Goal: Transaction & Acquisition: Book appointment/travel/reservation

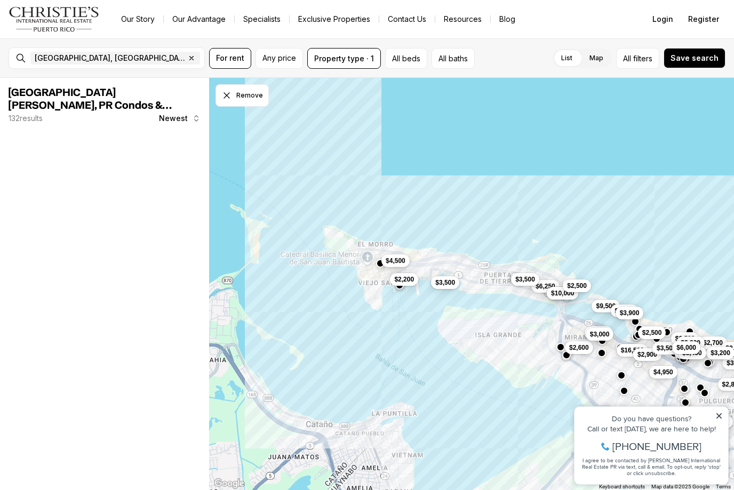
click at [403, 261] on span "$4,500" at bounding box center [396, 261] width 20 height 9
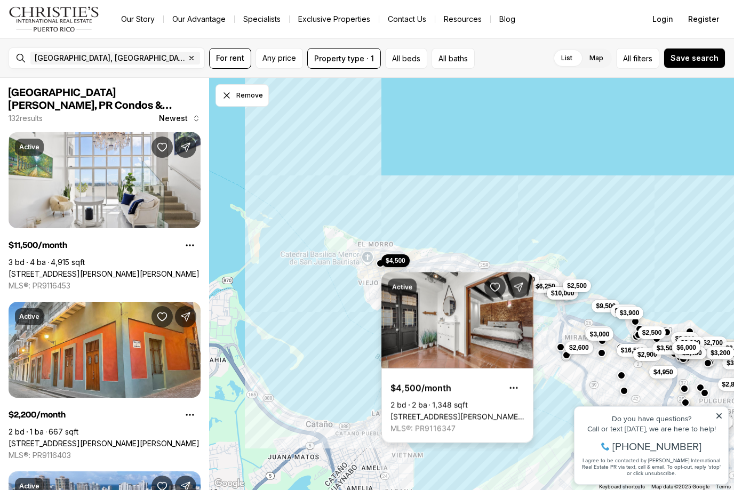
click at [504, 412] on link "[STREET_ADDRESS][PERSON_NAME][PERSON_NAME]" at bounding box center [457, 417] width 134 height 10
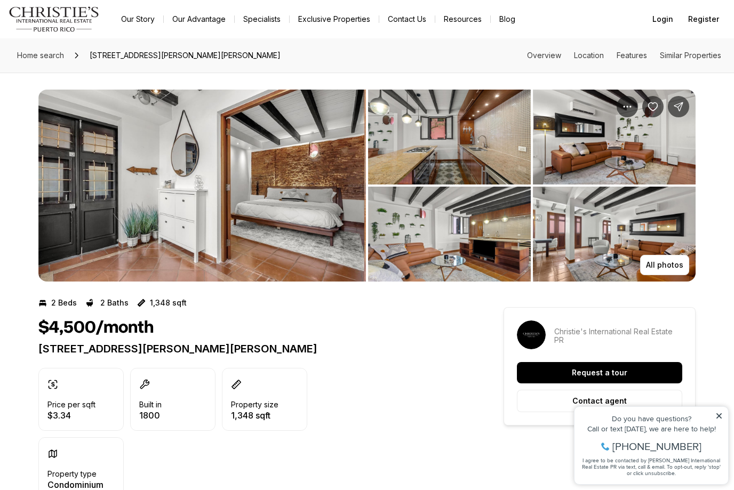
click at [326, 209] on img "View image gallery" at bounding box center [201, 186] width 327 height 192
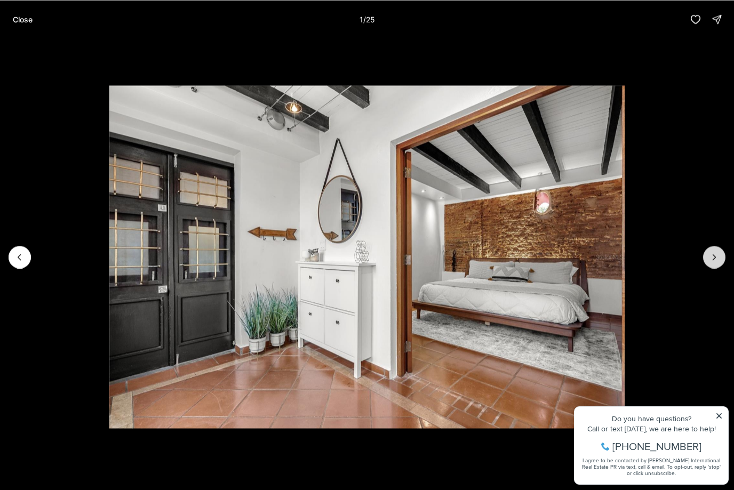
click at [716, 258] on icon "Next slide" at bounding box center [714, 257] width 11 height 11
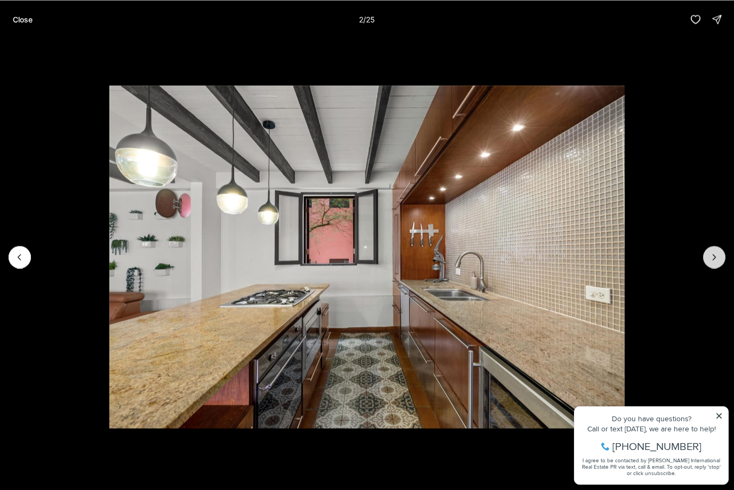
click at [716, 258] on icon "Next slide" at bounding box center [714, 257] width 11 height 11
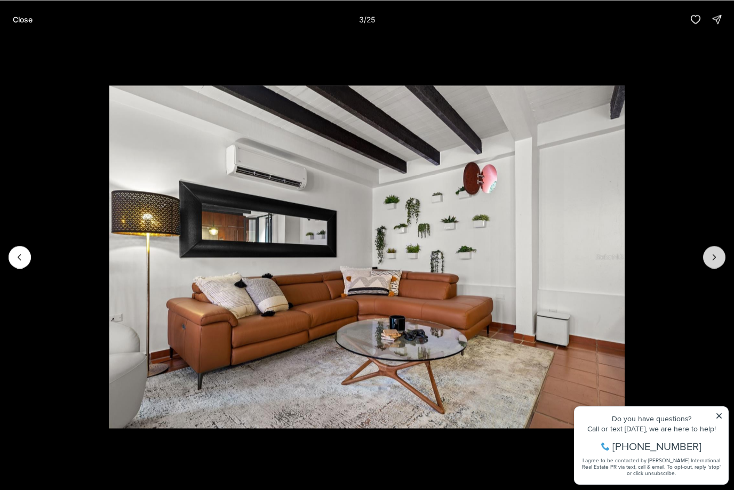
click at [716, 258] on icon "Next slide" at bounding box center [714, 257] width 11 height 11
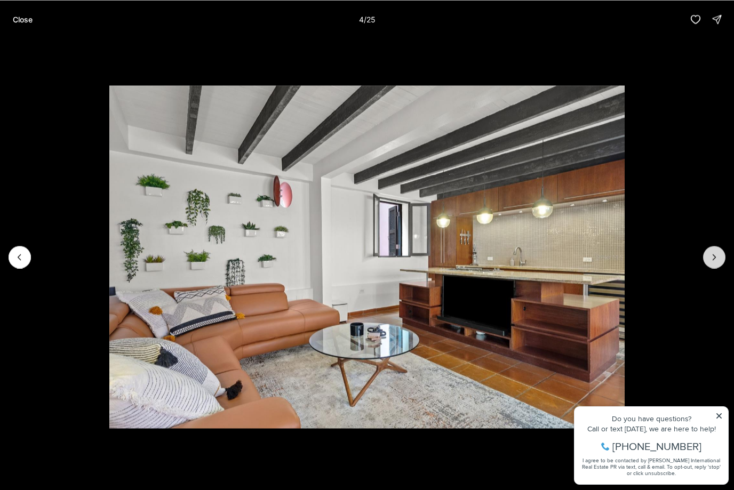
click at [716, 258] on icon "Next slide" at bounding box center [714, 257] width 11 height 11
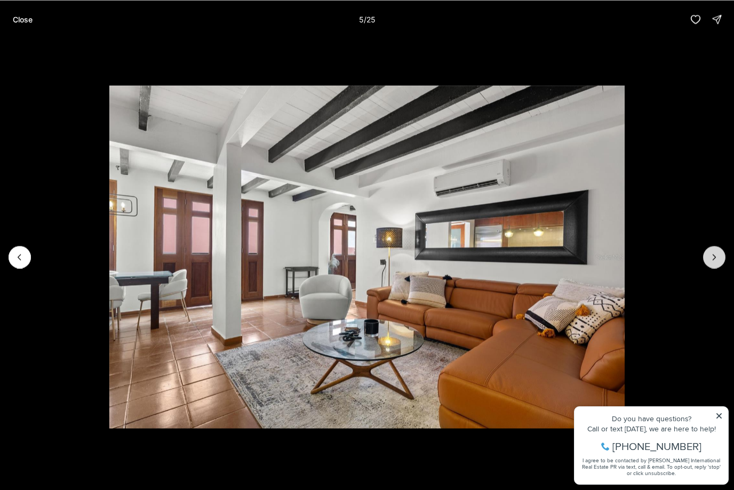
click at [715, 257] on icon "Next slide" at bounding box center [714, 256] width 3 height 5
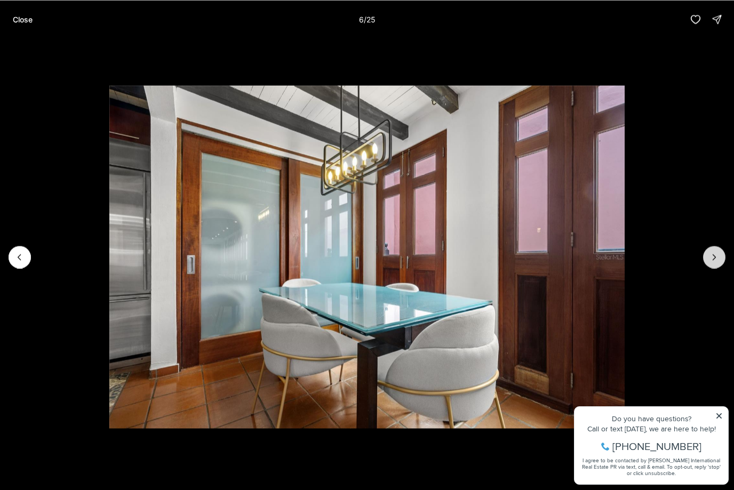
click at [715, 257] on icon "Next slide" at bounding box center [714, 256] width 3 height 5
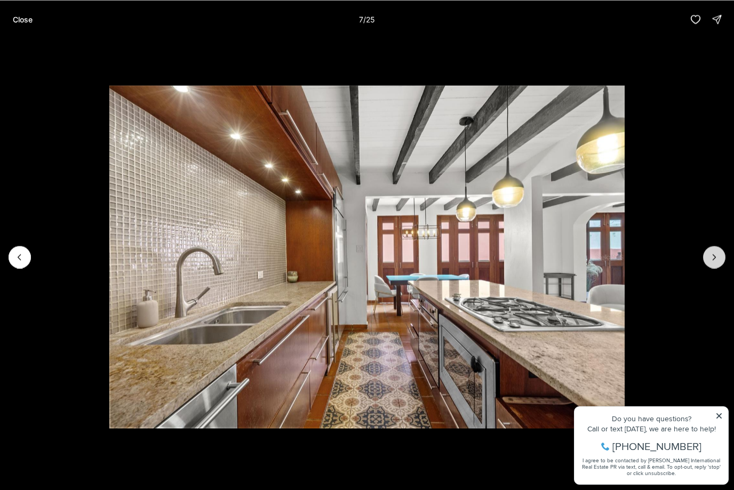
click at [715, 258] on icon "Next slide" at bounding box center [714, 257] width 11 height 11
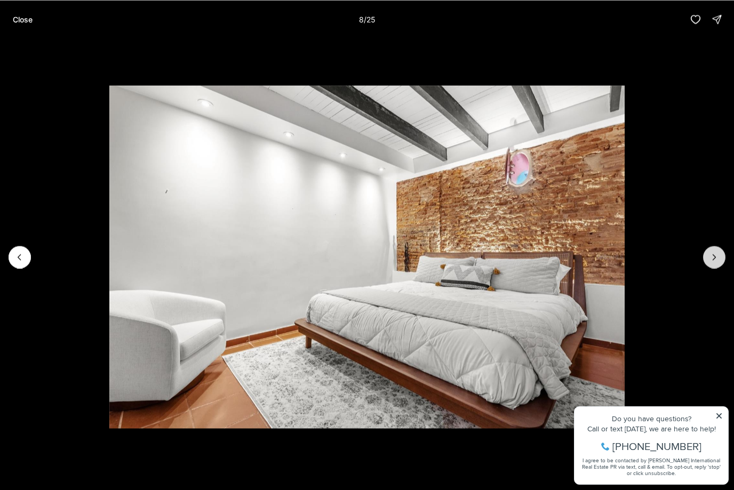
click at [715, 258] on icon "Next slide" at bounding box center [714, 257] width 11 height 11
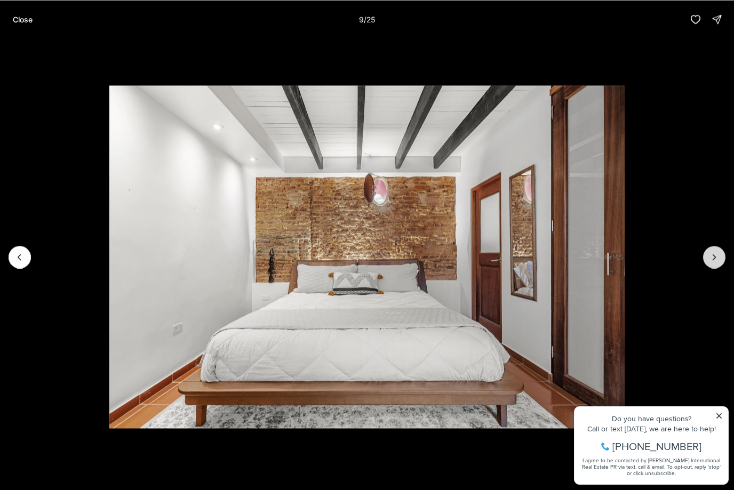
click at [715, 258] on icon "Next slide" at bounding box center [714, 257] width 11 height 11
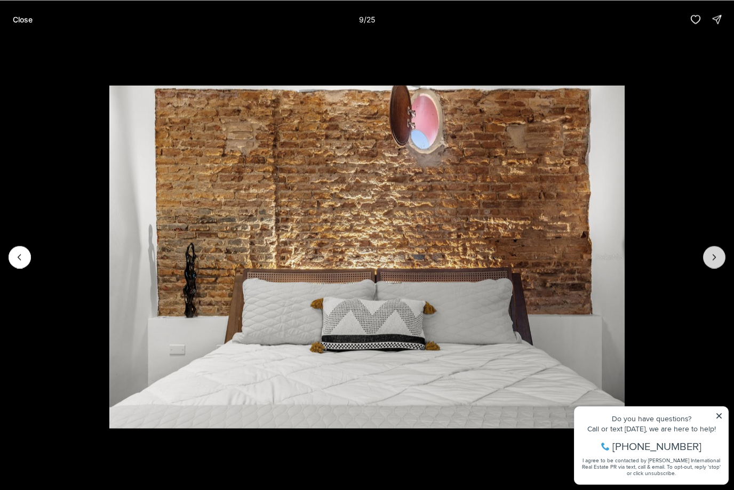
click at [715, 258] on icon "Next slide" at bounding box center [714, 257] width 11 height 11
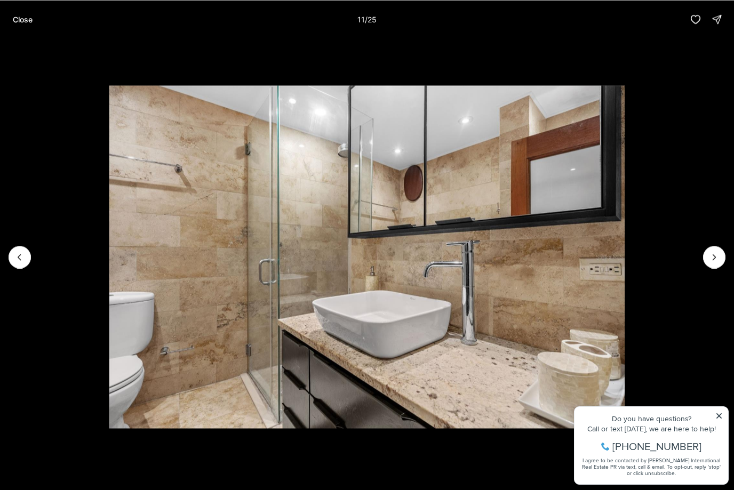
click at [25, 20] on p "Close" at bounding box center [23, 19] width 20 height 9
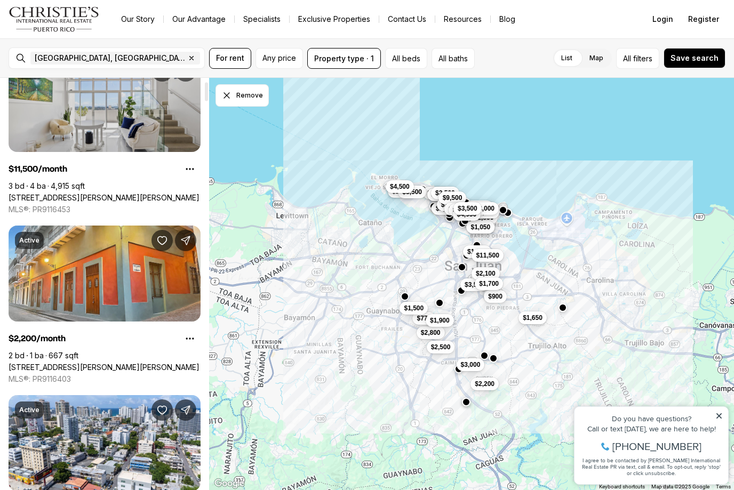
scroll to position [77, 0]
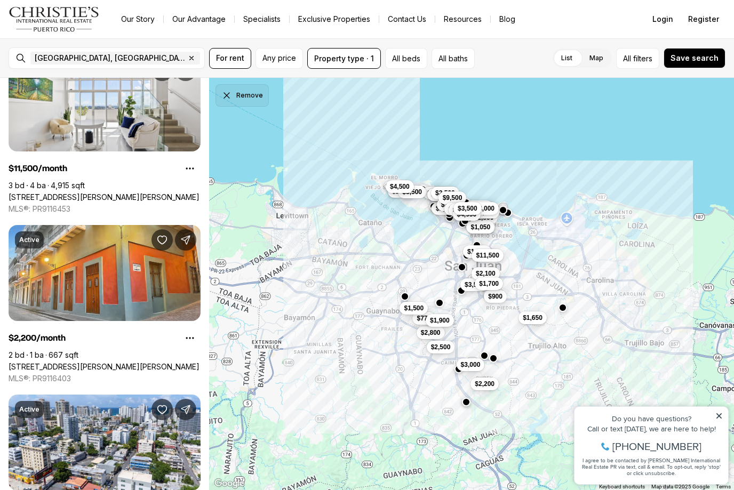
click at [252, 97] on button "Remove" at bounding box center [241, 95] width 53 height 22
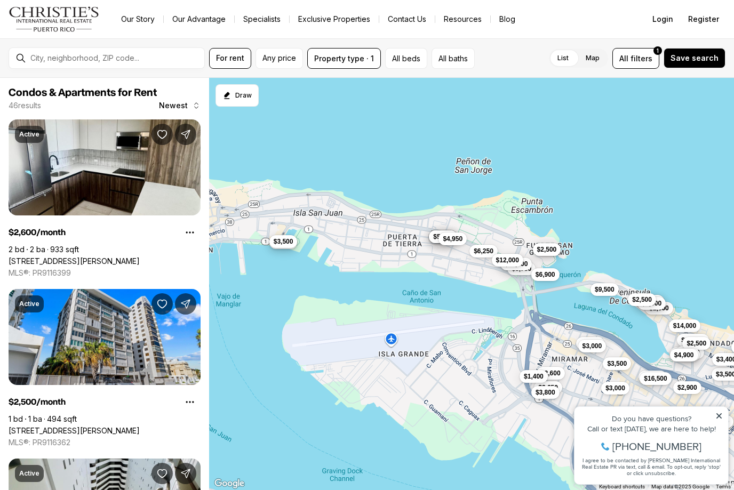
click at [285, 245] on span "$3,500" at bounding box center [284, 241] width 20 height 9
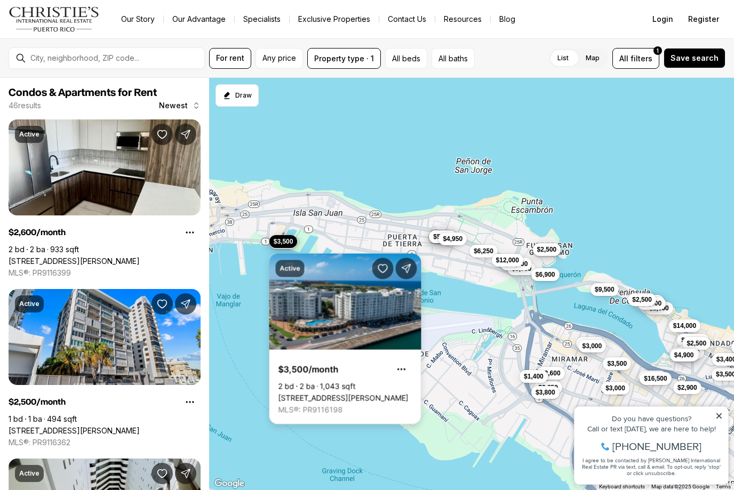
click at [372, 394] on link "100 DEL MUELLE, CAPITOLIO PLAZA AVE #3302, SAN JUAN PR, 00901" at bounding box center [343, 399] width 130 height 10
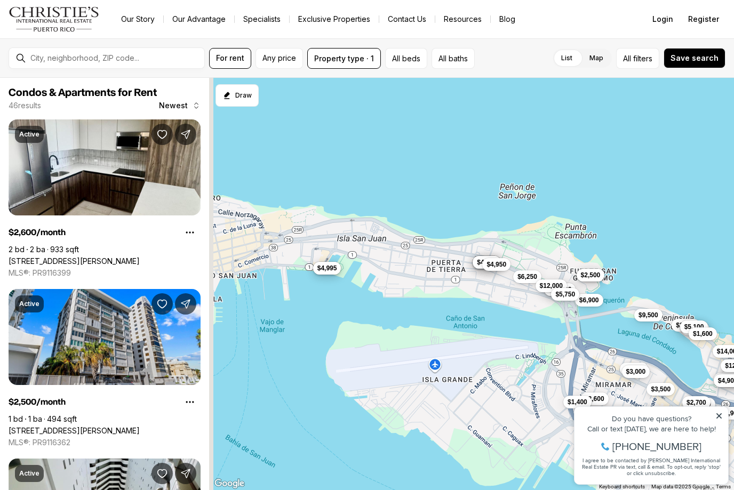
drag, startPoint x: 247, startPoint y: 218, endPoint x: 307, endPoint y: 249, distance: 67.5
click at [307, 249] on div "$2,600 $2,500 $7,500 $10,000 $3,900 $9,500 $16,500 $3,500 $4,995 $2,500 $2,500 …" at bounding box center [471, 284] width 525 height 413
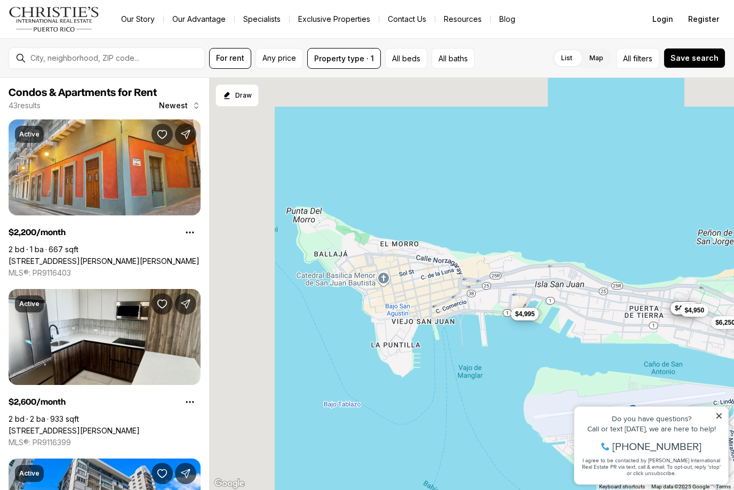
drag, startPoint x: 255, startPoint y: 203, endPoint x: 437, endPoint y: 242, distance: 185.9
click at [437, 242] on div "$2,600 $2,500 $7,500 $10,000 $3,900 $9,500 $16,500 $3,500 $4,995 $2,500 $2,500 …" at bounding box center [471, 284] width 525 height 413
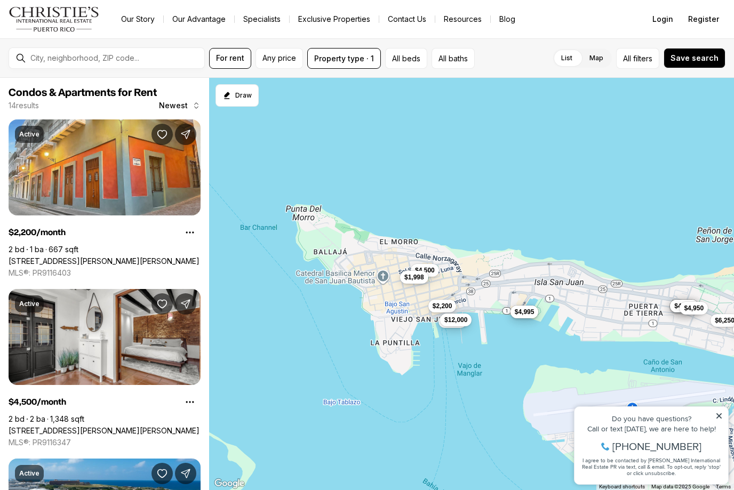
click at [417, 278] on span "$1,998" at bounding box center [414, 277] width 20 height 9
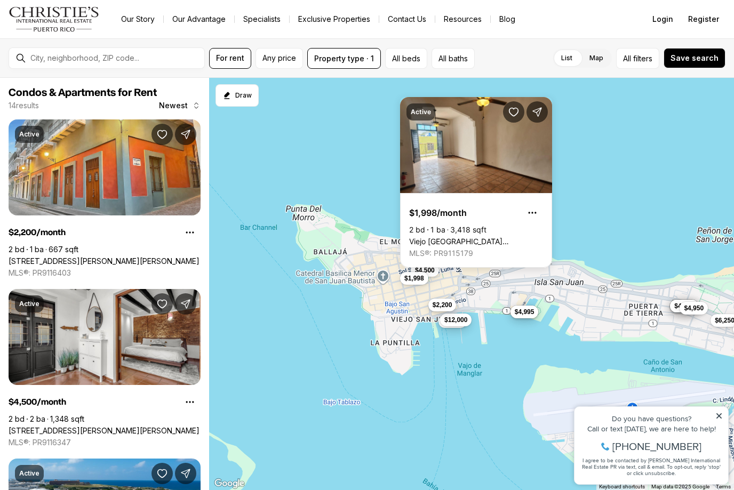
click at [450, 307] on span "$2,200" at bounding box center [443, 305] width 20 height 9
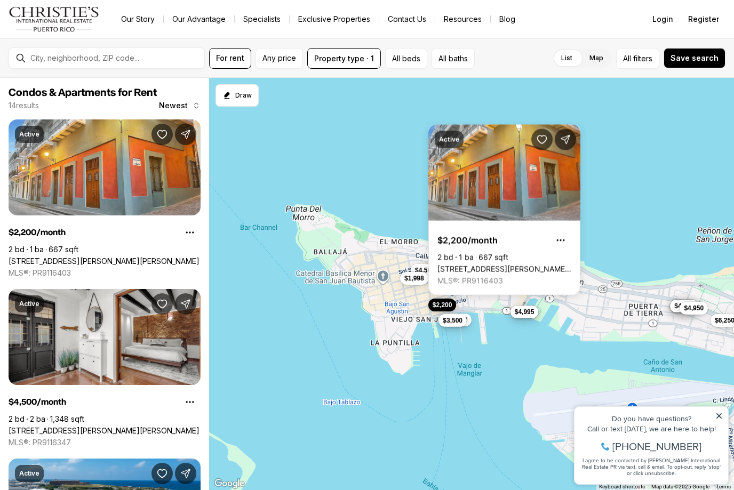
click at [462, 319] on span "$3,500" at bounding box center [453, 320] width 20 height 9
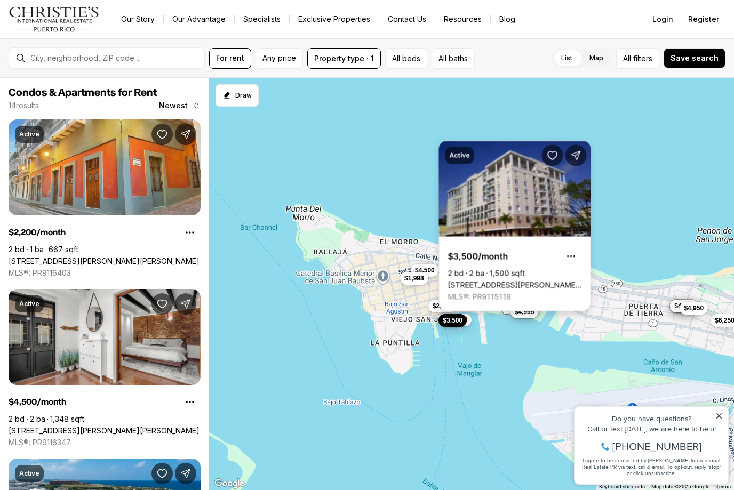
click at [516, 281] on link "[STREET_ADDRESS][PERSON_NAME][PERSON_NAME]" at bounding box center [515, 286] width 134 height 10
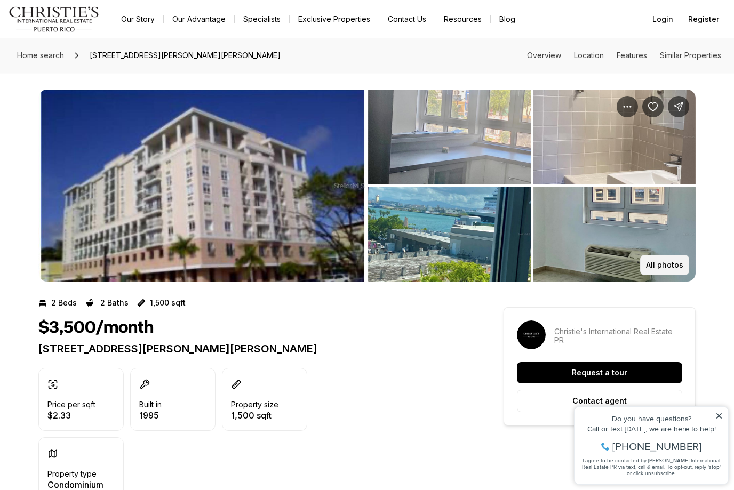
click at [670, 263] on p "All photos" at bounding box center [664, 265] width 37 height 9
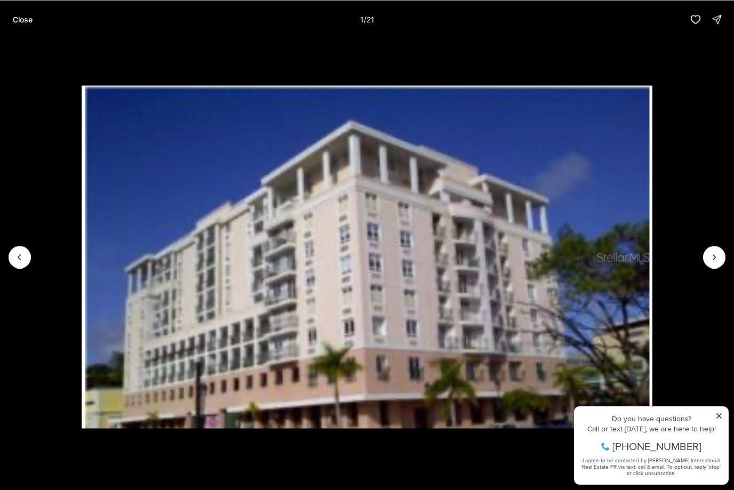
click at [733, 255] on li "1 of 21" at bounding box center [367, 256] width 734 height 437
click at [728, 256] on li "1 of 21" at bounding box center [367, 256] width 734 height 437
click at [708, 260] on button "Next slide" at bounding box center [714, 257] width 22 height 22
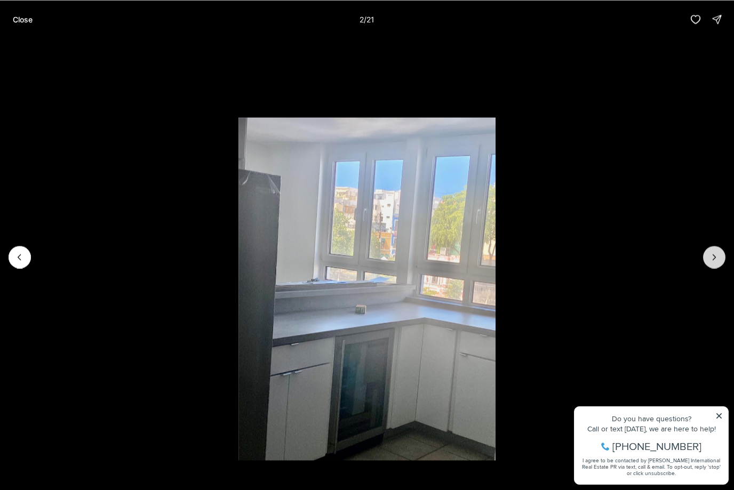
click at [716, 257] on icon "Next slide" at bounding box center [714, 257] width 11 height 11
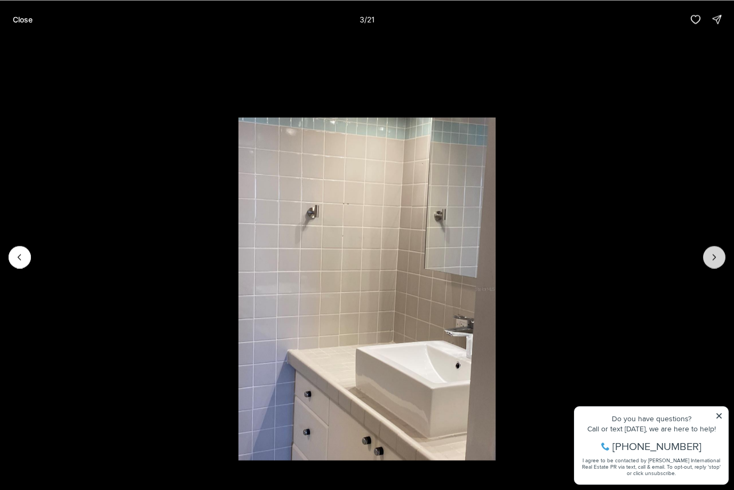
click at [716, 257] on icon "Next slide" at bounding box center [714, 257] width 11 height 11
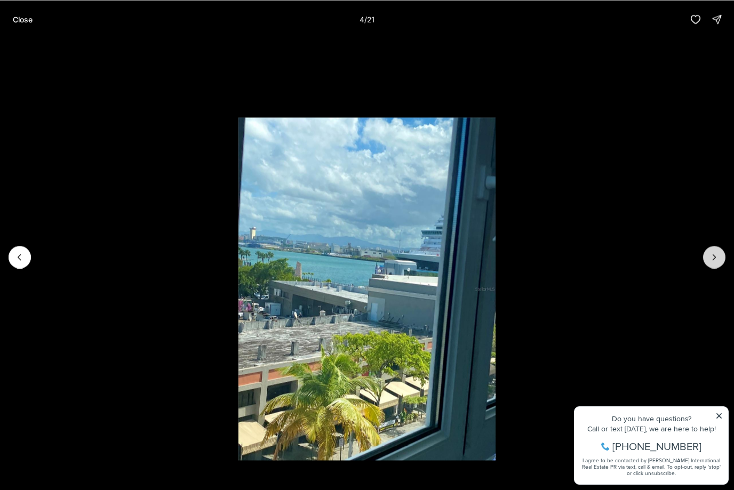
click at [716, 256] on icon "Next slide" at bounding box center [714, 257] width 11 height 11
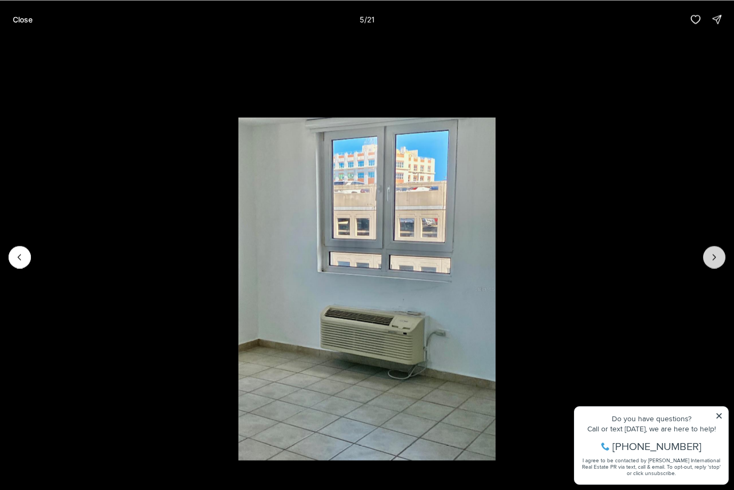
click at [716, 256] on icon "Next slide" at bounding box center [714, 257] width 11 height 11
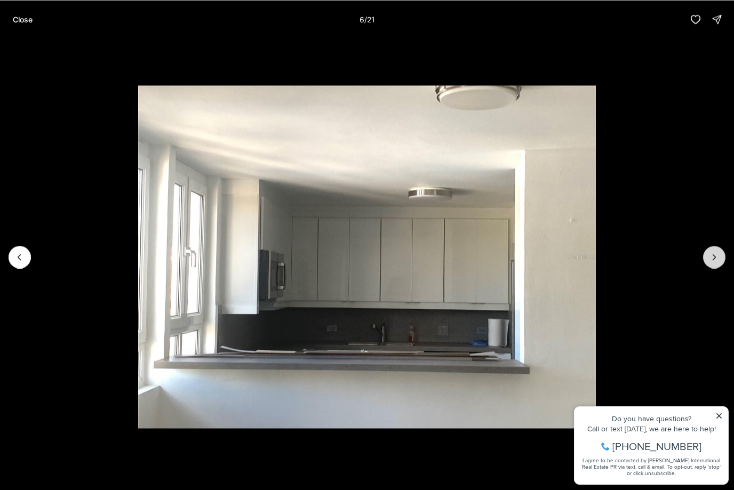
click at [716, 256] on icon "Next slide" at bounding box center [714, 257] width 11 height 11
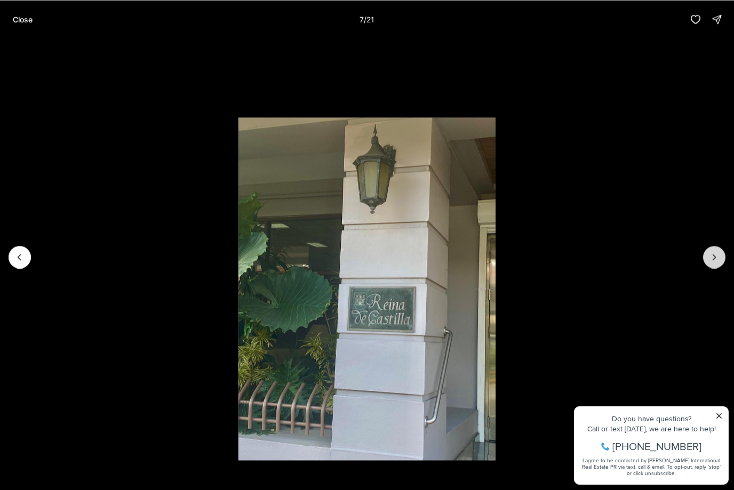
click at [716, 256] on icon "Next slide" at bounding box center [714, 257] width 11 height 11
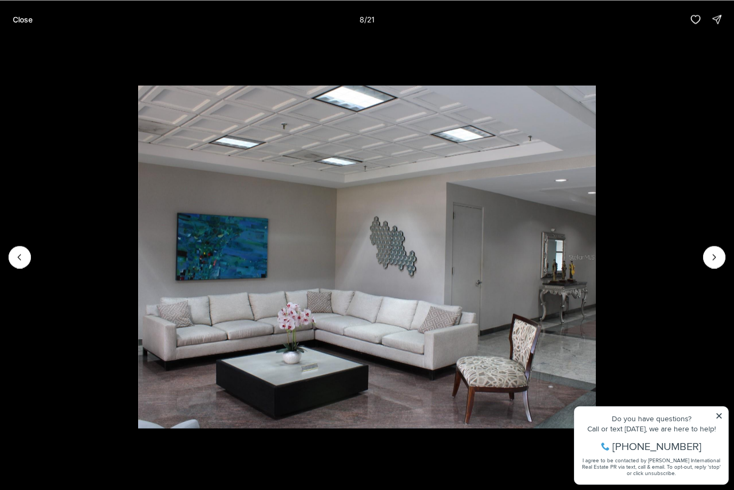
click at [22, 17] on p "Close" at bounding box center [23, 19] width 20 height 9
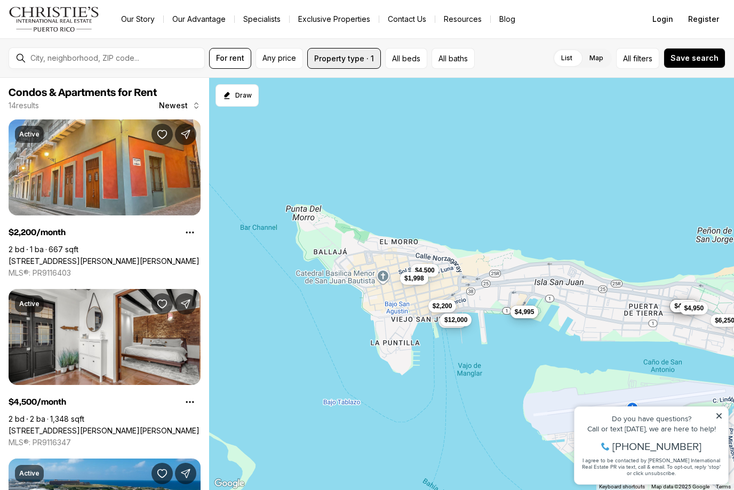
click at [355, 60] on button "Property type · 1" at bounding box center [344, 58] width 74 height 21
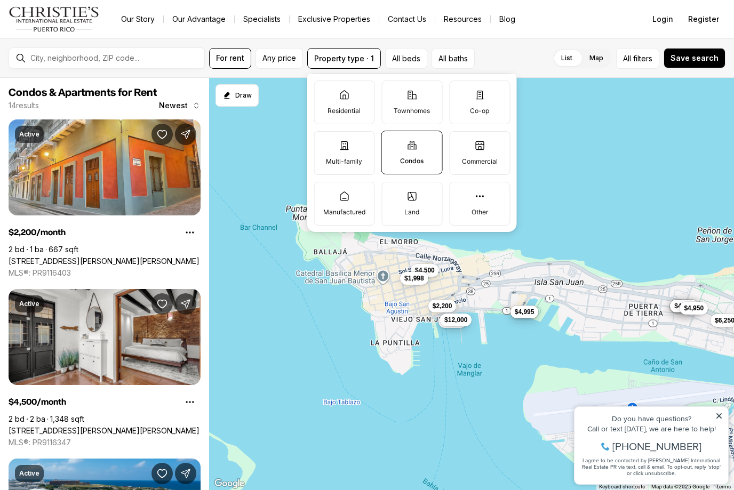
click at [357, 102] on label "Residential" at bounding box center [344, 103] width 61 height 44
click at [325, 92] on button "Residential" at bounding box center [319, 86] width 11 height 11
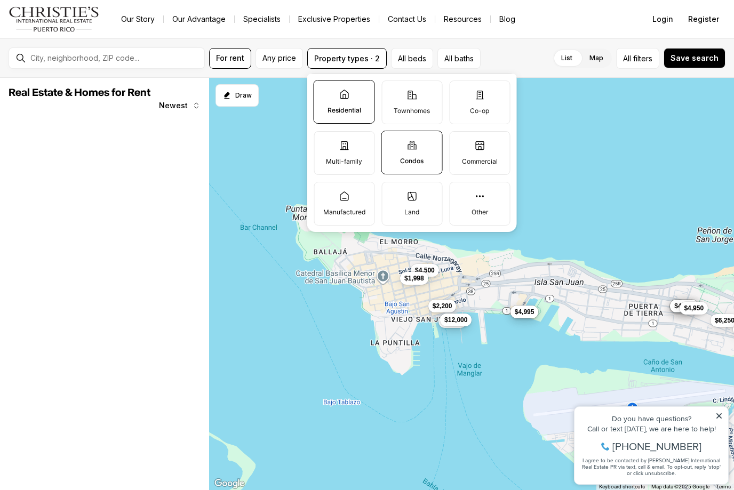
click at [402, 105] on label "Townhomes" at bounding box center [411, 103] width 61 height 44
click at [393, 92] on button "Townhomes" at bounding box center [387, 86] width 11 height 11
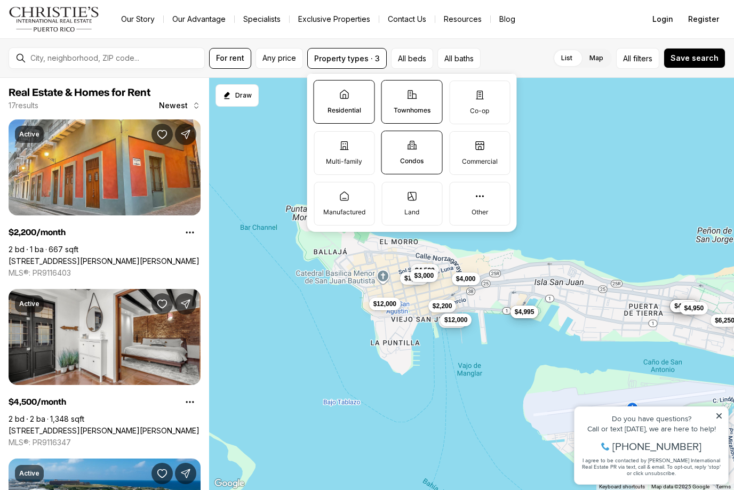
click at [339, 163] on p "Multi-family" at bounding box center [344, 161] width 36 height 9
click at [325, 142] on button "Multi-family" at bounding box center [319, 137] width 11 height 11
click at [474, 279] on span "$4,000" at bounding box center [466, 278] width 20 height 9
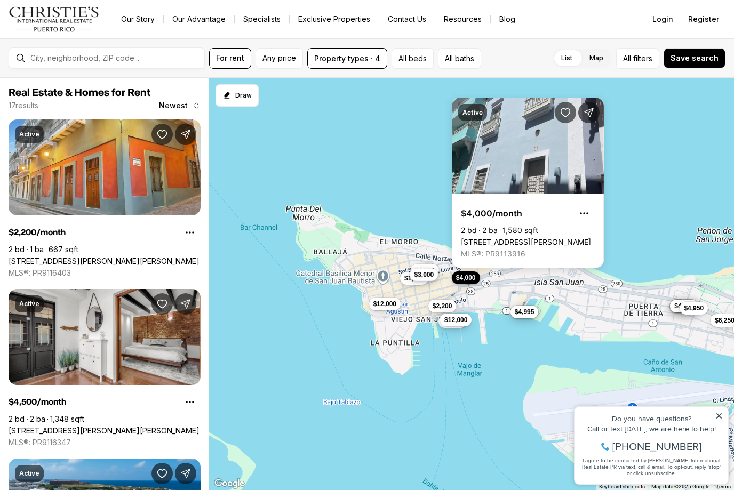
click at [433, 275] on span "$3,000" at bounding box center [424, 274] width 20 height 9
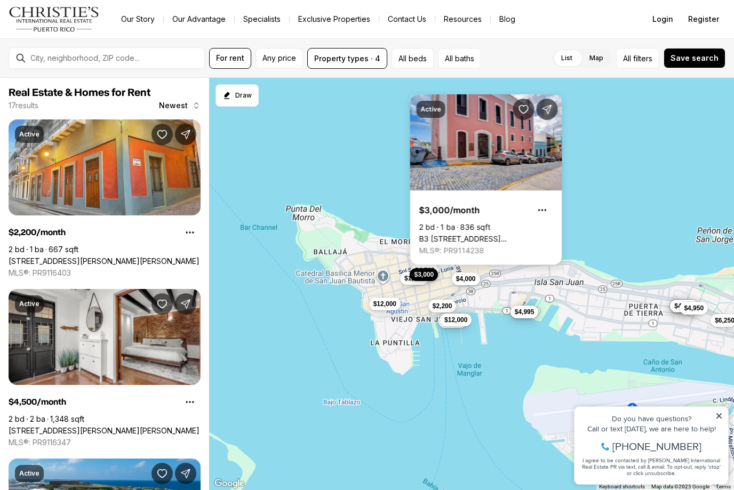
click at [497, 234] on link "B3 [STREET_ADDRESS][PERSON_NAME][PERSON_NAME]" at bounding box center [486, 239] width 134 height 10
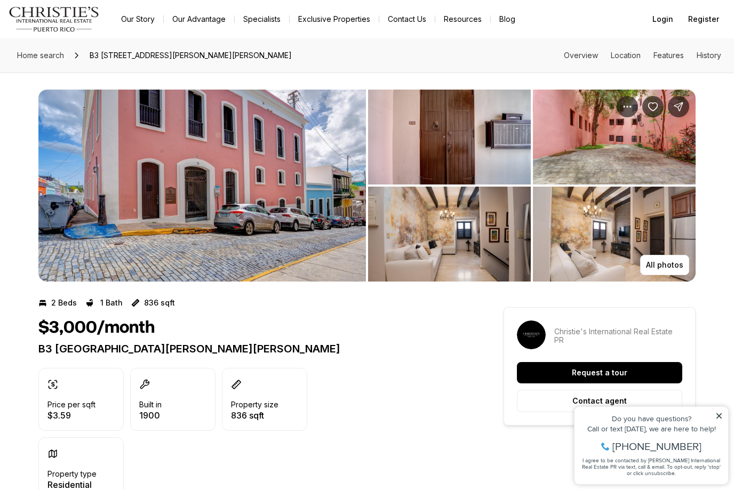
click at [252, 228] on img "View image gallery" at bounding box center [201, 186] width 327 height 192
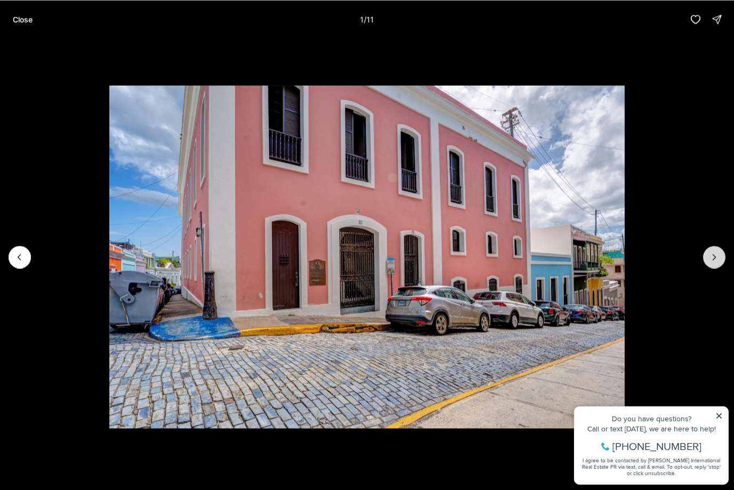
click at [724, 258] on button "Next slide" at bounding box center [714, 257] width 22 height 22
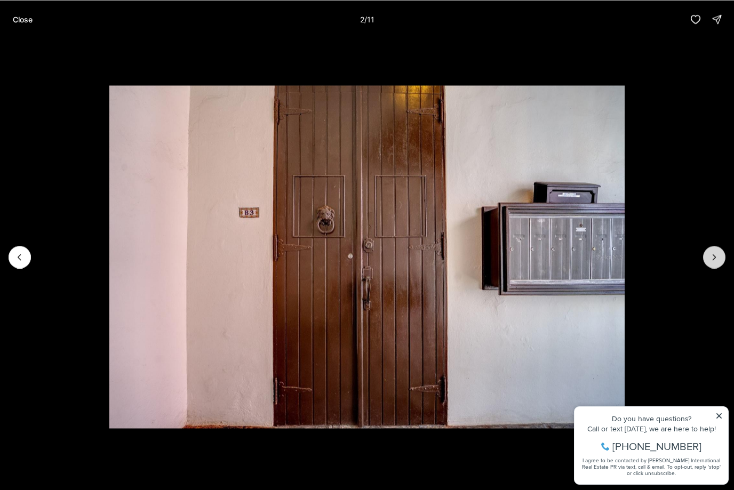
click at [724, 258] on button "Next slide" at bounding box center [714, 257] width 22 height 22
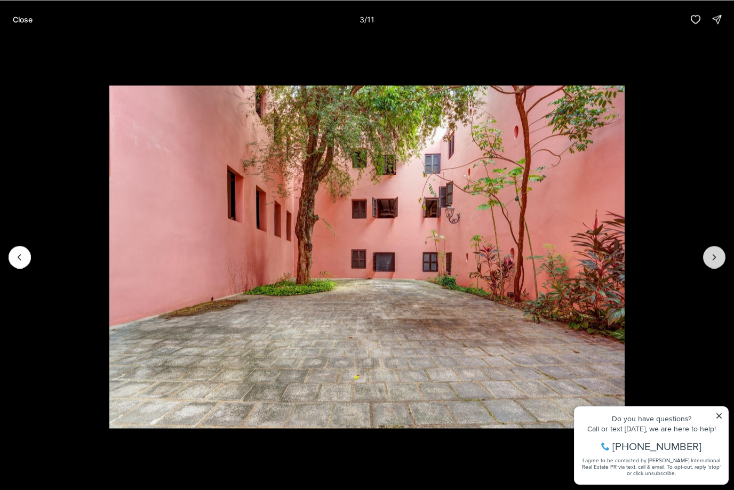
click at [724, 258] on button "Next slide" at bounding box center [714, 257] width 22 height 22
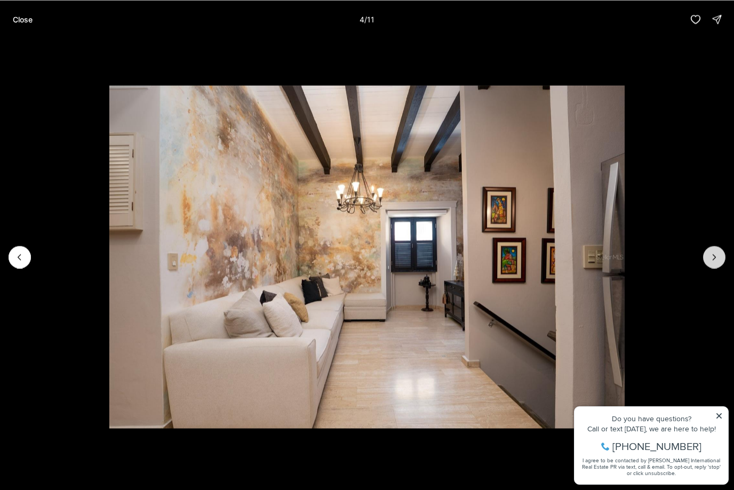
click at [723, 258] on button "Next slide" at bounding box center [714, 257] width 22 height 22
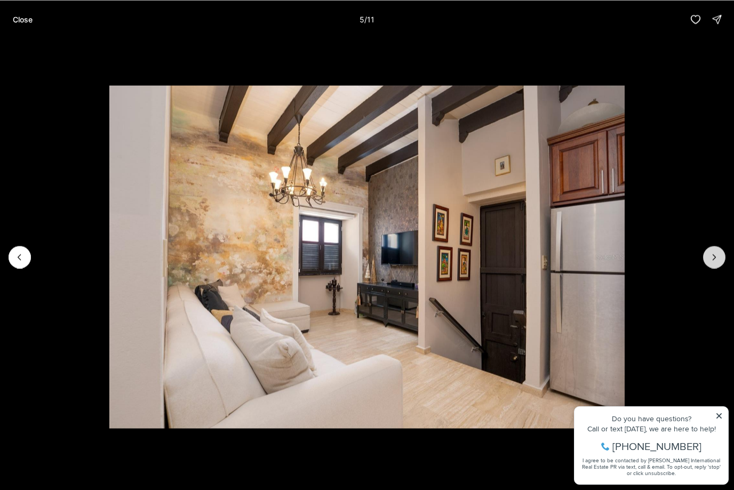
click at [723, 258] on button "Next slide" at bounding box center [714, 257] width 22 height 22
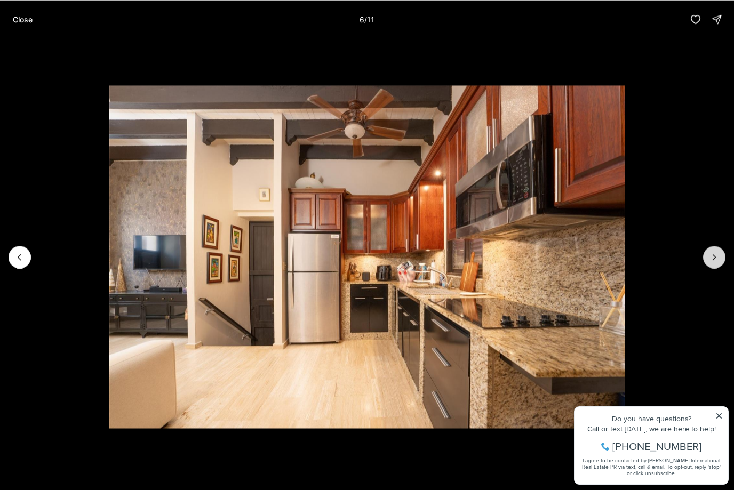
click at [723, 258] on button "Next slide" at bounding box center [714, 257] width 22 height 22
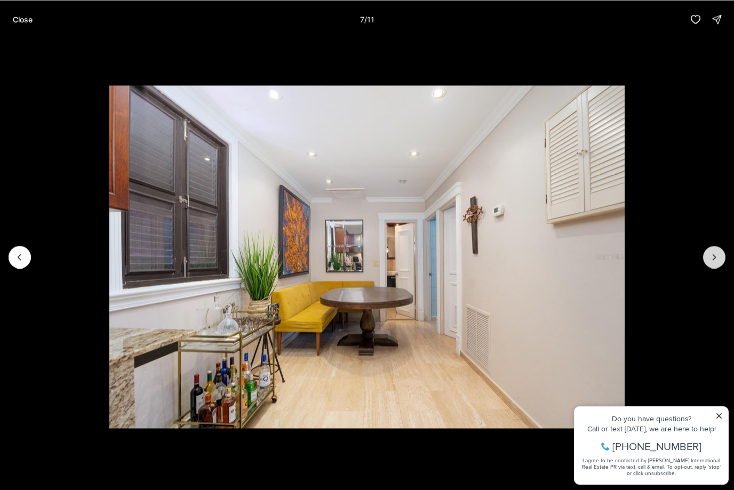
click at [723, 258] on button "Next slide" at bounding box center [714, 257] width 22 height 22
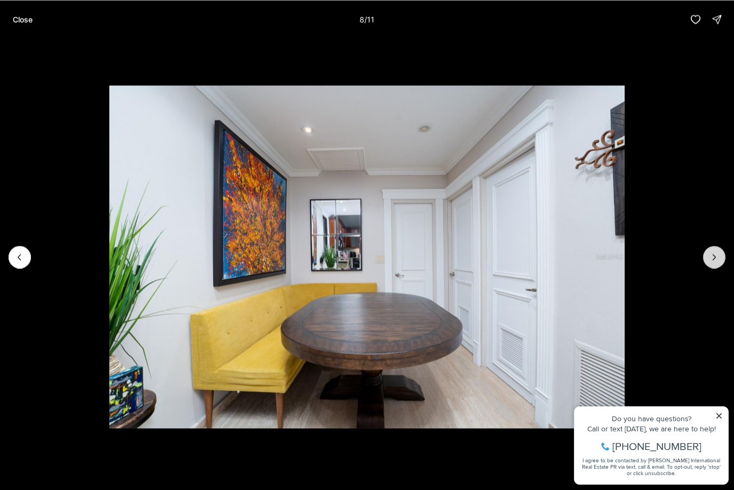
click at [724, 258] on button "Next slide" at bounding box center [714, 257] width 22 height 22
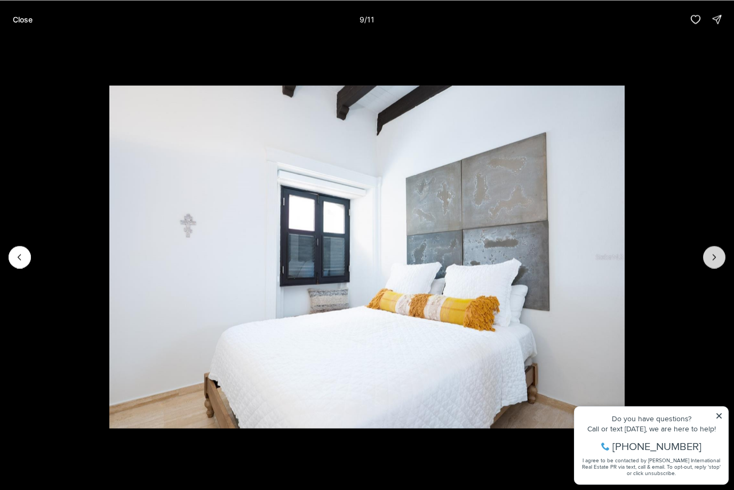
click at [724, 258] on button "Next slide" at bounding box center [714, 257] width 22 height 22
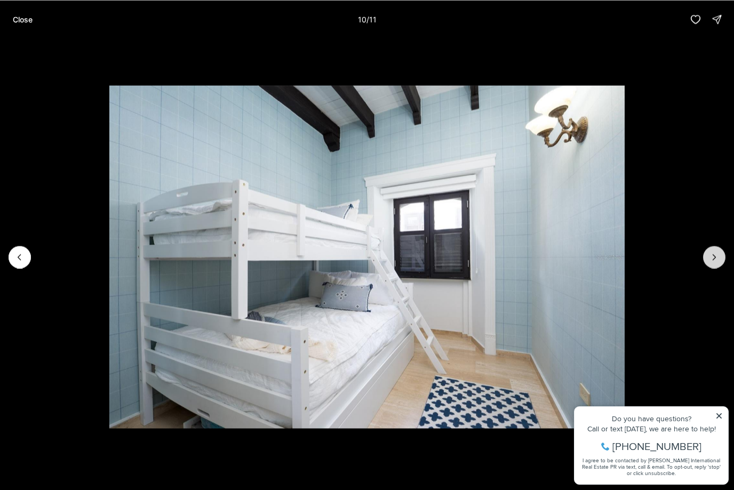
click at [724, 258] on button "Next slide" at bounding box center [714, 257] width 22 height 22
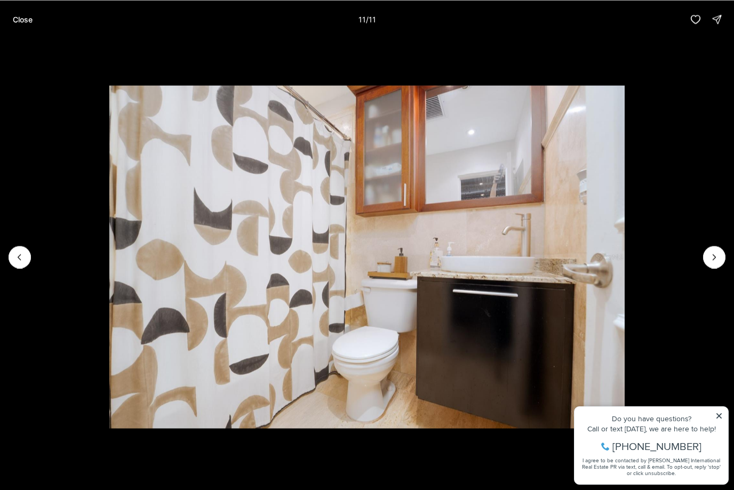
click at [26, 23] on p "Close" at bounding box center [23, 19] width 20 height 9
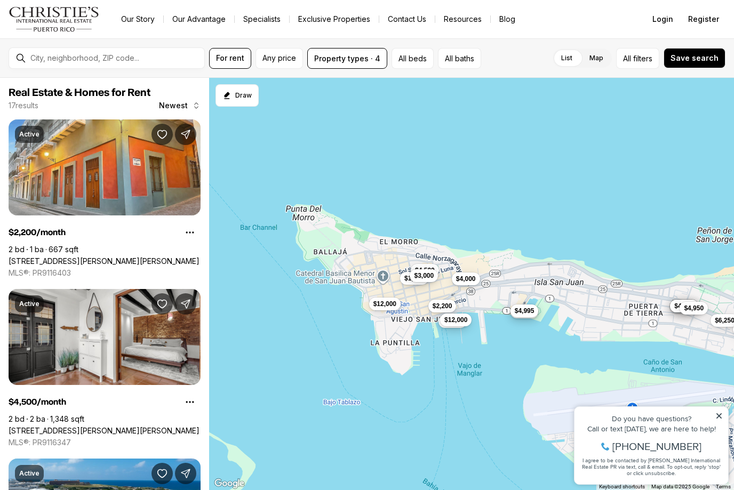
click at [533, 284] on div "$2,200 $4,500 $3,500 $4,995 $3,500 $5,200 $5,500 $4,500 $6,250 $12,000 $3,500 $…" at bounding box center [734, 284] width 525 height 0
click at [530, 314] on span "$4,995" at bounding box center [525, 311] width 20 height 9
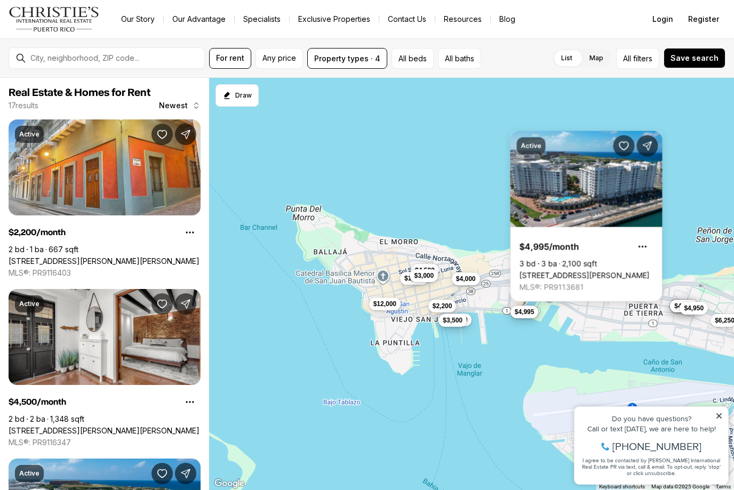
click at [458, 326] on button "$3,500" at bounding box center [452, 320] width 28 height 13
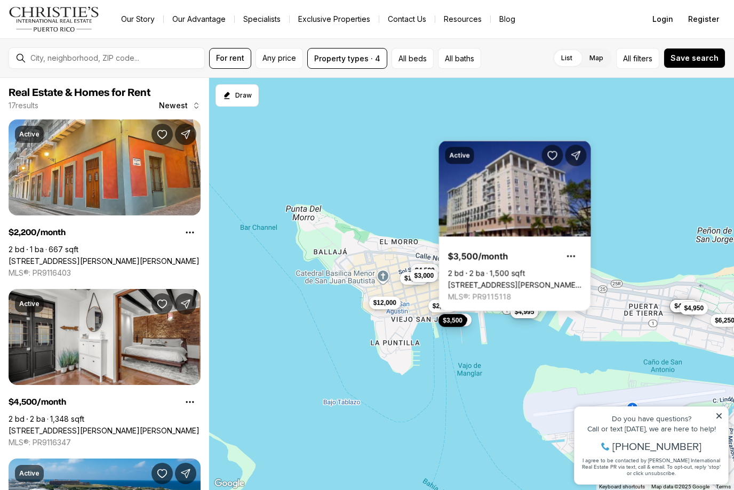
click at [393, 306] on span "$12,000" at bounding box center [384, 303] width 23 height 9
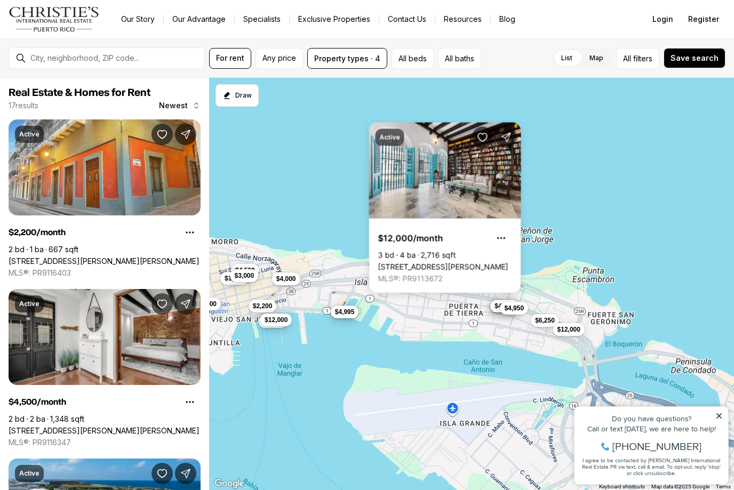
drag, startPoint x: 625, startPoint y: 309, endPoint x: 434, endPoint y: 309, distance: 190.4
click at [434, 309] on div "$2,200 $4,500 $3,500 $4,995 $3,500 $5,200 $5,500 $4,500 $6,250 $12,000 $3,500 $…" at bounding box center [471, 284] width 525 height 413
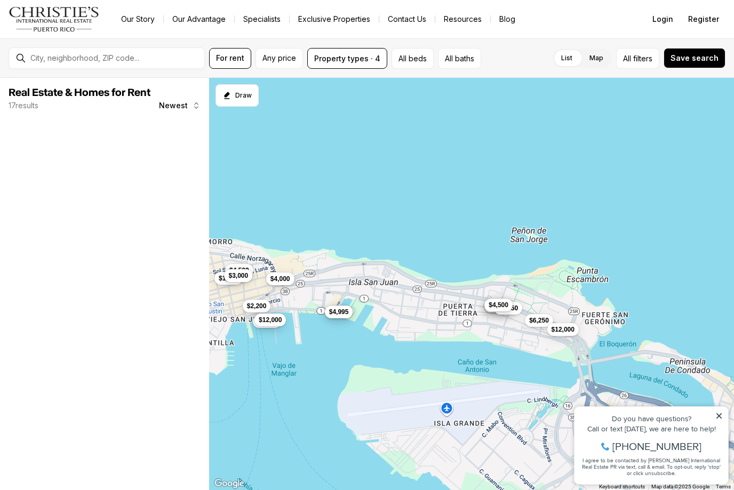
click at [506, 304] on span "$4,500" at bounding box center [499, 305] width 20 height 9
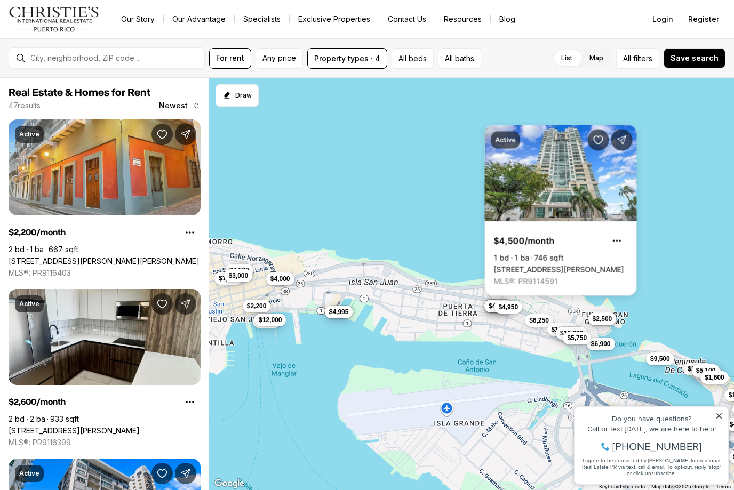
click at [514, 310] on span "$4,950" at bounding box center [508, 307] width 20 height 9
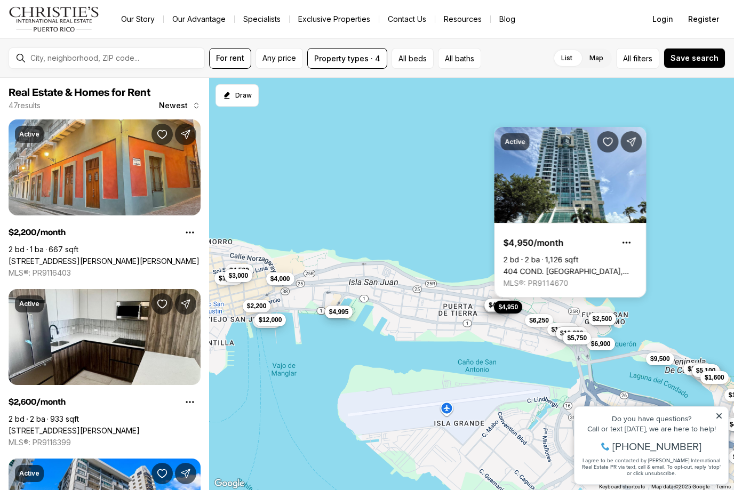
click at [489, 311] on button "$4,500" at bounding box center [498, 305] width 28 height 13
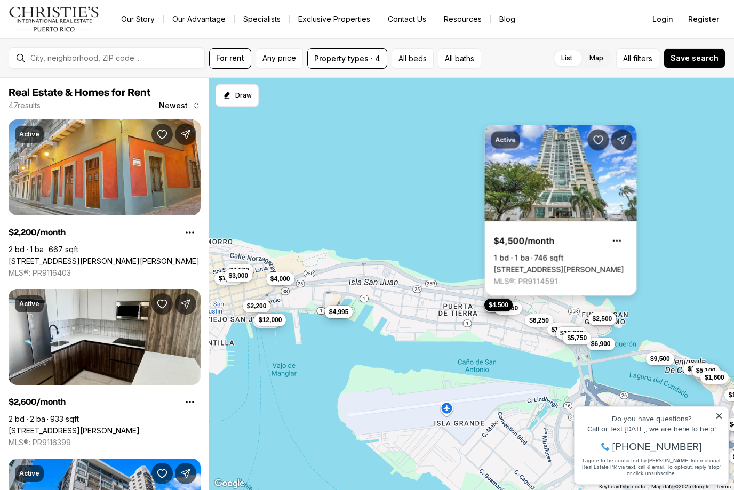
click at [546, 265] on link "404 CONSTITUCION AVE AVE #906, SAN JUAN PR, 00901" at bounding box center [559, 270] width 130 height 10
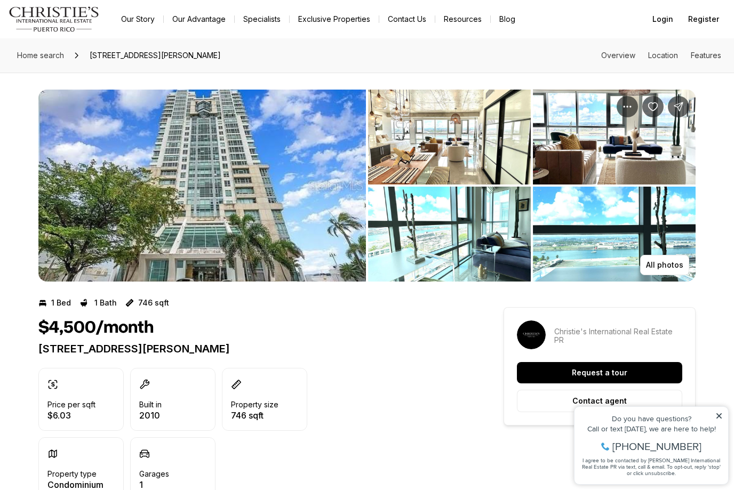
click at [262, 210] on img "View image gallery" at bounding box center [201, 186] width 327 height 192
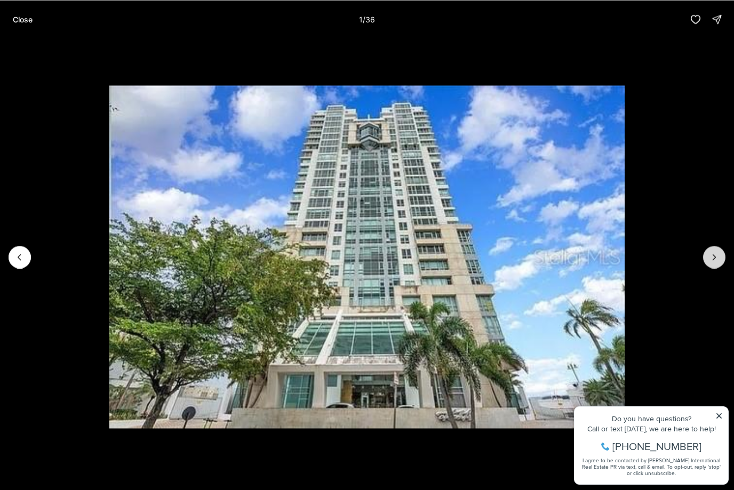
click at [715, 257] on icon "Next slide" at bounding box center [714, 257] width 11 height 11
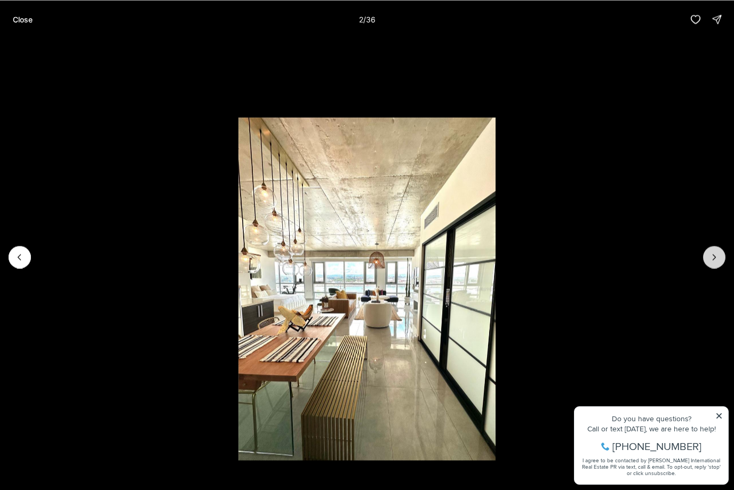
click at [715, 257] on icon "Next slide" at bounding box center [714, 256] width 3 height 5
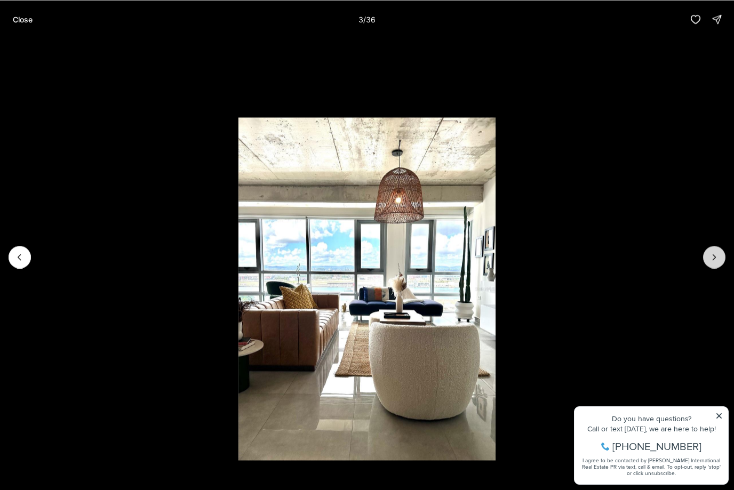
click at [715, 257] on icon "Next slide" at bounding box center [714, 256] width 3 height 5
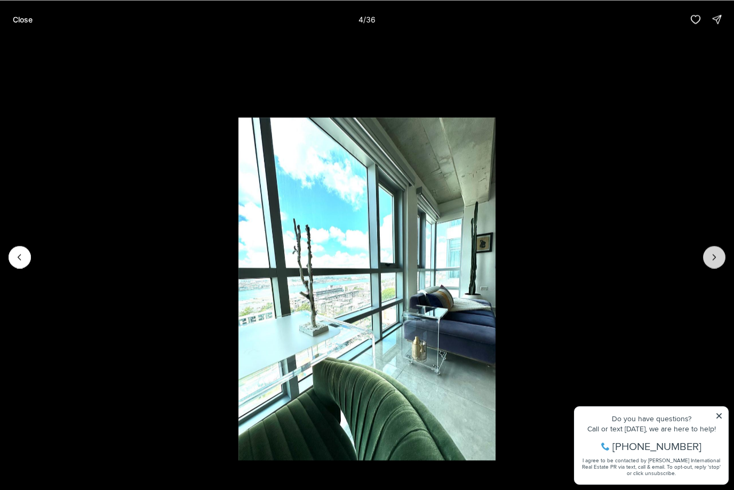
click at [715, 257] on icon "Next slide" at bounding box center [714, 256] width 3 height 5
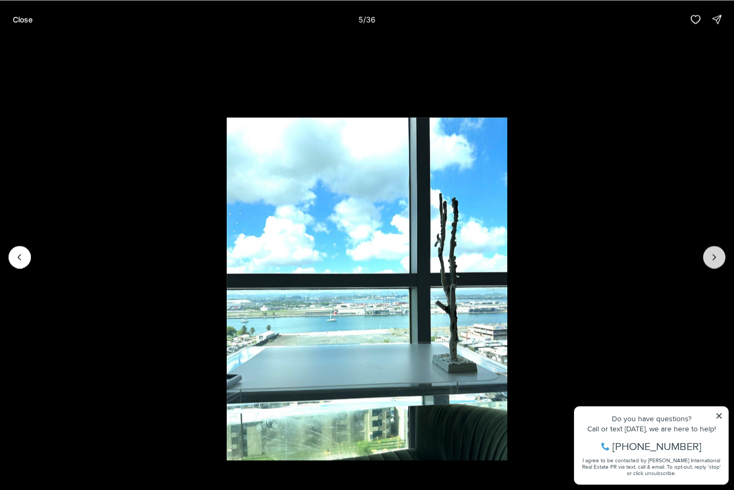
click at [715, 257] on icon "Next slide" at bounding box center [714, 256] width 3 height 5
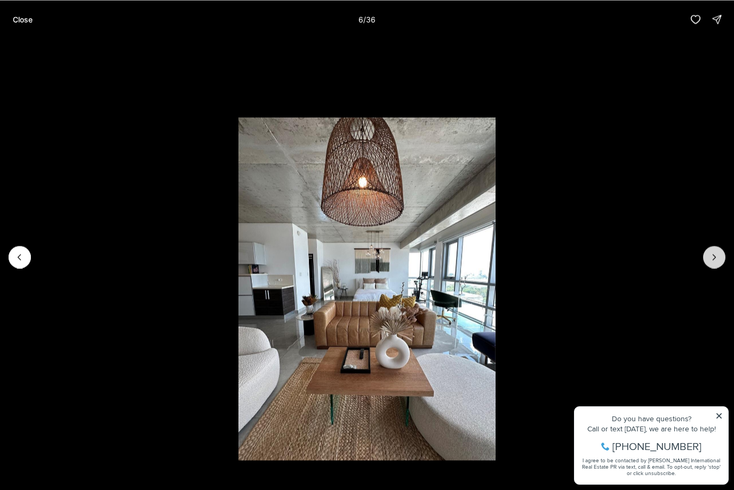
click at [715, 257] on icon "Next slide" at bounding box center [714, 257] width 11 height 11
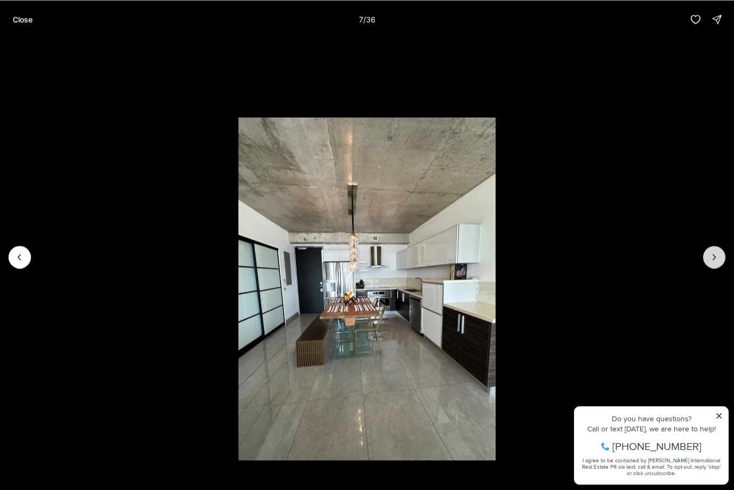
click at [715, 257] on icon "Next slide" at bounding box center [714, 257] width 11 height 11
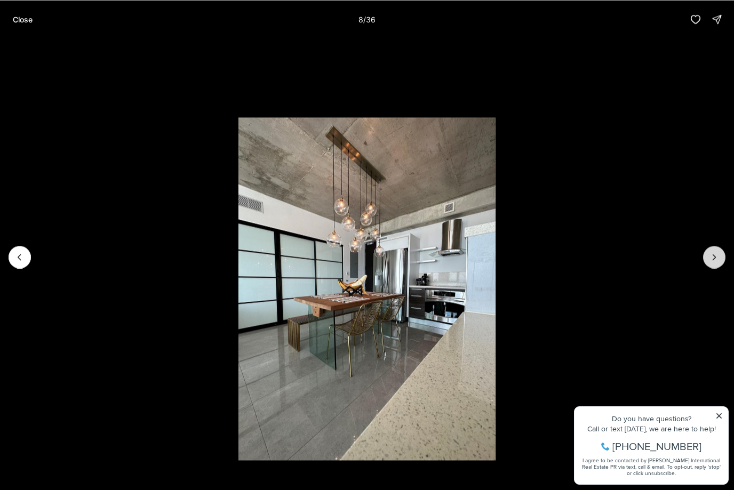
click at [715, 257] on icon "Next slide" at bounding box center [714, 257] width 11 height 11
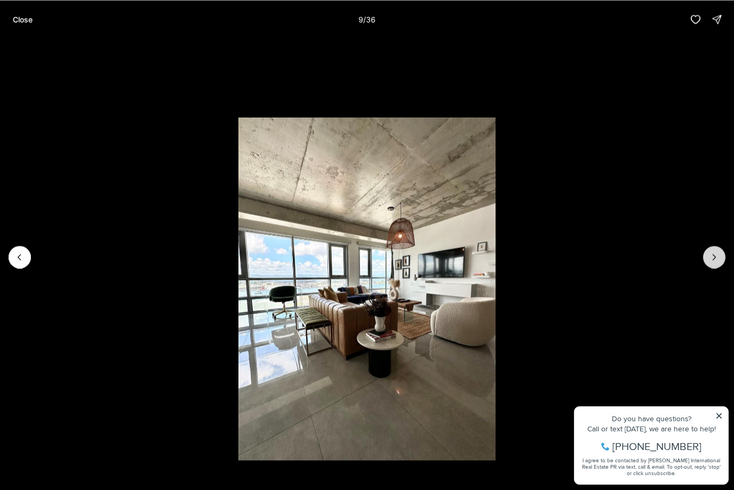
click at [715, 257] on icon "Next slide" at bounding box center [714, 257] width 11 height 11
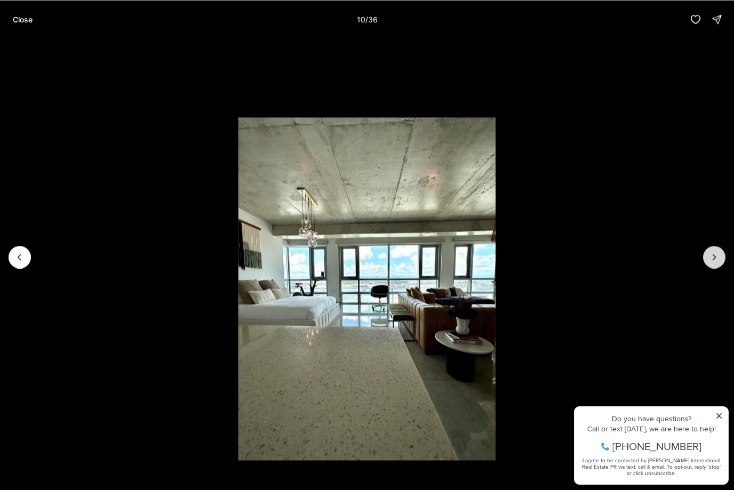
click at [715, 257] on icon "Next slide" at bounding box center [714, 256] width 3 height 5
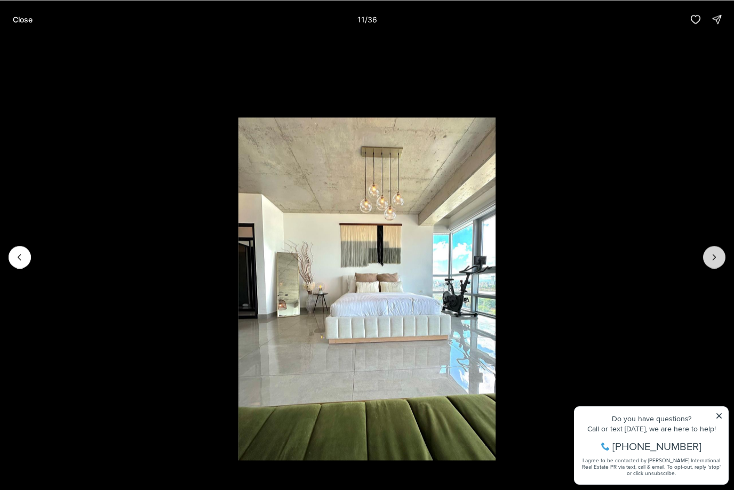
click at [715, 257] on icon "Next slide" at bounding box center [714, 256] width 3 height 5
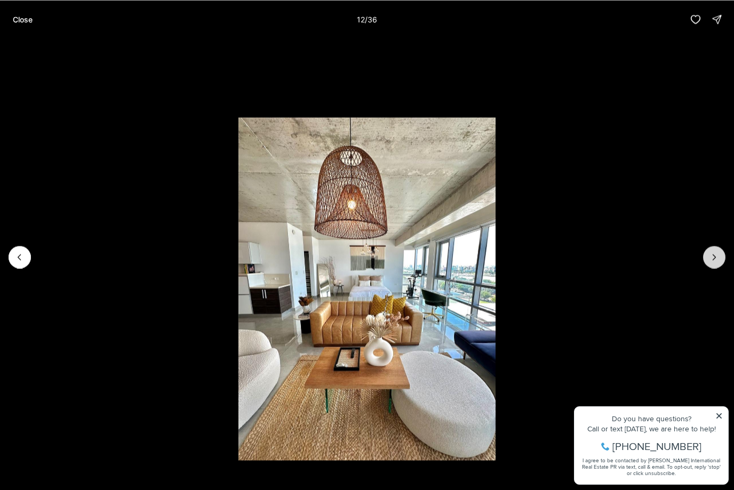
click at [716, 257] on icon "Next slide" at bounding box center [714, 257] width 11 height 11
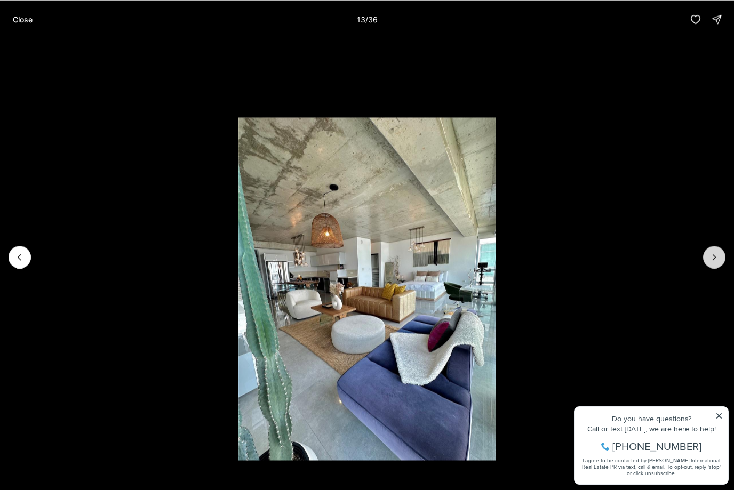
click at [716, 257] on icon "Next slide" at bounding box center [714, 257] width 11 height 11
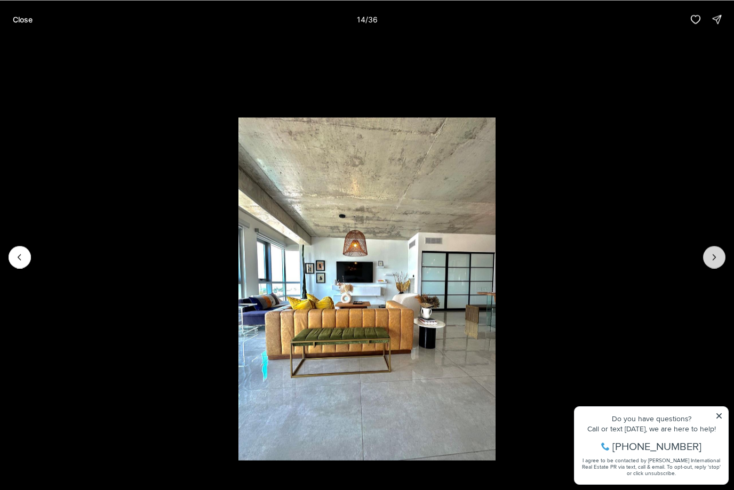
click at [716, 257] on icon "Next slide" at bounding box center [714, 257] width 11 height 11
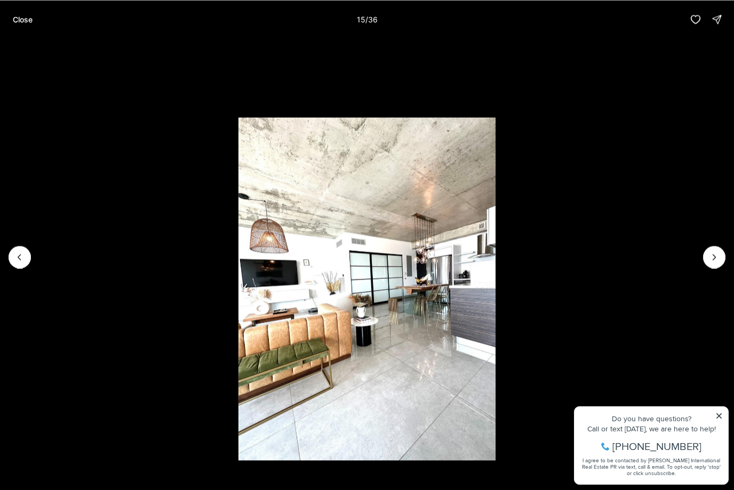
click at [27, 15] on p "Close" at bounding box center [23, 19] width 20 height 9
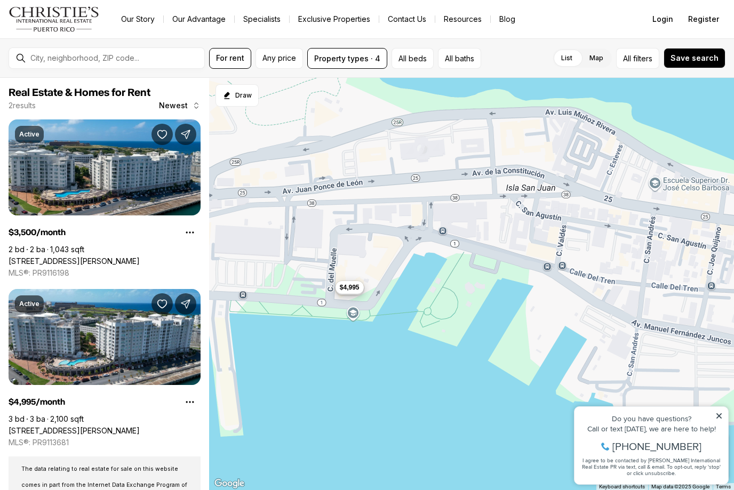
click at [347, 291] on span "$4,995" at bounding box center [350, 287] width 20 height 9
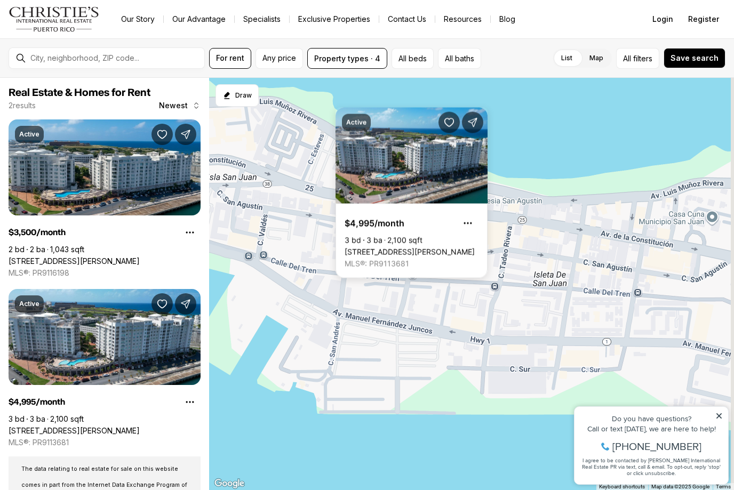
drag, startPoint x: 592, startPoint y: 274, endPoint x: 230, endPoint y: 261, distance: 362.4
click at [230, 261] on div "$3,500 $4,995" at bounding box center [471, 284] width 525 height 413
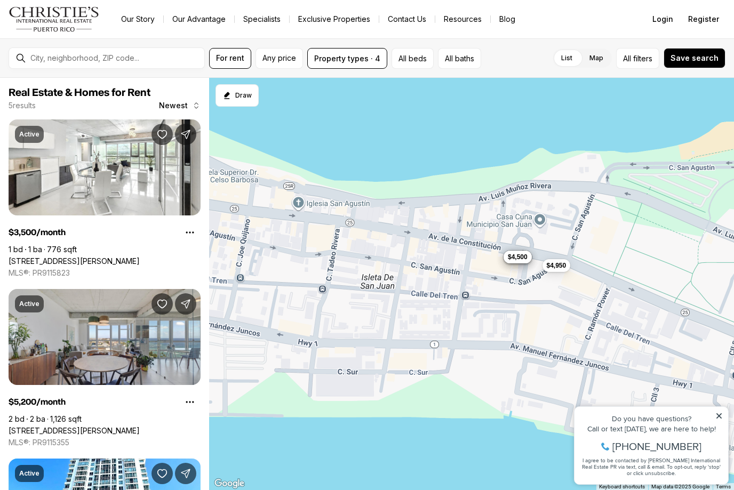
drag, startPoint x: 463, startPoint y: 259, endPoint x: 366, endPoint y: 262, distance: 97.1
click at [366, 262] on div "$3,500 $5,200 $5,500 $4,950 $4,500" at bounding box center [471, 284] width 525 height 413
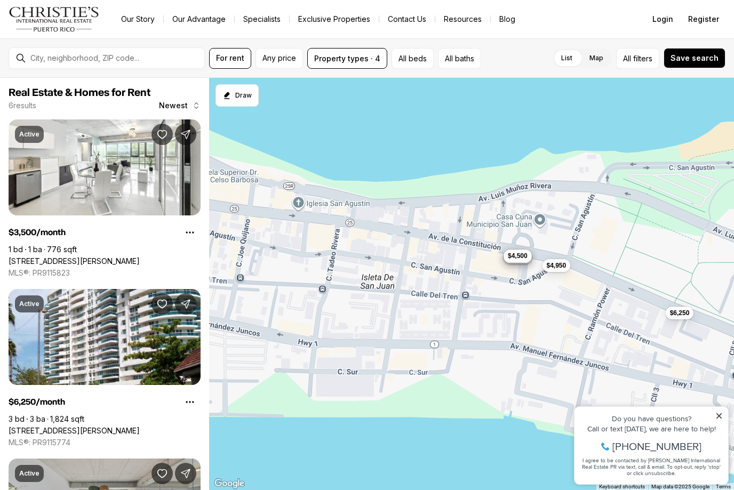
click at [520, 259] on span "$4,500" at bounding box center [518, 256] width 20 height 9
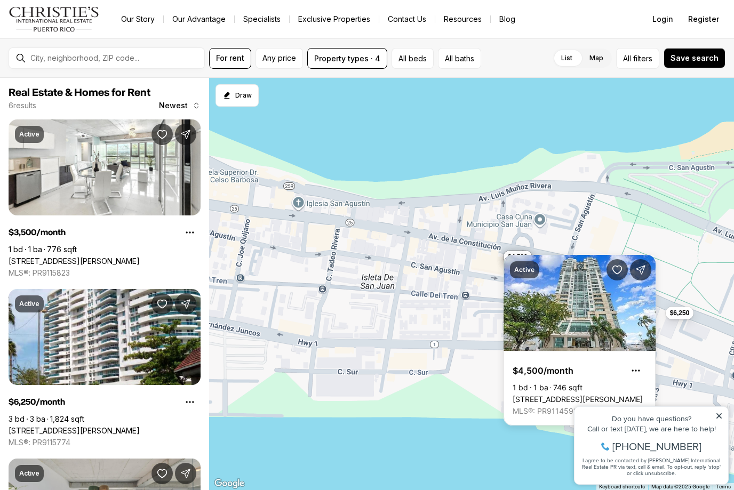
click at [473, 277] on div "$3,500 $5,200 $5,500 $4,950 $4,500 $6,250" at bounding box center [471, 284] width 525 height 413
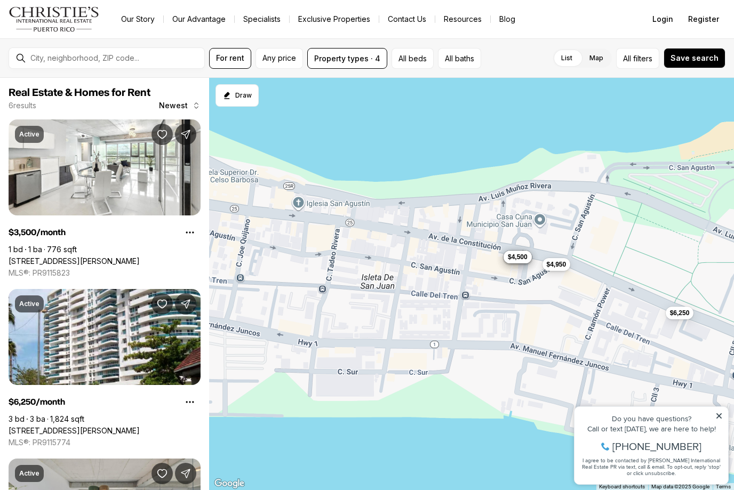
click at [563, 265] on span "$4,950" at bounding box center [557, 264] width 20 height 9
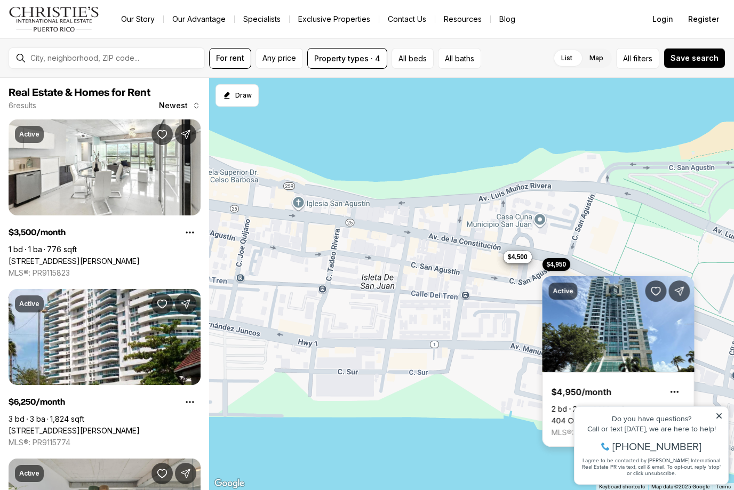
click at [582, 416] on link "404 COND. ATLANTIS AVENIDA DE LA CONSTITUCIÓN, SAN JUAN PR, 00901" at bounding box center [619, 421] width 134 height 10
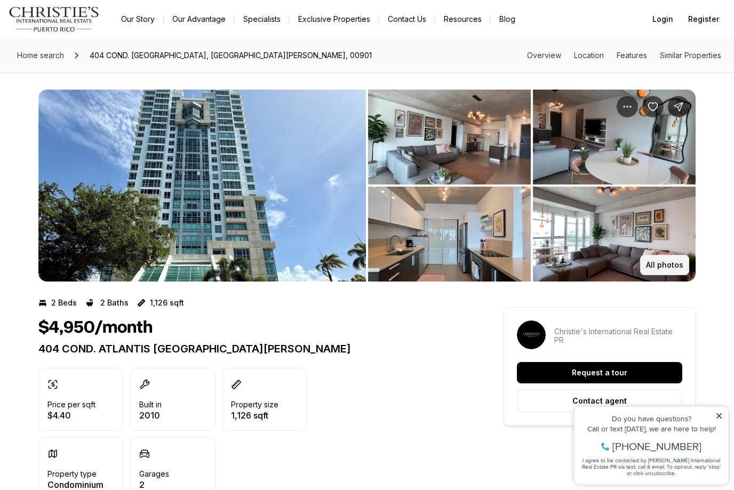
click at [674, 268] on p "All photos" at bounding box center [664, 265] width 37 height 9
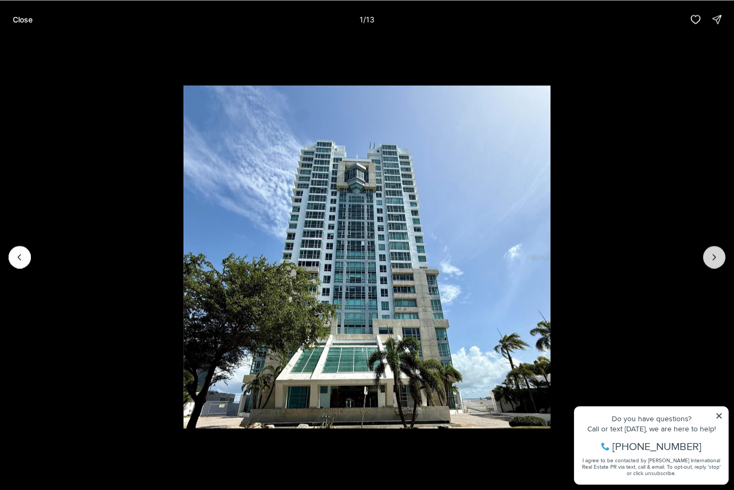
click at [715, 261] on icon "Next slide" at bounding box center [714, 257] width 11 height 11
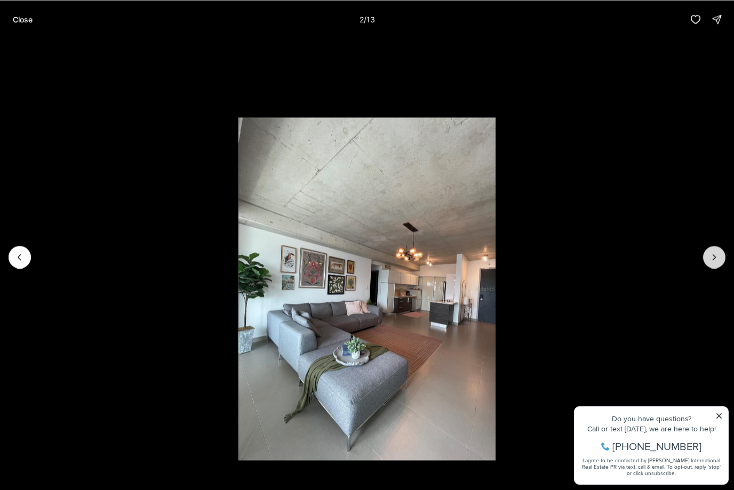
click at [715, 261] on icon "Next slide" at bounding box center [714, 257] width 11 height 11
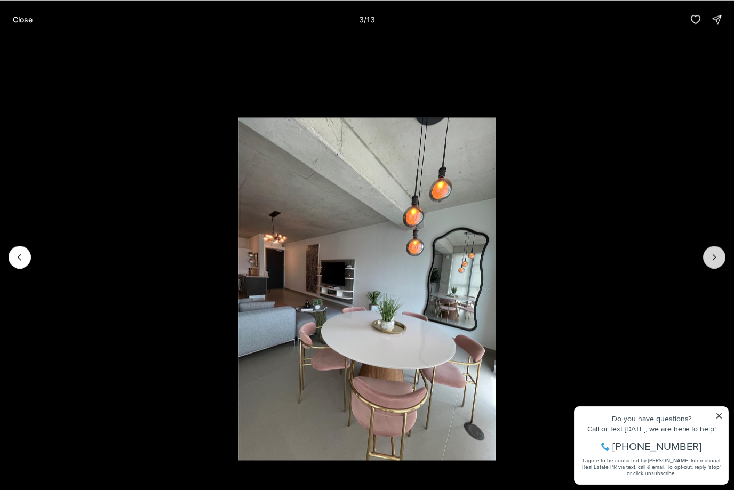
click at [715, 261] on icon "Next slide" at bounding box center [714, 257] width 11 height 11
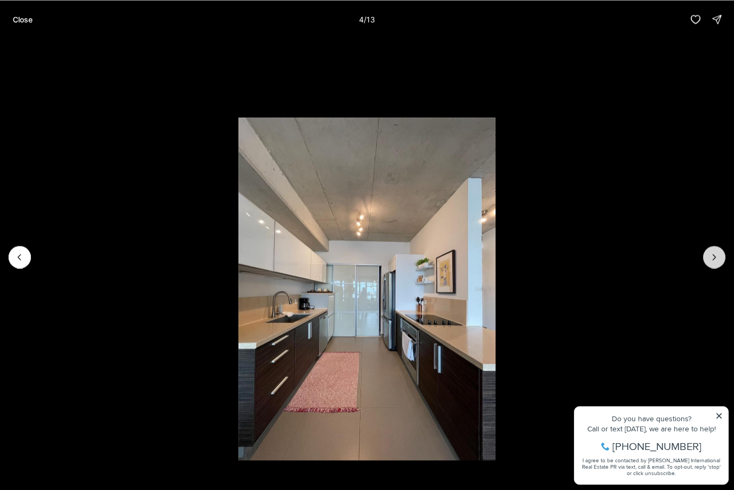
click at [715, 261] on icon "Next slide" at bounding box center [714, 257] width 11 height 11
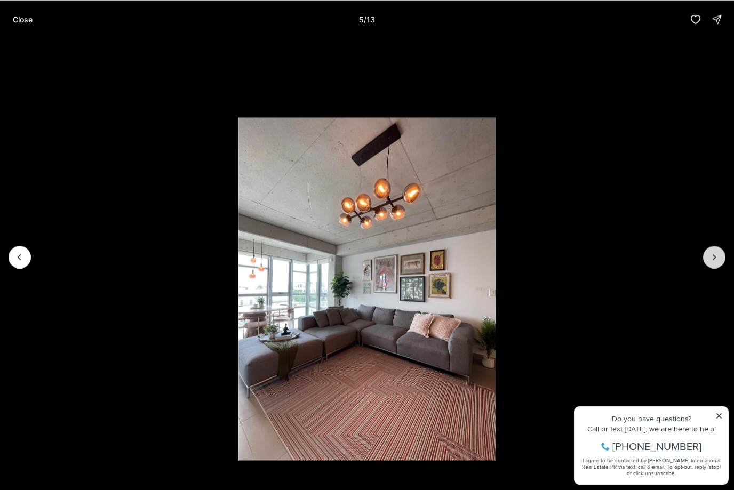
click at [715, 261] on icon "Next slide" at bounding box center [714, 257] width 11 height 11
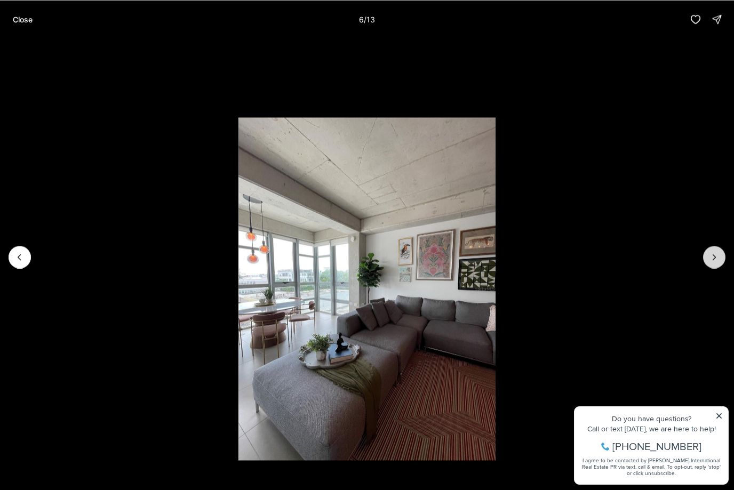
click at [715, 261] on icon "Next slide" at bounding box center [714, 257] width 11 height 11
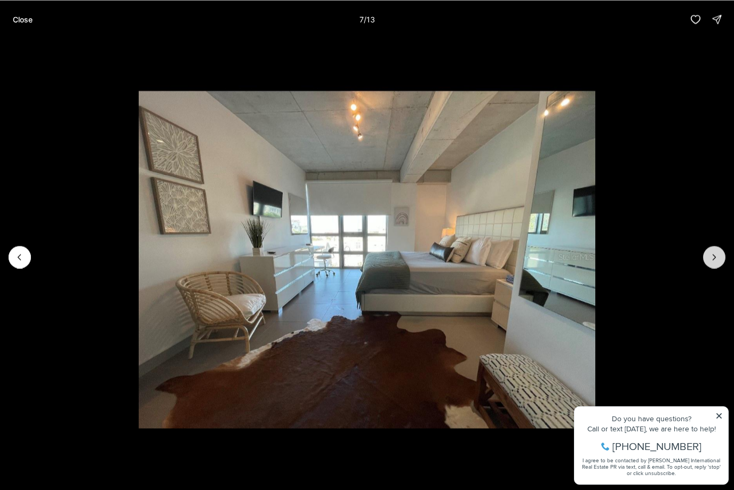
click at [715, 261] on icon "Next slide" at bounding box center [714, 257] width 11 height 11
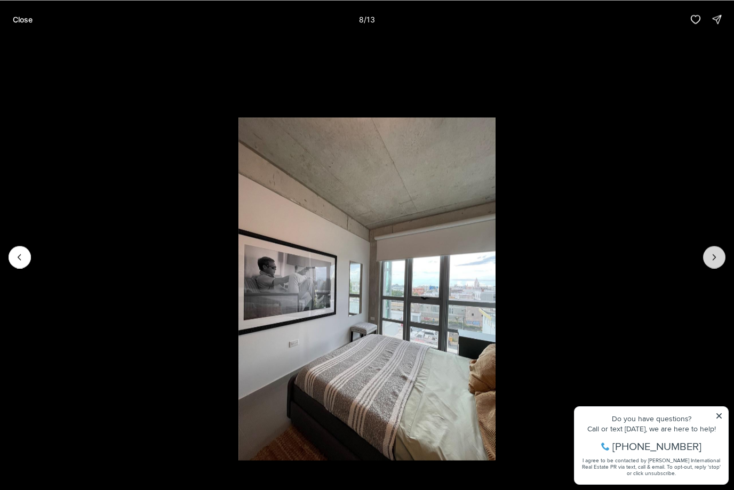
click at [715, 261] on icon "Next slide" at bounding box center [714, 257] width 11 height 11
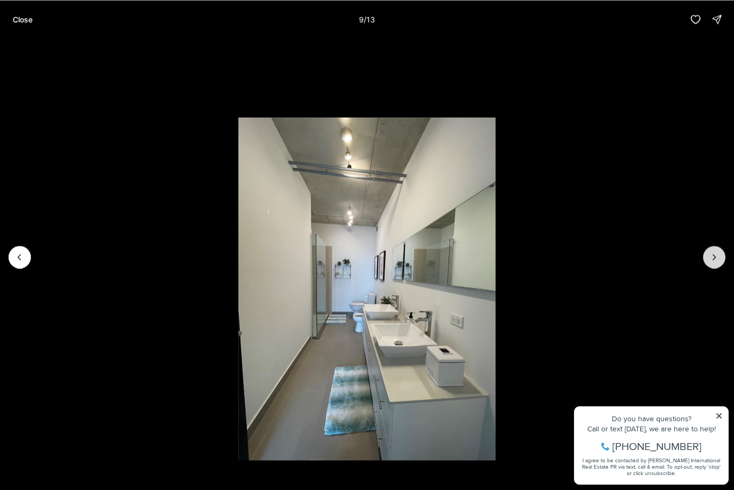
click at [715, 261] on icon "Next slide" at bounding box center [714, 257] width 11 height 11
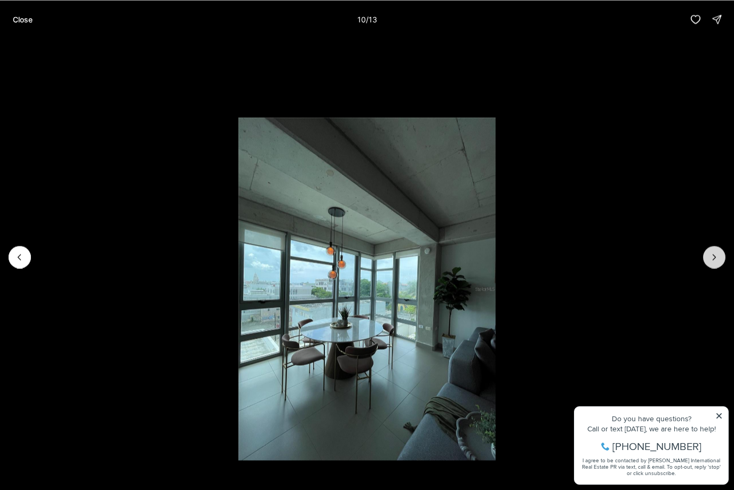
click at [715, 261] on icon "Next slide" at bounding box center [714, 257] width 11 height 11
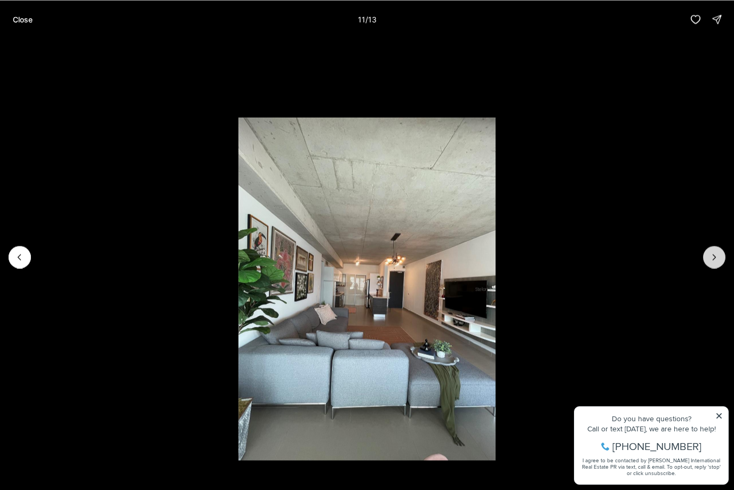
click at [715, 261] on icon "Next slide" at bounding box center [714, 257] width 11 height 11
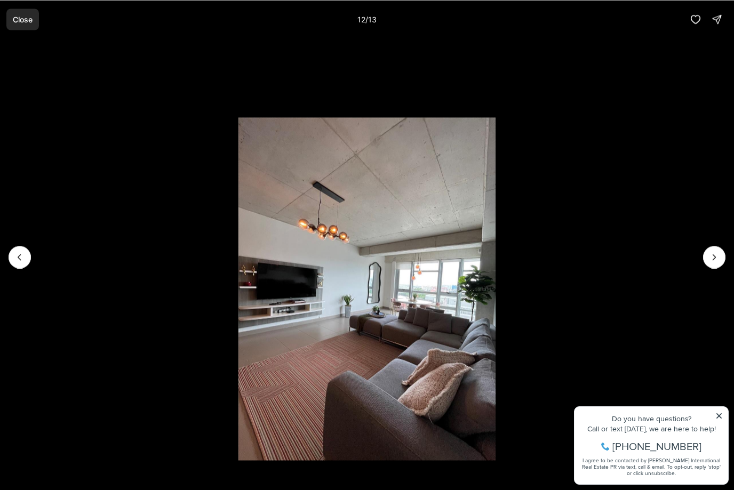
click at [31, 23] on p "Close" at bounding box center [23, 19] width 20 height 9
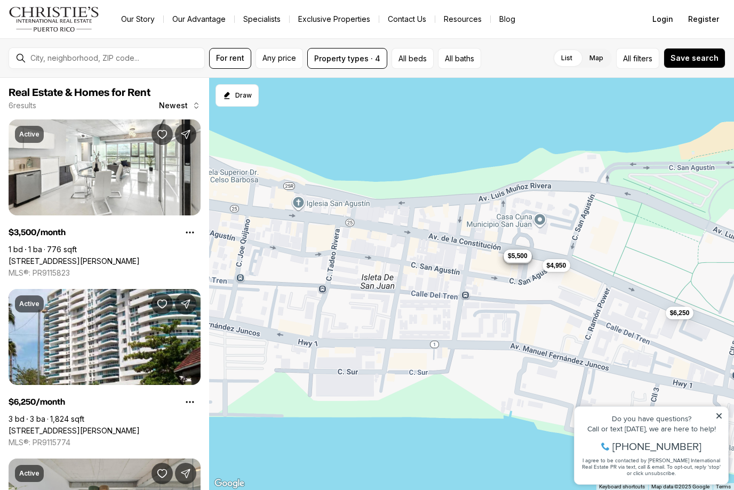
click at [517, 261] on button "$5,500" at bounding box center [518, 256] width 28 height 13
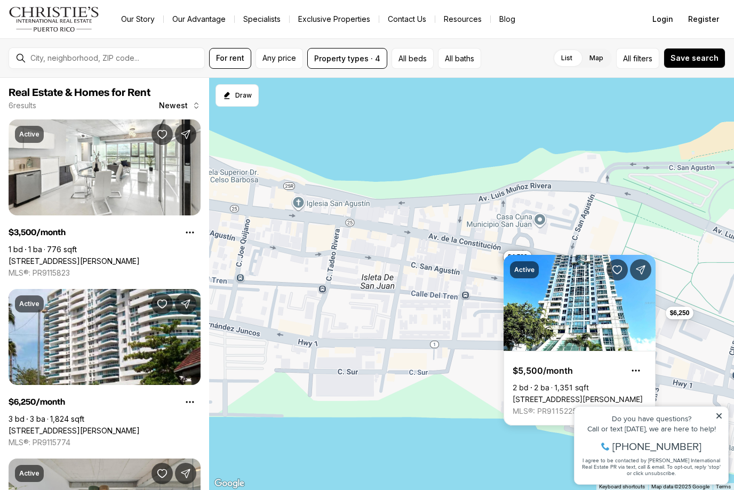
click at [658, 251] on div "$3,500 $6,250 $5,200 $5,500 $4,950 $4,500" at bounding box center [471, 284] width 525 height 413
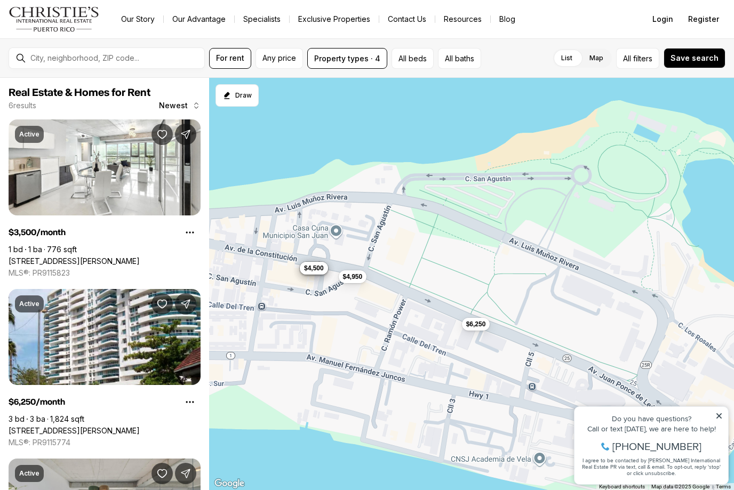
drag, startPoint x: 676, startPoint y: 306, endPoint x: 470, endPoint y: 317, distance: 205.7
click at [470, 317] on div "$3,500 $6,250 $5,200 $5,500 $4,950 $4,500" at bounding box center [471, 284] width 525 height 413
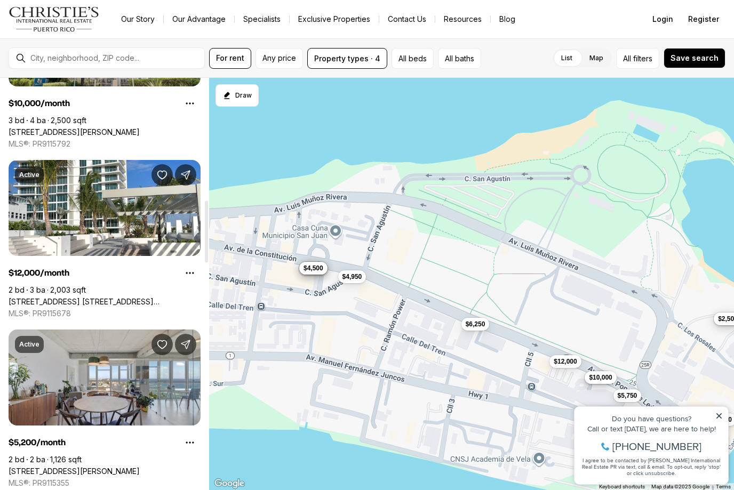
scroll to position [810, 0]
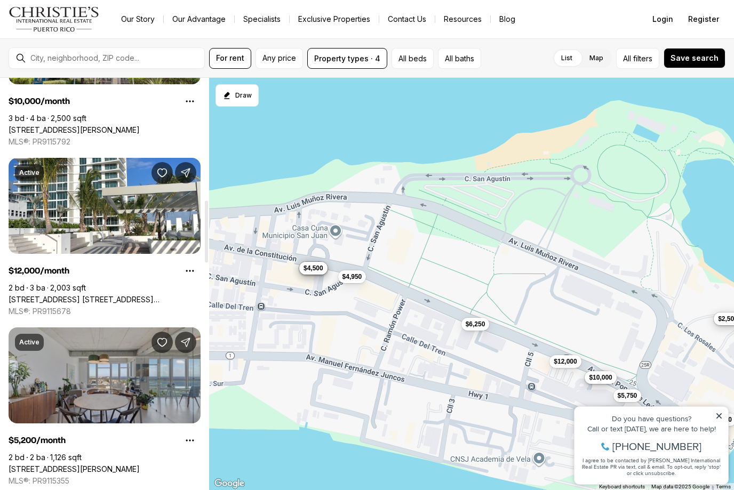
click at [117, 465] on link "[STREET_ADDRESS][PERSON_NAME]" at bounding box center [74, 470] width 131 height 10
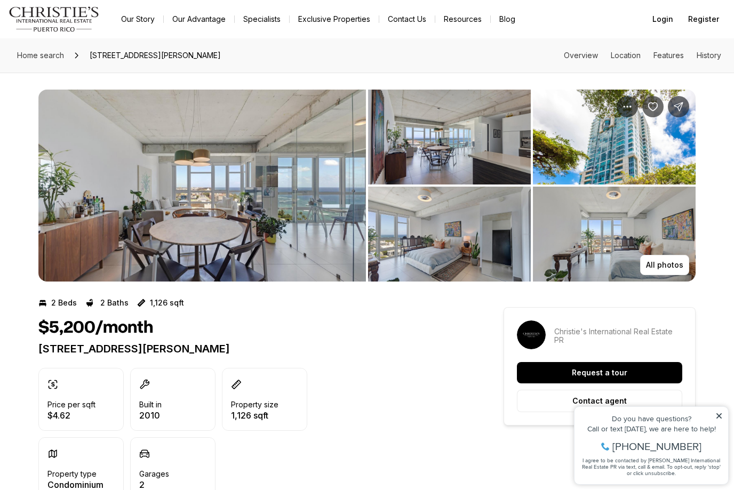
click at [296, 180] on img "View image gallery" at bounding box center [201, 186] width 327 height 192
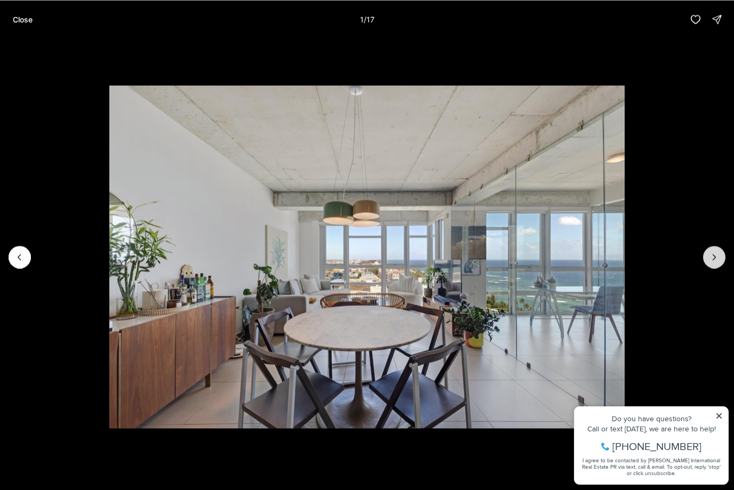
click at [719, 263] on button "Next slide" at bounding box center [714, 257] width 22 height 22
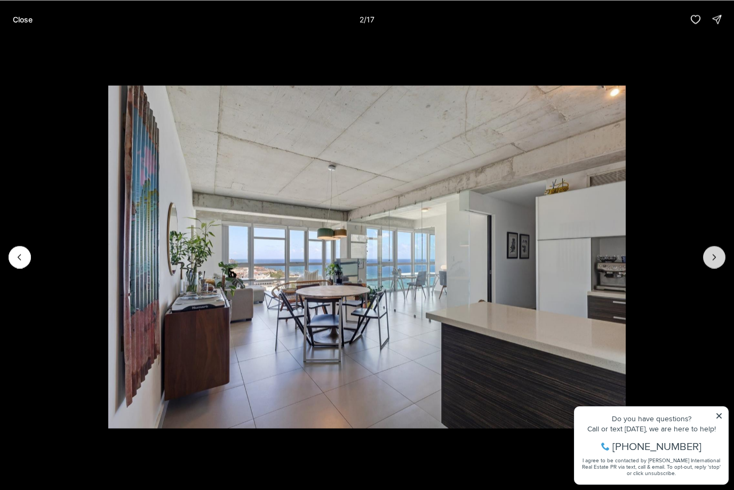
click at [719, 262] on button "Next slide" at bounding box center [714, 257] width 22 height 22
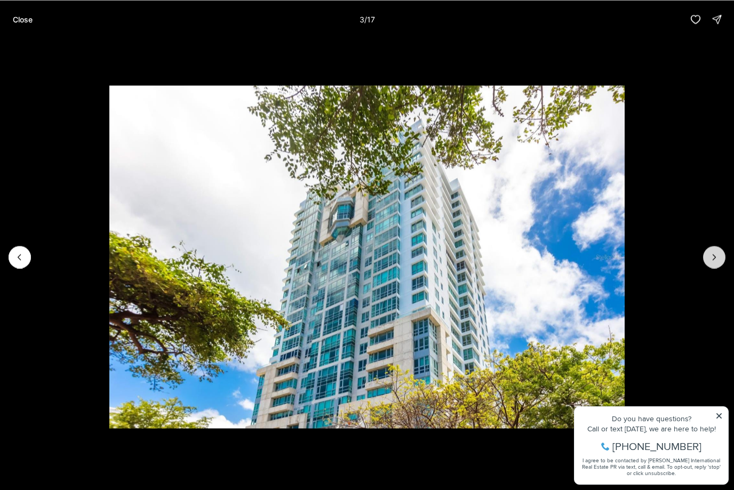
click at [719, 262] on button "Next slide" at bounding box center [714, 257] width 22 height 22
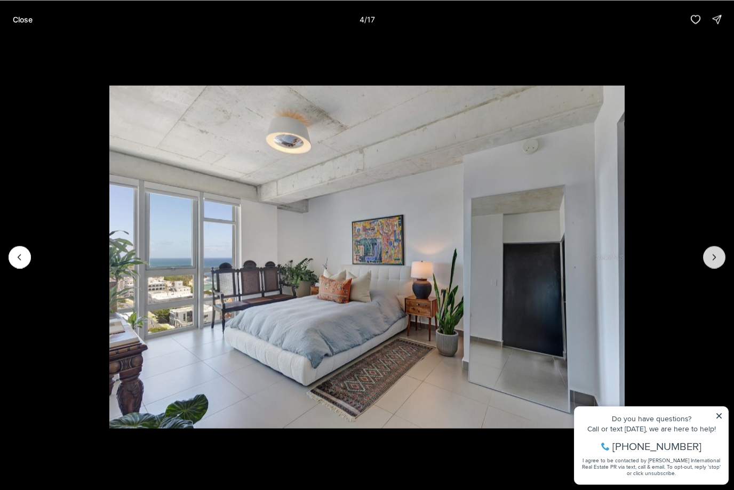
click at [719, 262] on button "Next slide" at bounding box center [714, 257] width 22 height 22
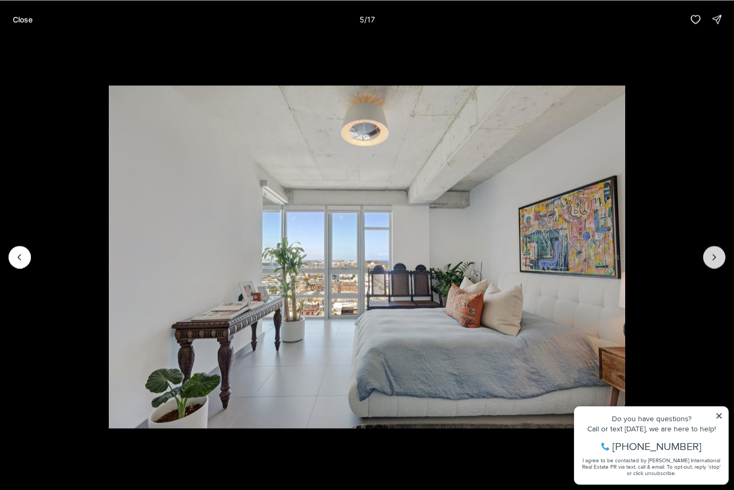
click at [719, 262] on button "Next slide" at bounding box center [714, 257] width 22 height 22
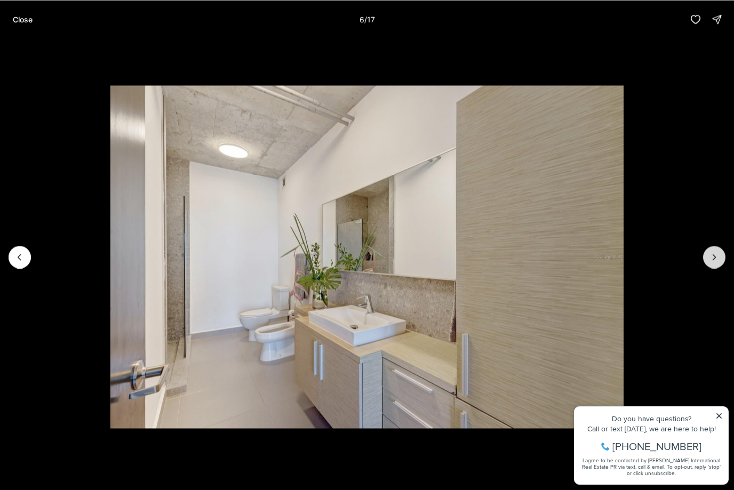
click at [719, 262] on button "Next slide" at bounding box center [714, 257] width 22 height 22
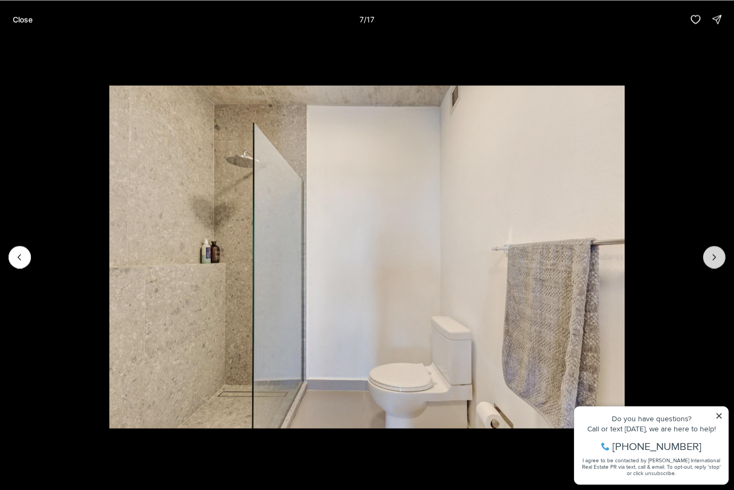
click at [719, 262] on button "Next slide" at bounding box center [714, 257] width 22 height 22
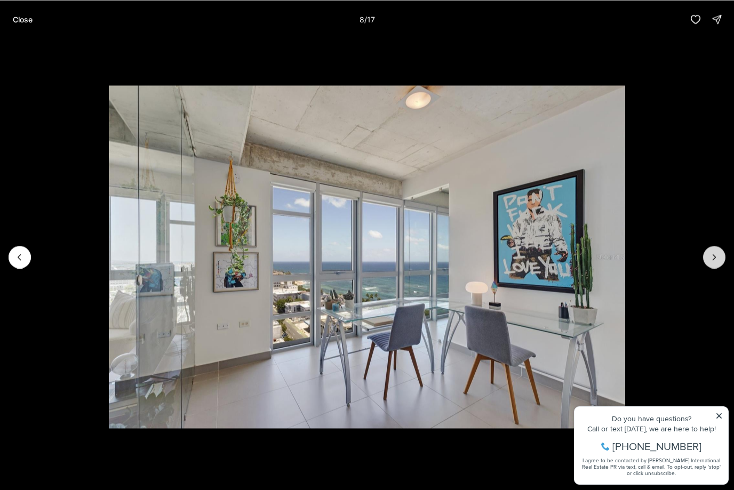
click at [719, 263] on button "Next slide" at bounding box center [714, 257] width 22 height 22
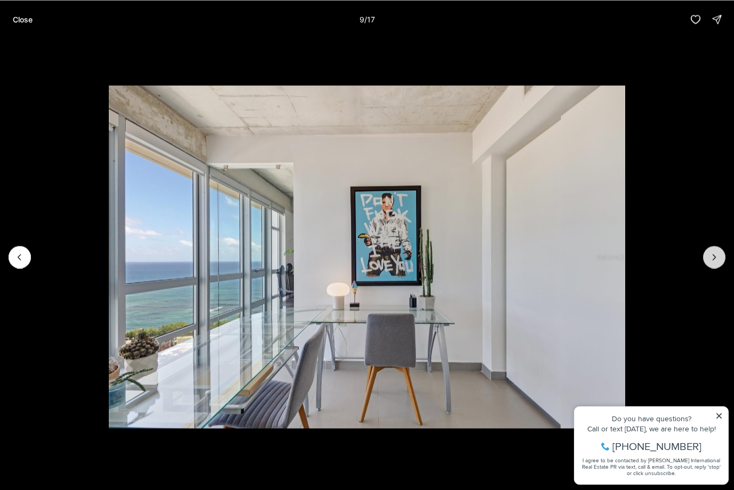
click at [719, 263] on button "Next slide" at bounding box center [714, 257] width 22 height 22
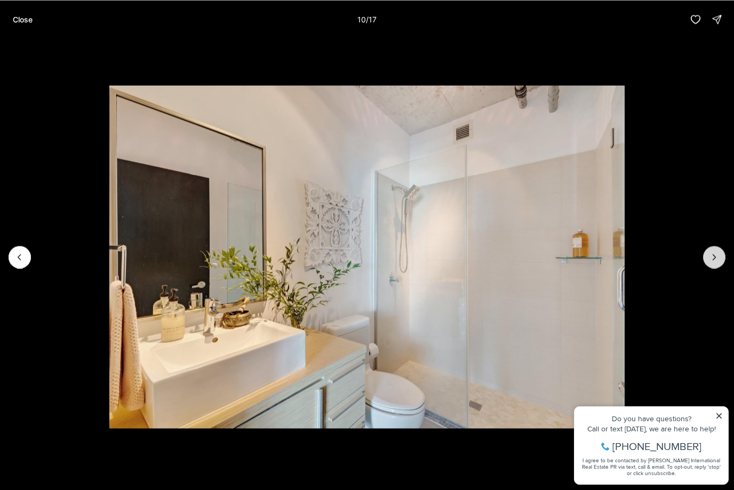
click at [719, 263] on button "Next slide" at bounding box center [714, 257] width 22 height 22
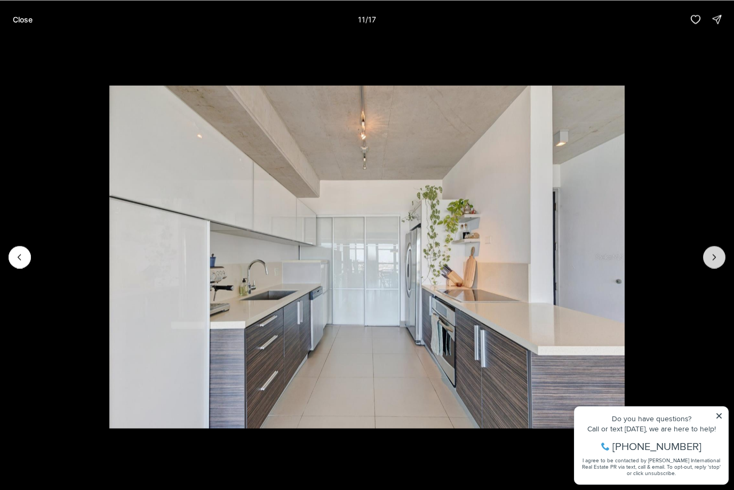
click at [719, 263] on button "Next slide" at bounding box center [714, 257] width 22 height 22
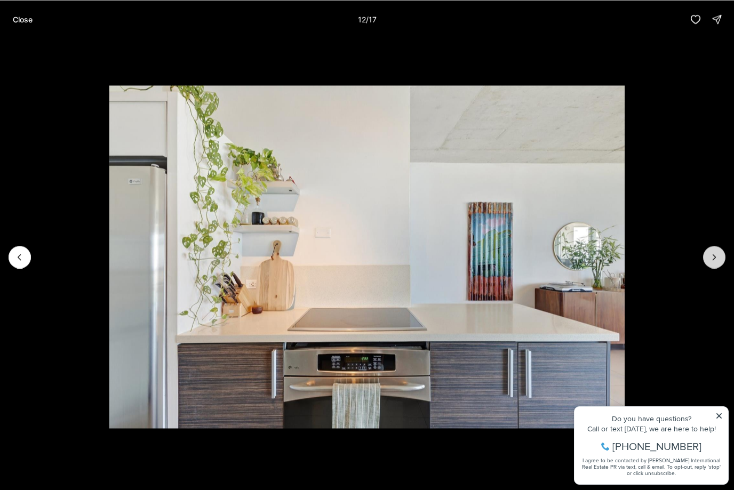
click at [720, 263] on button "Next slide" at bounding box center [714, 257] width 22 height 22
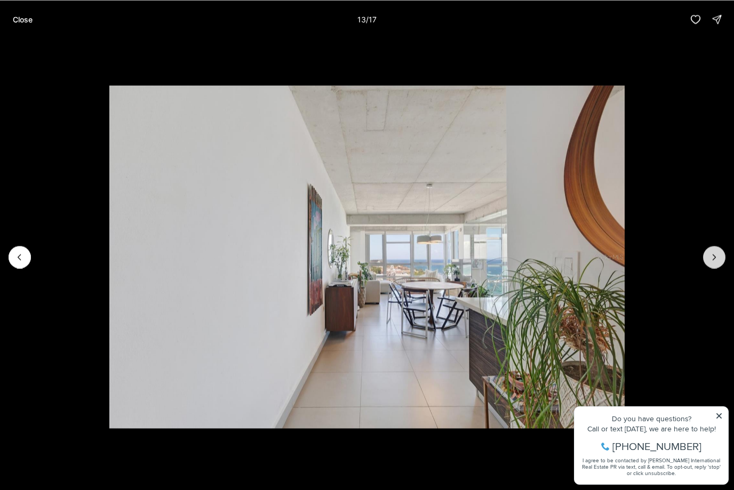
click at [720, 263] on button "Next slide" at bounding box center [714, 257] width 22 height 22
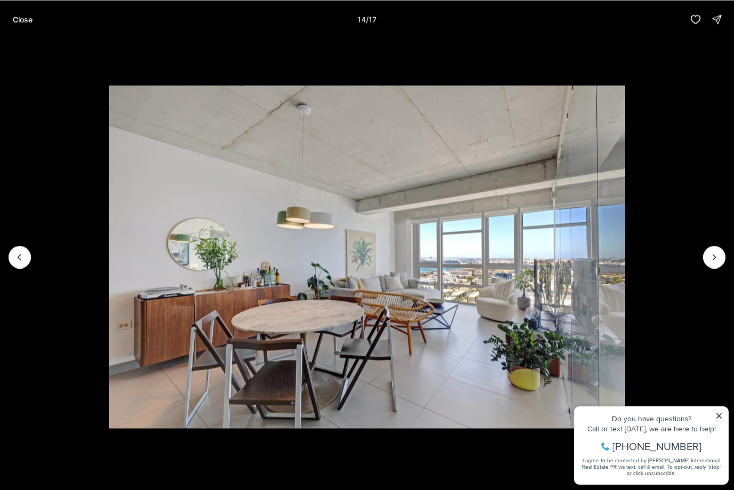
click at [21, 15] on p "Close" at bounding box center [23, 19] width 20 height 9
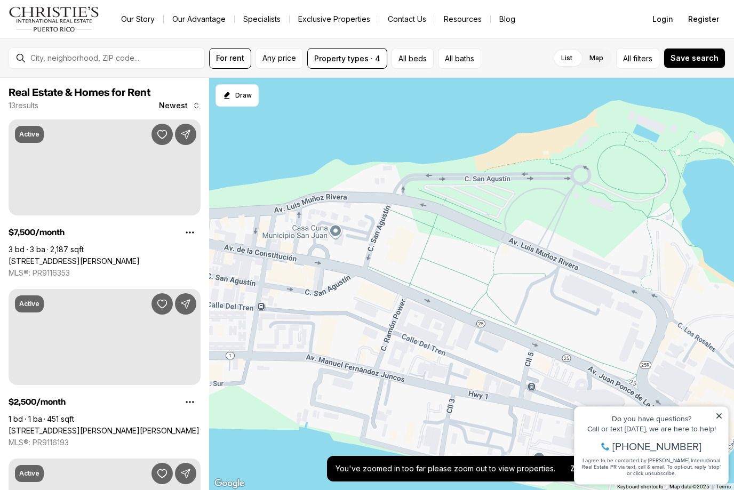
scroll to position [810, 0]
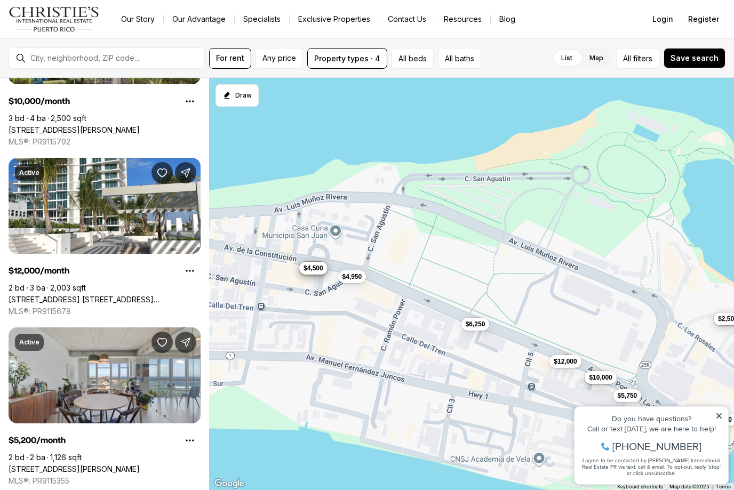
click at [720, 414] on icon at bounding box center [718, 415] width 7 height 7
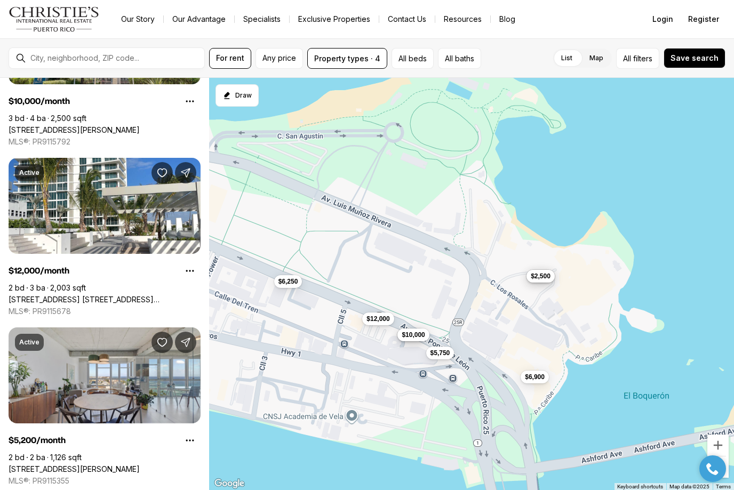
drag, startPoint x: 688, startPoint y: 384, endPoint x: 498, endPoint y: 341, distance: 194.6
click at [498, 341] on div "$7,500 $2,500 $3,500 $6,250 $10,000 $12,000 $5,200 $5,500 $6,900 $2,500 $4,950 …" at bounding box center [471, 284] width 525 height 413
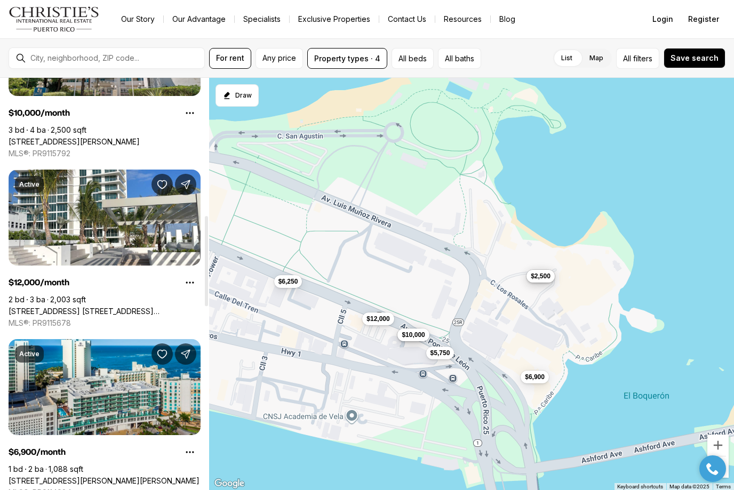
scroll to position [827, 0]
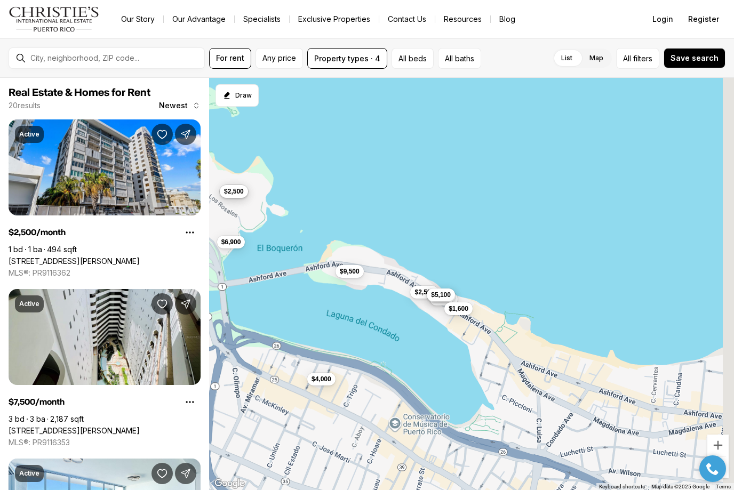
drag, startPoint x: 631, startPoint y: 395, endPoint x: 371, endPoint y: 278, distance: 285.1
click at [371, 278] on div "$7,500 $2,500 $6,250 $10,000 $12,000 $6,900 $2,500 $5,750 $2,500 $3,900 $9,500 …" at bounding box center [471, 284] width 525 height 413
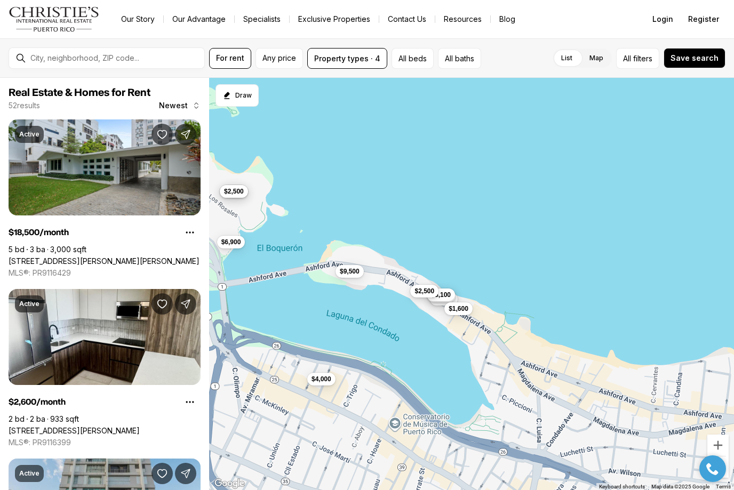
click at [425, 292] on span "$2,500" at bounding box center [424, 291] width 20 height 9
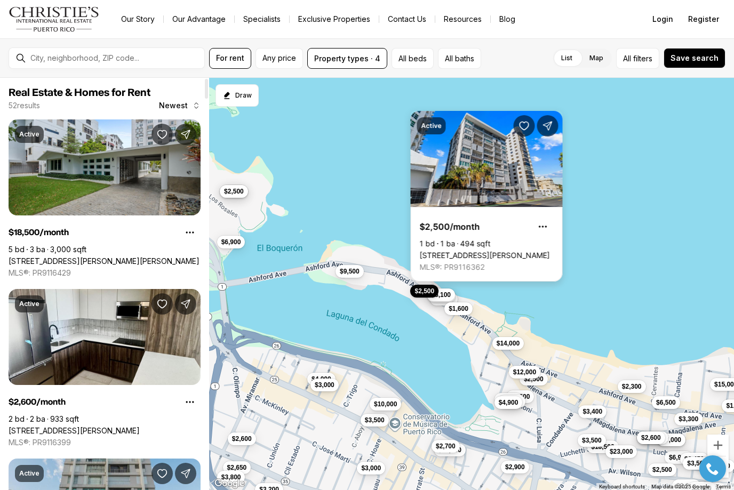
click at [540, 251] on link "[STREET_ADDRESS][PERSON_NAME]" at bounding box center [485, 256] width 130 height 10
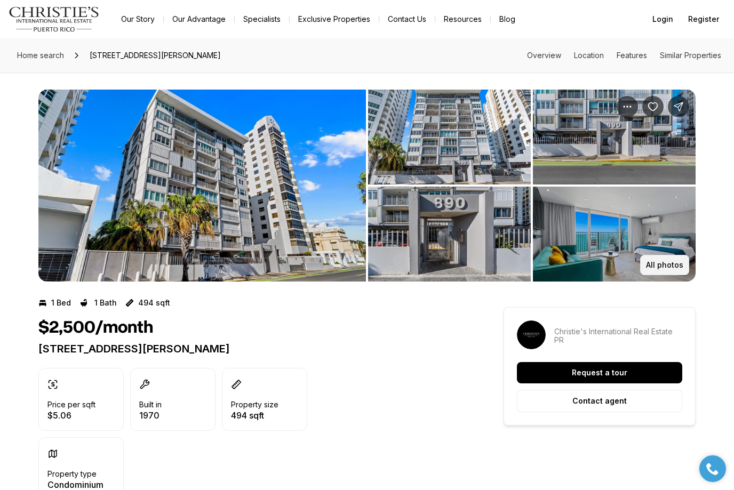
click at [670, 269] on p "All photos" at bounding box center [664, 265] width 37 height 9
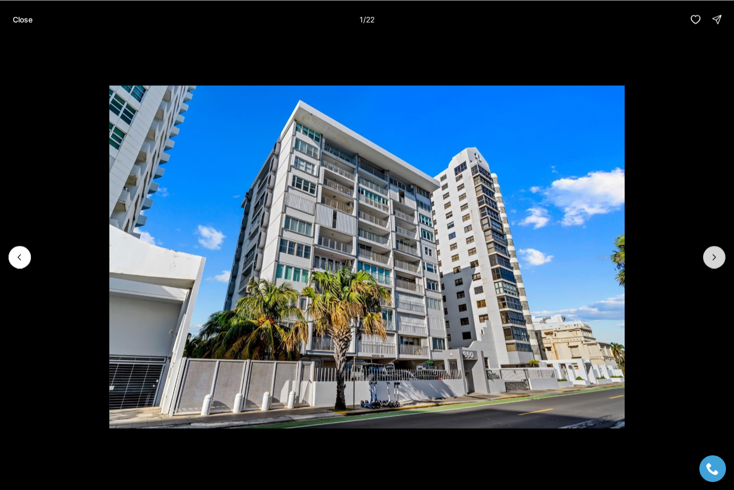
click at [717, 258] on icon "Next slide" at bounding box center [714, 257] width 11 height 11
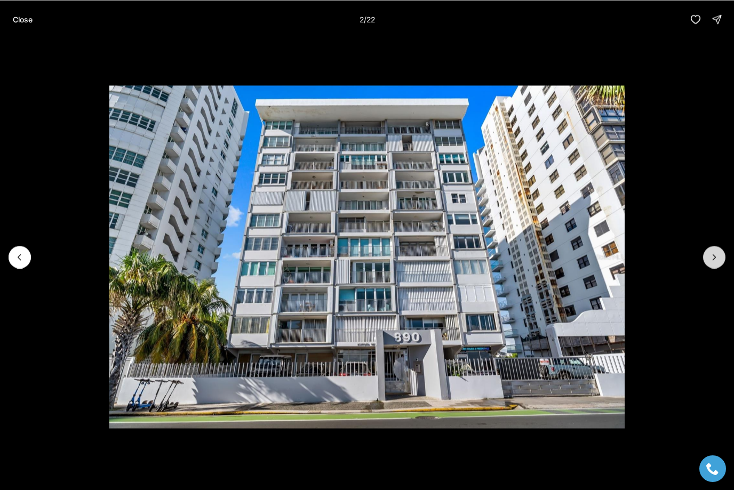
click at [717, 258] on icon "Next slide" at bounding box center [714, 257] width 11 height 11
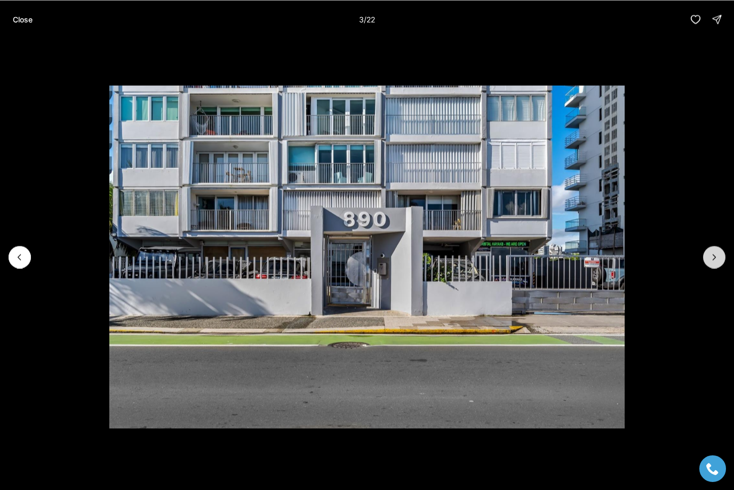
click at [717, 258] on icon "Next slide" at bounding box center [714, 257] width 11 height 11
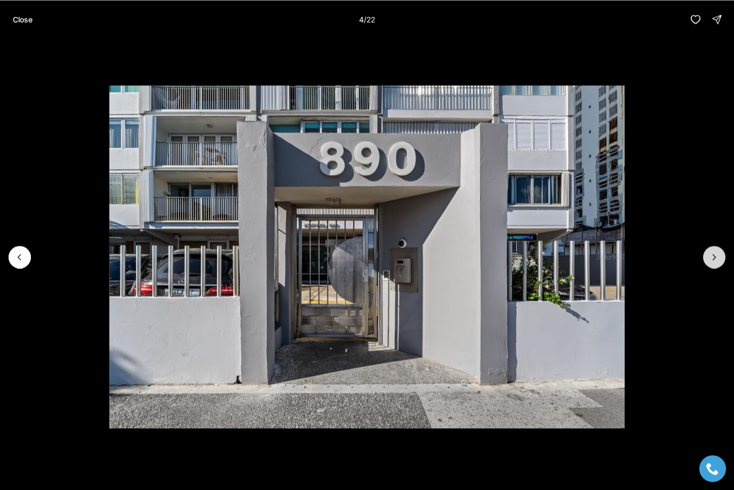
click at [717, 257] on icon "Next slide" at bounding box center [714, 257] width 11 height 11
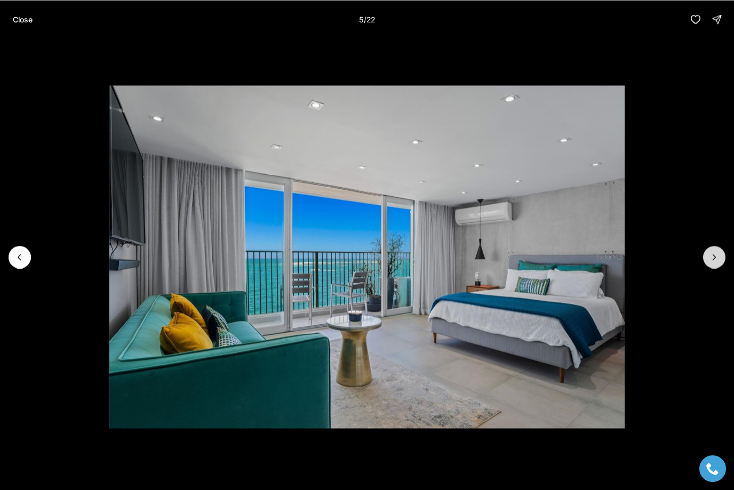
click at [717, 257] on icon "Next slide" at bounding box center [714, 257] width 11 height 11
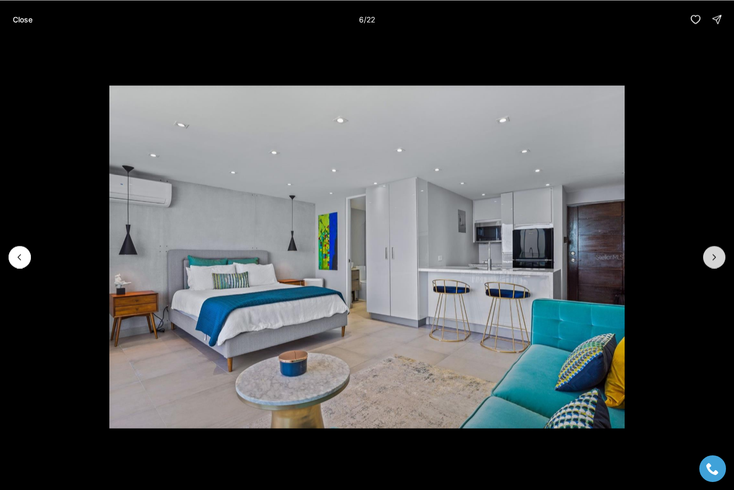
click at [717, 257] on icon "Next slide" at bounding box center [714, 257] width 11 height 11
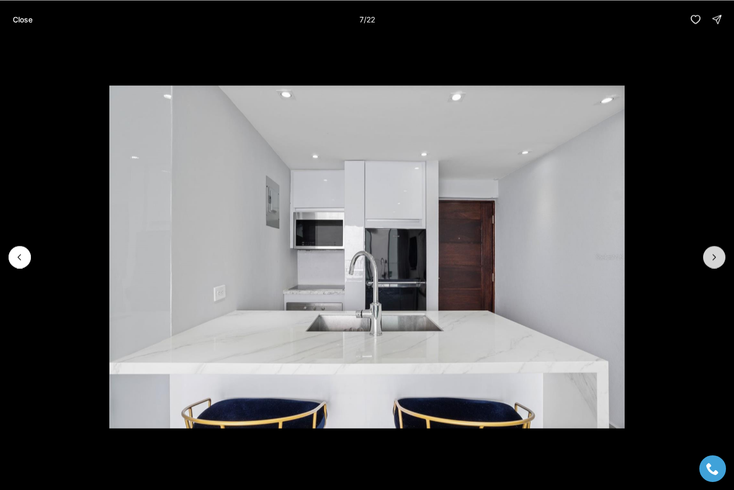
click at [717, 257] on icon "Next slide" at bounding box center [714, 257] width 11 height 11
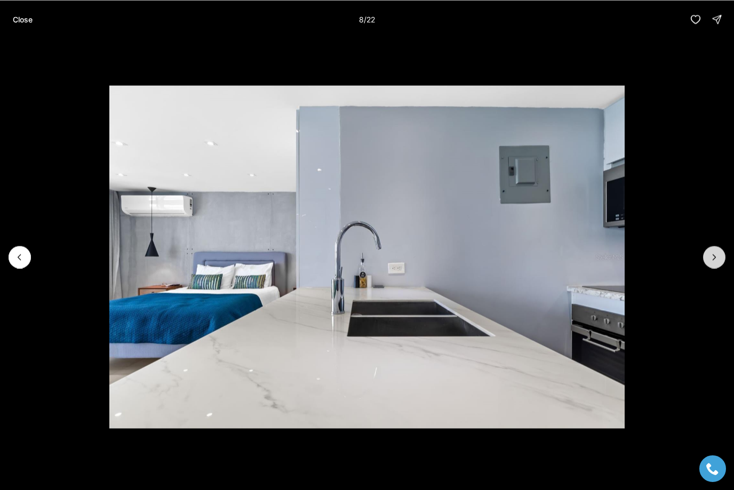
click at [717, 257] on icon "Next slide" at bounding box center [714, 257] width 11 height 11
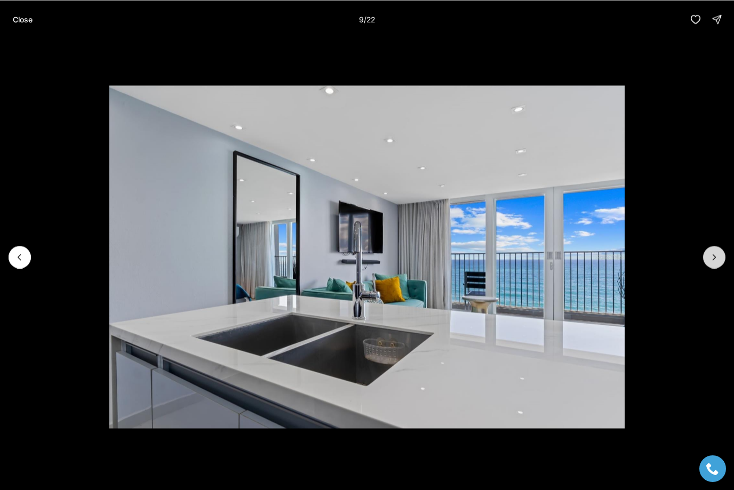
click at [717, 257] on icon "Next slide" at bounding box center [714, 257] width 11 height 11
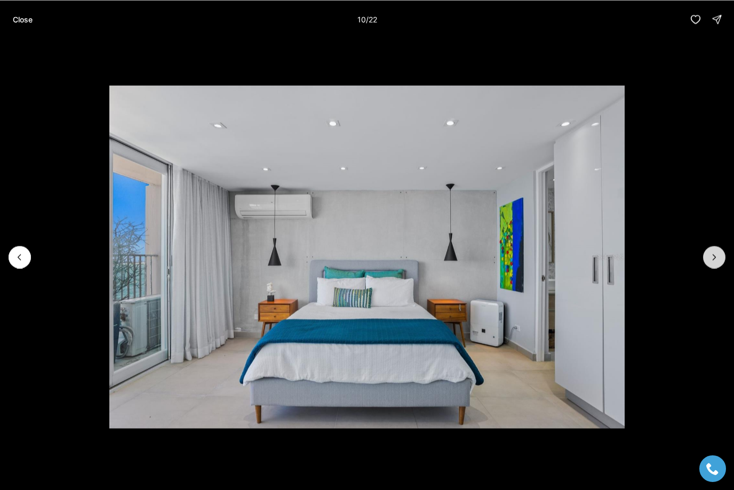
click at [717, 257] on icon "Next slide" at bounding box center [714, 257] width 11 height 11
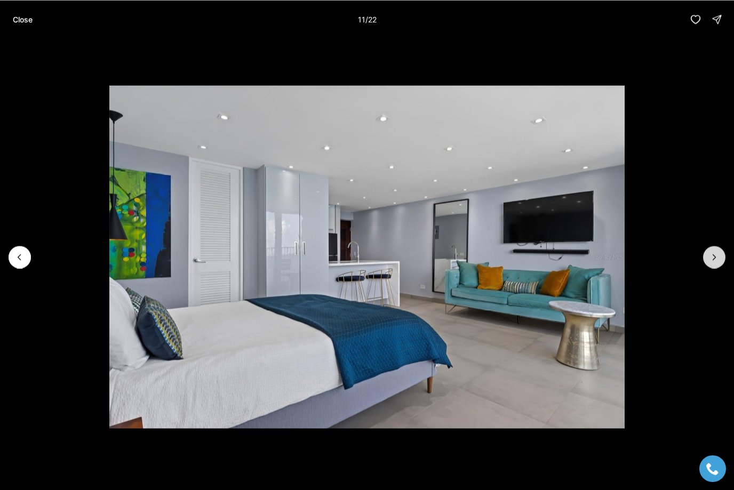
click at [717, 257] on icon "Next slide" at bounding box center [714, 257] width 11 height 11
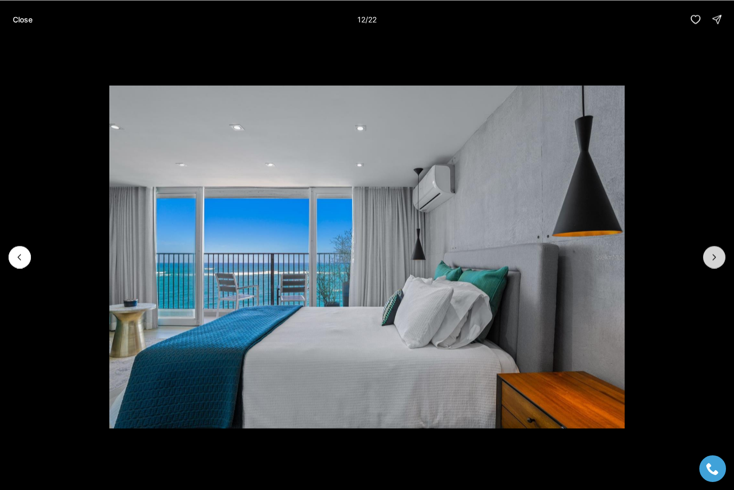
click at [717, 259] on icon "Next slide" at bounding box center [714, 257] width 11 height 11
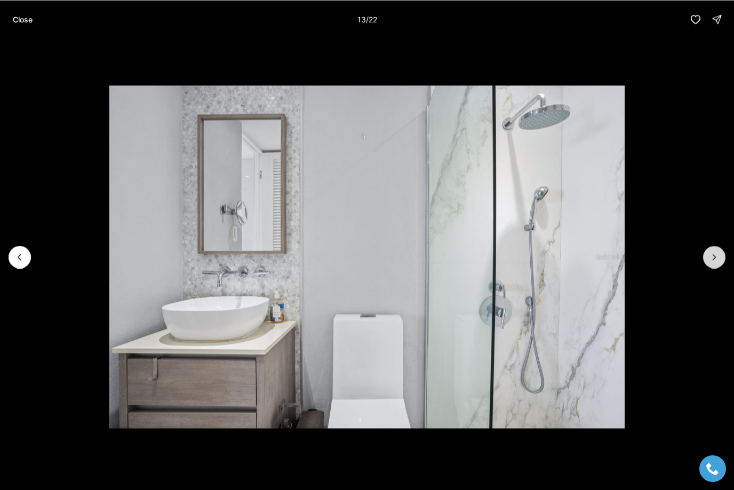
click at [717, 259] on icon "Next slide" at bounding box center [714, 257] width 11 height 11
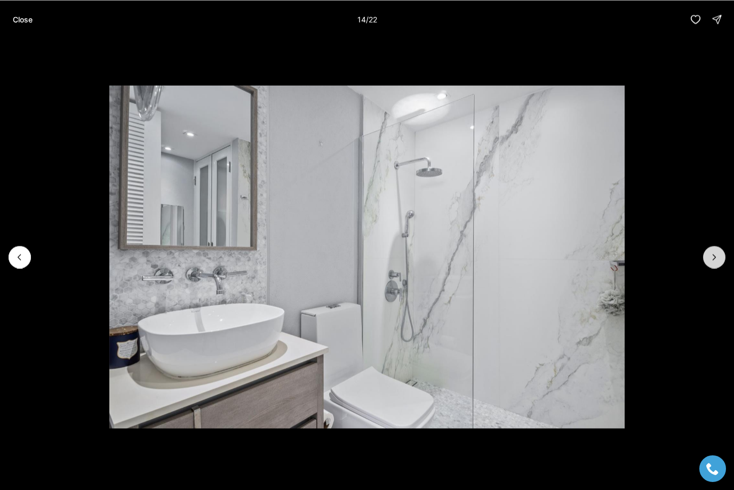
click at [717, 259] on icon "Next slide" at bounding box center [714, 257] width 11 height 11
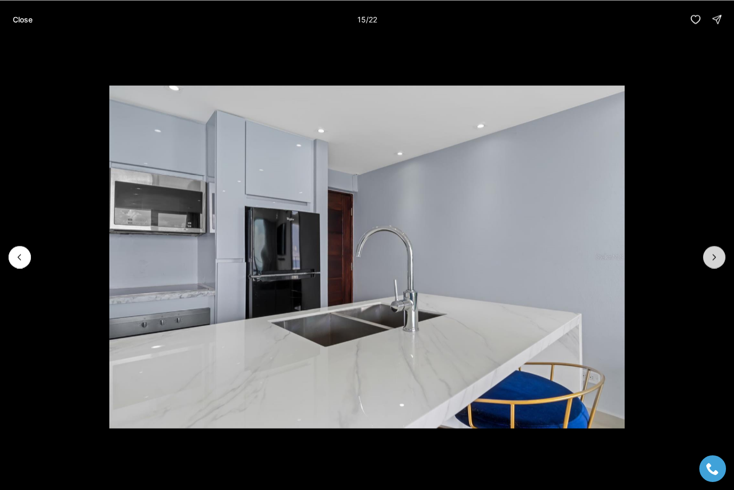
click at [717, 259] on icon "Next slide" at bounding box center [714, 257] width 11 height 11
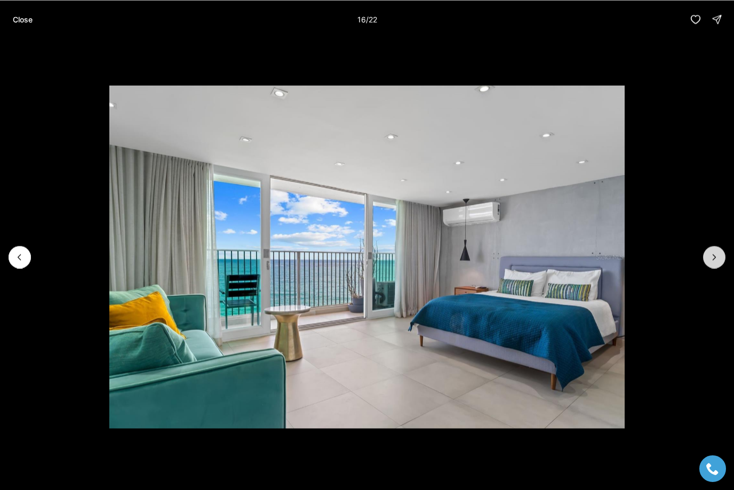
click at [717, 260] on icon "Next slide" at bounding box center [714, 257] width 11 height 11
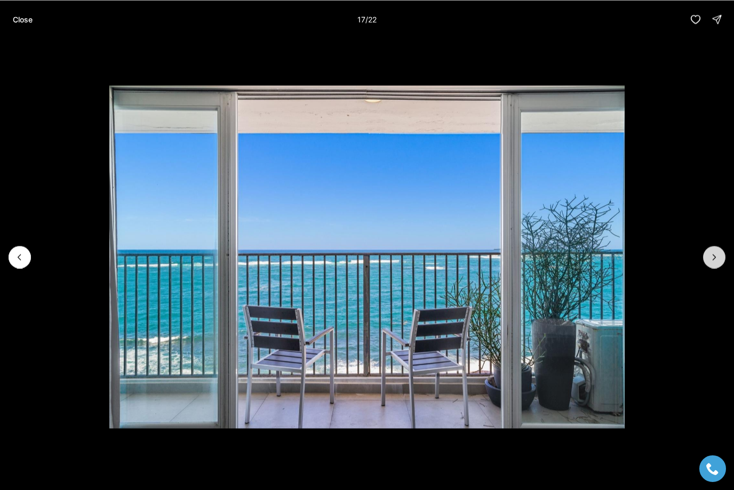
click at [717, 260] on icon "Next slide" at bounding box center [714, 257] width 11 height 11
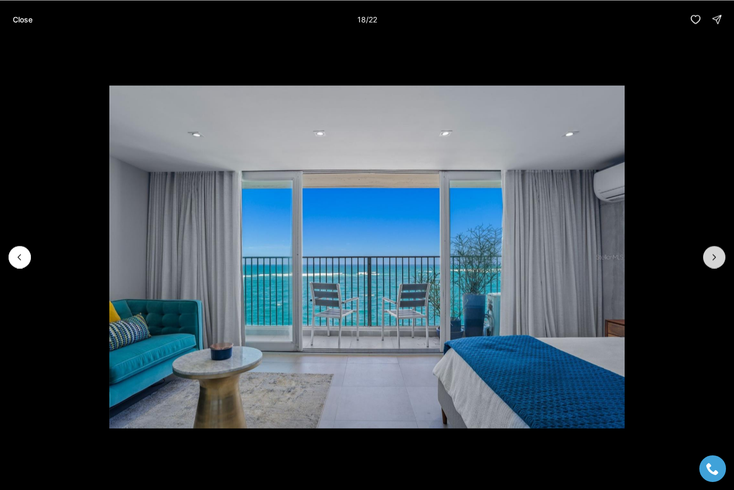
click at [716, 261] on icon "Next slide" at bounding box center [714, 257] width 11 height 11
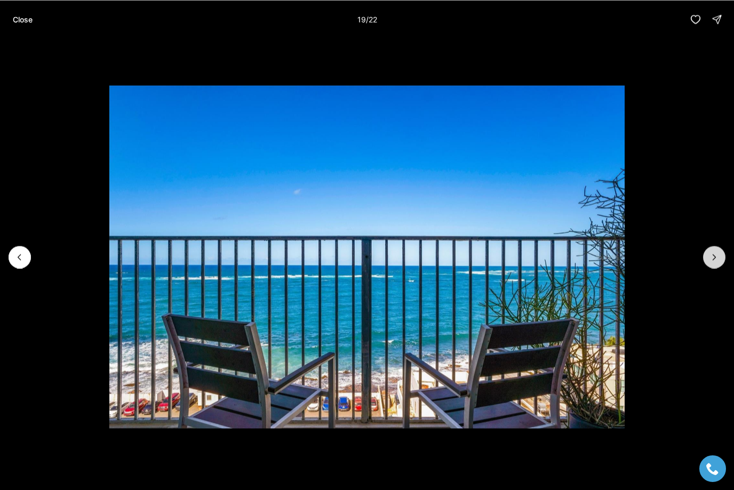
click at [716, 261] on icon "Next slide" at bounding box center [714, 257] width 11 height 11
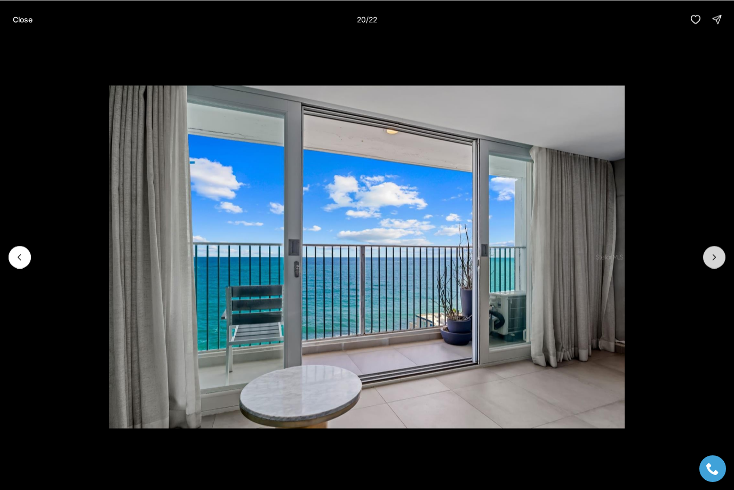
click at [716, 261] on icon "Next slide" at bounding box center [714, 257] width 11 height 11
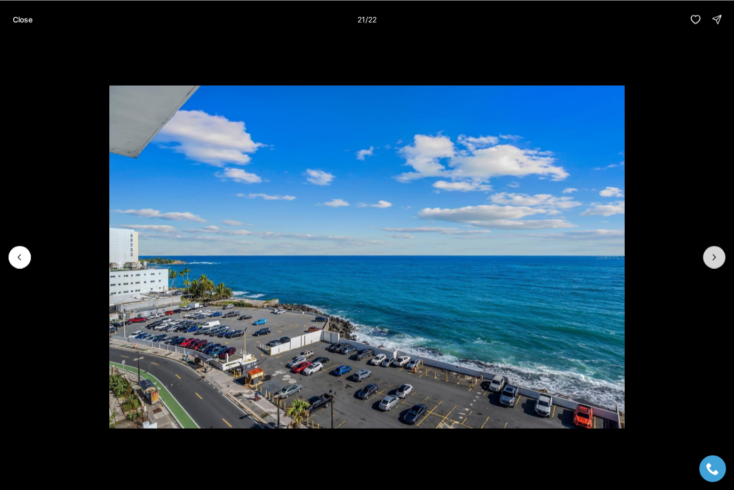
click at [716, 261] on icon "Next slide" at bounding box center [714, 257] width 11 height 11
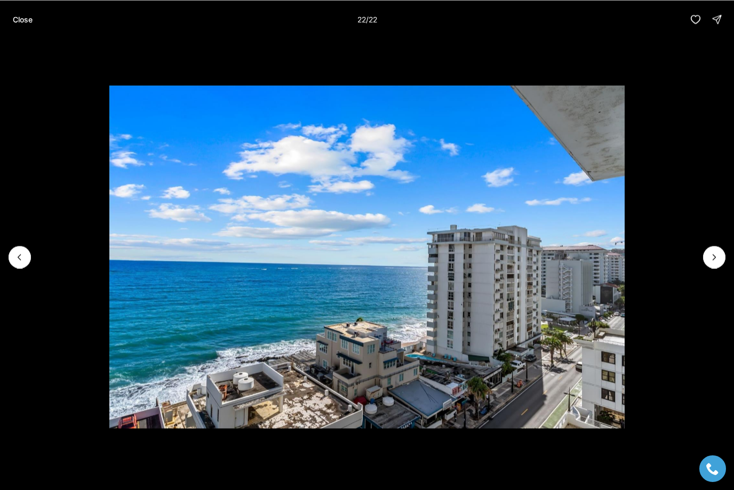
click at [717, 261] on div at bounding box center [714, 257] width 22 height 22
click at [718, 258] on div at bounding box center [714, 257] width 22 height 22
click at [12, 19] on button "Close" at bounding box center [22, 19] width 33 height 21
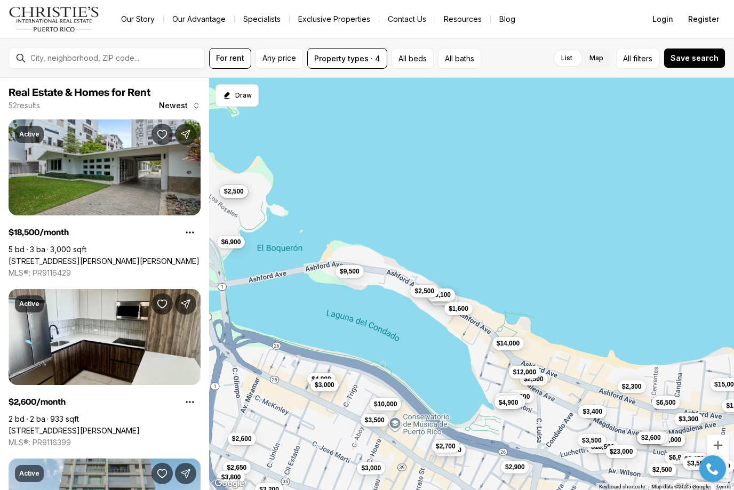
click at [419, 293] on span "$2,500" at bounding box center [424, 291] width 20 height 9
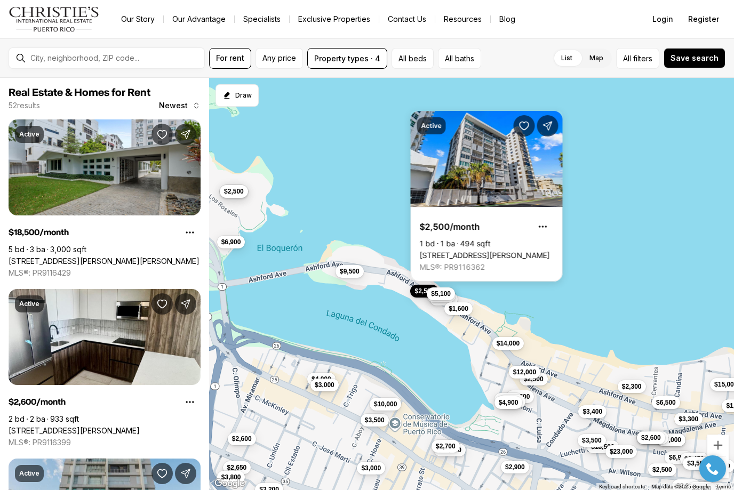
click at [449, 297] on span "$5,100" at bounding box center [441, 294] width 20 height 9
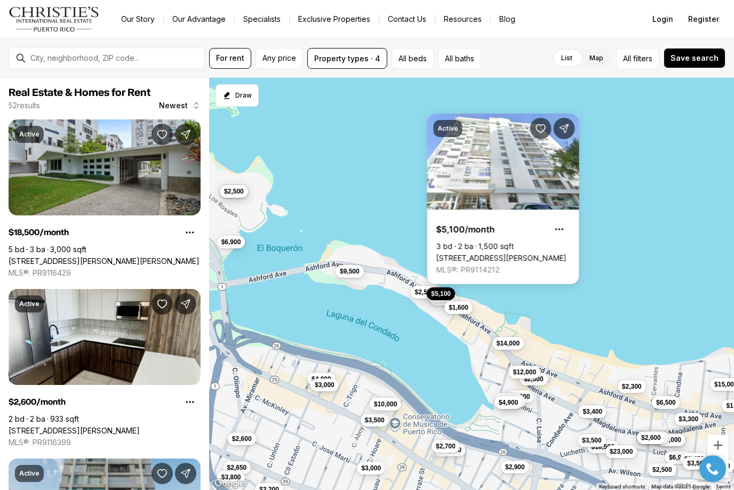
click at [467, 307] on span "$1,600" at bounding box center [459, 307] width 20 height 9
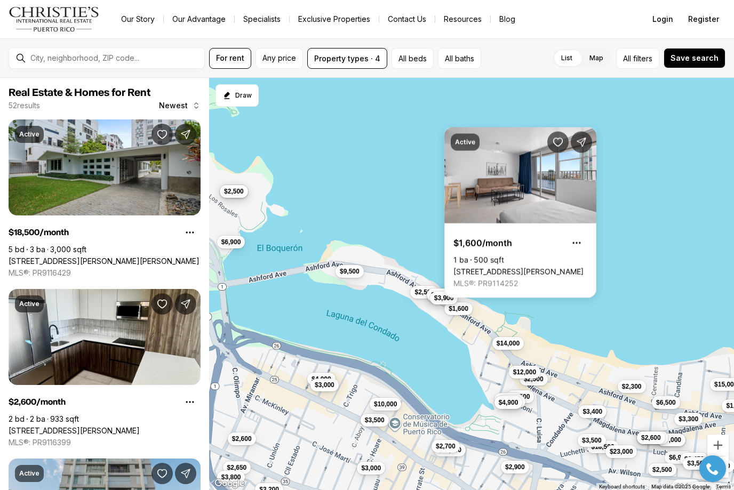
click at [438, 299] on span "$3,900" at bounding box center [444, 298] width 20 height 9
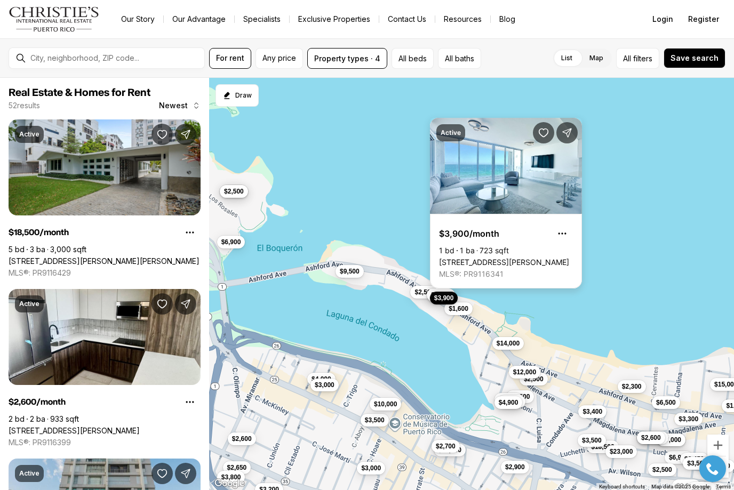
click at [498, 258] on link "[STREET_ADDRESS][PERSON_NAME]" at bounding box center [504, 263] width 130 height 10
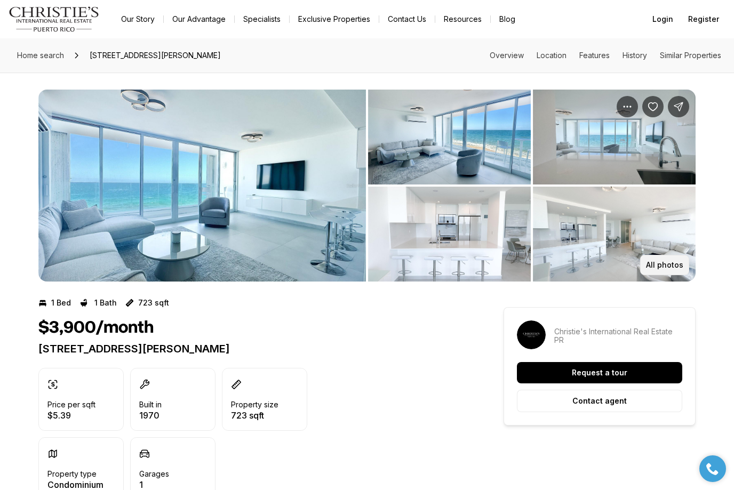
click at [676, 265] on p "All photos" at bounding box center [664, 265] width 37 height 9
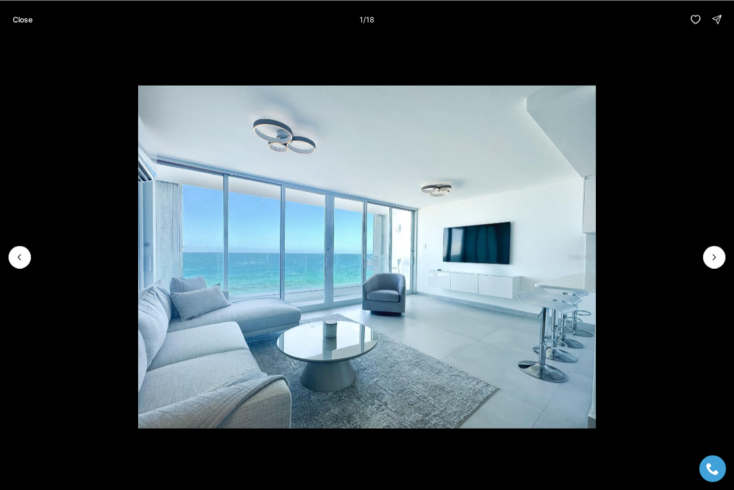
click at [596, 268] on img "1 of 18" at bounding box center [367, 256] width 458 height 343
click at [720, 257] on button "Next slide" at bounding box center [714, 257] width 22 height 22
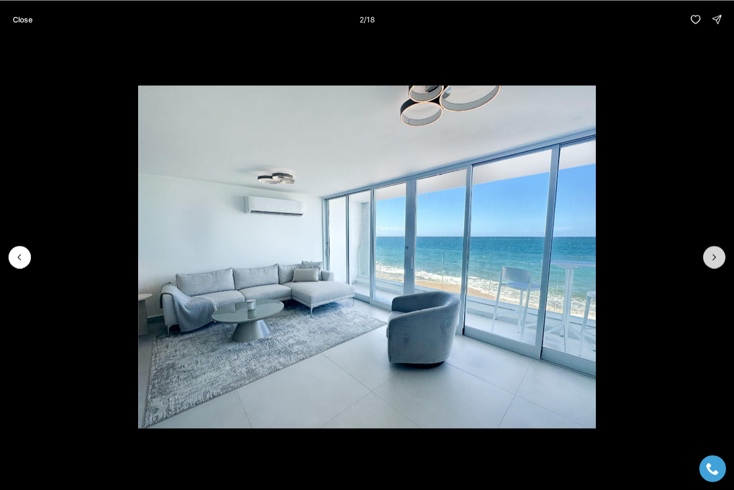
click at [720, 258] on button "Next slide" at bounding box center [714, 257] width 22 height 22
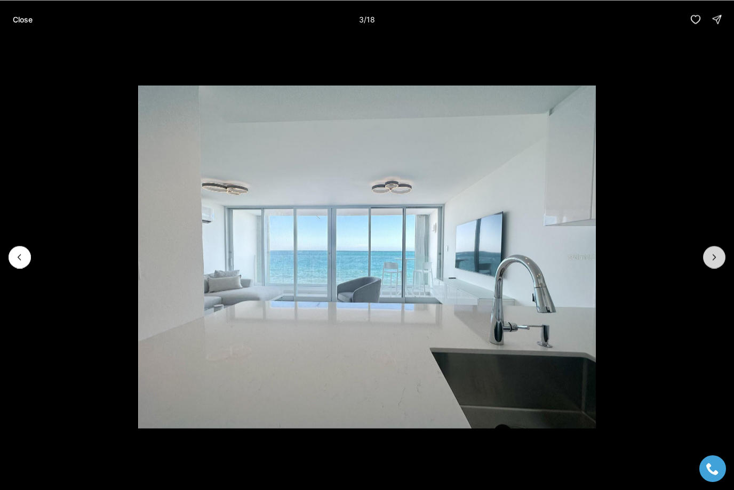
click at [720, 258] on button "Next slide" at bounding box center [714, 257] width 22 height 22
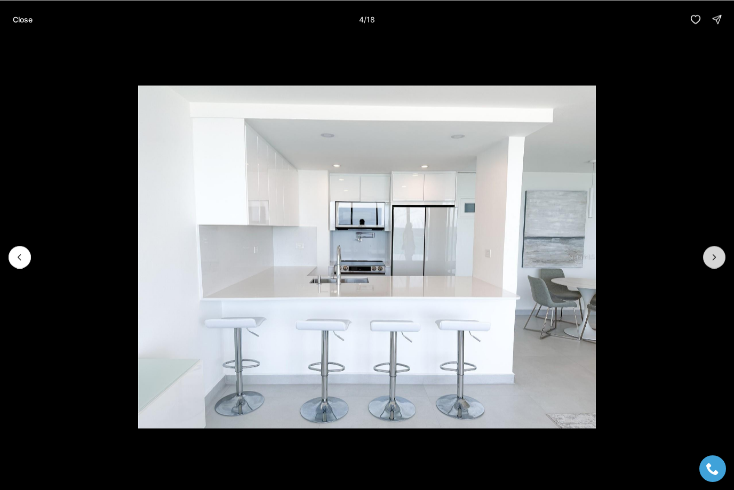
click at [720, 258] on button "Next slide" at bounding box center [714, 257] width 22 height 22
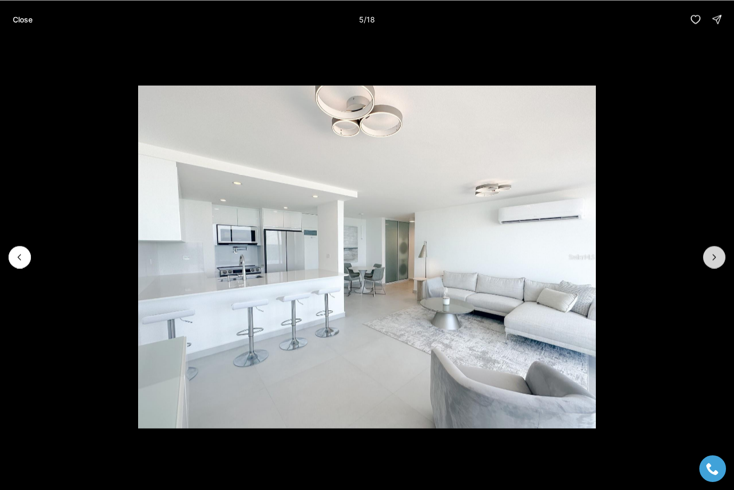
click at [720, 258] on button "Next slide" at bounding box center [714, 257] width 22 height 22
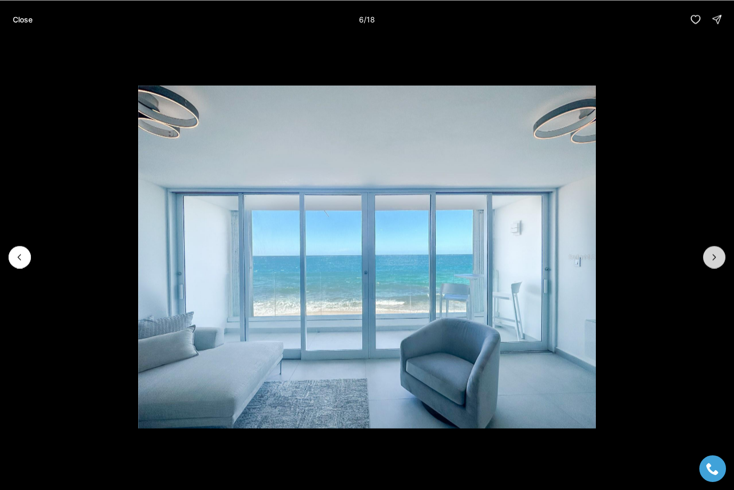
click at [720, 258] on button "Next slide" at bounding box center [714, 257] width 22 height 22
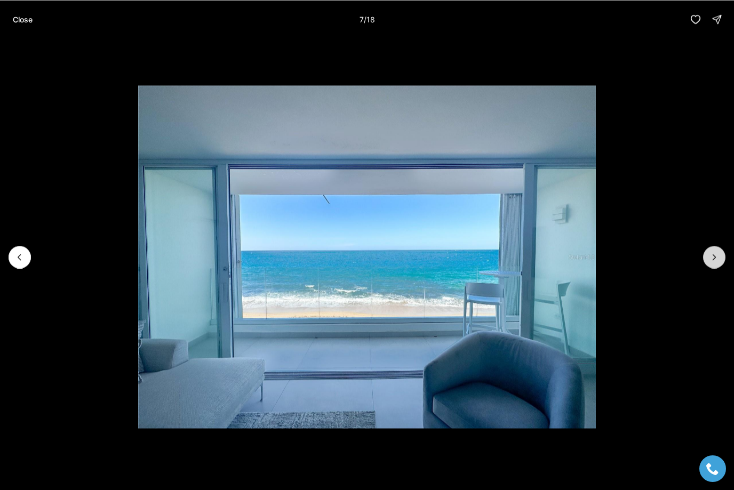
click at [720, 258] on button "Next slide" at bounding box center [714, 257] width 22 height 22
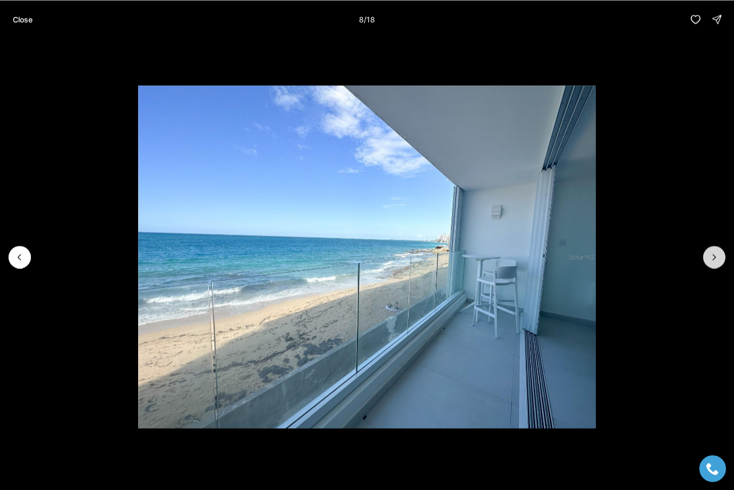
click at [720, 258] on button "Next slide" at bounding box center [714, 257] width 22 height 22
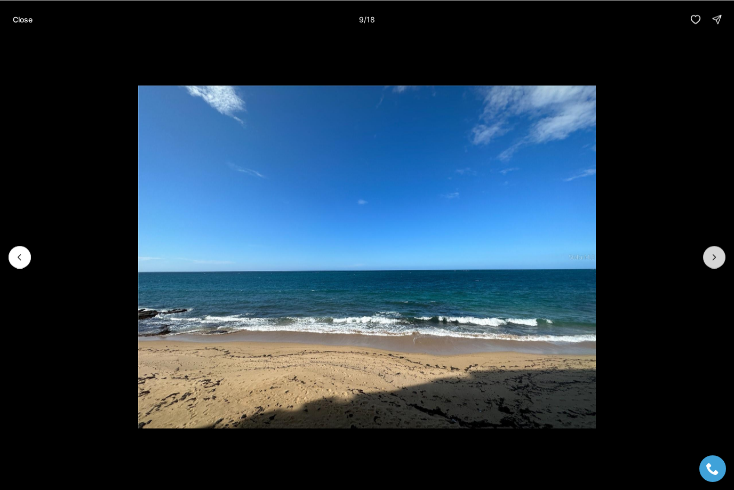
click at [720, 258] on button "Next slide" at bounding box center [714, 257] width 22 height 22
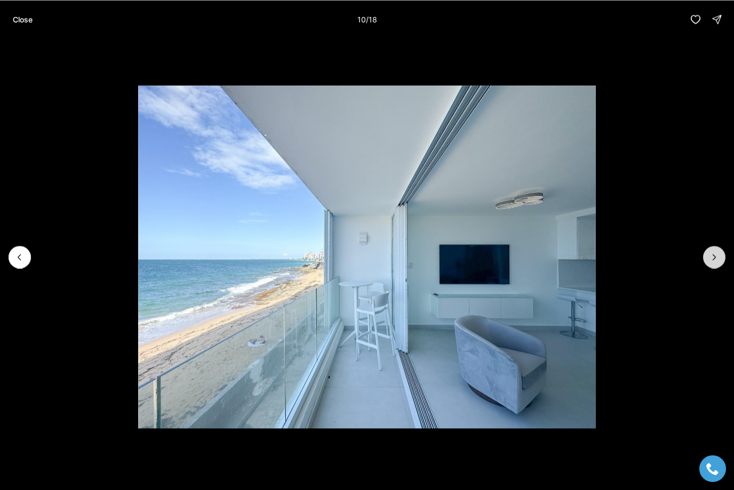
click at [720, 259] on button "Next slide" at bounding box center [714, 257] width 22 height 22
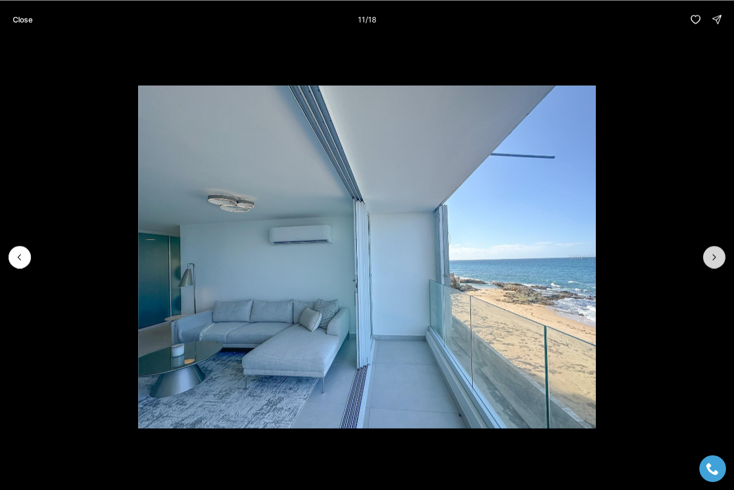
click at [720, 259] on button "Next slide" at bounding box center [714, 257] width 22 height 22
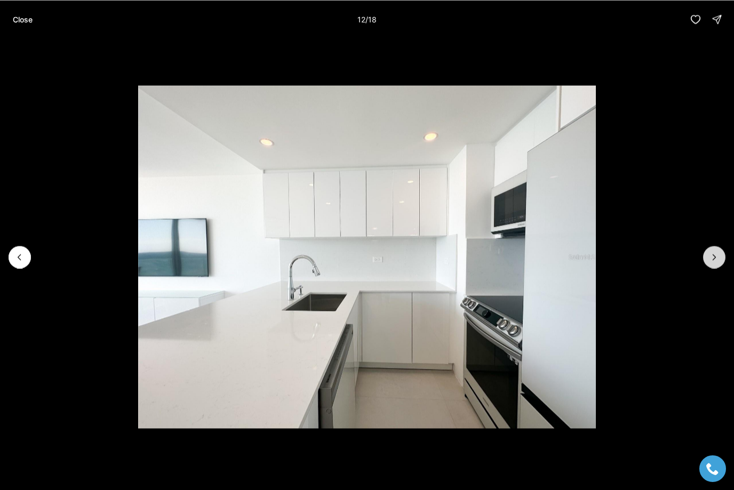
click at [720, 259] on button "Next slide" at bounding box center [714, 257] width 22 height 22
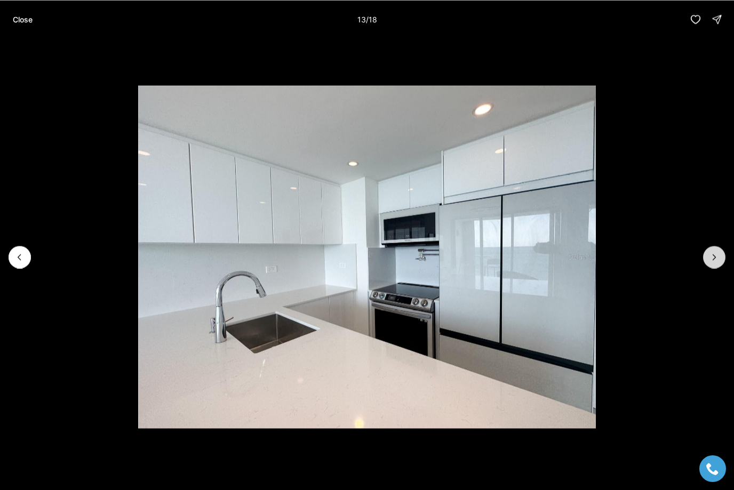
click at [720, 259] on button "Next slide" at bounding box center [714, 257] width 22 height 22
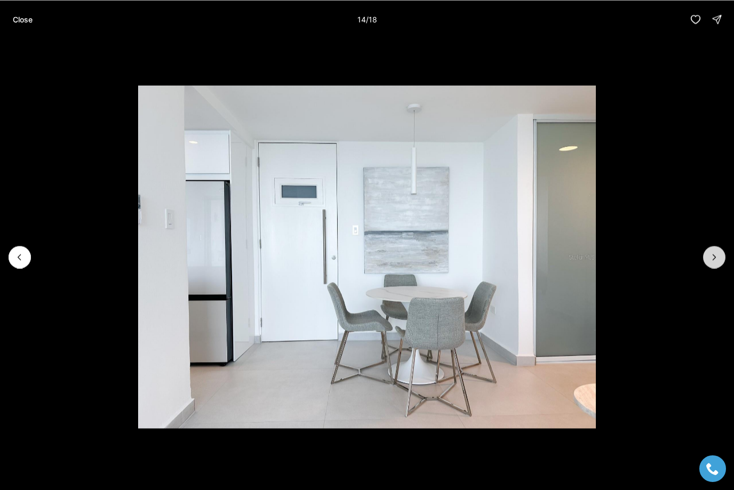
click at [720, 259] on button "Next slide" at bounding box center [714, 257] width 22 height 22
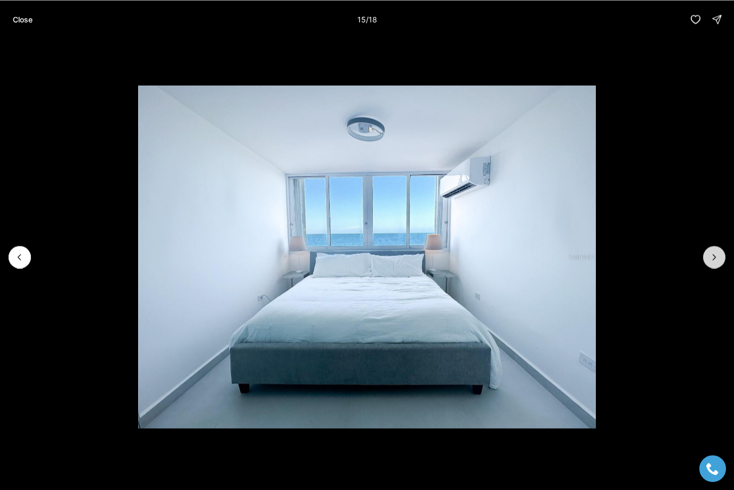
click at [720, 259] on button "Next slide" at bounding box center [714, 257] width 22 height 22
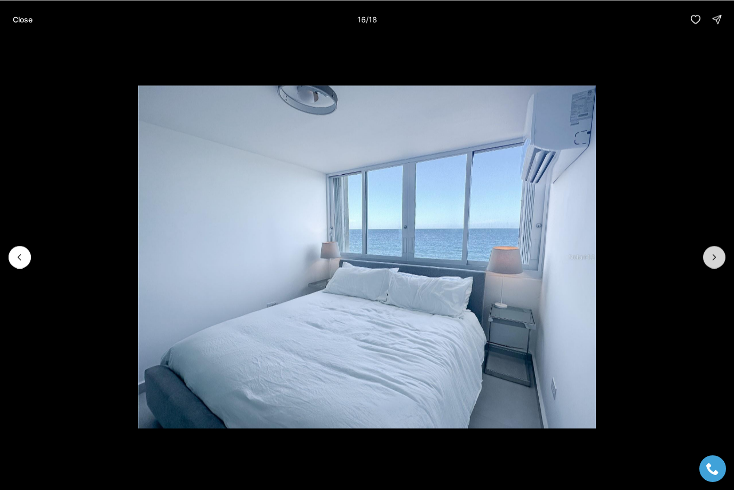
click at [720, 259] on button "Next slide" at bounding box center [714, 257] width 22 height 22
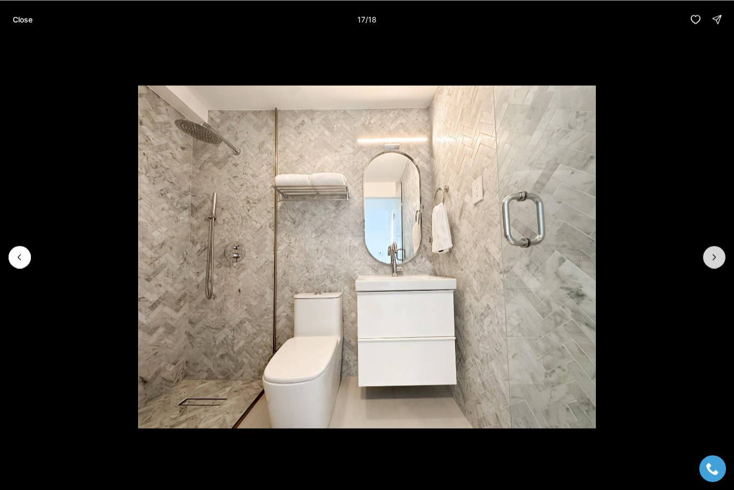
click at [720, 259] on button "Next slide" at bounding box center [714, 257] width 22 height 22
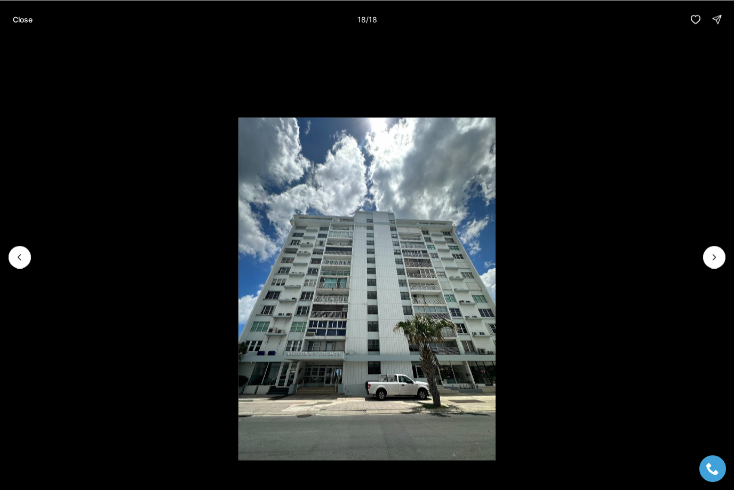
click at [720, 259] on div at bounding box center [714, 257] width 22 height 22
click at [718, 258] on div at bounding box center [714, 257] width 22 height 22
click at [22, 23] on p "Close" at bounding box center [23, 19] width 20 height 9
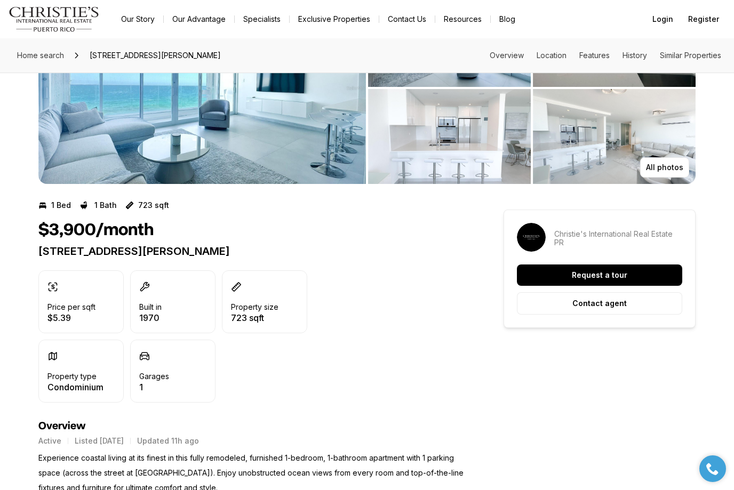
scroll to position [111, 0]
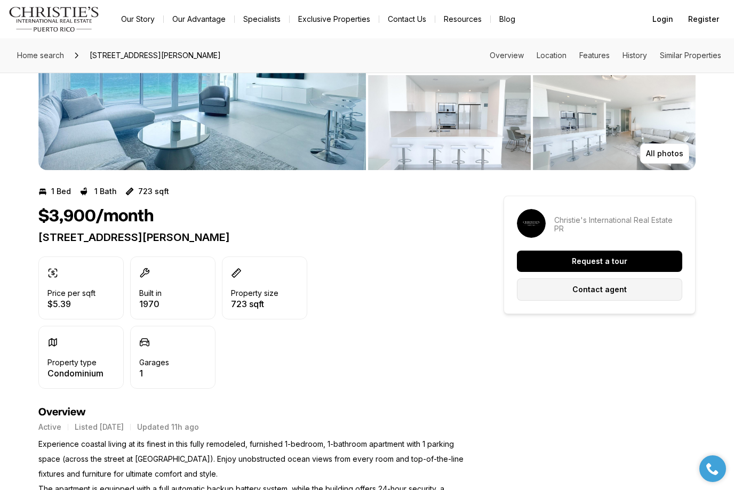
click at [605, 286] on p "Contact agent" at bounding box center [599, 289] width 54 height 9
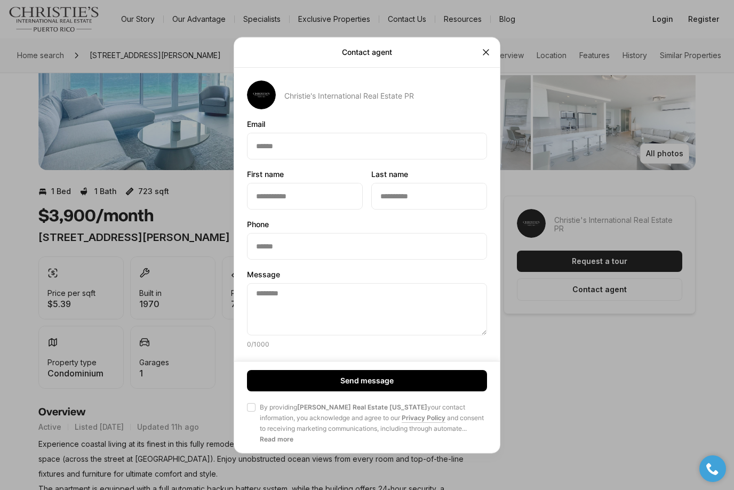
type textarea "**********"
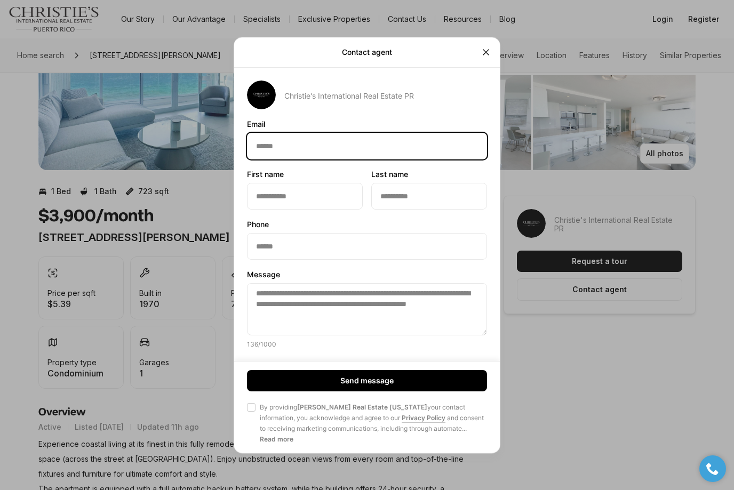
click at [306, 159] on input "Email Email" at bounding box center [366, 146] width 239 height 26
click at [292, 159] on input "**********" at bounding box center [366, 146] width 239 height 26
type input "**********"
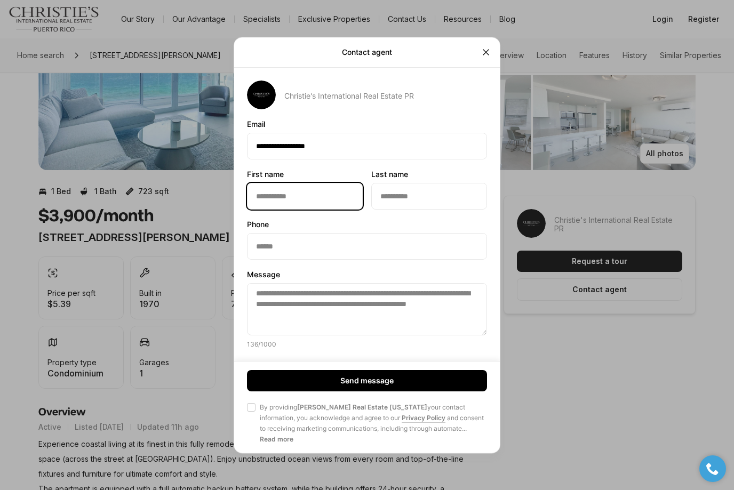
click at [285, 209] on input "First name First name" at bounding box center [304, 196] width 115 height 26
type input "***"
type input "****"
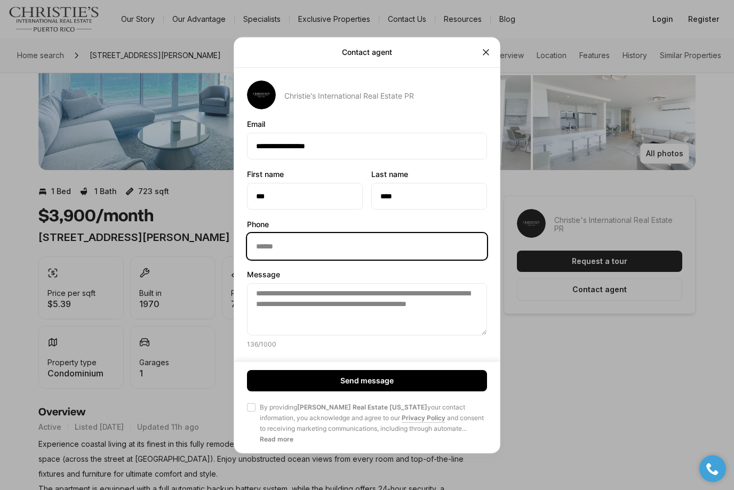
click at [313, 259] on input "Phone Phone" at bounding box center [366, 247] width 239 height 26
type input "**********"
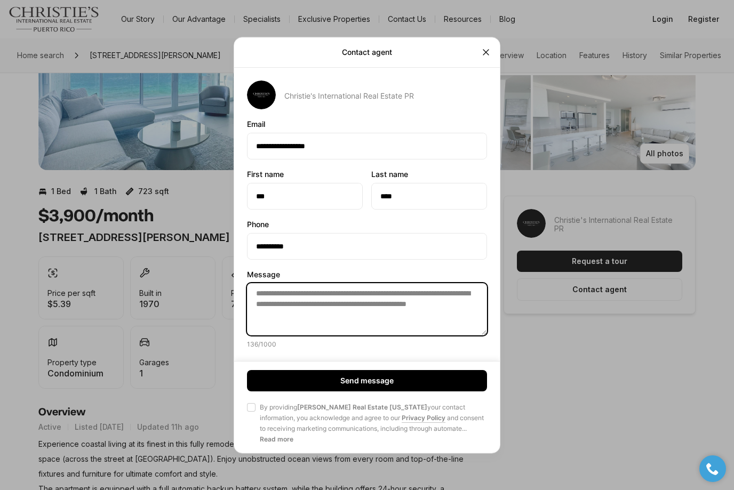
click at [331, 324] on textarea "**********" at bounding box center [367, 309] width 240 height 52
click at [349, 333] on textarea "**********" at bounding box center [367, 309] width 240 height 52
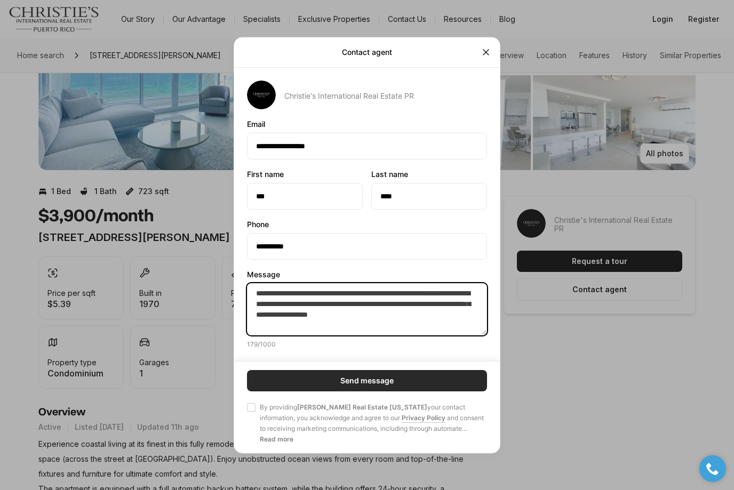
type textarea "**********"
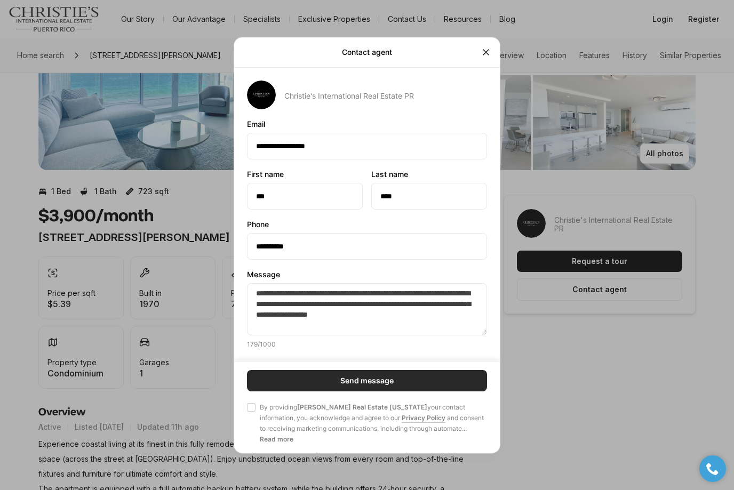
click at [387, 385] on p "Send message" at bounding box center [366, 380] width 53 height 9
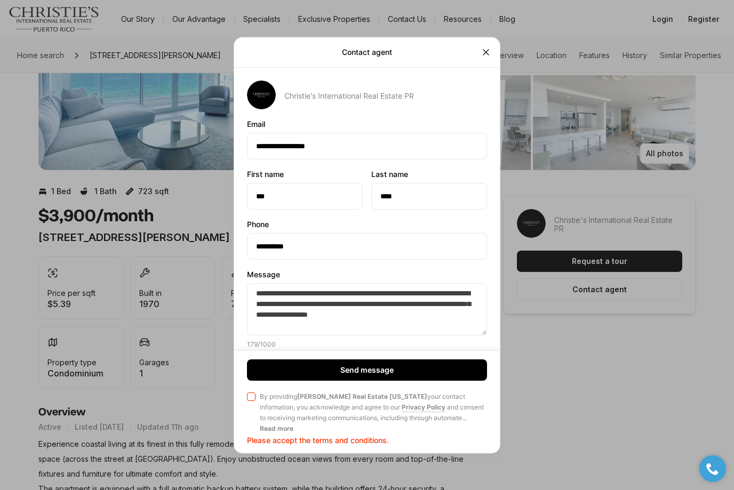
click at [255, 419] on div at bounding box center [251, 412] width 9 height 43
click at [255, 401] on button "Agree to Privacy Policy By providing Christie's Real Estate Puerto Rico your co…" at bounding box center [251, 396] width 9 height 9
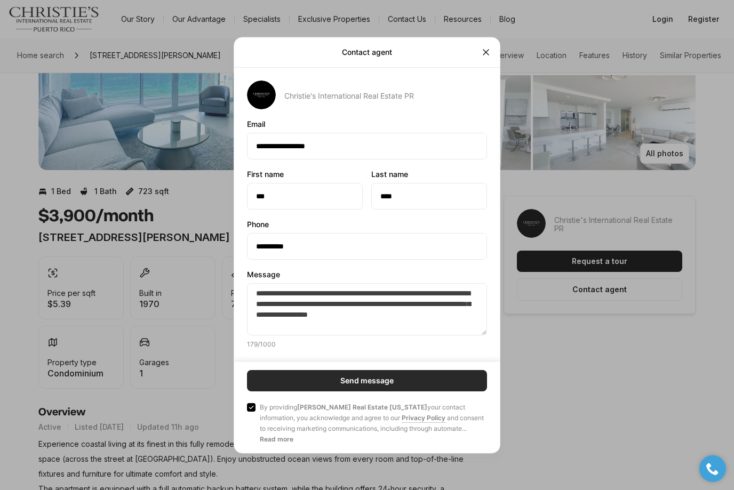
click at [298, 391] on button "Send message" at bounding box center [367, 380] width 240 height 21
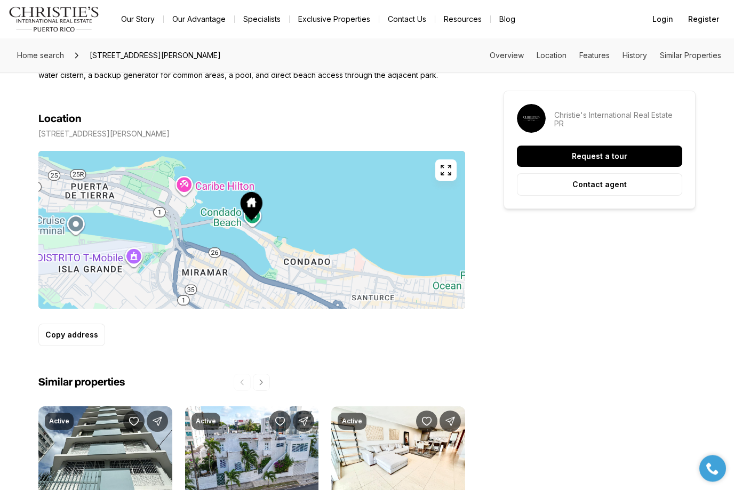
scroll to position [617, 0]
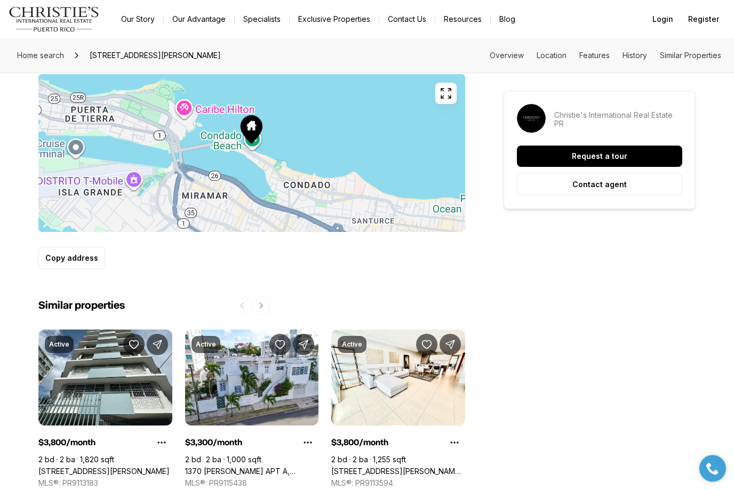
drag, startPoint x: 711, startPoint y: 475, endPoint x: 836, endPoint y: 534, distance: 138.6
click at [711, 475] on icon at bounding box center [712, 468] width 13 height 13
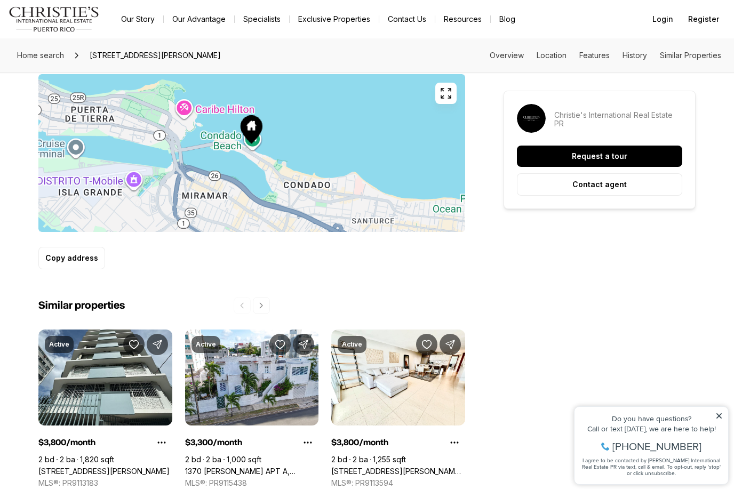
scroll to position [652, 0]
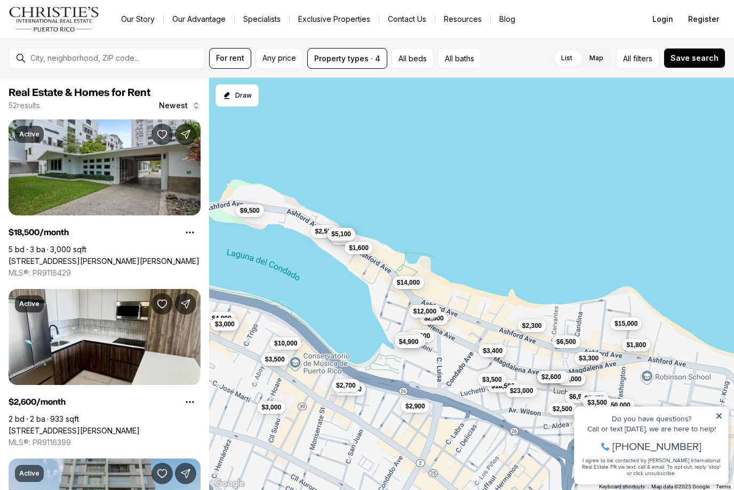
drag, startPoint x: 565, startPoint y: 329, endPoint x: 464, endPoint y: 268, distance: 118.2
click at [464, 268] on div "$18,500 $2,600 $3,300 $6,900 $6,000 $2,500 $3,900 $9,500 $3,450 $16,500 $23,000…" at bounding box center [471, 284] width 525 height 413
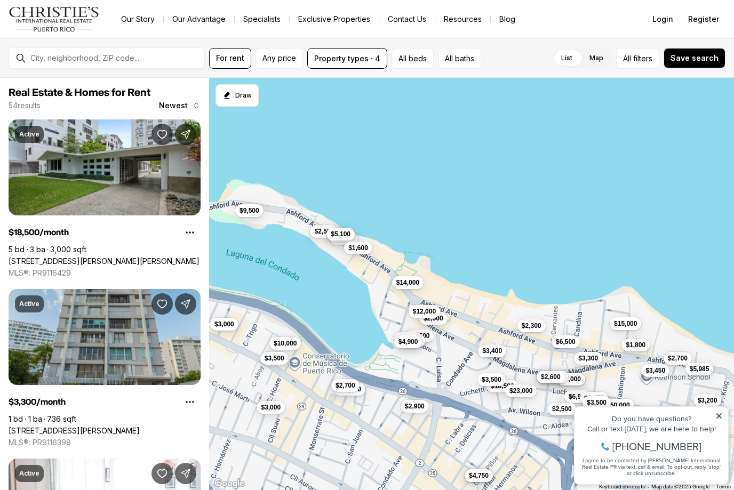
click at [283, 357] on span "$3,500" at bounding box center [275, 358] width 20 height 9
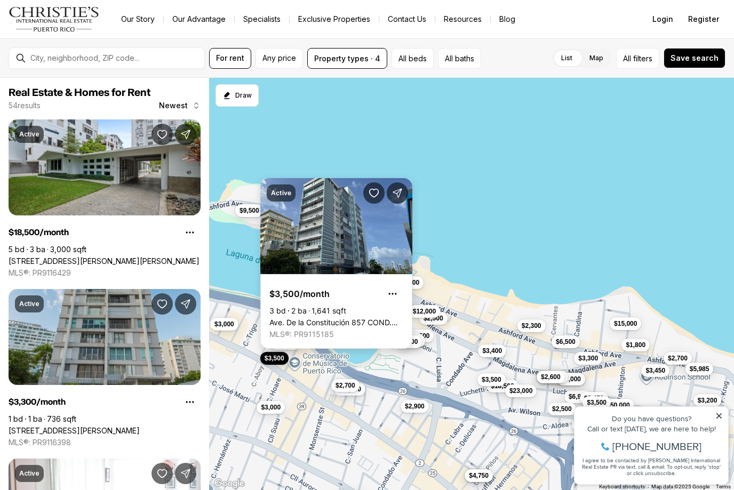
click at [356, 318] on link "Ave. De la Constitución 857 COND. [GEOGRAPHIC_DATA], [GEOGRAPHIC_DATA][PERSON_N…" at bounding box center [336, 323] width 134 height 10
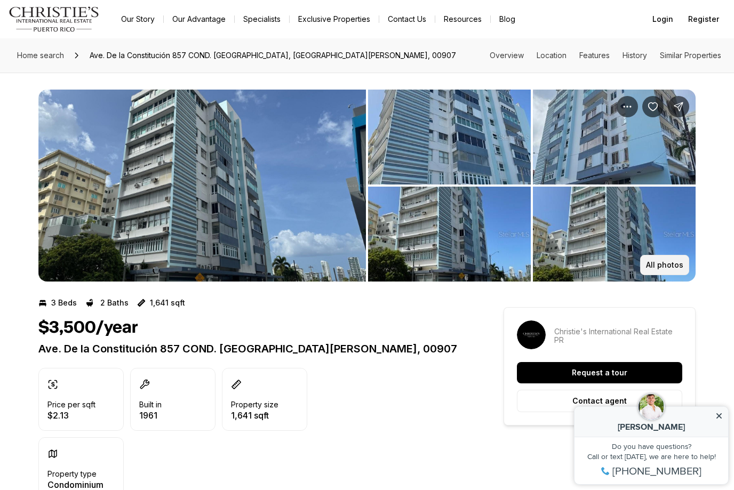
click at [663, 265] on p "All photos" at bounding box center [664, 265] width 37 height 9
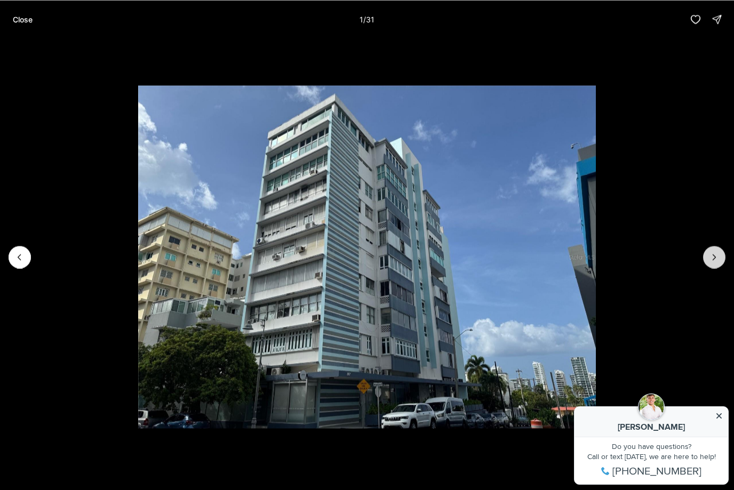
click at [709, 256] on icon "Next slide" at bounding box center [714, 257] width 11 height 11
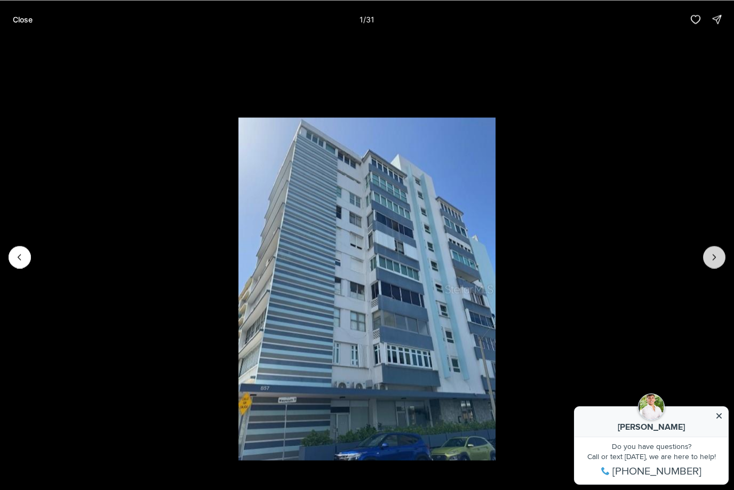
click at [709, 256] on icon "Next slide" at bounding box center [714, 257] width 11 height 11
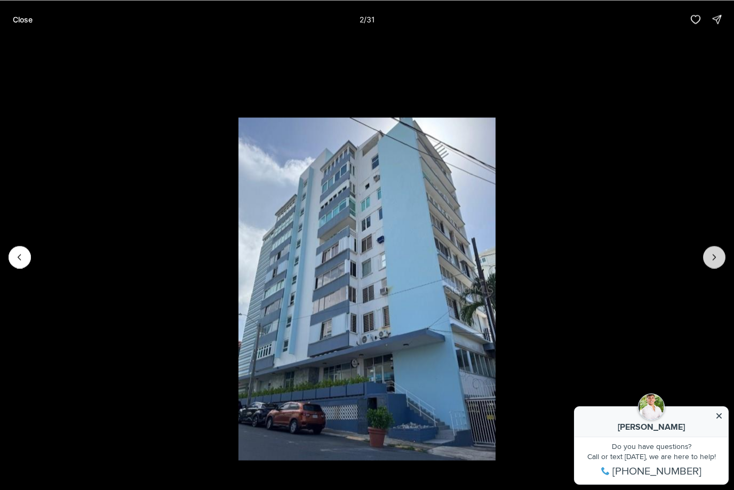
click at [709, 256] on icon "Next slide" at bounding box center [714, 257] width 11 height 11
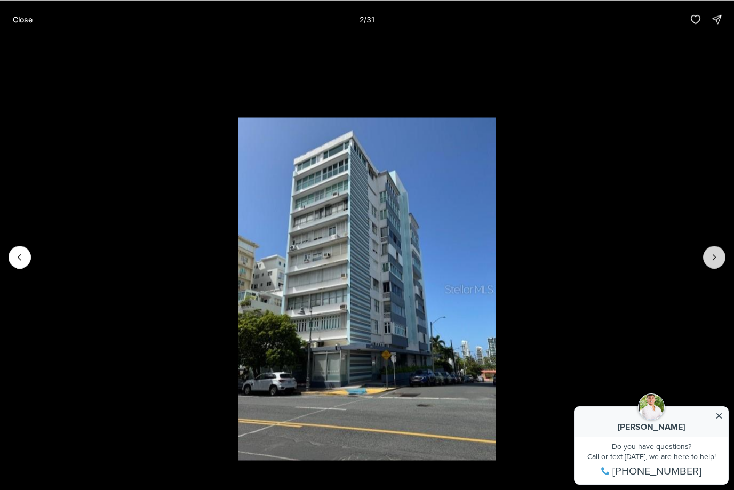
click at [709, 256] on icon "Next slide" at bounding box center [714, 257] width 11 height 11
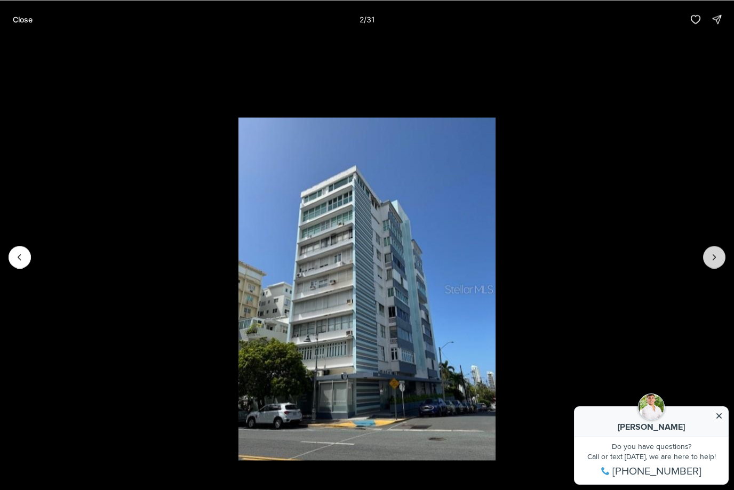
click at [709, 256] on icon "Next slide" at bounding box center [714, 257] width 11 height 11
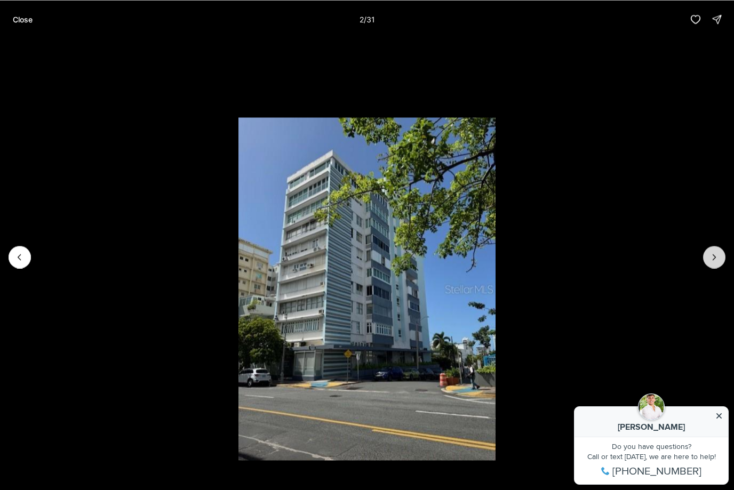
click at [709, 256] on icon "Next slide" at bounding box center [714, 257] width 11 height 11
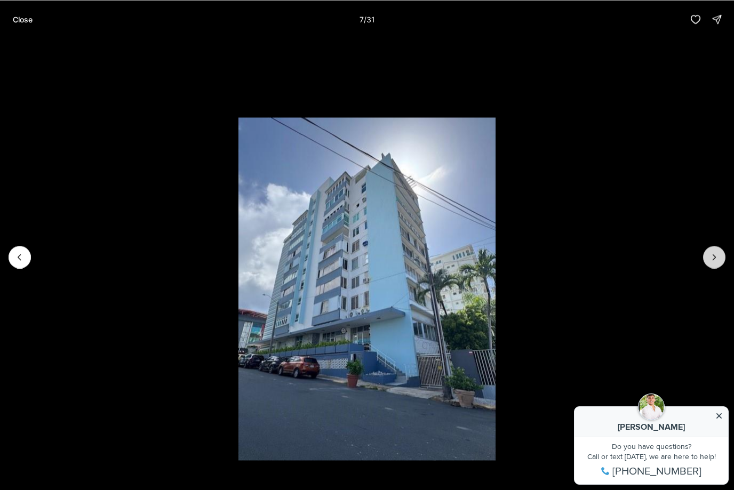
click at [709, 256] on icon "Next slide" at bounding box center [714, 257] width 11 height 11
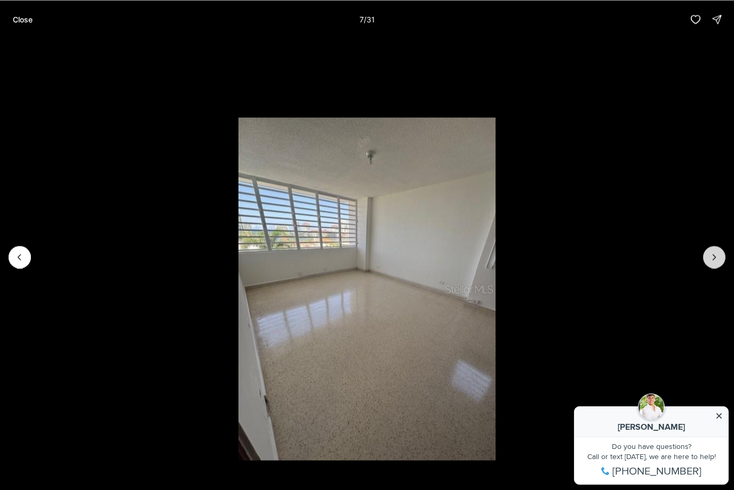
click at [709, 256] on icon "Next slide" at bounding box center [714, 257] width 11 height 11
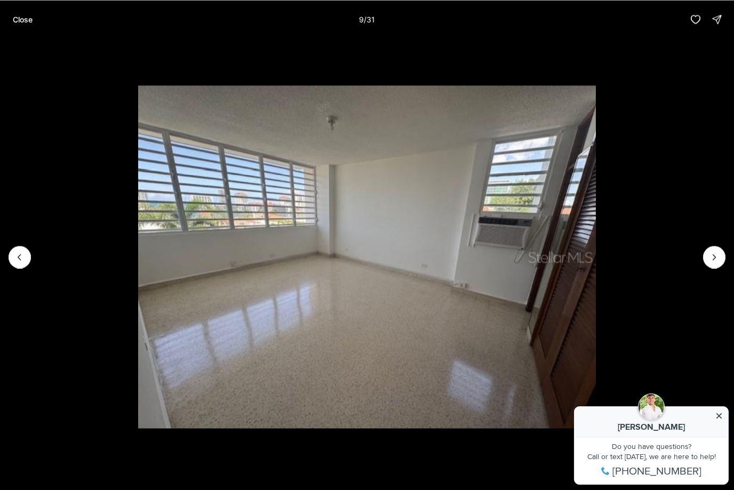
click at [33, 18] on button "Close" at bounding box center [22, 19] width 33 height 21
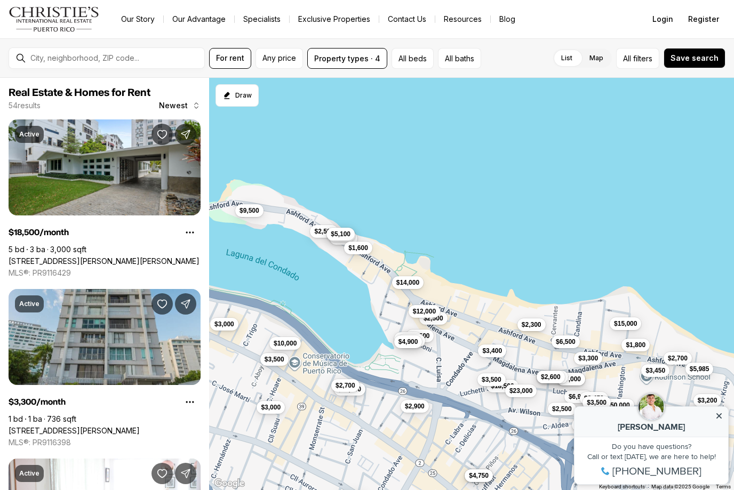
click at [537, 327] on span "$2,300" at bounding box center [532, 325] width 20 height 9
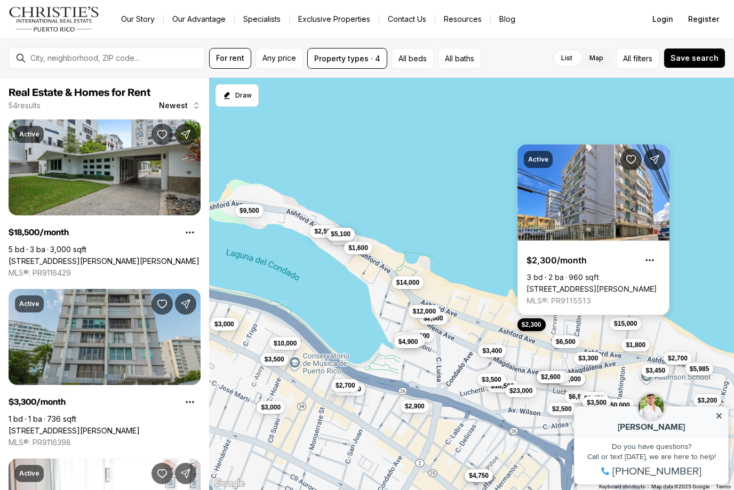
click at [633, 284] on link "124 AVENIDA CONDADO, SAN JUAN PR, 00907" at bounding box center [591, 289] width 130 height 10
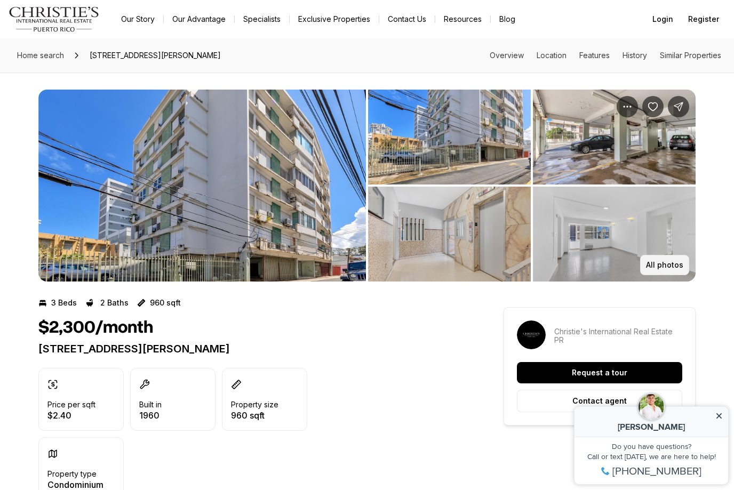
click at [670, 265] on p "All photos" at bounding box center [664, 265] width 37 height 9
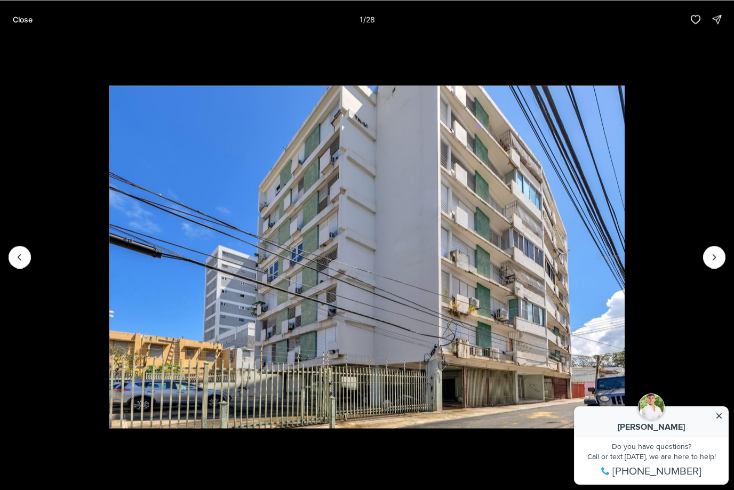
click at [625, 271] on img "1 of 28" at bounding box center [366, 256] width 515 height 343
click at [710, 266] on button "Next slide" at bounding box center [714, 257] width 22 height 22
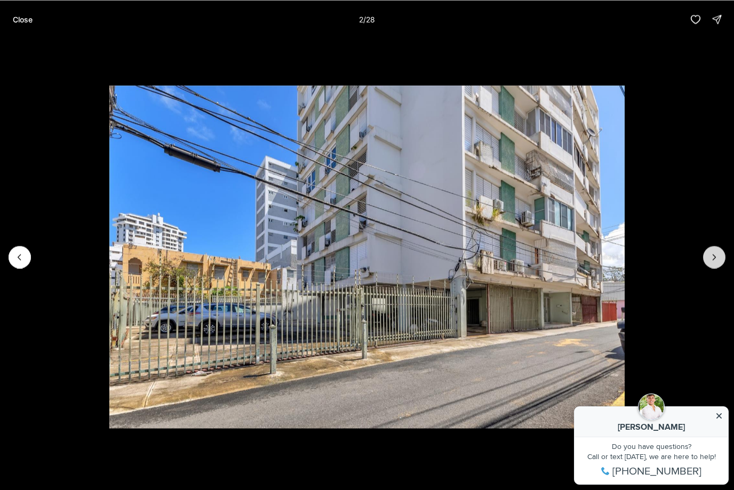
click at [710, 266] on button "Next slide" at bounding box center [714, 257] width 22 height 22
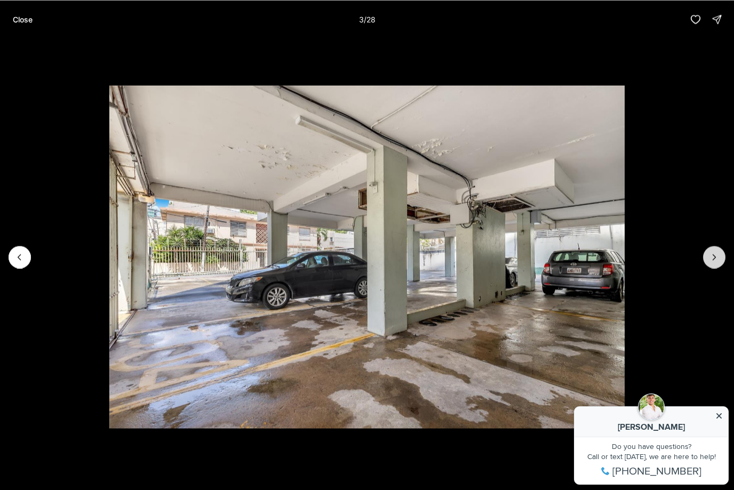
click at [710, 266] on button "Next slide" at bounding box center [714, 257] width 22 height 22
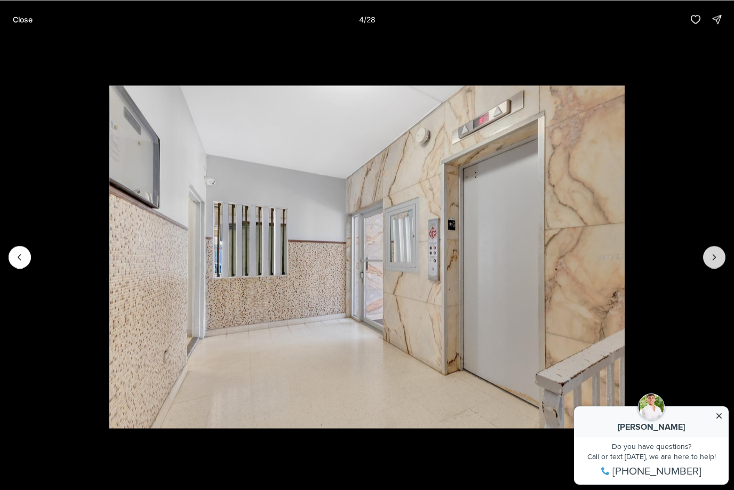
click at [710, 266] on button "Next slide" at bounding box center [714, 257] width 22 height 22
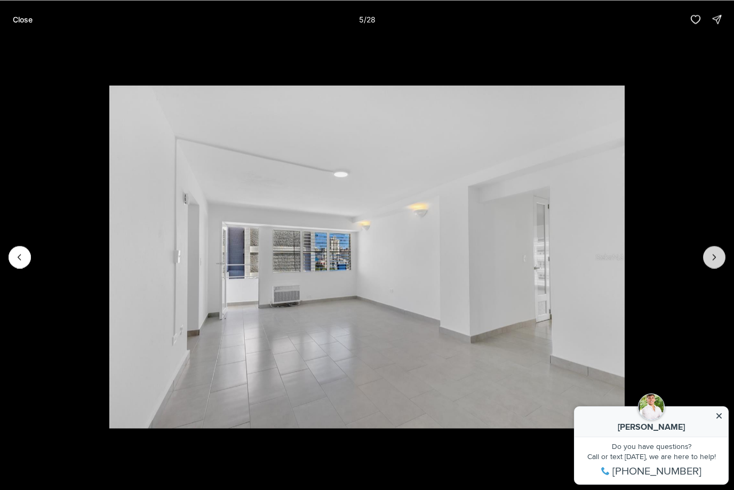
click at [710, 266] on button "Next slide" at bounding box center [714, 257] width 22 height 22
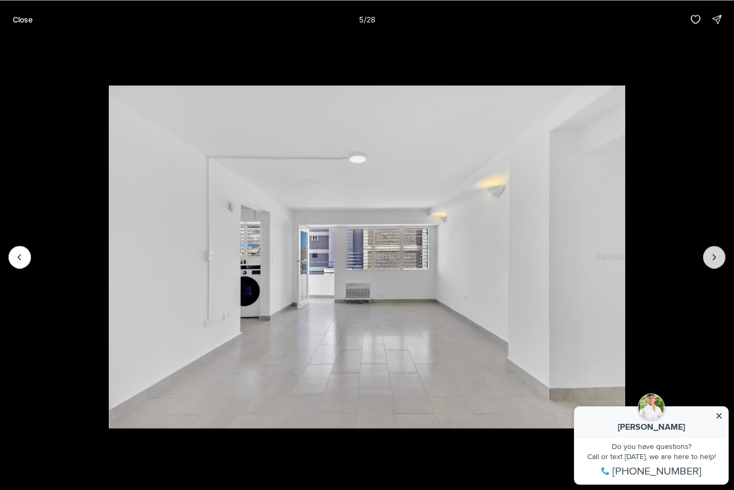
click at [710, 266] on button "Next slide" at bounding box center [714, 257] width 22 height 22
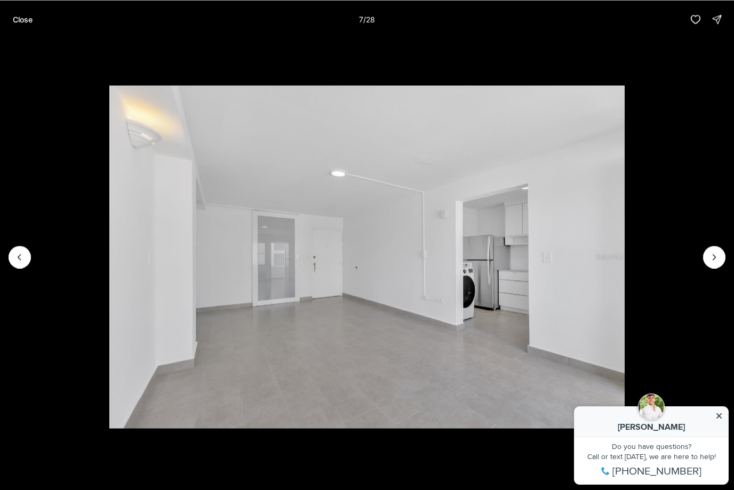
click at [31, 19] on p "Close" at bounding box center [23, 19] width 20 height 9
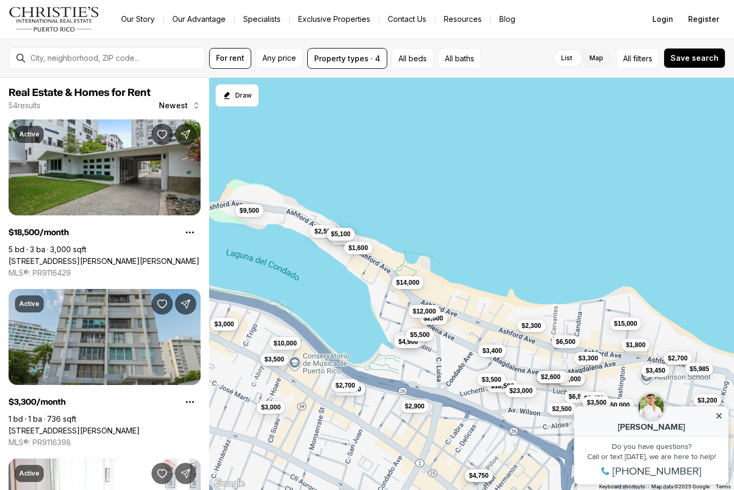
click at [434, 336] on button "$5,500" at bounding box center [420, 335] width 28 height 13
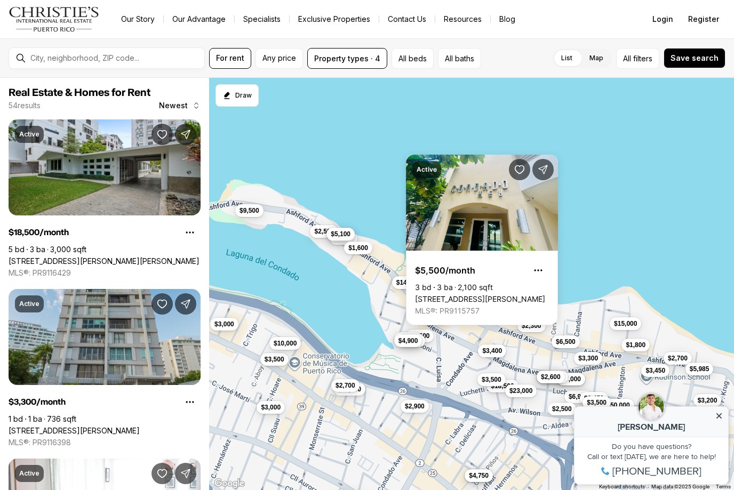
click at [406, 345] on span "$4,900" at bounding box center [408, 341] width 20 height 9
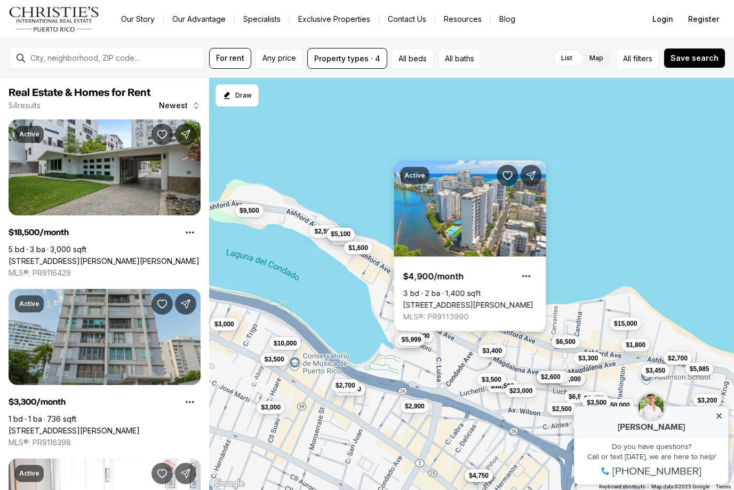
click at [426, 343] on button "$5,999" at bounding box center [411, 339] width 28 height 13
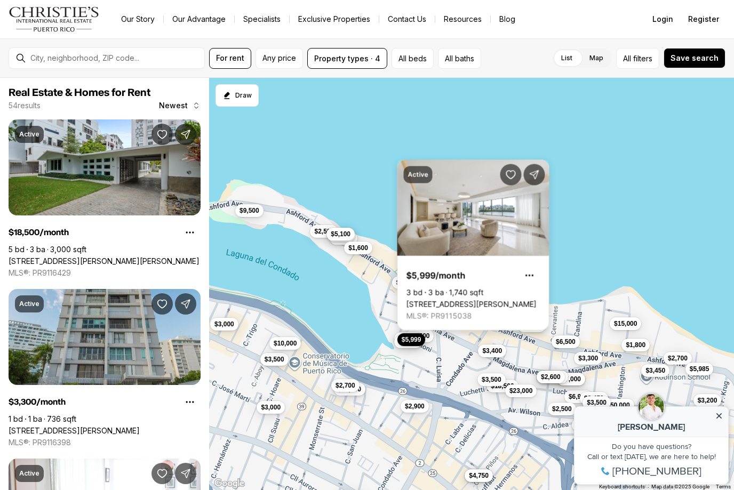
click at [485, 300] on link "[STREET_ADDRESS][PERSON_NAME]" at bounding box center [471, 305] width 130 height 10
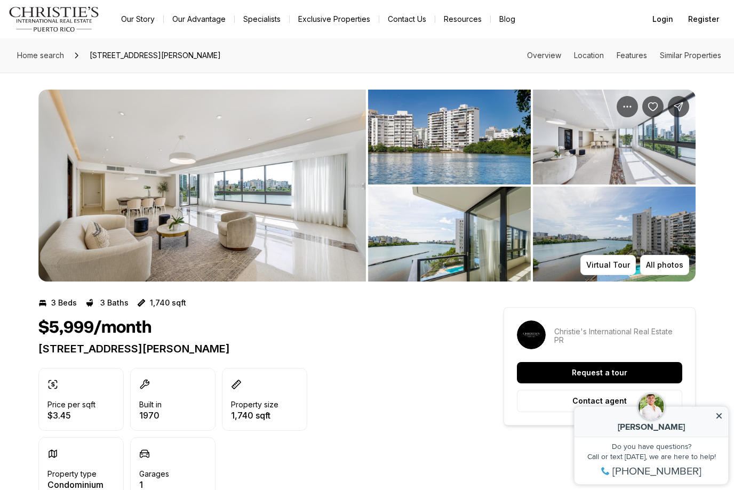
click at [282, 231] on img "View image gallery" at bounding box center [201, 186] width 327 height 192
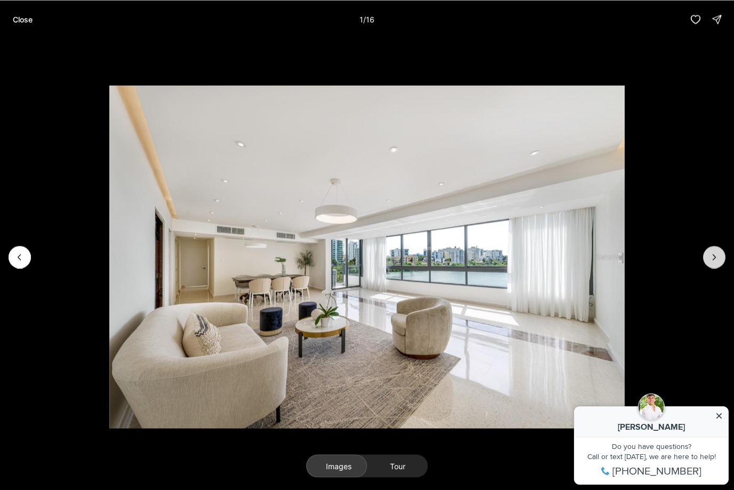
click at [720, 259] on button "Next slide" at bounding box center [714, 257] width 22 height 22
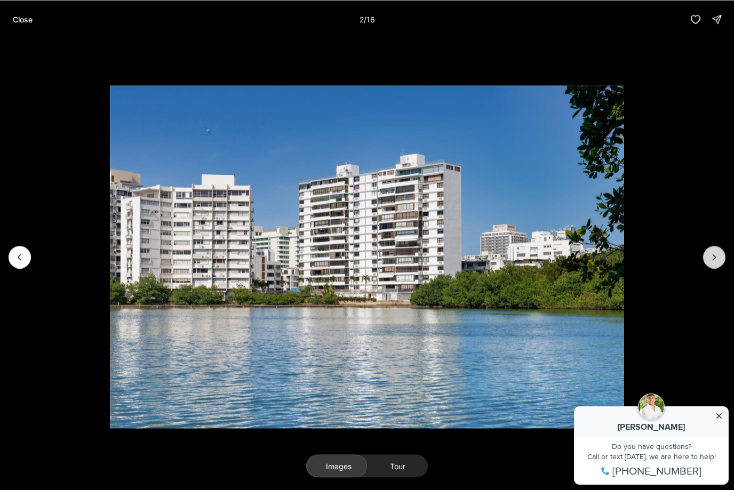
click at [720, 259] on button "Next slide" at bounding box center [714, 257] width 22 height 22
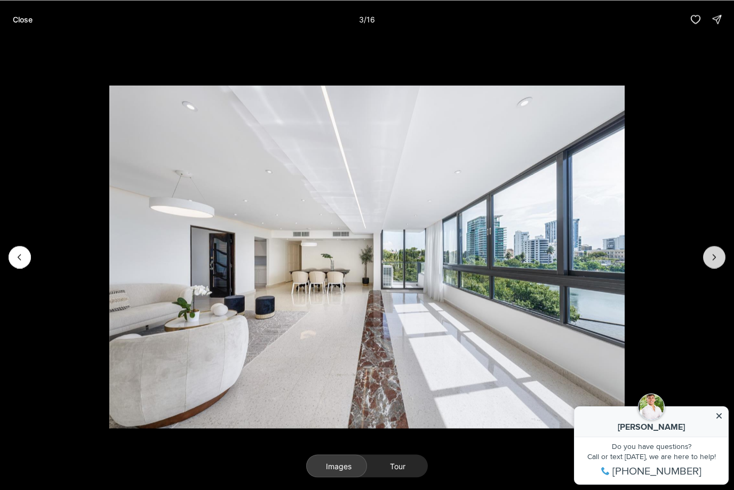
click at [720, 259] on button "Next slide" at bounding box center [714, 257] width 22 height 22
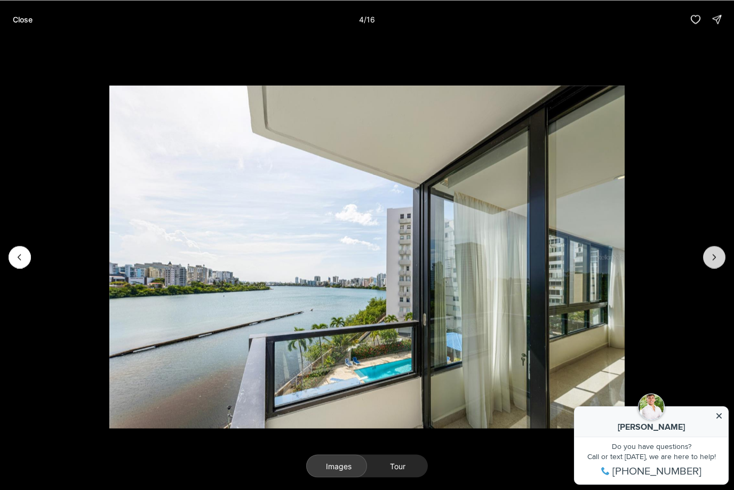
click at [720, 259] on button "Next slide" at bounding box center [714, 257] width 22 height 22
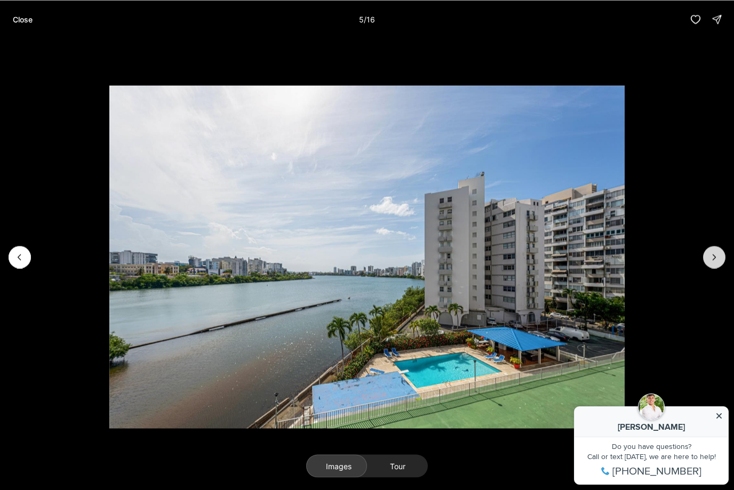
click at [720, 259] on button "Next slide" at bounding box center [714, 257] width 22 height 22
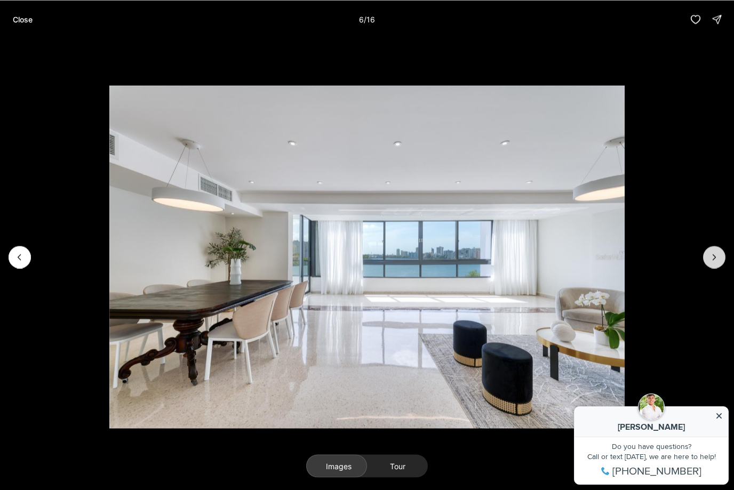
click at [720, 259] on button "Next slide" at bounding box center [714, 257] width 22 height 22
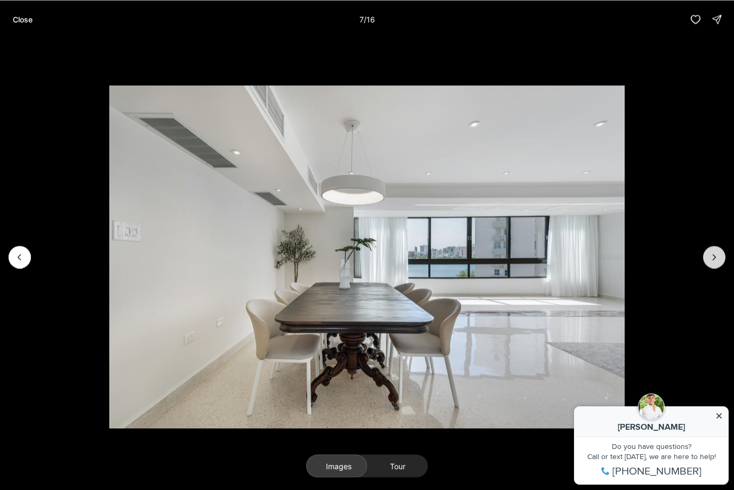
click at [720, 259] on button "Next slide" at bounding box center [714, 257] width 22 height 22
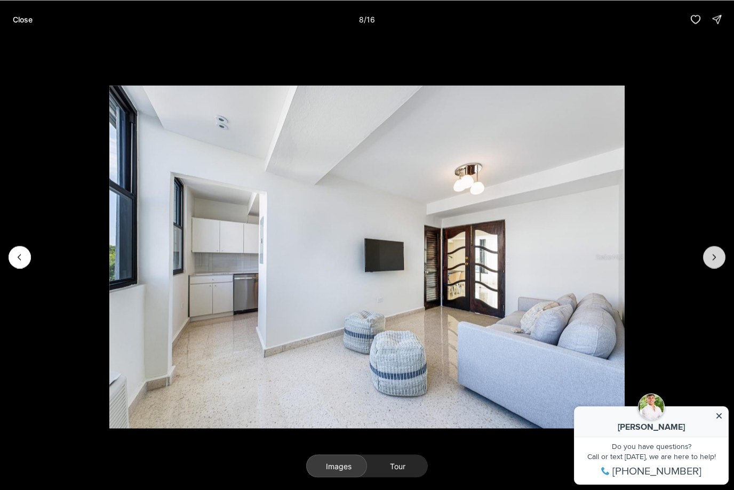
click at [720, 259] on button "Next slide" at bounding box center [714, 257] width 22 height 22
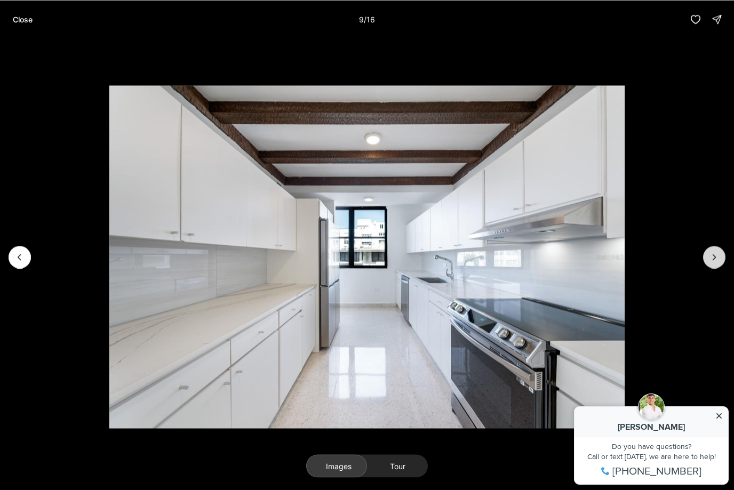
click at [720, 259] on button "Next slide" at bounding box center [714, 257] width 22 height 22
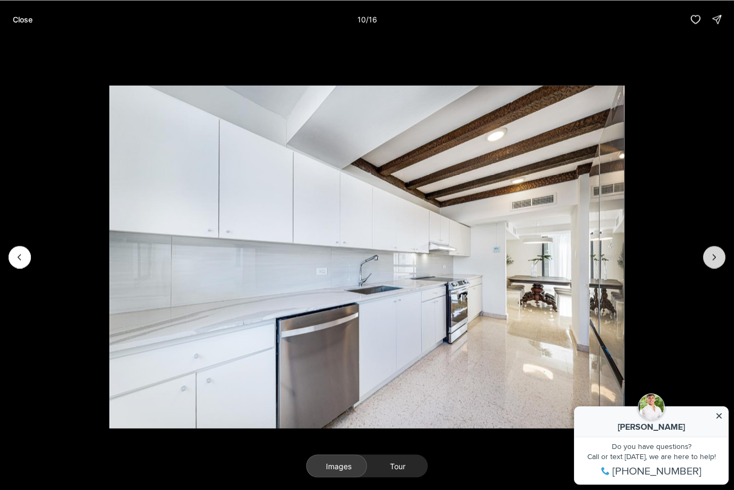
click at [719, 259] on icon "Next slide" at bounding box center [714, 257] width 11 height 11
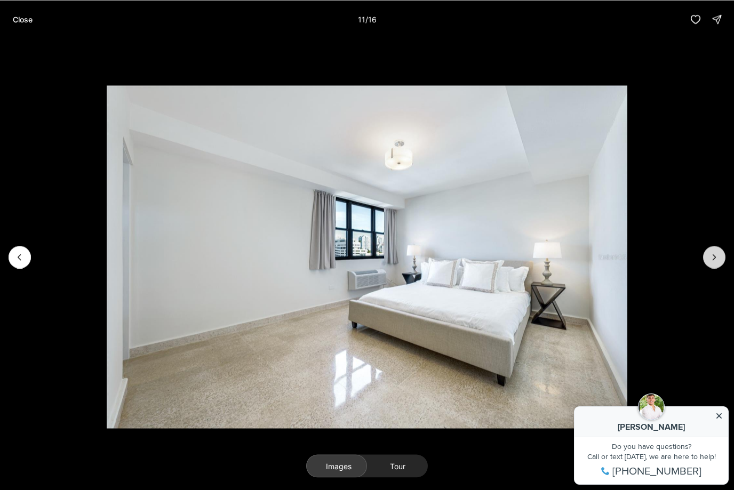
click at [719, 260] on icon "Next slide" at bounding box center [714, 257] width 11 height 11
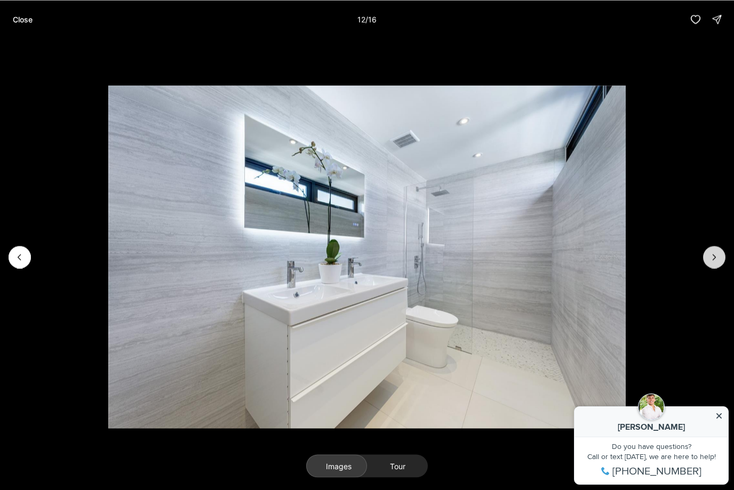
click at [719, 260] on icon "Next slide" at bounding box center [714, 257] width 11 height 11
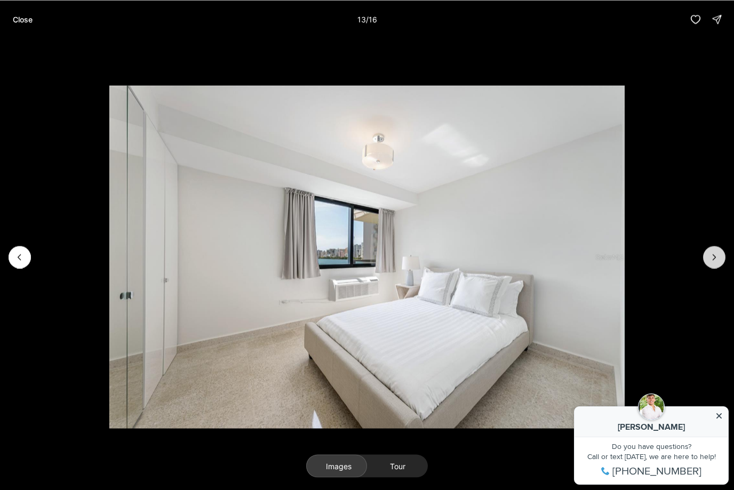
click at [719, 260] on icon "Next slide" at bounding box center [714, 257] width 11 height 11
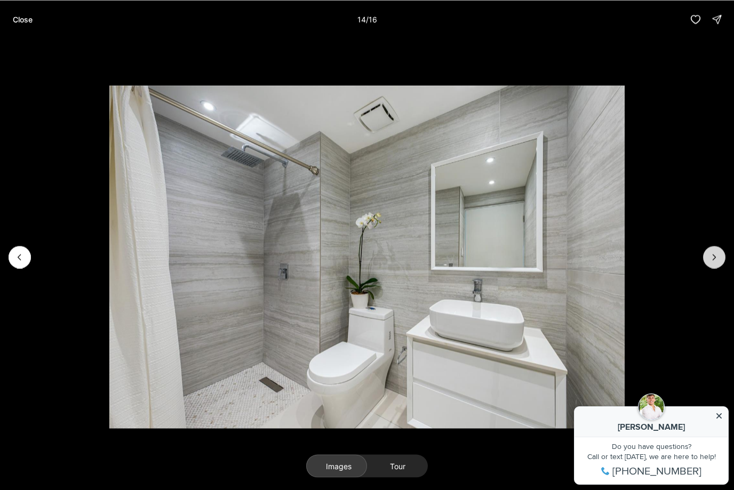
click at [719, 260] on icon "Next slide" at bounding box center [714, 257] width 11 height 11
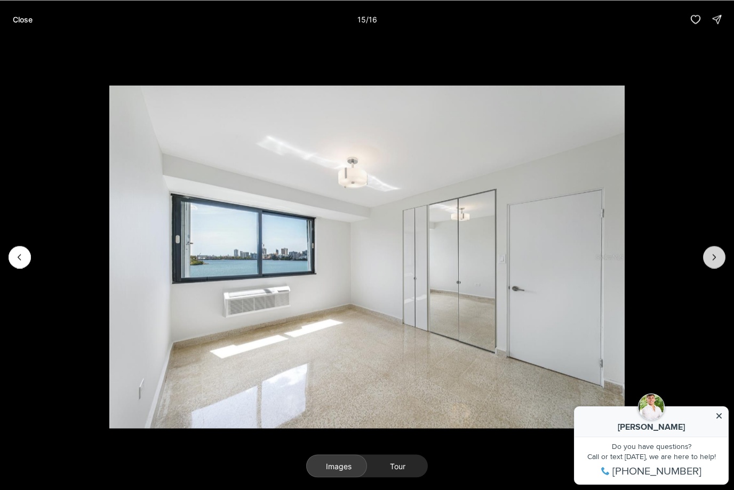
click at [719, 261] on icon "Next slide" at bounding box center [714, 257] width 11 height 11
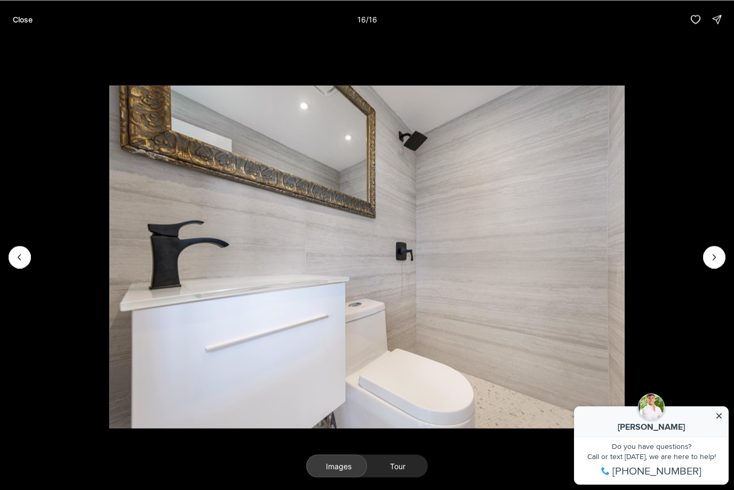
click at [719, 261] on div at bounding box center [714, 257] width 22 height 22
click at [33, 13] on button "Close" at bounding box center [22, 19] width 33 height 21
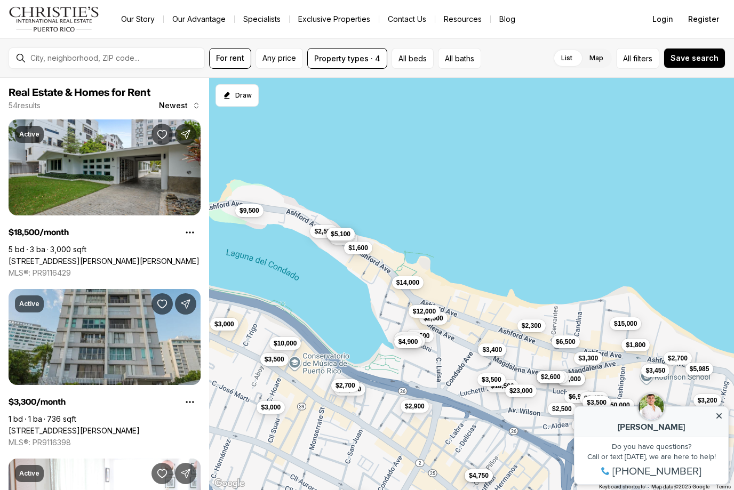
click at [492, 355] on button "$3,400" at bounding box center [492, 349] width 28 height 13
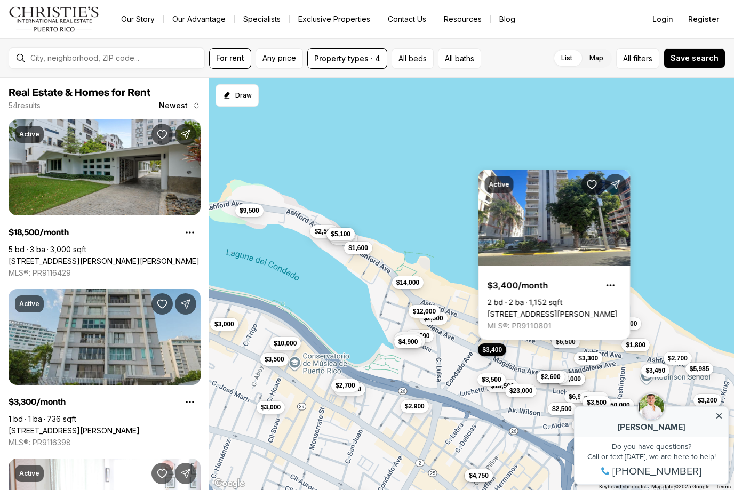
click at [560, 309] on link "[STREET_ADDRESS][PERSON_NAME]" at bounding box center [553, 314] width 130 height 10
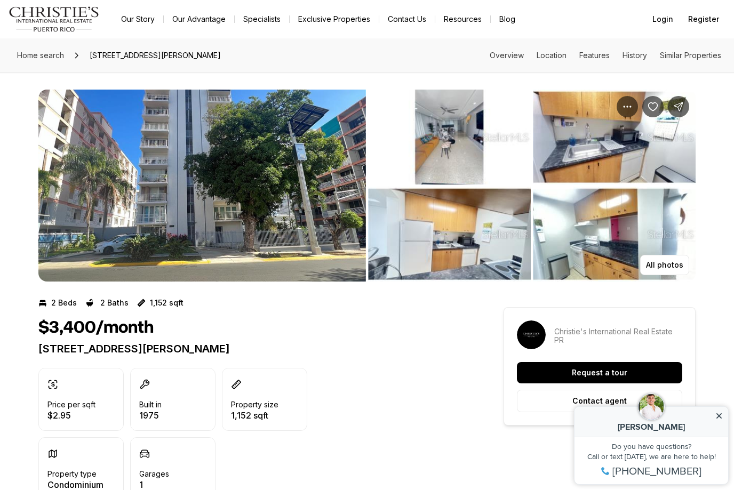
click at [441, 149] on img "View image gallery" at bounding box center [449, 137] width 163 height 95
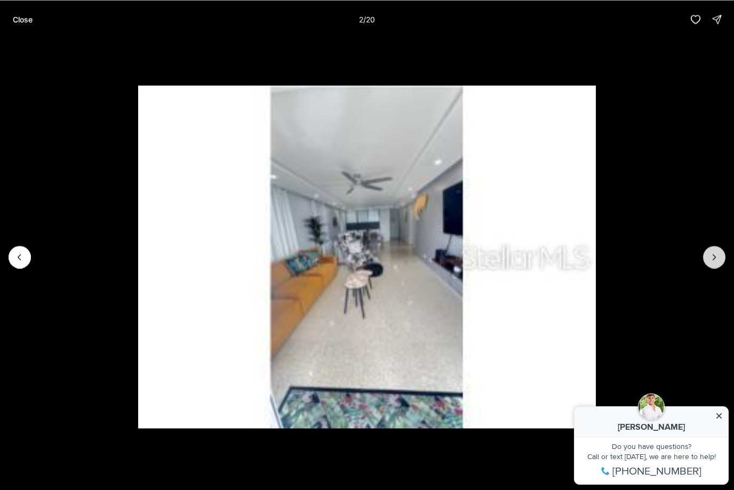
click at [717, 254] on icon "Next slide" at bounding box center [714, 257] width 11 height 11
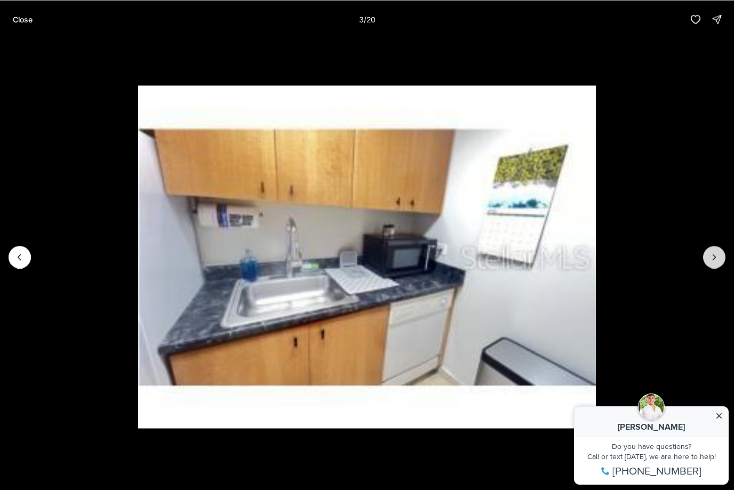
click at [717, 254] on icon "Next slide" at bounding box center [714, 257] width 11 height 11
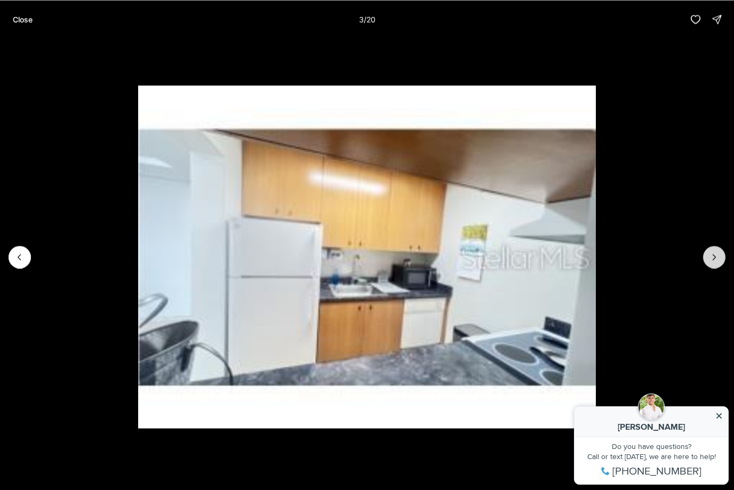
click at [717, 254] on icon "Next slide" at bounding box center [714, 257] width 11 height 11
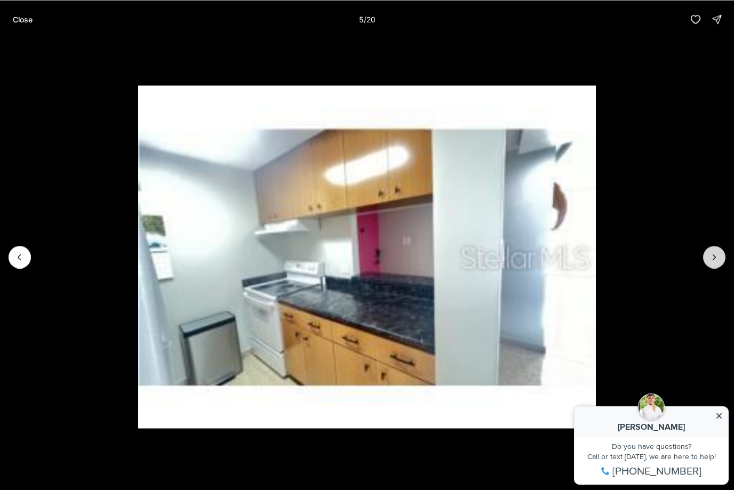
click at [717, 254] on icon "Next slide" at bounding box center [714, 257] width 11 height 11
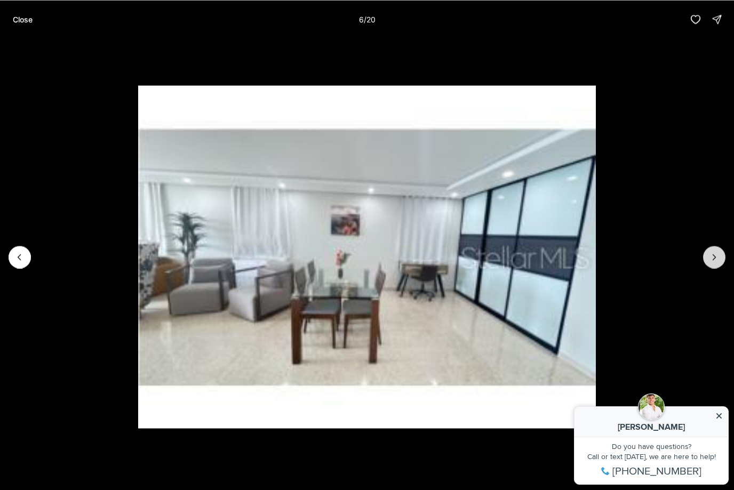
click at [717, 254] on icon "Next slide" at bounding box center [714, 257] width 11 height 11
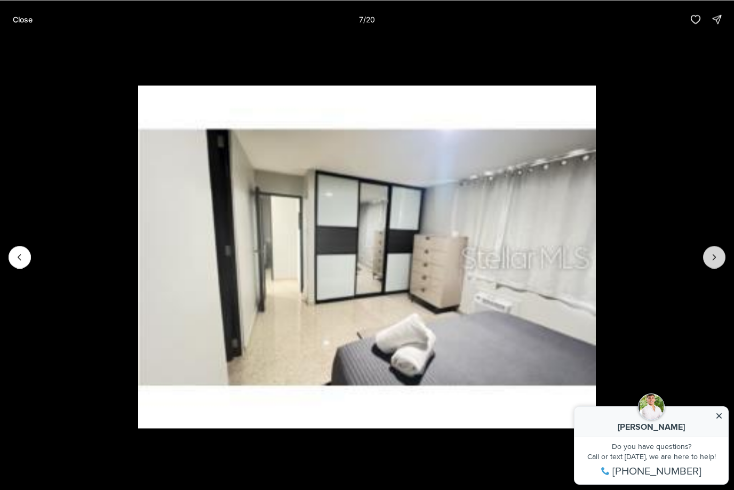
click at [717, 254] on icon "Next slide" at bounding box center [714, 257] width 11 height 11
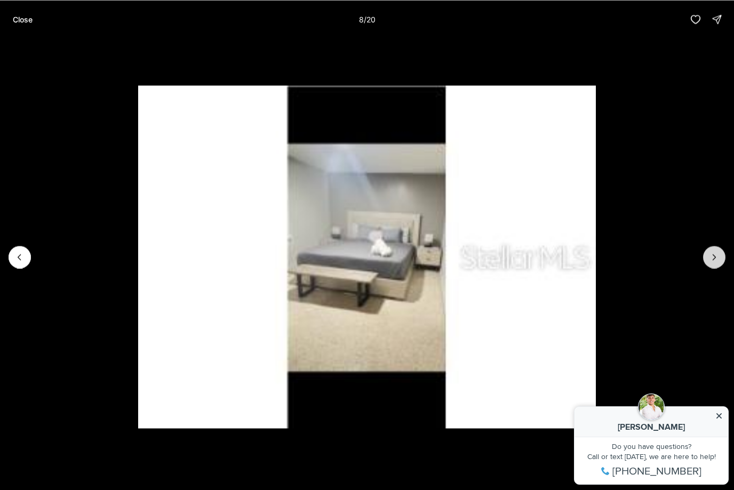
click at [717, 254] on icon "Next slide" at bounding box center [714, 257] width 11 height 11
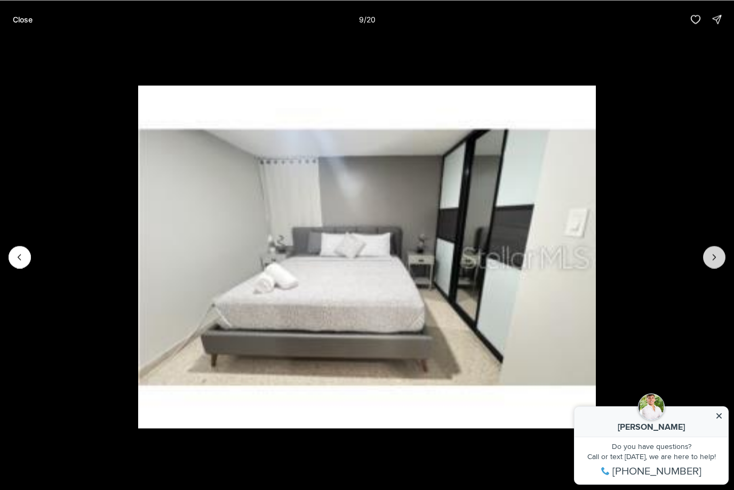
click at [717, 254] on icon "Next slide" at bounding box center [714, 257] width 11 height 11
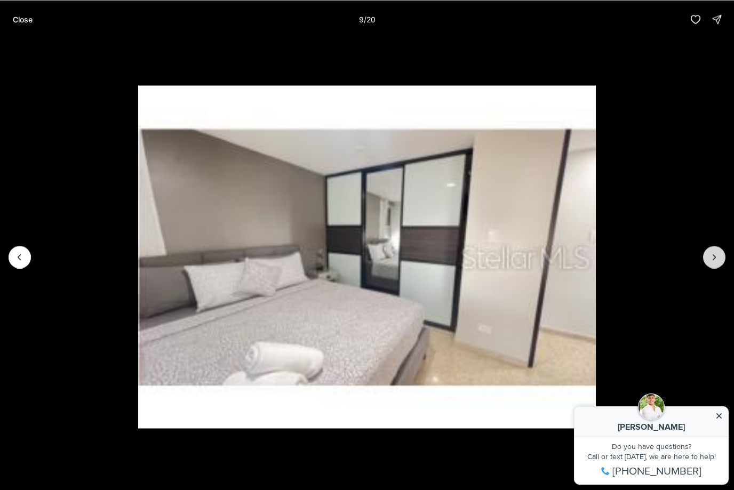
click at [717, 254] on icon "Next slide" at bounding box center [714, 257] width 11 height 11
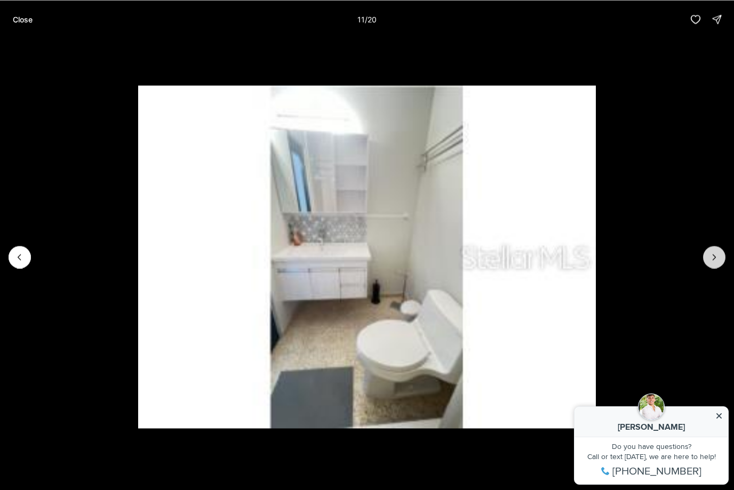
click at [717, 254] on icon "Next slide" at bounding box center [714, 257] width 11 height 11
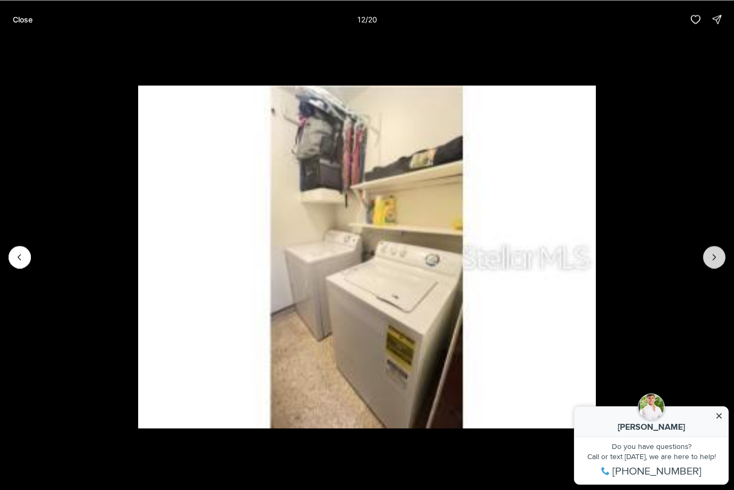
click at [717, 254] on icon "Next slide" at bounding box center [714, 257] width 11 height 11
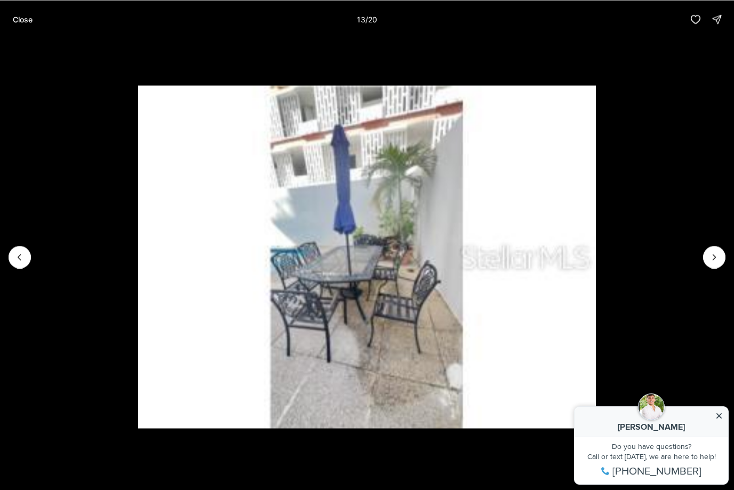
click at [25, 17] on p "Close" at bounding box center [23, 19] width 20 height 9
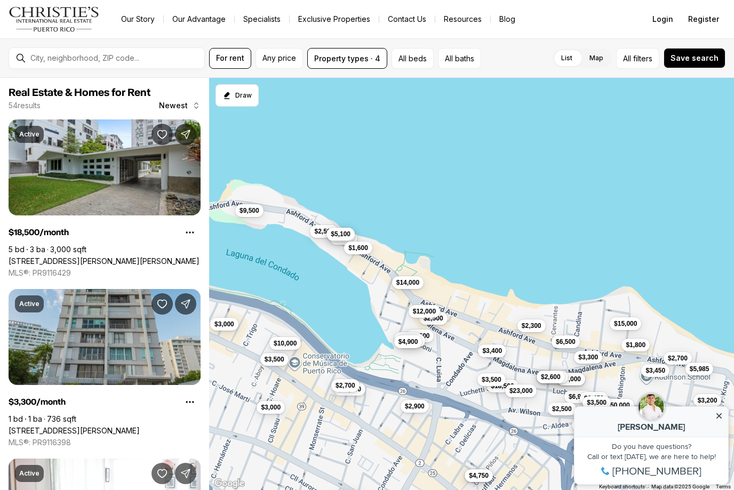
click at [597, 359] on span "$3,300" at bounding box center [588, 357] width 20 height 9
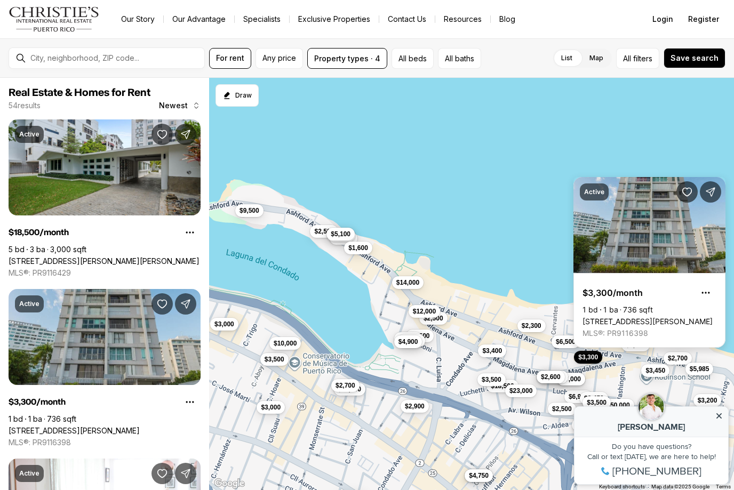
click at [648, 317] on link "[STREET_ADDRESS][PERSON_NAME]" at bounding box center [647, 322] width 130 height 10
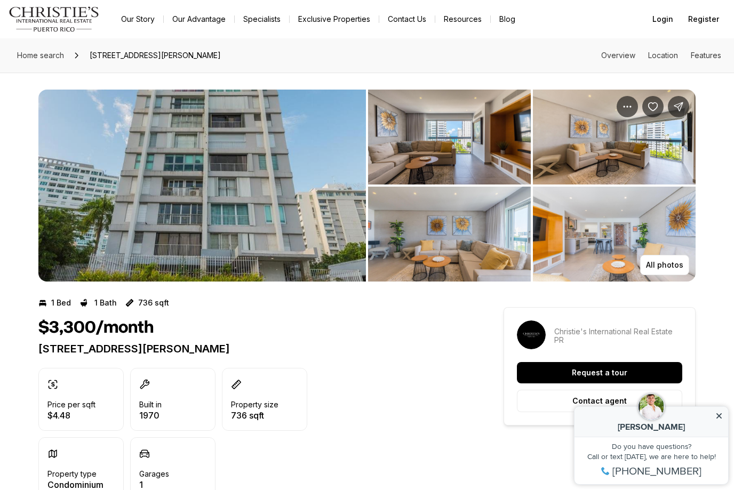
click at [457, 134] on img "View image gallery" at bounding box center [449, 137] width 163 height 95
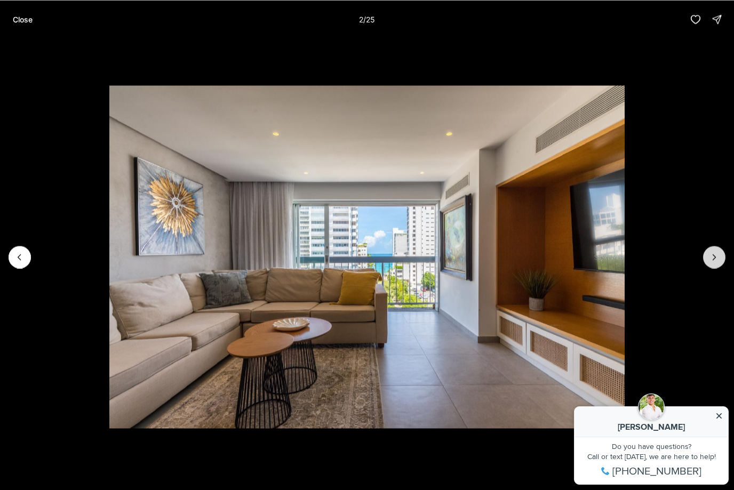
click at [713, 249] on button "Next slide" at bounding box center [714, 257] width 22 height 22
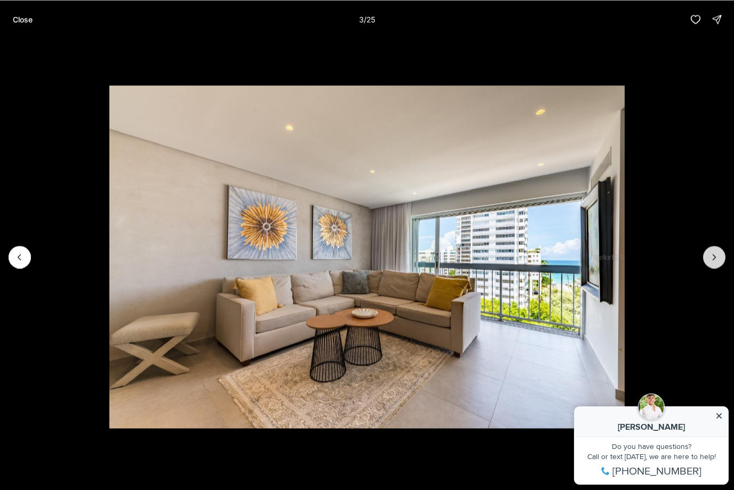
click at [713, 249] on button "Next slide" at bounding box center [714, 257] width 22 height 22
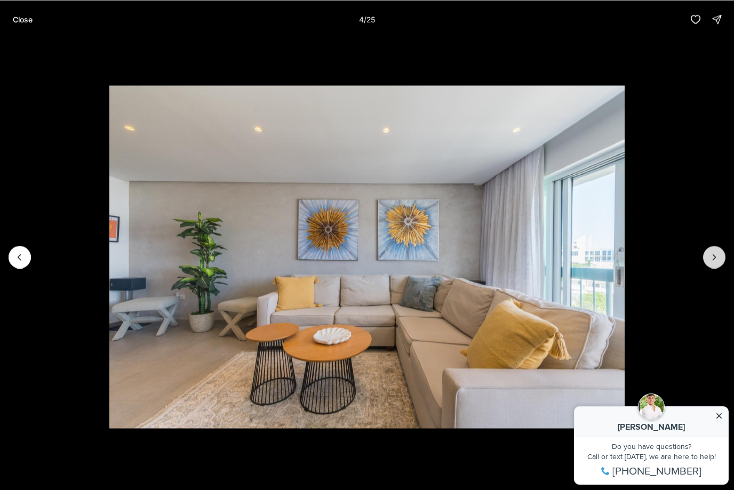
click at [713, 249] on button "Next slide" at bounding box center [714, 257] width 22 height 22
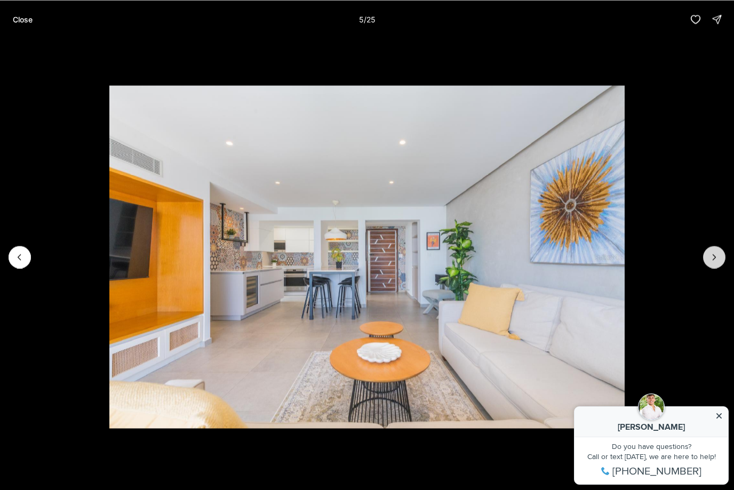
click at [713, 250] on button "Next slide" at bounding box center [714, 257] width 22 height 22
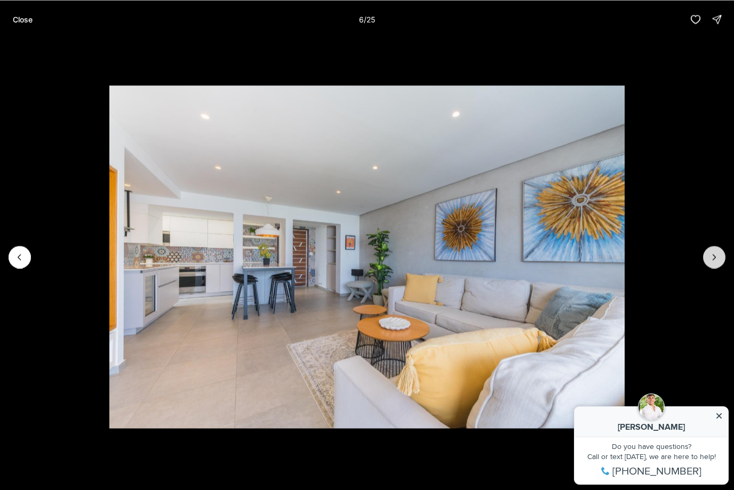
click at [713, 250] on button "Next slide" at bounding box center [714, 257] width 22 height 22
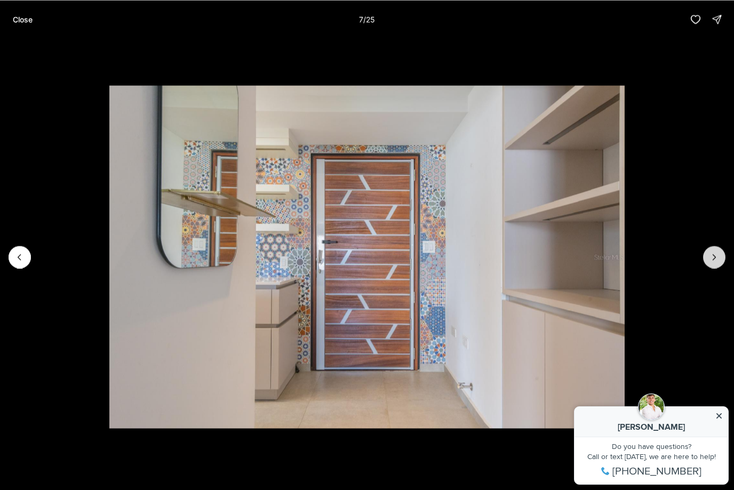
click at [713, 250] on button "Next slide" at bounding box center [714, 257] width 22 height 22
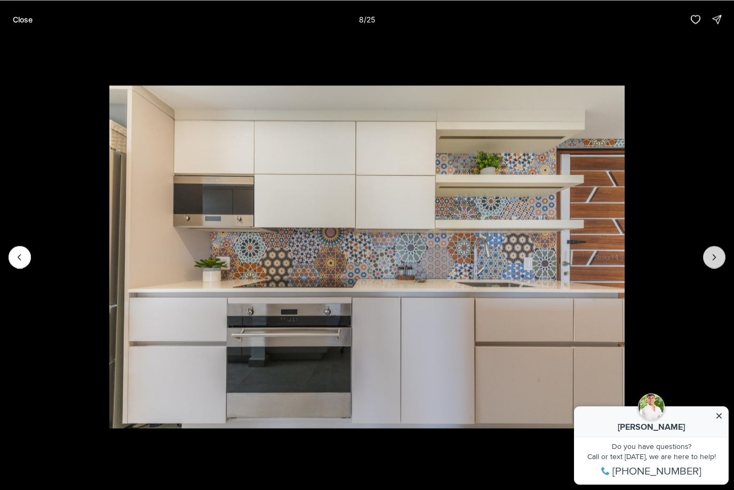
click at [713, 250] on button "Next slide" at bounding box center [714, 257] width 22 height 22
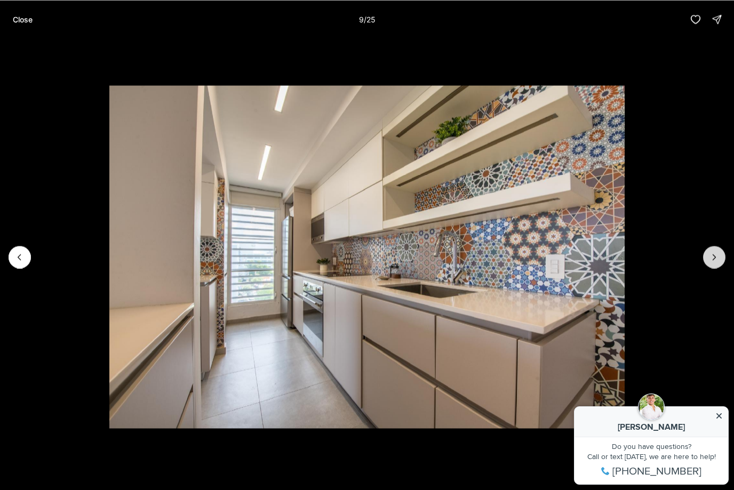
click at [713, 250] on button "Next slide" at bounding box center [714, 257] width 22 height 22
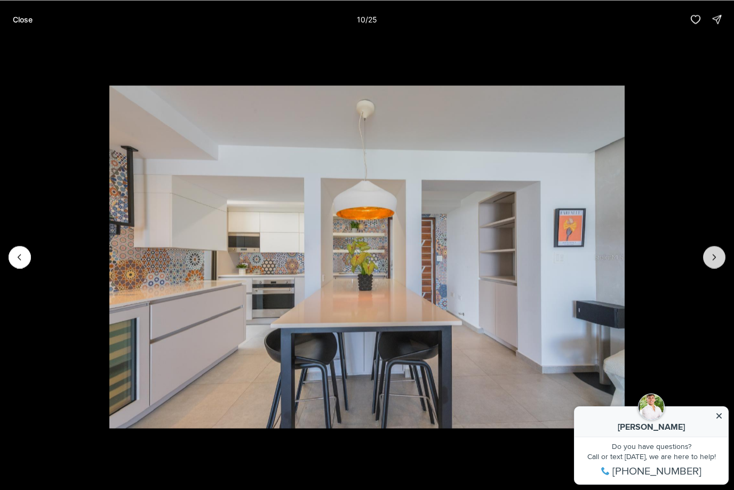
click at [713, 250] on button "Next slide" at bounding box center [714, 257] width 22 height 22
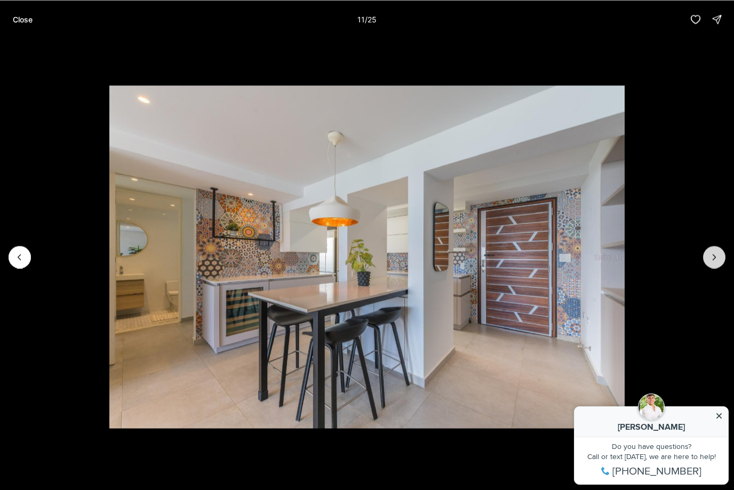
click at [713, 250] on button "Next slide" at bounding box center [714, 257] width 22 height 22
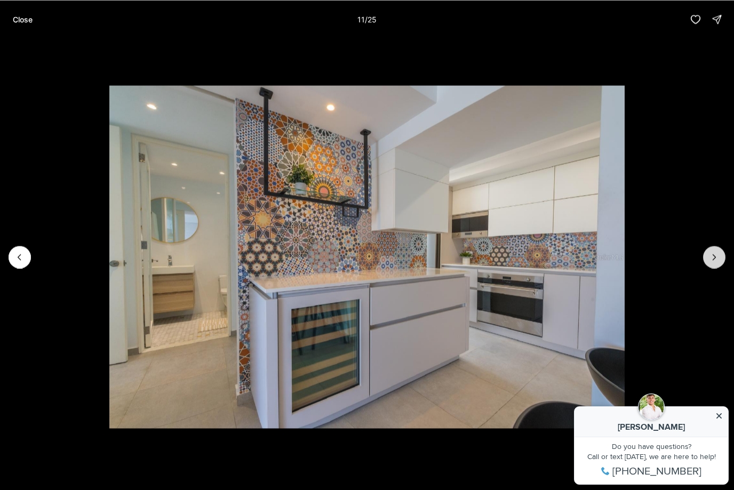
click at [713, 250] on button "Next slide" at bounding box center [714, 257] width 22 height 22
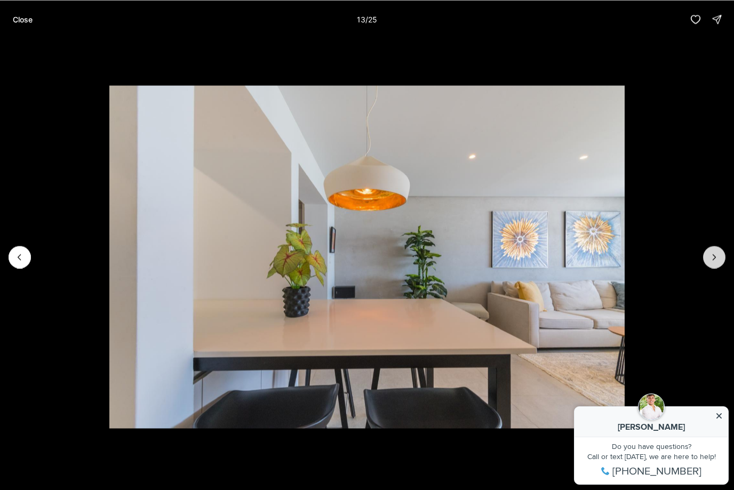
click at [713, 250] on button "Next slide" at bounding box center [714, 257] width 22 height 22
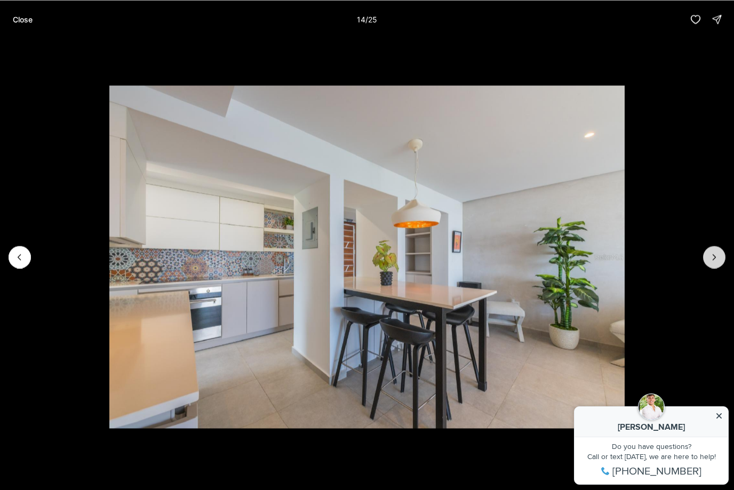
click at [713, 250] on button "Next slide" at bounding box center [714, 257] width 22 height 22
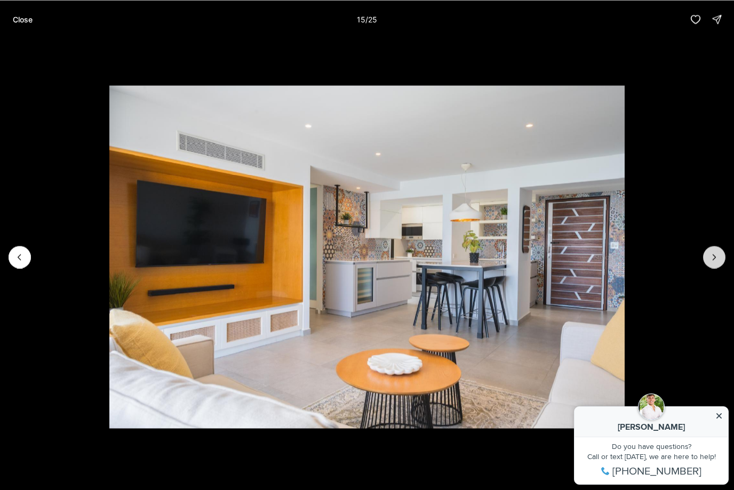
click at [713, 250] on button "Next slide" at bounding box center [714, 257] width 22 height 22
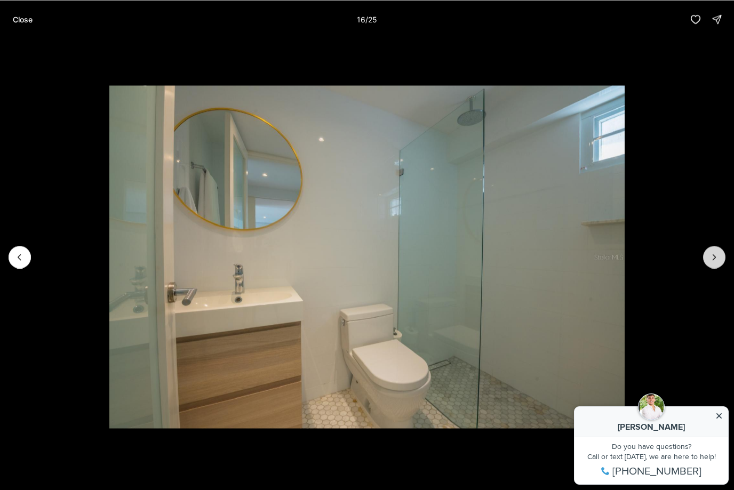
click at [713, 250] on button "Next slide" at bounding box center [714, 257] width 22 height 22
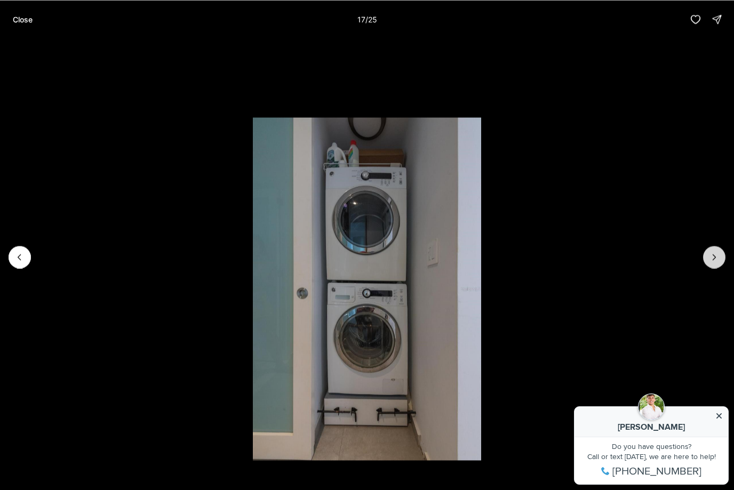
click at [713, 250] on button "Next slide" at bounding box center [714, 257] width 22 height 22
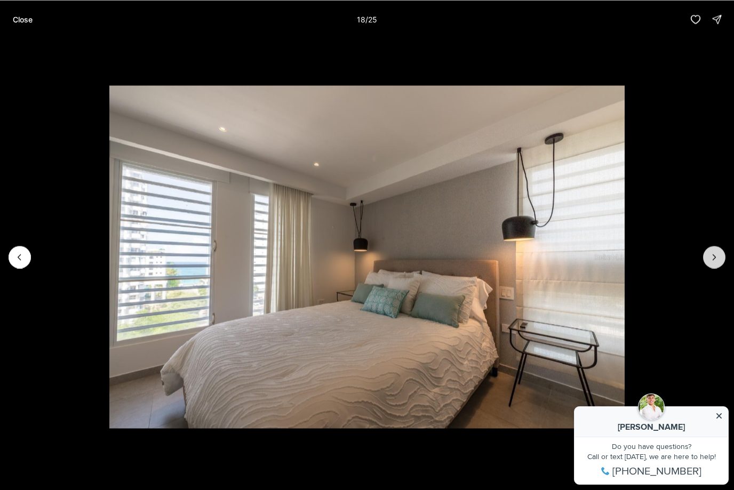
click at [713, 250] on button "Next slide" at bounding box center [714, 257] width 22 height 22
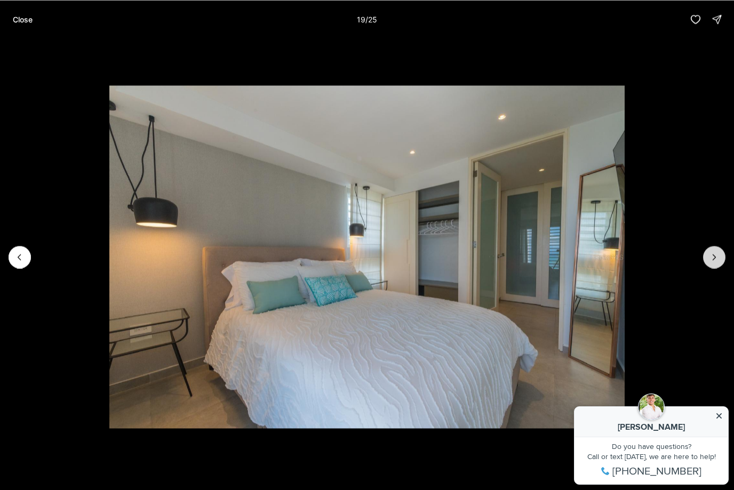
click at [713, 250] on button "Next slide" at bounding box center [714, 257] width 22 height 22
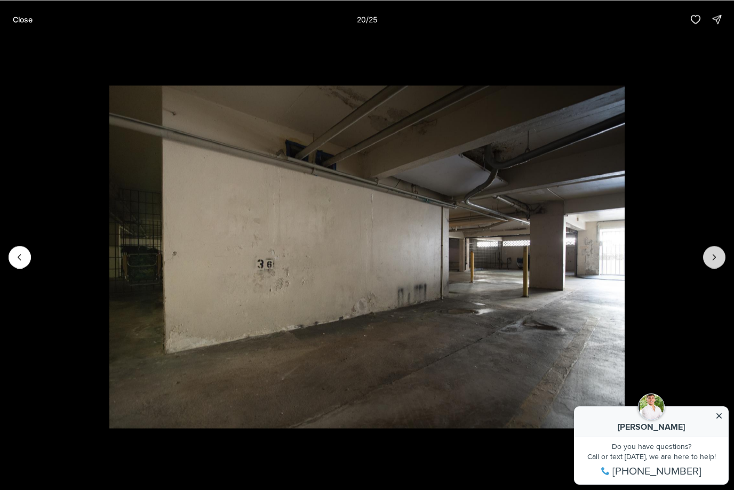
click at [713, 250] on button "Next slide" at bounding box center [714, 257] width 22 height 22
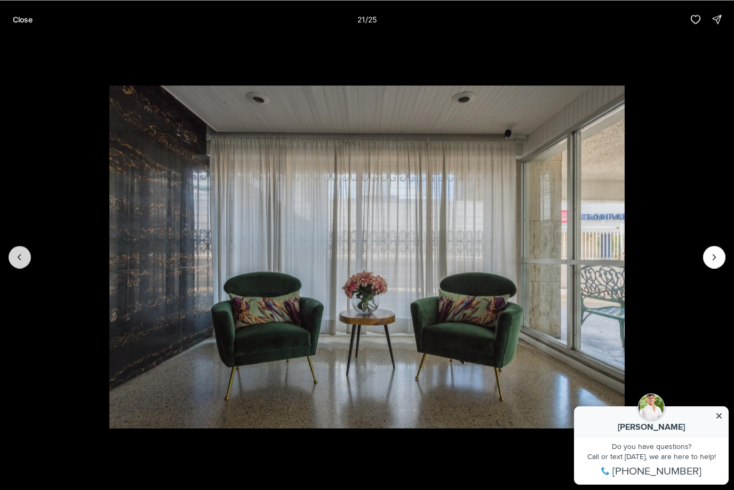
click at [19, 254] on icon "Previous slide" at bounding box center [19, 257] width 11 height 11
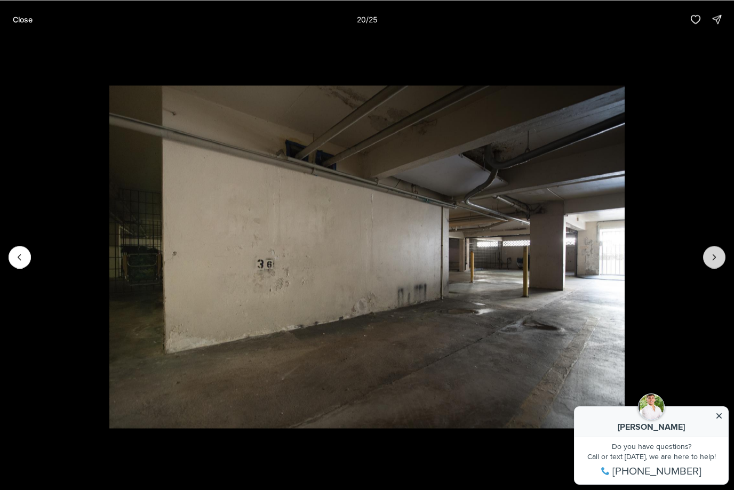
click at [712, 257] on icon "Next slide" at bounding box center [714, 257] width 11 height 11
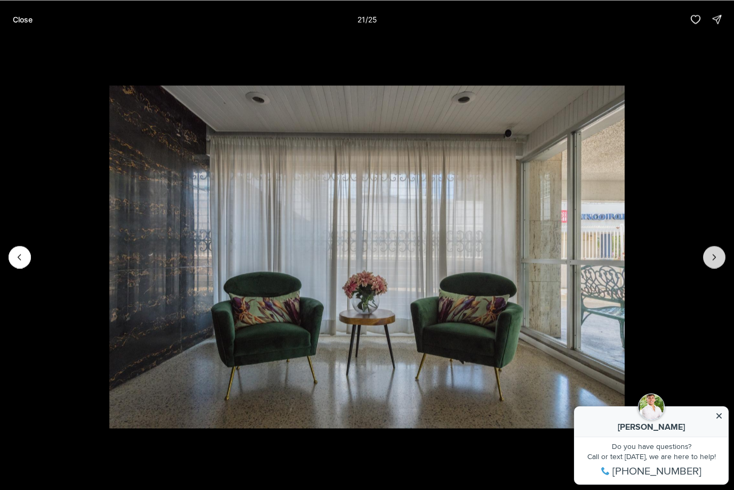
click at [712, 257] on icon "Next slide" at bounding box center [714, 257] width 11 height 11
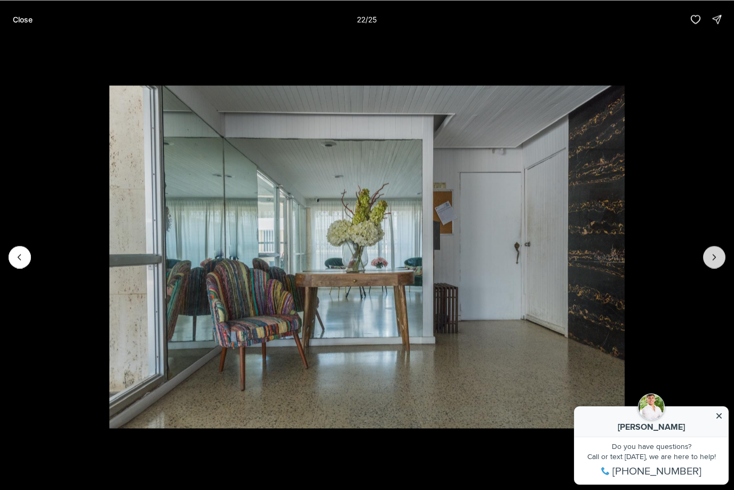
click at [712, 257] on icon "Next slide" at bounding box center [714, 257] width 11 height 11
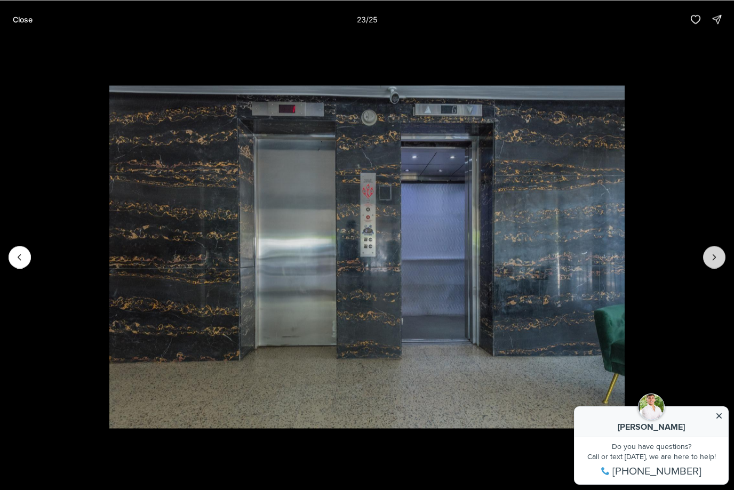
click at [712, 257] on icon "Next slide" at bounding box center [714, 257] width 11 height 11
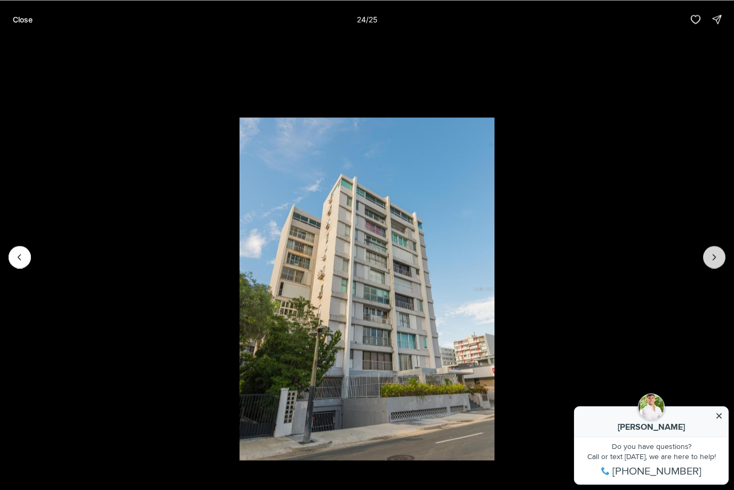
click at [712, 257] on icon "Next slide" at bounding box center [714, 257] width 11 height 11
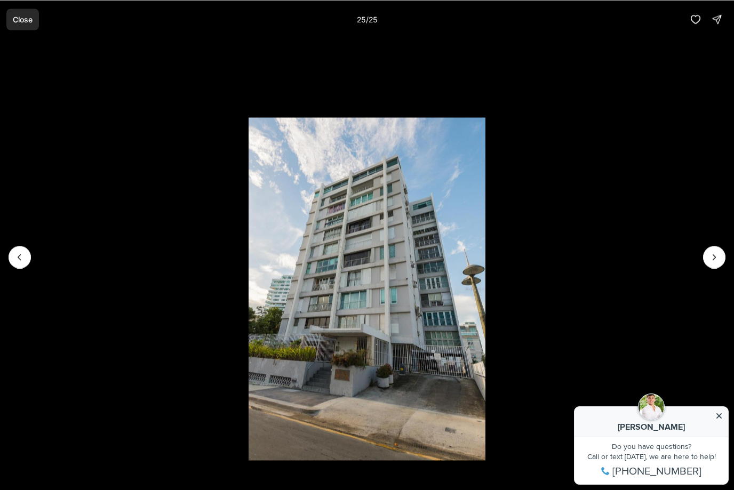
click at [33, 12] on button "Close" at bounding box center [22, 19] width 33 height 21
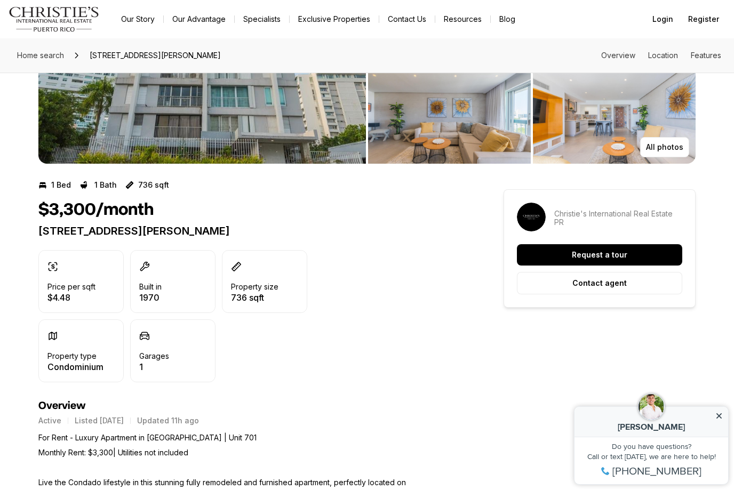
scroll to position [118, 0]
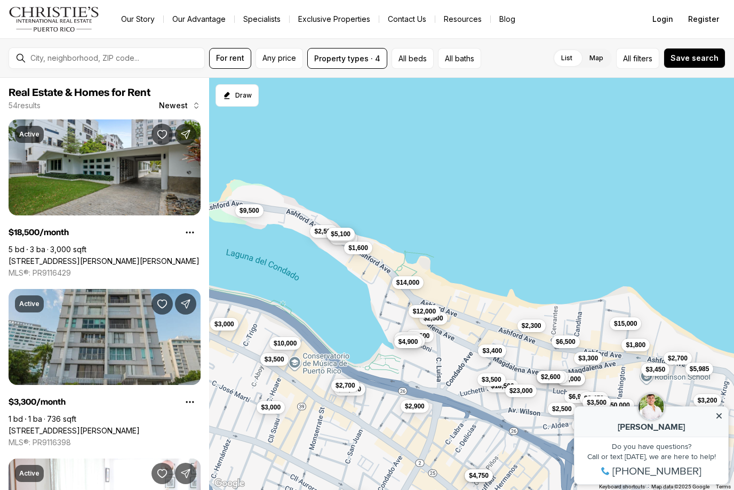
click at [664, 370] on span "$3,450" at bounding box center [655, 369] width 20 height 9
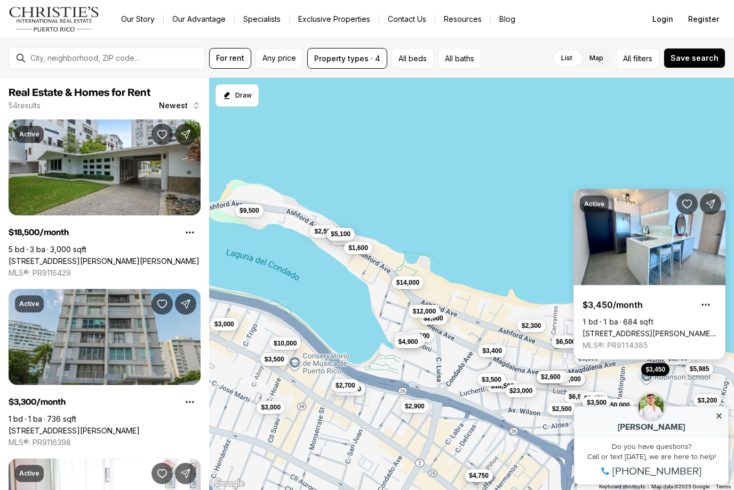
click at [669, 329] on link "[STREET_ADDRESS][PERSON_NAME][PERSON_NAME]" at bounding box center [649, 334] width 134 height 10
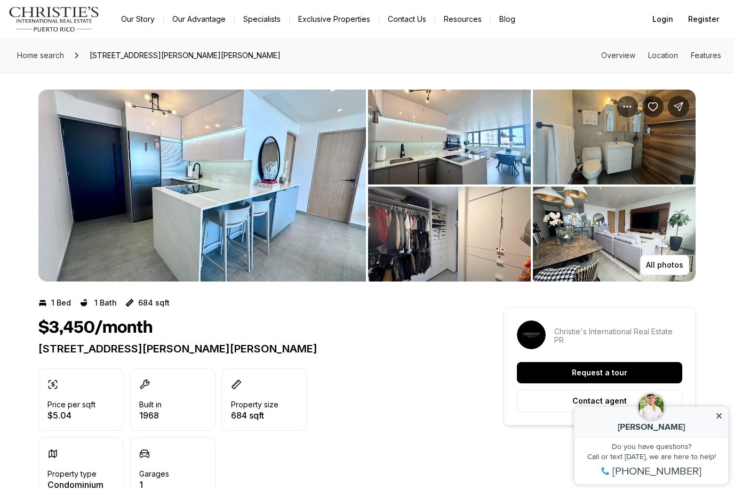
click at [600, 257] on img "View image gallery" at bounding box center [614, 234] width 163 height 95
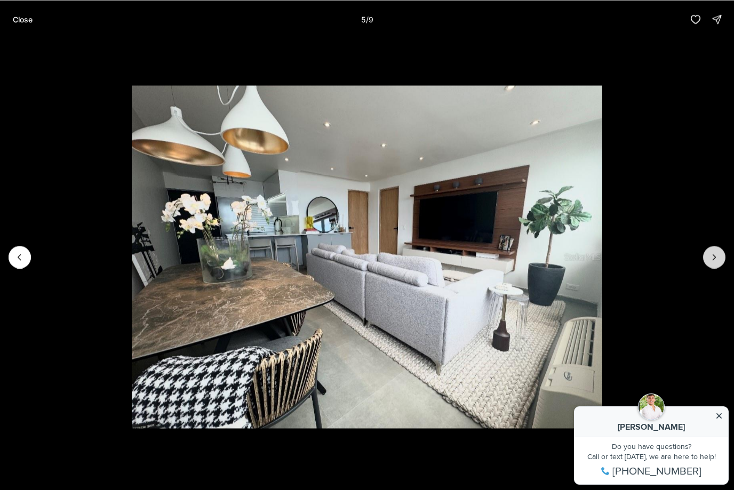
click at [715, 262] on icon "Next slide" at bounding box center [714, 257] width 11 height 11
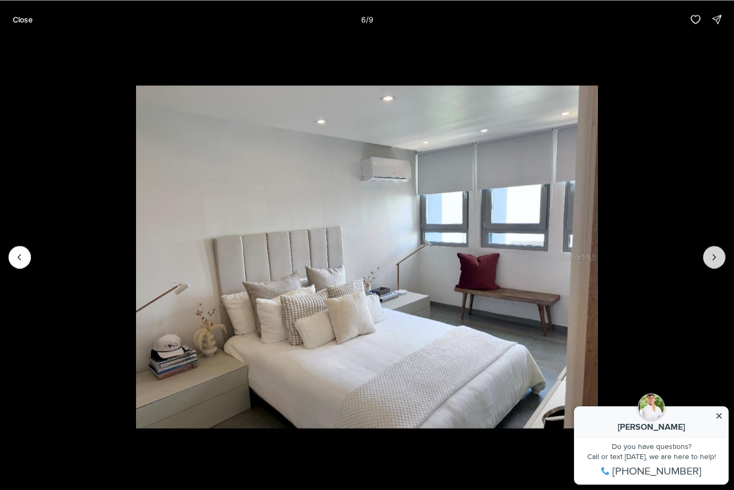
click at [716, 261] on icon "Next slide" at bounding box center [714, 257] width 11 height 11
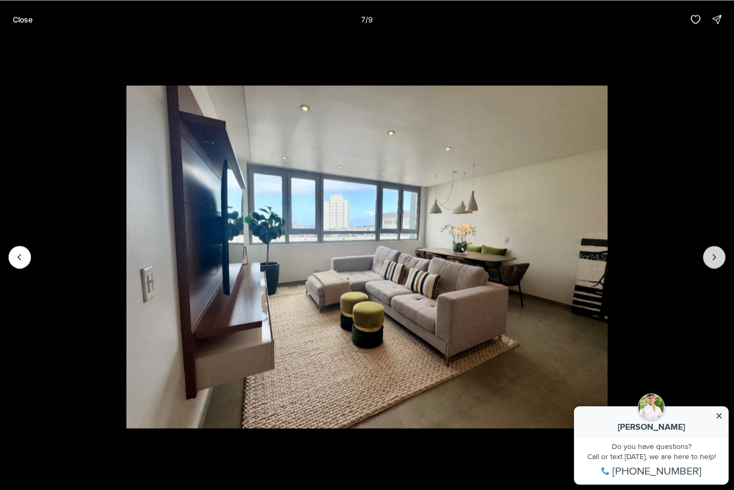
click at [716, 261] on icon "Next slide" at bounding box center [714, 257] width 11 height 11
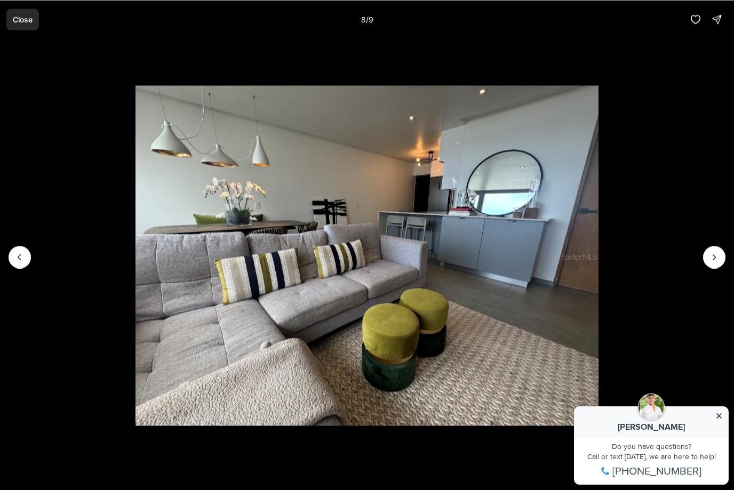
click at [23, 19] on p "Close" at bounding box center [23, 19] width 20 height 9
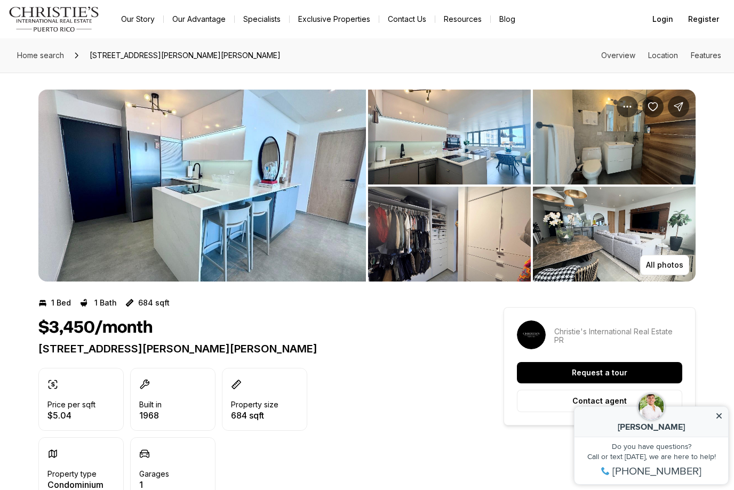
click at [598, 247] on img "View image gallery" at bounding box center [614, 234] width 163 height 95
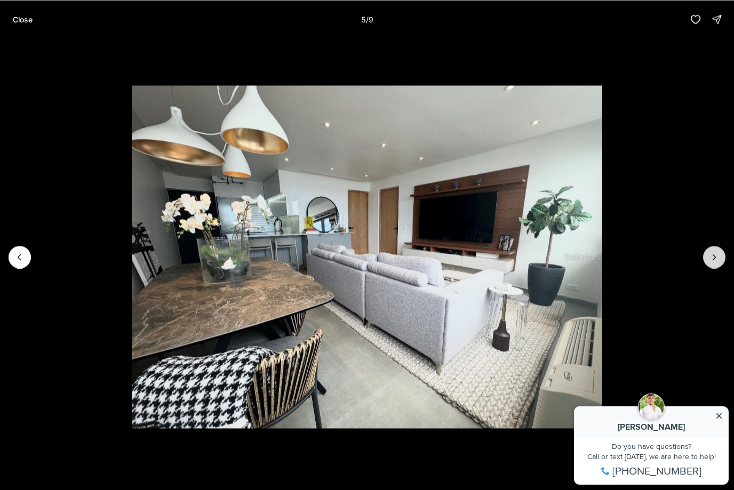
click at [724, 255] on button "Next slide" at bounding box center [714, 257] width 22 height 22
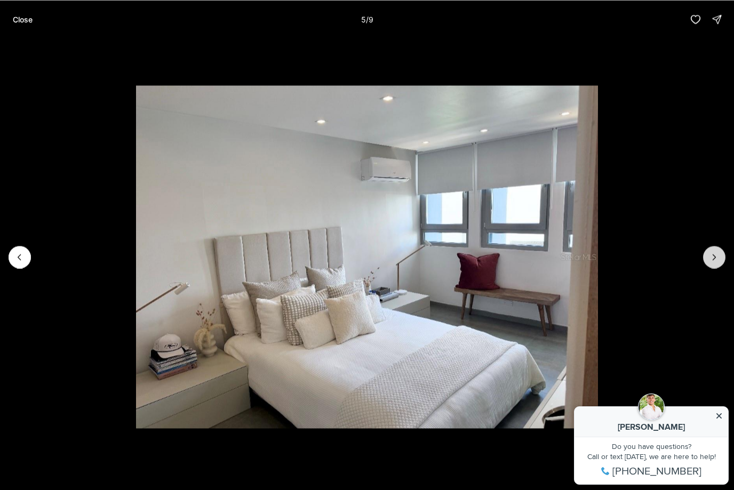
click at [724, 255] on button "Next slide" at bounding box center [714, 257] width 22 height 22
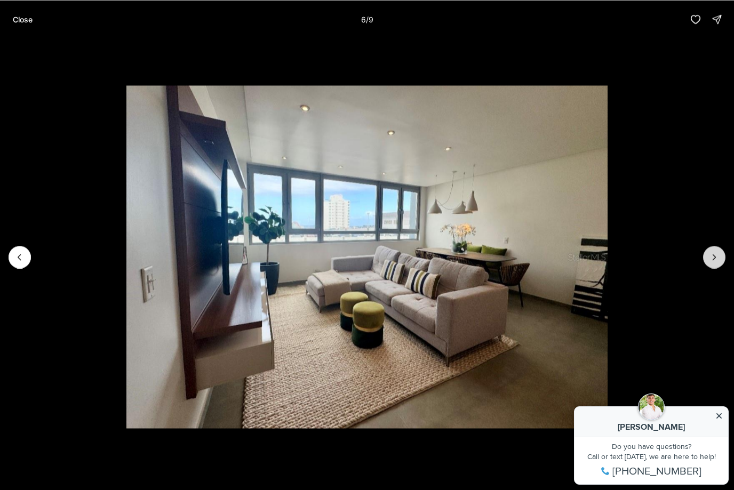
click at [724, 255] on button "Next slide" at bounding box center [714, 257] width 22 height 22
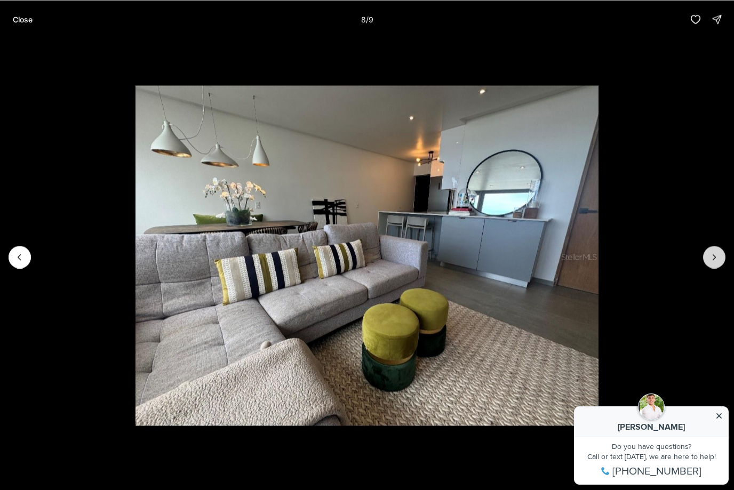
click at [724, 255] on button "Next slide" at bounding box center [714, 257] width 22 height 22
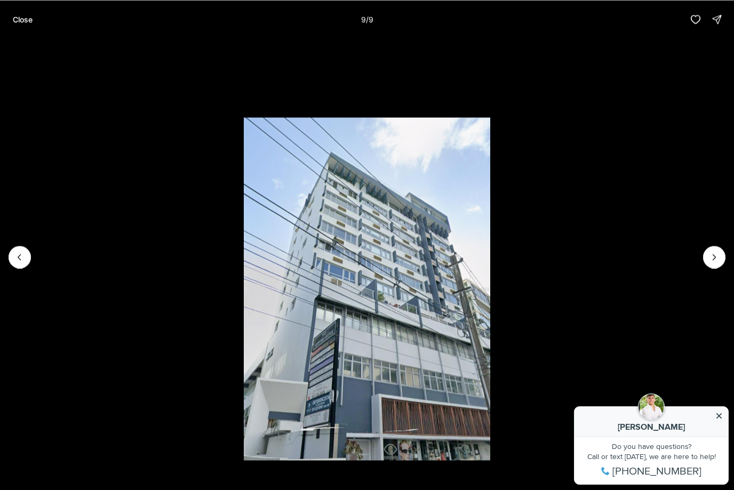
click at [724, 255] on div at bounding box center [714, 257] width 22 height 22
click at [722, 254] on div at bounding box center [714, 257] width 22 height 22
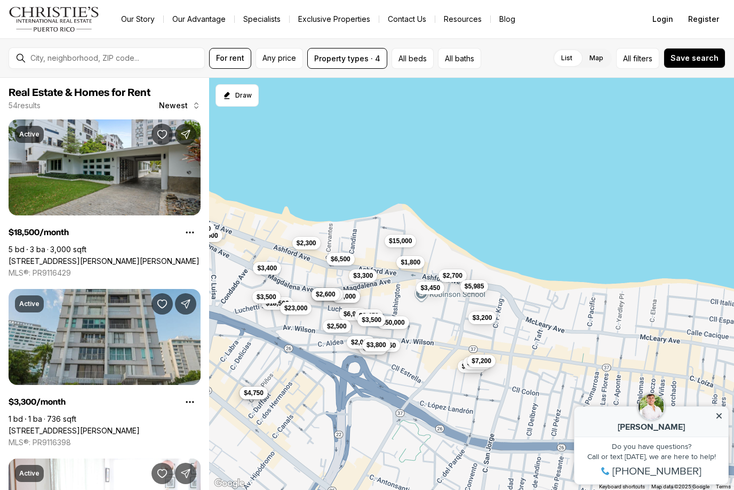
drag, startPoint x: 654, startPoint y: 357, endPoint x: 428, endPoint y: 275, distance: 240.6
click at [428, 275] on div "$18,500 $3,300 $6,900 $6,000 $2,500 $3,900 $9,500 $3,450 $16,500 $23,000 $6,500…" at bounding box center [471, 284] width 525 height 413
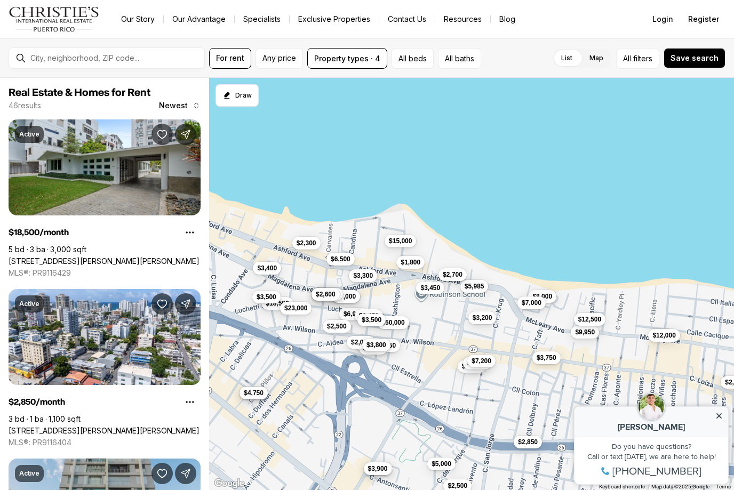
click at [458, 277] on span "$2,700" at bounding box center [453, 274] width 20 height 9
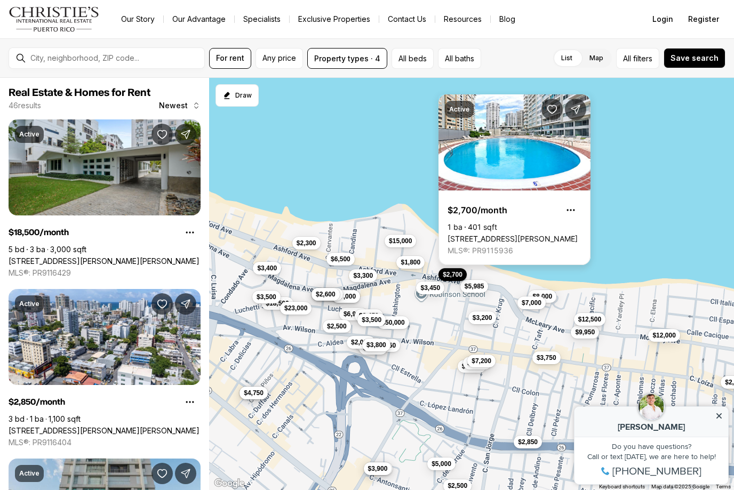
click at [548, 234] on link "[STREET_ADDRESS][PERSON_NAME]" at bounding box center [513, 239] width 130 height 10
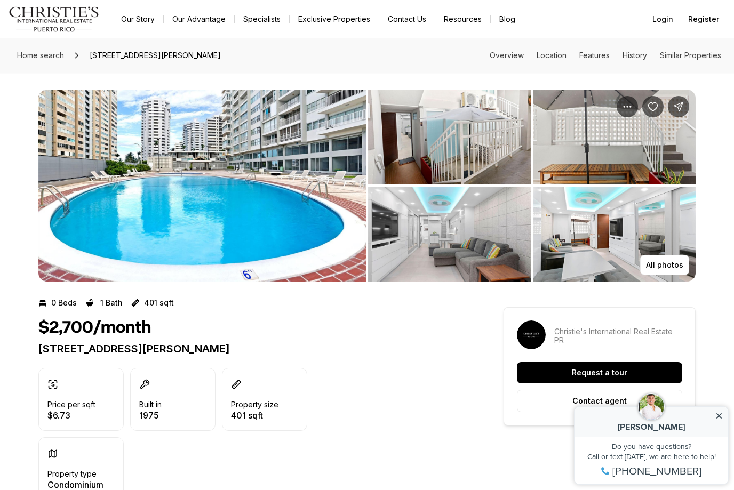
click at [488, 158] on img "View image gallery" at bounding box center [449, 137] width 163 height 95
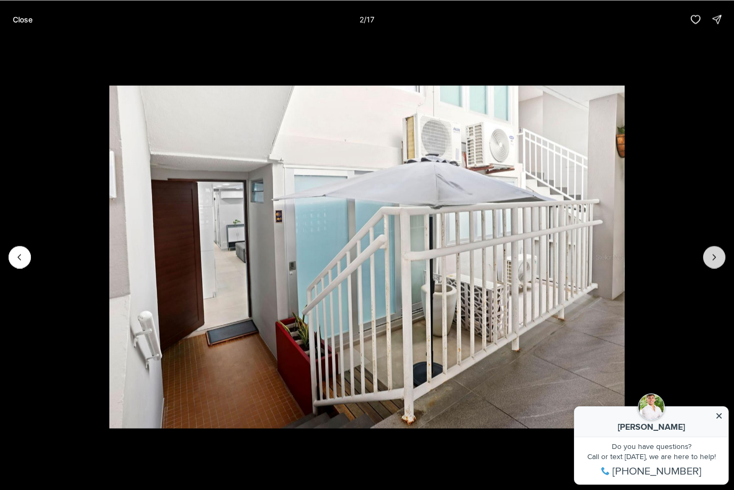
click at [718, 258] on icon "Next slide" at bounding box center [714, 257] width 11 height 11
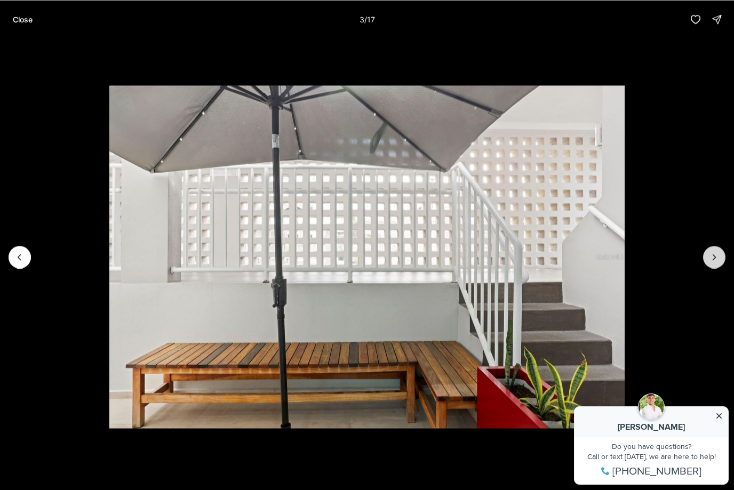
click at [718, 257] on icon "Next slide" at bounding box center [714, 257] width 11 height 11
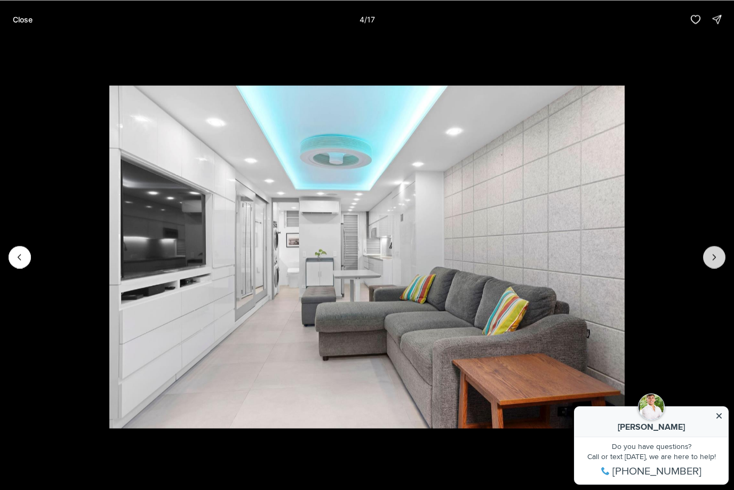
click at [718, 257] on icon "Next slide" at bounding box center [714, 257] width 11 height 11
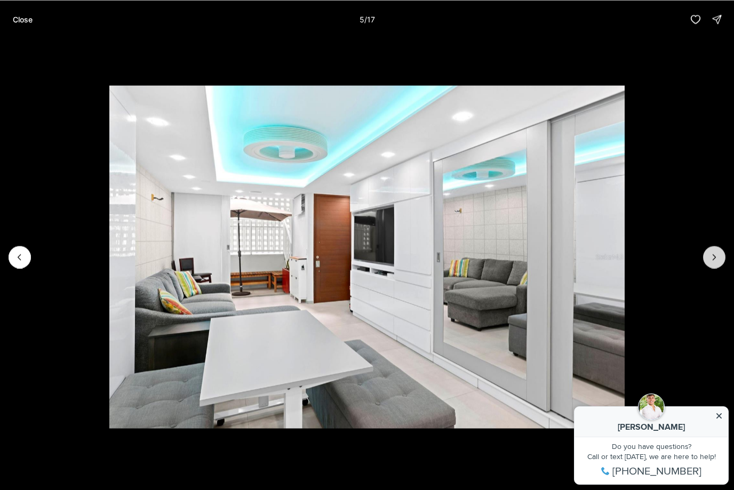
click at [718, 257] on icon "Next slide" at bounding box center [714, 257] width 11 height 11
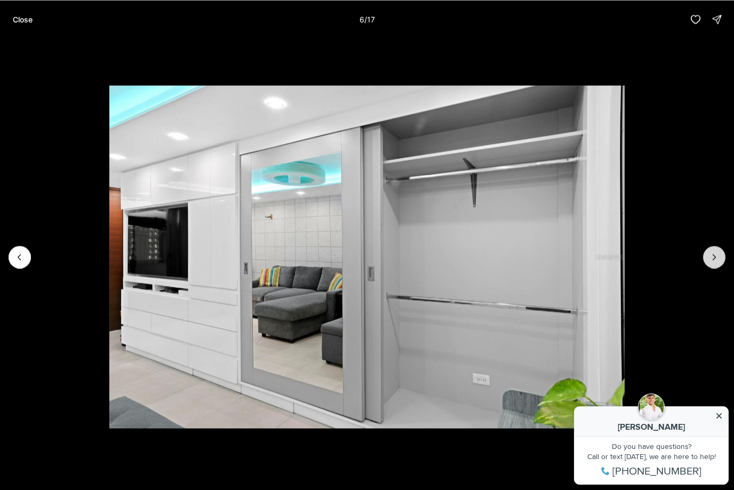
click at [718, 257] on icon "Next slide" at bounding box center [714, 257] width 11 height 11
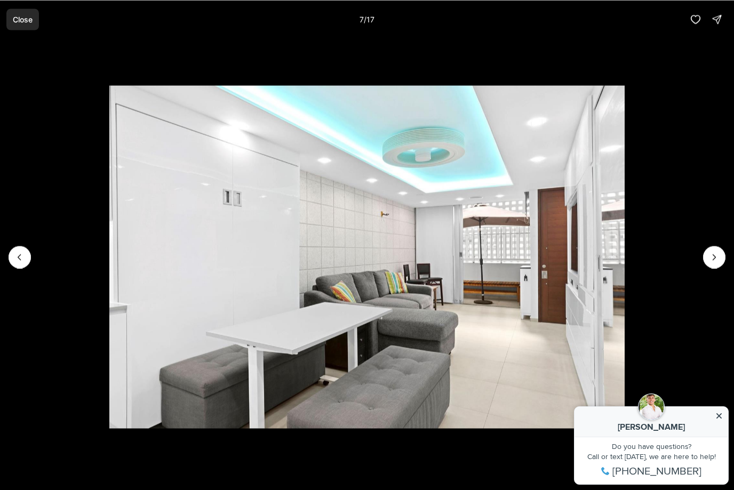
click at [20, 16] on p "Close" at bounding box center [23, 19] width 20 height 9
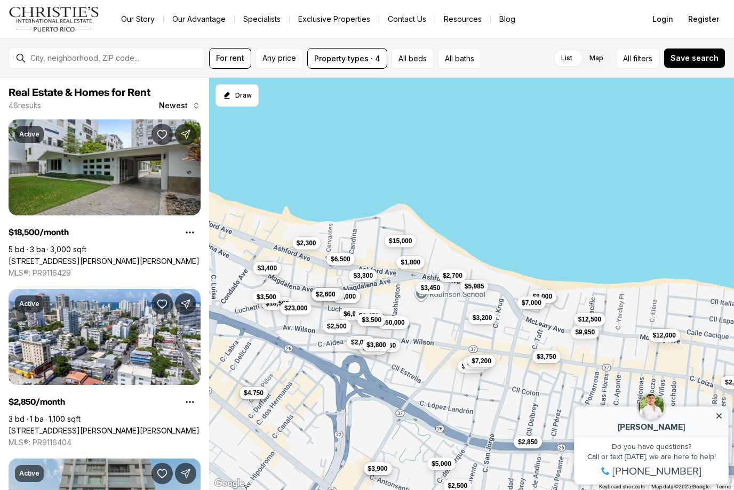
click at [554, 355] on span "$3,750" at bounding box center [547, 357] width 20 height 9
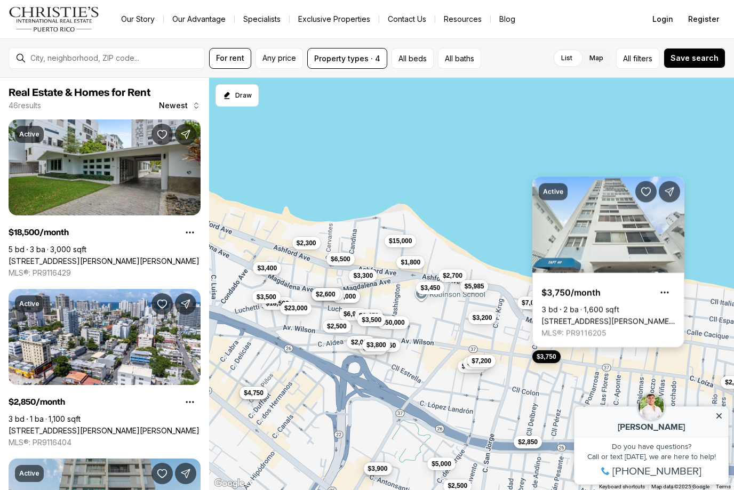
click at [594, 317] on link "[STREET_ADDRESS][PERSON_NAME][PERSON_NAME]" at bounding box center [608, 322] width 134 height 10
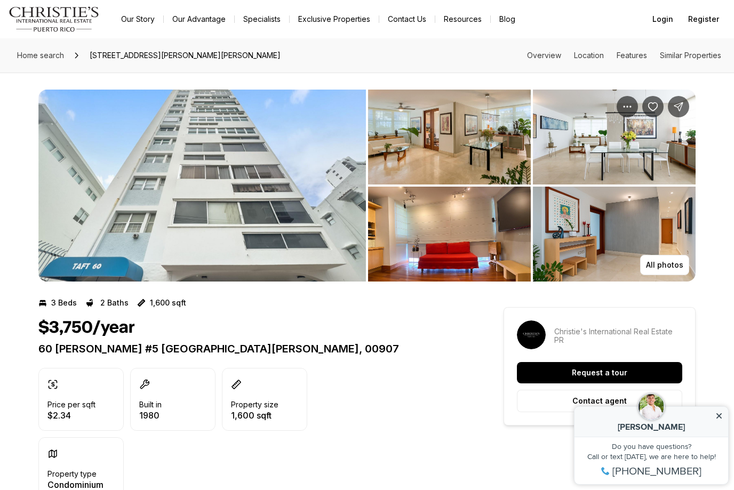
click at [492, 161] on img "View image gallery" at bounding box center [449, 137] width 163 height 95
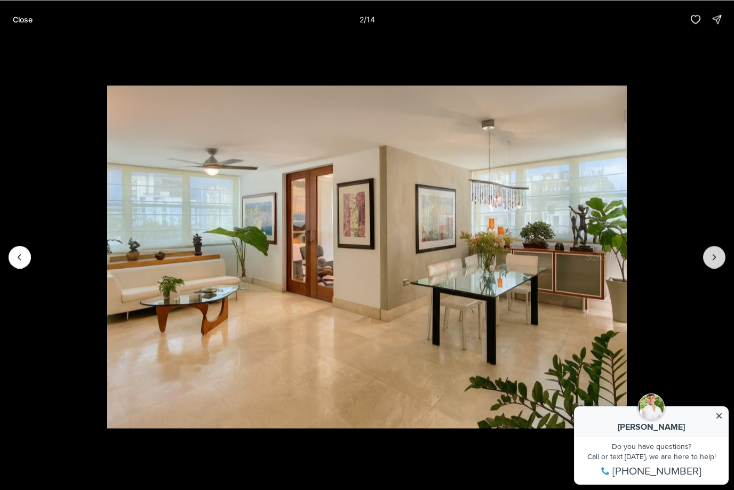
click at [716, 258] on icon "Next slide" at bounding box center [714, 257] width 11 height 11
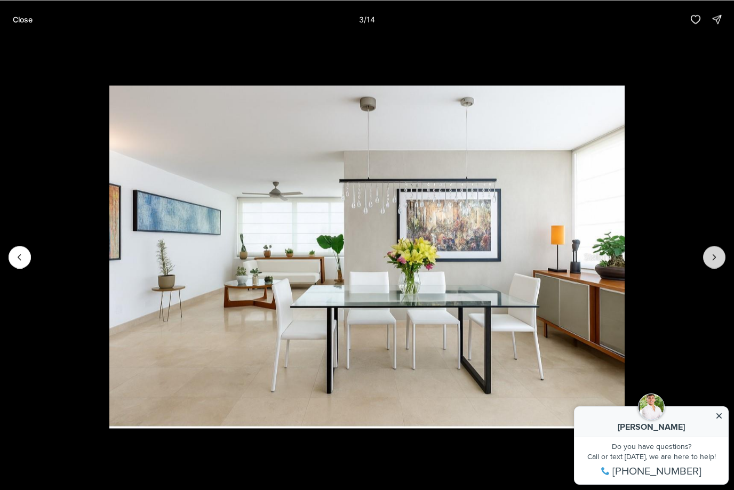
click at [716, 258] on icon "Next slide" at bounding box center [714, 257] width 11 height 11
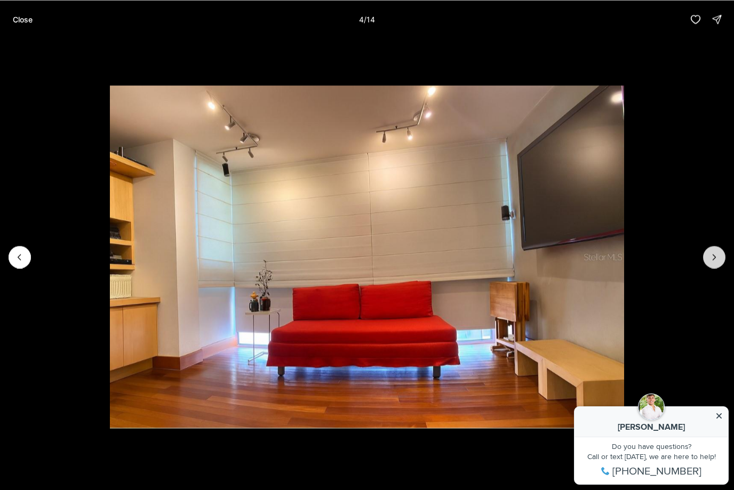
click at [716, 258] on icon "Next slide" at bounding box center [714, 257] width 11 height 11
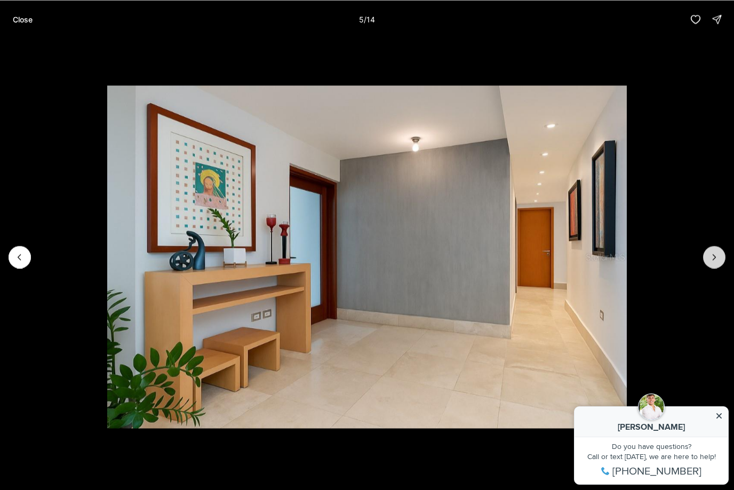
click at [716, 258] on icon "Next slide" at bounding box center [714, 257] width 11 height 11
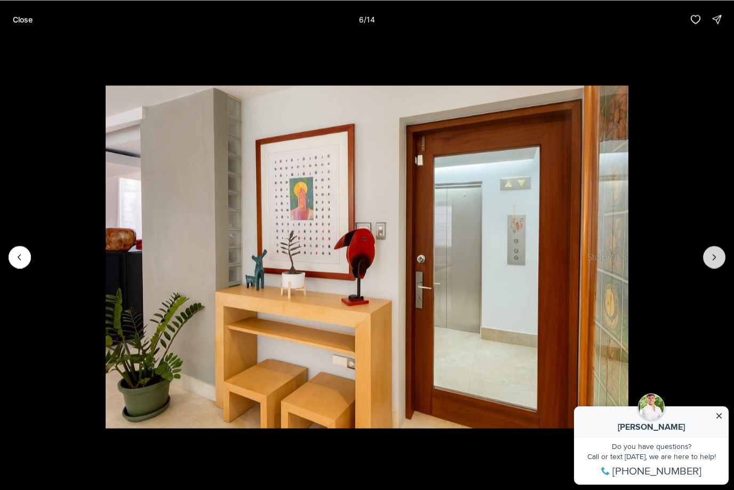
click at [716, 258] on icon "Next slide" at bounding box center [714, 257] width 11 height 11
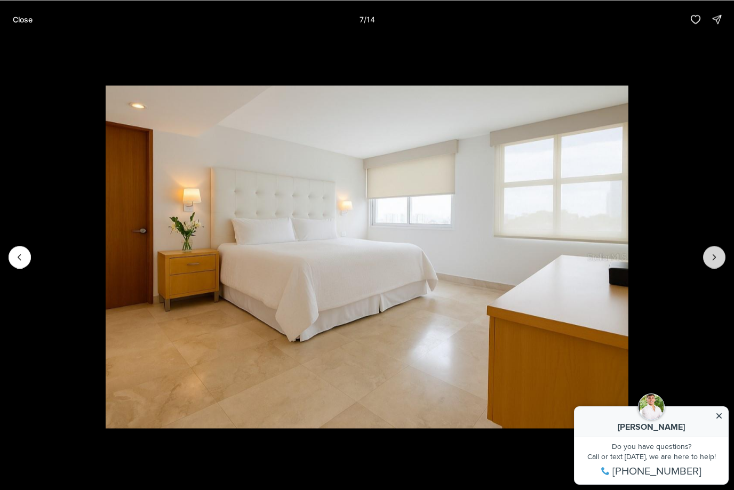
click at [716, 258] on icon "Next slide" at bounding box center [714, 257] width 11 height 11
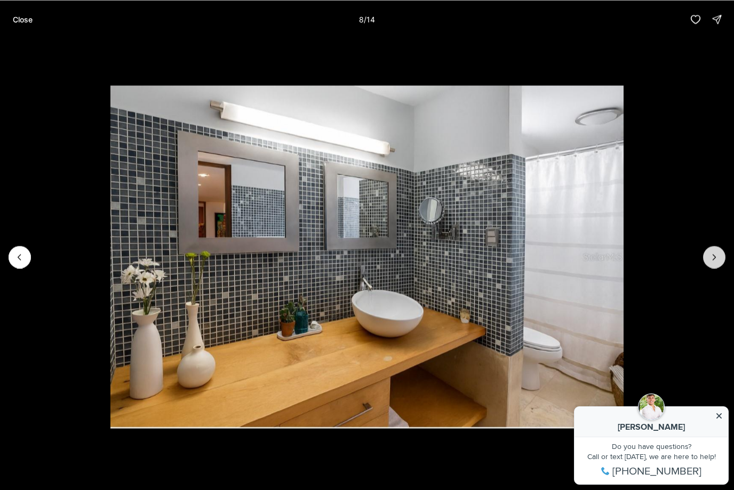
click at [716, 258] on icon "Next slide" at bounding box center [714, 257] width 11 height 11
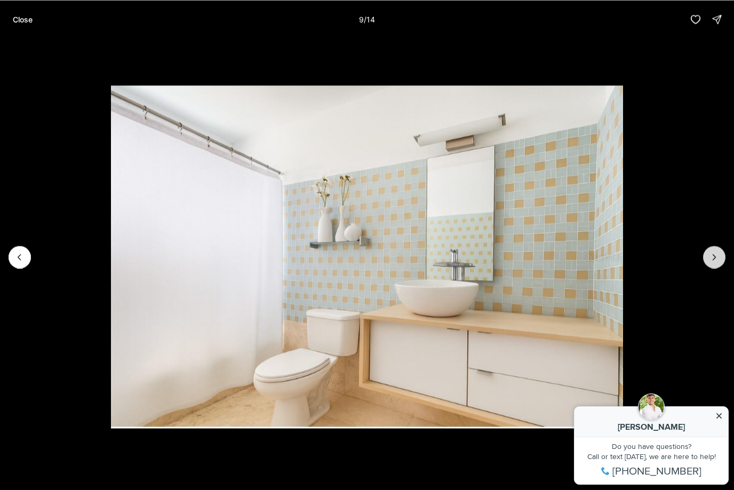
click at [716, 258] on icon "Next slide" at bounding box center [714, 257] width 11 height 11
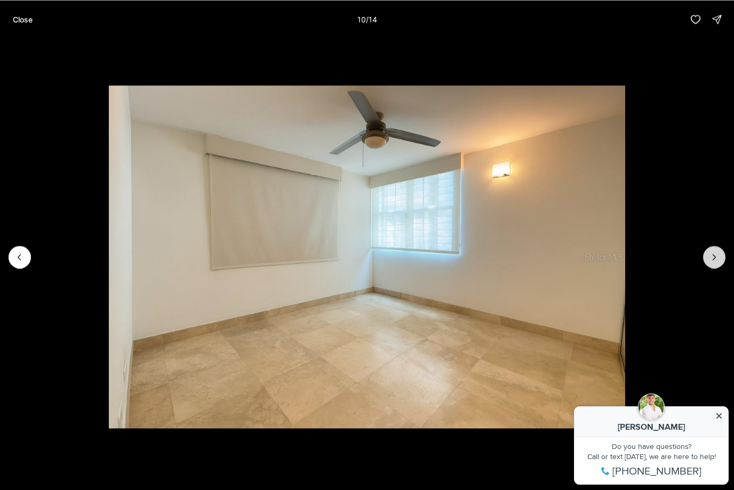
click at [716, 258] on icon "Next slide" at bounding box center [714, 257] width 11 height 11
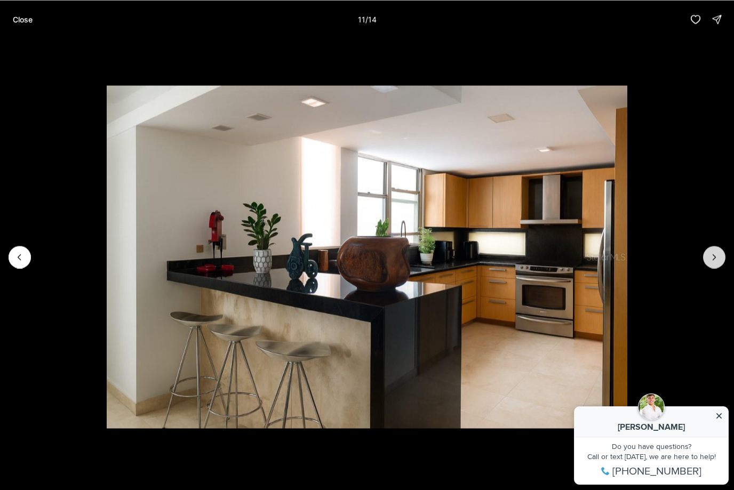
click at [716, 258] on icon "Next slide" at bounding box center [714, 257] width 11 height 11
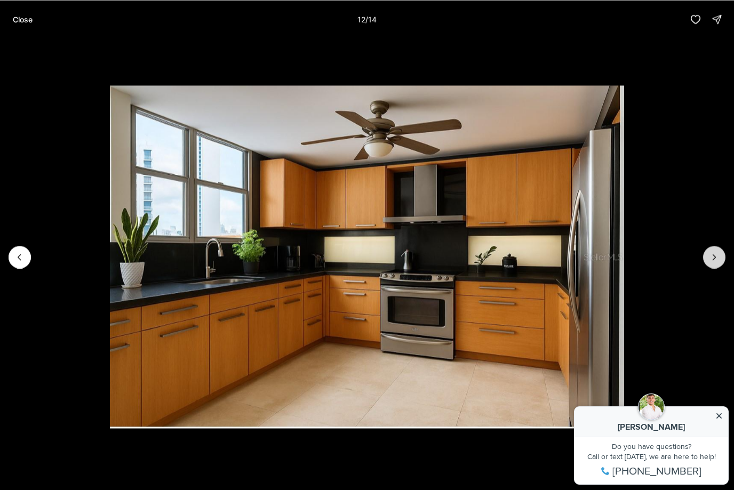
click at [716, 259] on icon "Next slide" at bounding box center [714, 257] width 11 height 11
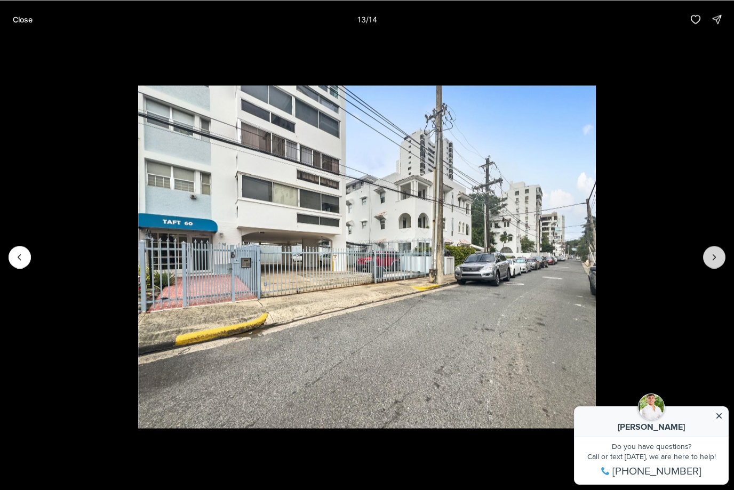
click at [717, 259] on icon "Next slide" at bounding box center [714, 257] width 11 height 11
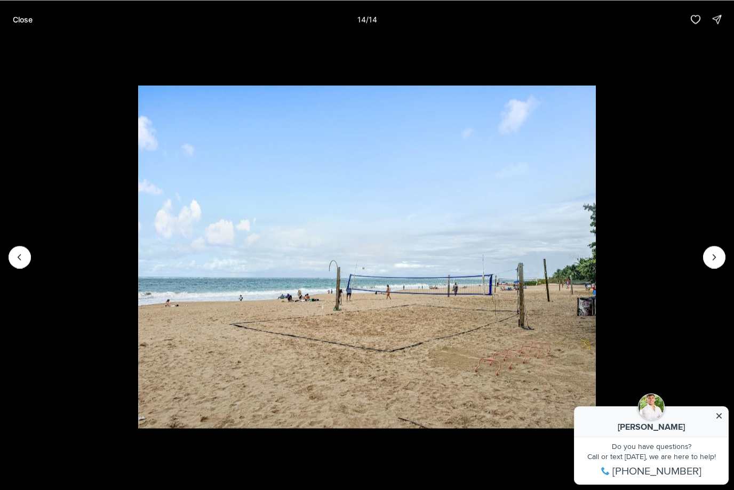
click at [28, 23] on p "Close" at bounding box center [23, 19] width 20 height 9
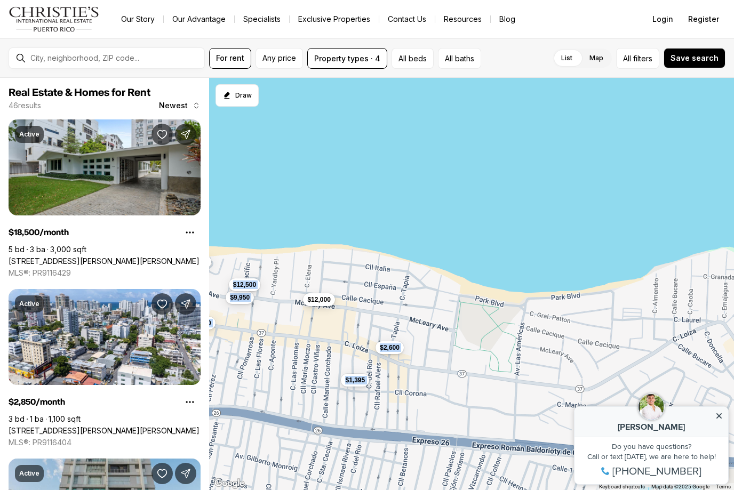
drag, startPoint x: 650, startPoint y: 335, endPoint x: 302, endPoint y: 296, distance: 350.5
click at [302, 296] on div "$18,500 $2,850 $3,300 $6,900 $6,000 $3,450 $3,750 $23,000 $6,500 $50,000 $4,950…" at bounding box center [471, 284] width 525 height 413
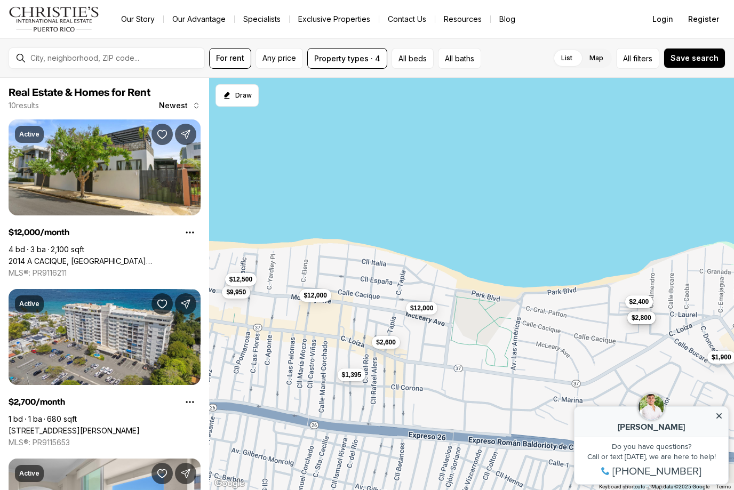
click at [642, 305] on span "$2,400" at bounding box center [639, 302] width 20 height 9
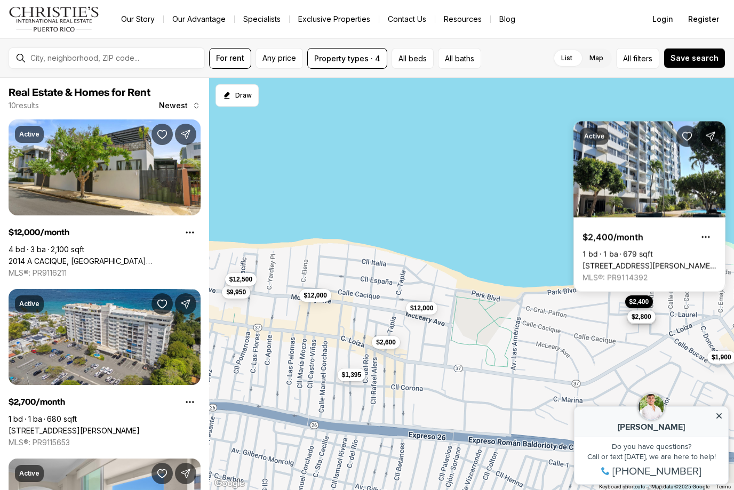
click at [642, 318] on span "$2,800" at bounding box center [642, 317] width 20 height 9
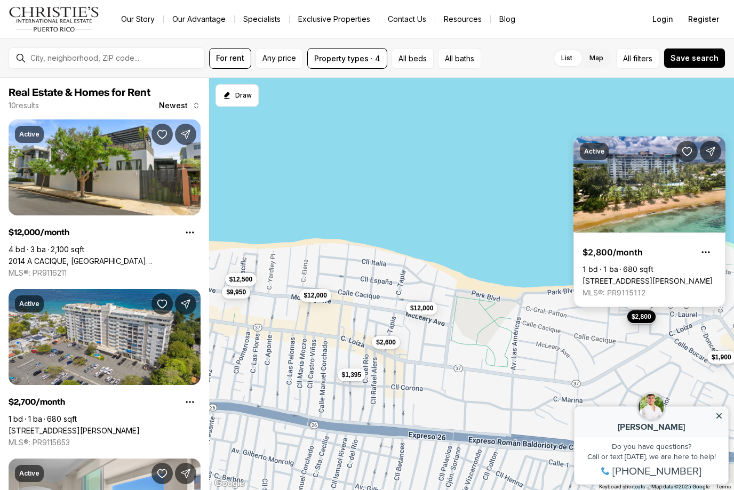
click at [658, 276] on link "[STREET_ADDRESS][PERSON_NAME]" at bounding box center [647, 281] width 130 height 10
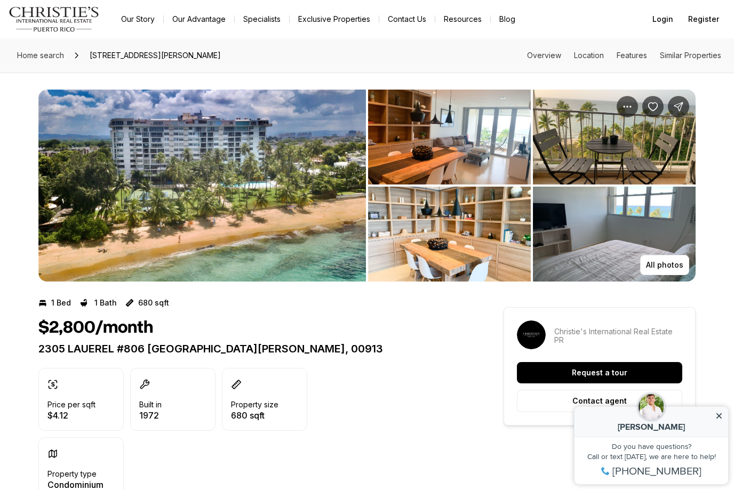
click at [299, 179] on img "View image gallery" at bounding box center [201, 186] width 327 height 192
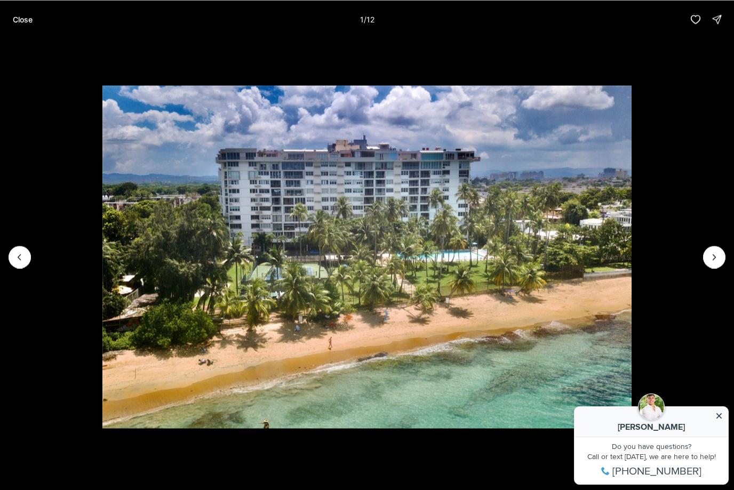
click at [632, 261] on img "1 of 12" at bounding box center [366, 256] width 529 height 343
click at [714, 257] on icon "Next slide" at bounding box center [714, 257] width 11 height 11
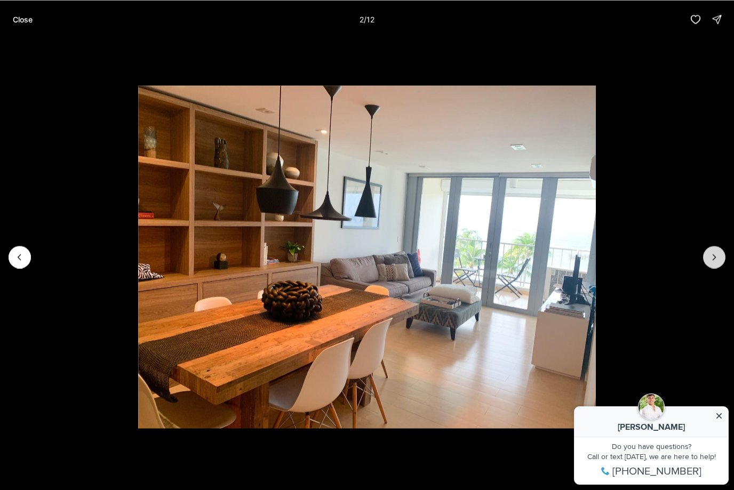
click at [714, 257] on icon "Next slide" at bounding box center [714, 257] width 11 height 11
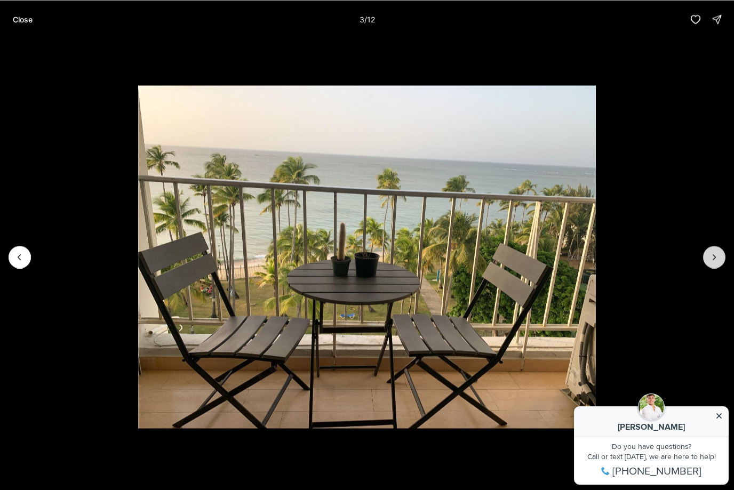
click at [714, 257] on icon "Next slide" at bounding box center [714, 257] width 11 height 11
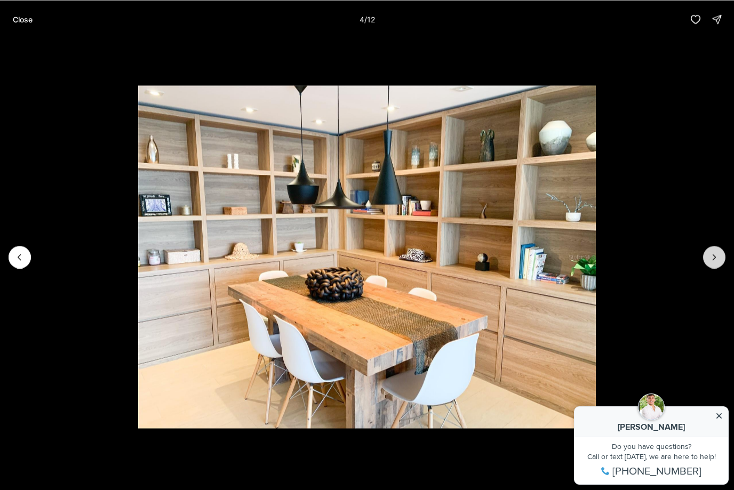
click at [714, 257] on icon "Next slide" at bounding box center [714, 257] width 11 height 11
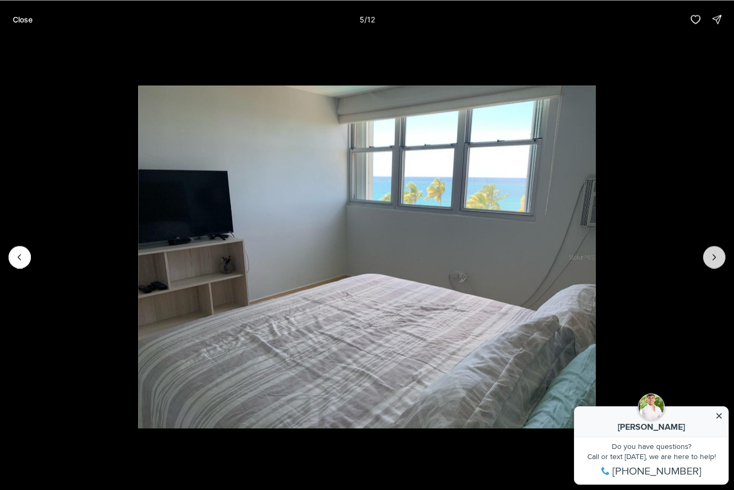
click at [714, 257] on icon "Next slide" at bounding box center [714, 257] width 11 height 11
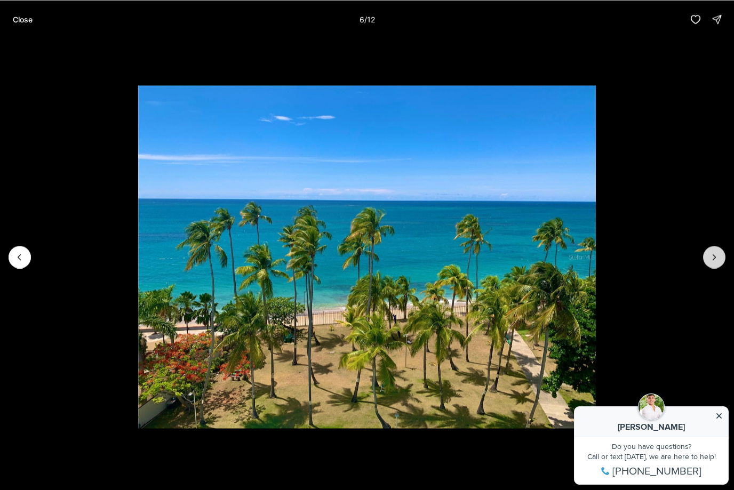
click at [714, 258] on icon "Next slide" at bounding box center [714, 257] width 11 height 11
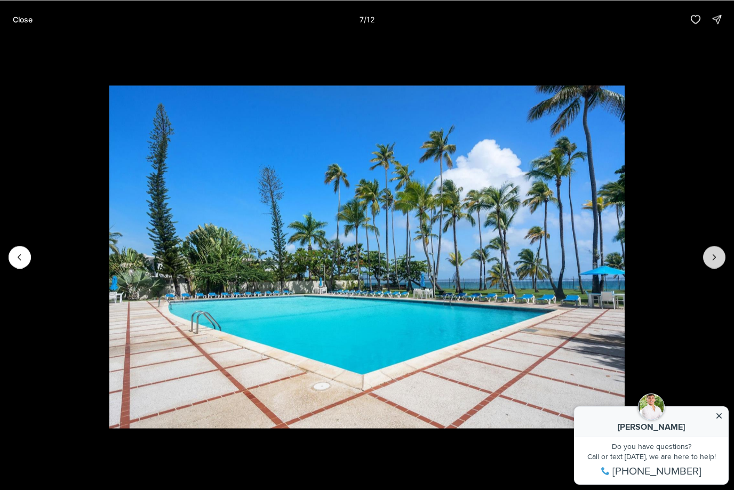
click at [714, 258] on icon "Next slide" at bounding box center [714, 257] width 11 height 11
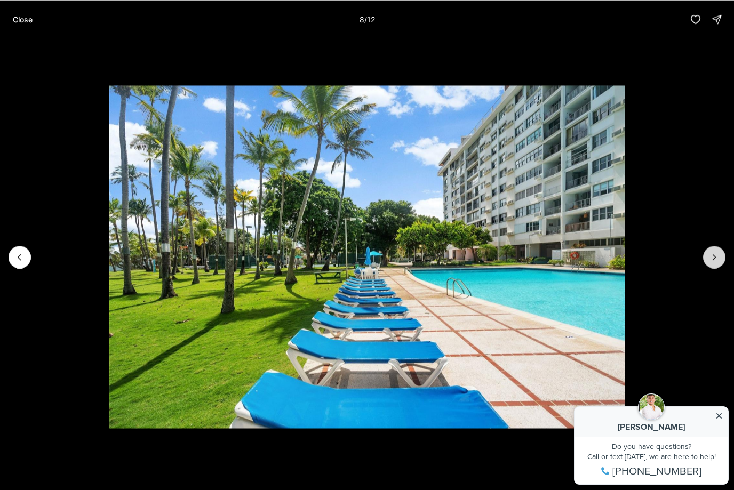
click at [714, 258] on icon "Next slide" at bounding box center [714, 257] width 11 height 11
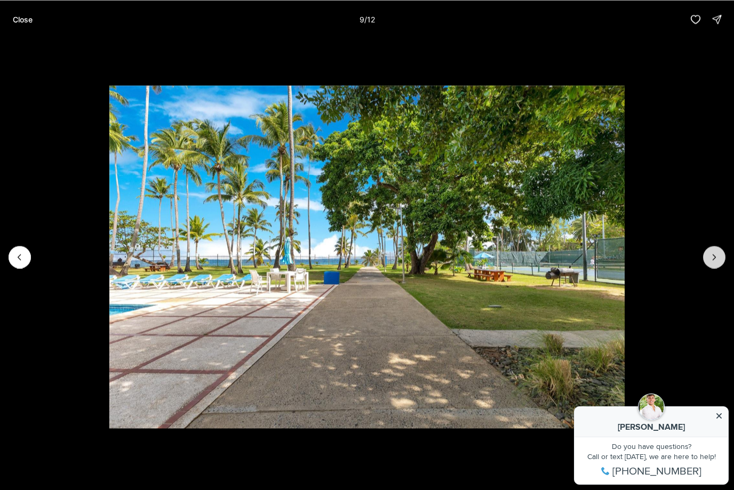
click at [714, 258] on icon "Next slide" at bounding box center [714, 257] width 11 height 11
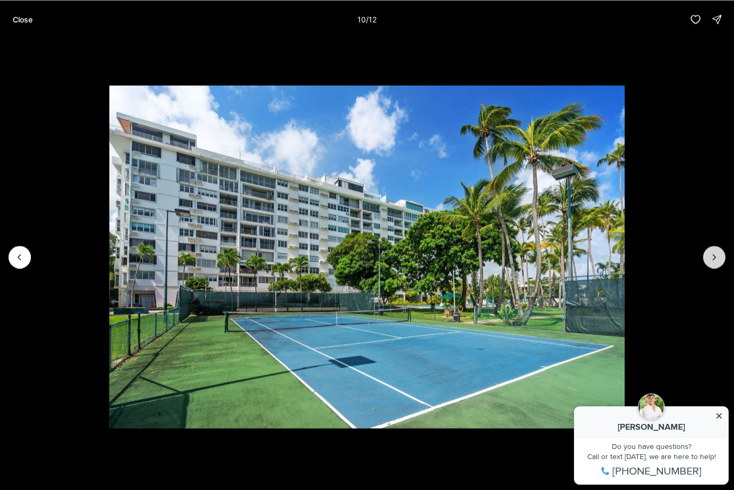
click at [714, 258] on icon "Next slide" at bounding box center [714, 257] width 11 height 11
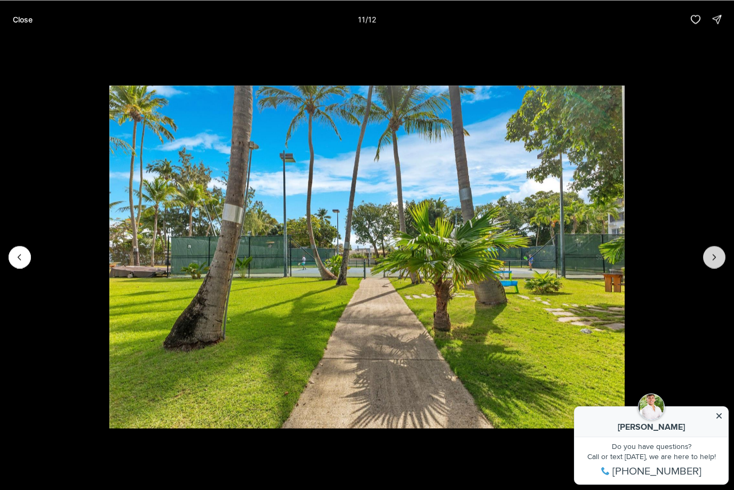
click at [714, 258] on icon "Next slide" at bounding box center [714, 257] width 11 height 11
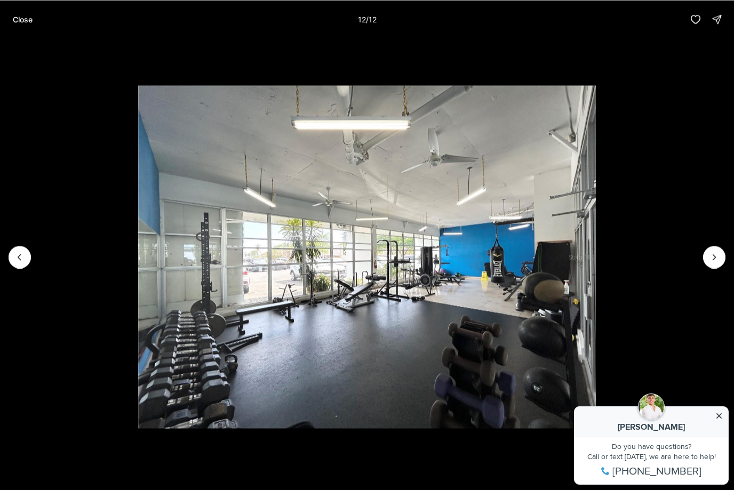
click at [713, 259] on div at bounding box center [714, 257] width 22 height 22
click at [712, 260] on div at bounding box center [714, 257] width 22 height 22
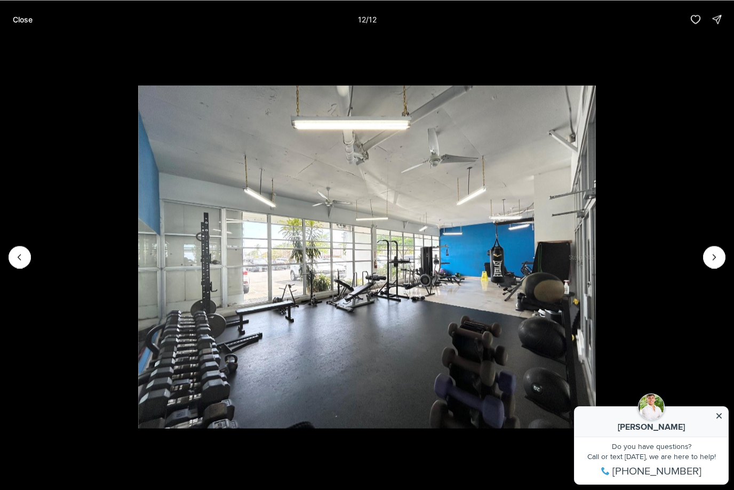
click at [31, 18] on p "Close" at bounding box center [23, 19] width 20 height 9
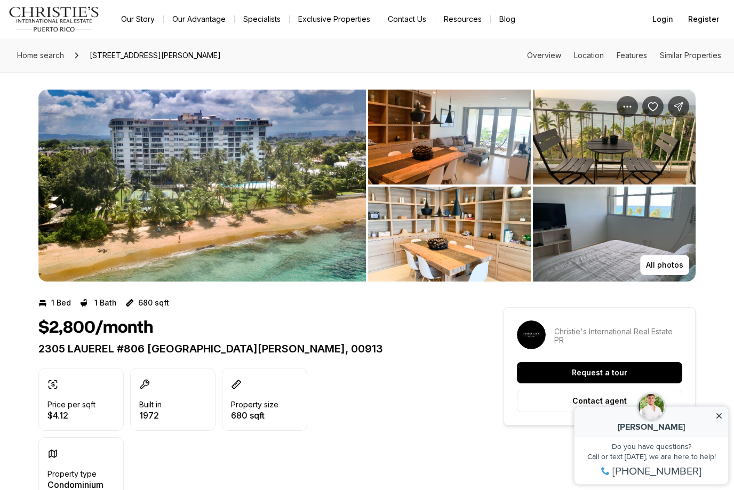
click at [451, 157] on img "View image gallery" at bounding box center [449, 137] width 163 height 95
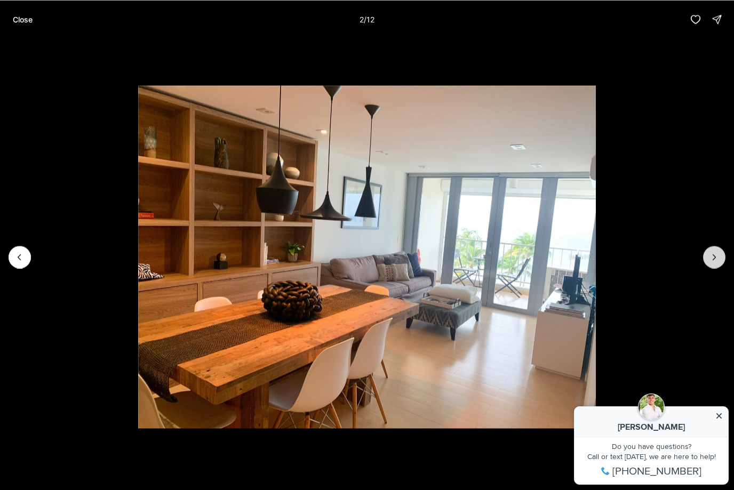
click at [717, 256] on icon "Next slide" at bounding box center [714, 257] width 11 height 11
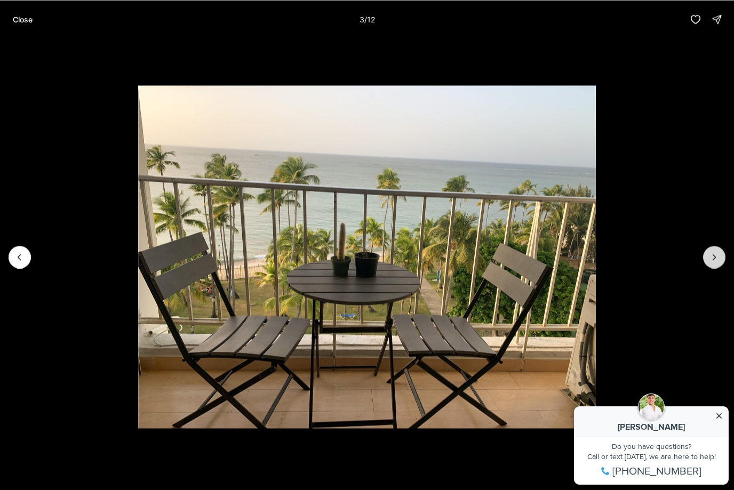
click at [717, 255] on icon "Next slide" at bounding box center [714, 257] width 11 height 11
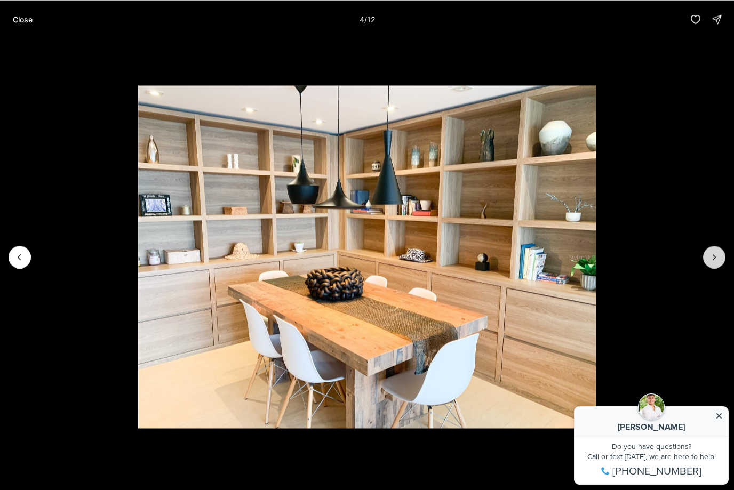
click at [717, 255] on icon "Next slide" at bounding box center [714, 257] width 11 height 11
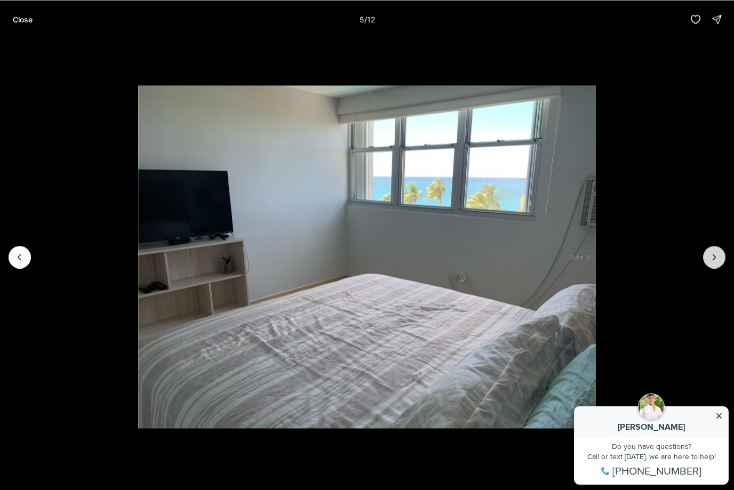
click at [716, 257] on icon "Next slide" at bounding box center [714, 257] width 11 height 11
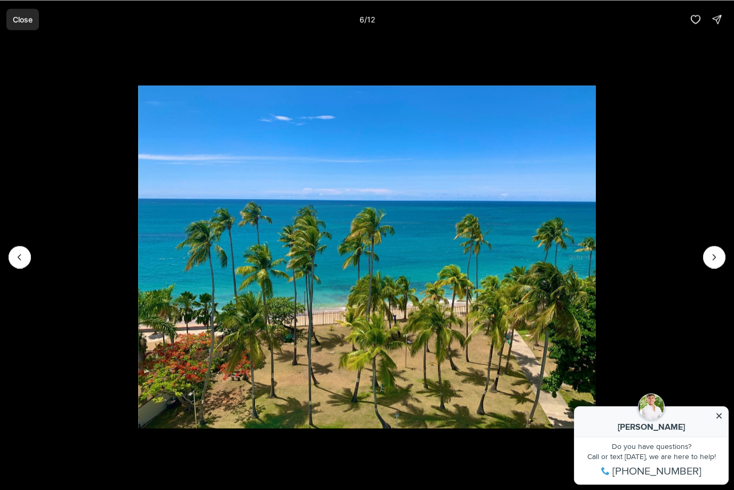
click at [17, 15] on p "Close" at bounding box center [23, 19] width 20 height 9
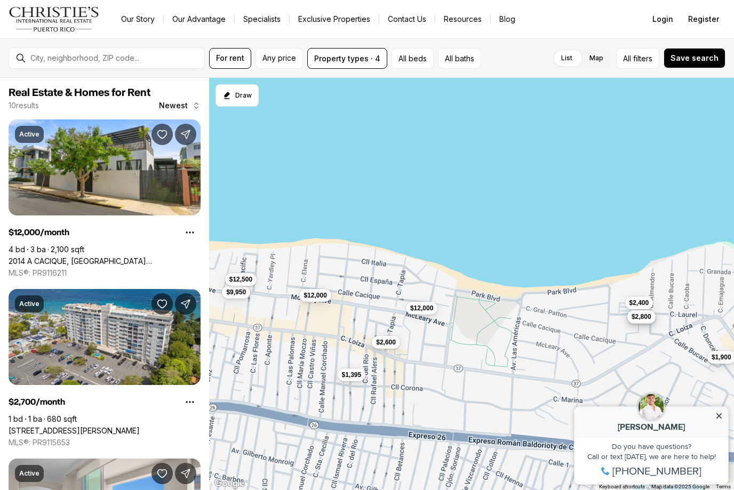
click at [644, 320] on span "$2,800" at bounding box center [642, 317] width 20 height 9
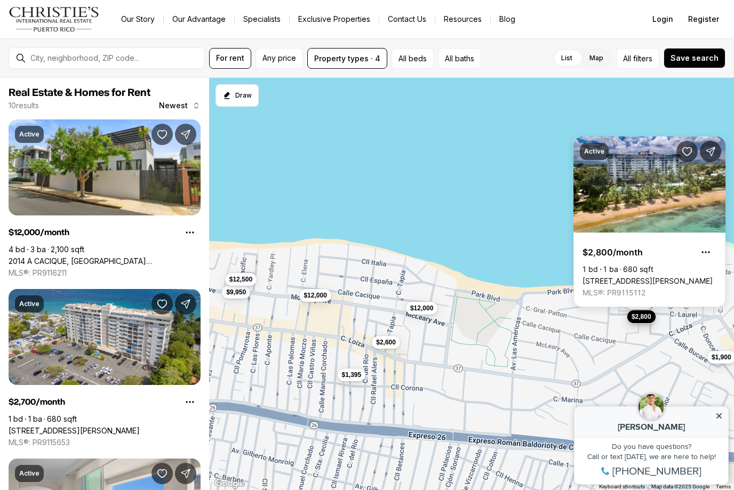
click at [589, 350] on div "$12,000 $2,700 $9,950 $1,900 $2,600 $2,800 $1,395 $12,500 $12,000 $2,400" at bounding box center [471, 284] width 525 height 413
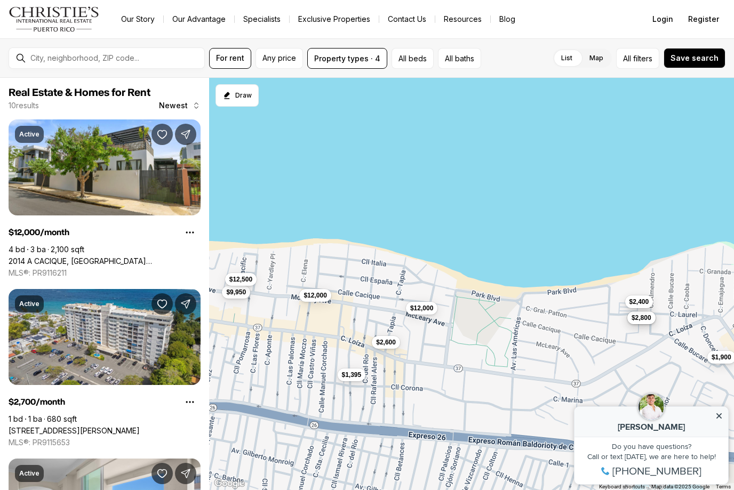
click at [649, 300] on span "$2,400" at bounding box center [639, 302] width 20 height 9
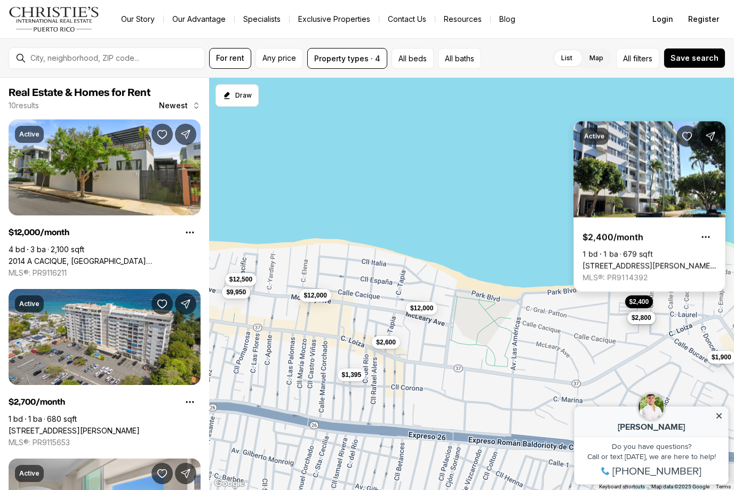
click at [648, 261] on link "2305 C. LAUREL, SAN JUAN PR, 00913" at bounding box center [649, 266] width 134 height 10
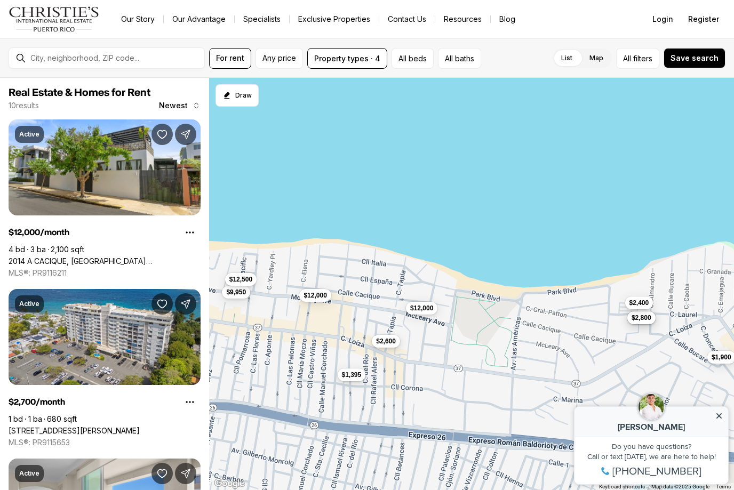
click at [390, 343] on span "$2,600" at bounding box center [386, 341] width 20 height 9
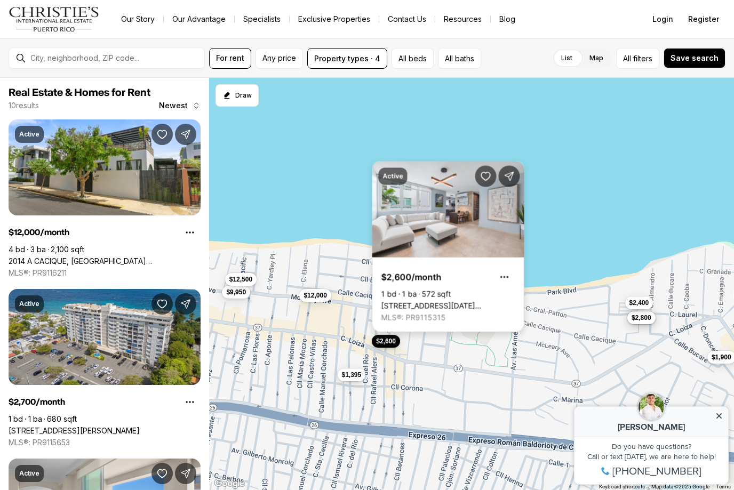
click at [451, 301] on link "[STREET_ADDRESS][DATE][PERSON_NAME][PERSON_NAME]" at bounding box center [448, 306] width 134 height 10
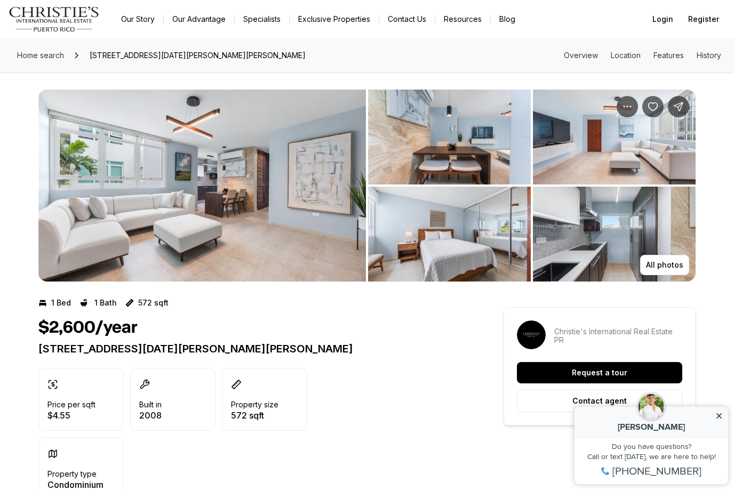
click at [249, 223] on img "View image gallery" at bounding box center [201, 186] width 327 height 192
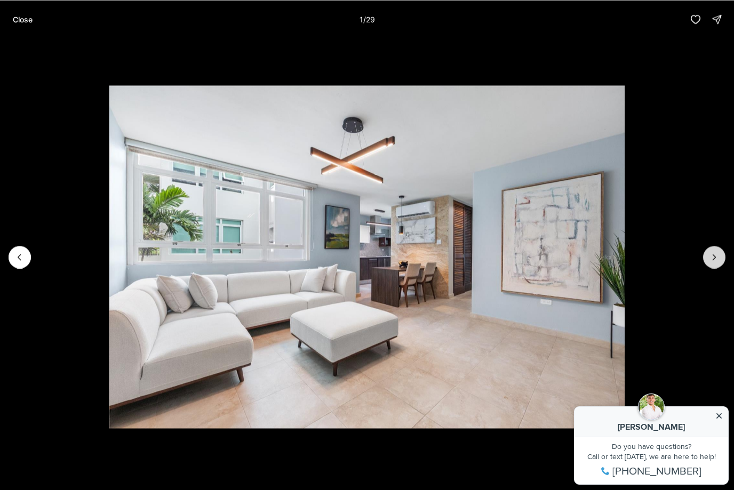
click at [716, 251] on button "Next slide" at bounding box center [714, 257] width 22 height 22
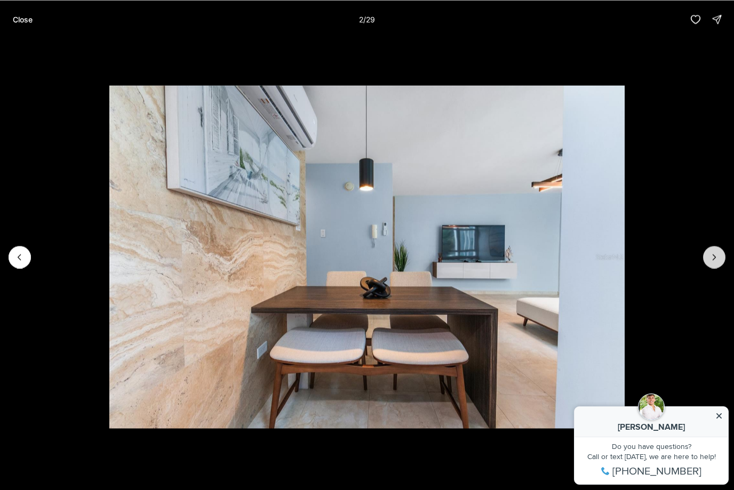
click at [716, 251] on button "Next slide" at bounding box center [714, 257] width 22 height 22
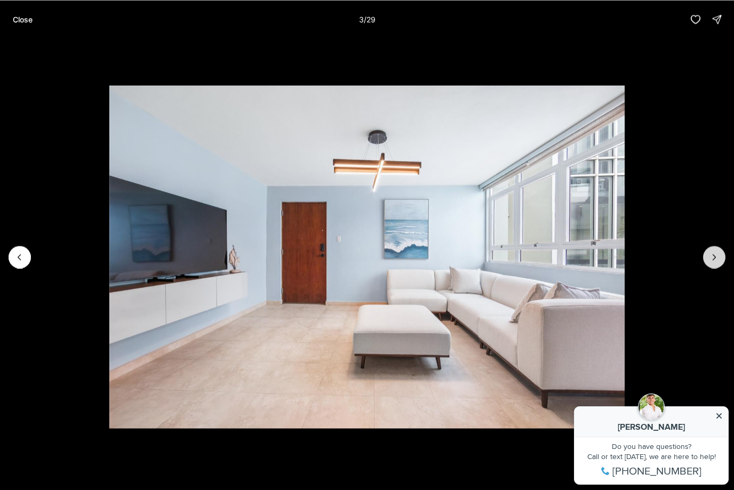
click at [716, 251] on button "Next slide" at bounding box center [714, 257] width 22 height 22
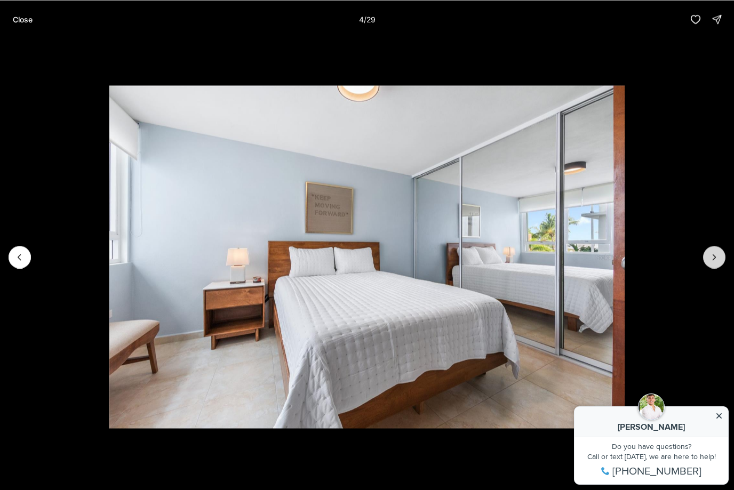
click at [716, 251] on button "Next slide" at bounding box center [714, 257] width 22 height 22
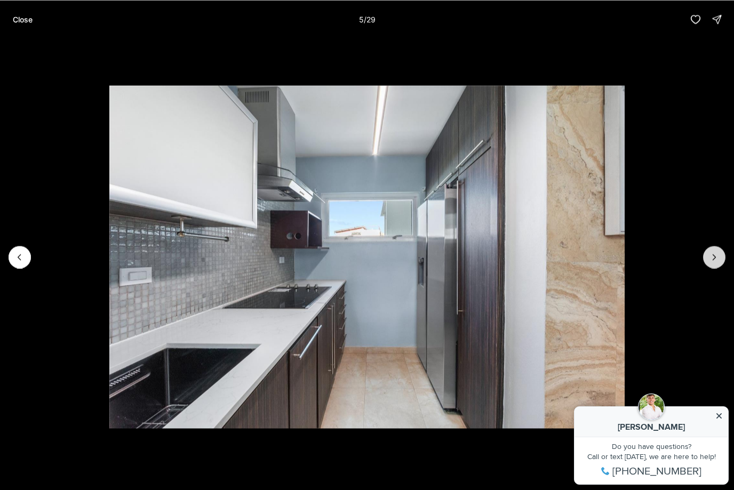
click at [716, 251] on button "Next slide" at bounding box center [714, 257] width 22 height 22
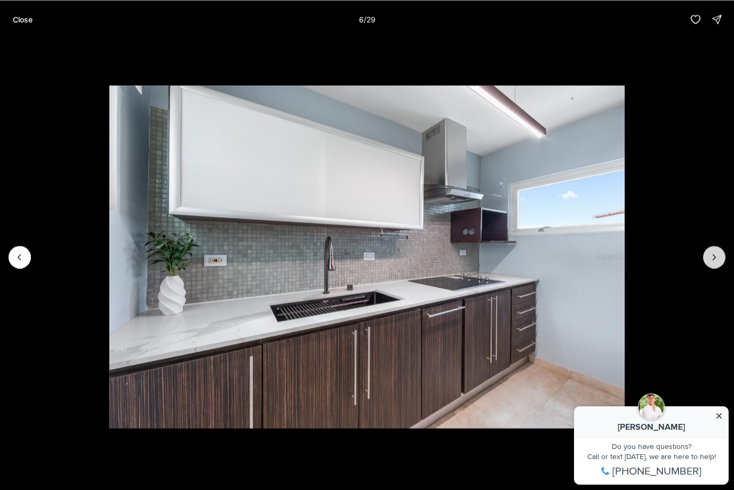
click at [716, 251] on button "Next slide" at bounding box center [714, 257] width 22 height 22
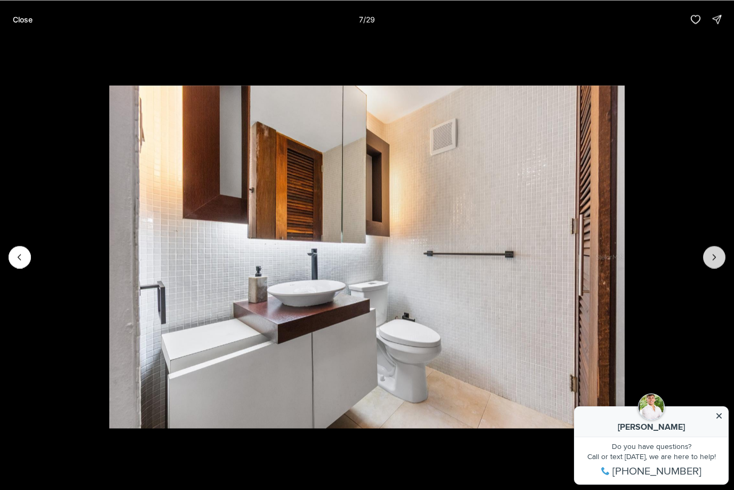
click at [716, 251] on button "Next slide" at bounding box center [714, 257] width 22 height 22
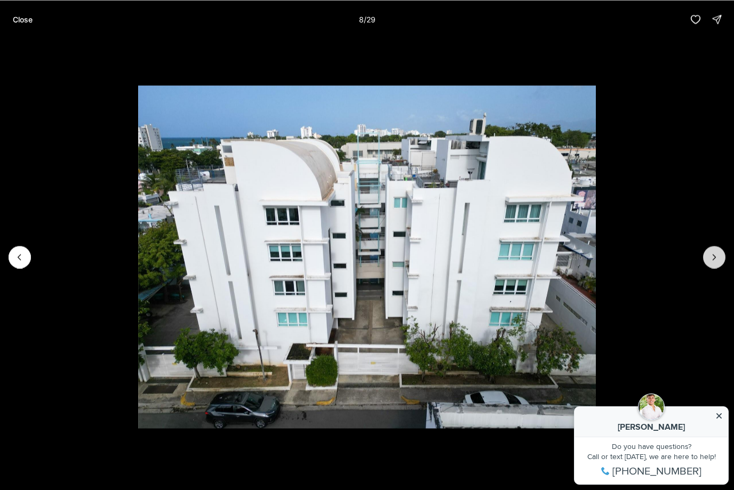
click at [716, 252] on icon "Next slide" at bounding box center [714, 257] width 11 height 11
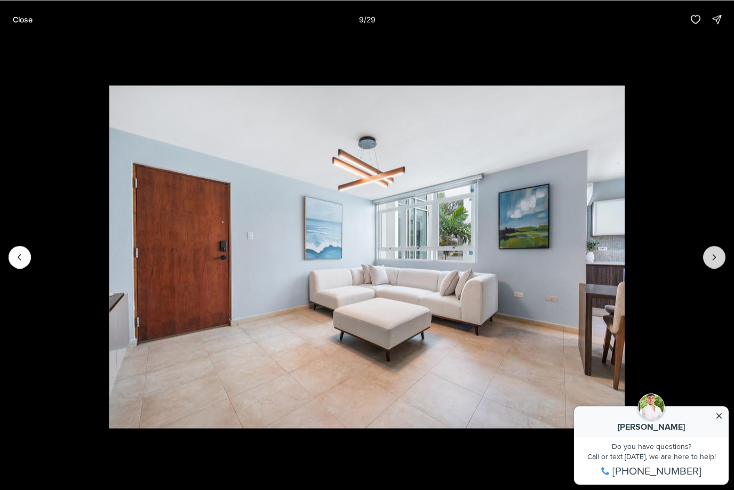
click at [717, 252] on icon "Next slide" at bounding box center [714, 257] width 11 height 11
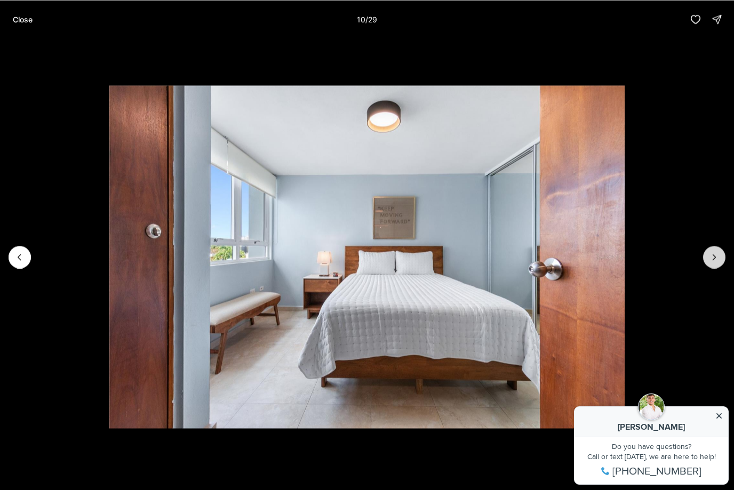
click at [717, 253] on icon "Next slide" at bounding box center [714, 257] width 11 height 11
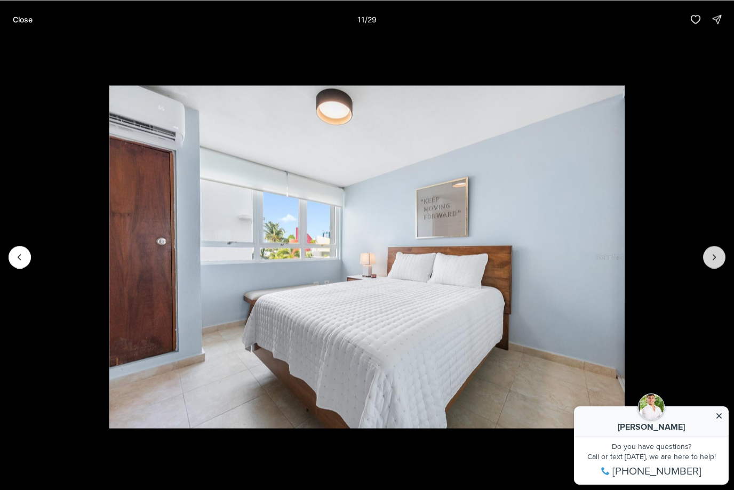
click at [717, 253] on icon "Next slide" at bounding box center [714, 257] width 11 height 11
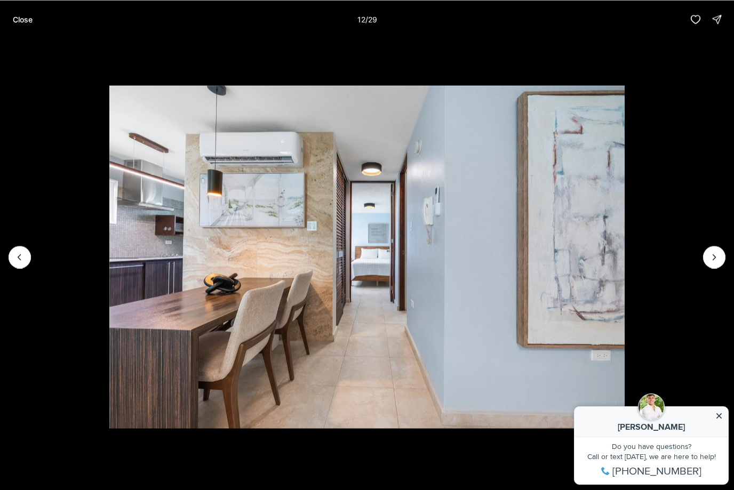
click at [19, 22] on p "Close" at bounding box center [23, 19] width 20 height 9
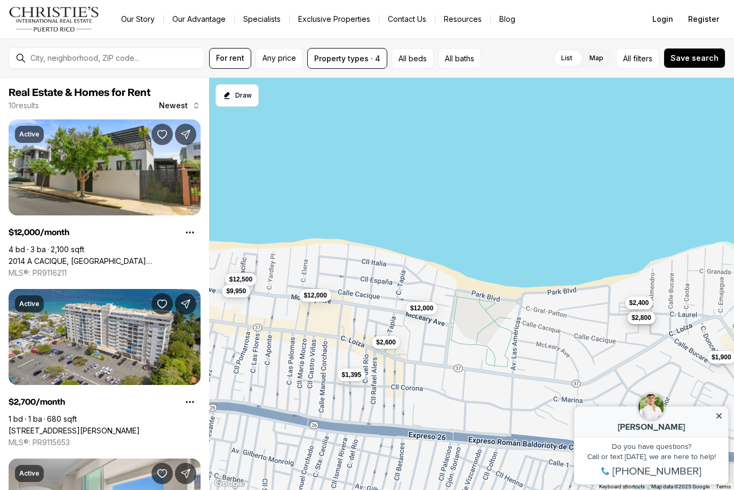
click at [246, 294] on span "$9,950" at bounding box center [236, 291] width 20 height 9
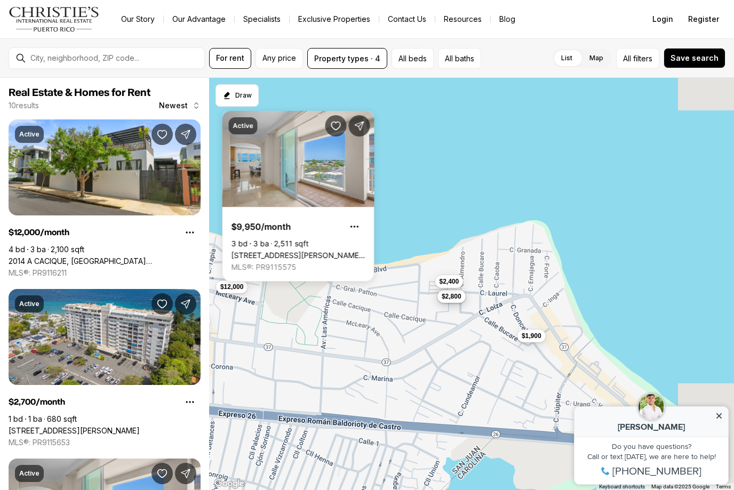
drag, startPoint x: 602, startPoint y: 330, endPoint x: 355, endPoint y: 290, distance: 249.6
click at [355, 290] on div "$12,000 $2,700 $9,950 $1,900 $2,600 $2,800 $1,395 $12,500 $12,000 $2,400" at bounding box center [471, 284] width 525 height 413
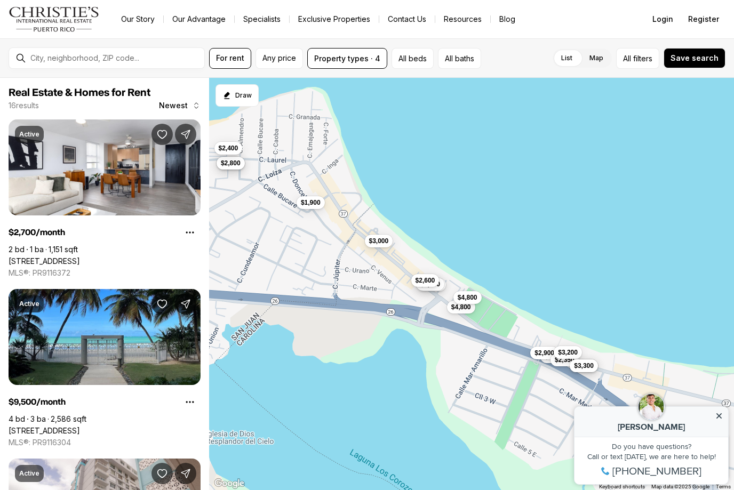
drag, startPoint x: 469, startPoint y: 357, endPoint x: 304, endPoint y: 245, distance: 199.3
click at [304, 245] on div "$2,700 $1,900 $2,800 $2,400 $2,700 $9,500 $1,600 $2,900 $4,000 $2,350 $3,200 $4…" at bounding box center [471, 284] width 525 height 413
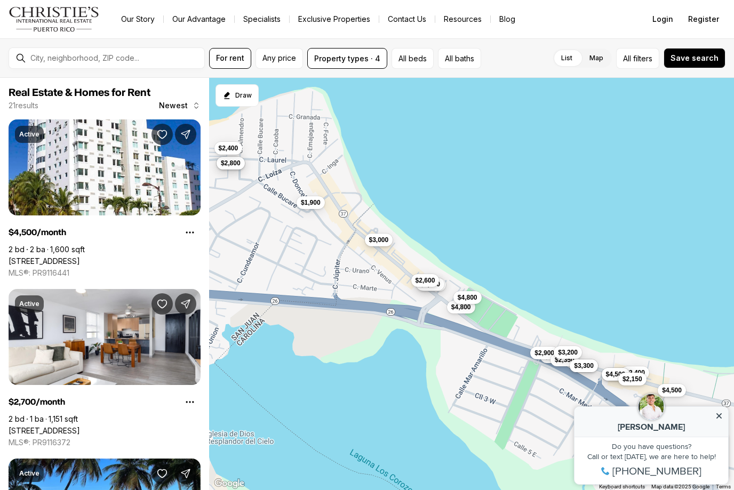
click at [384, 243] on span "$3,000" at bounding box center [379, 240] width 20 height 9
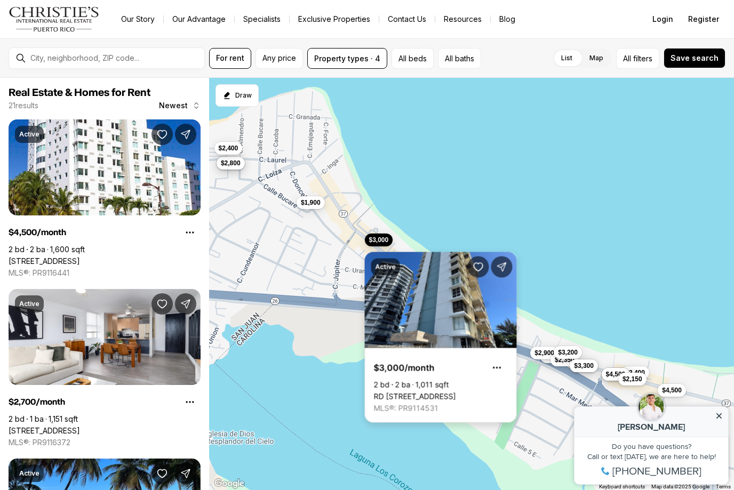
click at [440, 392] on link "RD 37 ISLA VERDE AVE #PH A, CAROLINA PR, 00979" at bounding box center [415, 397] width 82 height 10
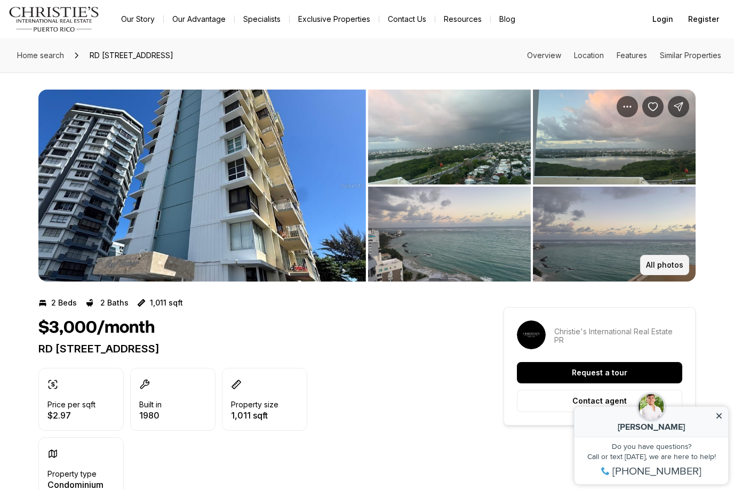
click at [674, 265] on p "All photos" at bounding box center [664, 265] width 37 height 9
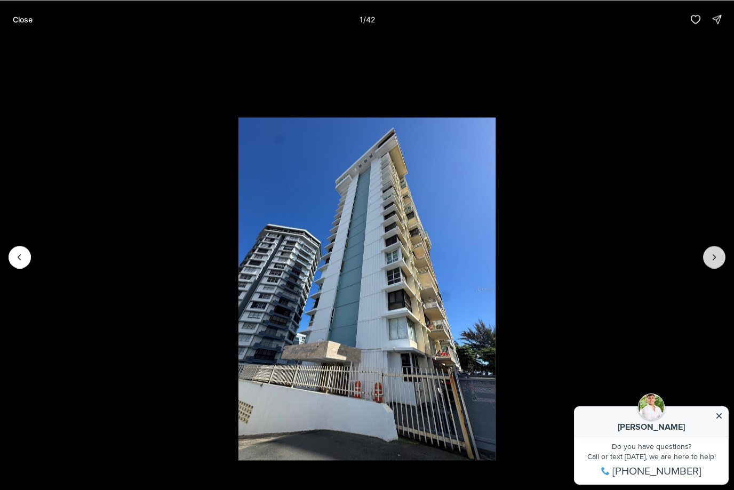
click at [715, 260] on icon "Next slide" at bounding box center [714, 257] width 11 height 11
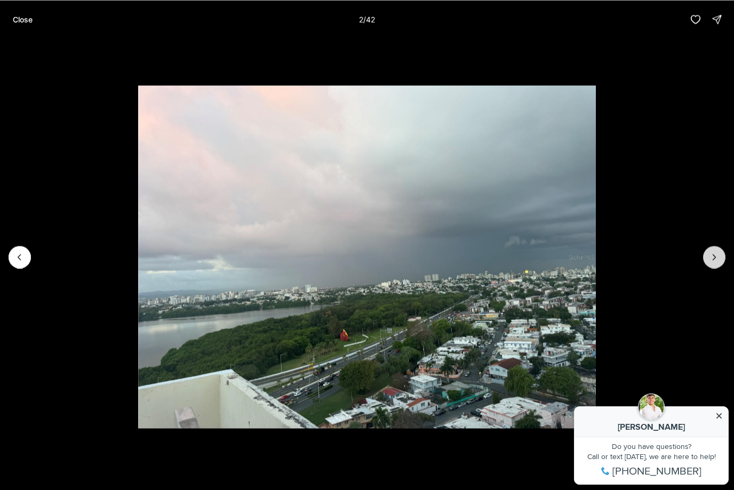
click at [715, 259] on icon "Next slide" at bounding box center [714, 257] width 11 height 11
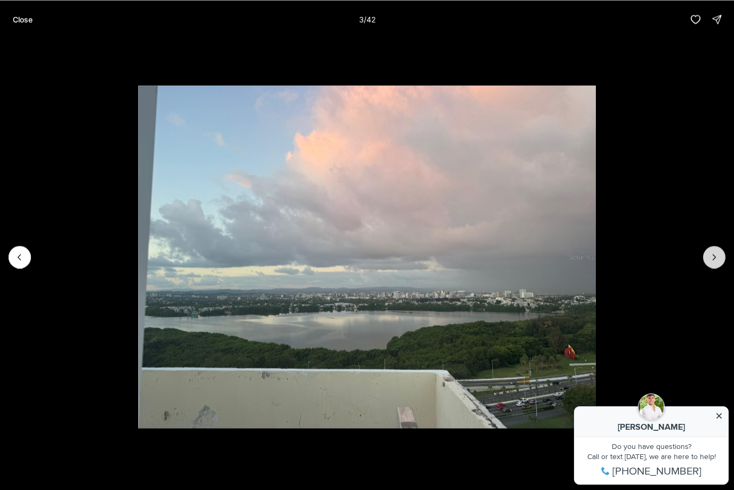
click at [715, 259] on icon "Next slide" at bounding box center [714, 257] width 11 height 11
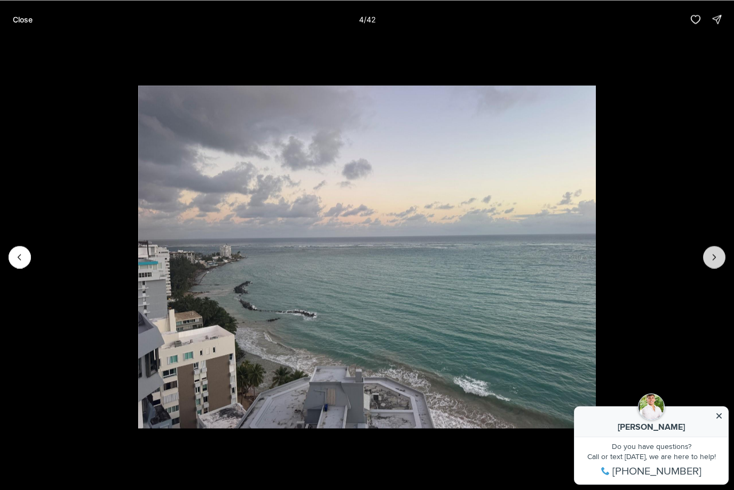
click at [715, 259] on icon "Next slide" at bounding box center [714, 257] width 11 height 11
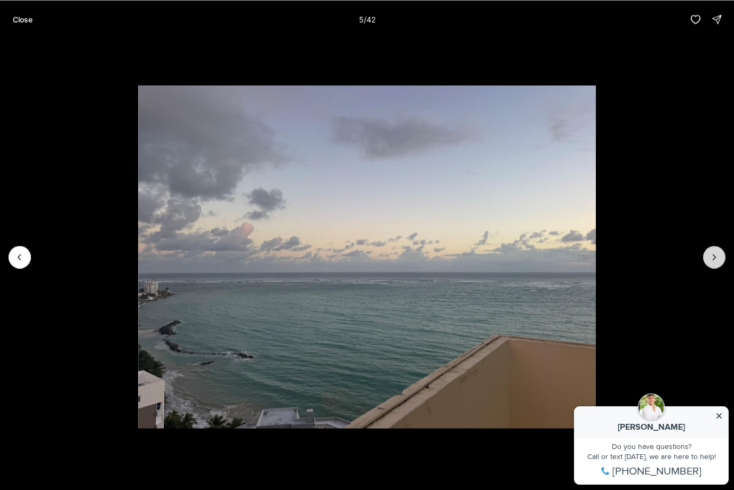
click at [715, 259] on icon "Next slide" at bounding box center [714, 257] width 11 height 11
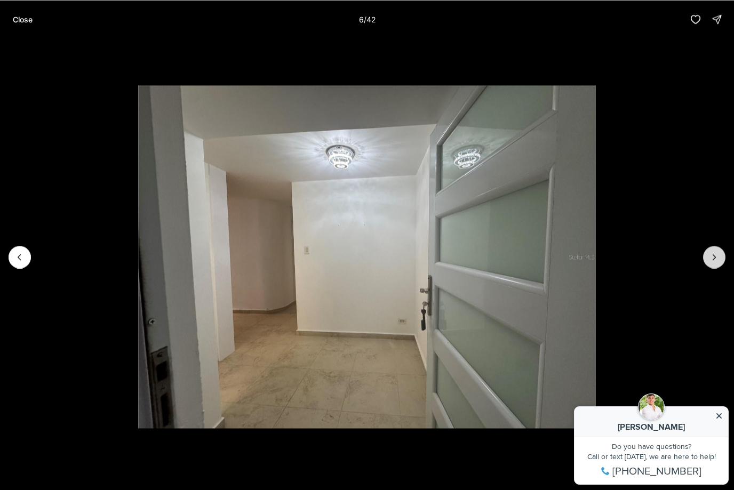
click at [715, 259] on icon "Next slide" at bounding box center [714, 257] width 11 height 11
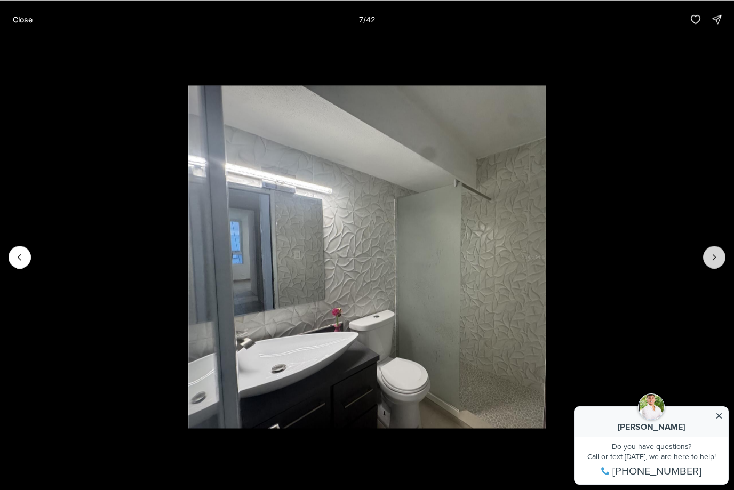
click at [715, 259] on icon "Next slide" at bounding box center [714, 257] width 11 height 11
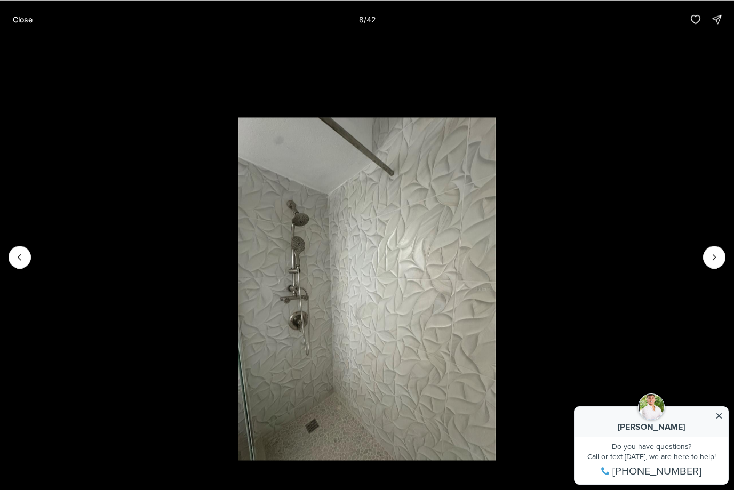
click at [29, 21] on p "Close" at bounding box center [23, 19] width 20 height 9
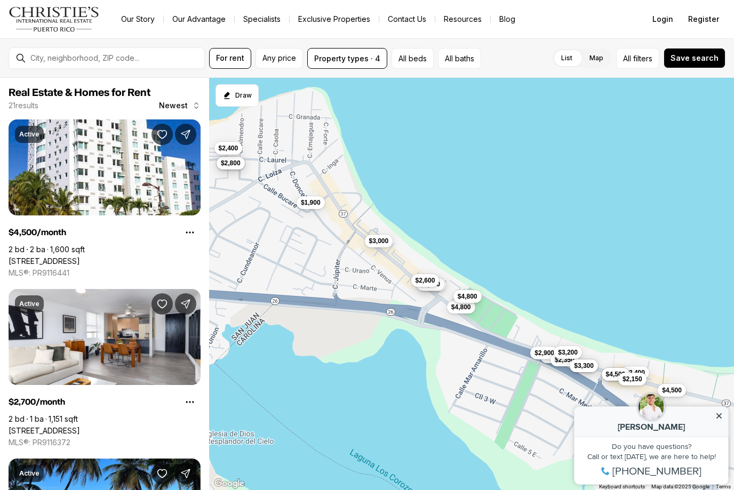
click at [474, 298] on span "$4,800" at bounding box center [468, 296] width 20 height 9
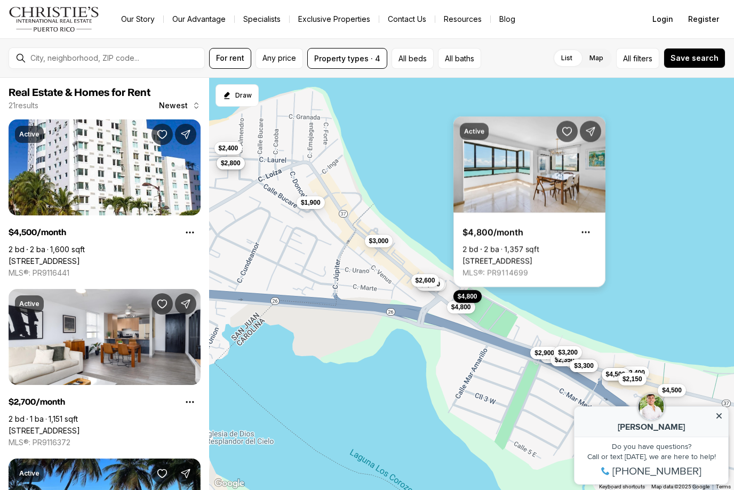
click at [532, 257] on link "[STREET_ADDRESS]" at bounding box center [497, 262] width 70 height 10
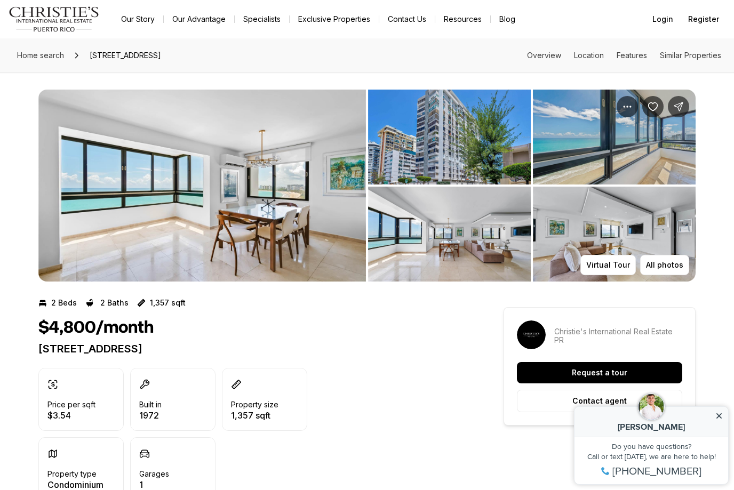
click at [257, 221] on img "View image gallery" at bounding box center [201, 186] width 327 height 192
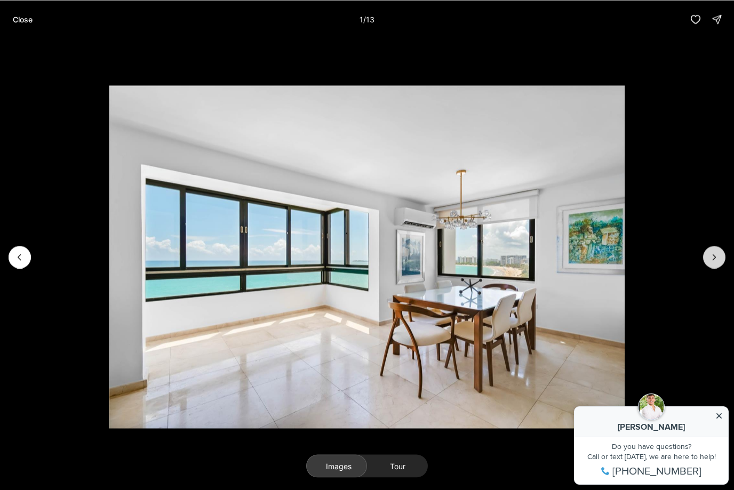
click at [716, 256] on icon "Next slide" at bounding box center [714, 257] width 11 height 11
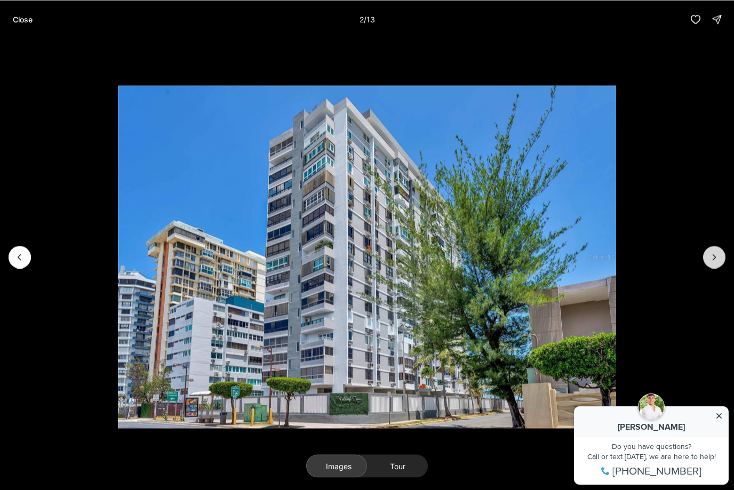
click at [716, 256] on icon "Next slide" at bounding box center [714, 257] width 11 height 11
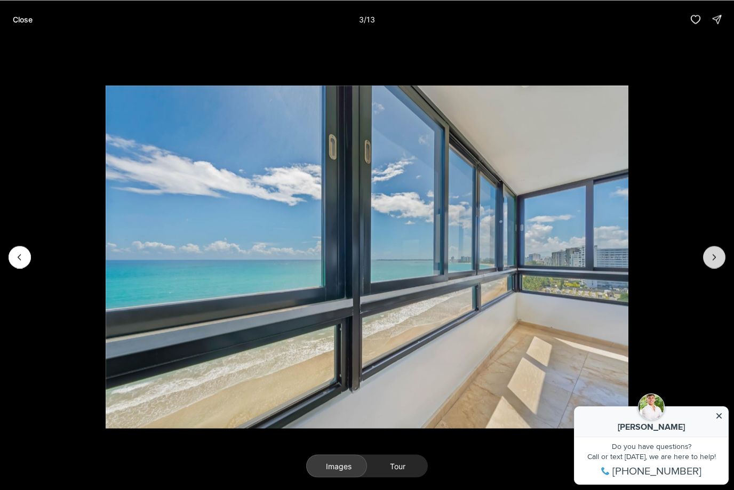
click at [716, 256] on icon "Next slide" at bounding box center [714, 257] width 11 height 11
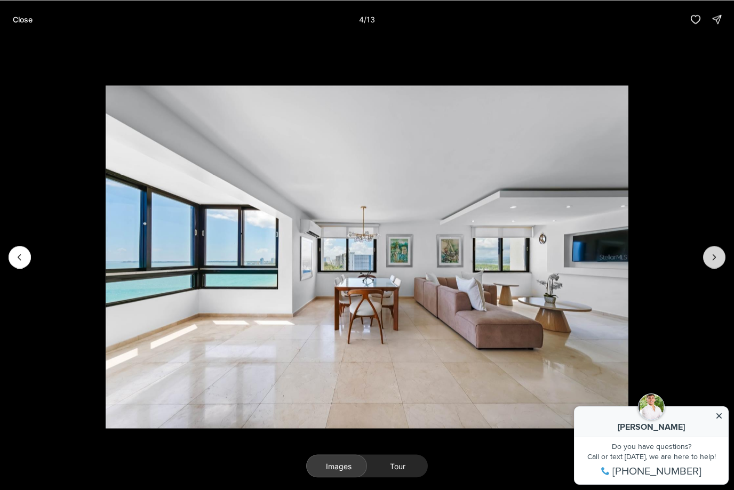
click at [716, 256] on icon "Next slide" at bounding box center [714, 257] width 11 height 11
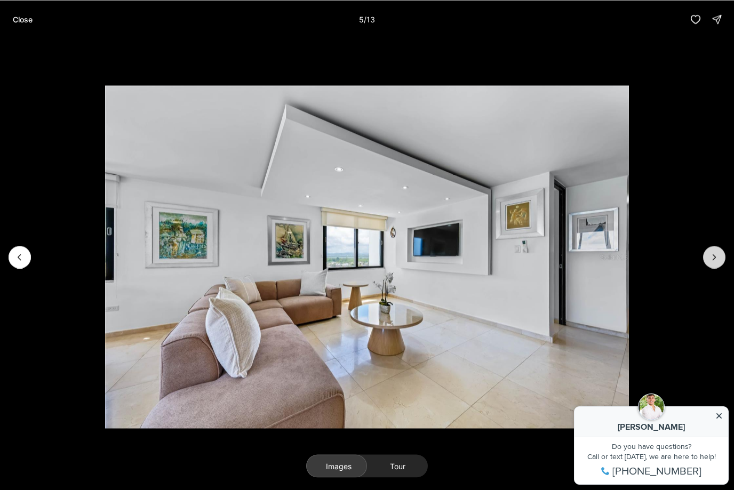
click at [716, 256] on icon "Next slide" at bounding box center [714, 257] width 11 height 11
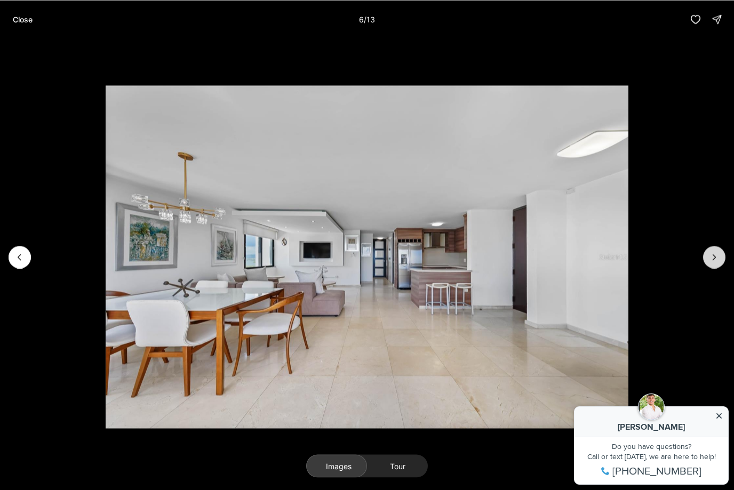
click at [716, 256] on icon "Next slide" at bounding box center [714, 257] width 11 height 11
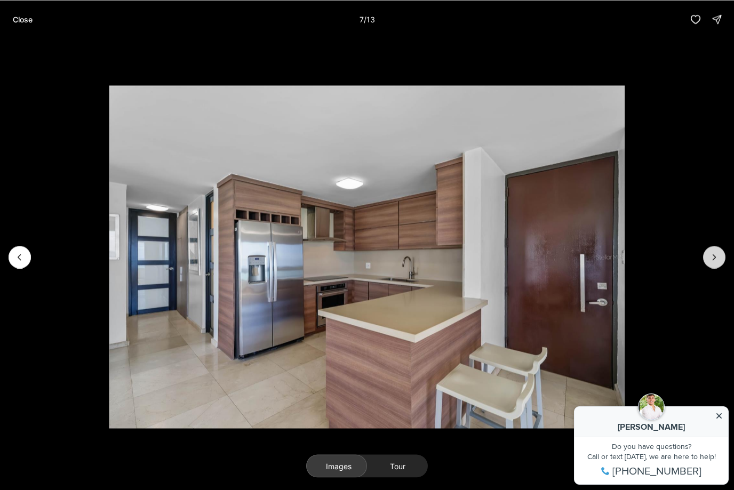
click at [716, 256] on icon "Next slide" at bounding box center [714, 257] width 11 height 11
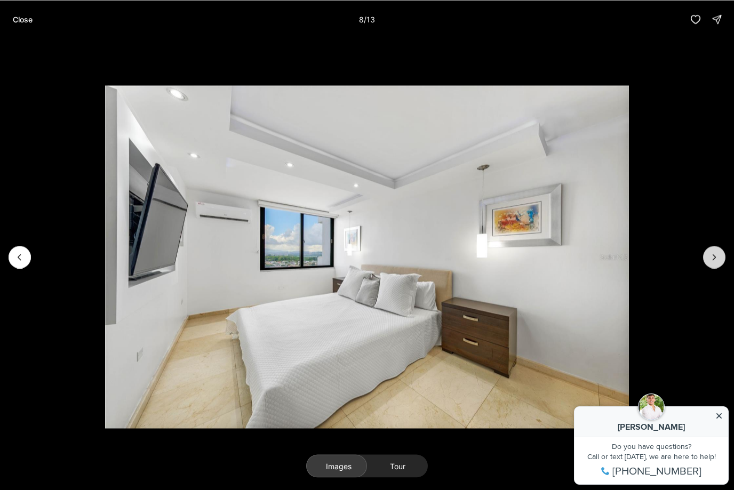
click at [717, 256] on icon "Next slide" at bounding box center [714, 257] width 11 height 11
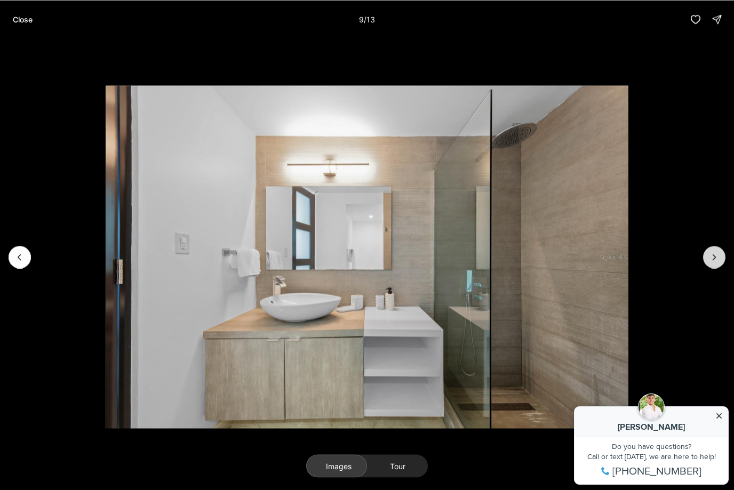
click at [717, 256] on icon "Next slide" at bounding box center [714, 257] width 11 height 11
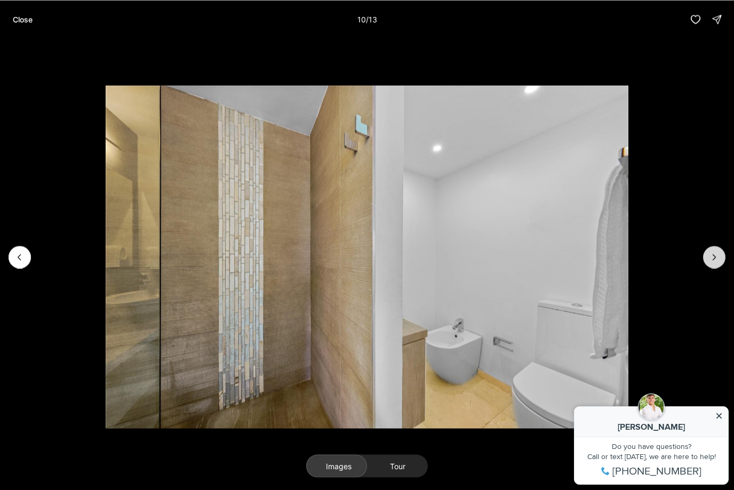
click at [717, 256] on icon "Next slide" at bounding box center [714, 257] width 11 height 11
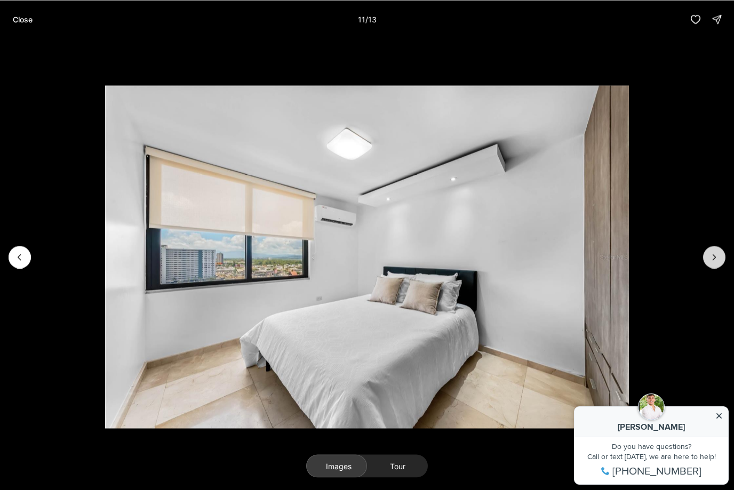
click at [718, 257] on icon "Next slide" at bounding box center [714, 257] width 11 height 11
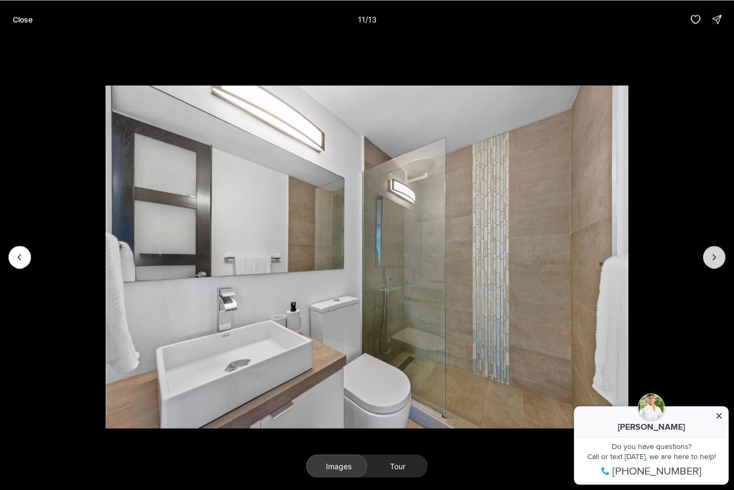
click at [718, 257] on icon "Next slide" at bounding box center [714, 257] width 11 height 11
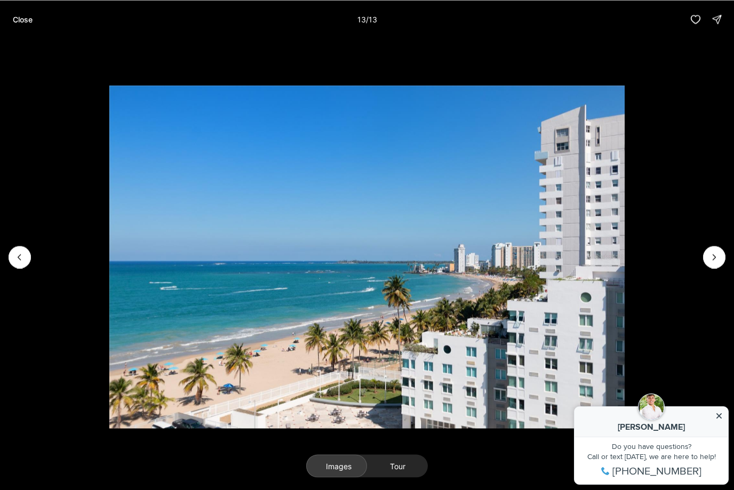
click at [718, 257] on div at bounding box center [714, 257] width 22 height 22
click at [718, 256] on div at bounding box center [714, 257] width 22 height 22
click at [23, 22] on p "Close" at bounding box center [23, 19] width 20 height 9
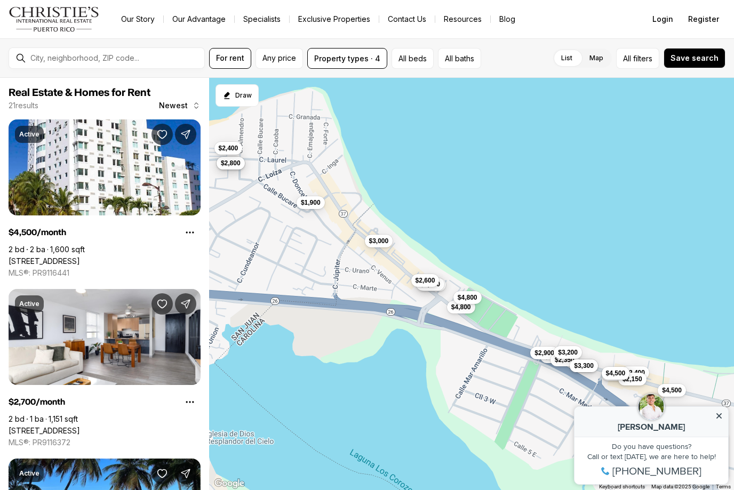
click at [613, 373] on span "$4,500" at bounding box center [616, 373] width 20 height 9
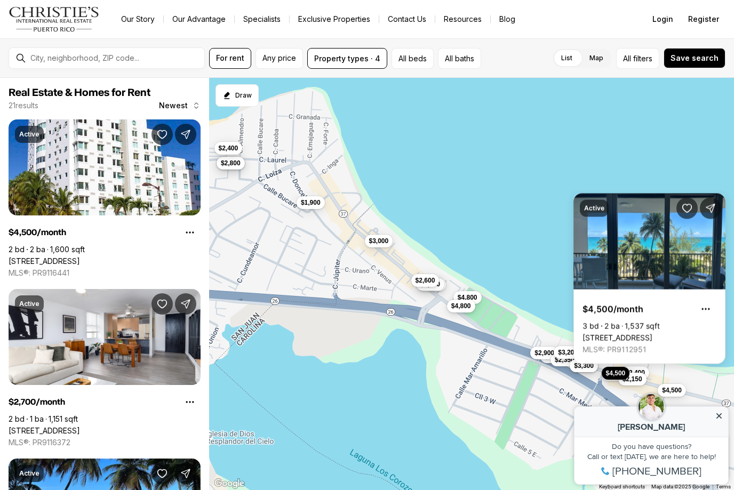
click at [466, 309] on span "$4,800" at bounding box center [461, 306] width 20 height 9
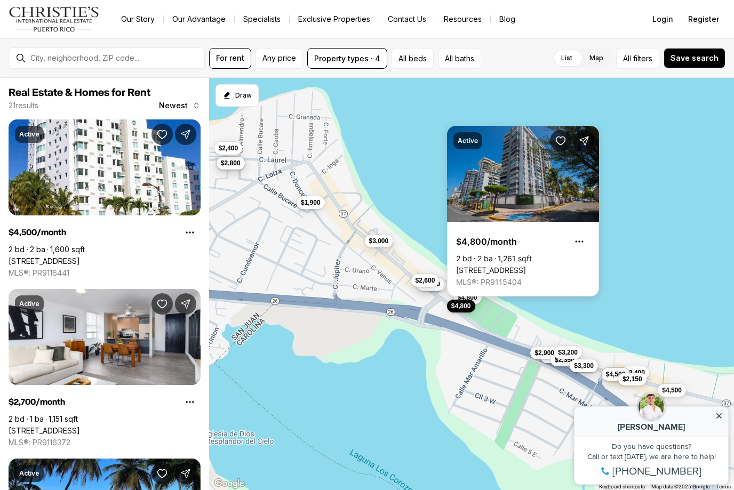
click at [520, 266] on link "[STREET_ADDRESS]" at bounding box center [491, 271] width 70 height 10
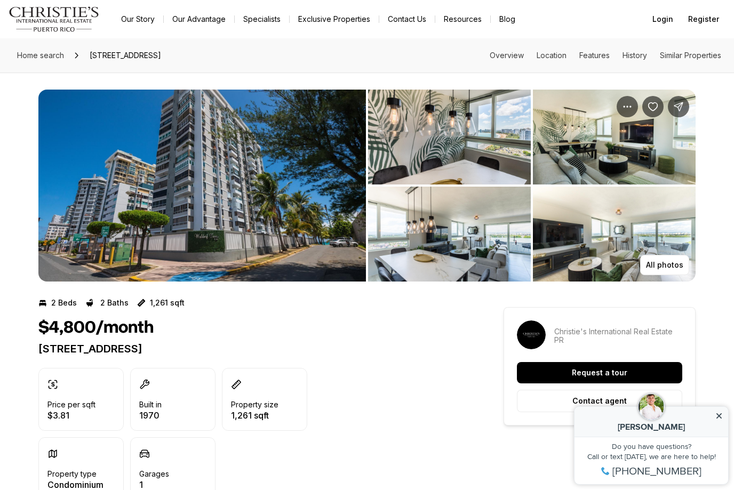
click at [468, 147] on img "View image gallery" at bounding box center [449, 137] width 163 height 95
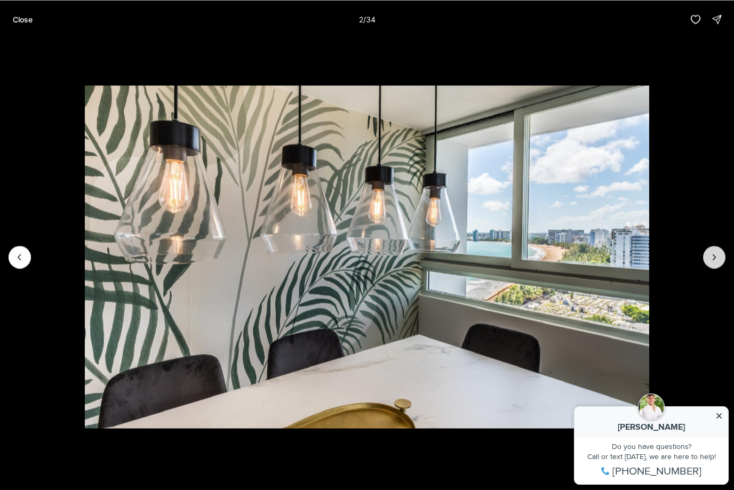
click at [712, 258] on icon "Next slide" at bounding box center [714, 257] width 11 height 11
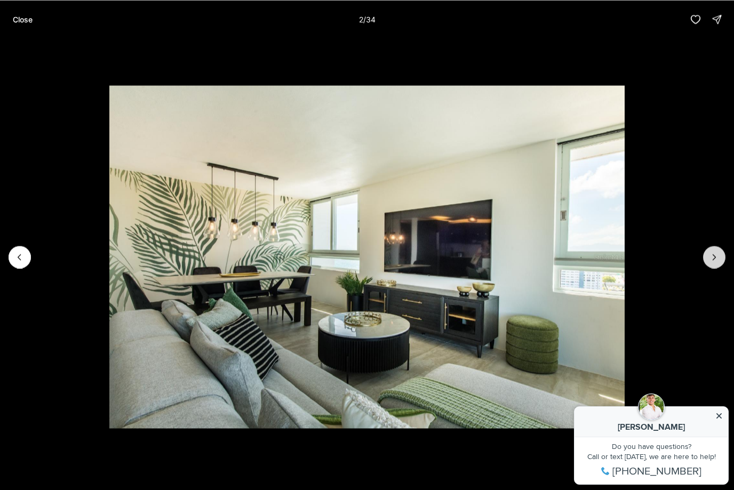
click at [712, 258] on icon "Next slide" at bounding box center [714, 257] width 11 height 11
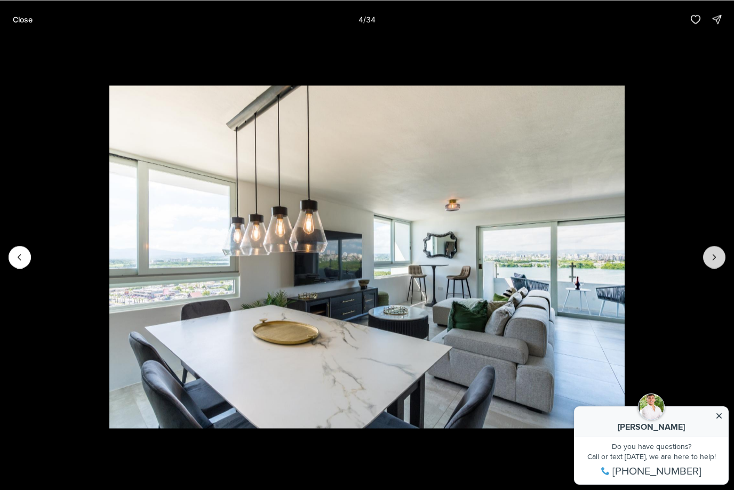
click at [712, 258] on icon "Next slide" at bounding box center [714, 257] width 11 height 11
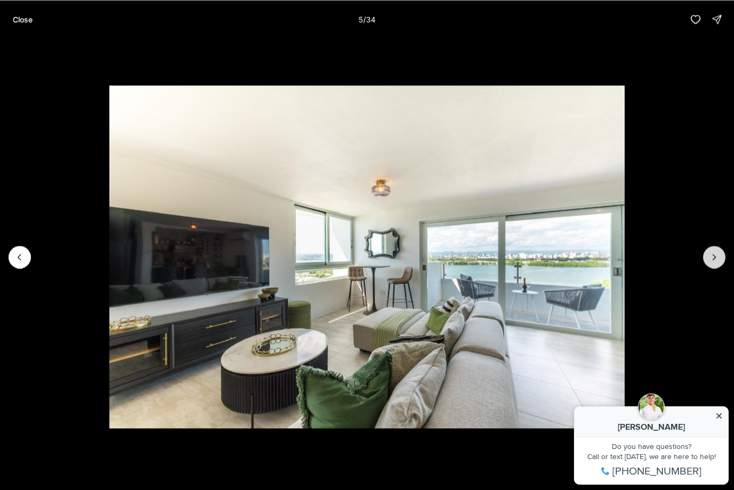
click at [712, 258] on icon "Next slide" at bounding box center [714, 257] width 11 height 11
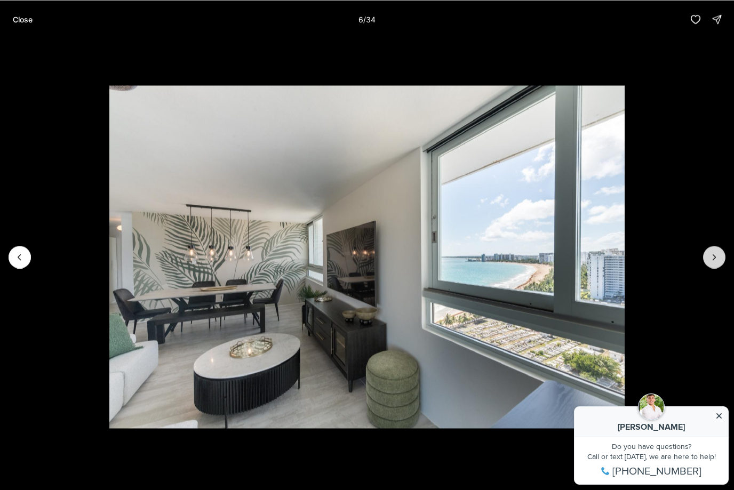
click at [712, 258] on icon "Next slide" at bounding box center [714, 257] width 11 height 11
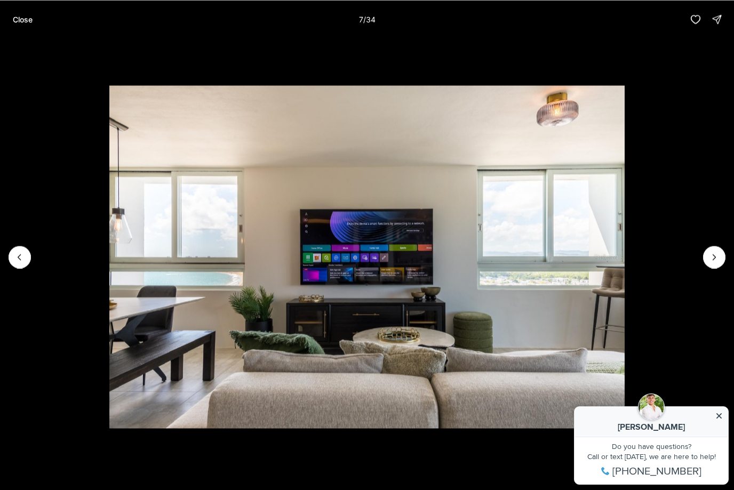
click at [28, 22] on p "Close" at bounding box center [23, 19] width 20 height 9
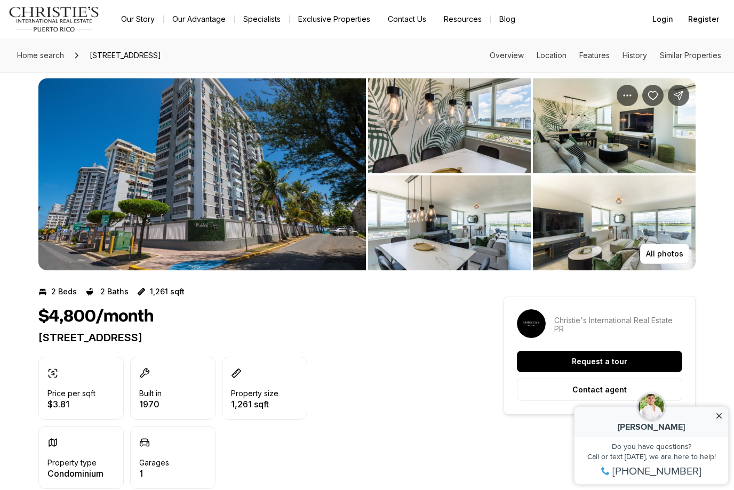
scroll to position [14, 0]
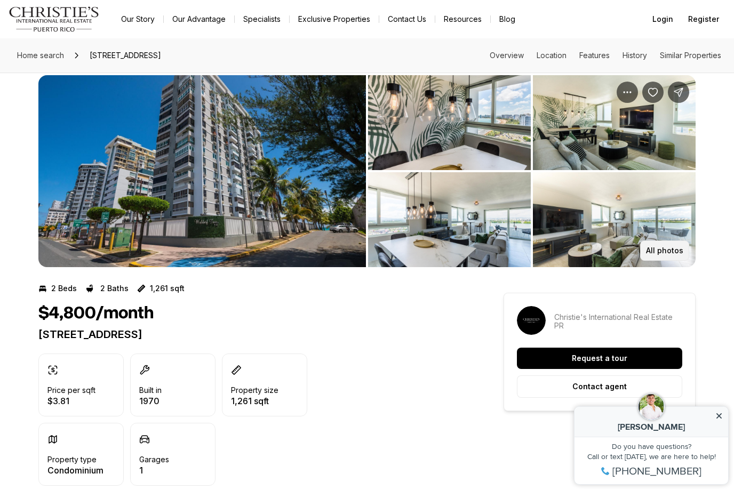
click at [664, 249] on p "All photos" at bounding box center [664, 250] width 37 height 9
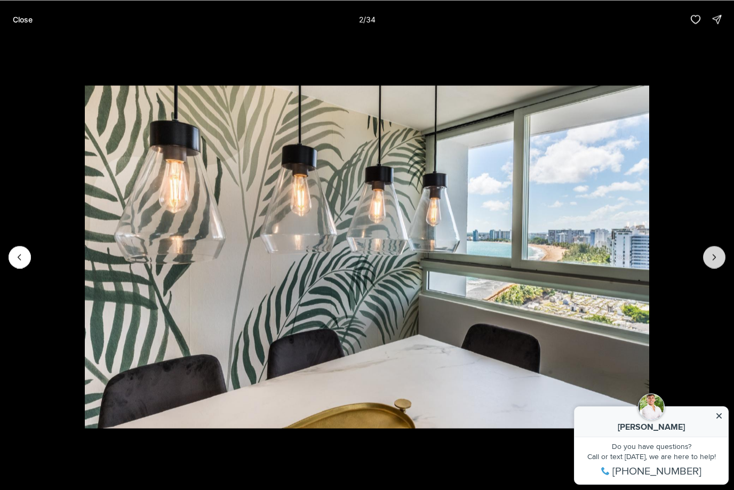
click at [721, 268] on button "Next slide" at bounding box center [714, 257] width 22 height 22
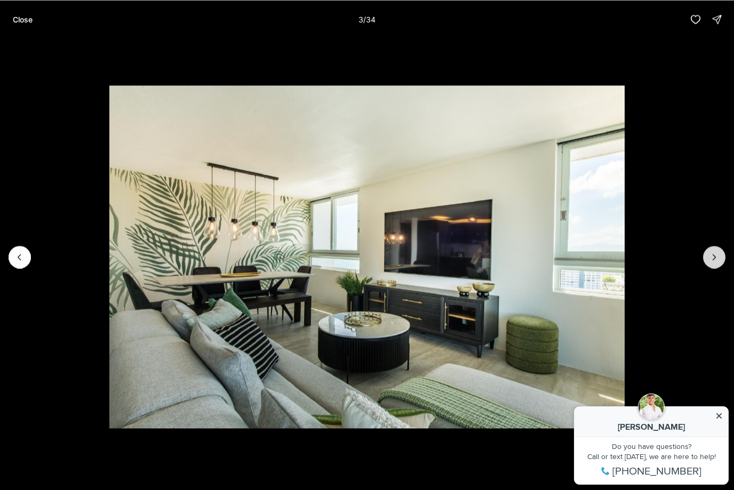
click at [721, 268] on button "Next slide" at bounding box center [714, 257] width 22 height 22
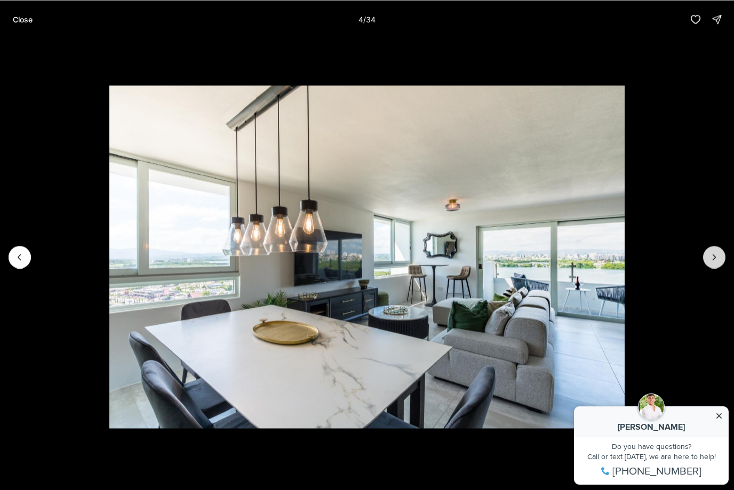
click at [721, 268] on button "Next slide" at bounding box center [714, 257] width 22 height 22
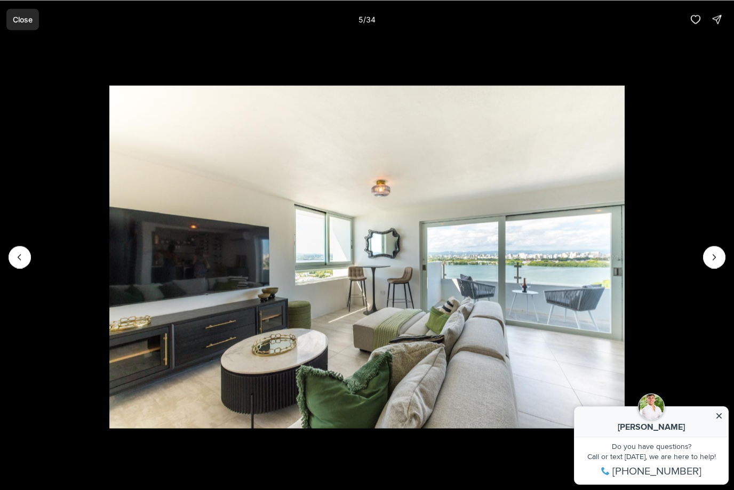
click at [26, 15] on p "Close" at bounding box center [23, 19] width 20 height 9
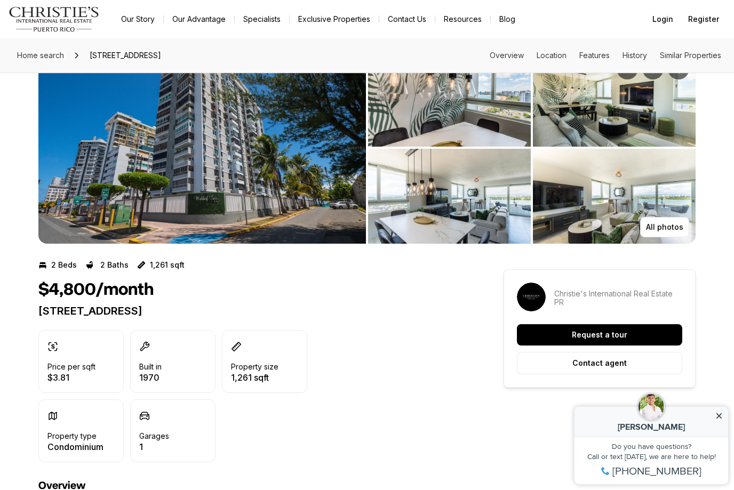
scroll to position [50, 0]
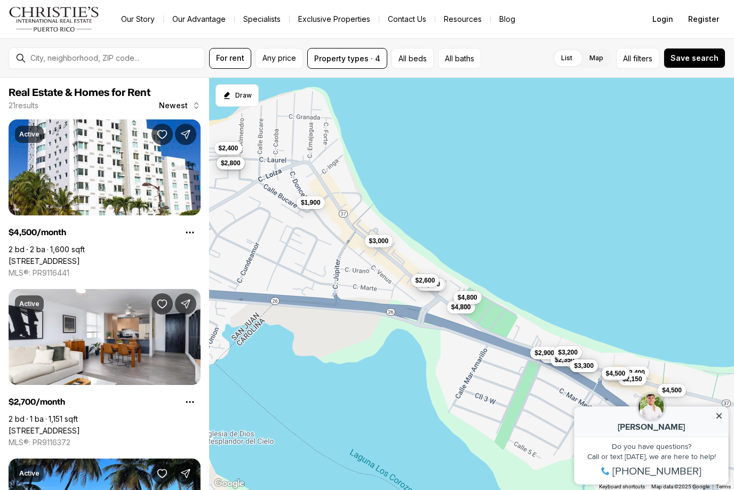
click at [614, 373] on span "$4,500" at bounding box center [616, 373] width 20 height 9
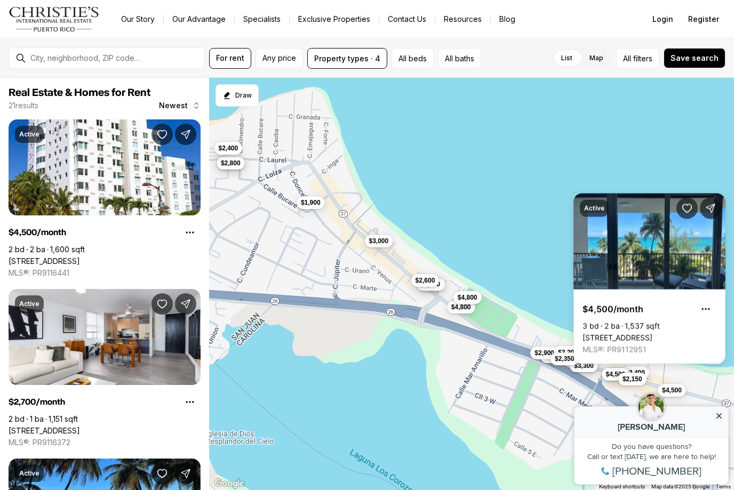
click at [562, 357] on span "$2,350" at bounding box center [565, 359] width 20 height 9
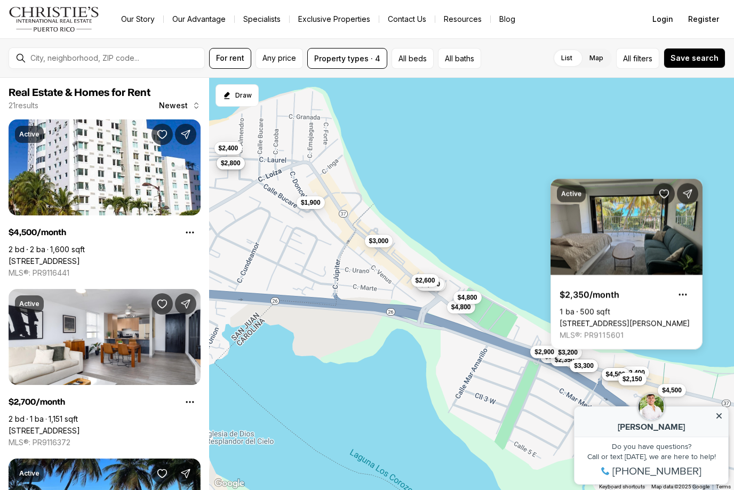
click at [549, 357] on button "$2,900" at bounding box center [544, 352] width 28 height 13
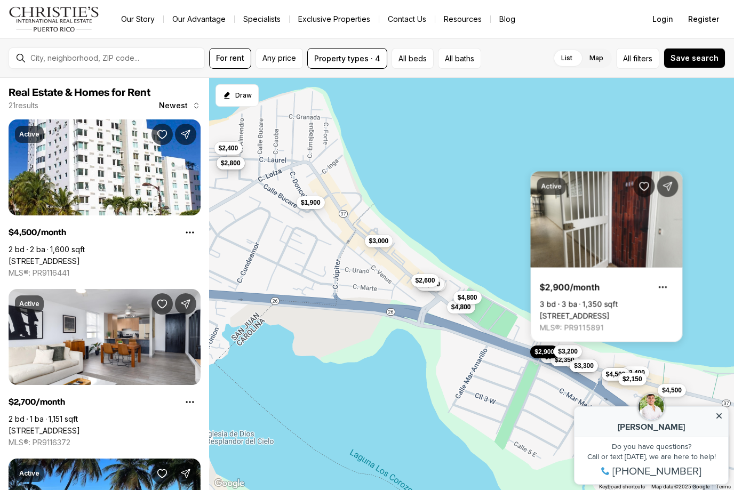
click at [576, 352] on span "$3,200" at bounding box center [568, 351] width 20 height 9
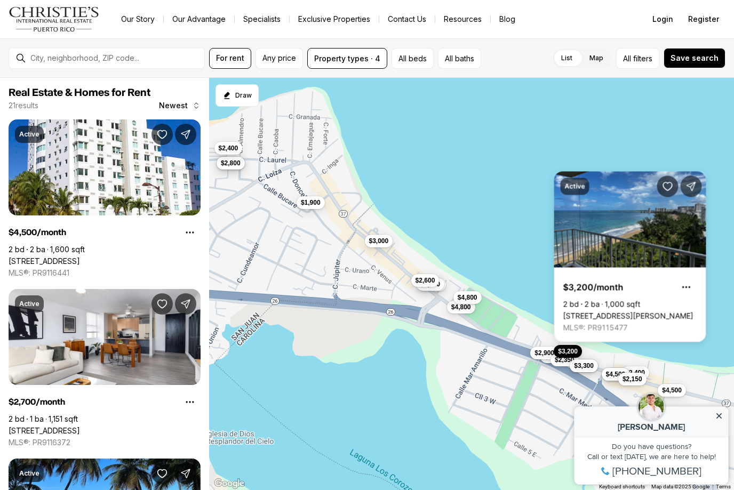
click at [561, 369] on div "$4,500 $2,700 $9,500 $1,600 $2,400 $2,900 $4,000 $2,700 $2,350 $3,200 $1,900 $4…" at bounding box center [471, 284] width 525 height 413
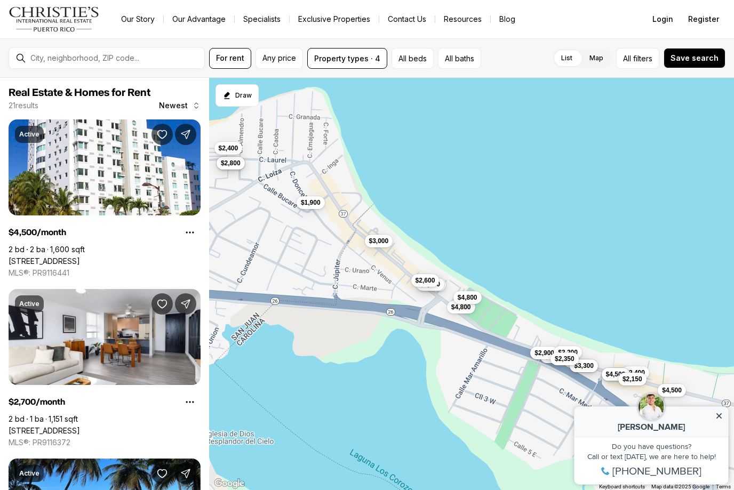
click at [561, 362] on span "$2,350" at bounding box center [565, 359] width 20 height 9
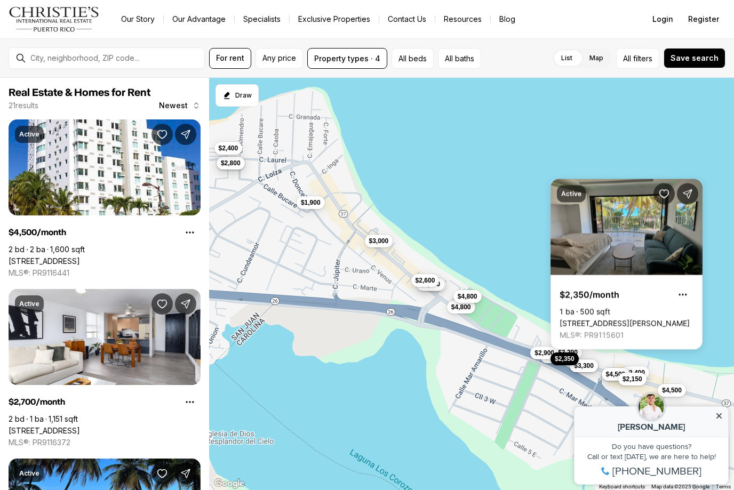
click at [473, 295] on span "$4,800" at bounding box center [468, 296] width 20 height 9
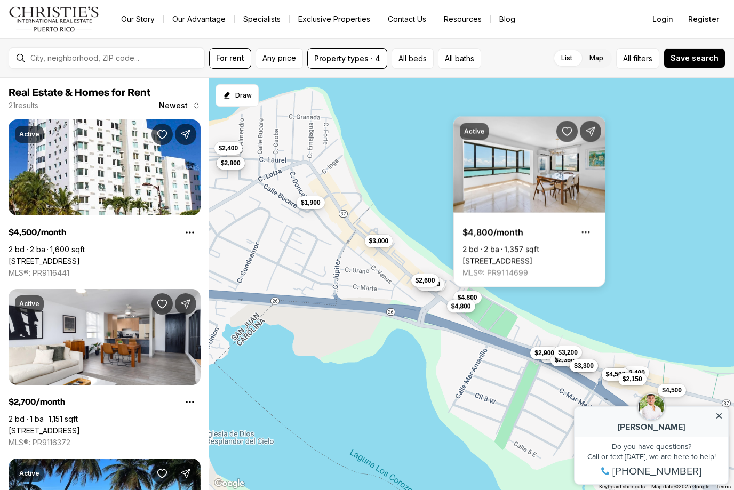
click at [472, 311] on button "$4,800" at bounding box center [461, 306] width 28 height 13
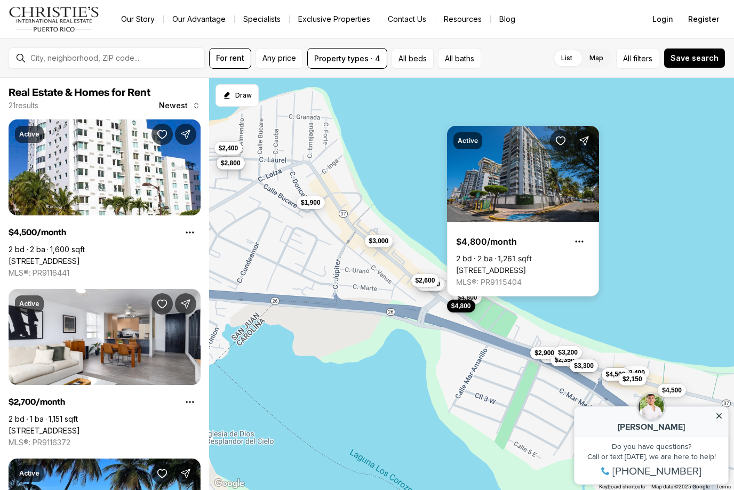
click at [470, 299] on body "Go to: Homepage Our Story Our Advantage Specialists Exclusive Properties Contac…" at bounding box center [367, 245] width 734 height 490
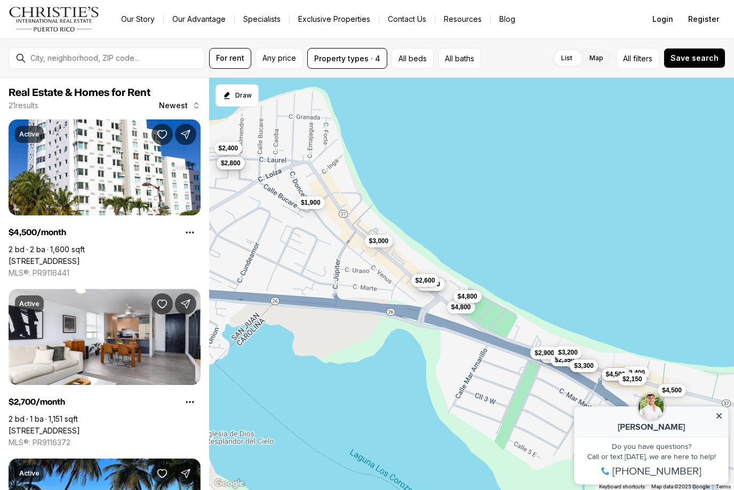
click at [470, 295] on span "$4,800" at bounding box center [468, 296] width 20 height 9
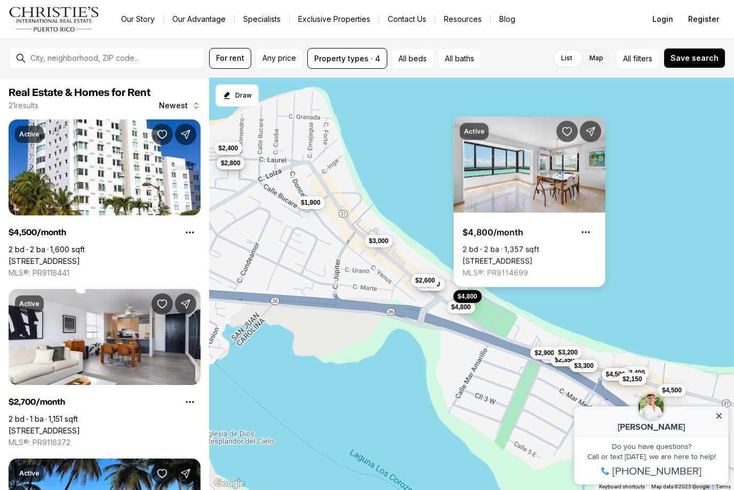
click at [532, 257] on link "[STREET_ADDRESS]" at bounding box center [497, 262] width 70 height 10
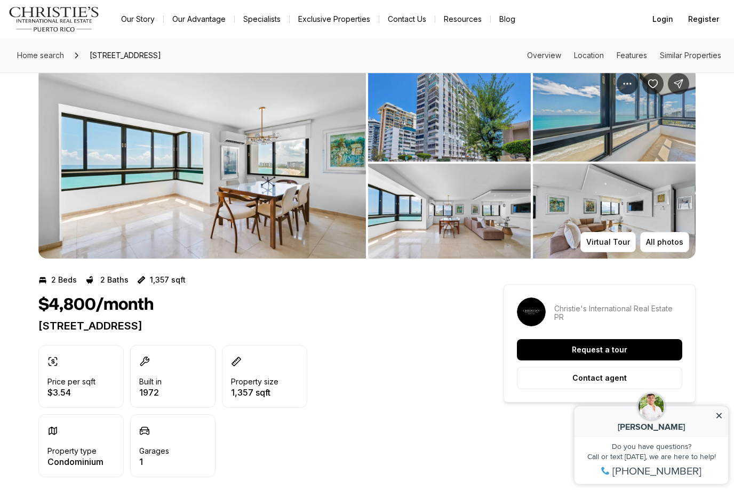
scroll to position [23, 0]
click at [206, 177] on img "View image gallery" at bounding box center [201, 162] width 327 height 192
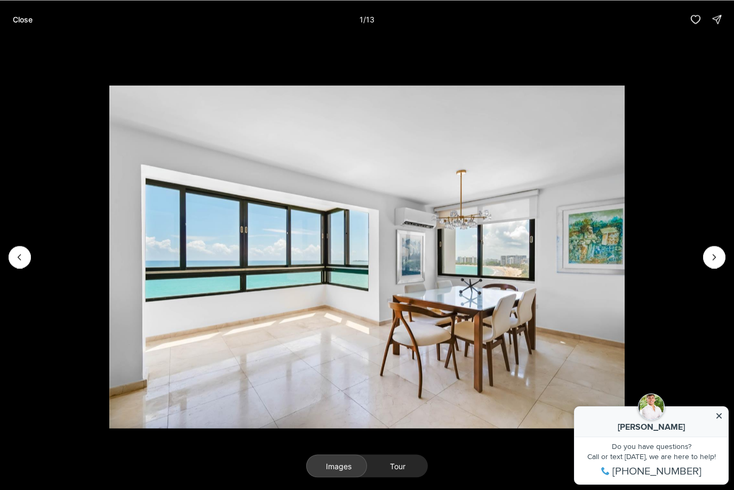
click at [625, 294] on img "1 of 13" at bounding box center [366, 256] width 515 height 343
click at [713, 268] on button "Next slide" at bounding box center [714, 257] width 22 height 22
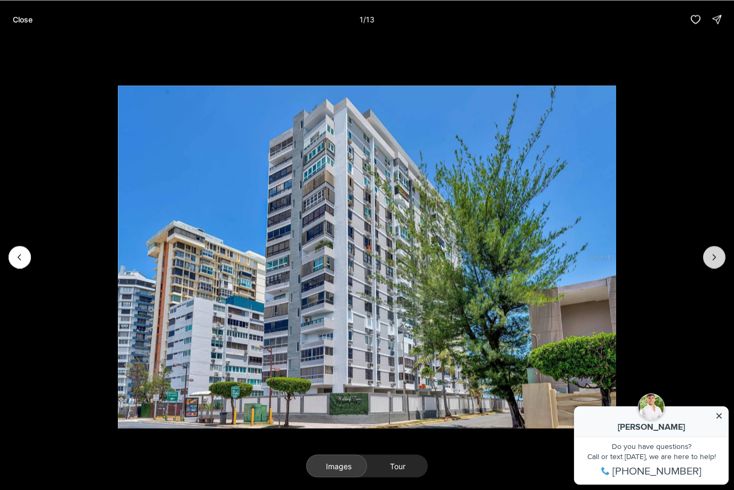
click at [713, 268] on button "Next slide" at bounding box center [714, 257] width 22 height 22
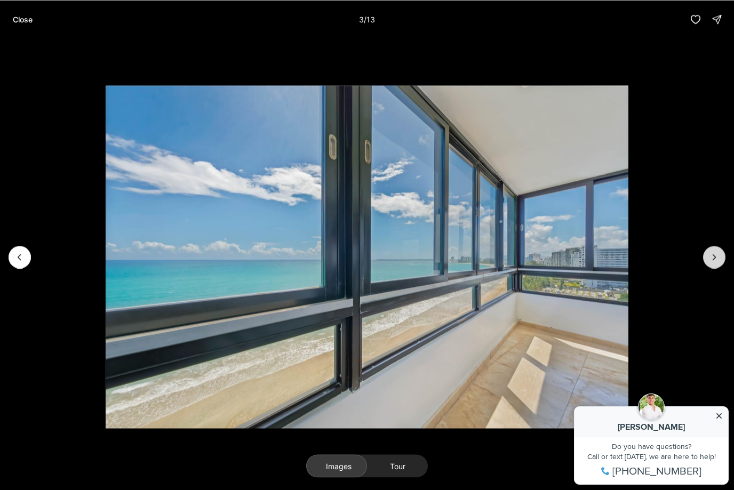
click at [713, 268] on button "Next slide" at bounding box center [714, 257] width 22 height 22
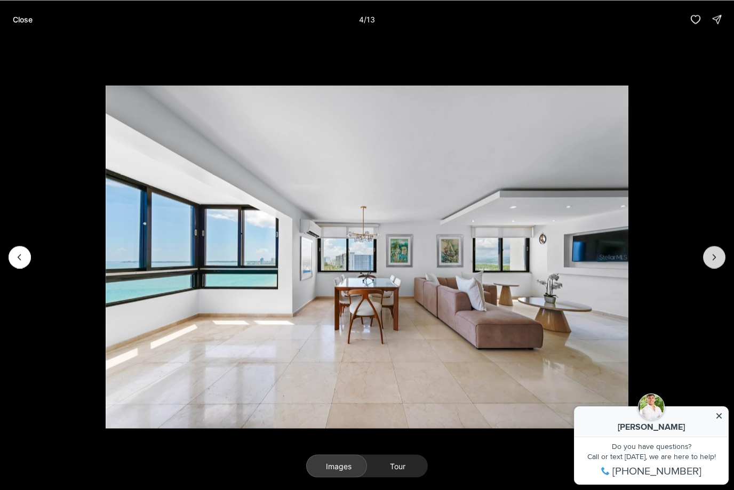
click at [715, 268] on button "Next slide" at bounding box center [714, 257] width 22 height 22
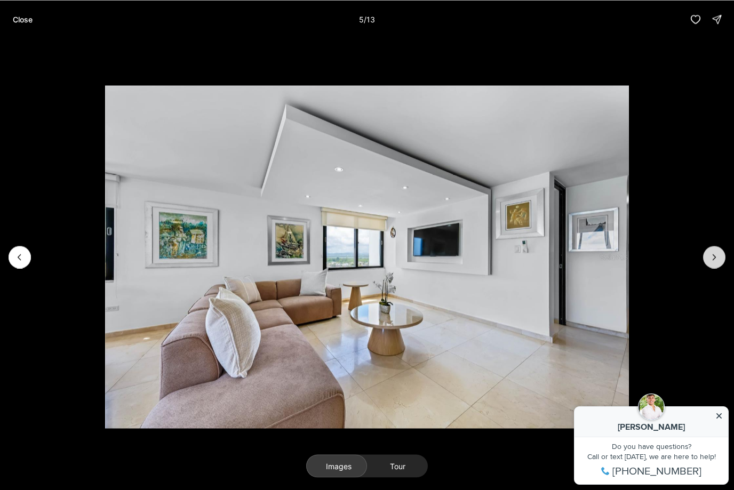
click at [713, 262] on icon "Next slide" at bounding box center [714, 257] width 11 height 11
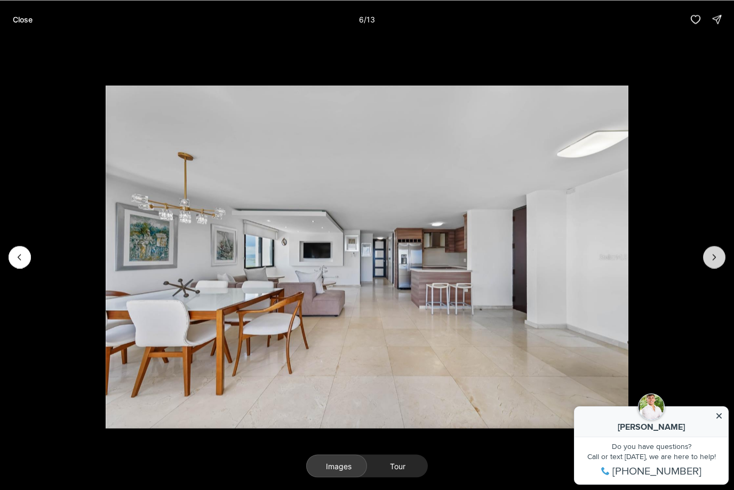
click at [714, 262] on icon "Next slide" at bounding box center [714, 257] width 11 height 11
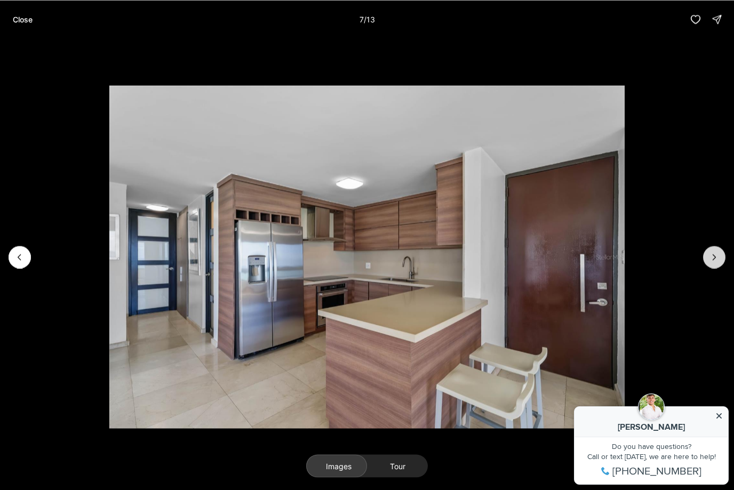
click at [714, 262] on icon "Next slide" at bounding box center [714, 257] width 11 height 11
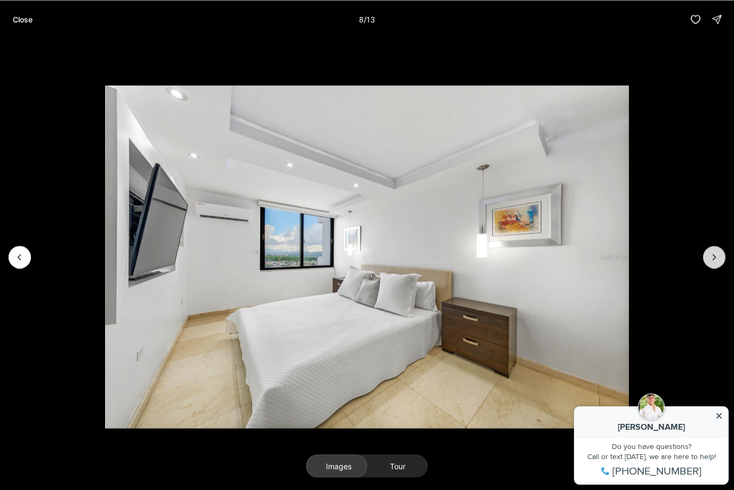
click at [714, 262] on icon "Next slide" at bounding box center [714, 257] width 11 height 11
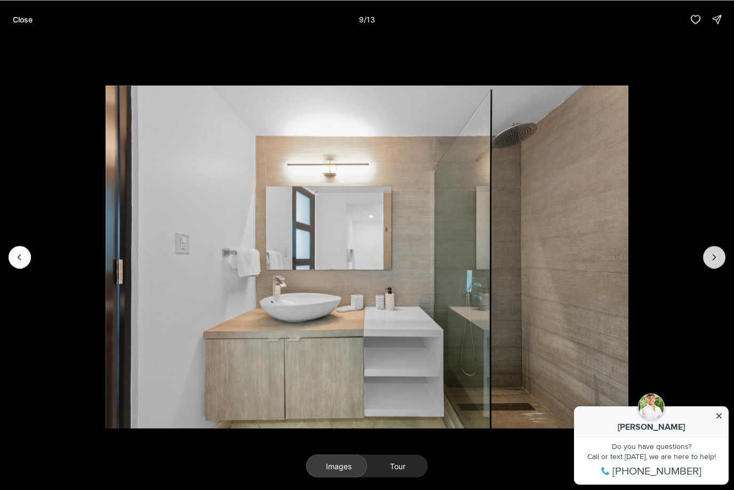
click at [714, 262] on icon "Next slide" at bounding box center [714, 257] width 11 height 11
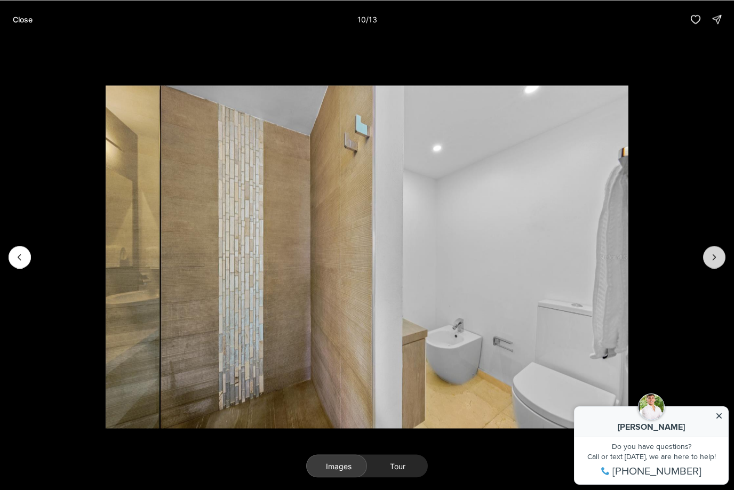
click at [714, 262] on icon "Next slide" at bounding box center [714, 257] width 11 height 11
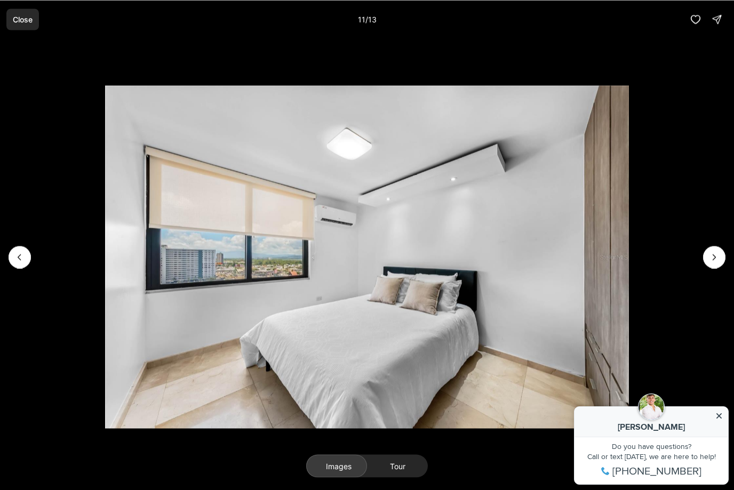
click at [23, 19] on p "Close" at bounding box center [23, 19] width 20 height 9
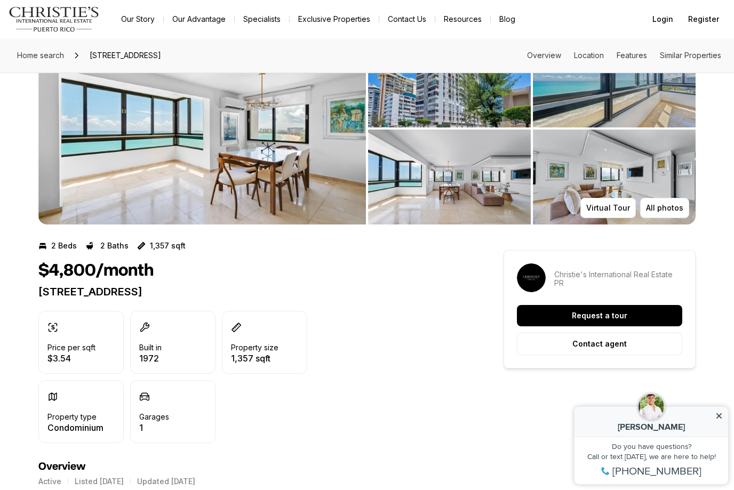
scroll to position [59, 0]
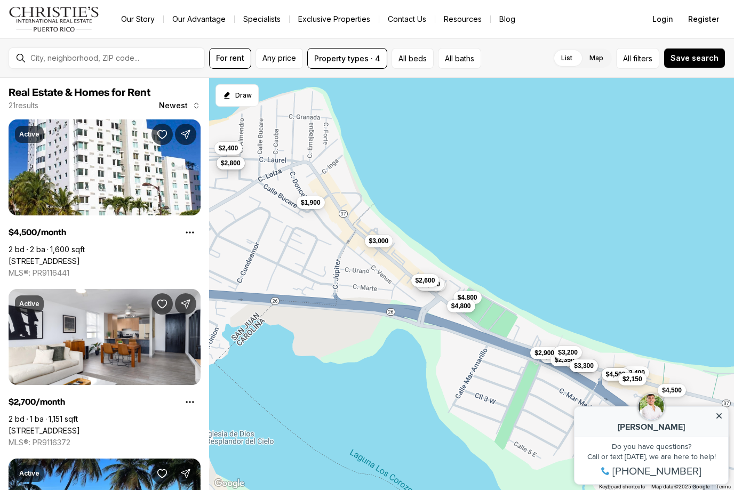
click at [469, 306] on span "$4,800" at bounding box center [461, 306] width 20 height 9
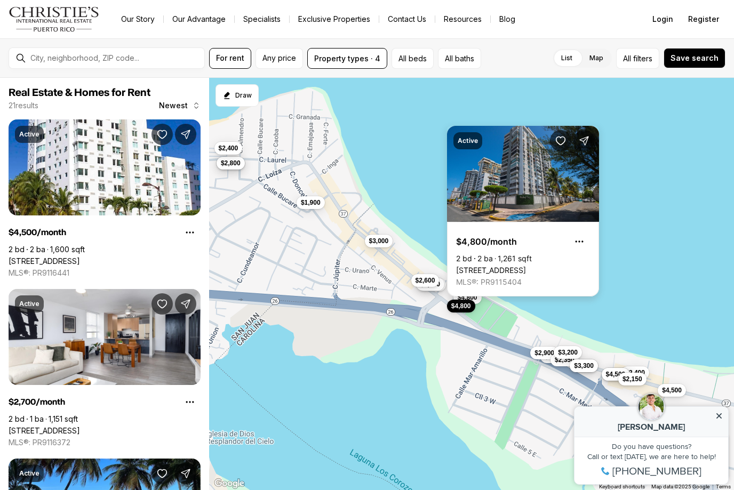
click at [526, 266] on link "[STREET_ADDRESS]" at bounding box center [491, 271] width 70 height 10
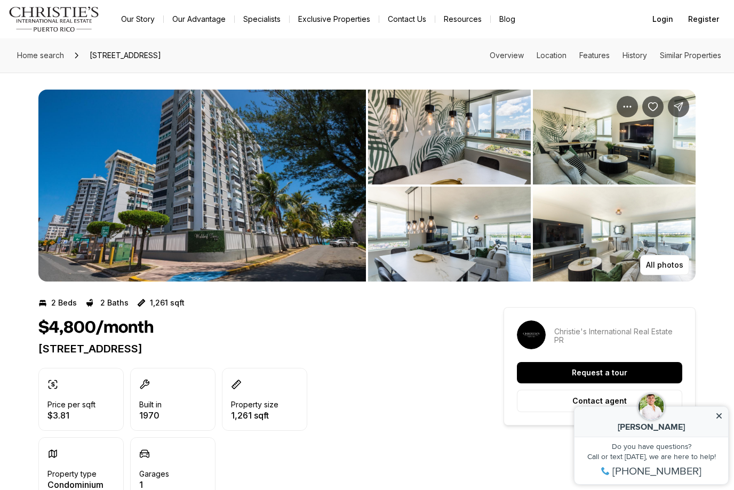
click at [600, 224] on img "View image gallery" at bounding box center [614, 234] width 163 height 95
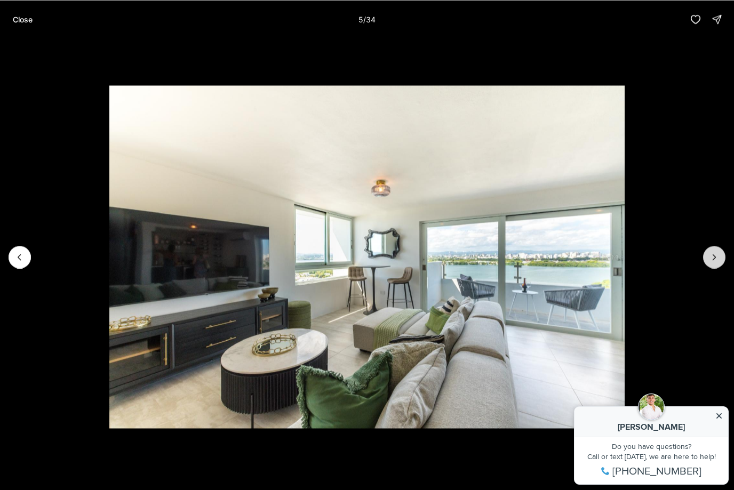
click at [713, 260] on icon "Next slide" at bounding box center [714, 257] width 11 height 11
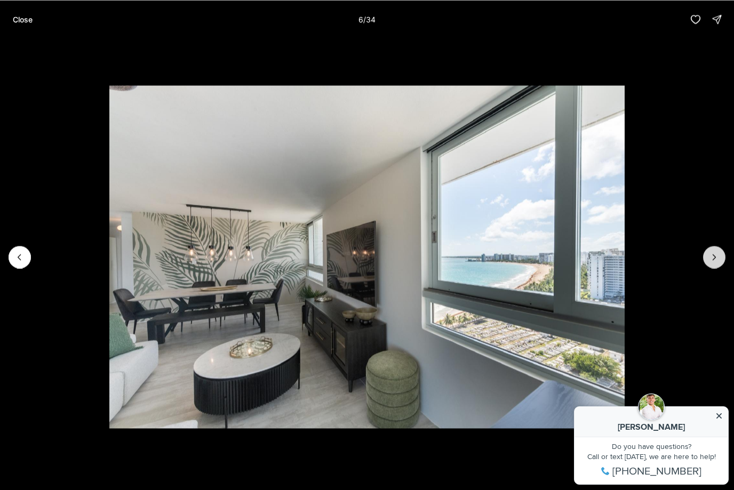
click at [713, 260] on icon "Next slide" at bounding box center [714, 257] width 11 height 11
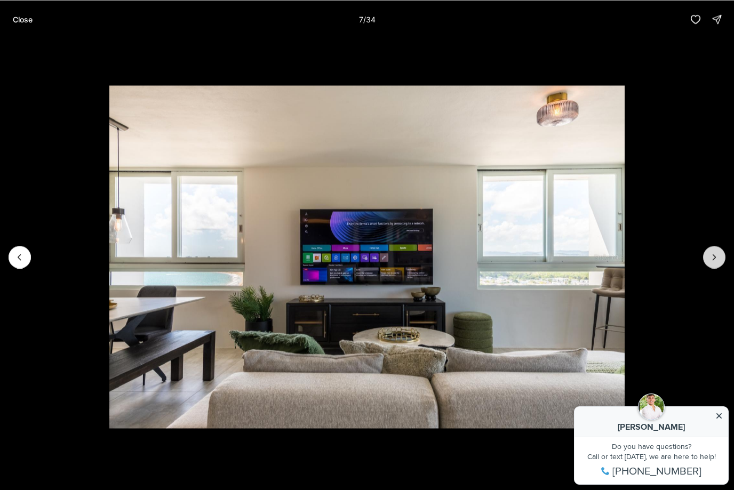
click at [714, 260] on icon "Next slide" at bounding box center [714, 257] width 11 height 11
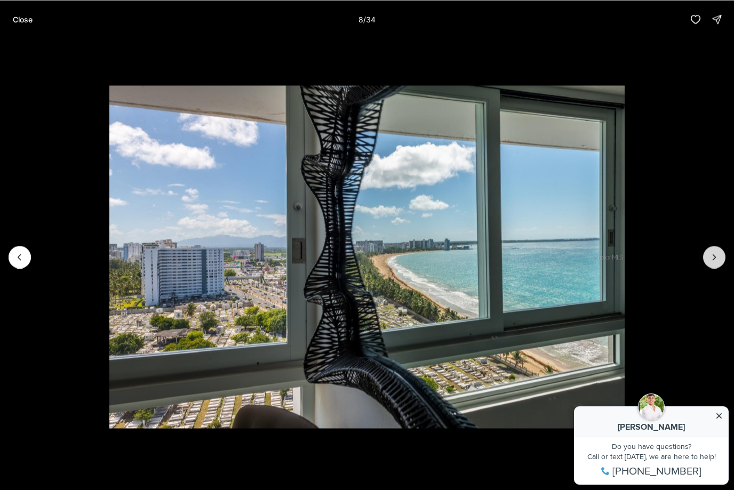
click at [714, 260] on icon "Next slide" at bounding box center [714, 257] width 11 height 11
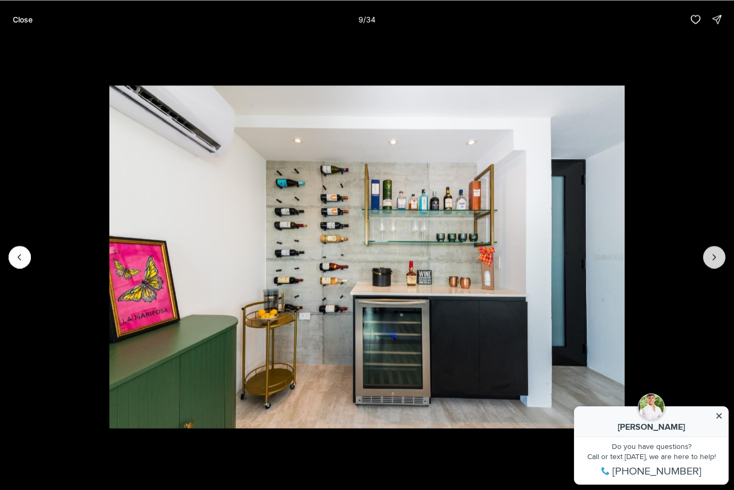
click at [714, 260] on icon "Next slide" at bounding box center [714, 257] width 11 height 11
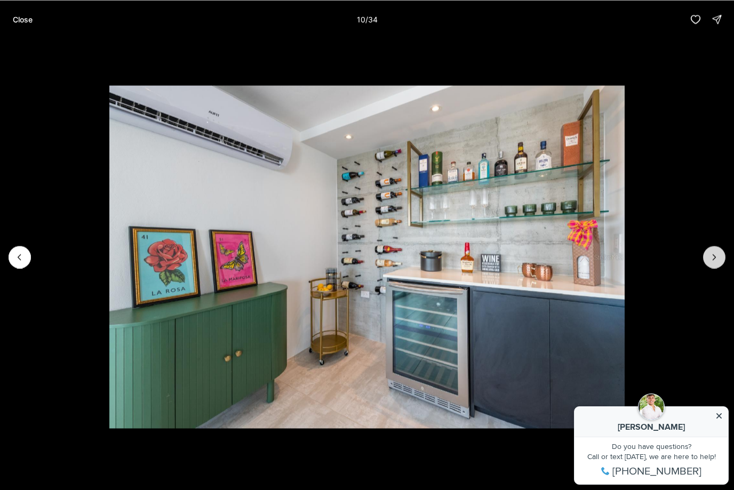
click at [714, 261] on icon "Next slide" at bounding box center [714, 257] width 11 height 11
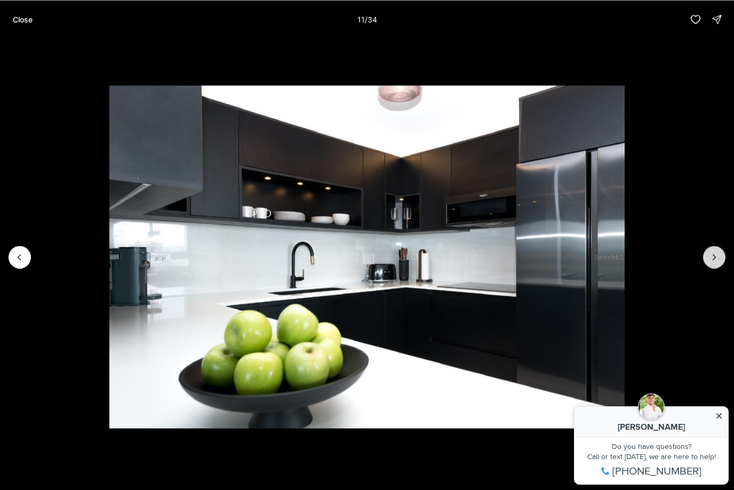
click at [714, 261] on icon "Next slide" at bounding box center [714, 257] width 11 height 11
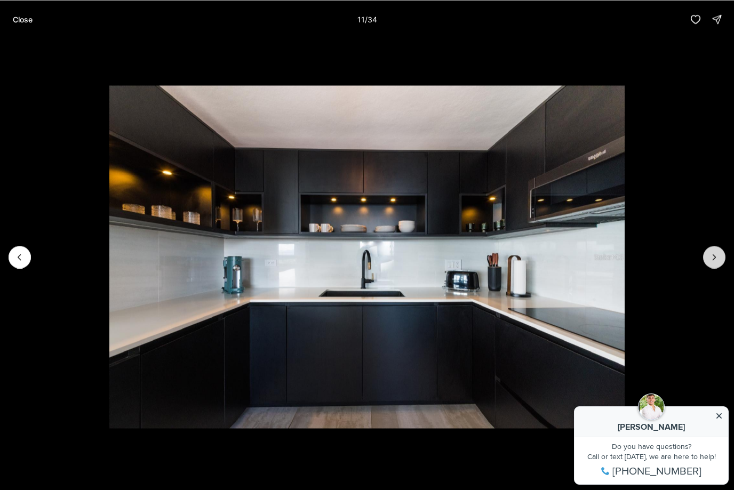
click at [714, 261] on icon "Next slide" at bounding box center [714, 257] width 11 height 11
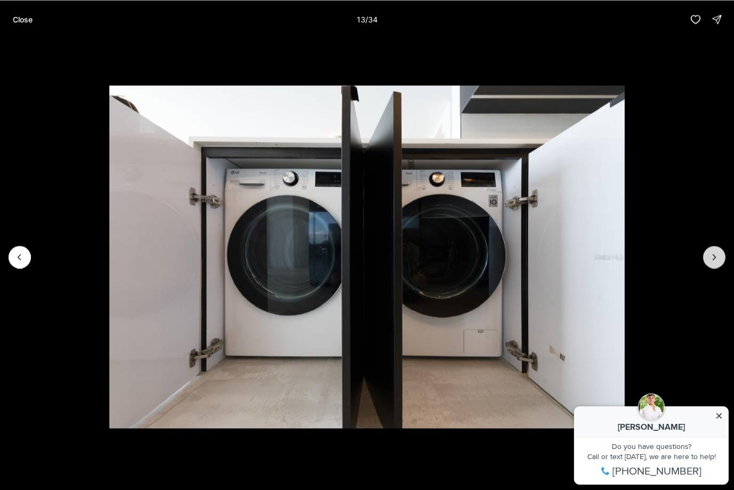
click at [714, 261] on icon "Next slide" at bounding box center [714, 257] width 11 height 11
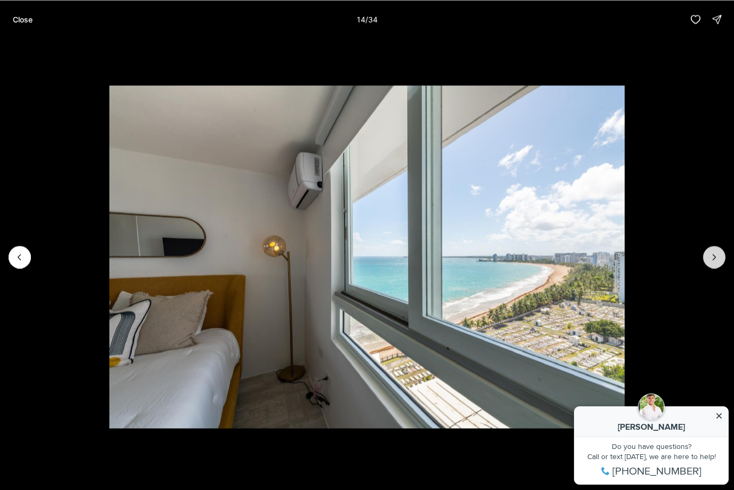
click at [714, 261] on icon "Next slide" at bounding box center [714, 257] width 11 height 11
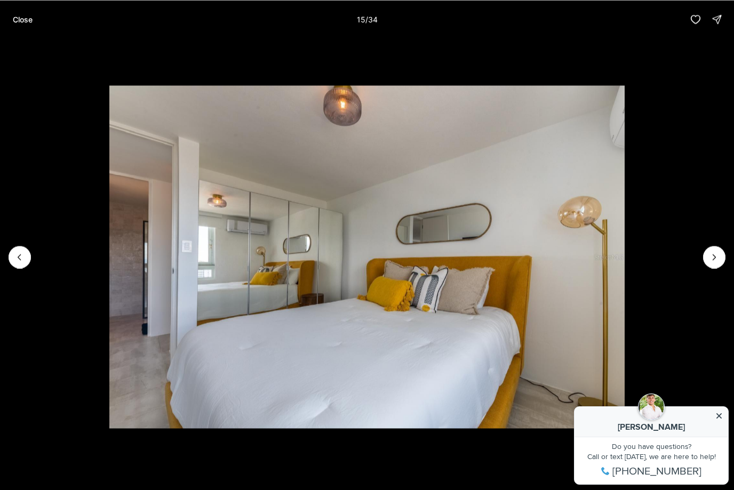
click at [21, 22] on p "Close" at bounding box center [23, 19] width 20 height 9
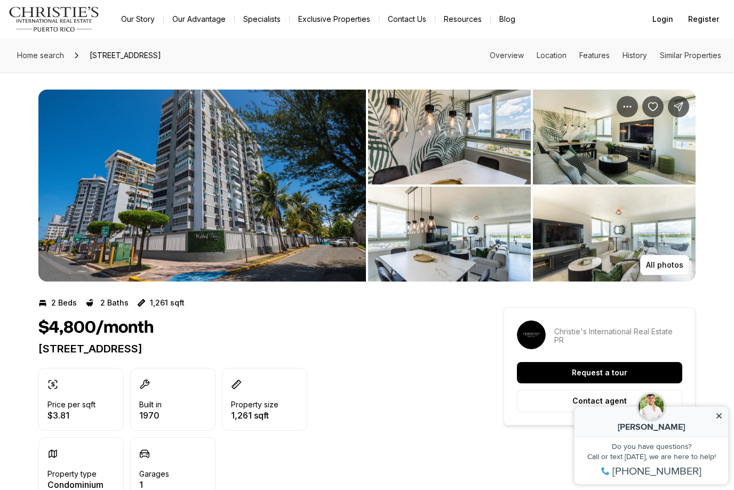
drag, startPoint x: 127, startPoint y: 9, endPoint x: -1, endPoint y: -1, distance: 127.8
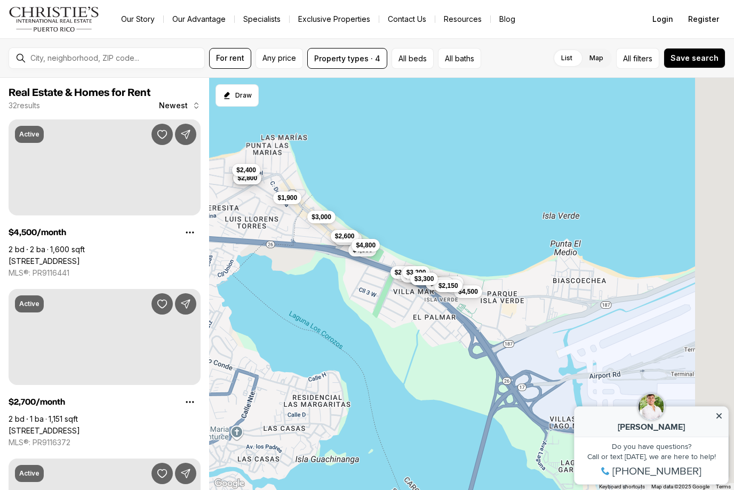
drag, startPoint x: 649, startPoint y: 303, endPoint x: 480, endPoint y: 308, distance: 169.2
click at [480, 308] on div "$4,500 $2,700 $9,500 $1,600 $2,400 $2,900 $4,000 $2,700 $2,350 $3,200 $1,900 $4…" at bounding box center [471, 284] width 525 height 413
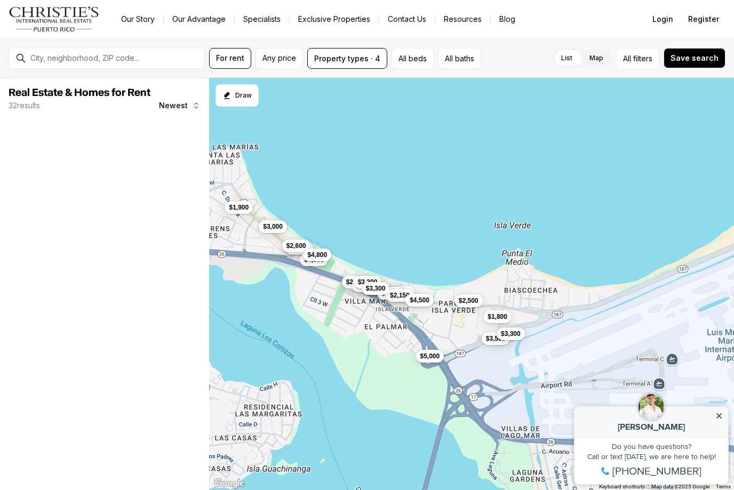
click at [429, 301] on span "$4,500" at bounding box center [420, 300] width 20 height 9
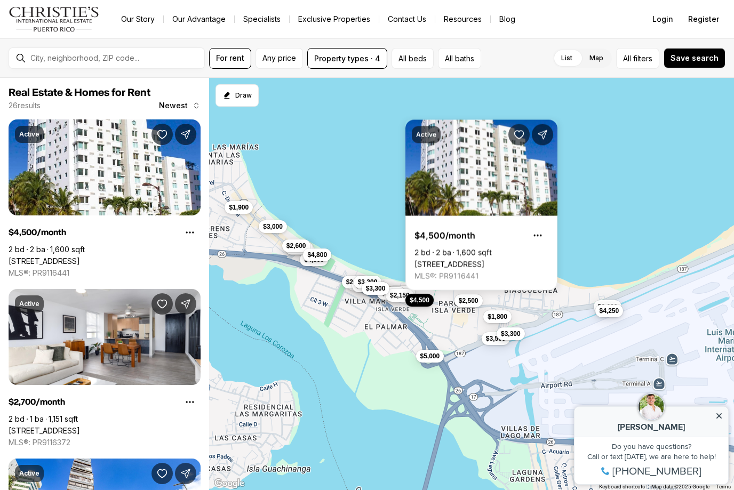
click at [643, 456] on div "Call or text [DATE], we are here to help!" at bounding box center [651, 456] width 143 height 7
click at [484, 260] on link "[STREET_ADDRESS]" at bounding box center [449, 265] width 70 height 10
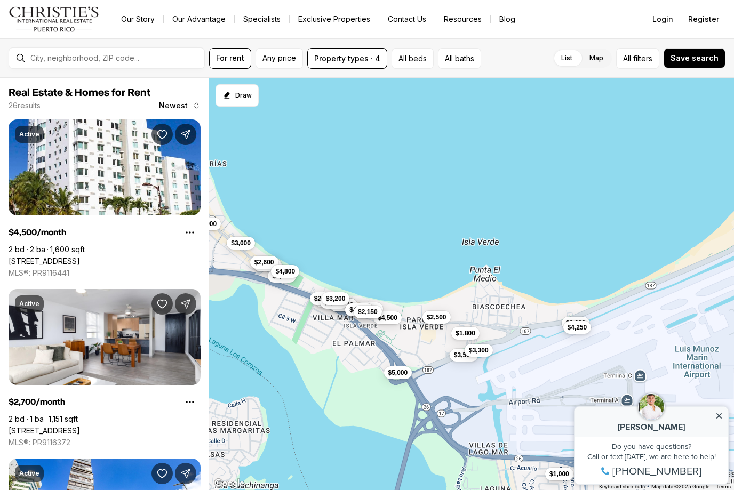
drag, startPoint x: 622, startPoint y: 281, endPoint x: 588, endPoint y: 297, distance: 37.9
click at [588, 297] on div "$4,500 $2,700 $1,600 $2,000 $9,500 $3,500 $4,250 $1,800 $2,400 $2,900 $4,000 $3…" at bounding box center [471, 284] width 525 height 413
click at [464, 332] on span "$1,800" at bounding box center [464, 332] width 20 height 9
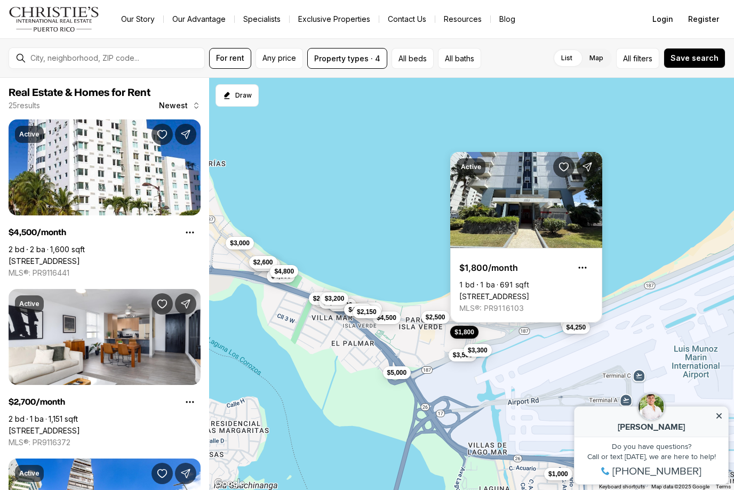
click at [524, 292] on link "37 ISLA VERDE AVE. #815, CAROLINA PR, 00979" at bounding box center [494, 297] width 70 height 10
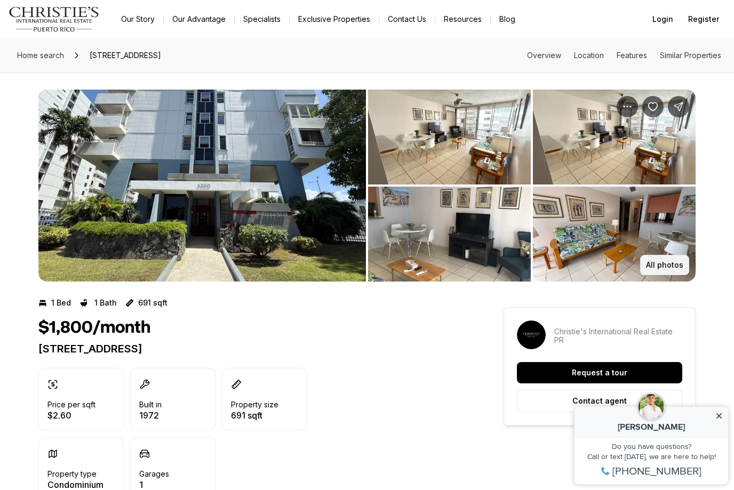
click at [655, 267] on p "All photos" at bounding box center [664, 265] width 37 height 9
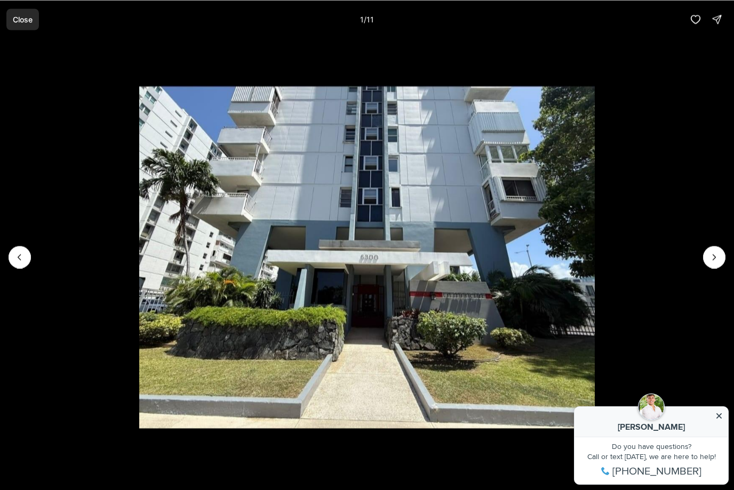
click at [21, 18] on p "Close" at bounding box center [23, 19] width 20 height 9
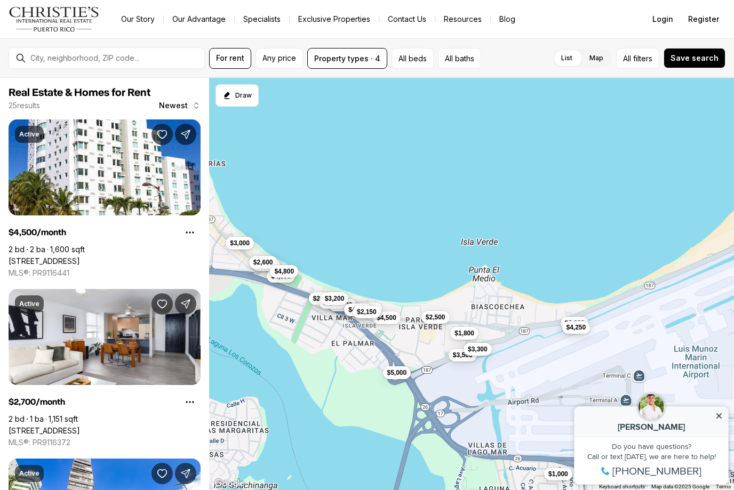
click at [476, 350] on span "$3,300" at bounding box center [478, 349] width 20 height 9
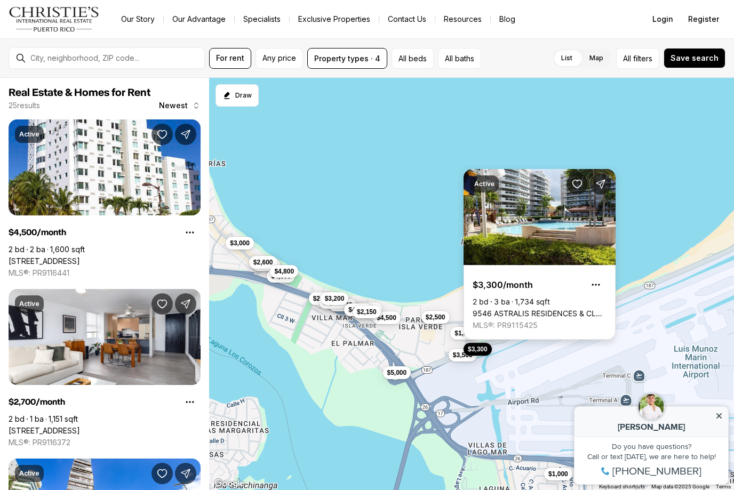
click at [553, 309] on link "9546 ASTRALIS RESIDENCES & CLUB #1005, CAROLINA [GEOGRAPHIC_DATA], 00979" at bounding box center [540, 314] width 134 height 10
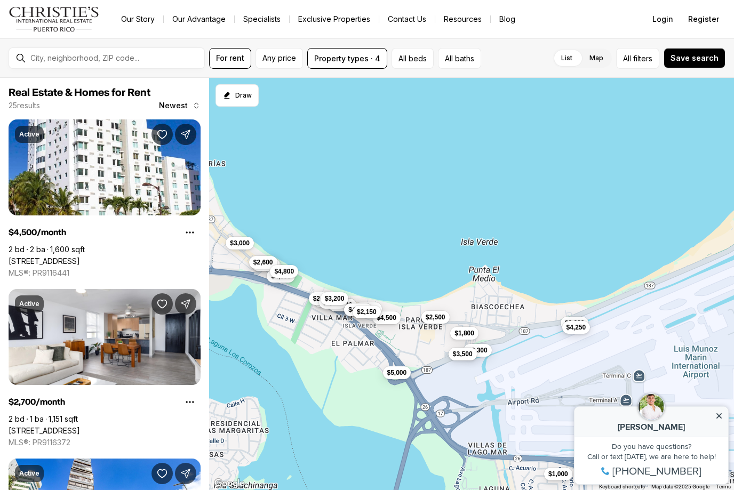
click at [459, 357] on span "$3,500" at bounding box center [463, 354] width 20 height 9
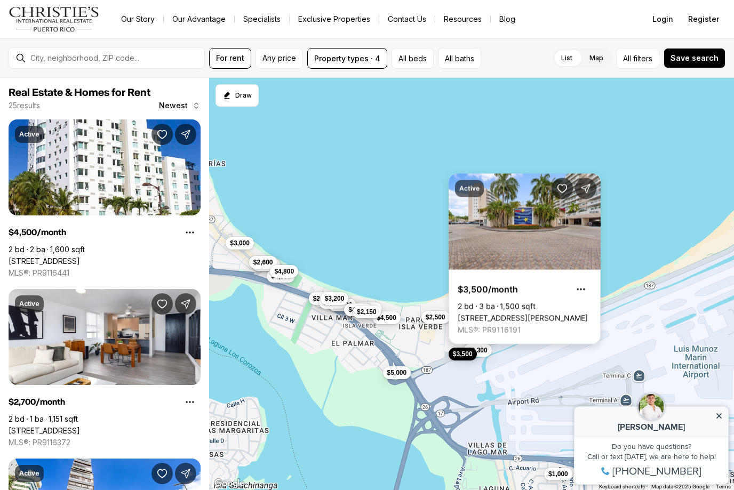
click at [513, 314] on link "[STREET_ADDRESS][PERSON_NAME]" at bounding box center [523, 319] width 130 height 10
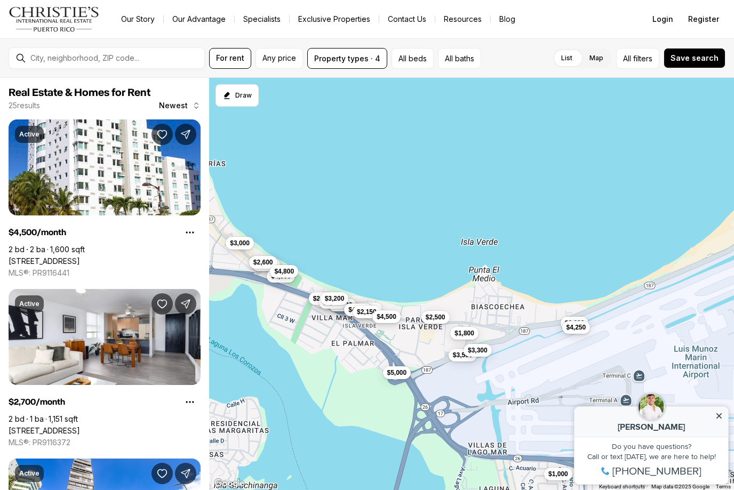
click at [394, 321] on button "$4,500" at bounding box center [386, 316] width 28 height 13
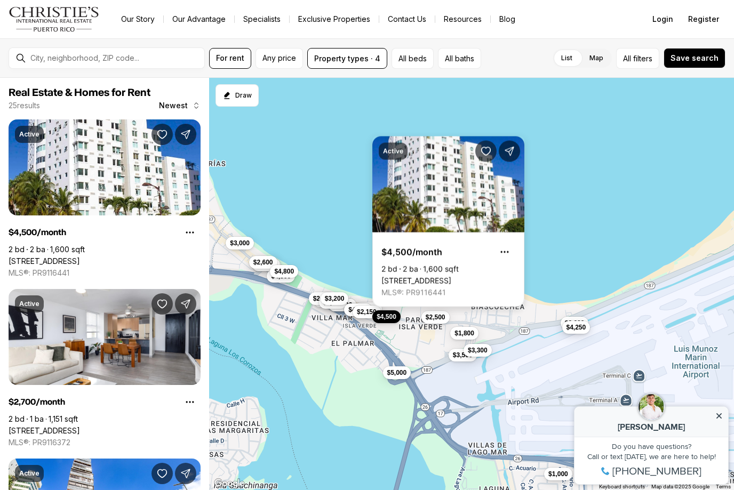
click at [440, 276] on link "[STREET_ADDRESS]" at bounding box center [416, 281] width 70 height 10
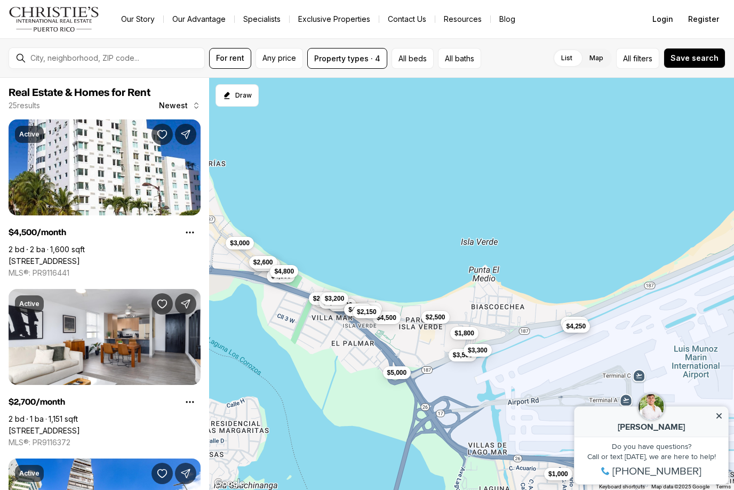
click at [581, 326] on span "$4,250" at bounding box center [576, 326] width 20 height 9
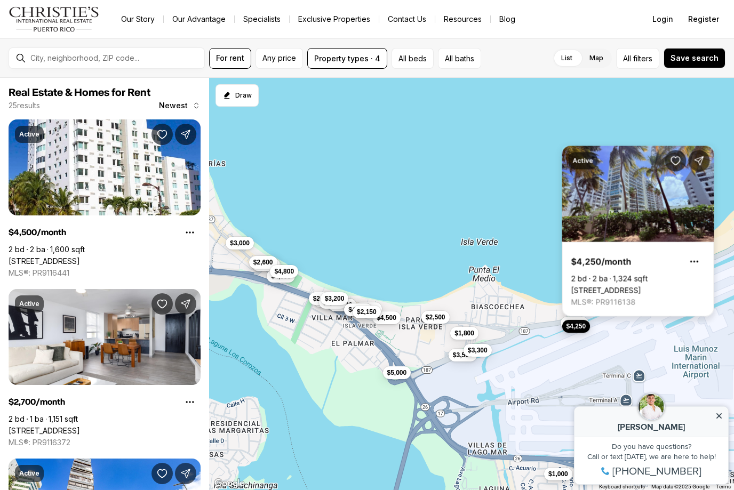
click at [616, 286] on link "[STREET_ADDRESS]" at bounding box center [606, 291] width 70 height 10
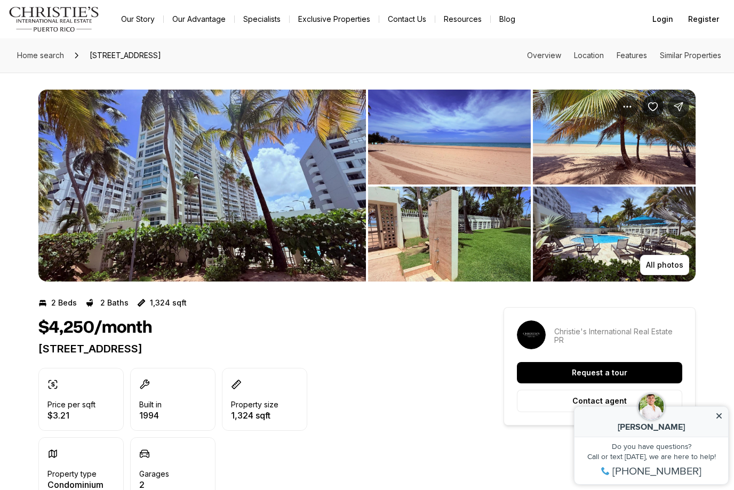
click at [245, 220] on img "View image gallery" at bounding box center [201, 186] width 327 height 192
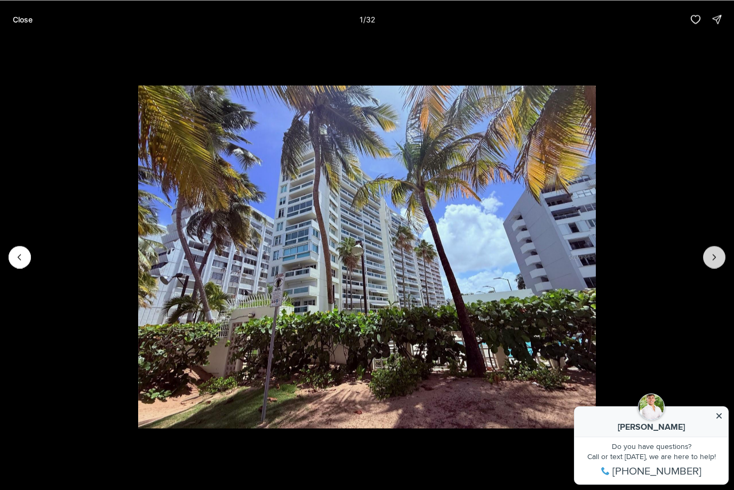
click at [716, 258] on icon "Next slide" at bounding box center [714, 257] width 11 height 11
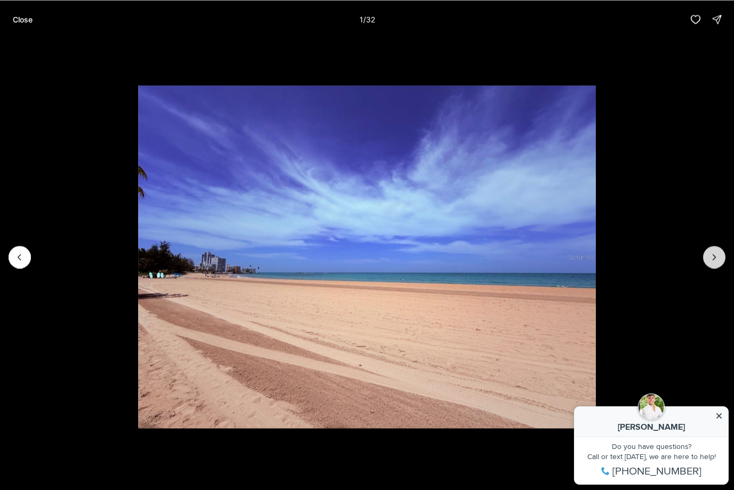
click at [716, 258] on icon "Next slide" at bounding box center [714, 257] width 11 height 11
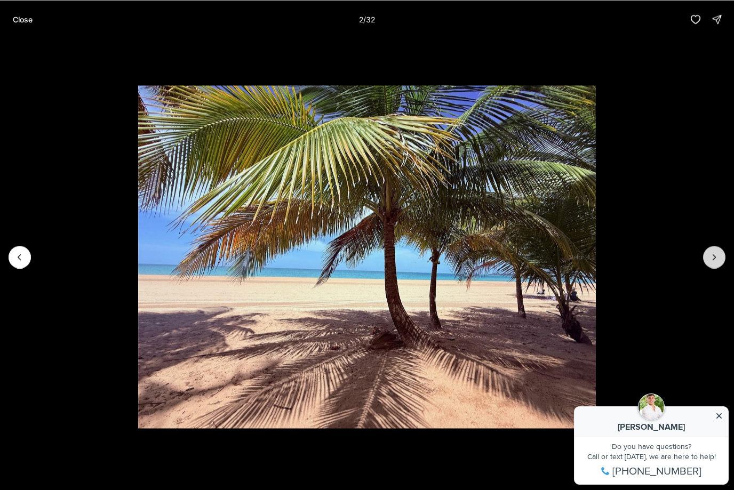
click at [716, 258] on icon "Next slide" at bounding box center [714, 257] width 11 height 11
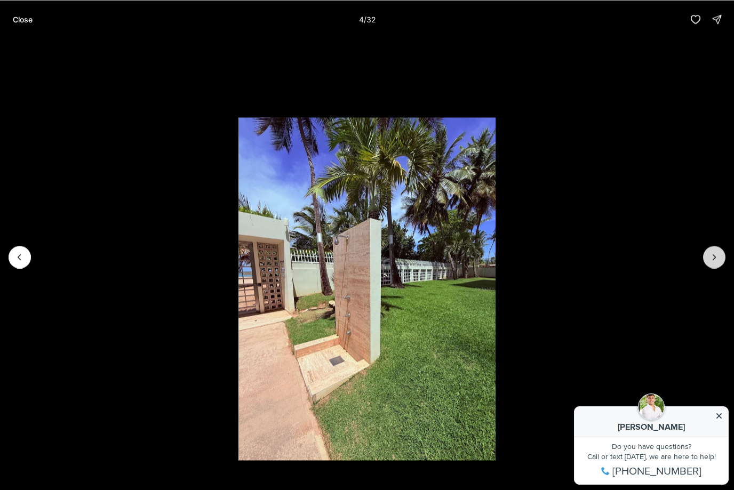
click at [716, 259] on icon "Next slide" at bounding box center [714, 257] width 11 height 11
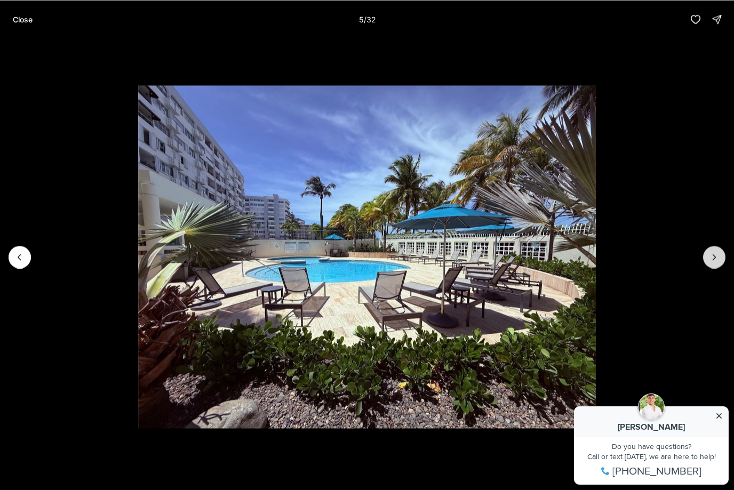
click at [716, 259] on icon "Next slide" at bounding box center [714, 257] width 11 height 11
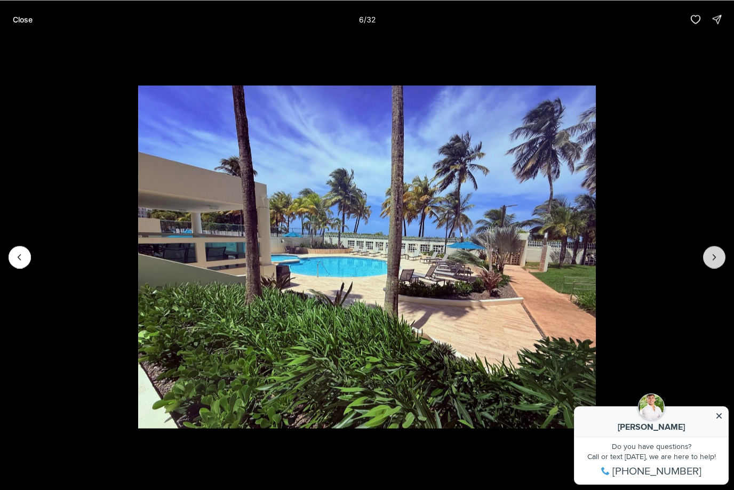
click at [716, 259] on icon "Next slide" at bounding box center [714, 257] width 11 height 11
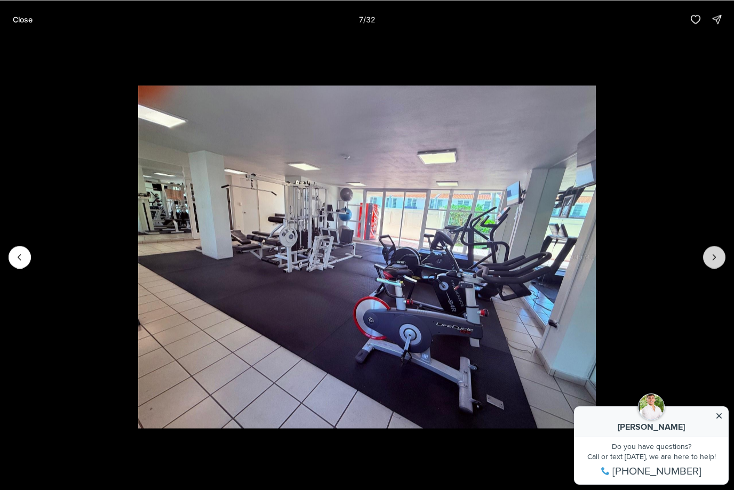
click at [716, 259] on icon "Next slide" at bounding box center [714, 257] width 11 height 11
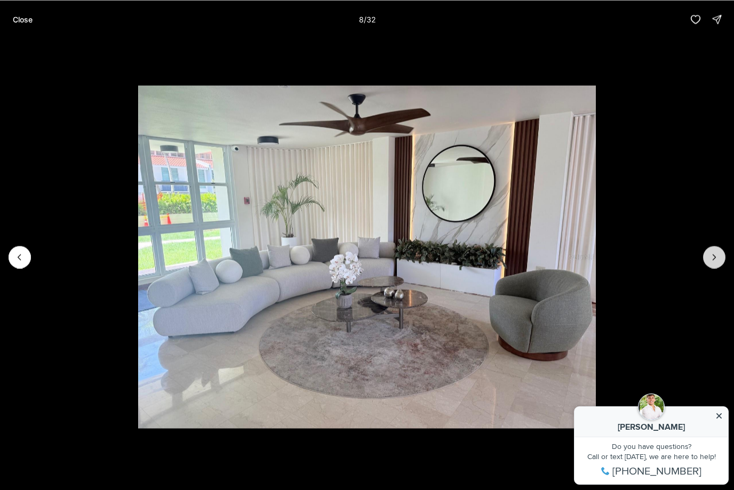
click at [716, 259] on icon "Next slide" at bounding box center [714, 257] width 11 height 11
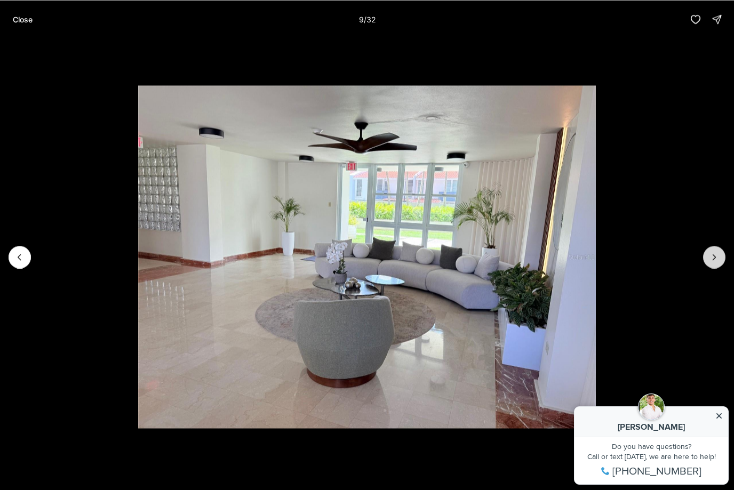
click at [716, 259] on icon "Next slide" at bounding box center [714, 257] width 11 height 11
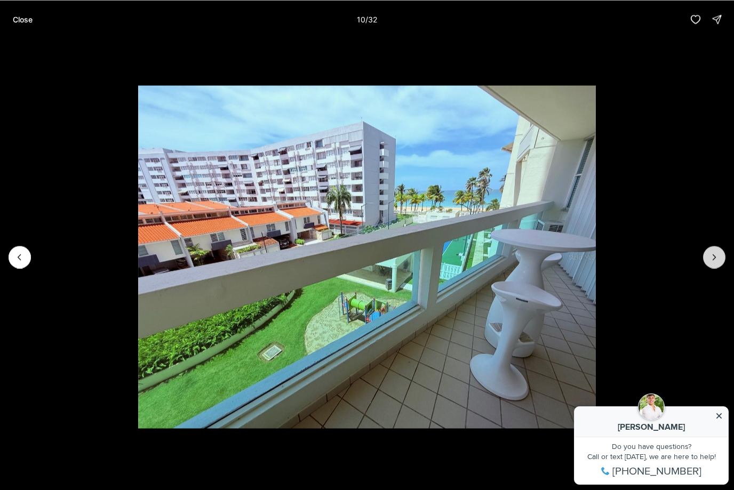
click at [716, 260] on icon "Next slide" at bounding box center [714, 257] width 11 height 11
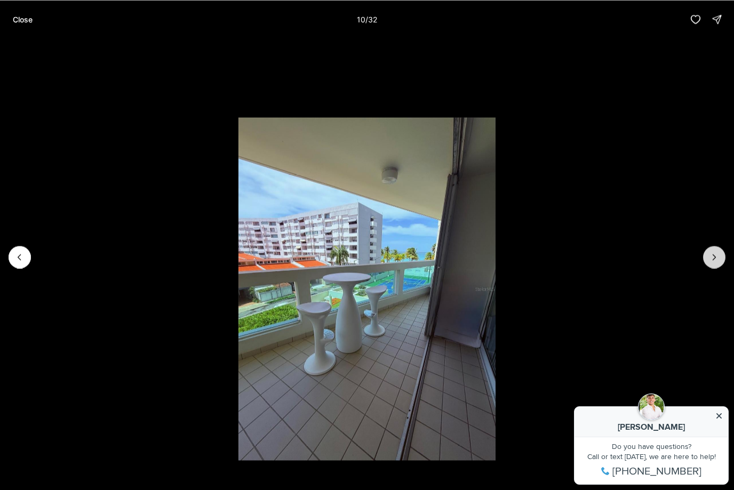
click at [716, 260] on icon "Next slide" at bounding box center [714, 257] width 11 height 11
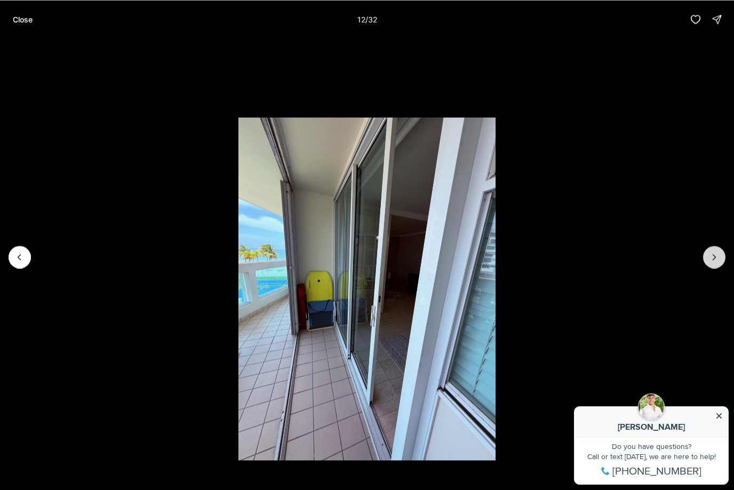
click at [716, 260] on icon "Next slide" at bounding box center [714, 257] width 11 height 11
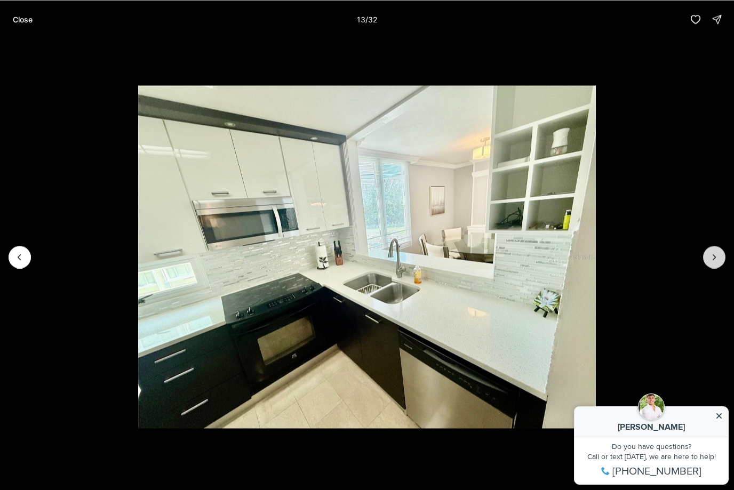
click at [716, 260] on icon "Next slide" at bounding box center [714, 257] width 11 height 11
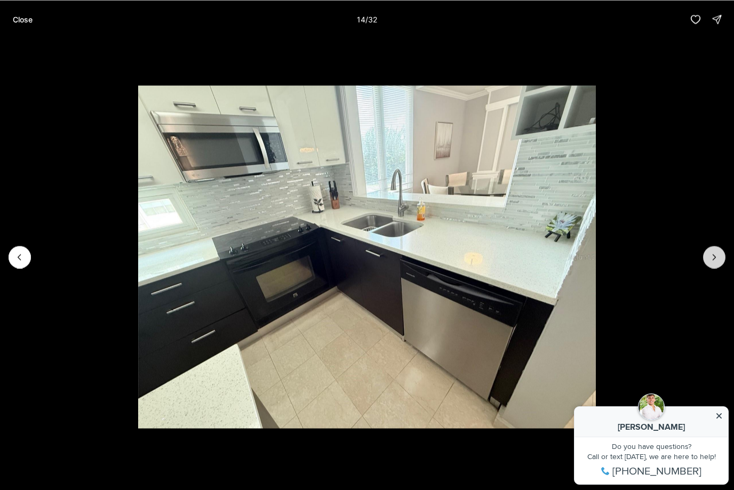
click at [716, 260] on icon "Next slide" at bounding box center [714, 257] width 11 height 11
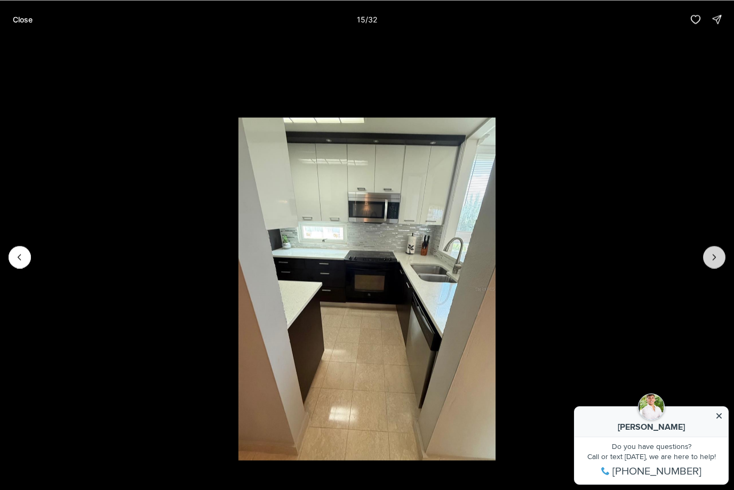
click at [716, 261] on icon "Next slide" at bounding box center [714, 257] width 11 height 11
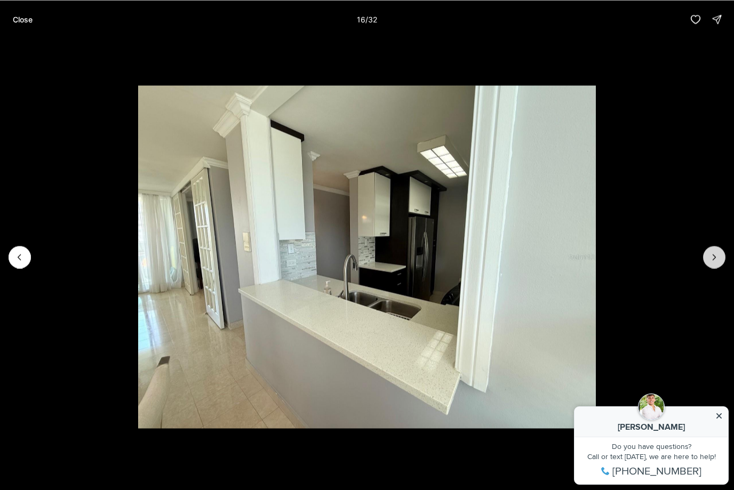
click at [716, 261] on icon "Next slide" at bounding box center [714, 257] width 11 height 11
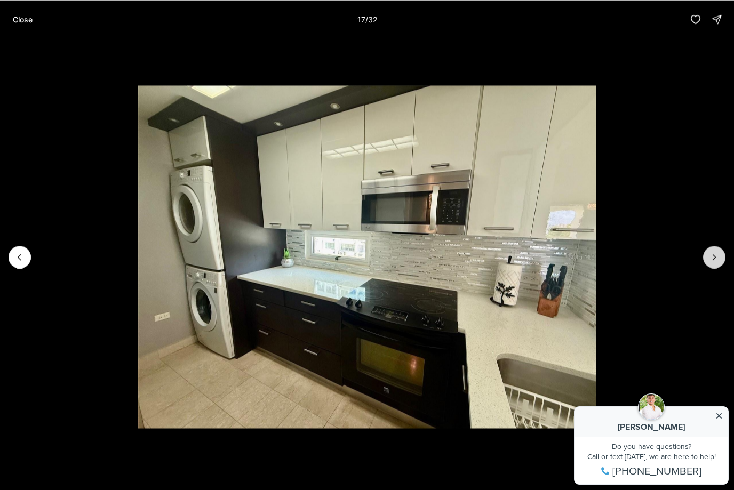
click at [716, 261] on icon "Next slide" at bounding box center [714, 257] width 11 height 11
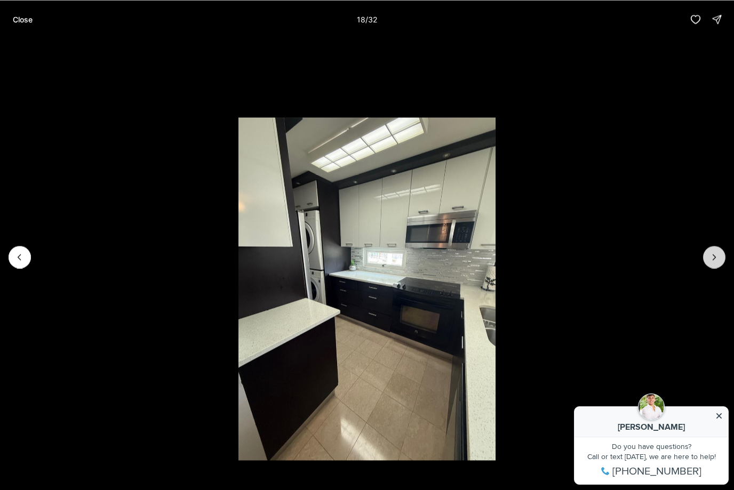
click at [716, 261] on icon "Next slide" at bounding box center [714, 257] width 11 height 11
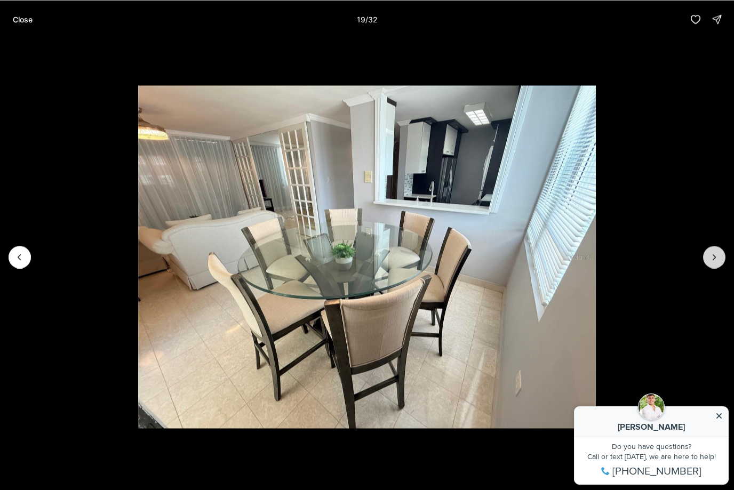
click at [716, 261] on icon "Next slide" at bounding box center [714, 257] width 11 height 11
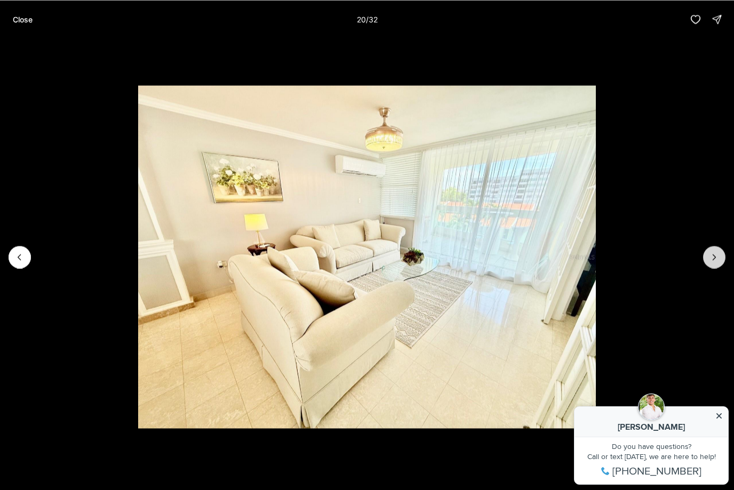
click at [716, 261] on icon "Next slide" at bounding box center [714, 257] width 11 height 11
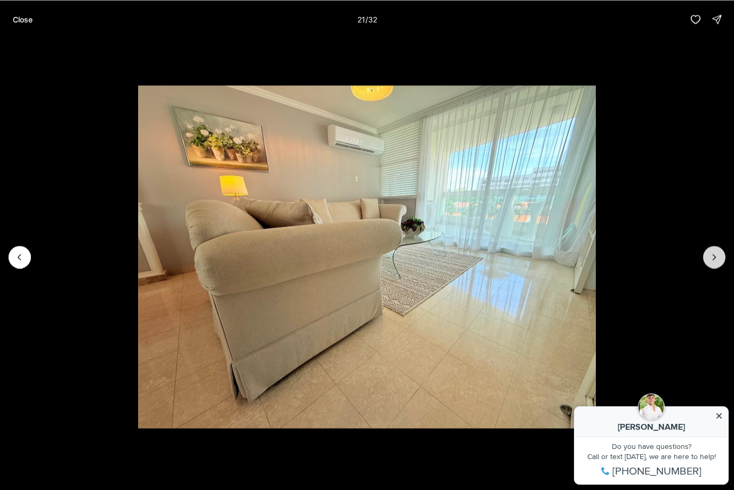
click at [716, 262] on icon "Next slide" at bounding box center [714, 257] width 11 height 11
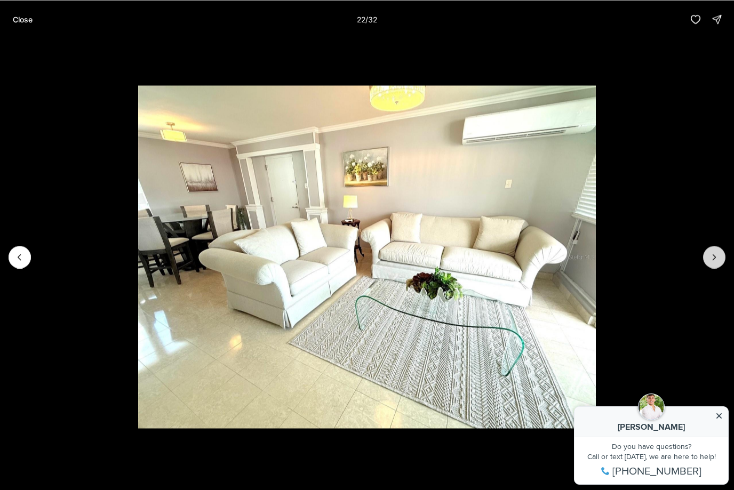
click at [716, 262] on icon "Next slide" at bounding box center [714, 257] width 11 height 11
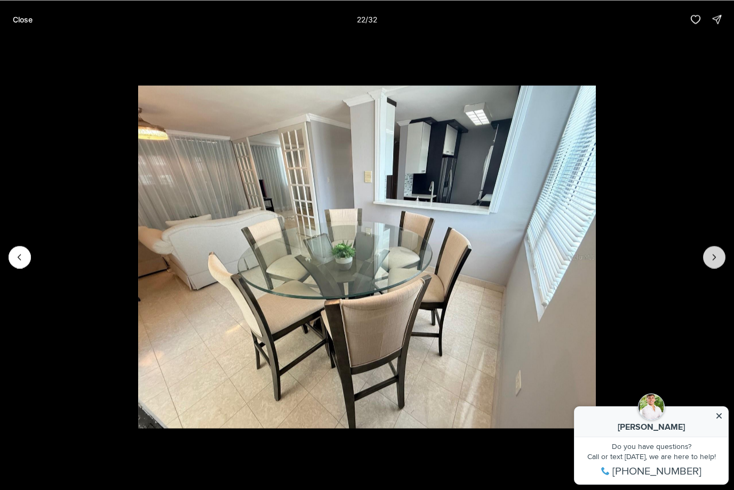
click at [716, 262] on icon "Next slide" at bounding box center [714, 257] width 11 height 11
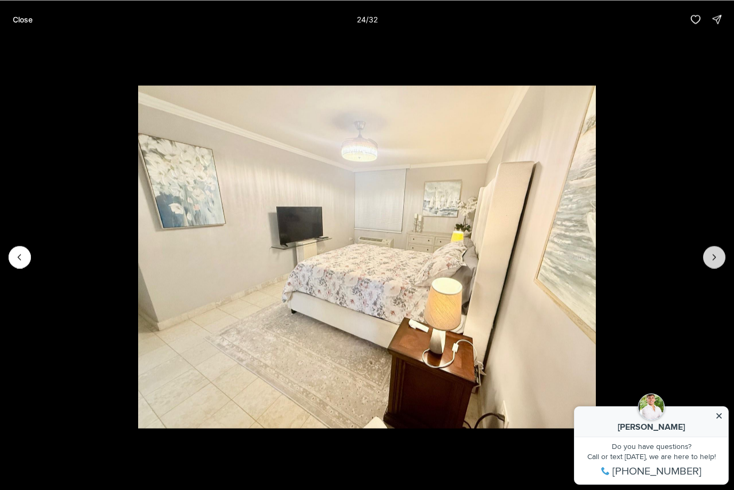
click at [715, 263] on button "Next slide" at bounding box center [714, 257] width 22 height 22
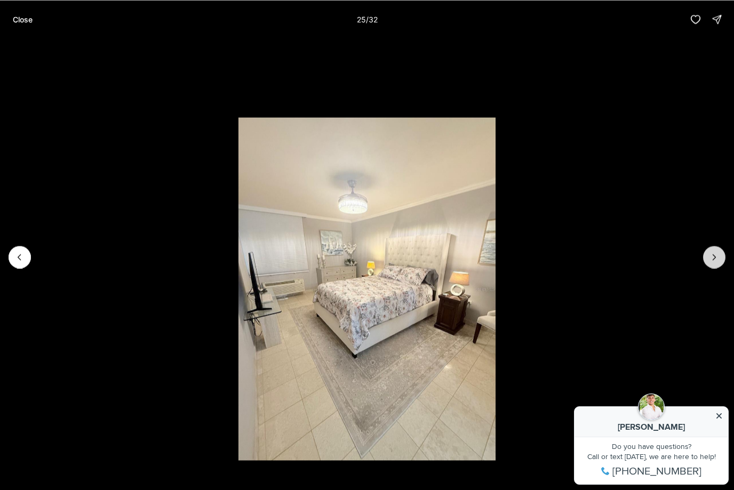
click at [714, 264] on button "Next slide" at bounding box center [714, 257] width 22 height 22
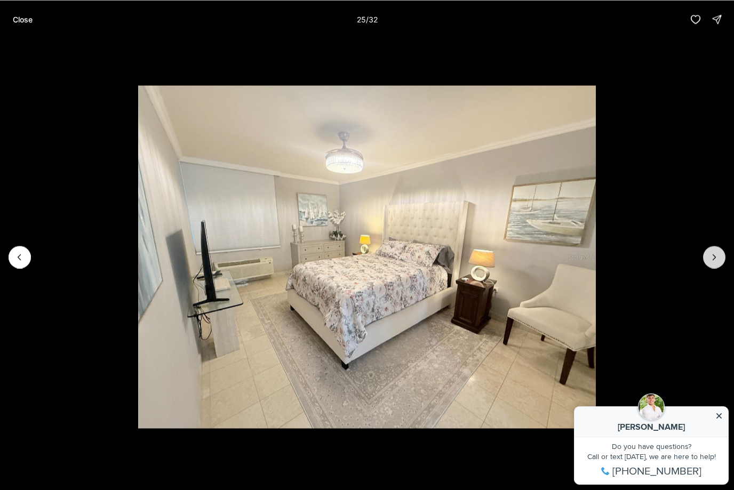
click at [714, 265] on button "Next slide" at bounding box center [714, 257] width 22 height 22
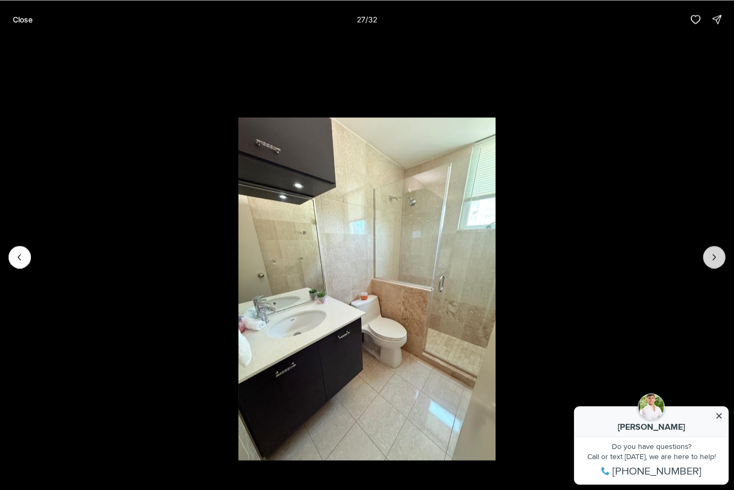
click at [714, 265] on button "Next slide" at bounding box center [714, 257] width 22 height 22
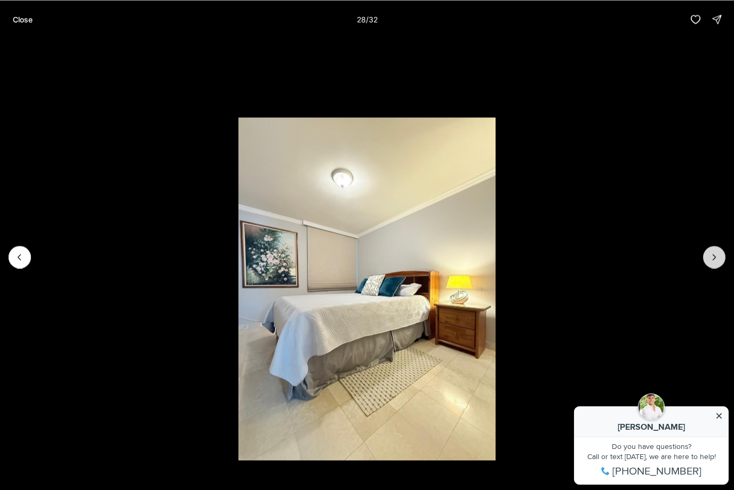
click at [714, 265] on button "Next slide" at bounding box center [714, 257] width 22 height 22
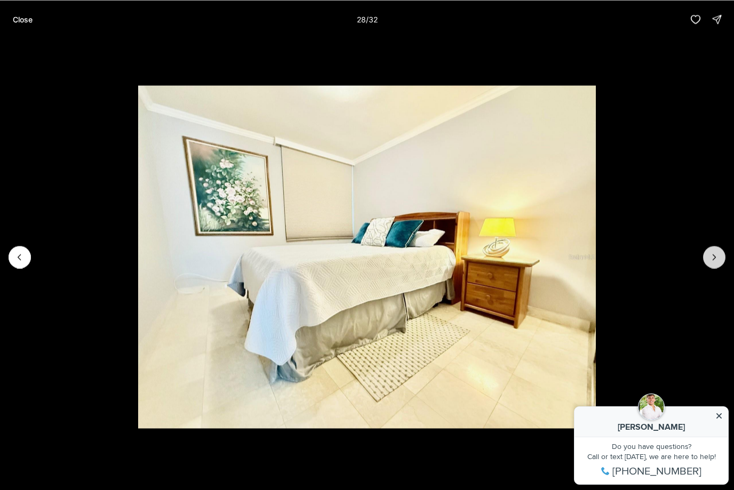
click at [714, 265] on button "Next slide" at bounding box center [714, 257] width 22 height 22
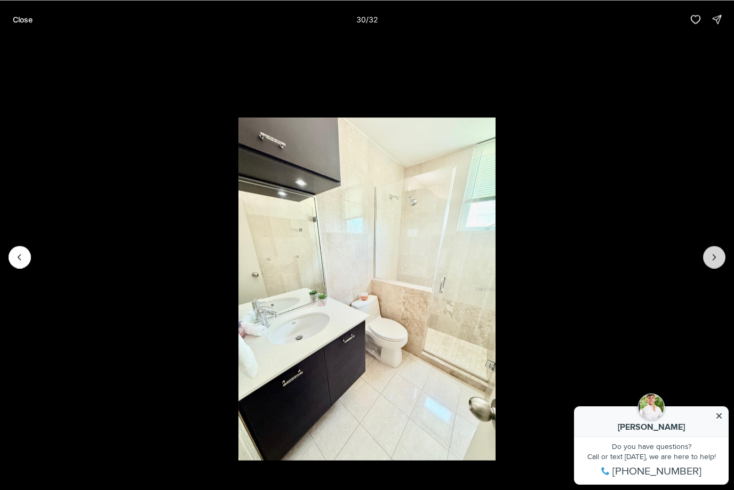
click at [714, 265] on button "Next slide" at bounding box center [714, 257] width 22 height 22
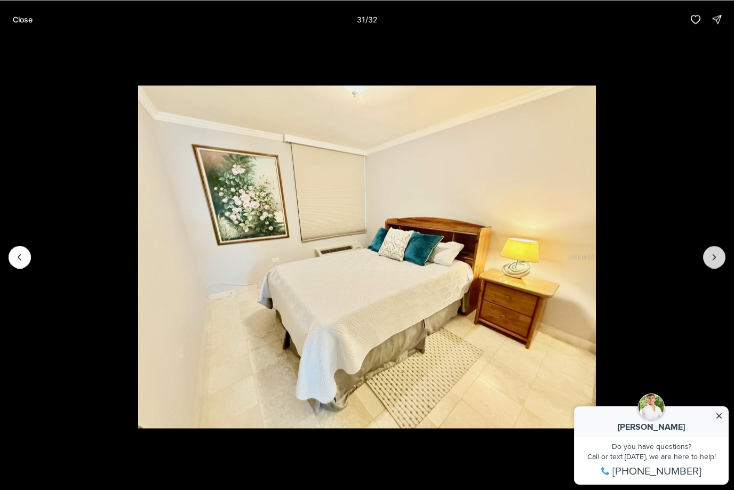
click at [714, 265] on button "Next slide" at bounding box center [714, 257] width 22 height 22
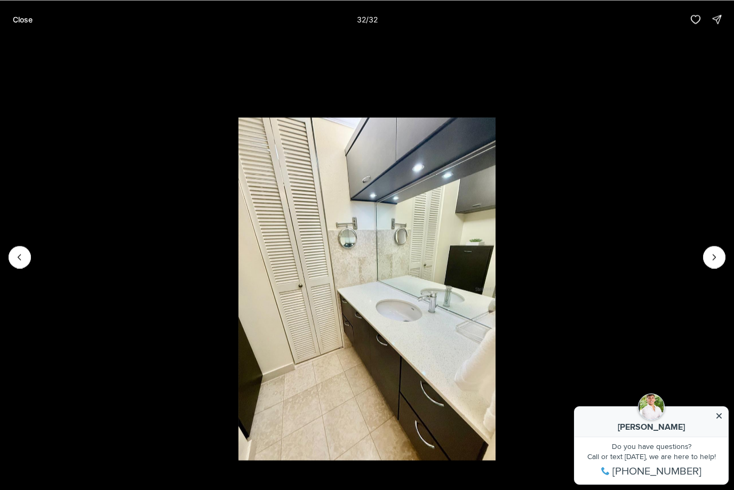
click at [714, 265] on div at bounding box center [714, 257] width 22 height 22
click at [715, 259] on div at bounding box center [714, 257] width 22 height 22
click at [30, 22] on p "Close" at bounding box center [23, 19] width 20 height 9
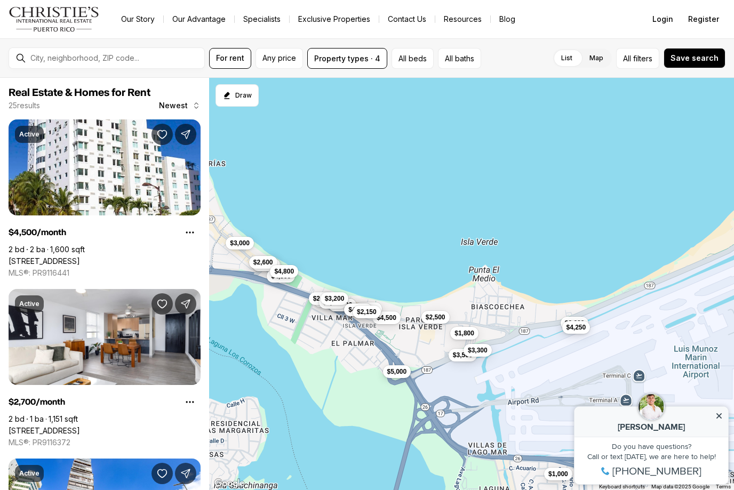
click at [397, 376] on span "$5,000" at bounding box center [397, 372] width 20 height 9
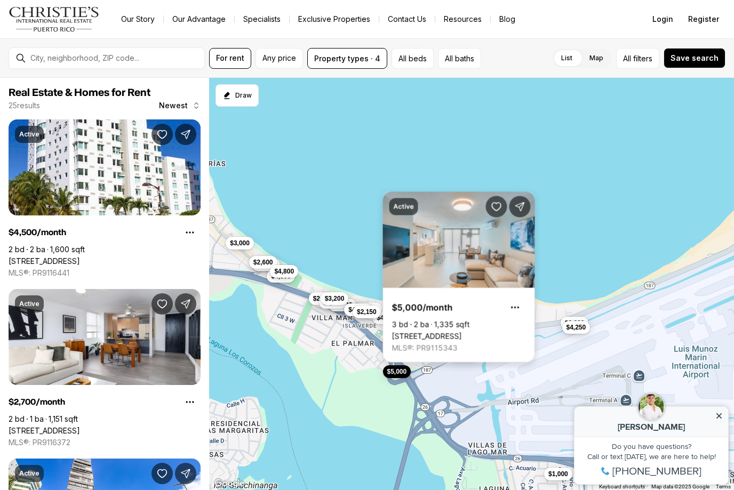
click at [462, 332] on link "3 CALLE MARGINAL BALDORIOTY #1122, CAROLINA PR, 00979" at bounding box center [427, 337] width 70 height 10
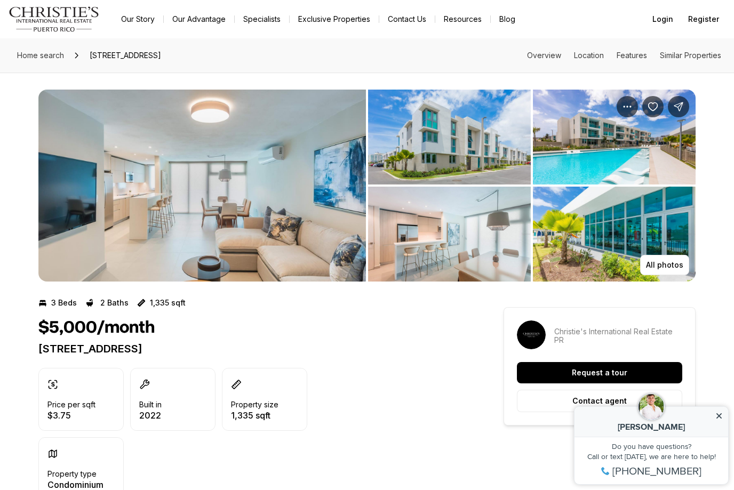
click at [309, 231] on img "View image gallery" at bounding box center [201, 186] width 327 height 192
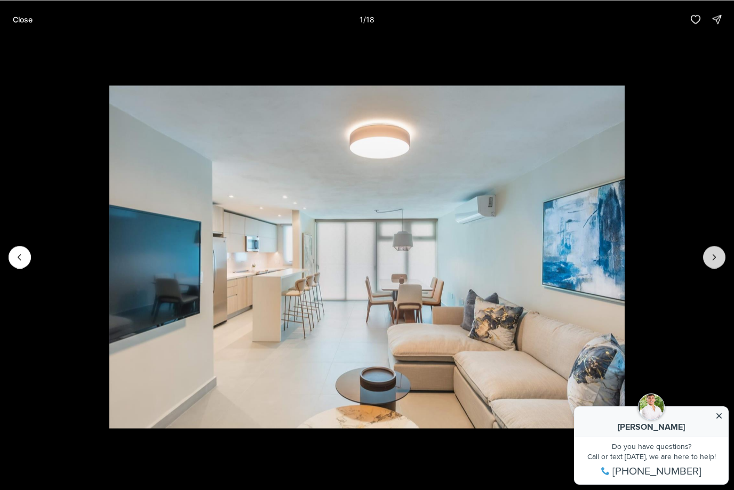
click at [716, 261] on icon "Next slide" at bounding box center [714, 257] width 11 height 11
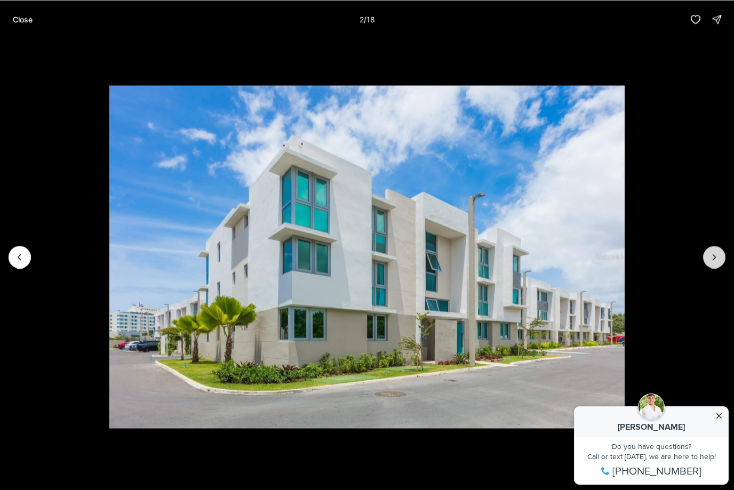
click at [716, 261] on icon "Next slide" at bounding box center [714, 257] width 11 height 11
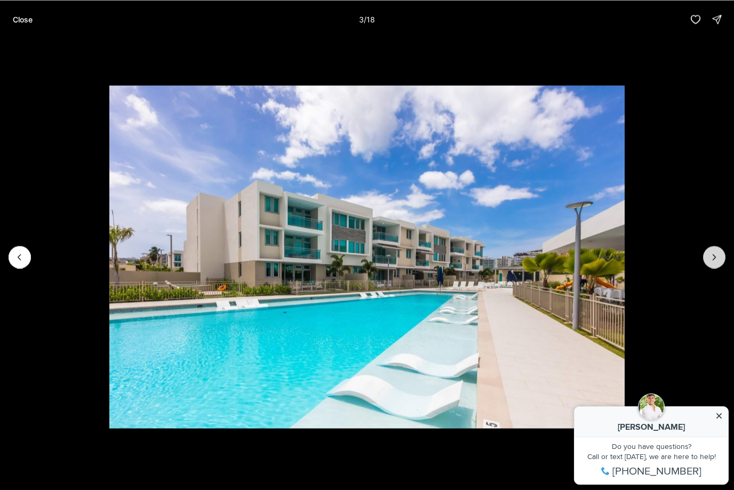
click at [716, 261] on icon "Next slide" at bounding box center [714, 257] width 11 height 11
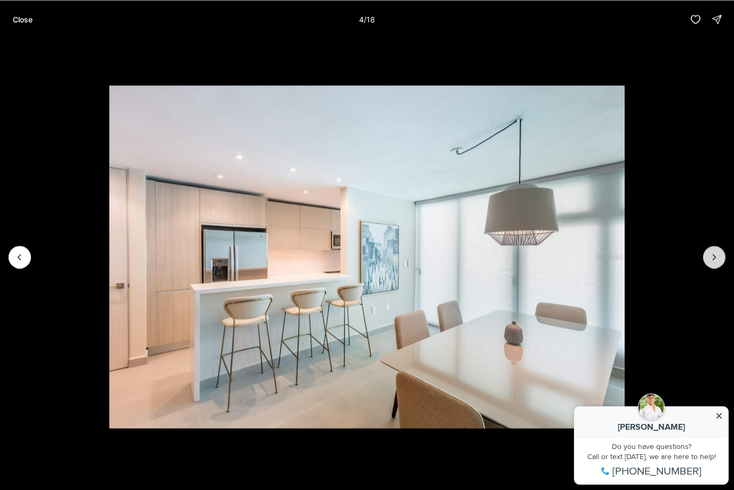
click at [716, 261] on icon "Next slide" at bounding box center [714, 257] width 11 height 11
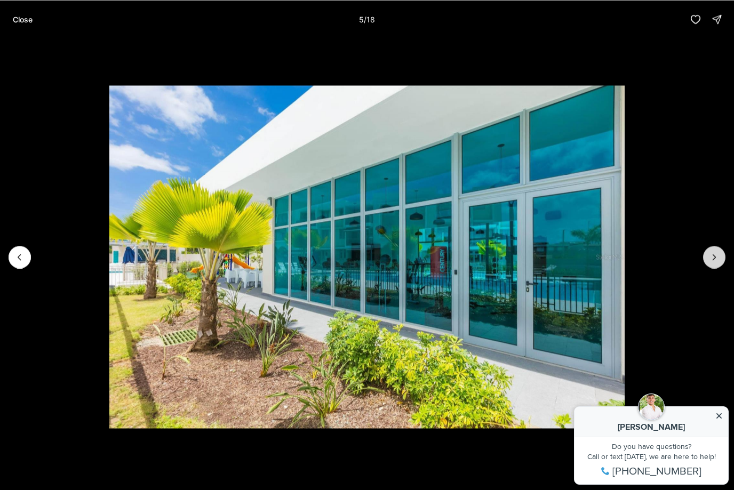
click at [716, 261] on icon "Next slide" at bounding box center [714, 257] width 11 height 11
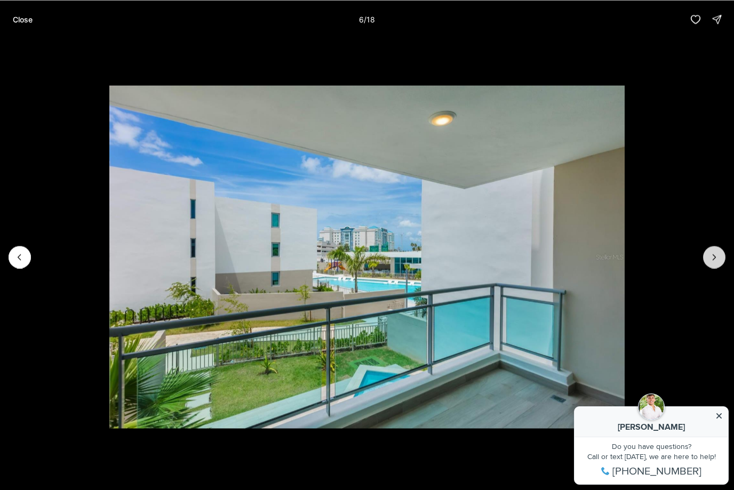
click at [717, 261] on icon "Next slide" at bounding box center [714, 257] width 11 height 11
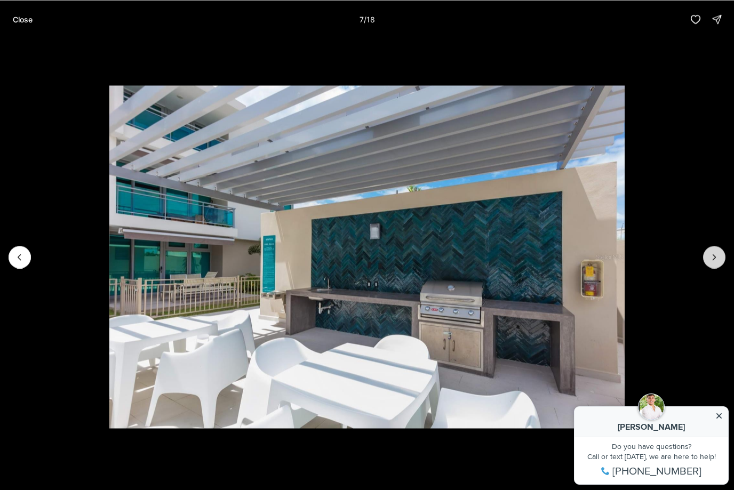
click at [717, 261] on icon "Next slide" at bounding box center [714, 257] width 11 height 11
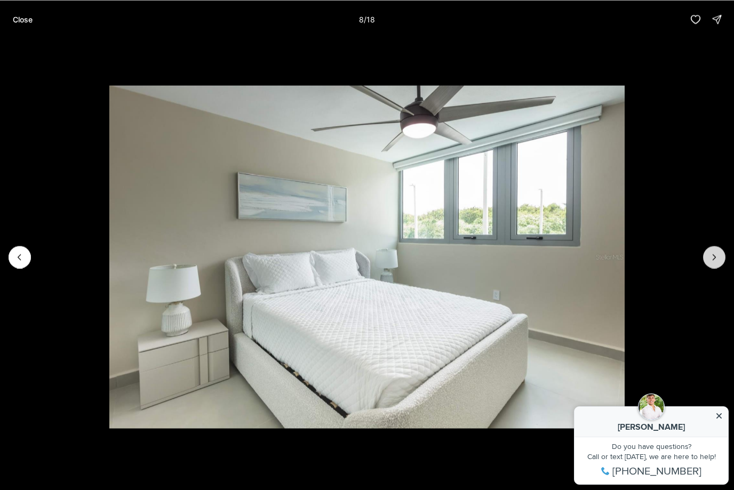
click at [717, 261] on icon "Next slide" at bounding box center [714, 257] width 11 height 11
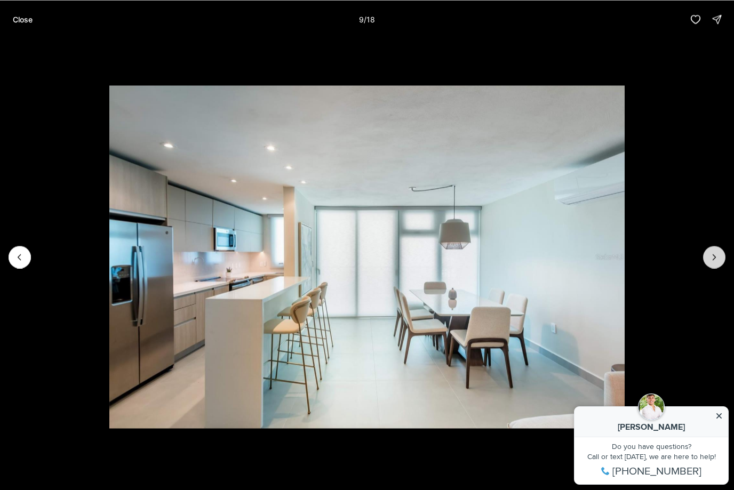
click at [717, 261] on icon "Next slide" at bounding box center [714, 257] width 11 height 11
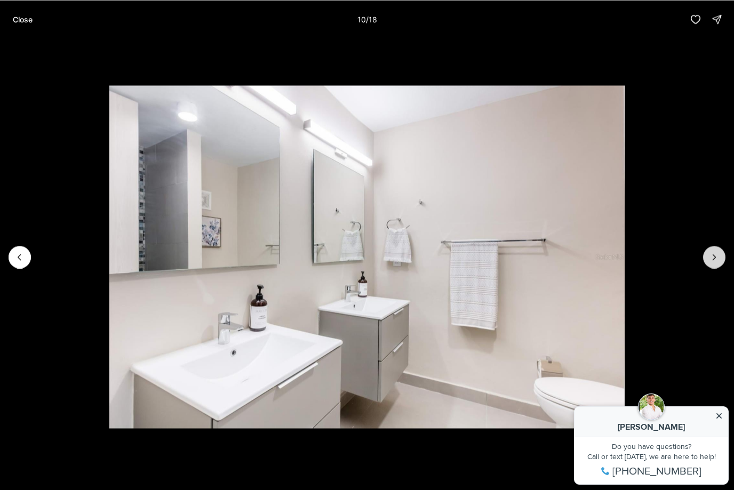
click at [717, 261] on icon "Next slide" at bounding box center [714, 257] width 11 height 11
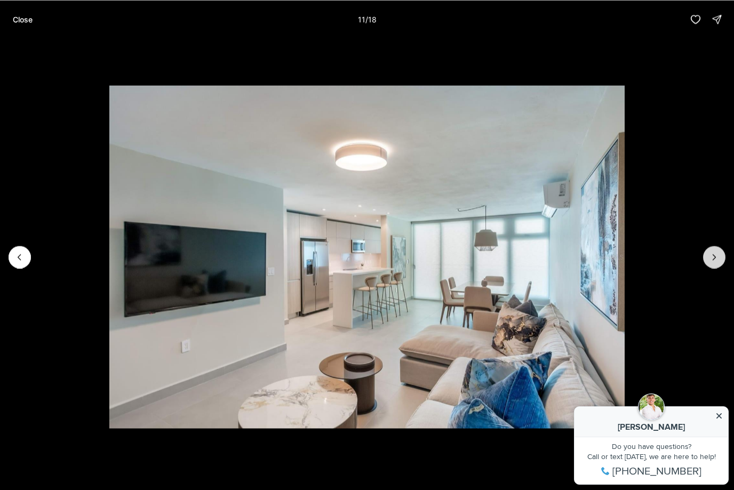
click at [717, 261] on icon "Next slide" at bounding box center [714, 257] width 11 height 11
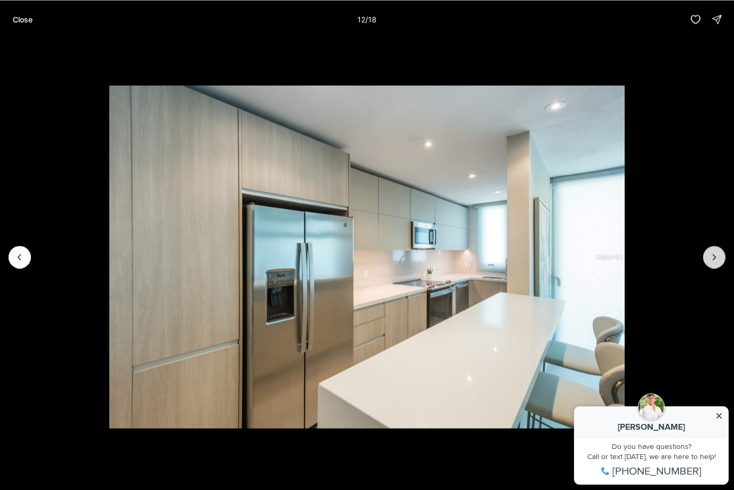
click at [717, 261] on icon "Next slide" at bounding box center [714, 257] width 11 height 11
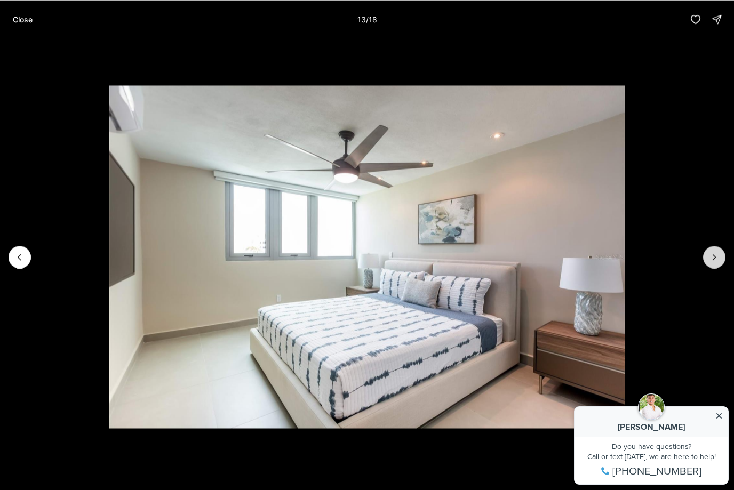
click at [717, 261] on icon "Next slide" at bounding box center [714, 257] width 11 height 11
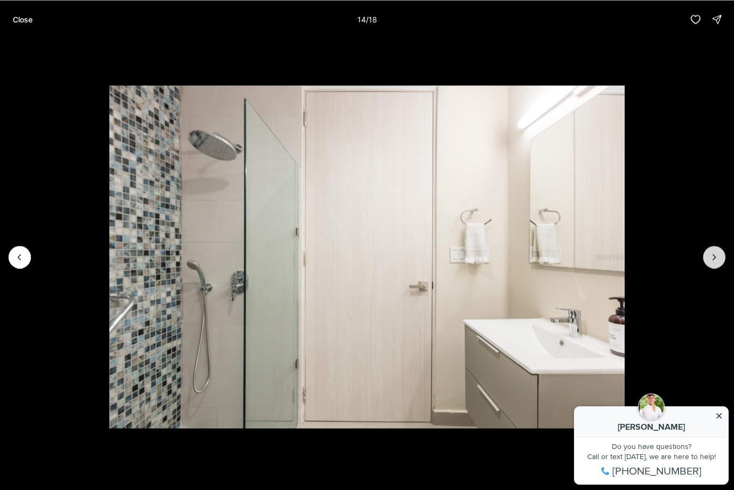
click at [717, 261] on icon "Next slide" at bounding box center [714, 257] width 11 height 11
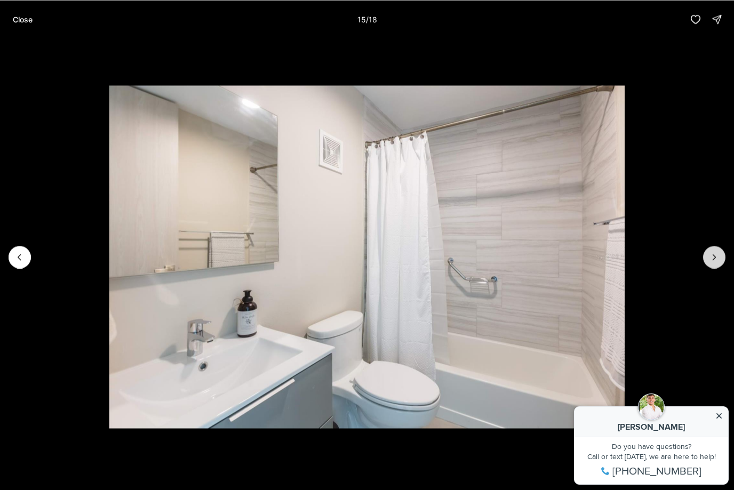
click at [717, 261] on icon "Next slide" at bounding box center [714, 257] width 11 height 11
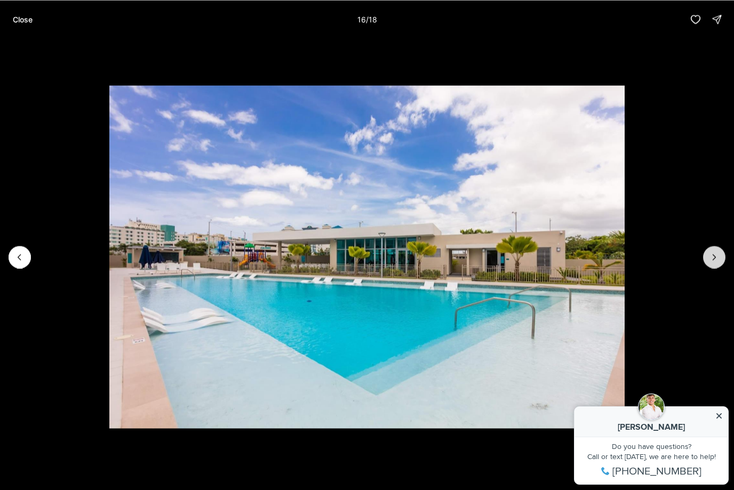
click at [717, 261] on icon "Next slide" at bounding box center [714, 257] width 11 height 11
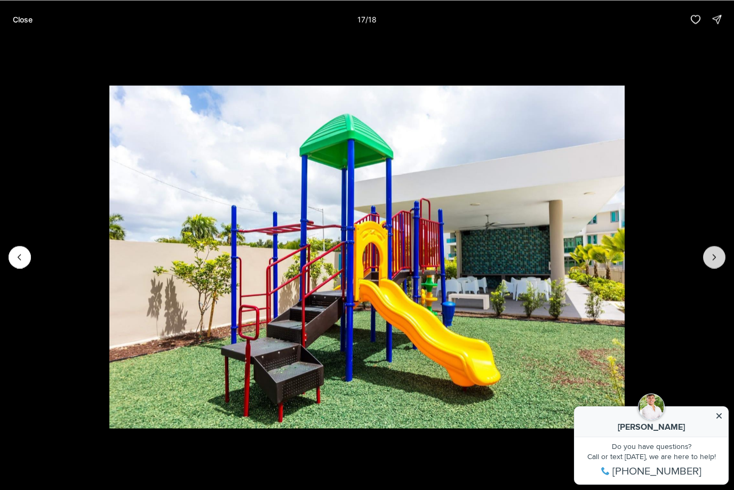
click at [717, 261] on icon "Next slide" at bounding box center [714, 257] width 11 height 11
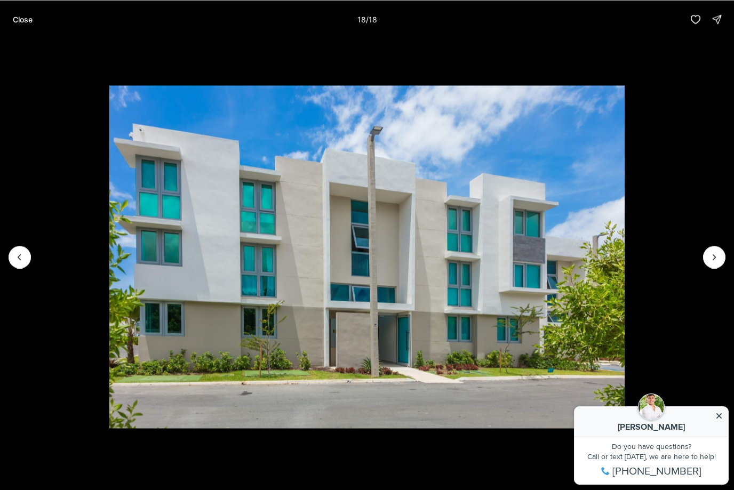
click at [717, 261] on div at bounding box center [714, 257] width 22 height 22
click at [716, 258] on div at bounding box center [714, 257] width 22 height 22
click at [15, 15] on p "Close" at bounding box center [23, 19] width 20 height 9
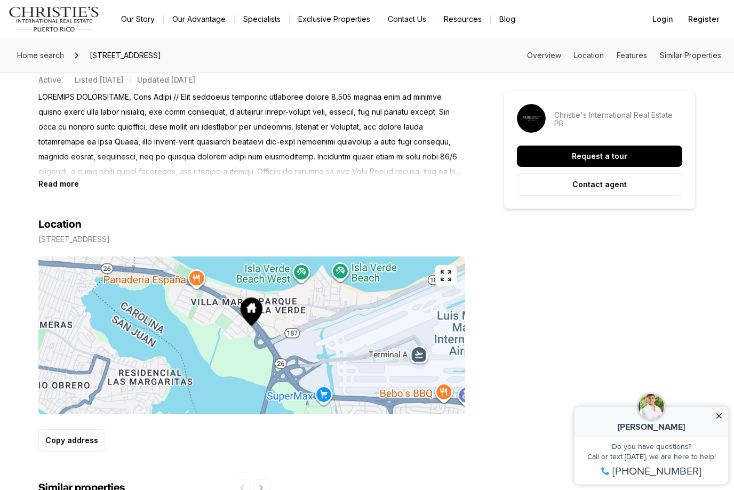
scroll to position [461, 0]
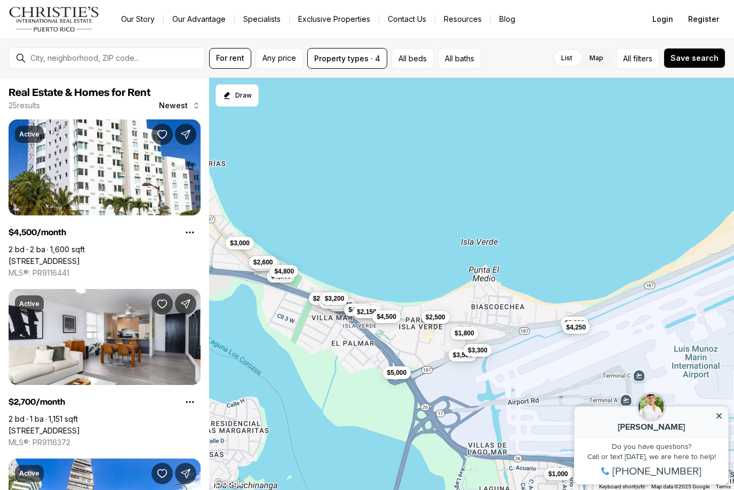
click at [387, 317] on span "$4,500" at bounding box center [387, 317] width 20 height 9
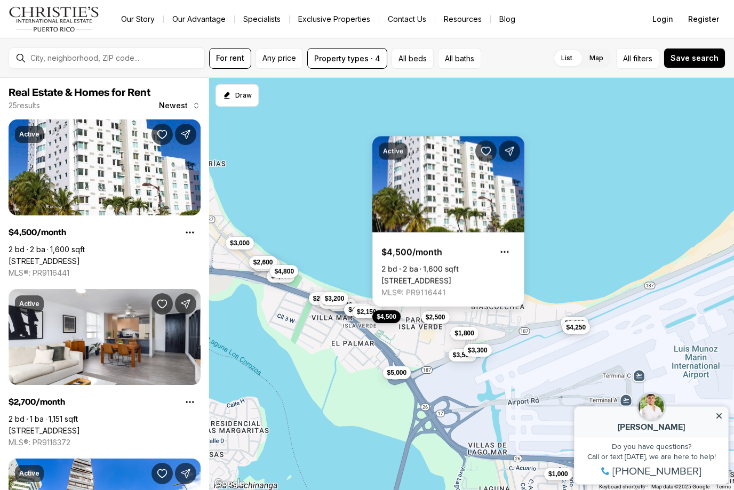
click at [444, 276] on link "[STREET_ADDRESS]" at bounding box center [416, 281] width 70 height 10
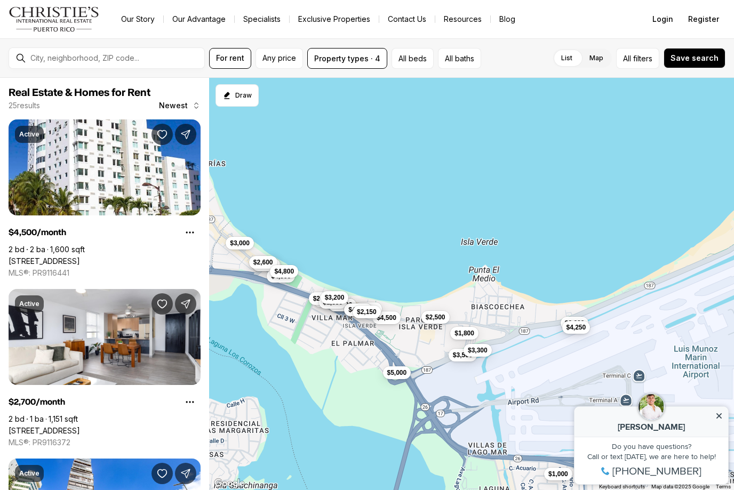
click at [340, 300] on span "$3,200" at bounding box center [335, 297] width 20 height 9
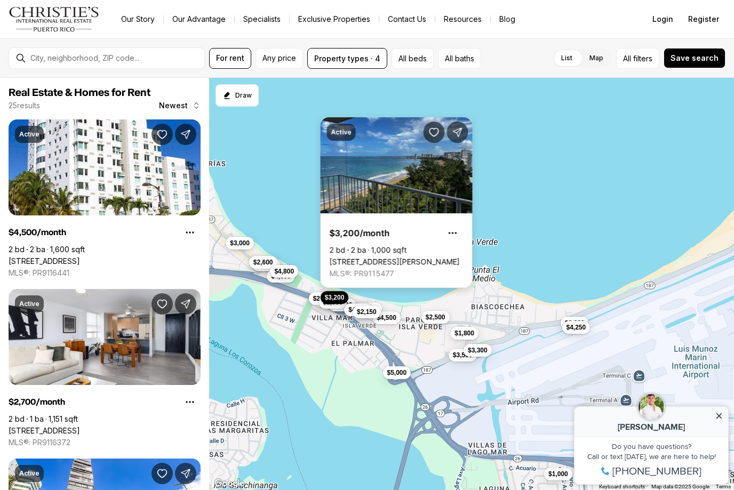
click at [404, 257] on link "[STREET_ADDRESS][PERSON_NAME]" at bounding box center [395, 262] width 130 height 10
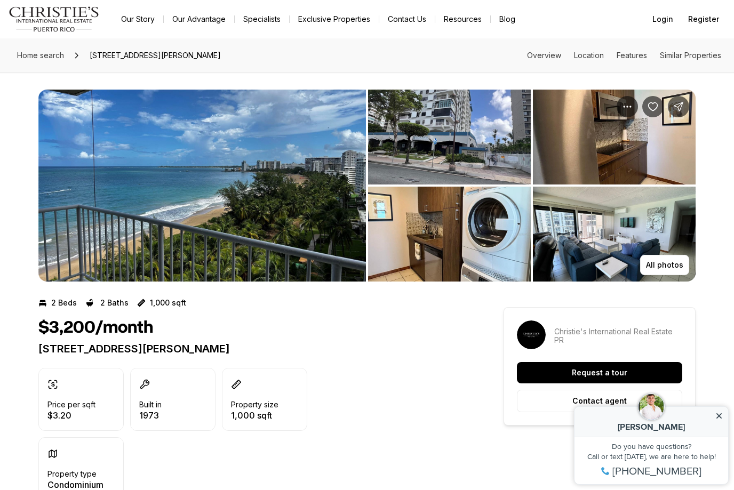
click at [302, 207] on img "View image gallery" at bounding box center [201, 186] width 327 height 192
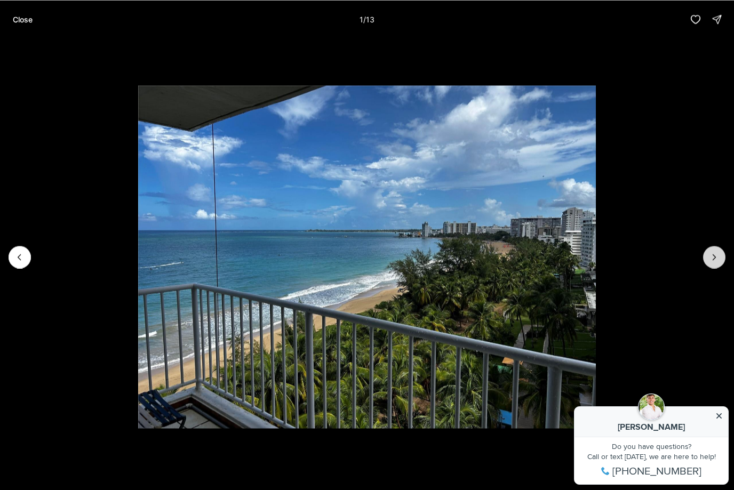
click at [716, 261] on icon "Next slide" at bounding box center [714, 257] width 11 height 11
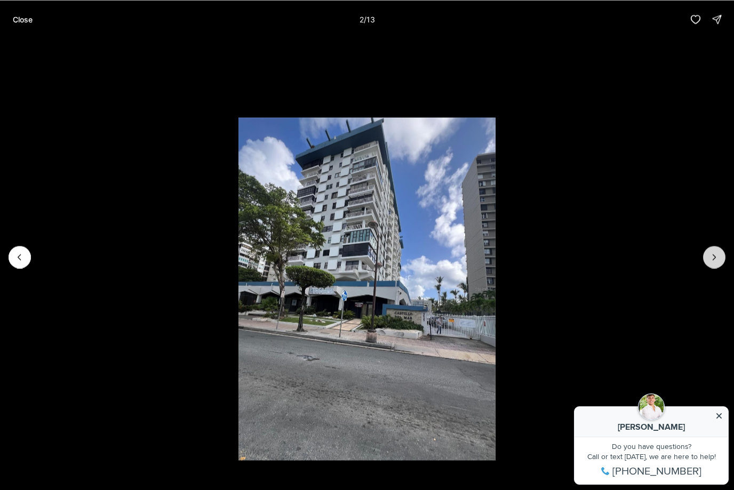
click at [716, 261] on icon "Next slide" at bounding box center [714, 257] width 11 height 11
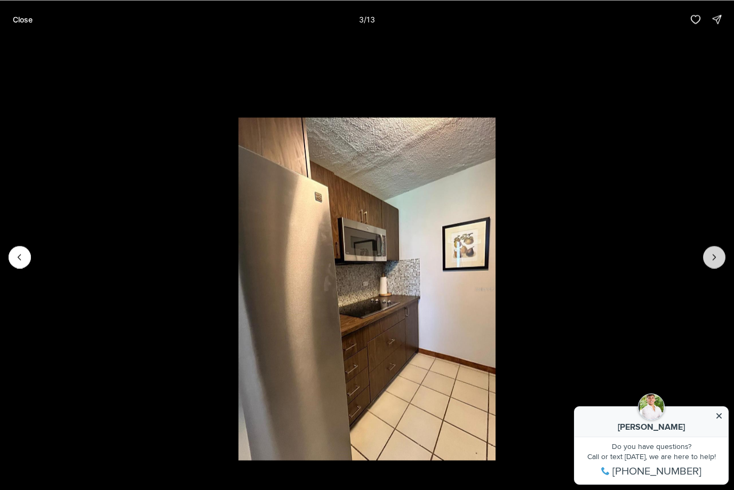
click at [716, 261] on icon "Next slide" at bounding box center [714, 257] width 11 height 11
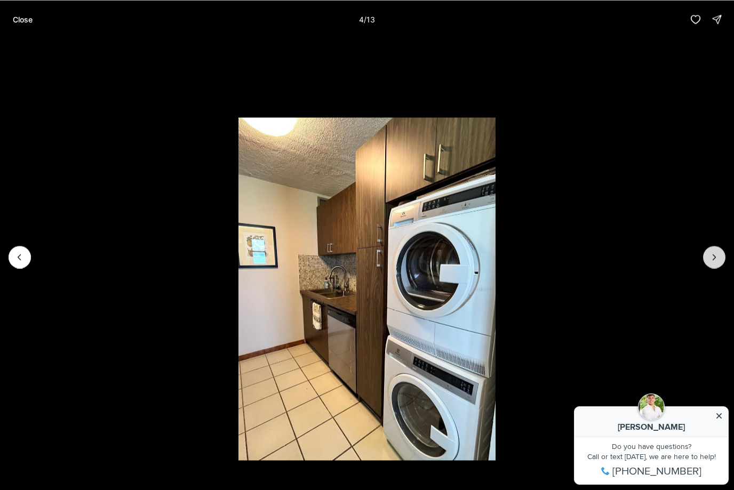
click at [716, 261] on icon "Next slide" at bounding box center [714, 257] width 11 height 11
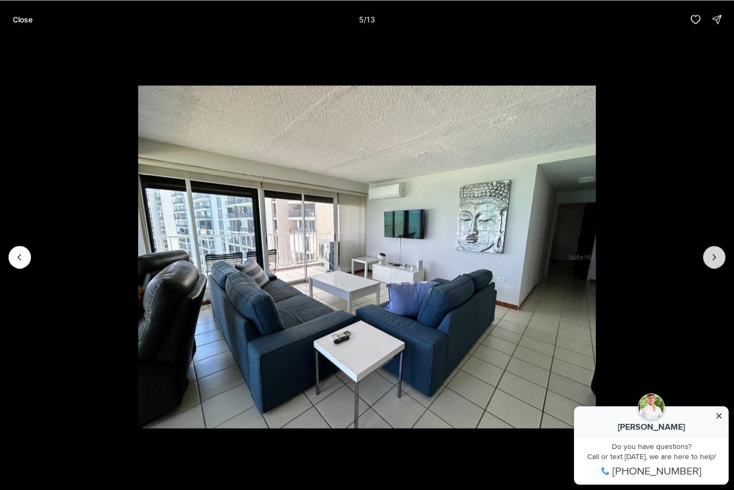
click at [716, 261] on icon "Next slide" at bounding box center [714, 257] width 11 height 11
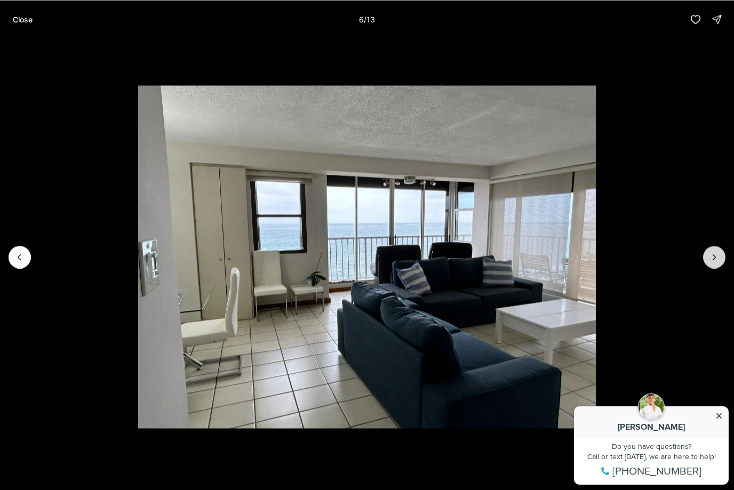
click at [716, 261] on icon "Next slide" at bounding box center [714, 257] width 11 height 11
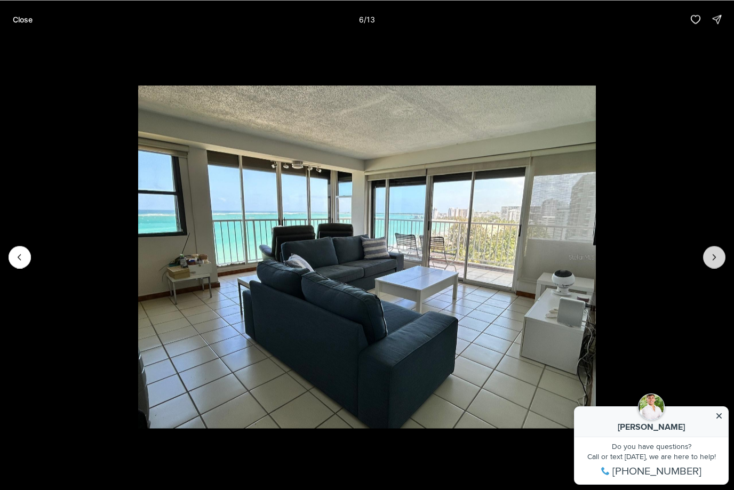
click at [716, 261] on icon "Next slide" at bounding box center [714, 257] width 11 height 11
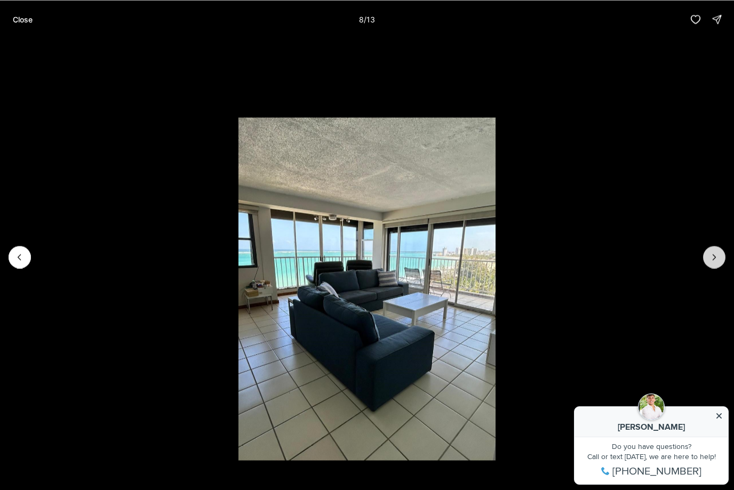
click at [716, 261] on icon "Next slide" at bounding box center [714, 257] width 11 height 11
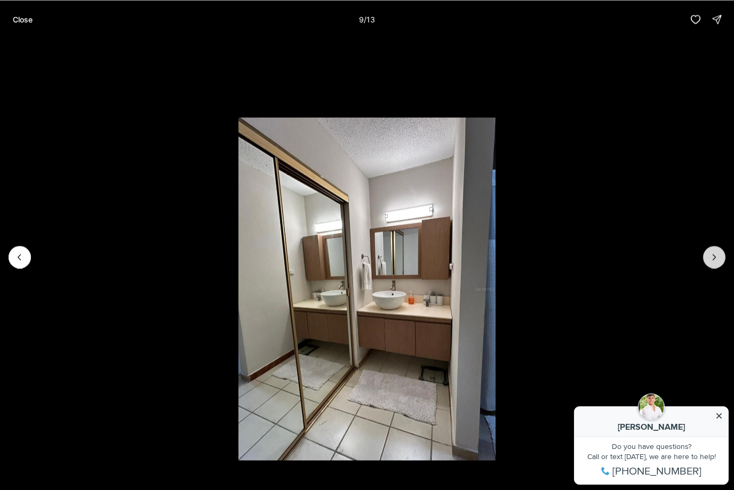
click at [716, 261] on icon "Next slide" at bounding box center [714, 257] width 11 height 11
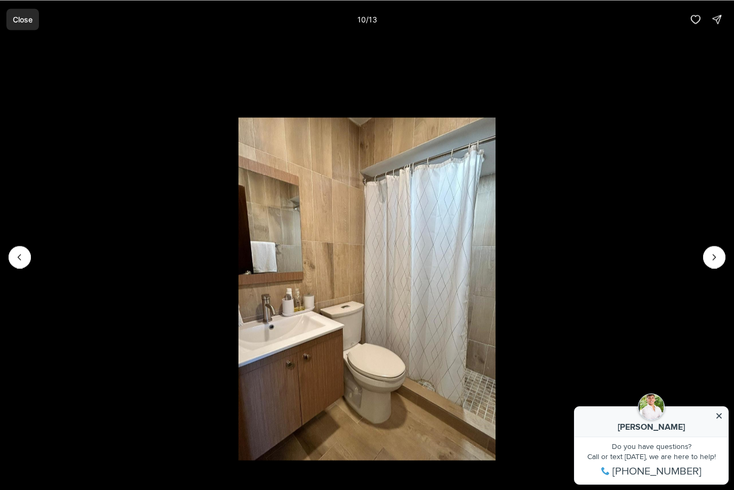
click at [29, 22] on p "Close" at bounding box center [23, 19] width 20 height 9
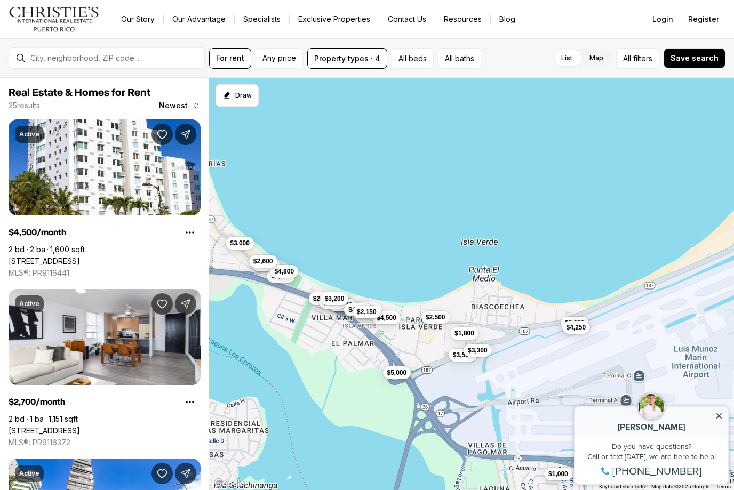
click at [267, 259] on span "$2,600" at bounding box center [263, 261] width 20 height 9
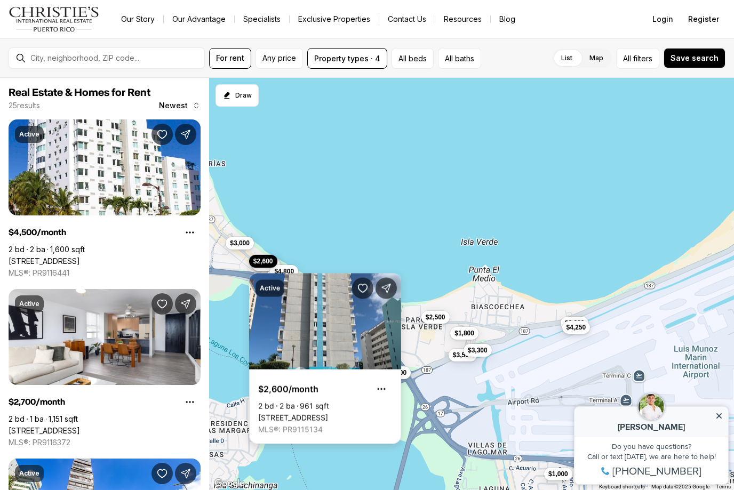
click at [310, 413] on link "[STREET_ADDRESS]" at bounding box center [293, 418] width 70 height 10
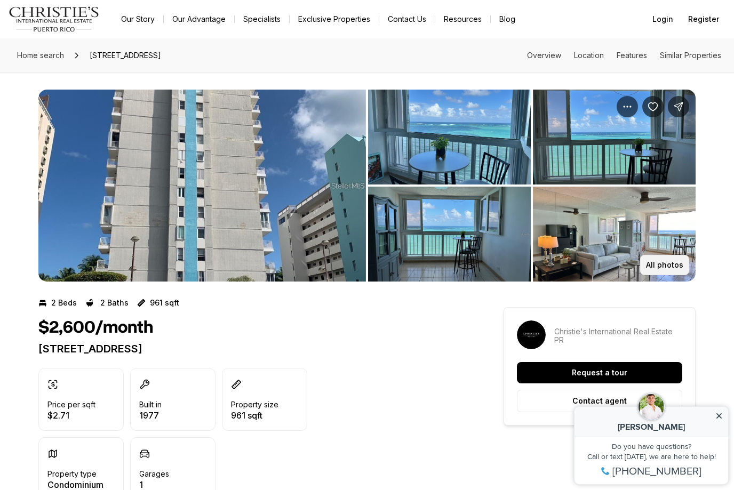
click at [676, 264] on p "All photos" at bounding box center [664, 265] width 37 height 9
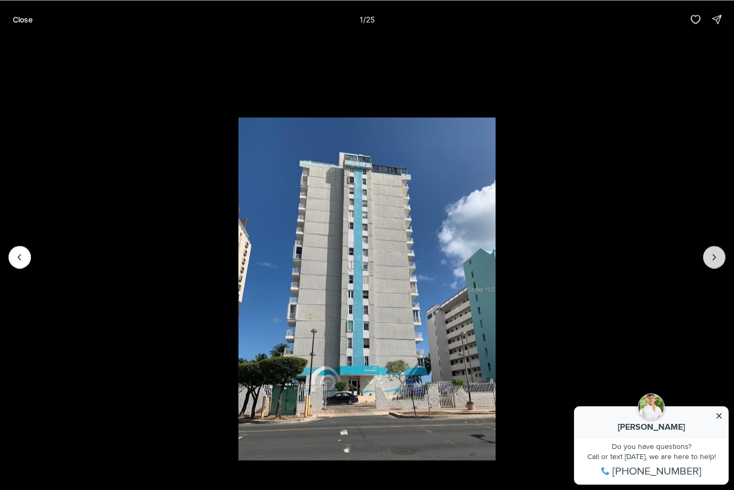
click at [715, 260] on icon "Next slide" at bounding box center [714, 257] width 11 height 11
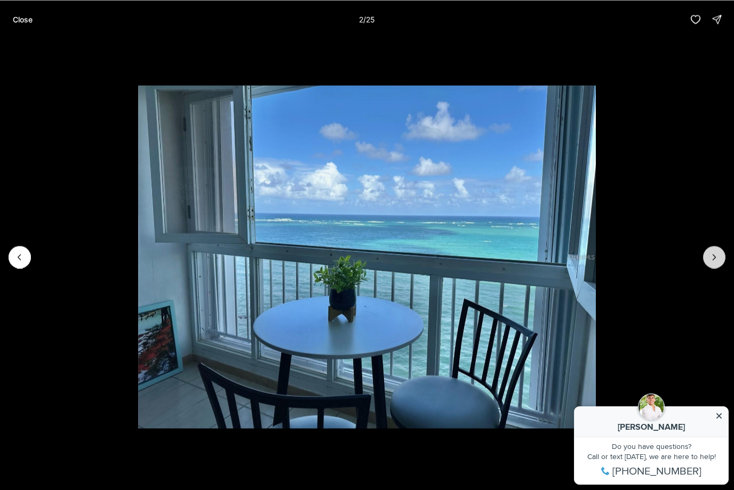
click at [715, 260] on icon "Next slide" at bounding box center [714, 257] width 11 height 11
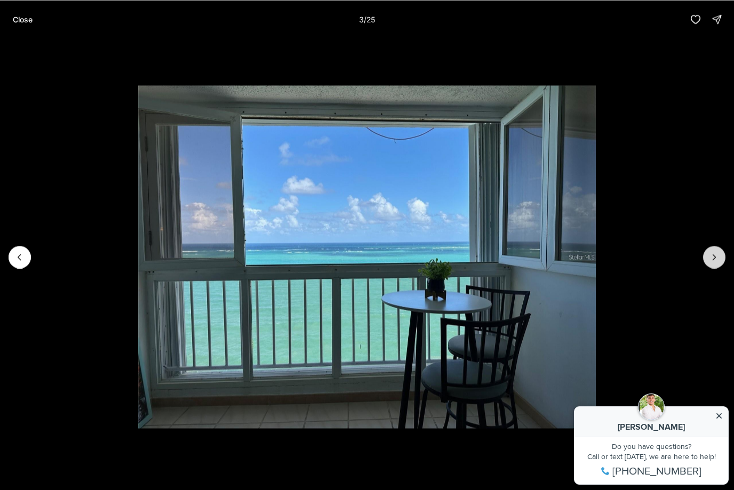
click at [715, 260] on icon "Next slide" at bounding box center [714, 257] width 11 height 11
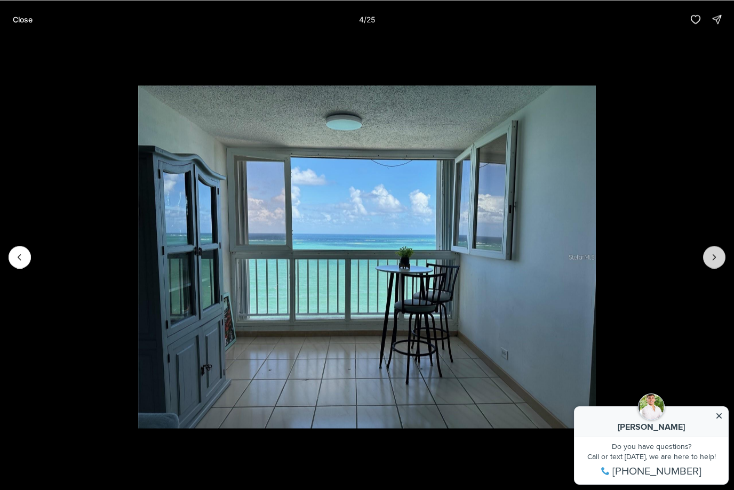
click at [715, 260] on icon "Next slide" at bounding box center [714, 257] width 11 height 11
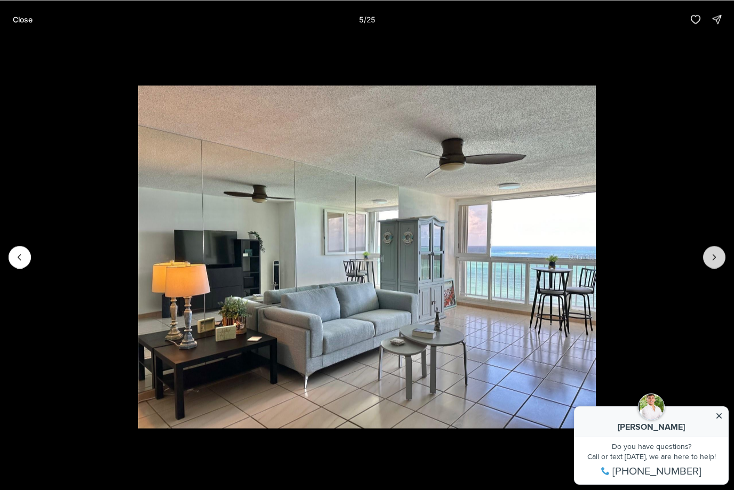
click at [712, 258] on icon "Next slide" at bounding box center [714, 257] width 11 height 11
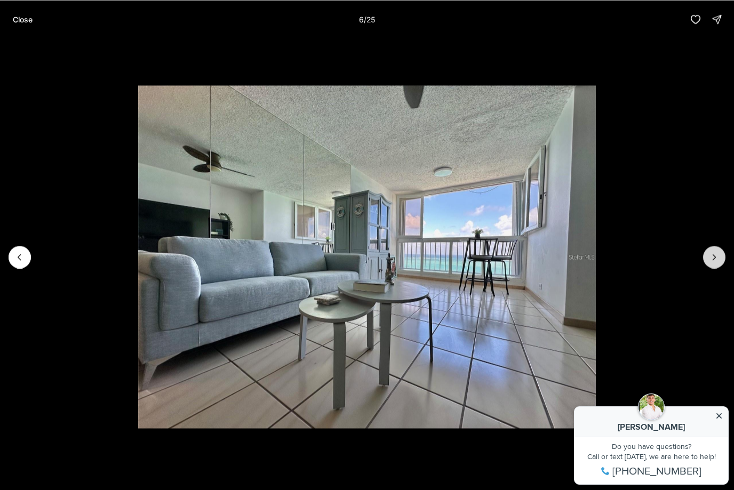
click at [712, 258] on icon "Next slide" at bounding box center [714, 257] width 11 height 11
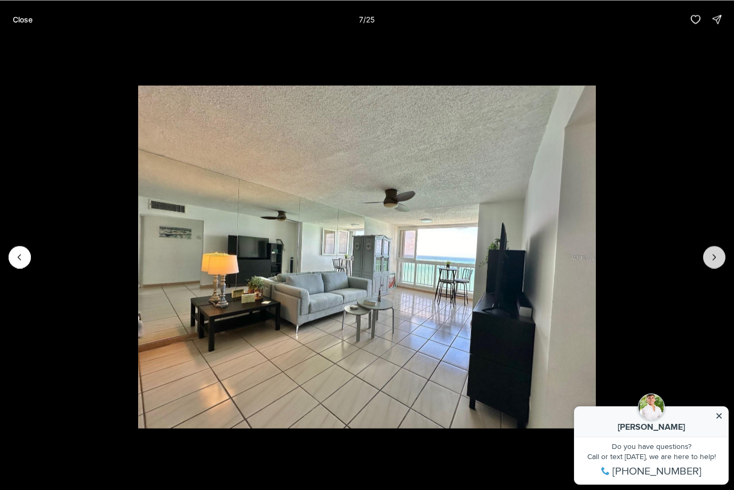
click at [712, 258] on icon "Next slide" at bounding box center [714, 257] width 11 height 11
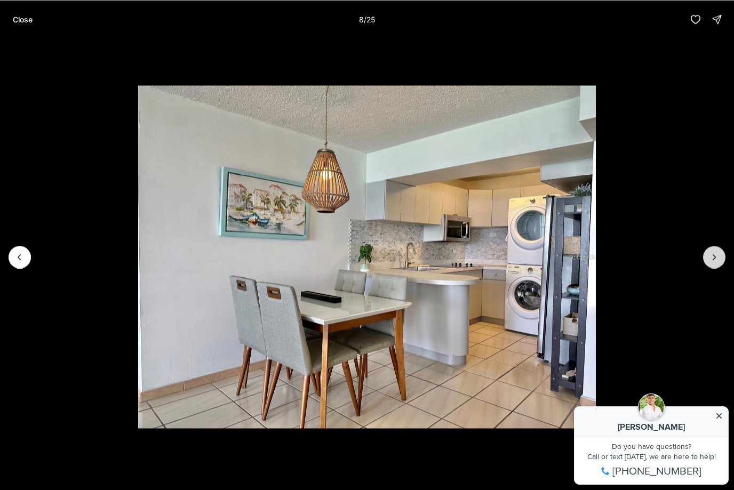
click at [712, 258] on icon "Next slide" at bounding box center [714, 257] width 11 height 11
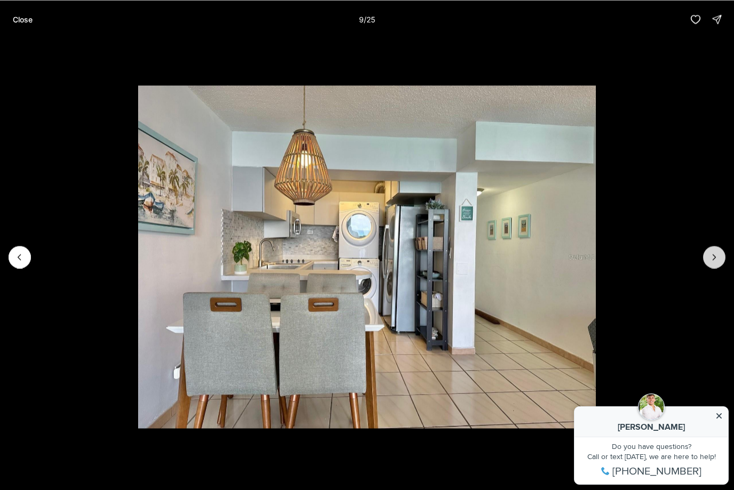
click at [712, 258] on icon "Next slide" at bounding box center [714, 257] width 11 height 11
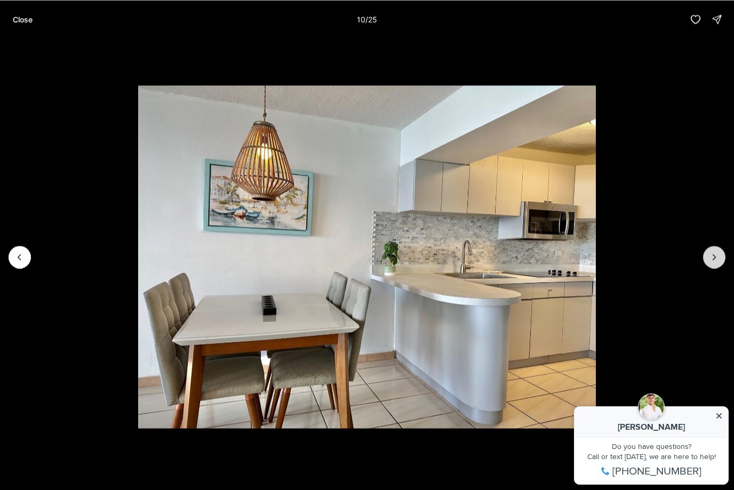
click at [712, 258] on icon "Next slide" at bounding box center [714, 257] width 11 height 11
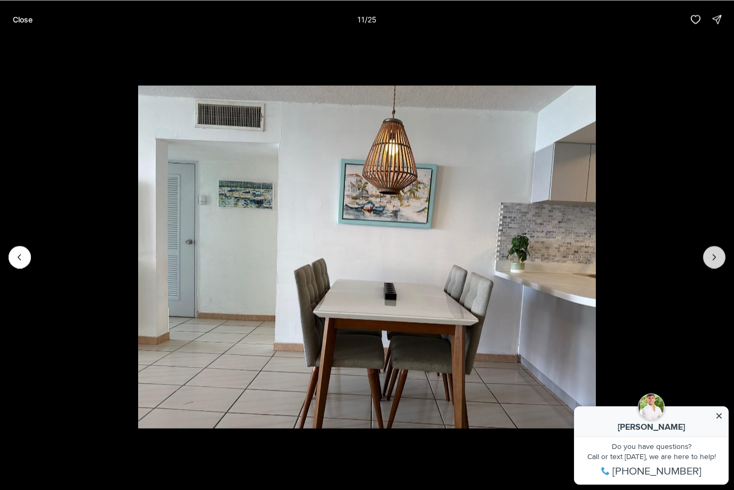
click at [712, 258] on icon "Next slide" at bounding box center [714, 257] width 11 height 11
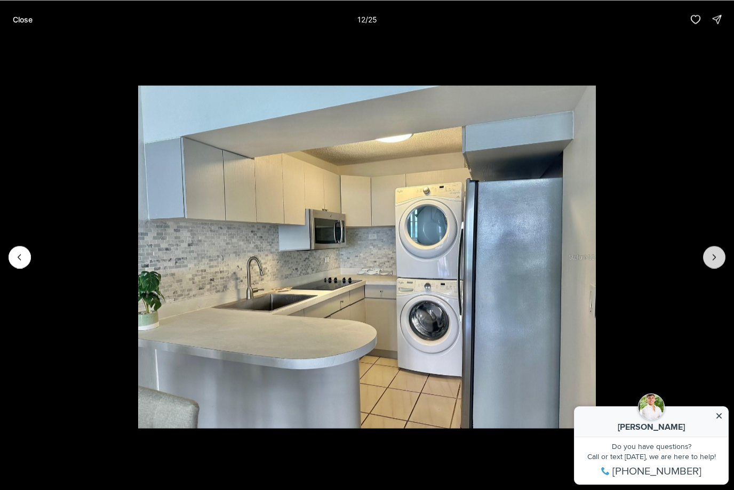
click at [712, 258] on icon "Next slide" at bounding box center [714, 257] width 11 height 11
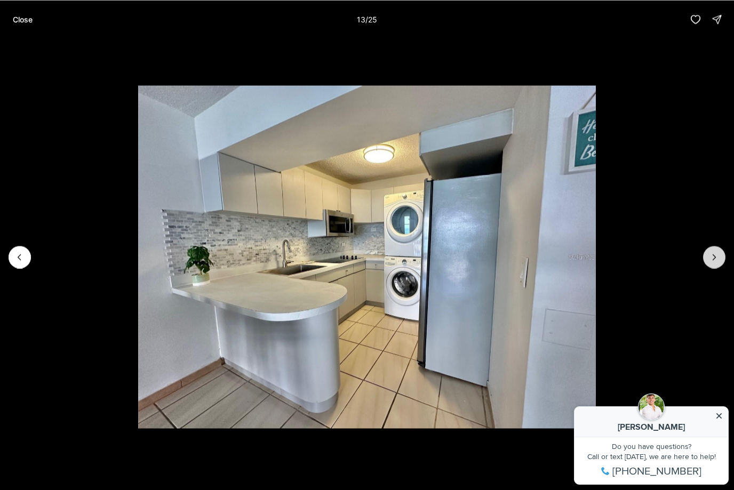
click at [712, 258] on icon "Next slide" at bounding box center [714, 257] width 11 height 11
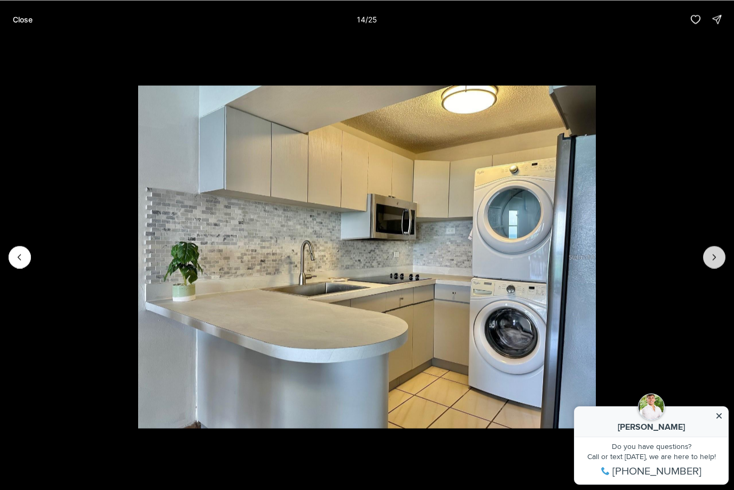
click at [712, 258] on icon "Next slide" at bounding box center [714, 257] width 11 height 11
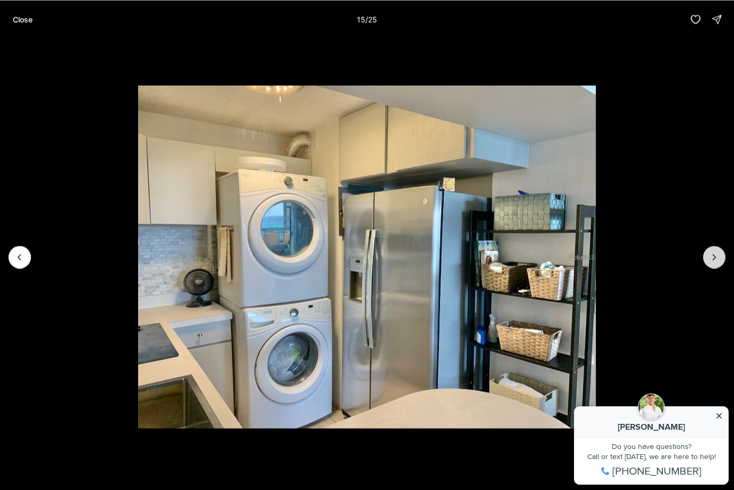
click at [712, 258] on icon "Next slide" at bounding box center [714, 257] width 11 height 11
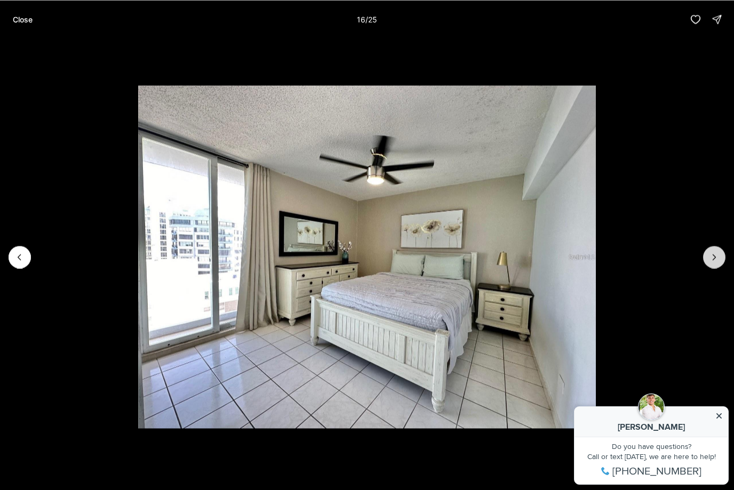
click at [712, 258] on icon "Next slide" at bounding box center [714, 257] width 11 height 11
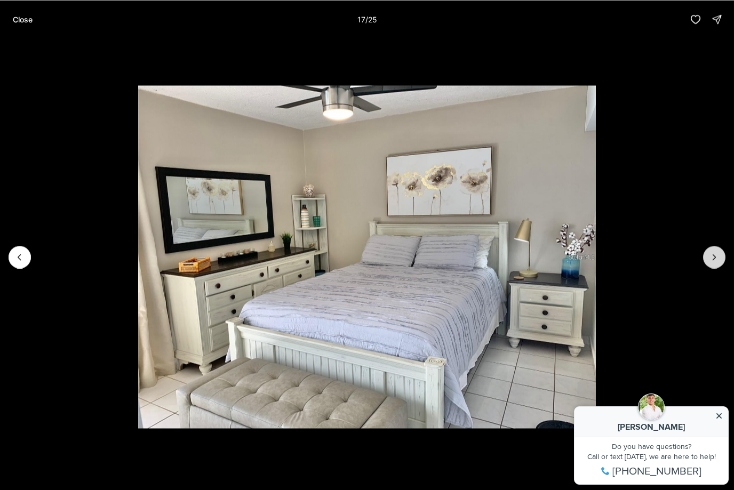
click at [712, 258] on icon "Next slide" at bounding box center [714, 257] width 11 height 11
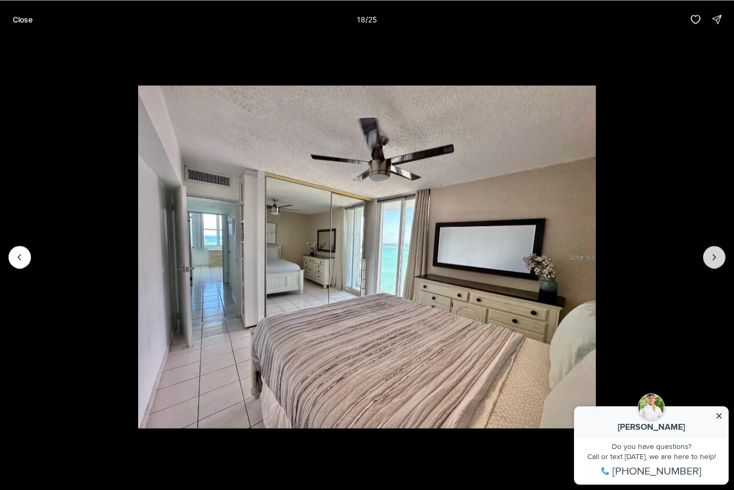
click at [712, 258] on icon "Next slide" at bounding box center [714, 257] width 11 height 11
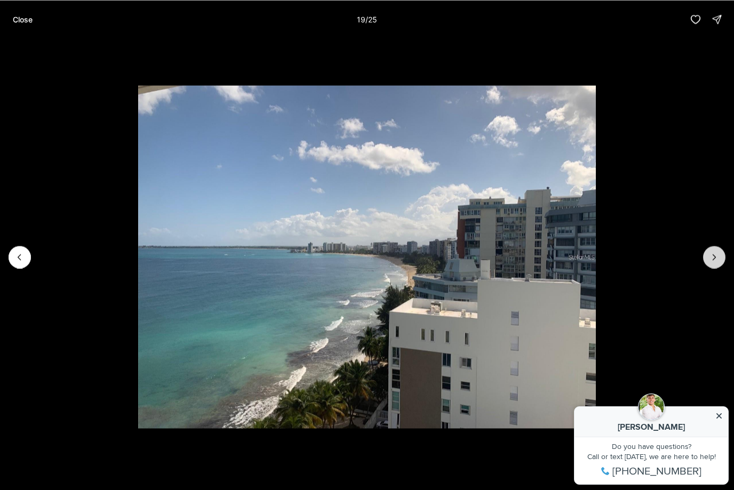
click at [712, 258] on icon "Next slide" at bounding box center [714, 257] width 11 height 11
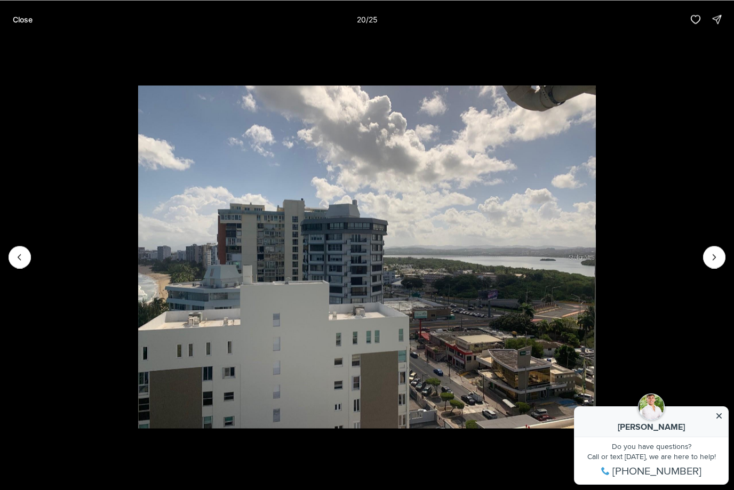
click at [32, 22] on p "Close" at bounding box center [23, 19] width 20 height 9
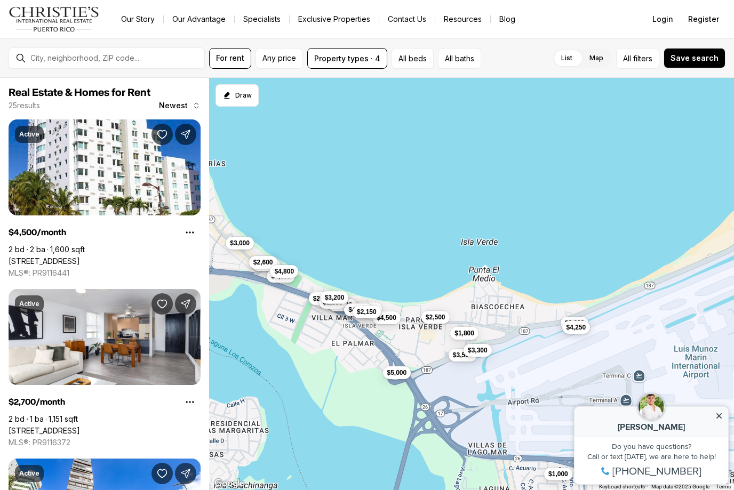
click at [345, 299] on span "$3,200" at bounding box center [335, 297] width 20 height 9
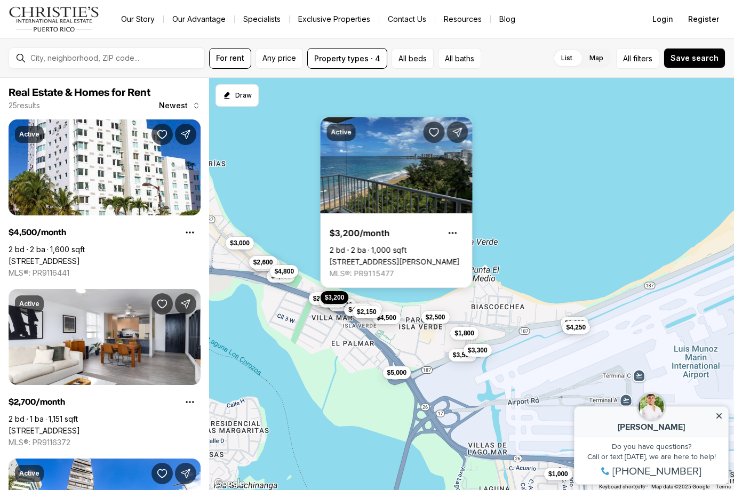
click at [337, 306] on span "$2,350" at bounding box center [333, 301] width 20 height 9
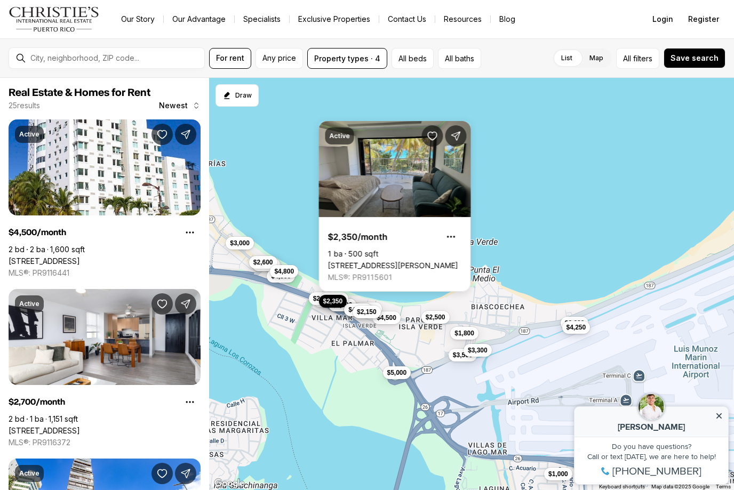
click at [339, 306] on span "$2,350" at bounding box center [333, 301] width 20 height 9
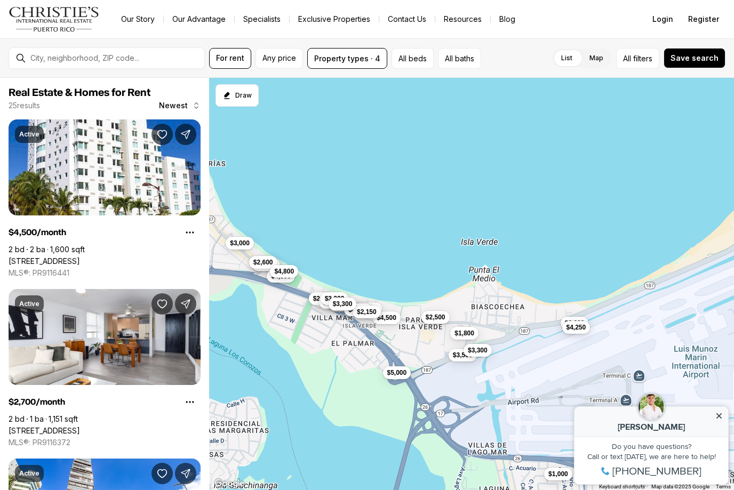
click at [339, 308] on span "$3,300" at bounding box center [343, 304] width 20 height 9
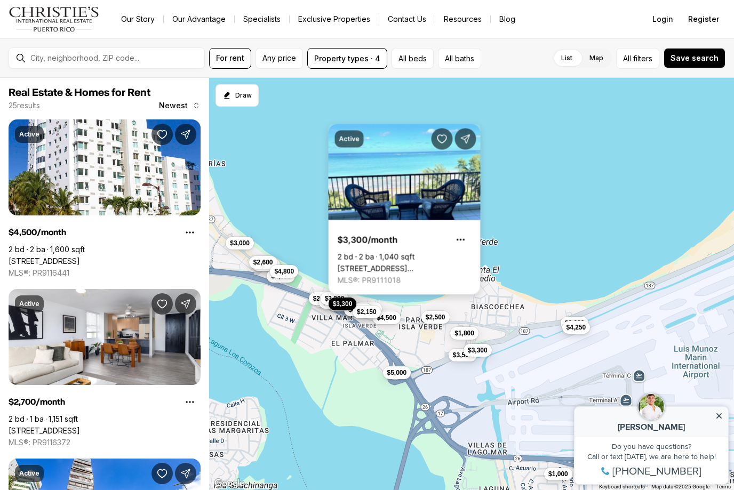
click at [426, 264] on link "[STREET_ADDRESS] [GEOGRAPHIC_DATA] #11, [GEOGRAPHIC_DATA], 00979" at bounding box center [405, 269] width 134 height 10
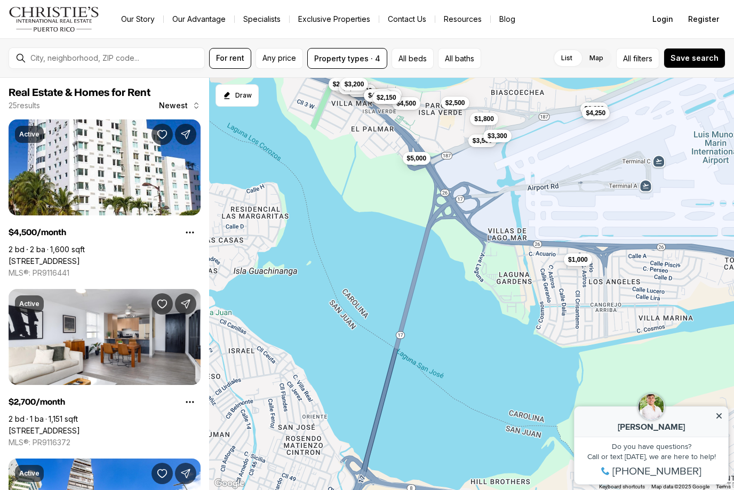
drag, startPoint x: 445, startPoint y: 404, endPoint x: 460, endPoint y: 187, distance: 217.6
click at [460, 187] on div "$4,500 $2,700 $1,600 $2,000 $9,500 $3,500 $4,250 $1,800 $2,400 $2,900 $4,000 $3…" at bounding box center [471, 284] width 525 height 413
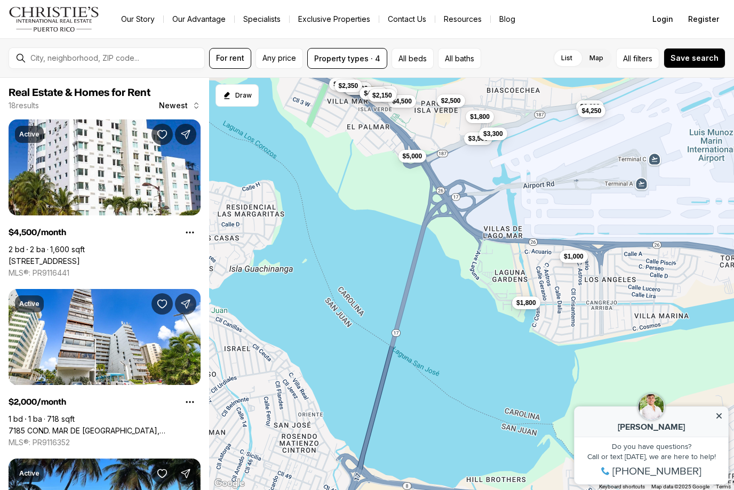
click at [581, 261] on span "$1,000" at bounding box center [574, 256] width 20 height 9
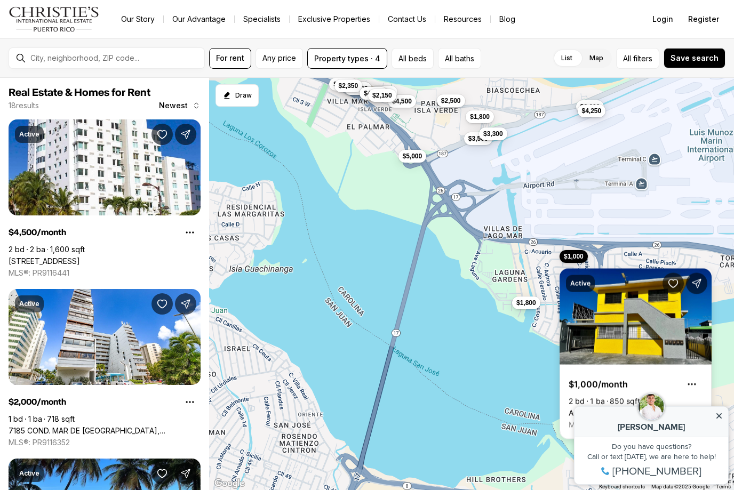
click at [518, 293] on div "$4,500 $2,000 $9,500 $3,500 $4,250 $1,800 $2,400 $4,000 $3,300 $1,000 $2,350 $3…" at bounding box center [471, 284] width 525 height 413
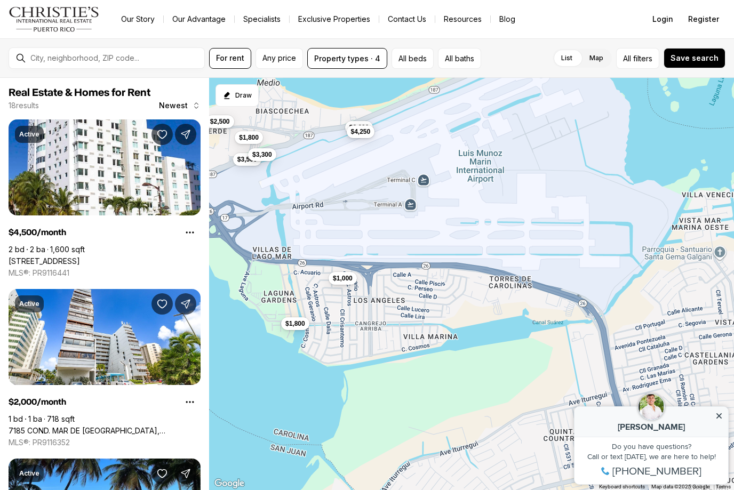
drag, startPoint x: 633, startPoint y: 314, endPoint x: 417, endPoint y: 334, distance: 216.5
click at [417, 334] on div "$4,500 $2,000 $9,500 $3,500 $4,250 $1,800 $2,400 $4,000 $3,300 $1,000 $2,350 $3…" at bounding box center [471, 284] width 525 height 413
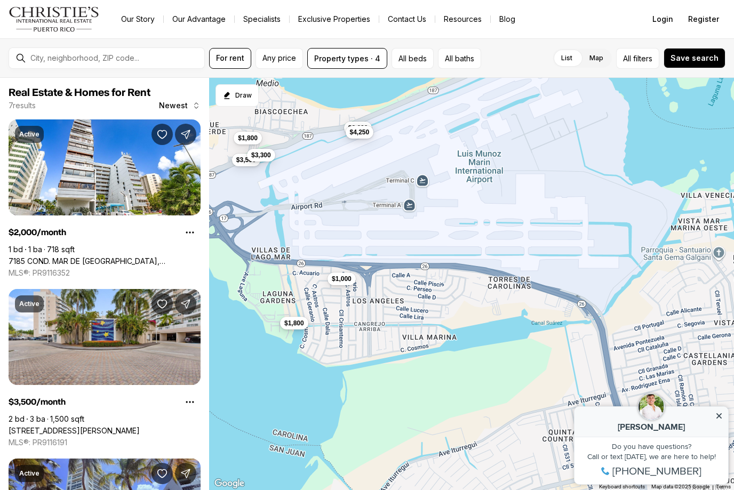
click at [295, 327] on button "$1,800" at bounding box center [294, 323] width 28 height 13
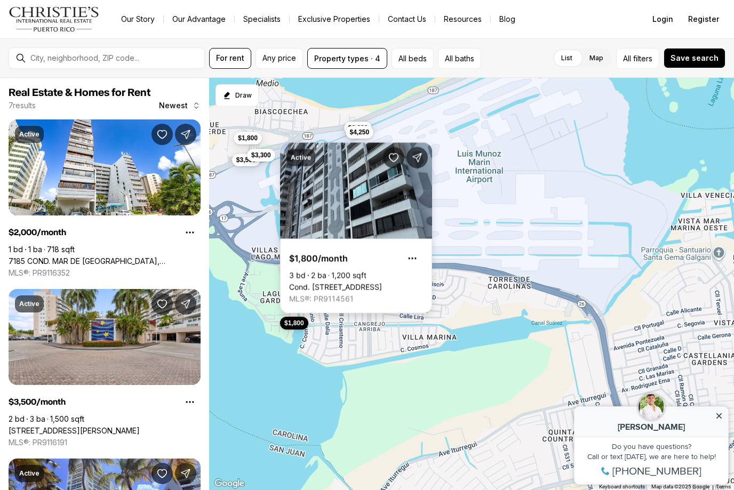
click at [340, 283] on link "Cond. [STREET_ADDRESS]" at bounding box center [335, 288] width 93 height 10
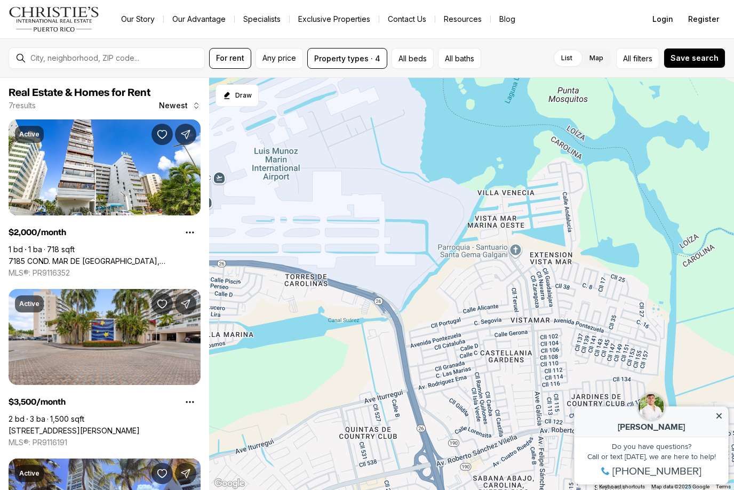
drag, startPoint x: 550, startPoint y: 362, endPoint x: 340, endPoint y: 358, distance: 210.2
click at [340, 358] on div "$2,000 $3,500 $4,250 $1,800 $1,000 $3,300 $1,800" at bounding box center [471, 284] width 525 height 413
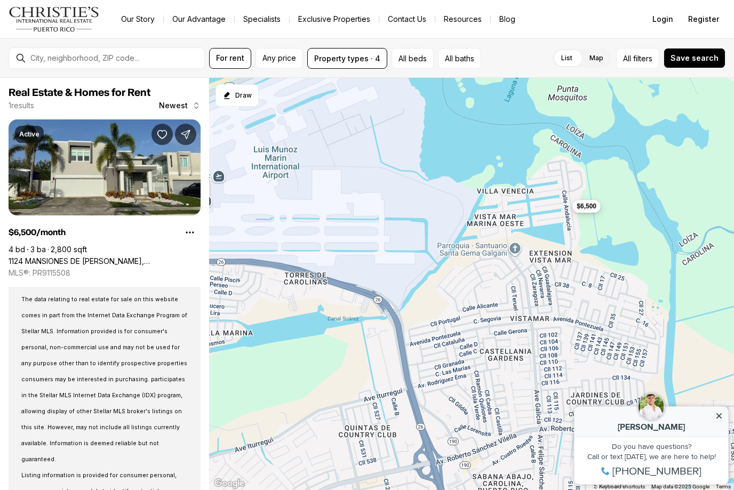
click at [594, 210] on span "$6,500" at bounding box center [587, 206] width 20 height 9
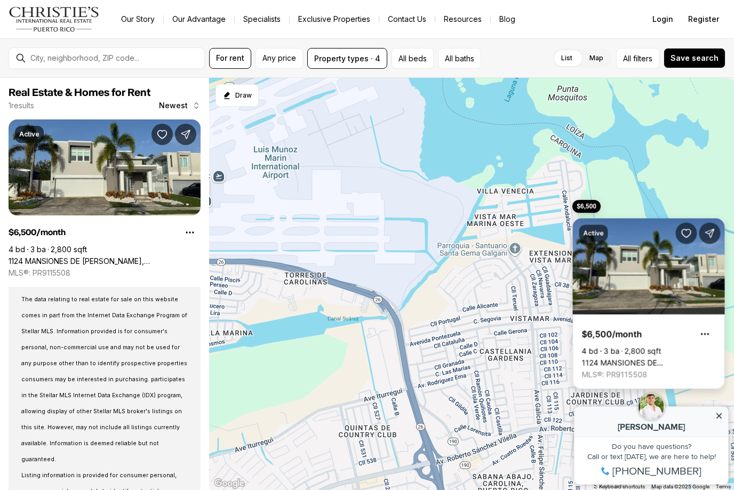
click at [628, 358] on link "1124 MANSIONES DE [PERSON_NAME], [GEOGRAPHIC_DATA] PR, 00983" at bounding box center [649, 363] width 134 height 10
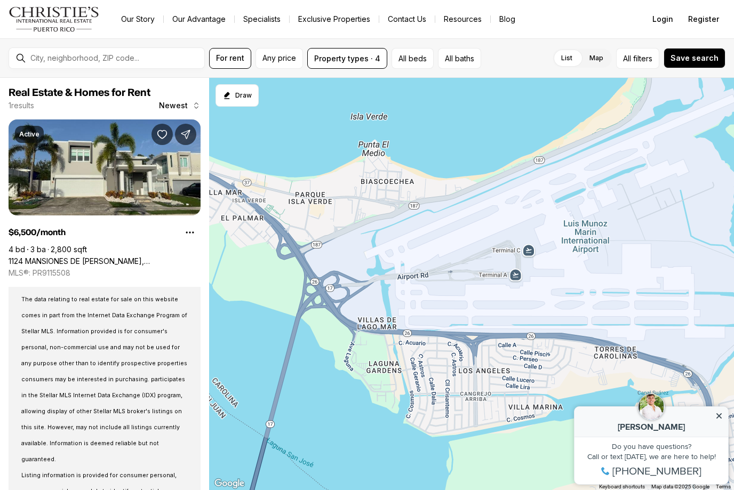
drag, startPoint x: 303, startPoint y: 237, endPoint x: 615, endPoint y: 311, distance: 320.2
click at [616, 312] on div "$6,500" at bounding box center [471, 284] width 525 height 413
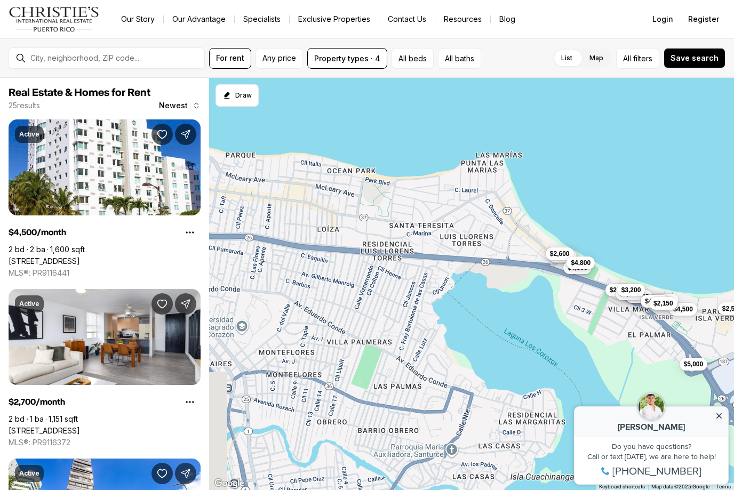
drag, startPoint x: 327, startPoint y: 276, endPoint x: 675, endPoint y: 345, distance: 354.4
click at [675, 345] on div "$4,500 $2,700 $1,600 $2,000 $9,500 $3,500 $4,250 $1,800 $2,400 $2,900 $4,000 $3…" at bounding box center [471, 284] width 525 height 413
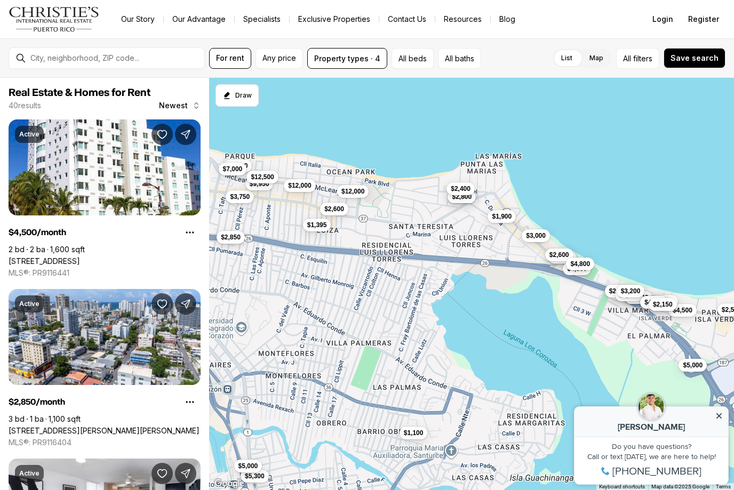
click at [238, 236] on span "$2,850" at bounding box center [231, 237] width 20 height 9
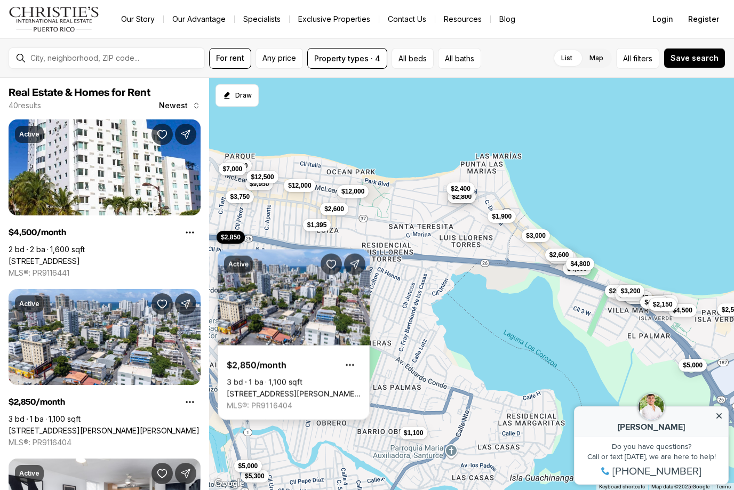
click at [297, 389] on link "[STREET_ADDRESS][PERSON_NAME][PERSON_NAME]" at bounding box center [294, 394] width 134 height 10
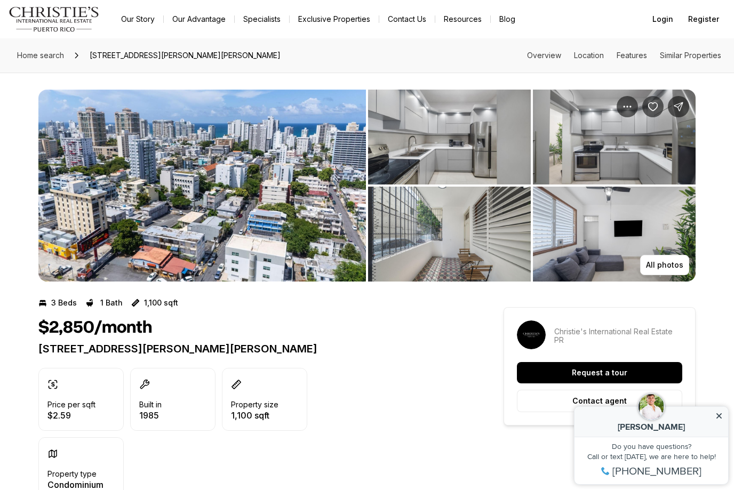
click at [480, 236] on img "View image gallery" at bounding box center [449, 234] width 163 height 95
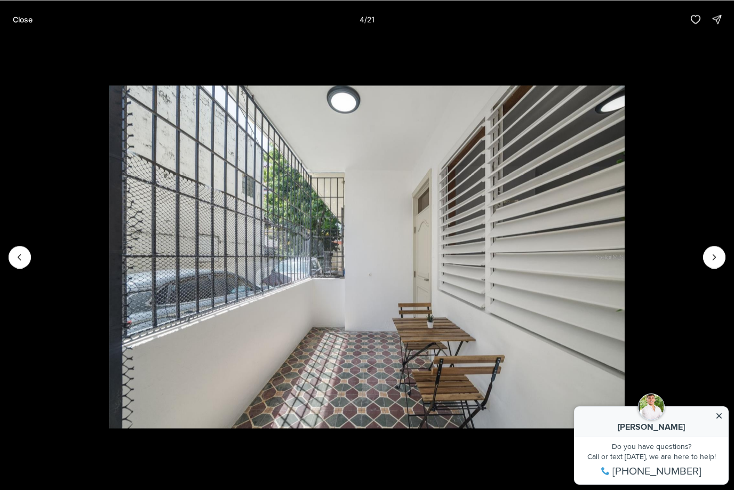
click at [22, 28] on button "Close" at bounding box center [22, 19] width 33 height 21
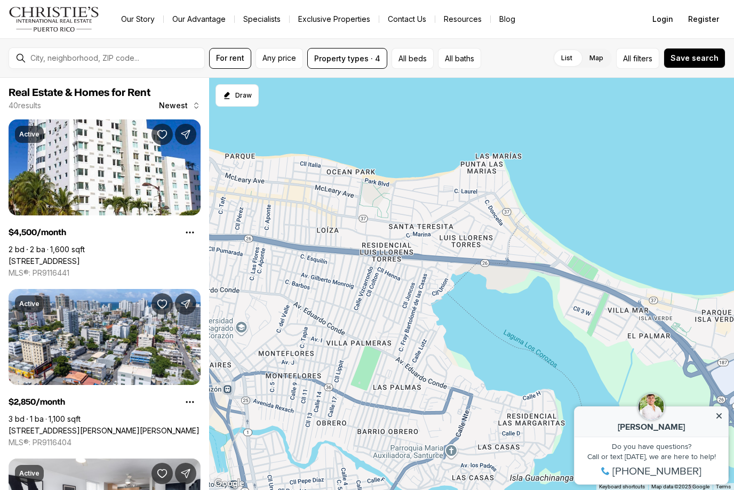
click at [507, 350] on div at bounding box center [471, 284] width 525 height 413
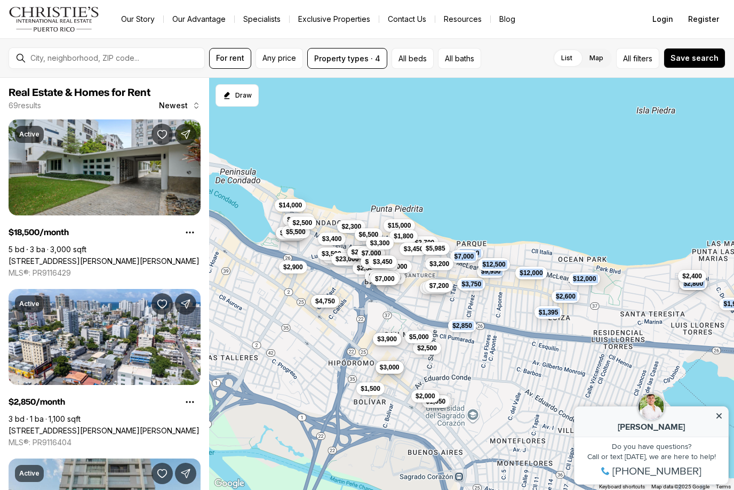
drag, startPoint x: 341, startPoint y: 299, endPoint x: 396, endPoint y: 260, distance: 67.2
click at [396, 260] on div "$2,850 $2,700 $1,600 $12,000 $3,750 $8,000 $7,000 $2,700 $2,800 $9,950 $1,900 $…" at bounding box center [471, 284] width 525 height 413
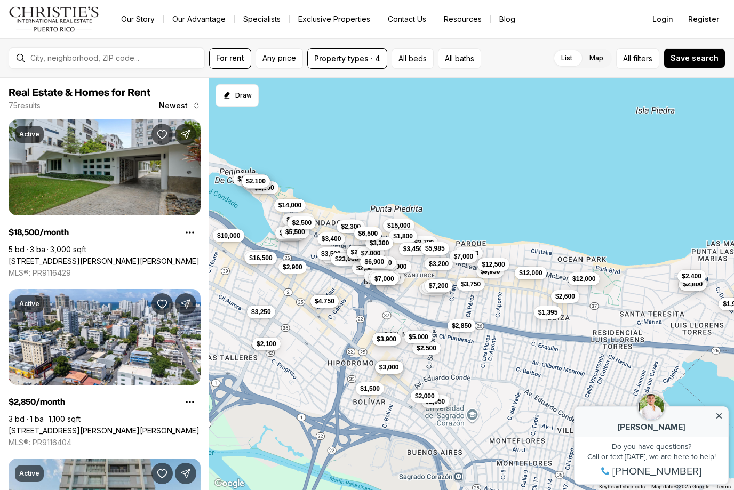
click at [368, 233] on span "$6,500" at bounding box center [368, 233] width 20 height 9
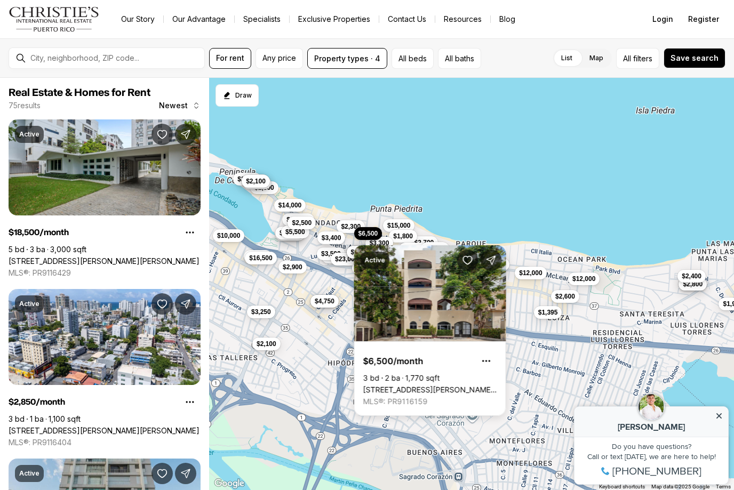
click at [330, 241] on span "$3,400" at bounding box center [332, 238] width 20 height 9
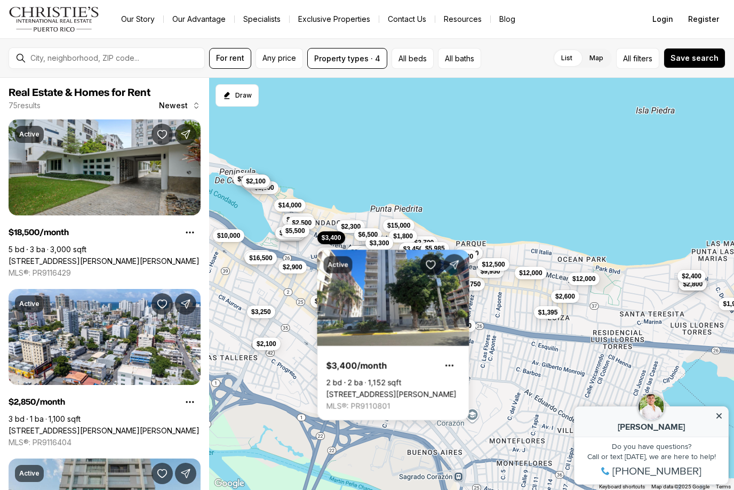
click at [297, 231] on span "$5,500" at bounding box center [295, 231] width 20 height 9
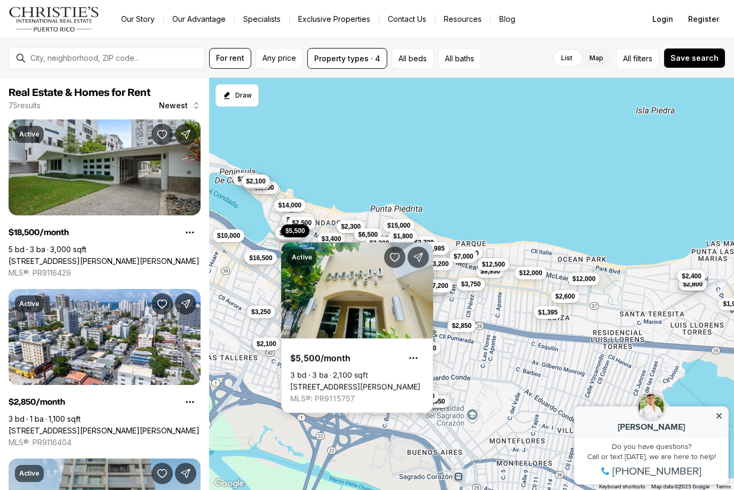
click at [342, 382] on link "Delcasse DELCASSE #5, SAN JUAN PR, 00907" at bounding box center [355, 387] width 130 height 10
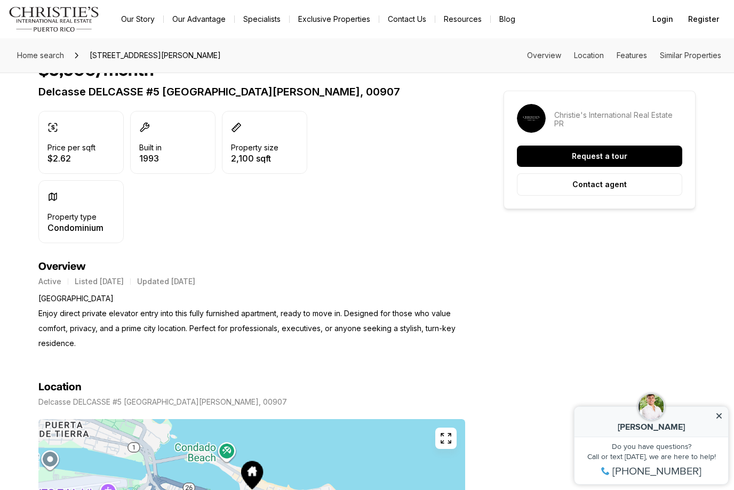
scroll to position [258, 0]
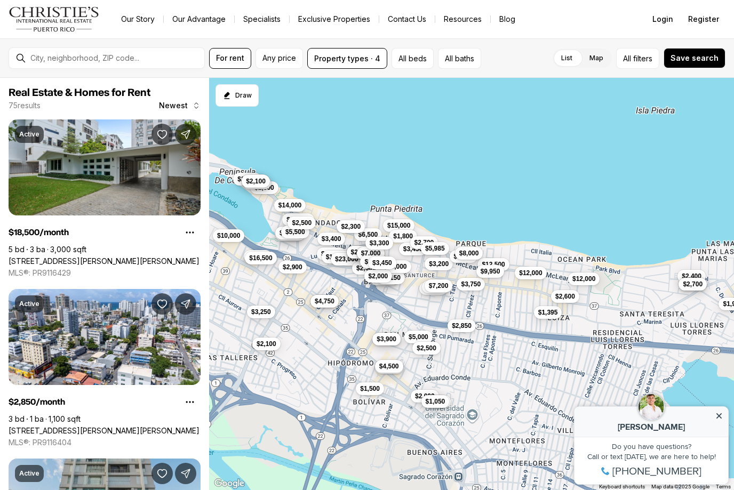
click at [396, 367] on span "$4,500" at bounding box center [389, 366] width 20 height 9
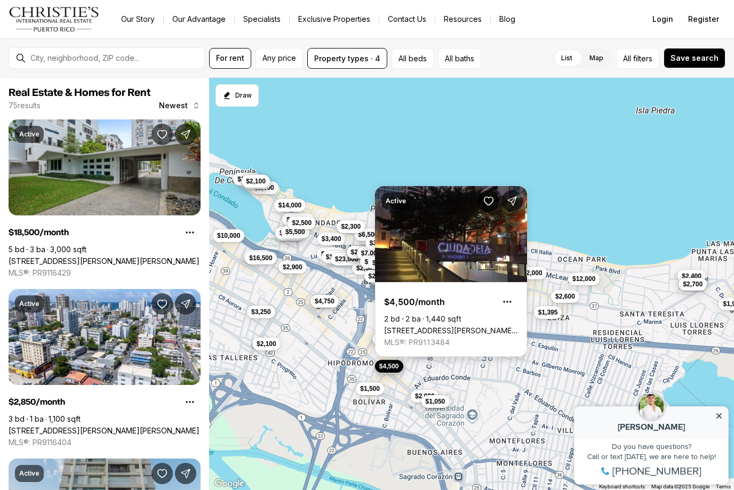
click at [444, 326] on link "[STREET_ADDRESS][PERSON_NAME][PERSON_NAME][PERSON_NAME]" at bounding box center [451, 331] width 134 height 10
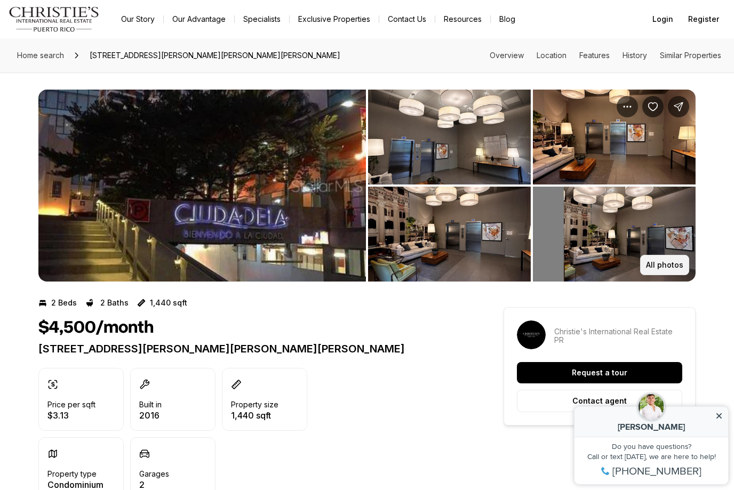
click at [671, 266] on p "All photos" at bounding box center [664, 265] width 37 height 9
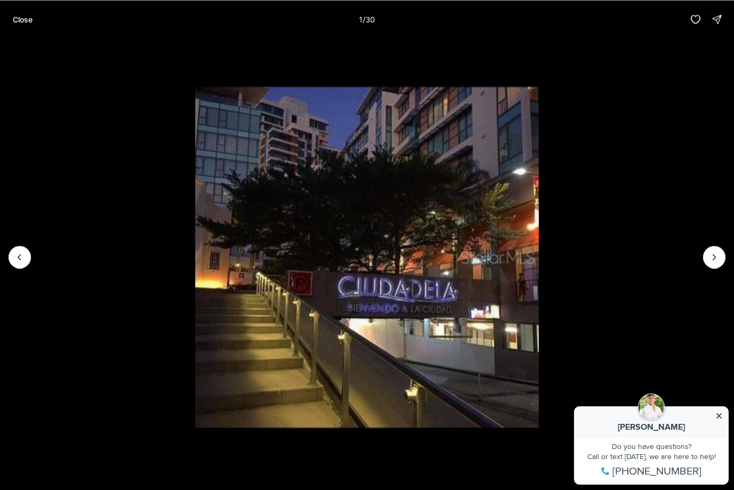
click at [729, 271] on li "1 of 30" at bounding box center [367, 256] width 734 height 437
click at [718, 258] on icon "Next slide" at bounding box center [714, 257] width 11 height 11
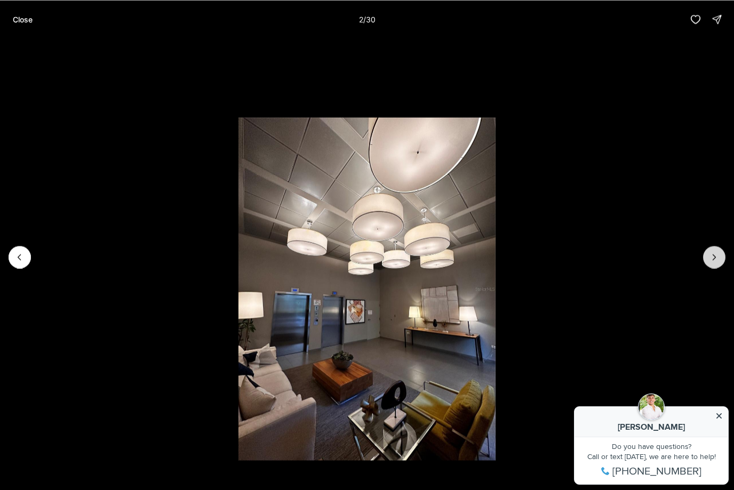
click at [718, 258] on icon "Next slide" at bounding box center [714, 257] width 11 height 11
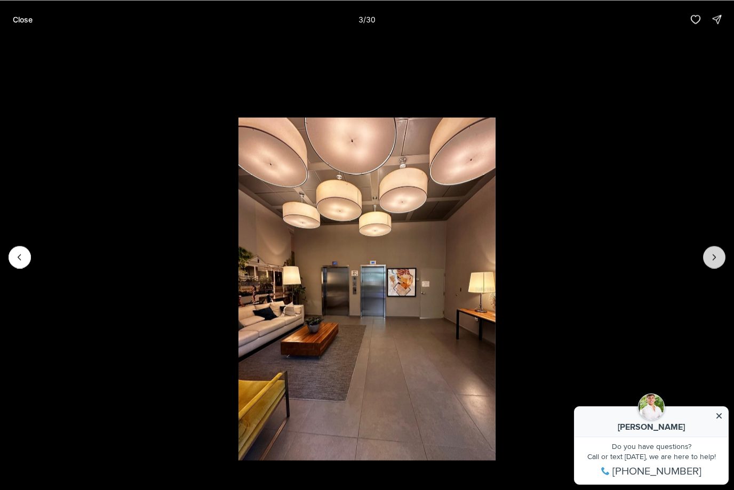
click at [718, 258] on icon "Next slide" at bounding box center [714, 257] width 11 height 11
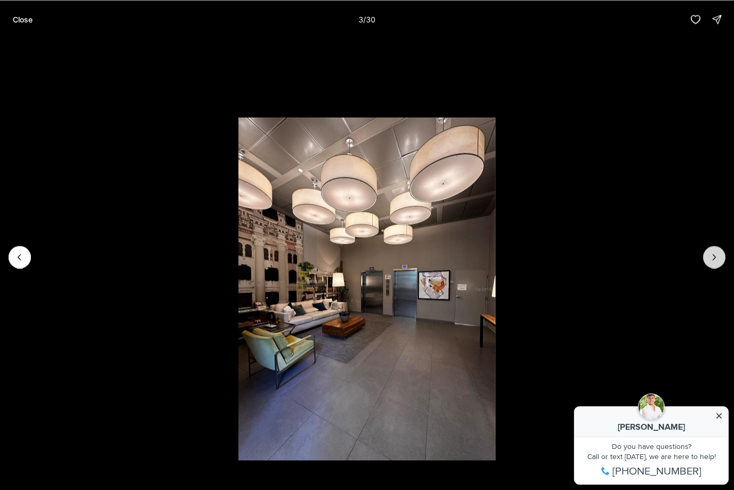
click at [718, 258] on icon "Next slide" at bounding box center [714, 257] width 11 height 11
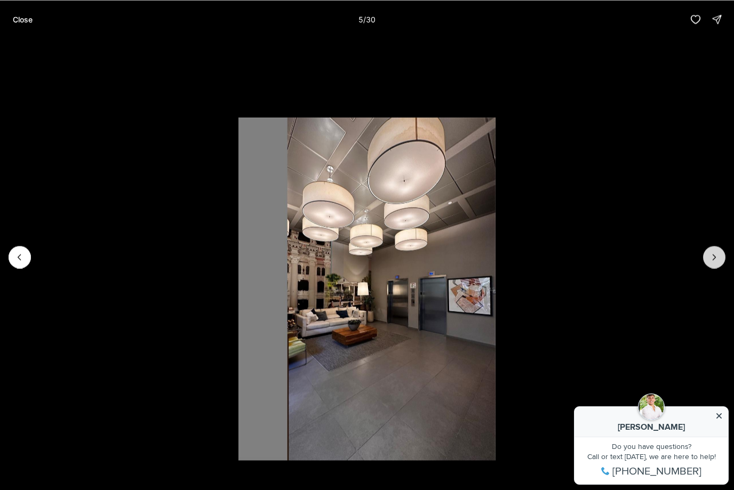
click at [718, 258] on icon "Next slide" at bounding box center [714, 257] width 11 height 11
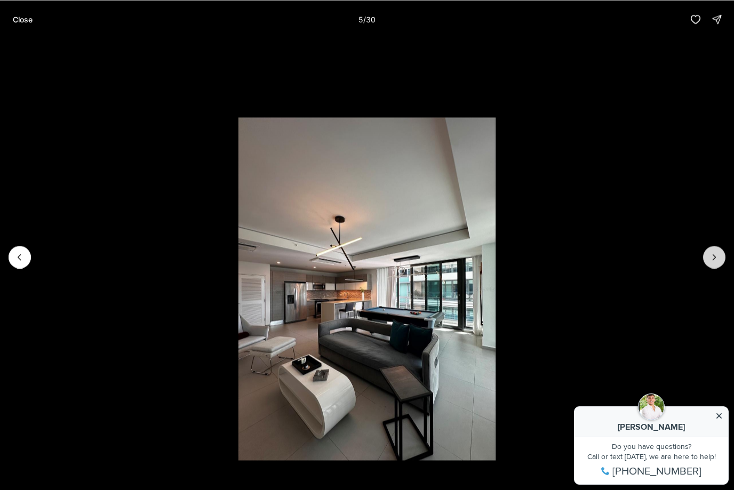
click at [718, 258] on icon "Next slide" at bounding box center [714, 257] width 11 height 11
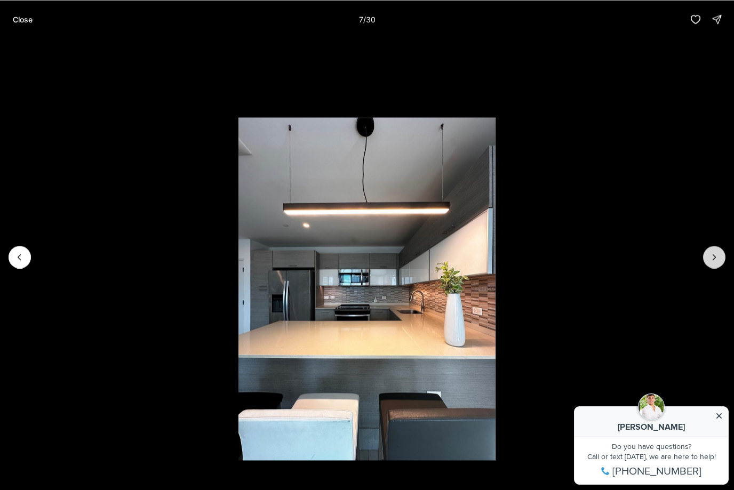
click at [718, 258] on icon "Next slide" at bounding box center [714, 257] width 11 height 11
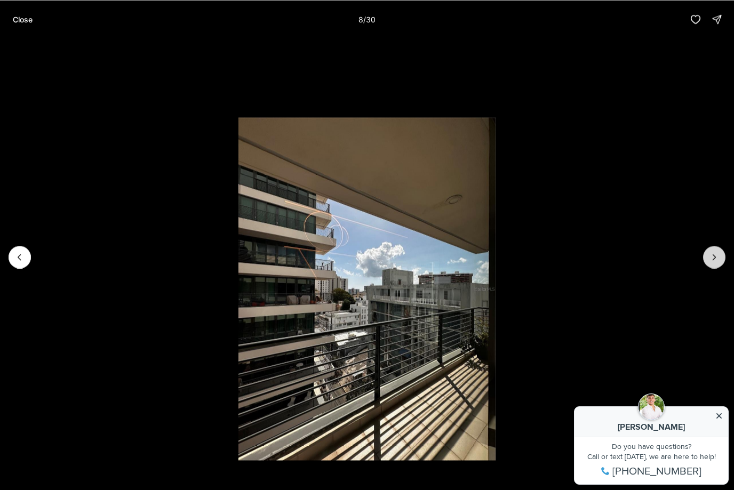
click at [718, 258] on icon "Next slide" at bounding box center [714, 257] width 11 height 11
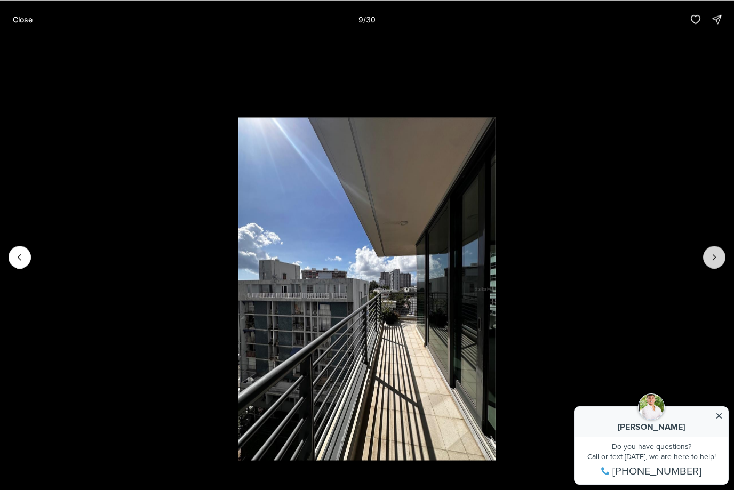
click at [720, 258] on button "Next slide" at bounding box center [714, 257] width 22 height 22
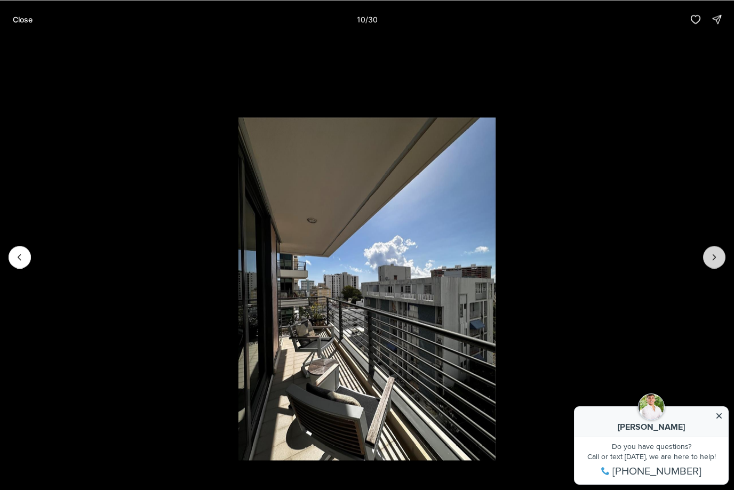
click at [720, 258] on button "Next slide" at bounding box center [714, 257] width 22 height 22
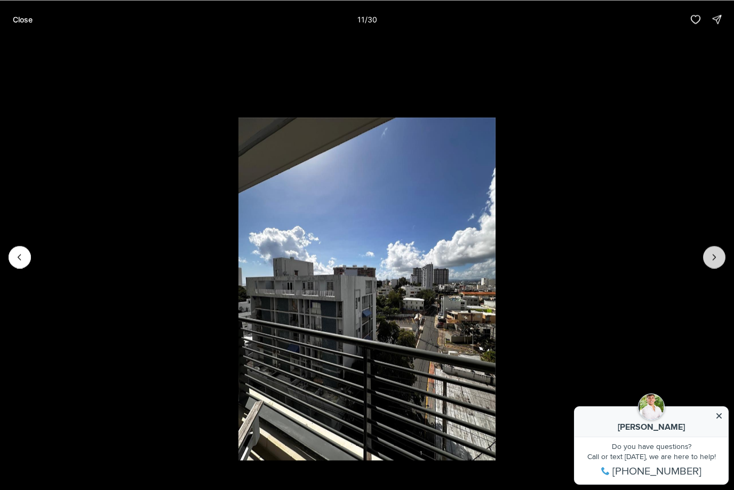
click at [720, 258] on button "Next slide" at bounding box center [714, 257] width 22 height 22
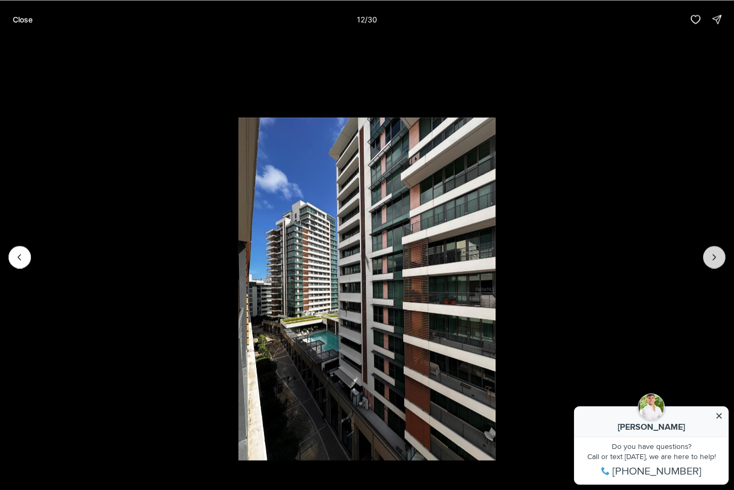
click at [720, 258] on button "Next slide" at bounding box center [714, 257] width 22 height 22
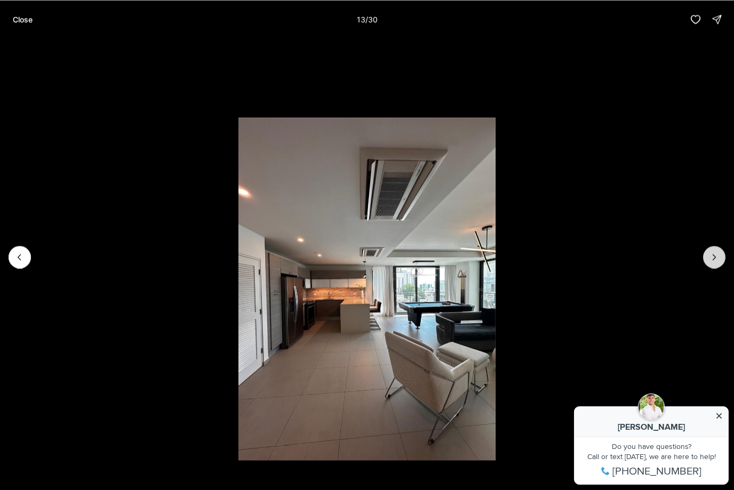
click at [720, 258] on button "Next slide" at bounding box center [714, 257] width 22 height 22
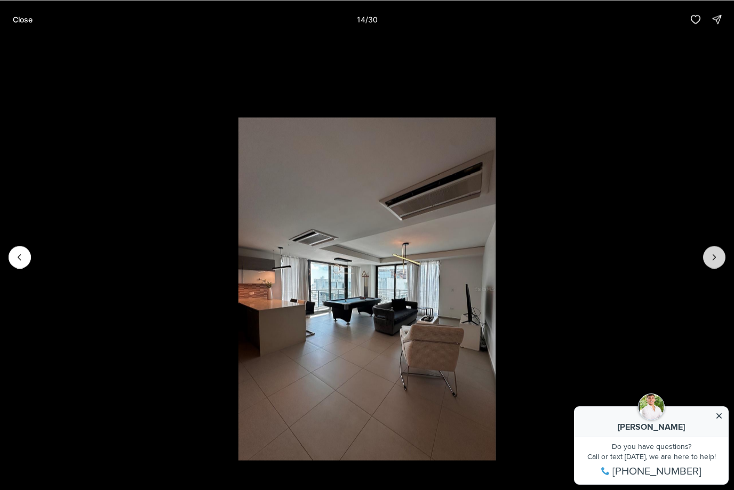
click at [720, 258] on button "Next slide" at bounding box center [714, 257] width 22 height 22
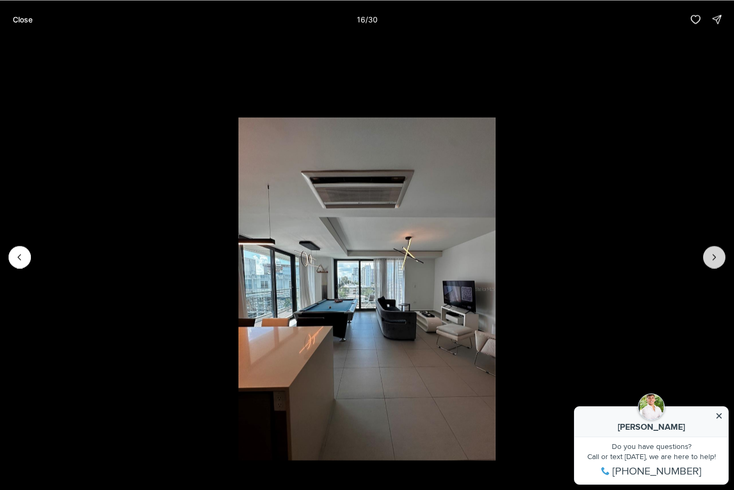
click at [720, 258] on button "Next slide" at bounding box center [714, 257] width 22 height 22
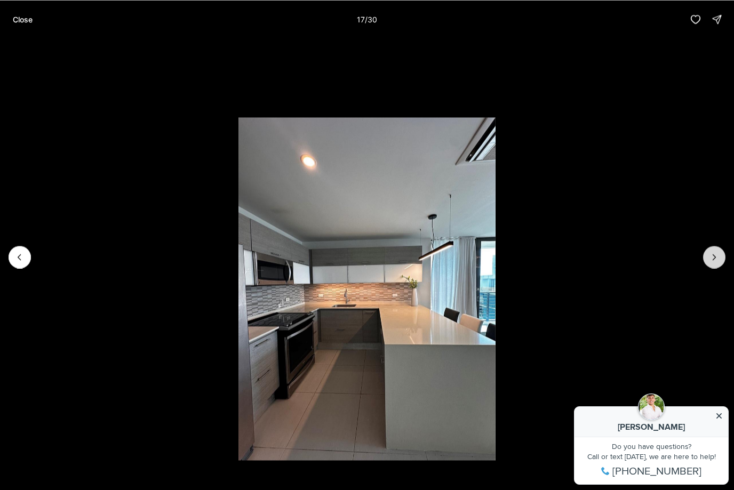
click at [720, 258] on button "Next slide" at bounding box center [714, 257] width 22 height 22
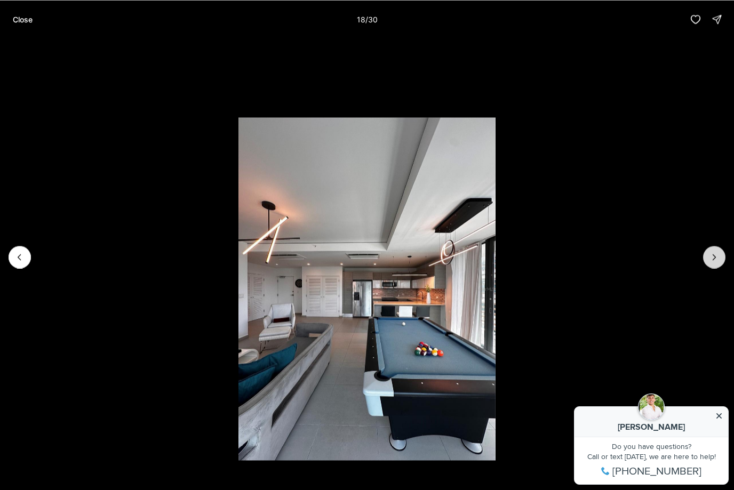
click at [720, 258] on button "Next slide" at bounding box center [714, 257] width 22 height 22
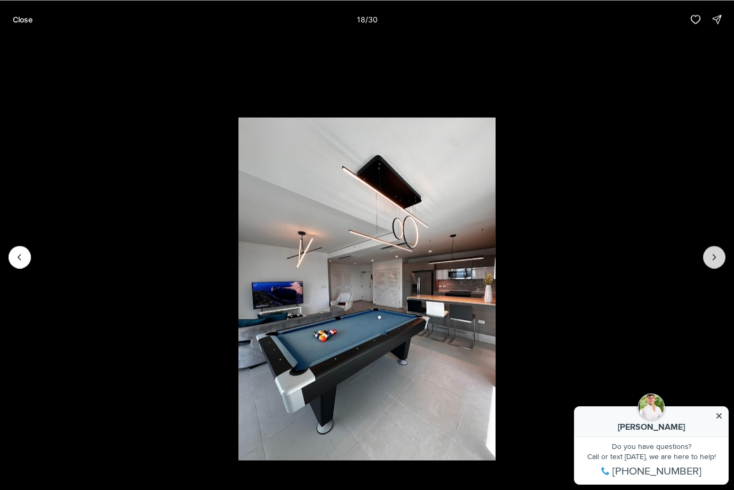
click at [720, 258] on button "Next slide" at bounding box center [714, 257] width 22 height 22
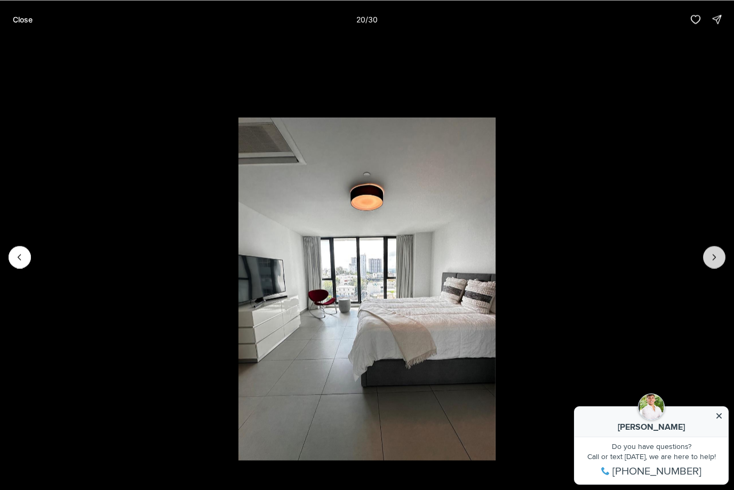
click at [720, 258] on button "Next slide" at bounding box center [714, 257] width 22 height 22
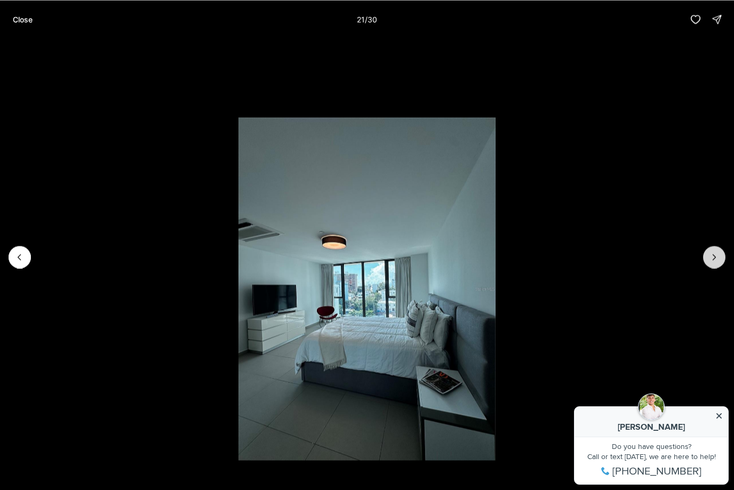
click at [720, 258] on button "Next slide" at bounding box center [714, 257] width 22 height 22
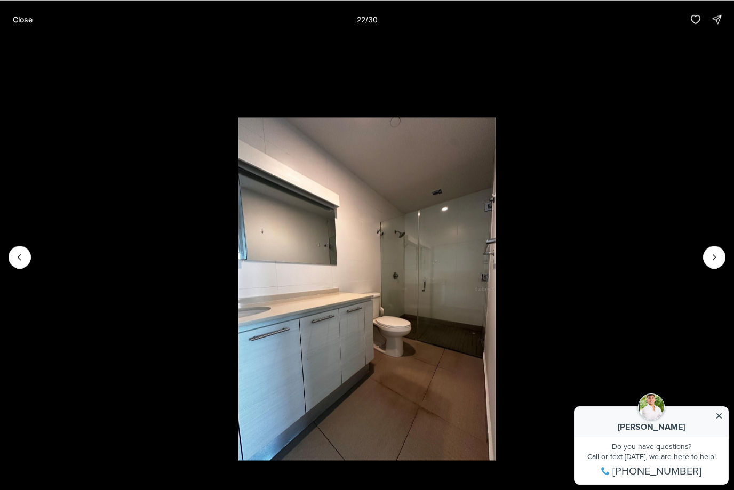
click at [28, 18] on p "Close" at bounding box center [23, 19] width 20 height 9
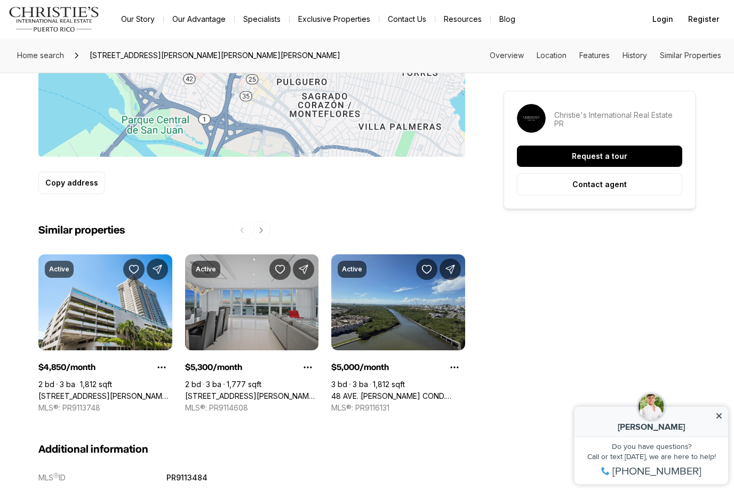
scroll to position [715, 0]
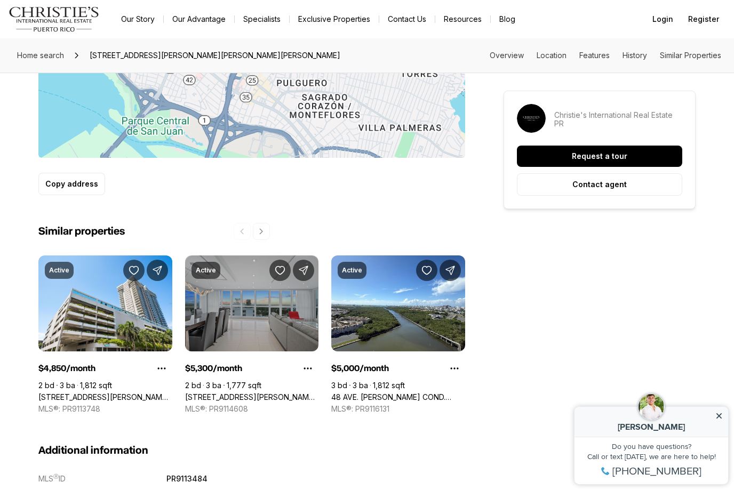
click at [268, 393] on link "48 MUÑOZ RIVERA AVE #2203, SAN JUAN PR, 00918" at bounding box center [252, 398] width 134 height 10
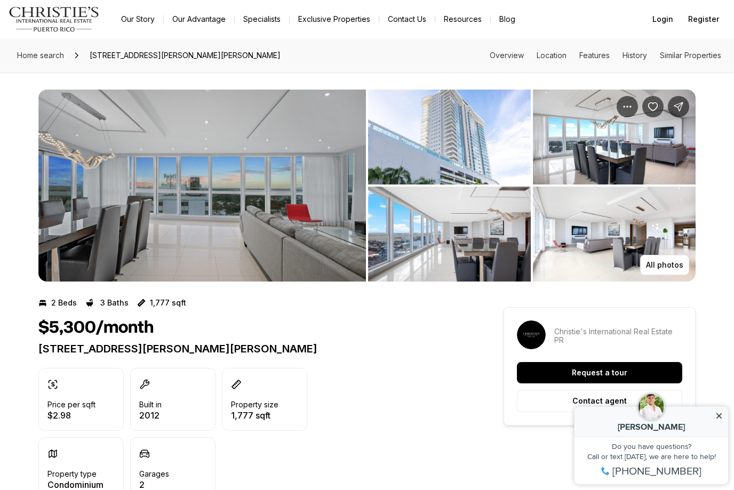
click at [263, 229] on img "View image gallery" at bounding box center [201, 186] width 327 height 192
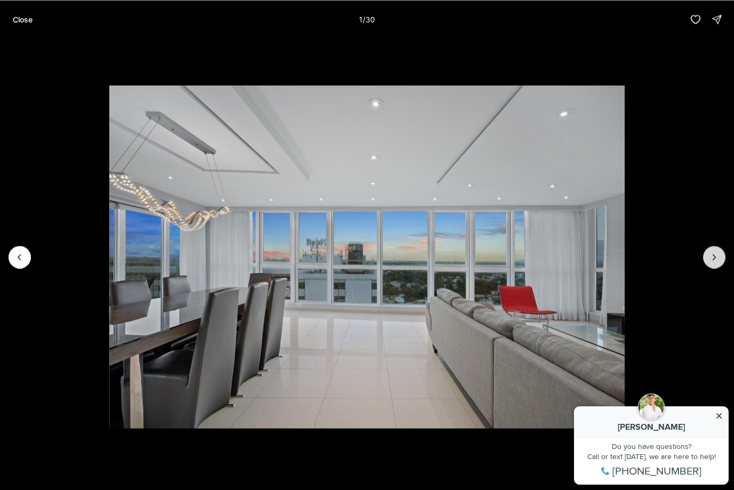
click at [714, 255] on icon "Next slide" at bounding box center [714, 257] width 11 height 11
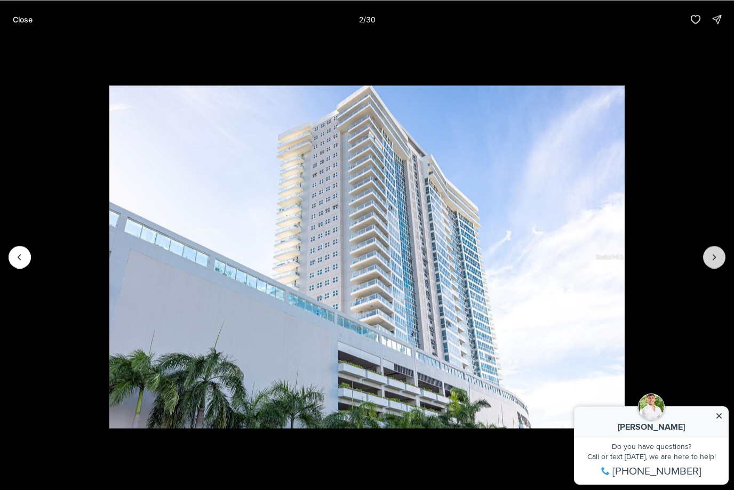
click at [714, 255] on icon "Next slide" at bounding box center [714, 257] width 11 height 11
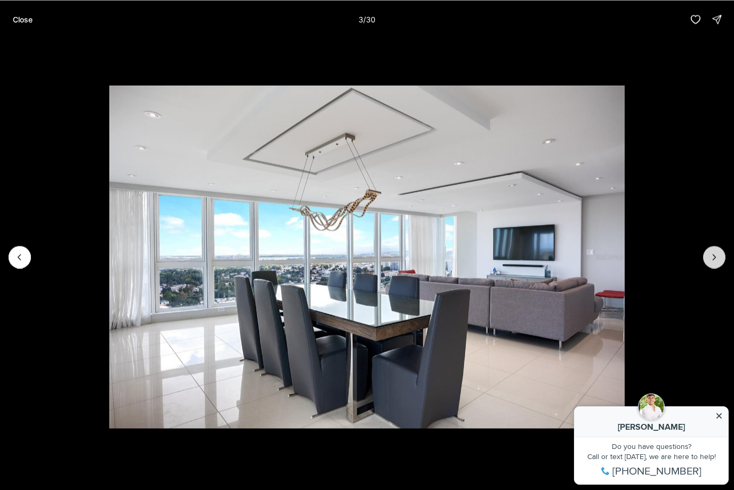
click at [714, 255] on icon "Next slide" at bounding box center [714, 257] width 11 height 11
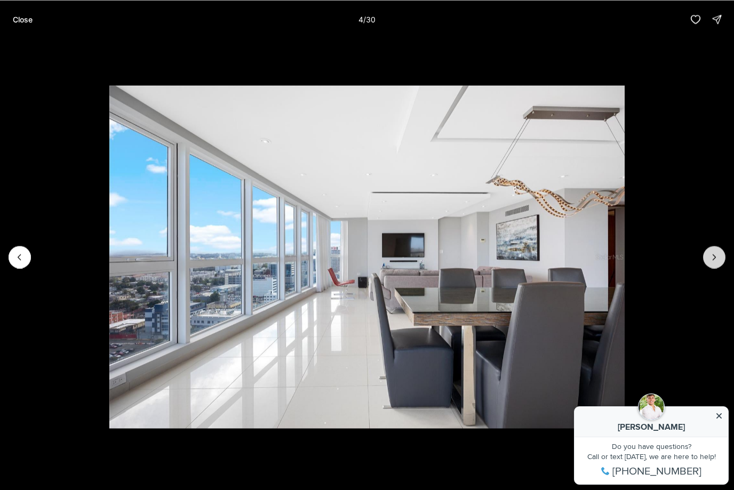
click at [714, 256] on icon "Next slide" at bounding box center [714, 257] width 11 height 11
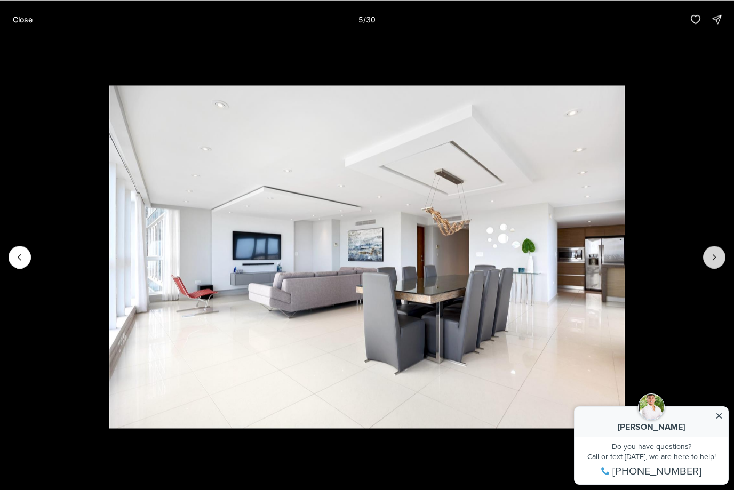
click at [714, 256] on icon "Next slide" at bounding box center [714, 257] width 11 height 11
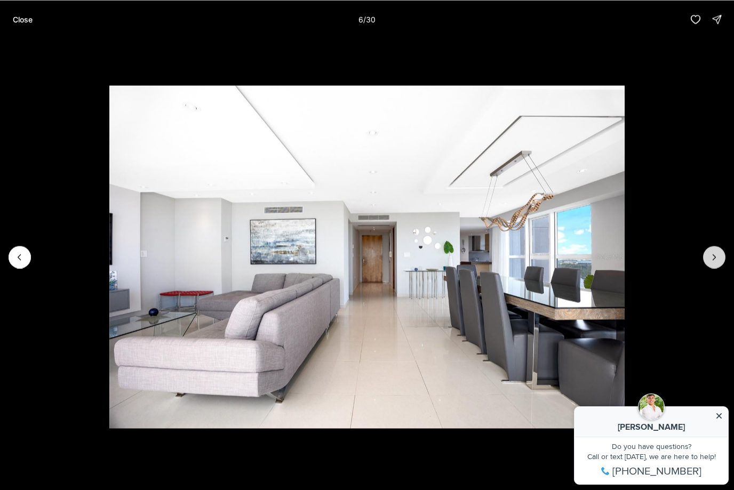
click at [714, 256] on icon "Next slide" at bounding box center [714, 257] width 11 height 11
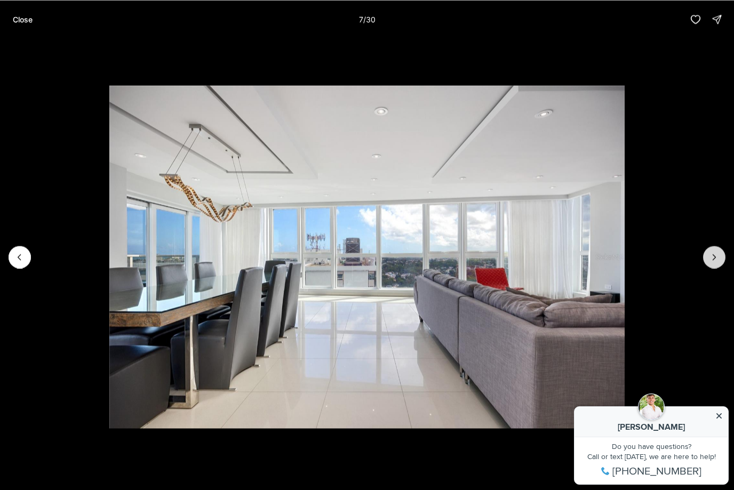
click at [714, 256] on icon "Next slide" at bounding box center [714, 257] width 11 height 11
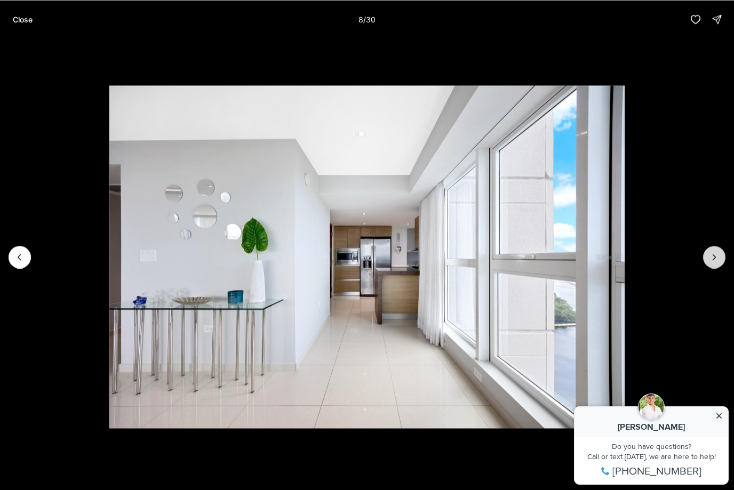
click at [714, 256] on icon "Next slide" at bounding box center [714, 257] width 11 height 11
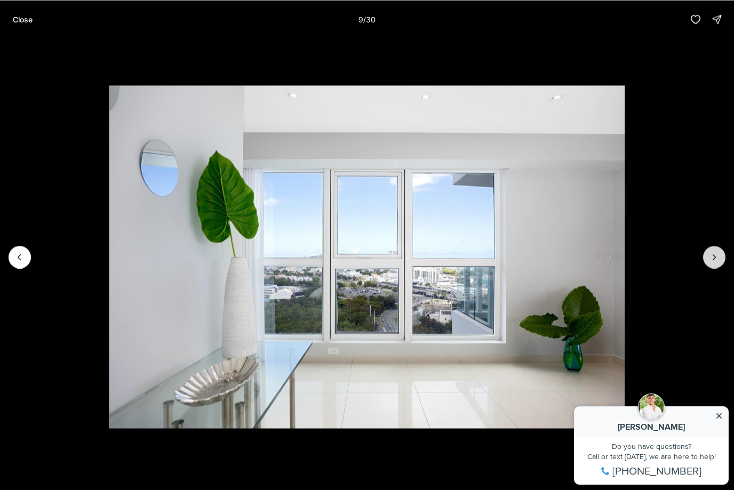
click at [714, 256] on icon "Next slide" at bounding box center [714, 257] width 11 height 11
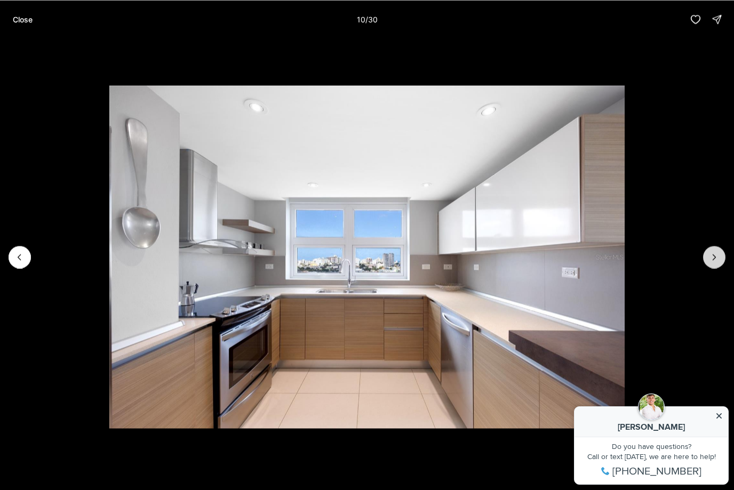
click at [714, 256] on icon "Next slide" at bounding box center [714, 257] width 11 height 11
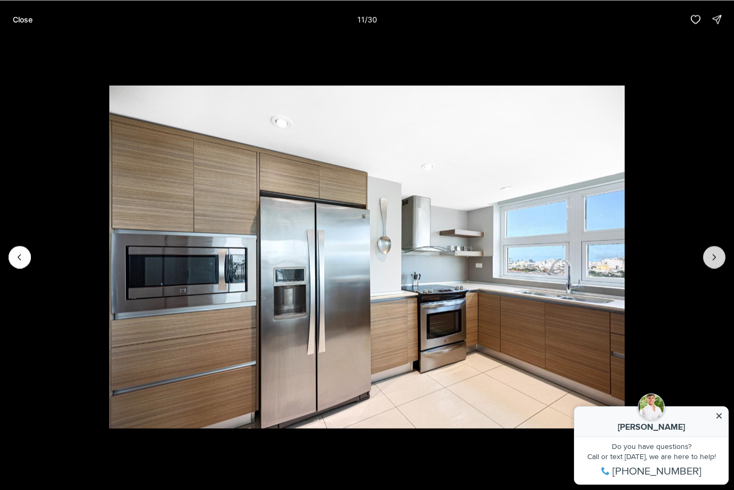
click at [714, 257] on icon "Next slide" at bounding box center [714, 257] width 11 height 11
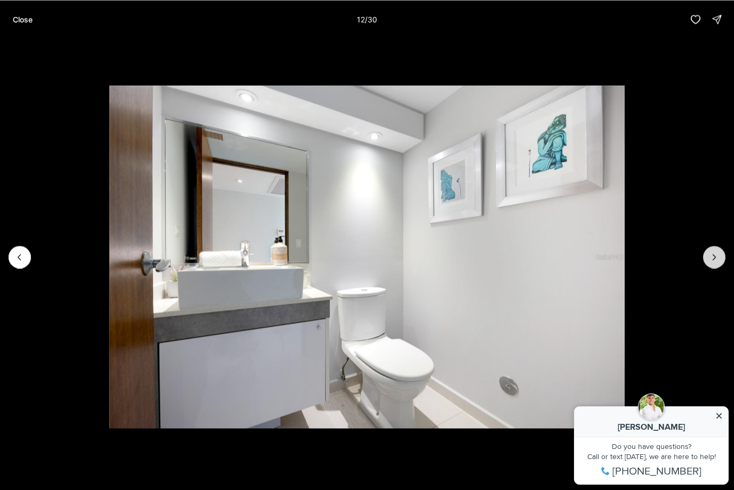
click at [714, 257] on icon "Next slide" at bounding box center [714, 257] width 11 height 11
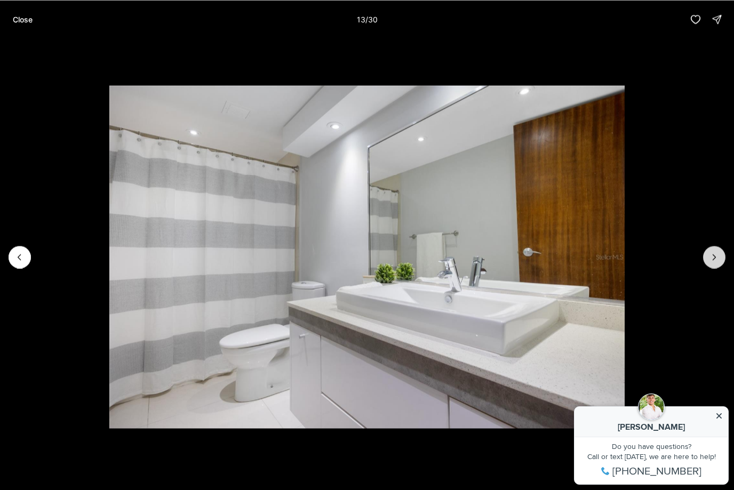
click at [715, 258] on icon "Next slide" at bounding box center [714, 256] width 3 height 5
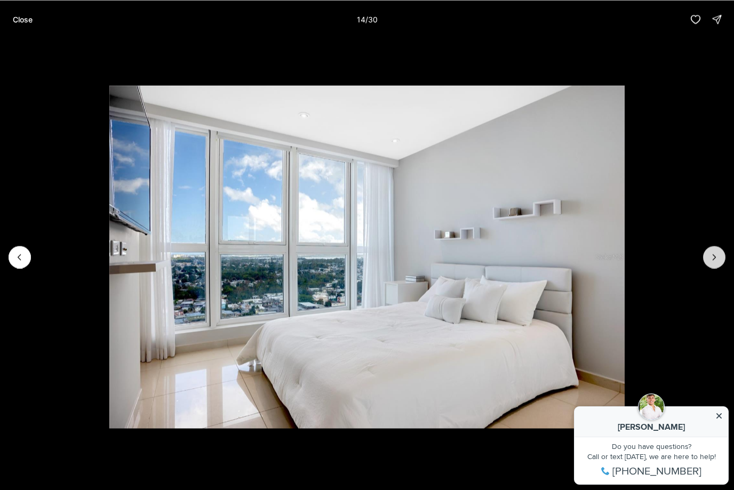
click at [715, 258] on icon "Next slide" at bounding box center [714, 256] width 3 height 5
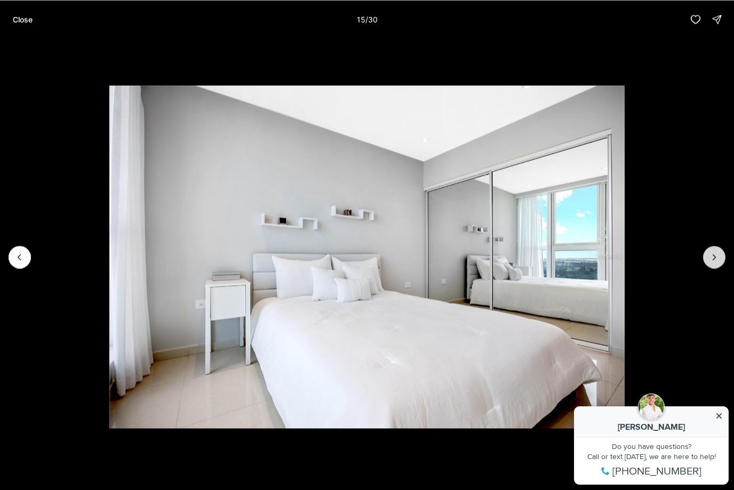
click at [715, 258] on icon "Next slide" at bounding box center [714, 256] width 3 height 5
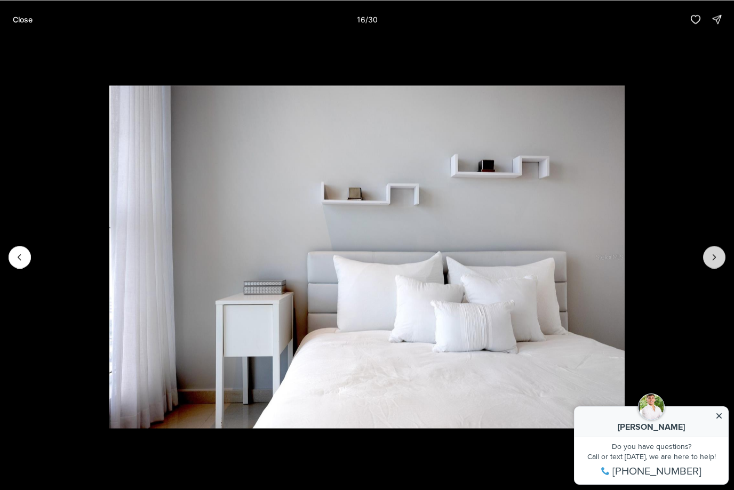
click at [715, 258] on icon "Next slide" at bounding box center [714, 256] width 3 height 5
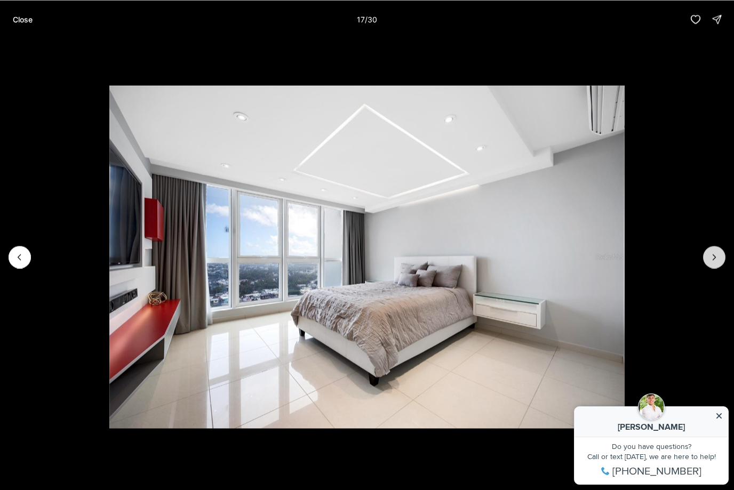
click at [715, 258] on icon "Next slide" at bounding box center [714, 257] width 11 height 11
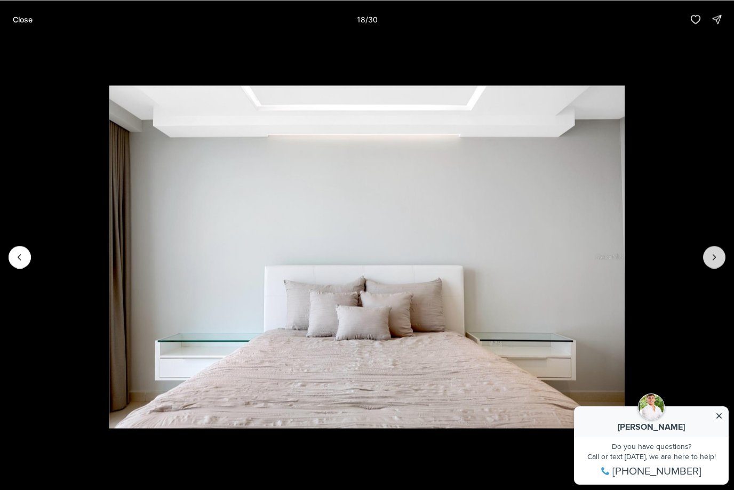
click at [715, 258] on icon "Next slide" at bounding box center [714, 257] width 11 height 11
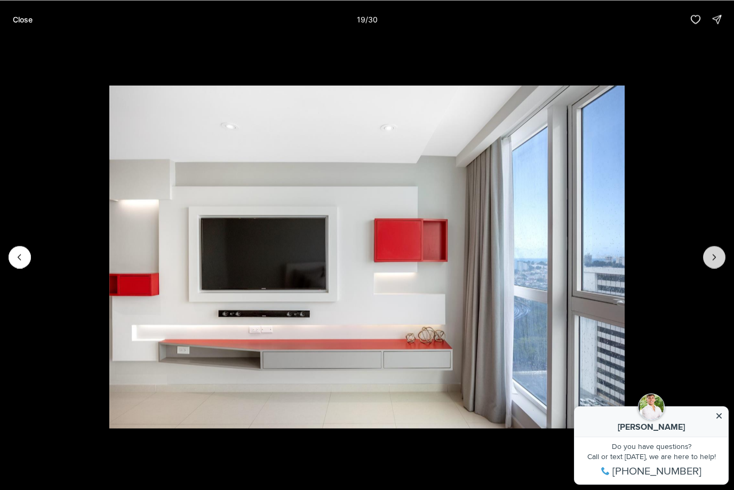
click at [715, 258] on icon "Next slide" at bounding box center [714, 257] width 11 height 11
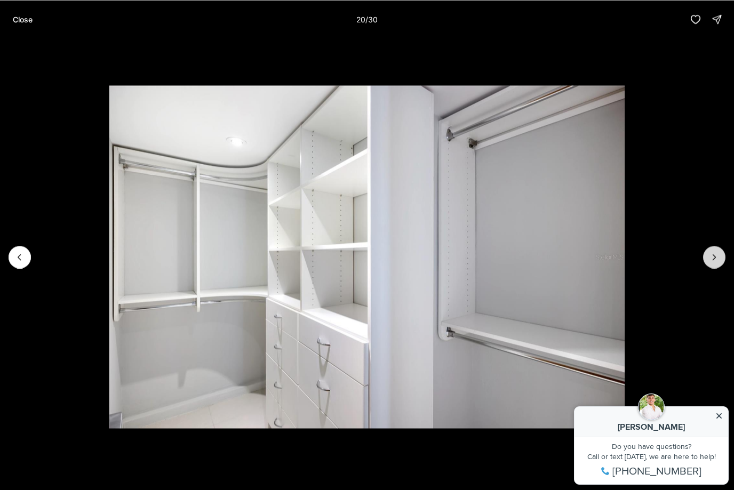
click at [715, 258] on icon "Next slide" at bounding box center [714, 257] width 11 height 11
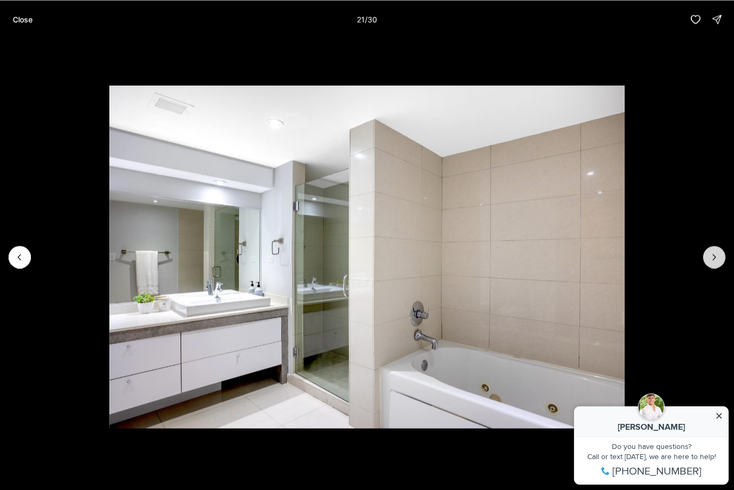
click at [715, 258] on icon "Next slide" at bounding box center [714, 257] width 11 height 11
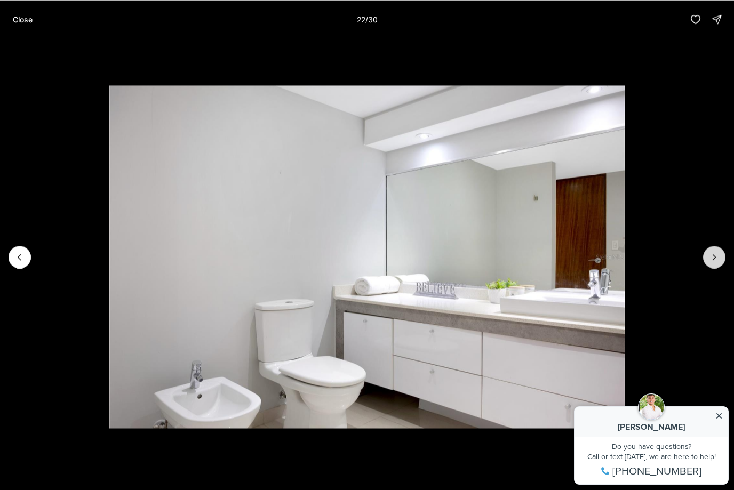
click at [715, 258] on icon "Next slide" at bounding box center [714, 257] width 11 height 11
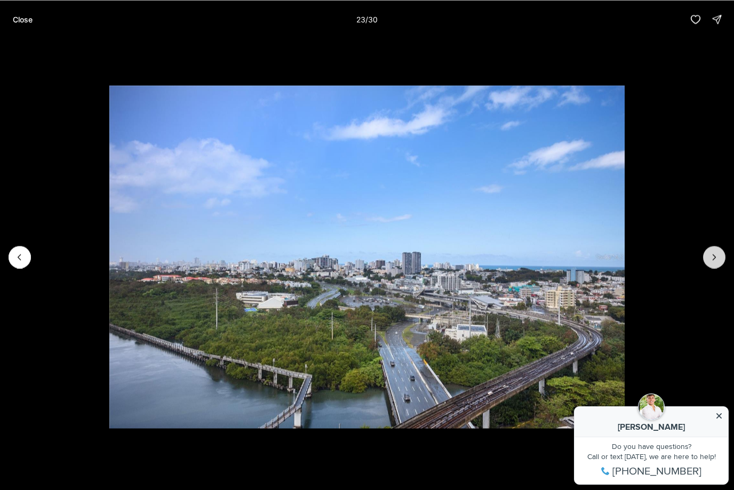
click at [715, 258] on icon "Next slide" at bounding box center [714, 257] width 11 height 11
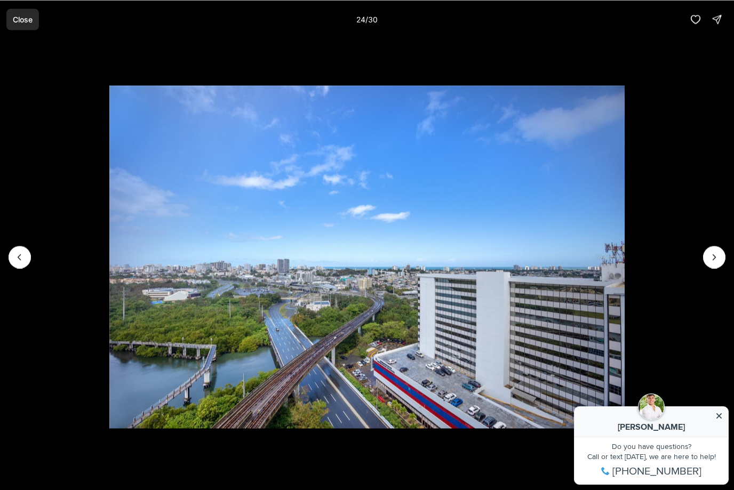
click at [25, 27] on button "Close" at bounding box center [22, 19] width 33 height 21
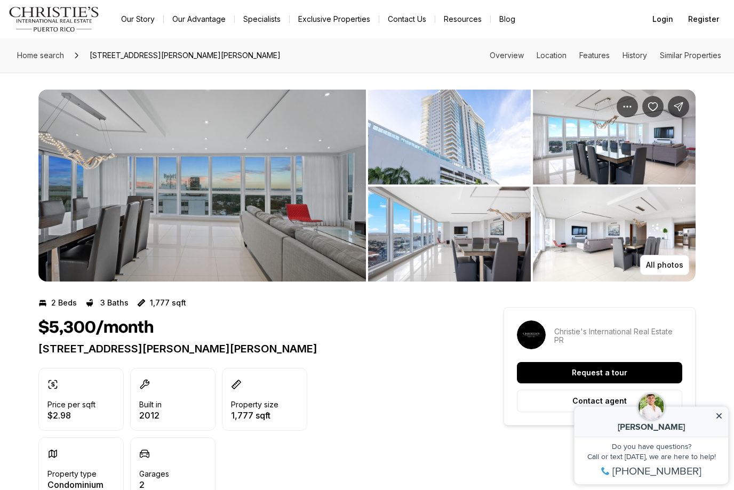
click at [720, 418] on icon at bounding box center [718, 415] width 7 height 7
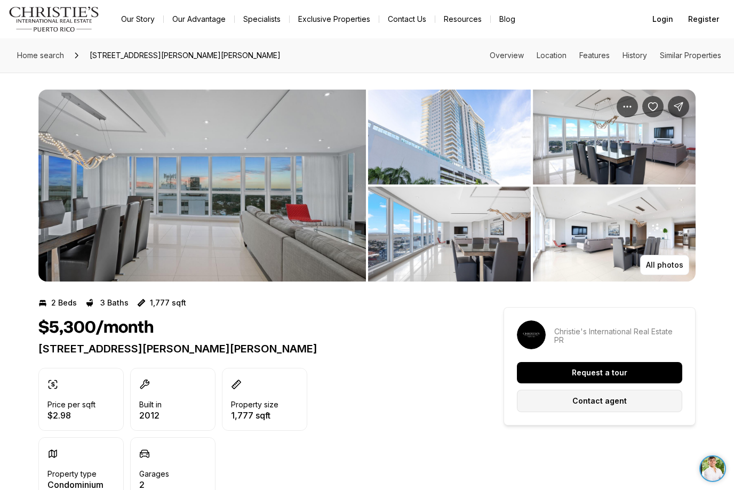
click at [624, 401] on p "Contact agent" at bounding box center [599, 401] width 54 height 9
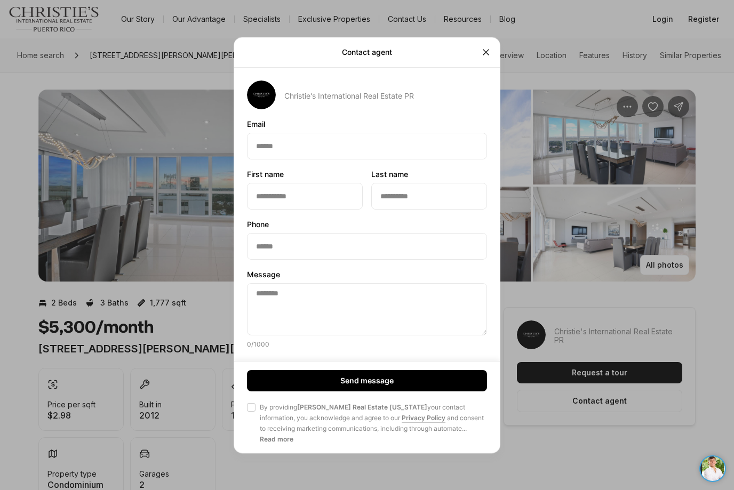
type textarea "**********"
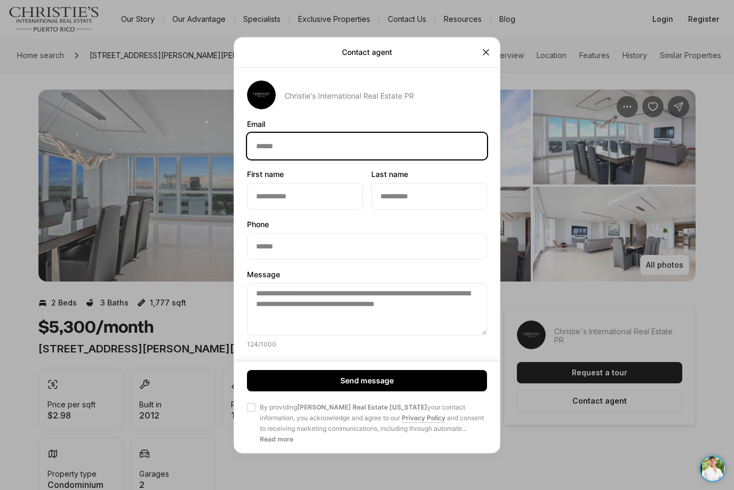
click at [286, 133] on input "Email Email" at bounding box center [366, 146] width 239 height 26
click at [492, 44] on button "Close" at bounding box center [485, 52] width 21 height 21
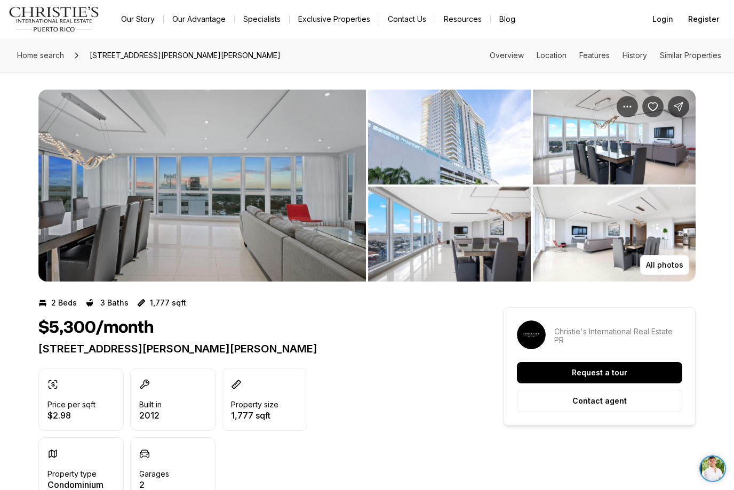
drag, startPoint x: 574, startPoint y: 1, endPoint x: 448, endPoint y: 36, distance: 131.1
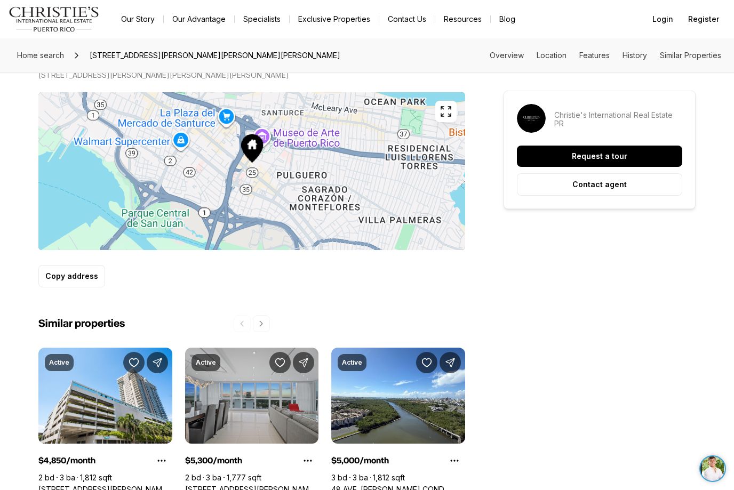
scroll to position [541, 0]
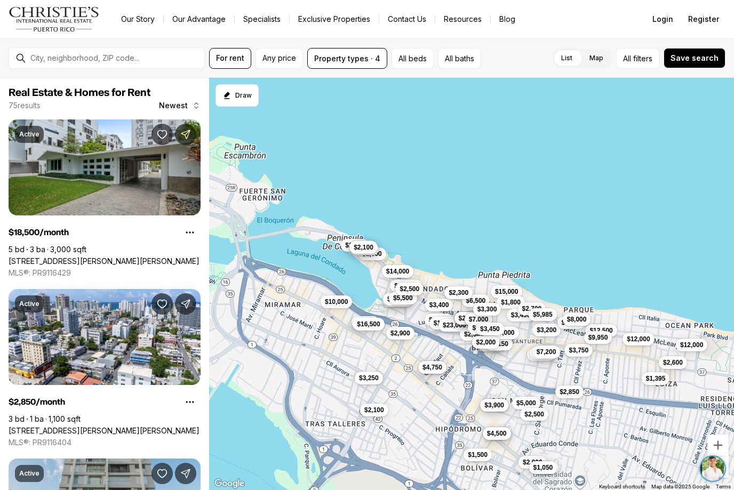
drag, startPoint x: 282, startPoint y: 111, endPoint x: 393, endPoint y: 180, distance: 130.3
click at [393, 180] on div "$3,300 $3,500 $7,000 $3,800 $4,800 $3,000 $4,500 $3,900 $15,000 $2,150 $50,000 …" at bounding box center [471, 284] width 525 height 413
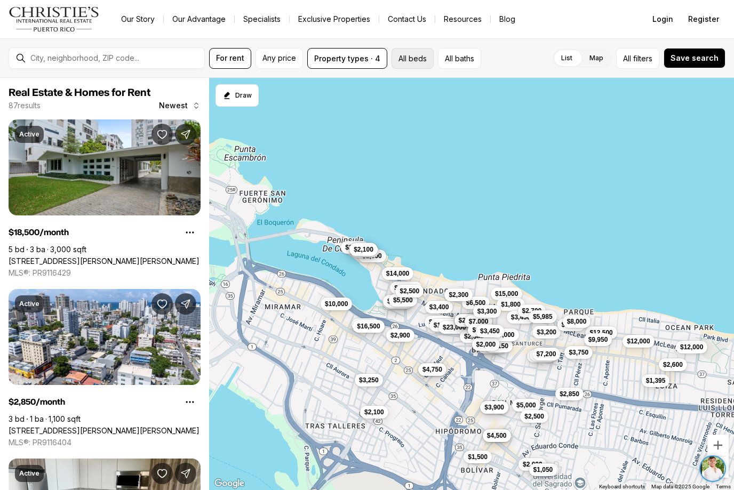
click at [420, 57] on button "All beds" at bounding box center [413, 58] width 42 height 21
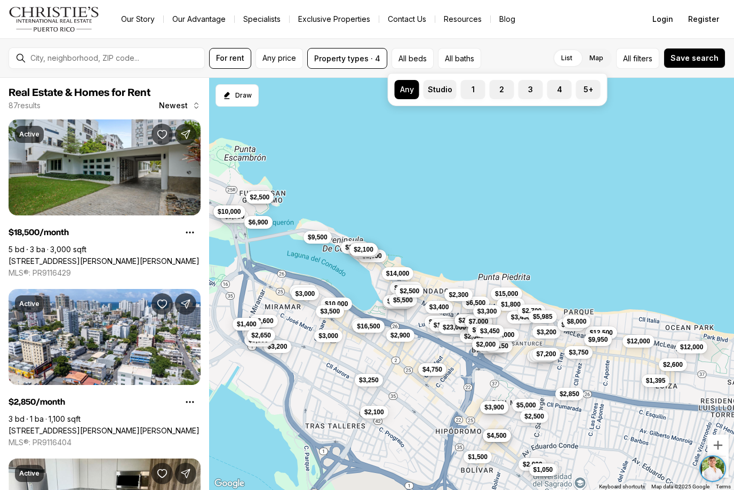
click at [474, 92] on label "1" at bounding box center [473, 89] width 25 height 19
click at [472, 91] on button "1" at bounding box center [466, 85] width 11 height 11
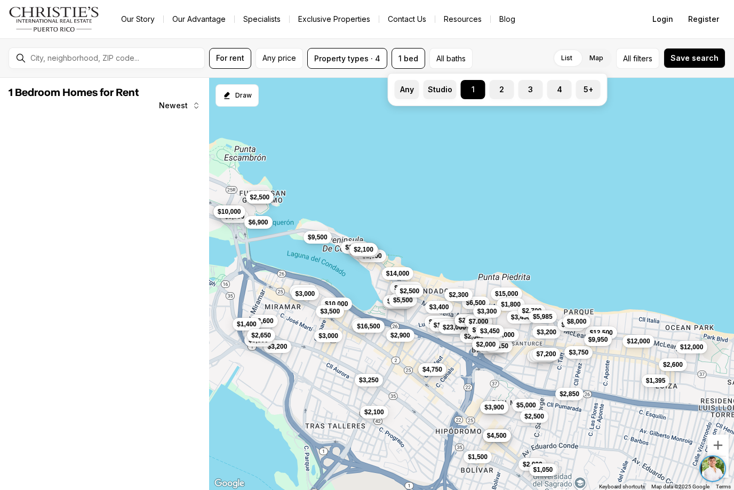
click at [454, 91] on label "Studio" at bounding box center [440, 89] width 33 height 19
click at [434, 91] on button "Studio" at bounding box center [429, 85] width 11 height 11
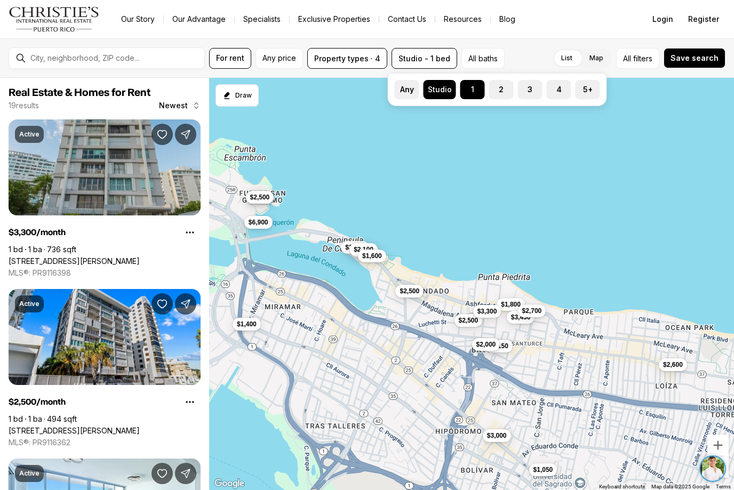
click at [494, 89] on button "2" at bounding box center [494, 85] width 11 height 11
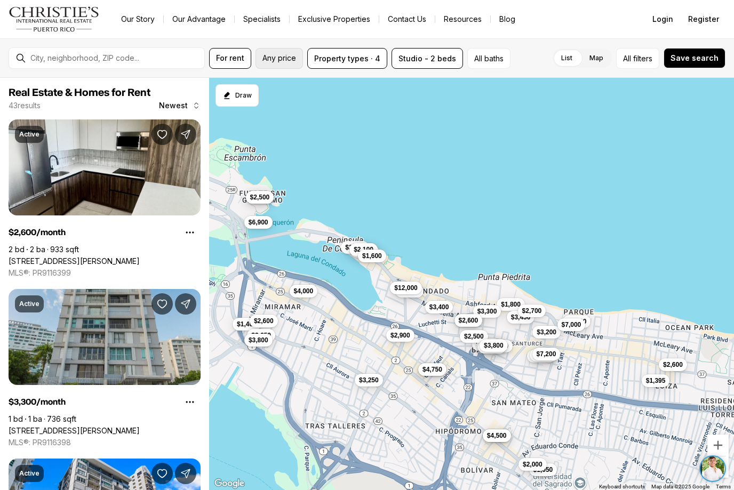
click at [278, 62] on span "Any price" at bounding box center [279, 58] width 34 height 9
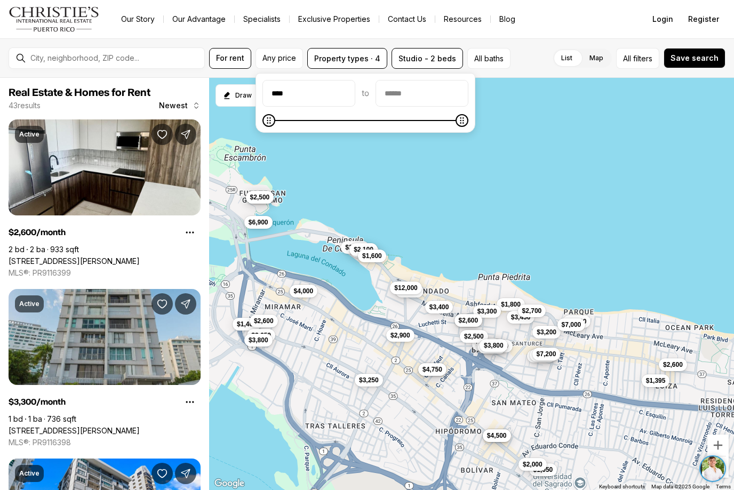
type input "******"
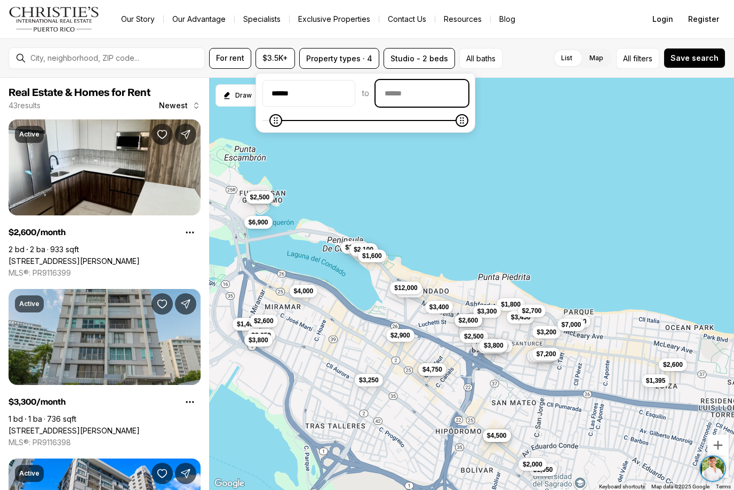
click at [429, 95] on input "priceMax" at bounding box center [422, 94] width 92 height 26
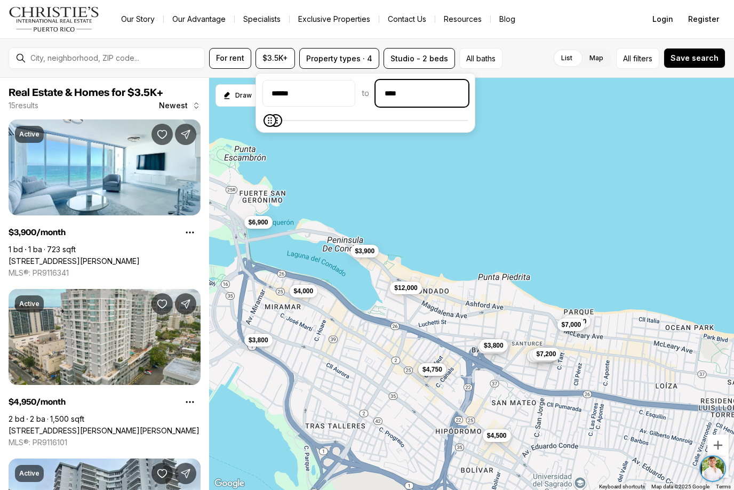
type input "******"
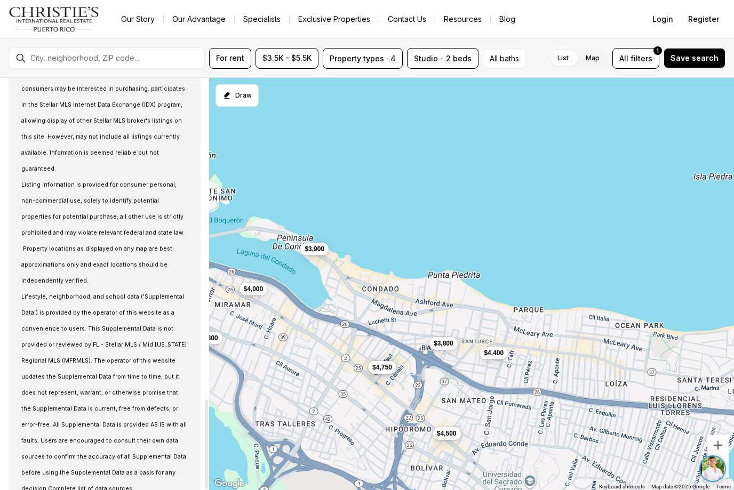
scroll to position [1478, 0]
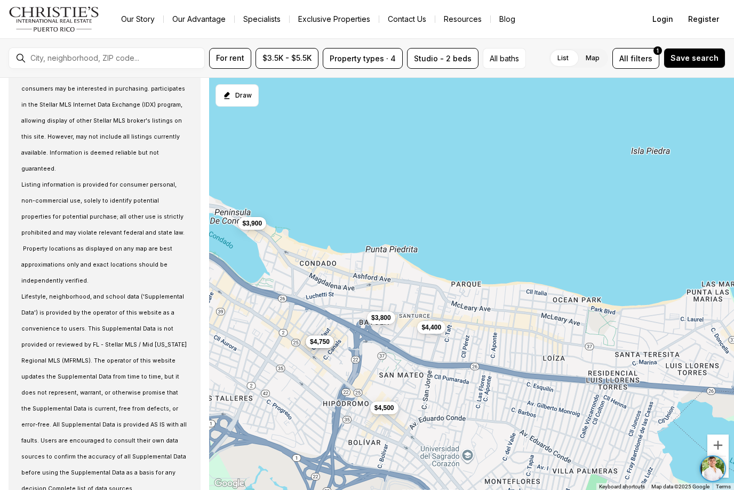
drag, startPoint x: 343, startPoint y: 263, endPoint x: 229, endPoint y: 235, distance: 117.7
click at [229, 235] on div "$3,900 $4,950 $4,750 $4,000 $4,500 $3,800 $3,800 $4,400" at bounding box center [471, 284] width 525 height 413
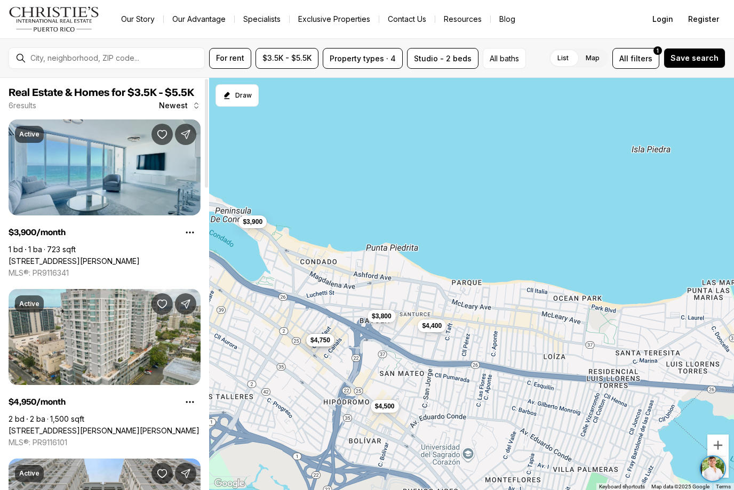
click at [124, 257] on link "1035 Ashford MIRADOR DEL CONDADO #204, SAN JUAN PR, 00907" at bounding box center [74, 262] width 131 height 10
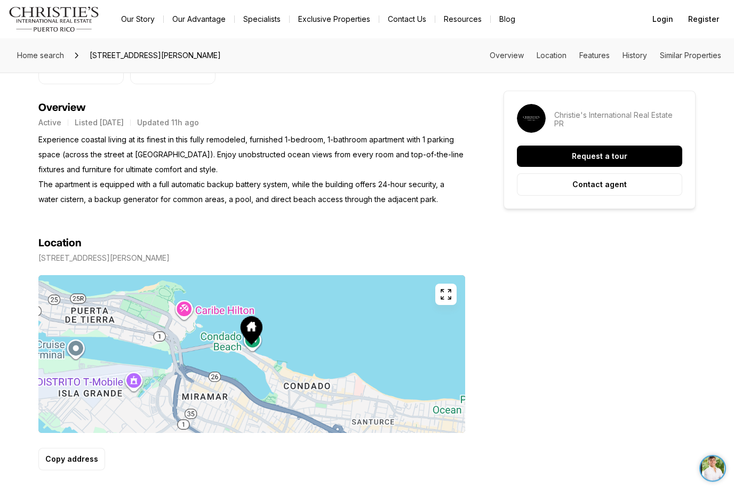
scroll to position [409, 0]
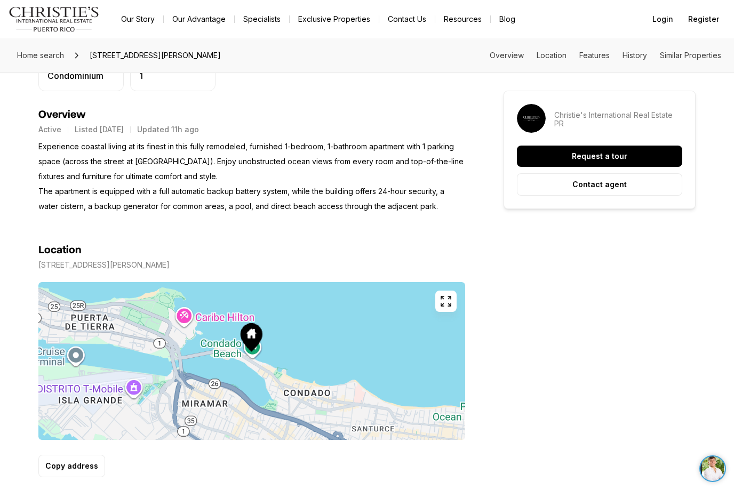
click at [170, 267] on p "1035 Ashford MIRADOR DEL CONDADO #204 SAN JUAN PR, 00907" at bounding box center [103, 265] width 131 height 9
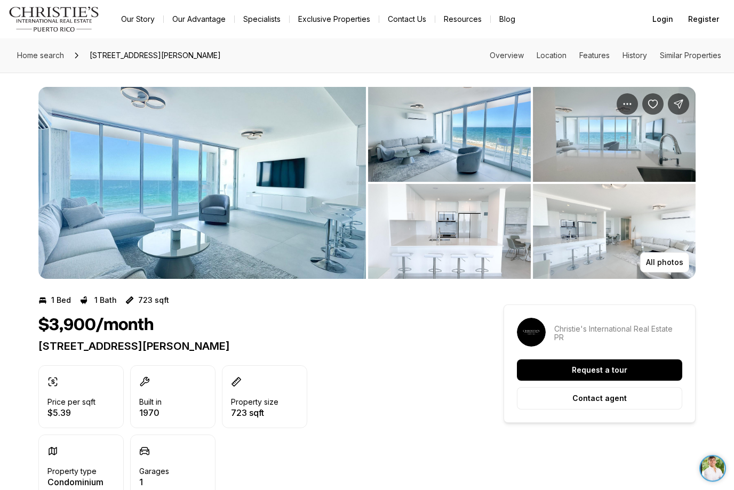
scroll to position [0, 0]
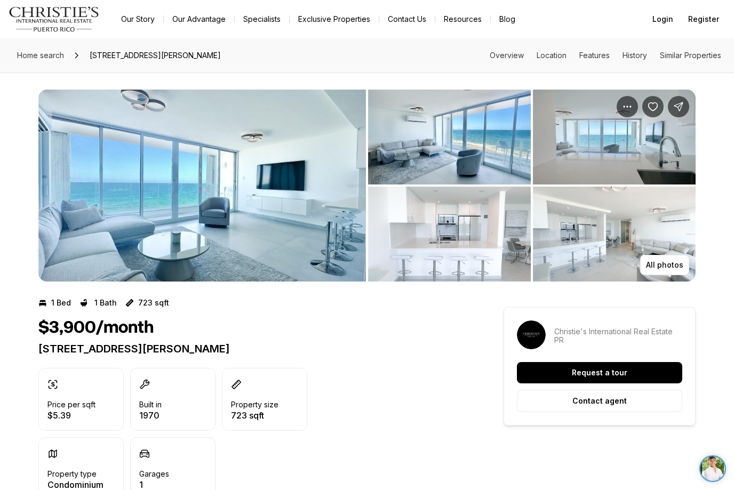
click at [243, 197] on img "View image gallery" at bounding box center [201, 186] width 327 height 192
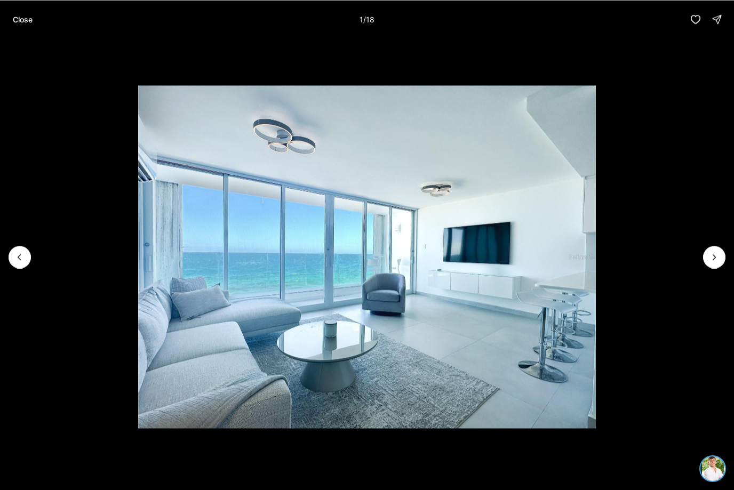
click at [596, 271] on img "1 of 18" at bounding box center [367, 256] width 458 height 343
click at [716, 261] on icon "Next slide" at bounding box center [714, 257] width 11 height 11
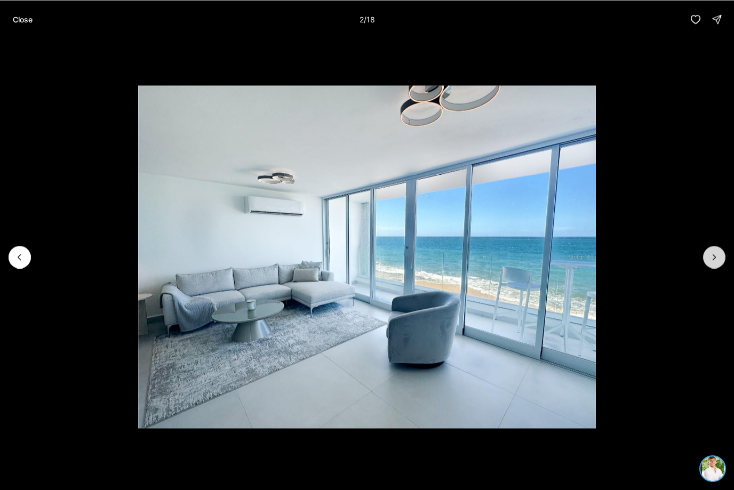
click at [716, 261] on icon "Next slide" at bounding box center [714, 257] width 11 height 11
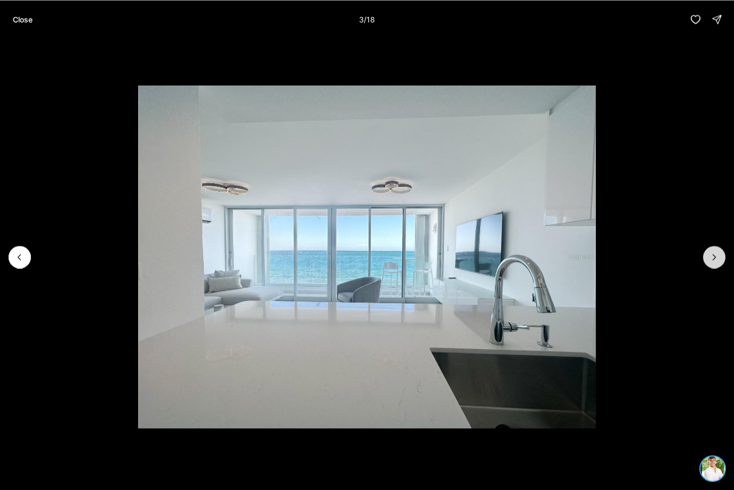
click at [717, 261] on icon "Next slide" at bounding box center [714, 257] width 11 height 11
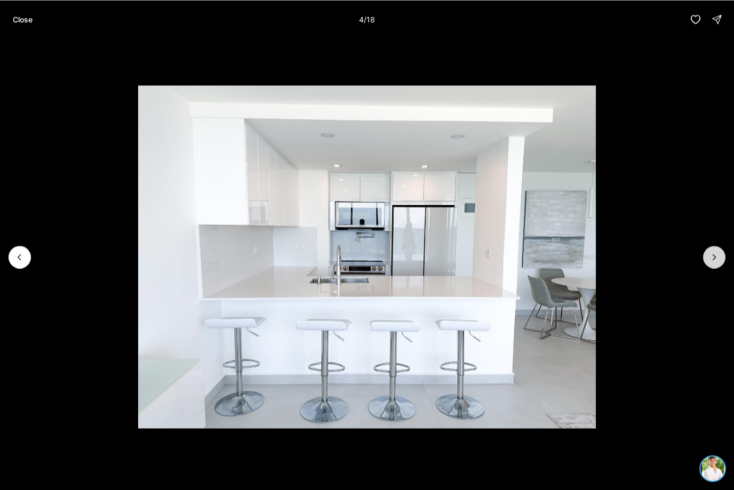
click at [717, 261] on icon "Next slide" at bounding box center [714, 257] width 11 height 11
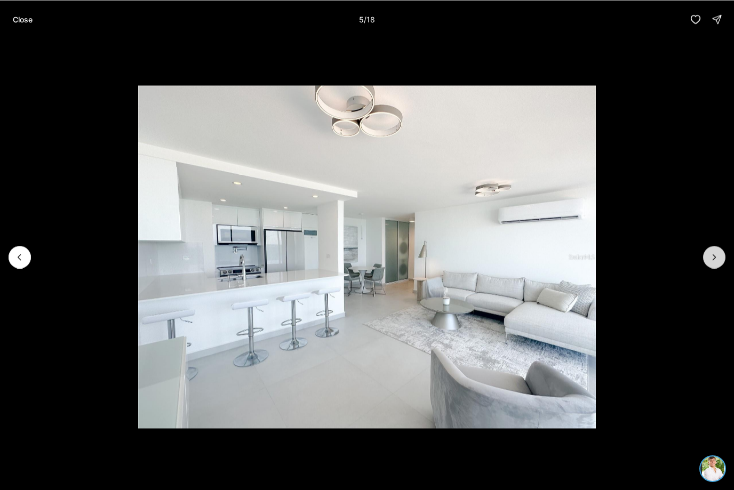
click at [718, 261] on icon "Next slide" at bounding box center [714, 257] width 11 height 11
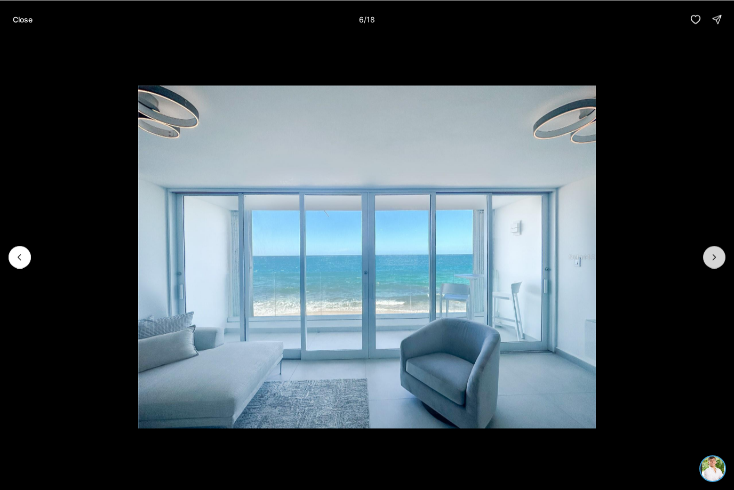
click at [718, 260] on icon "Next slide" at bounding box center [714, 257] width 11 height 11
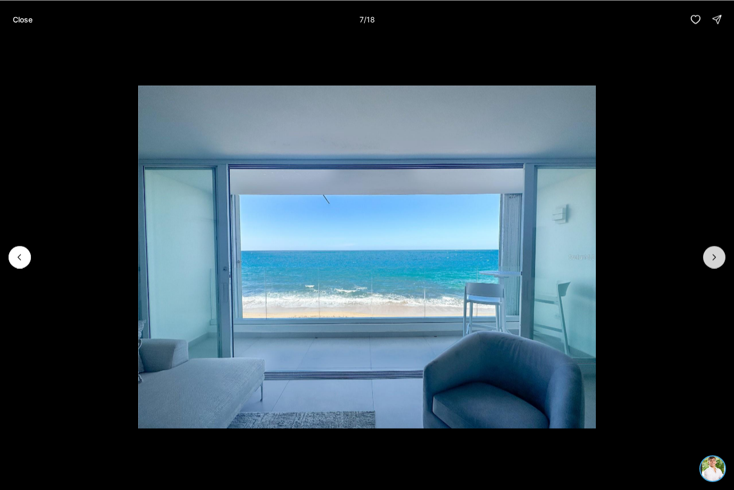
click at [718, 260] on icon "Next slide" at bounding box center [714, 257] width 11 height 11
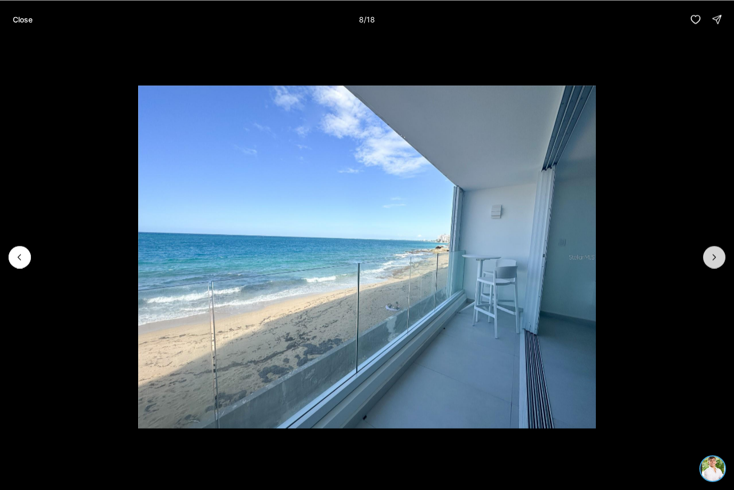
click at [718, 260] on icon "Next slide" at bounding box center [714, 257] width 11 height 11
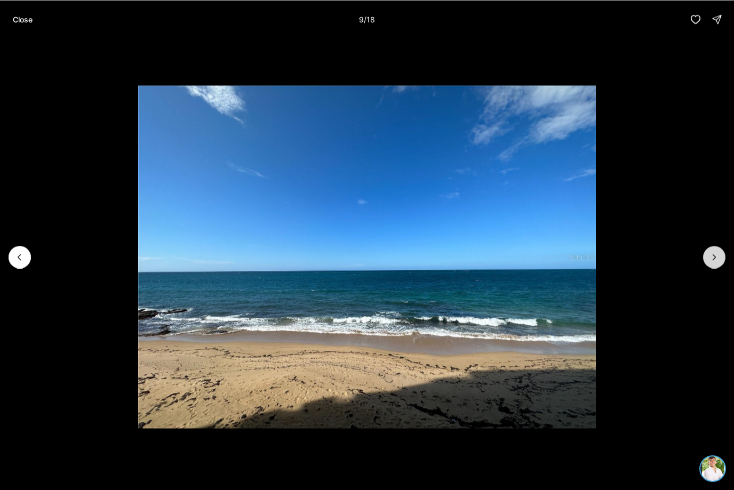
click at [718, 260] on icon "Next slide" at bounding box center [714, 257] width 11 height 11
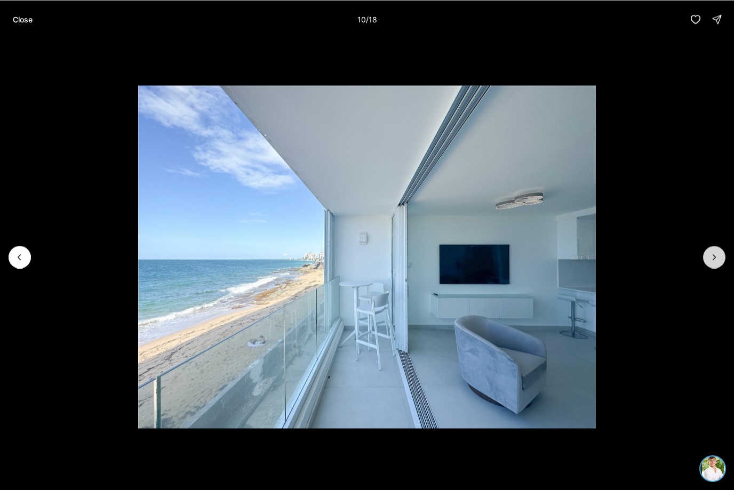
click at [718, 260] on icon "Next slide" at bounding box center [714, 257] width 11 height 11
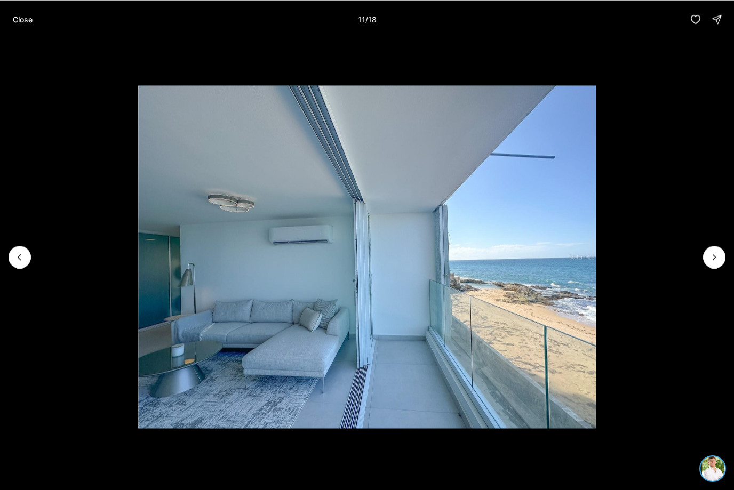
click at [14, 27] on button "Close" at bounding box center [22, 19] width 33 height 21
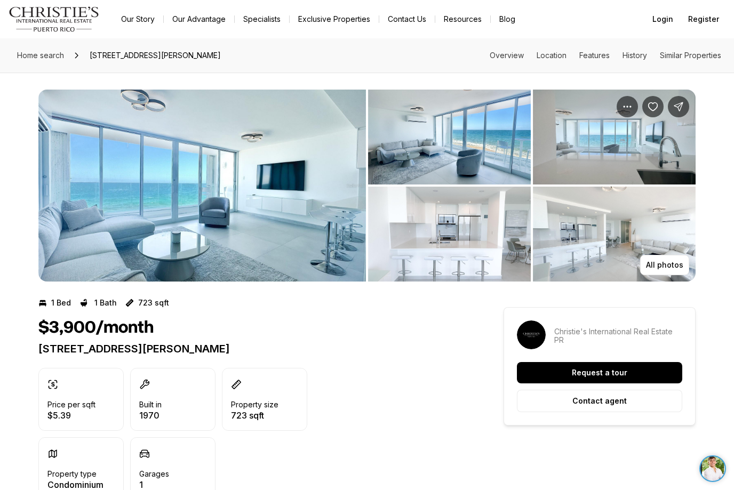
click at [311, 23] on link "Exclusive Properties" at bounding box center [334, 19] width 89 height 15
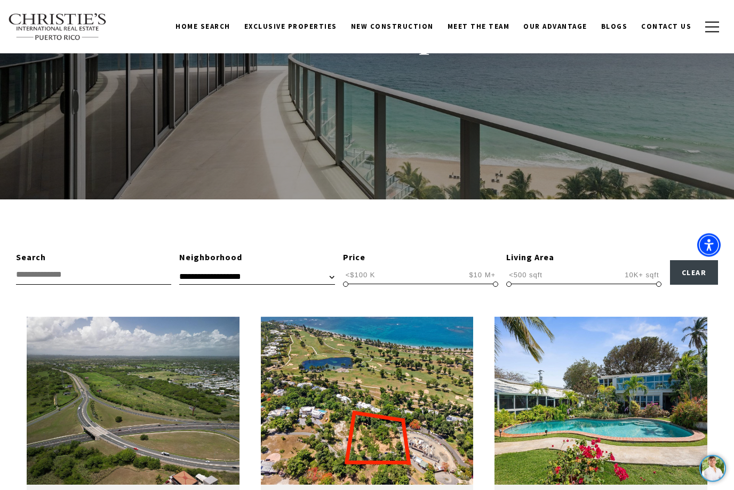
scroll to position [128, 0]
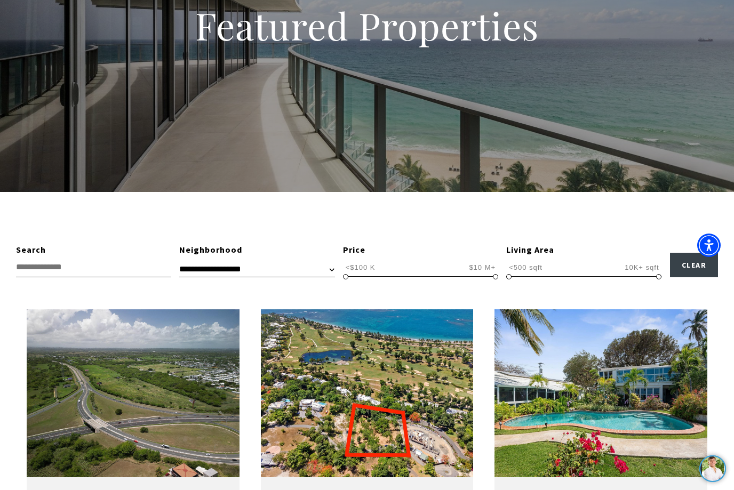
click at [85, 267] on input "text" at bounding box center [93, 268] width 155 height 20
click at [85, 266] on input "text" at bounding box center [93, 268] width 155 height 20
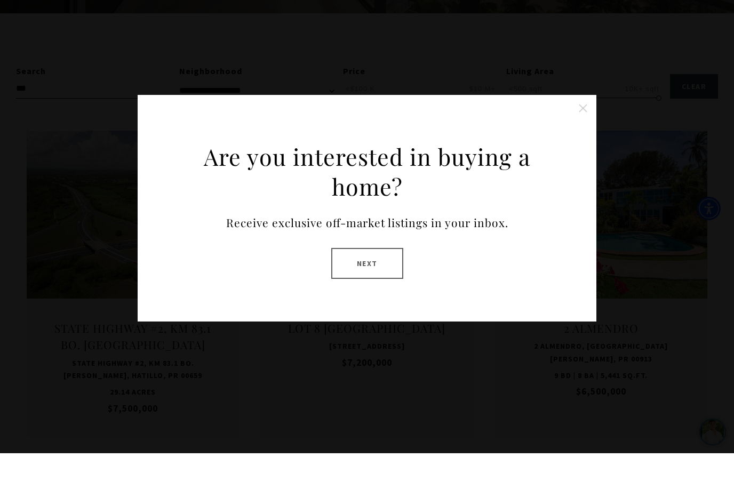
scroll to position [283, 0]
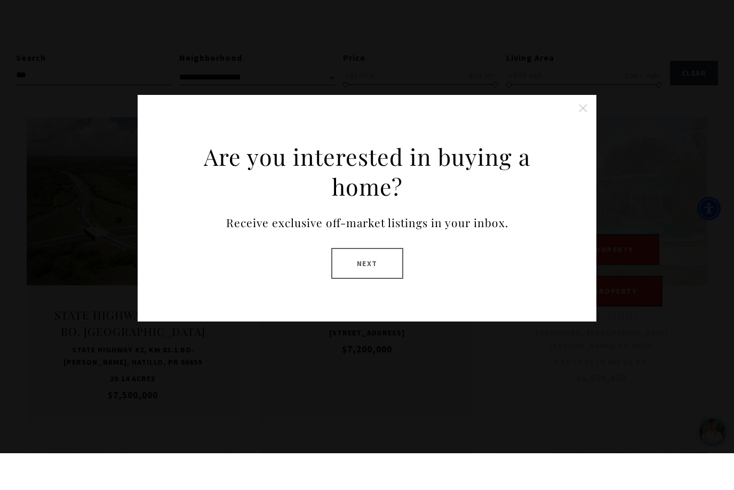
click at [579, 134] on button "Close this option" at bounding box center [582, 144] width 21 height 21
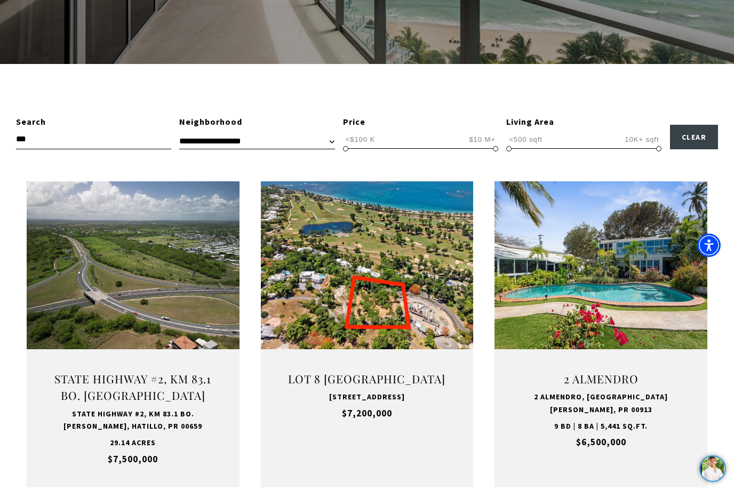
scroll to position [220, 0]
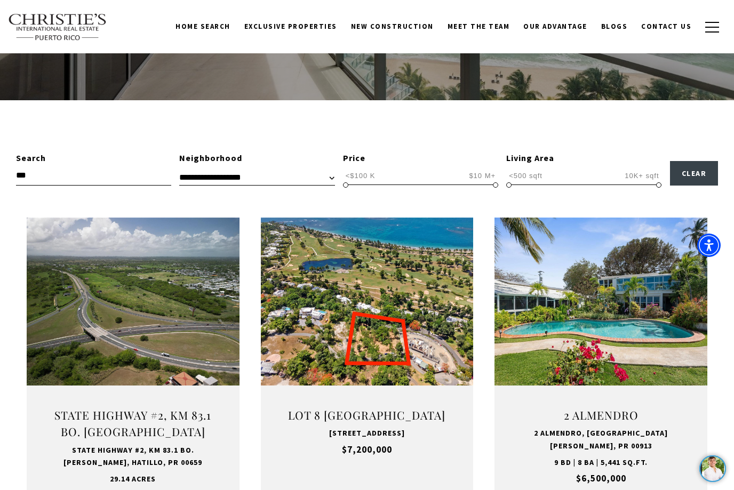
click at [104, 177] on input "***" at bounding box center [93, 176] width 155 height 20
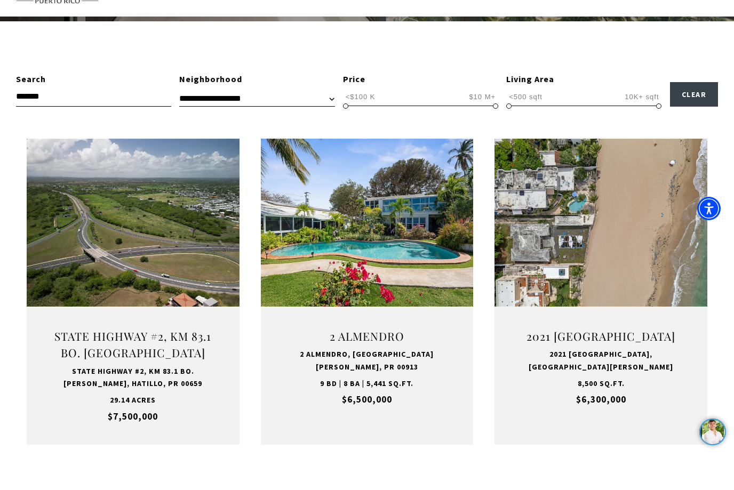
scroll to position [283, 0]
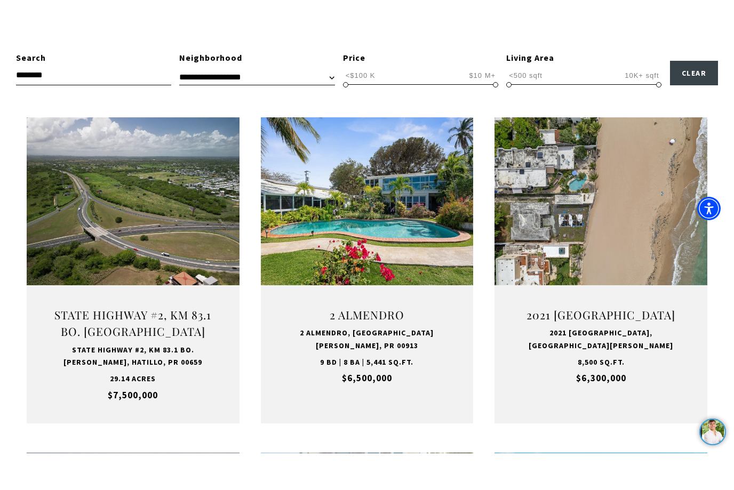
drag, startPoint x: 104, startPoint y: 175, endPoint x: -1, endPoint y: -321, distance: 506.4
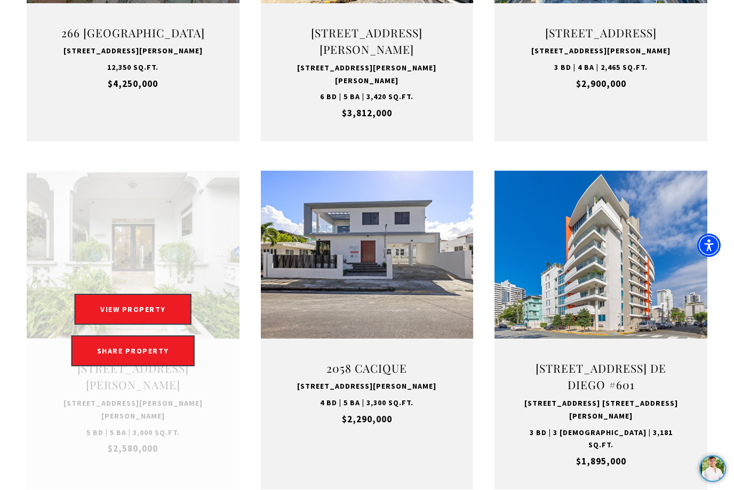
scroll to position [937, 0]
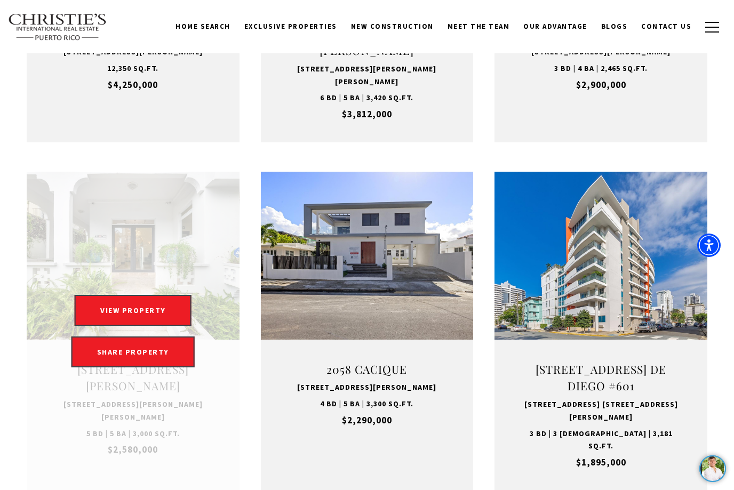
click at [146, 200] on link "Open this option" at bounding box center [133, 331] width 213 height 319
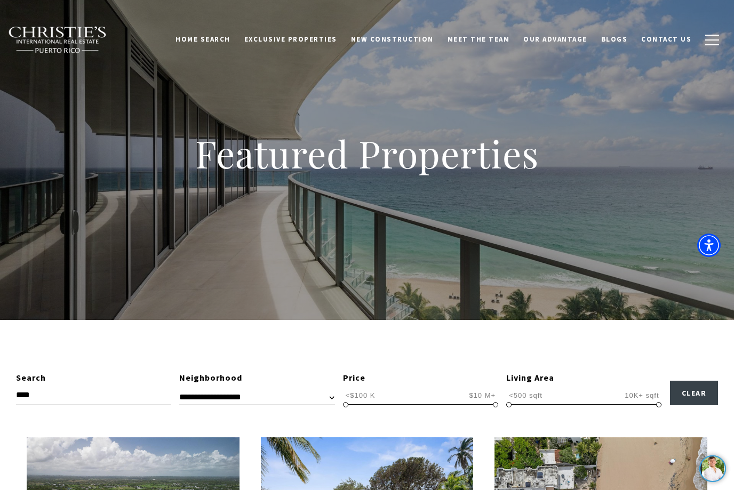
type input "***"
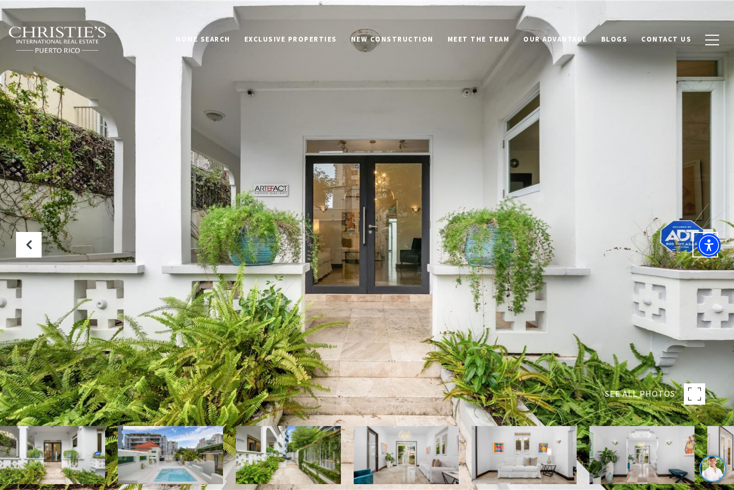
click at [702, 250] on icon at bounding box center [705, 244] width 11 height 11
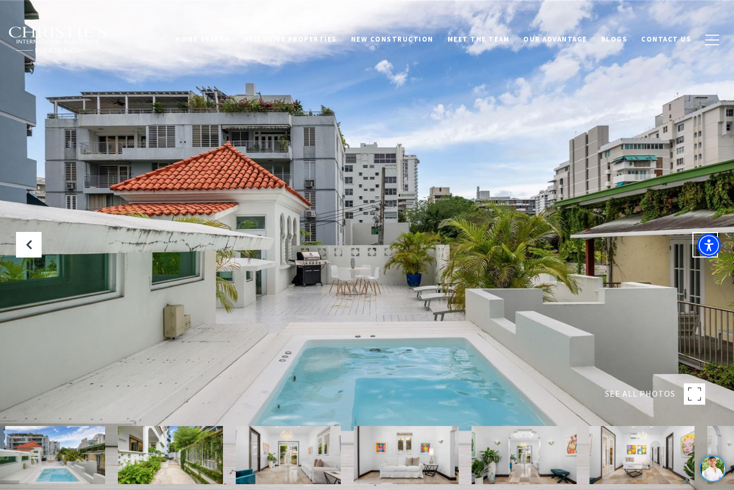
click at [702, 250] on icon "Next Slide" at bounding box center [705, 244] width 11 height 11
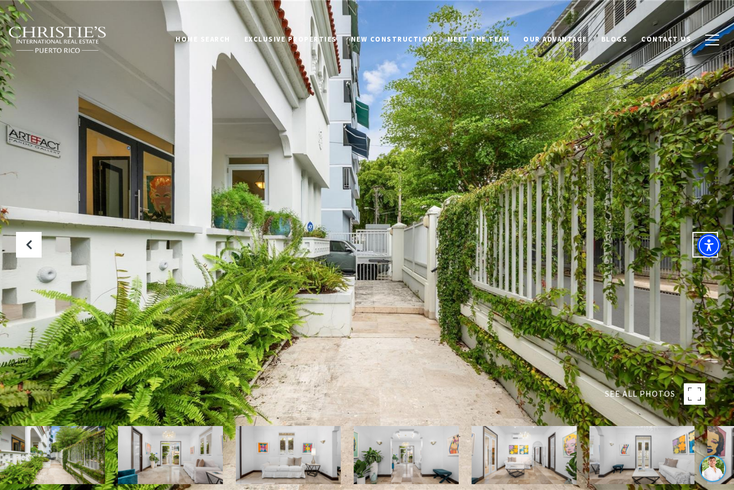
click at [705, 250] on icon "Next Slide" at bounding box center [705, 244] width 11 height 11
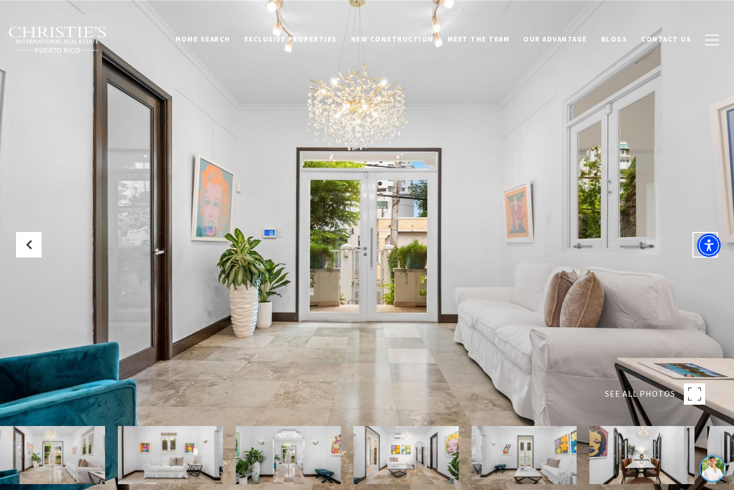
click at [705, 250] on icon "Next Slide" at bounding box center [705, 244] width 11 height 11
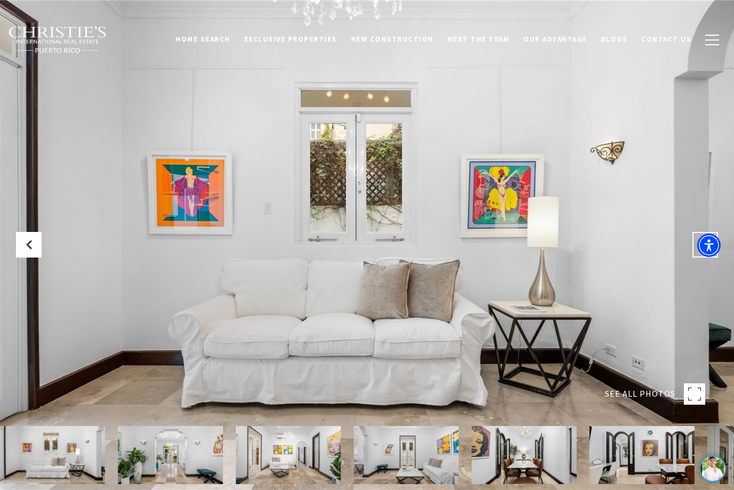
click at [705, 250] on icon "Next Slide" at bounding box center [705, 244] width 11 height 11
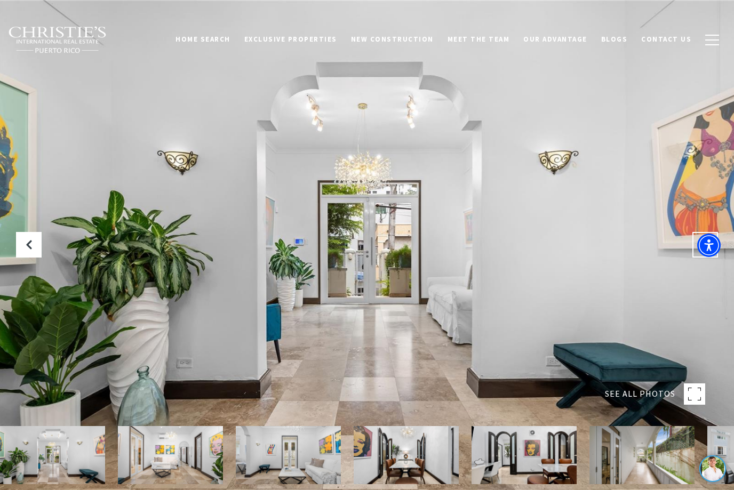
click at [706, 250] on icon "Next Slide" at bounding box center [705, 244] width 11 height 11
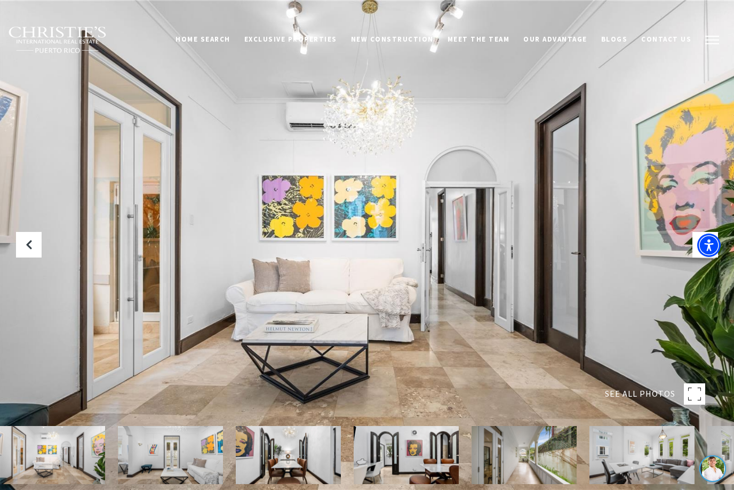
click at [709, 41] on button "button" at bounding box center [712, 40] width 28 height 31
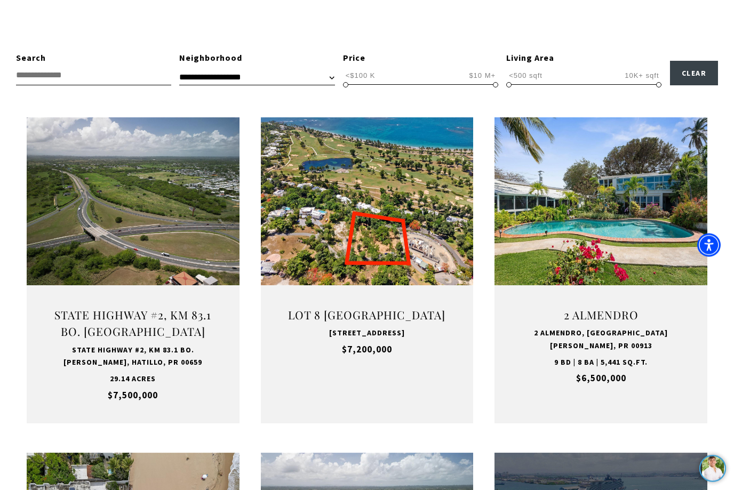
scroll to position [320, 0]
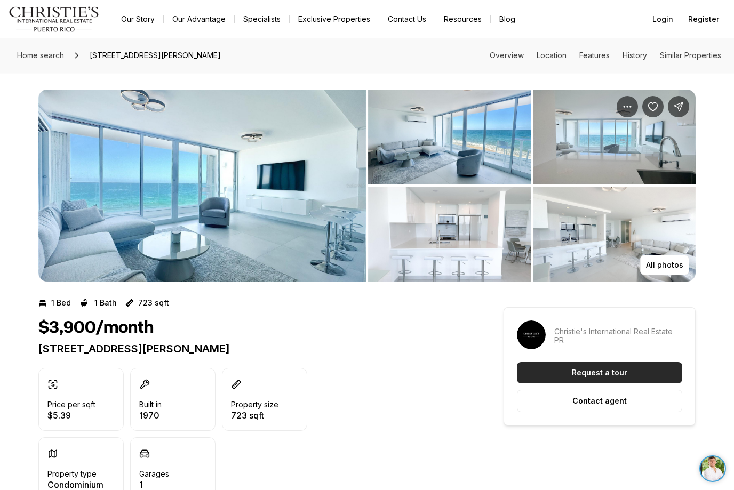
click at [544, 367] on button "Request a tour" at bounding box center [599, 372] width 165 height 21
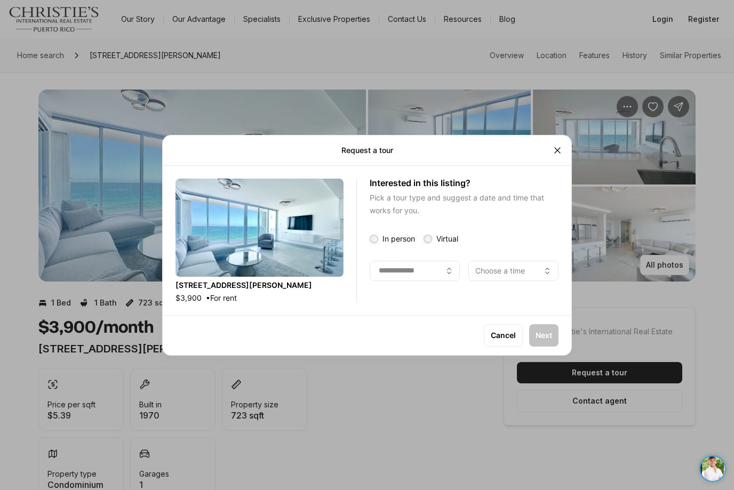
click at [431, 267] on button "button" at bounding box center [415, 270] width 90 height 20
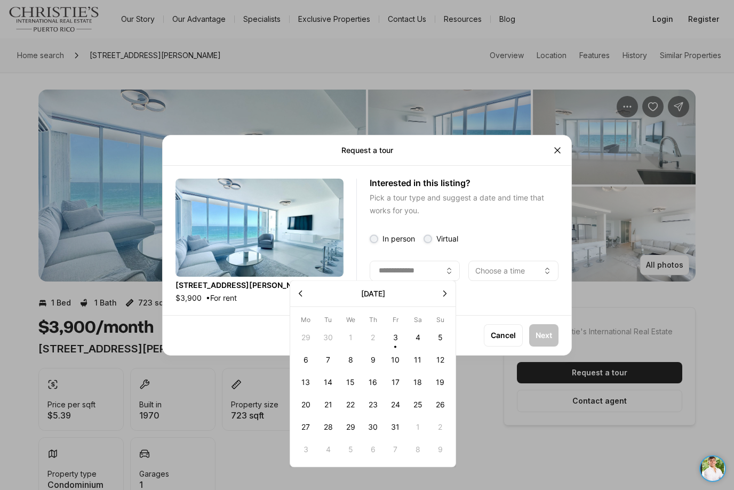
click at [424, 335] on button "4" at bounding box center [417, 337] width 22 height 22
type input "**********"
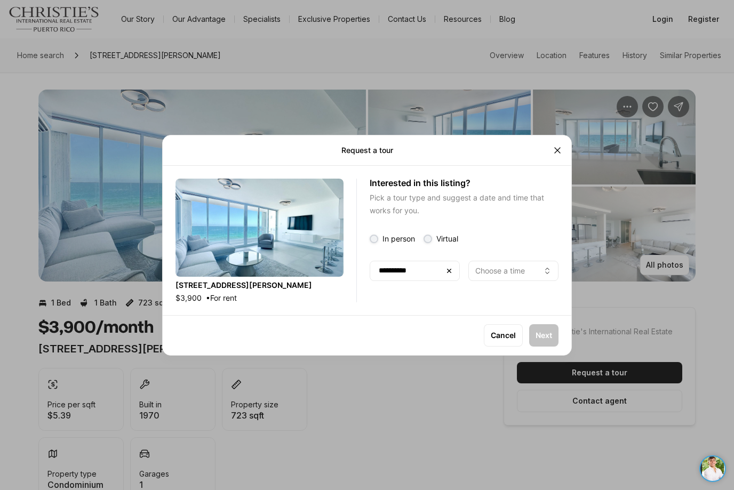
click at [491, 268] on p "Choose a time" at bounding box center [500, 271] width 50 height 9
click at [546, 336] on p "Next" at bounding box center [544, 335] width 17 height 9
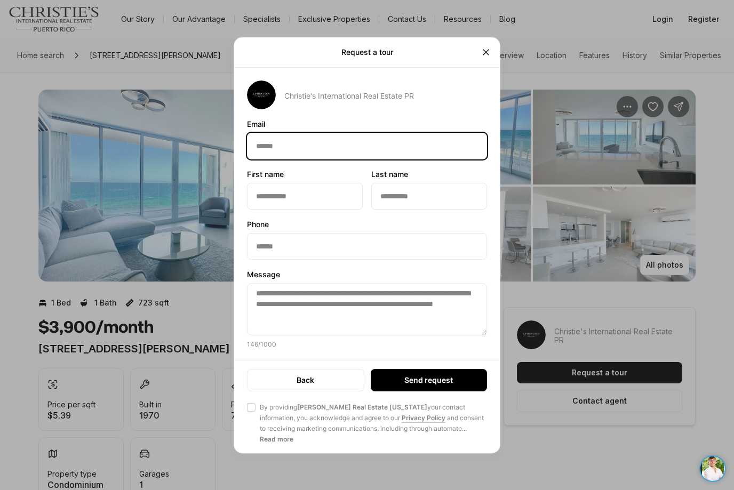
click at [337, 144] on input "Email Email" at bounding box center [366, 146] width 239 height 26
type input "**********"
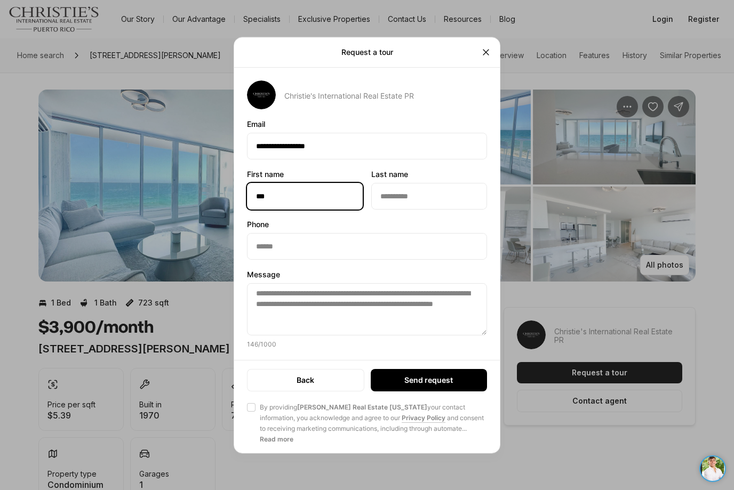
type input "***"
type input "****"
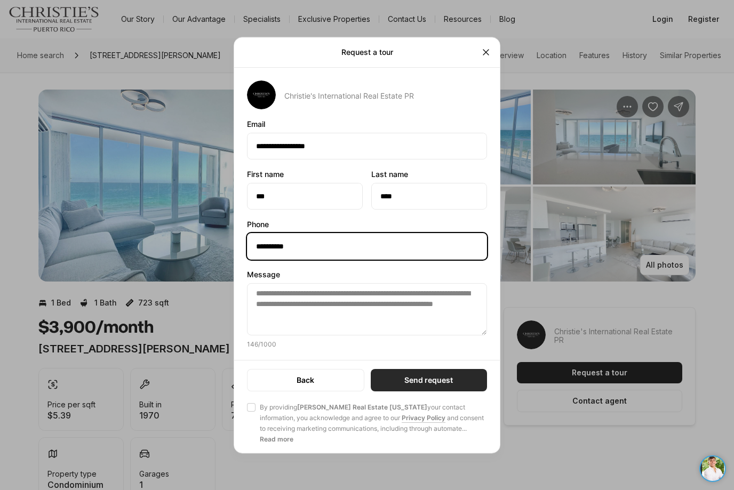
type input "**********"
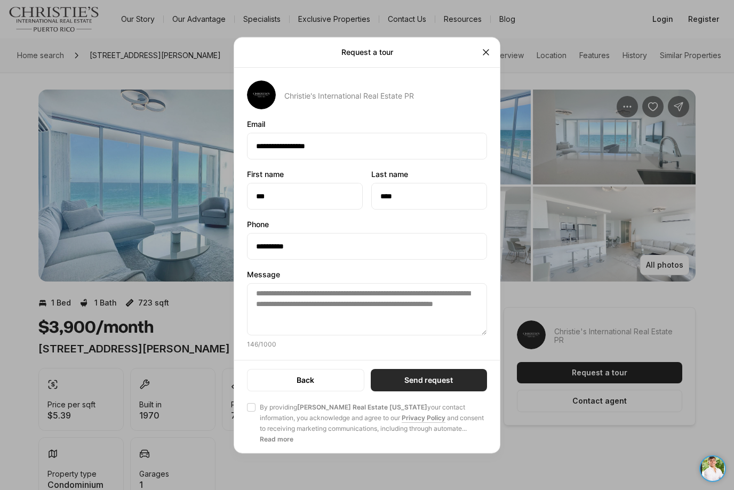
click at [401, 380] on button "Send request" at bounding box center [429, 380] width 116 height 22
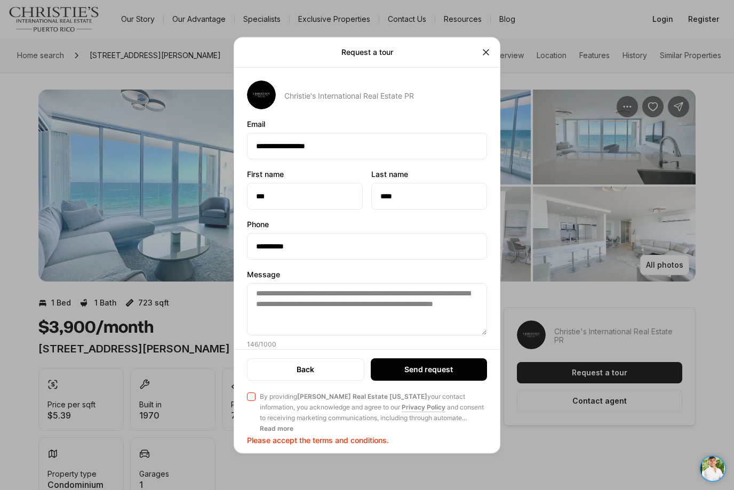
click at [254, 401] on button "Agree to Privacy Policy By providing Christie's Real Estate Puerto Rico your co…" at bounding box center [251, 396] width 9 height 9
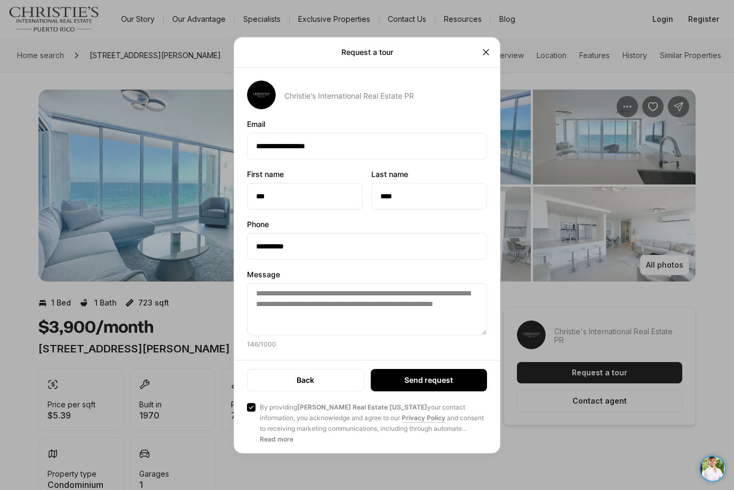
click at [449, 397] on div "Back Send request Agree to Privacy Policy By providing Christie's Real Estate P…" at bounding box center [367, 407] width 240 height 76
click at [447, 390] on button "Send request" at bounding box center [429, 380] width 116 height 22
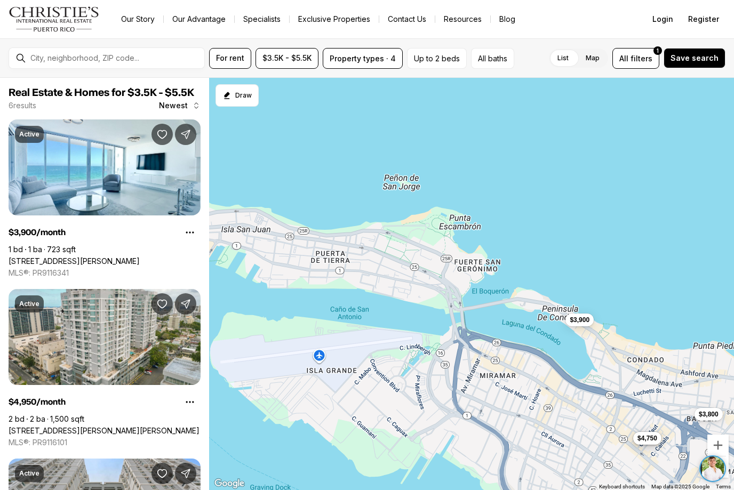
drag, startPoint x: 299, startPoint y: 248, endPoint x: 632, endPoint y: 347, distance: 347.2
click at [632, 347] on div "$3,900 $4,950 $4,750 $3,800 $4,500 $4,400" at bounding box center [471, 284] width 525 height 413
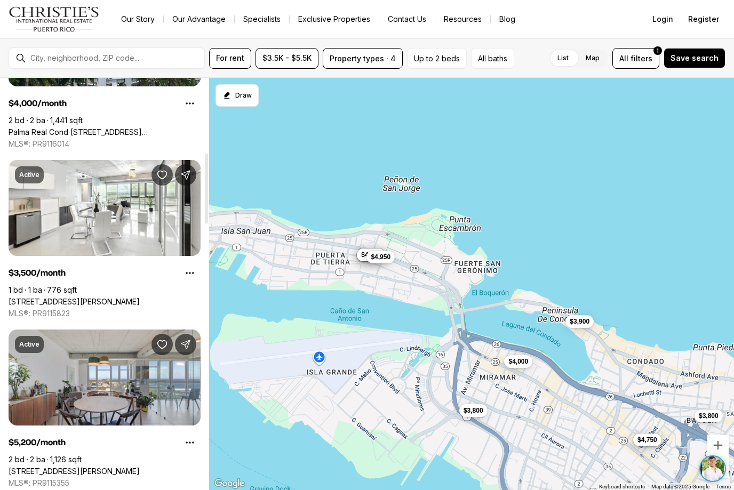
scroll to position [474, 0]
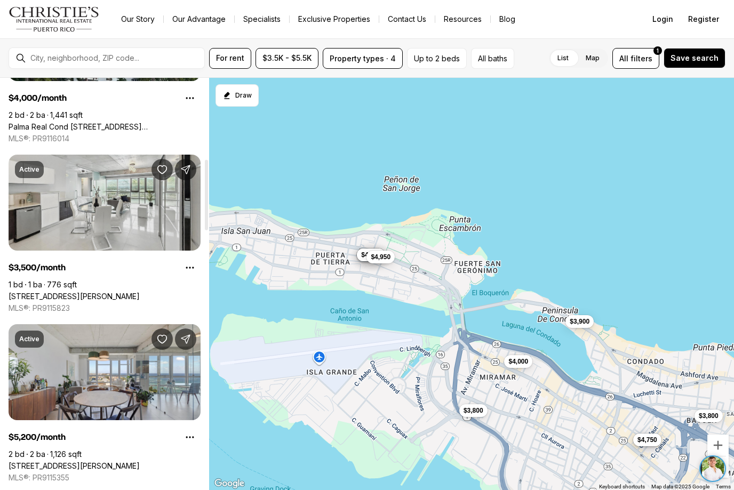
click at [108, 292] on link "404 CONSTITUCION AVE #2106, SAN JUAN PR, 00901" at bounding box center [74, 297] width 131 height 10
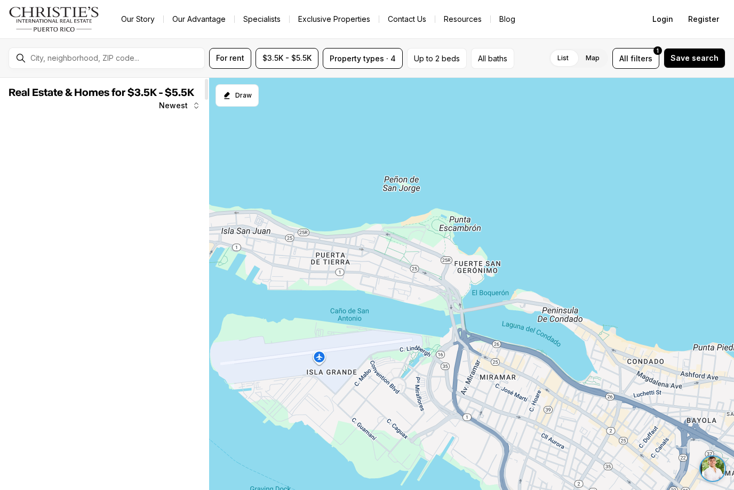
scroll to position [474, 0]
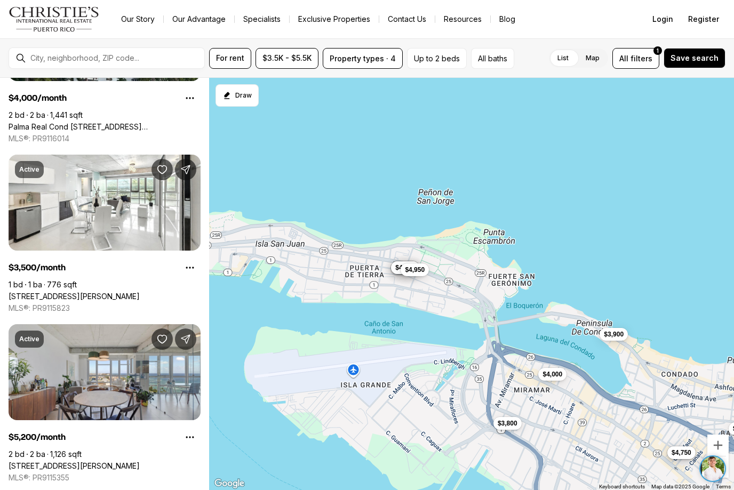
drag, startPoint x: 316, startPoint y: 250, endPoint x: 353, endPoint y: 263, distance: 39.1
click at [353, 263] on div "$3,900 $4,950 $4,750 $4,000 $3,500 $5,200 $5,500 $4,500 $4,950 $3,800 $3,800" at bounding box center [471, 284] width 525 height 413
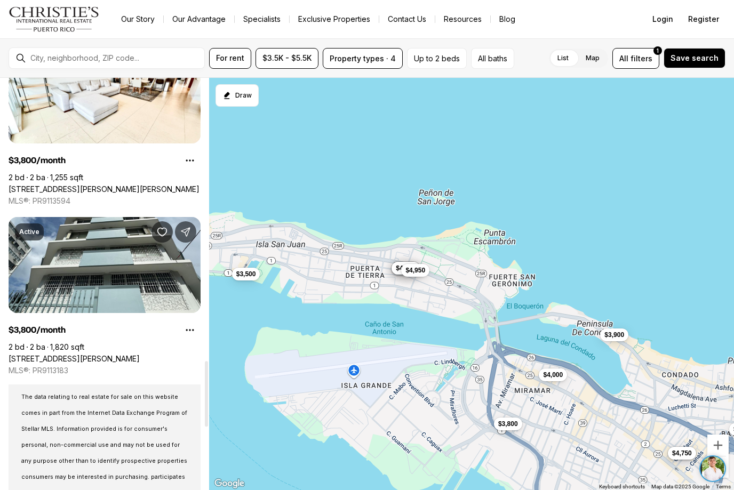
scroll to position [1768, 0]
click at [415, 268] on span "$4,500" at bounding box center [406, 267] width 20 height 9
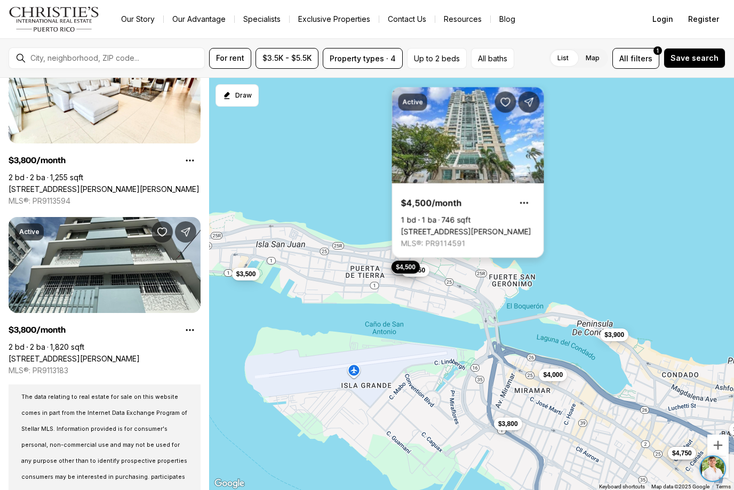
click at [481, 227] on link "[STREET_ADDRESS][PERSON_NAME]" at bounding box center [466, 232] width 130 height 10
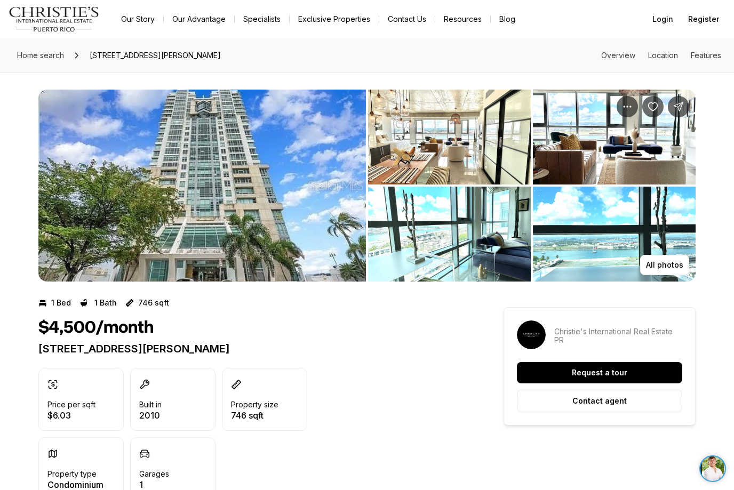
click at [460, 154] on img "View image gallery" at bounding box center [449, 137] width 163 height 95
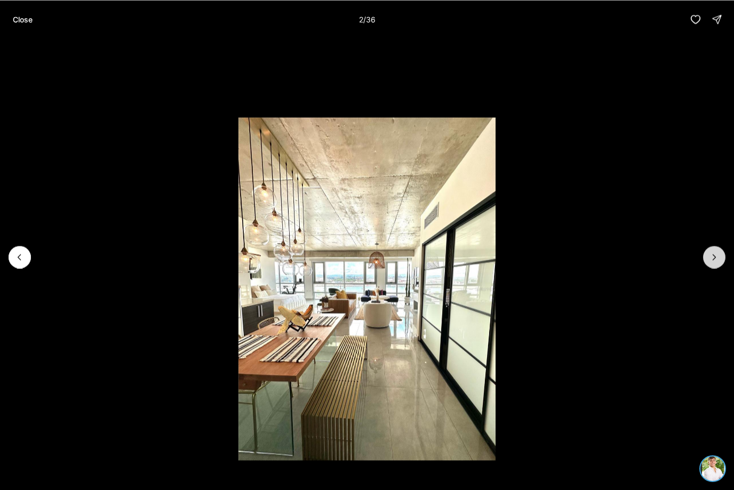
click at [719, 259] on icon "Next slide" at bounding box center [714, 257] width 11 height 11
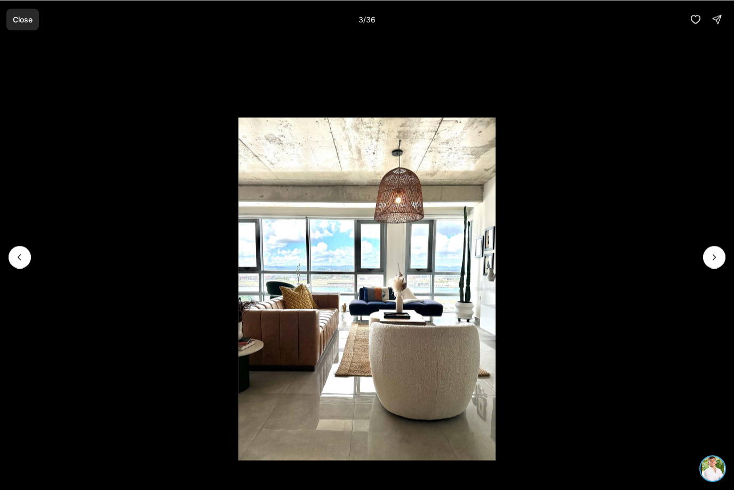
click at [14, 17] on p "Close" at bounding box center [23, 19] width 20 height 9
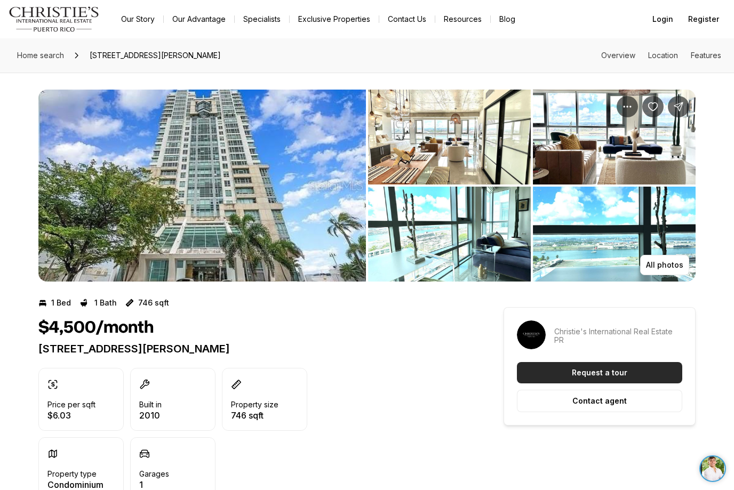
click at [601, 374] on p "Request a tour" at bounding box center [599, 373] width 55 height 9
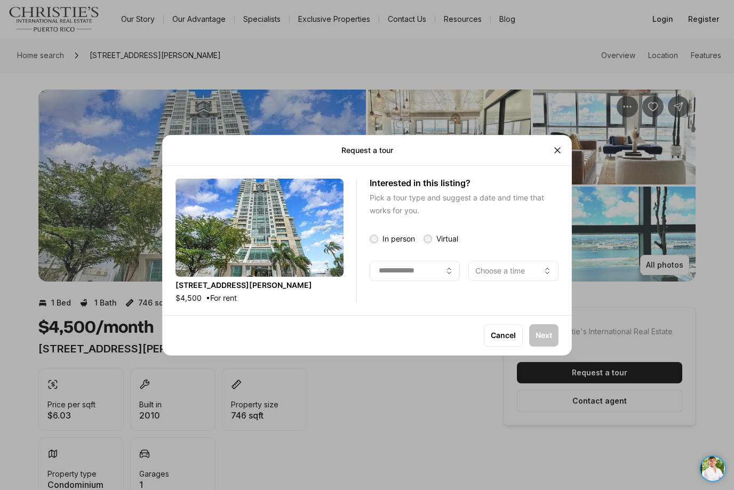
click at [417, 273] on button "button" at bounding box center [415, 270] width 90 height 20
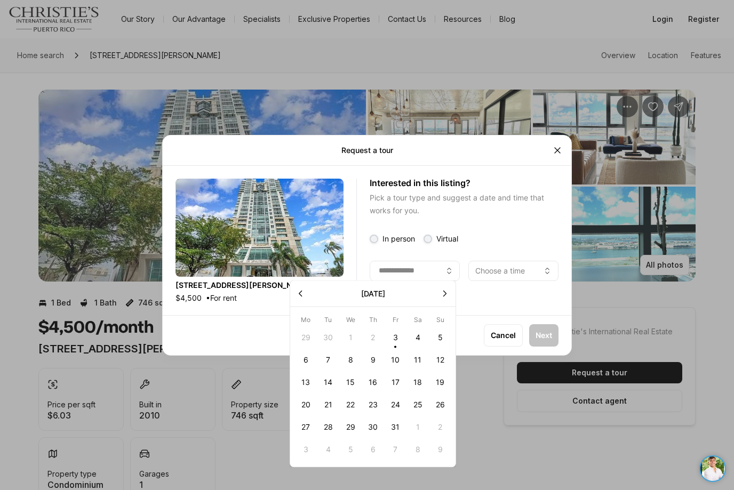
click at [424, 339] on button "4" at bounding box center [417, 337] width 22 height 22
type input "**********"
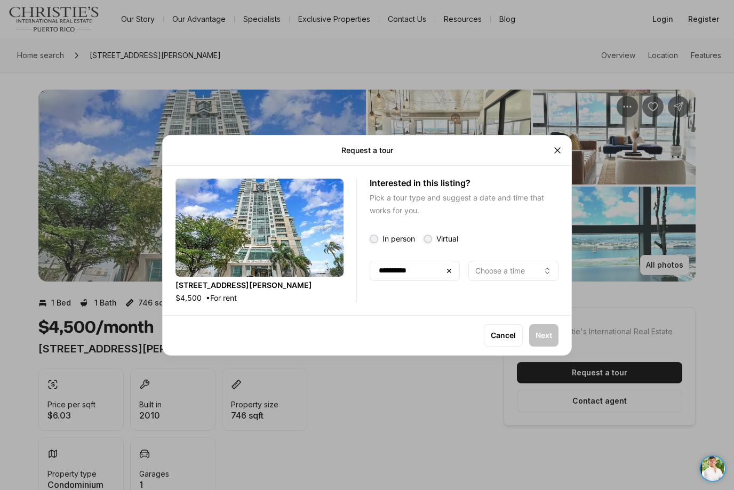
click at [495, 277] on button "Choose a time" at bounding box center [513, 271] width 90 height 20
click at [540, 337] on p "Next" at bounding box center [544, 335] width 17 height 9
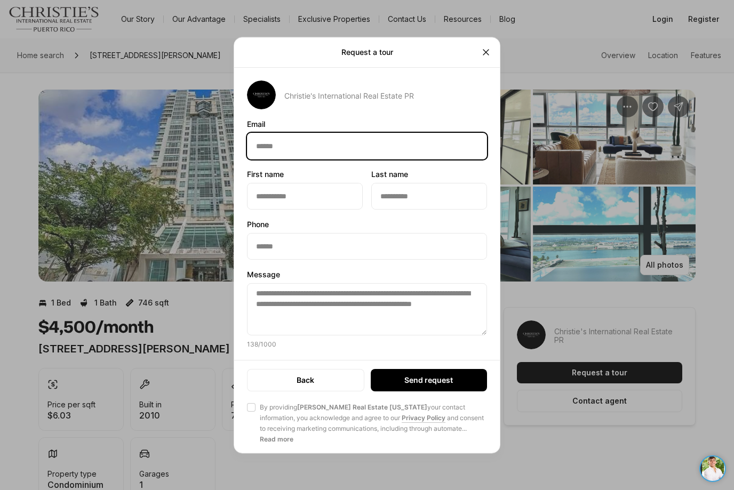
click at [300, 140] on input "Email Email" at bounding box center [366, 146] width 239 height 26
click at [340, 139] on input "**********" at bounding box center [366, 146] width 239 height 26
type input "**********"
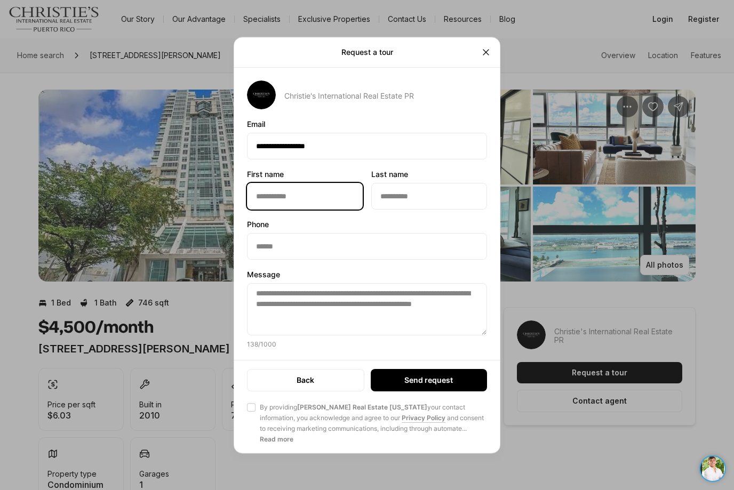
click at [303, 196] on input "First name First name" at bounding box center [304, 196] width 115 height 26
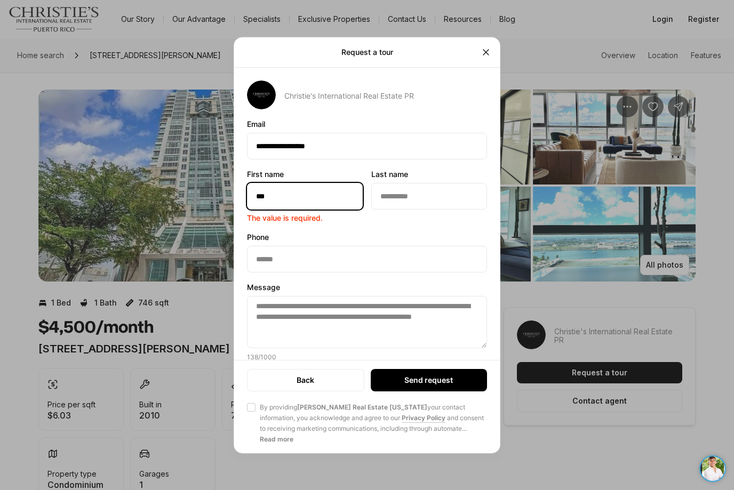
type input "***"
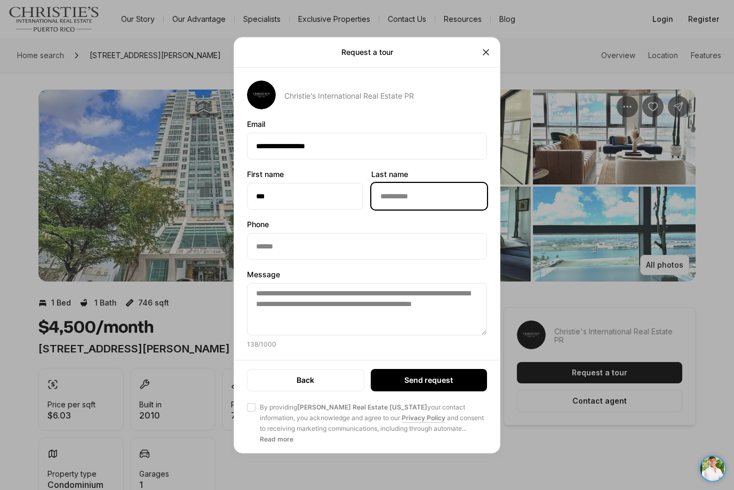
click at [397, 191] on input "Last name Last name" at bounding box center [429, 196] width 115 height 26
type input "****"
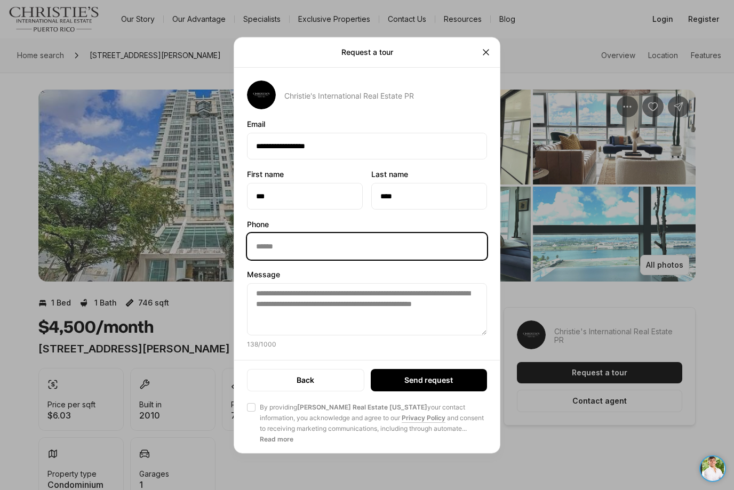
click at [363, 241] on input "Phone Phone" at bounding box center [366, 247] width 239 height 26
type input "**********"
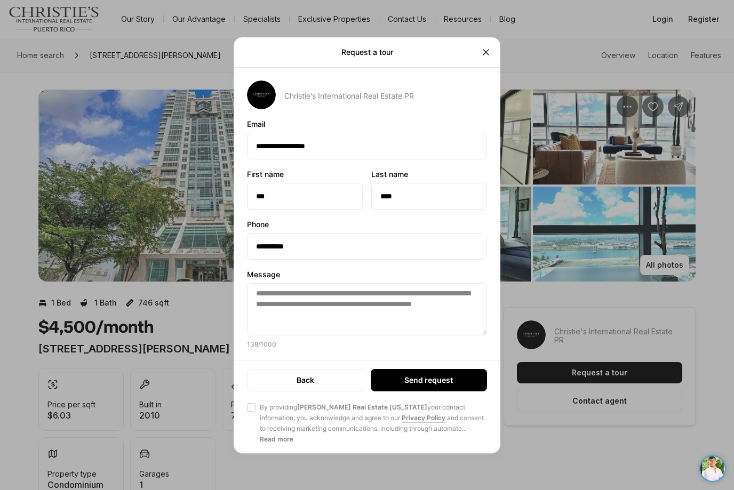
click at [250, 411] on button "Agree to Privacy Policy By providing [PERSON_NAME] Real Estate [US_STATE] your …" at bounding box center [251, 407] width 9 height 9
click at [417, 382] on p "Send request" at bounding box center [428, 380] width 49 height 9
